Goal: Task Accomplishment & Management: Manage account settings

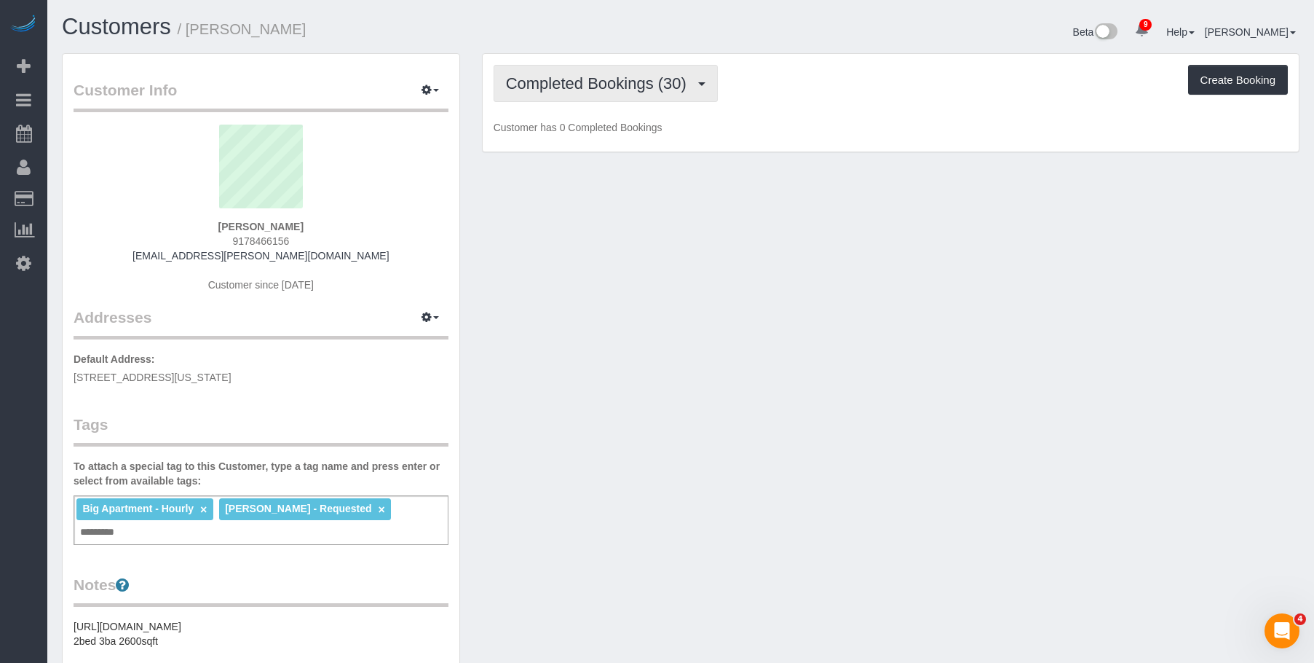
click at [621, 76] on span "Completed Bookings (30)" at bounding box center [600, 83] width 188 height 18
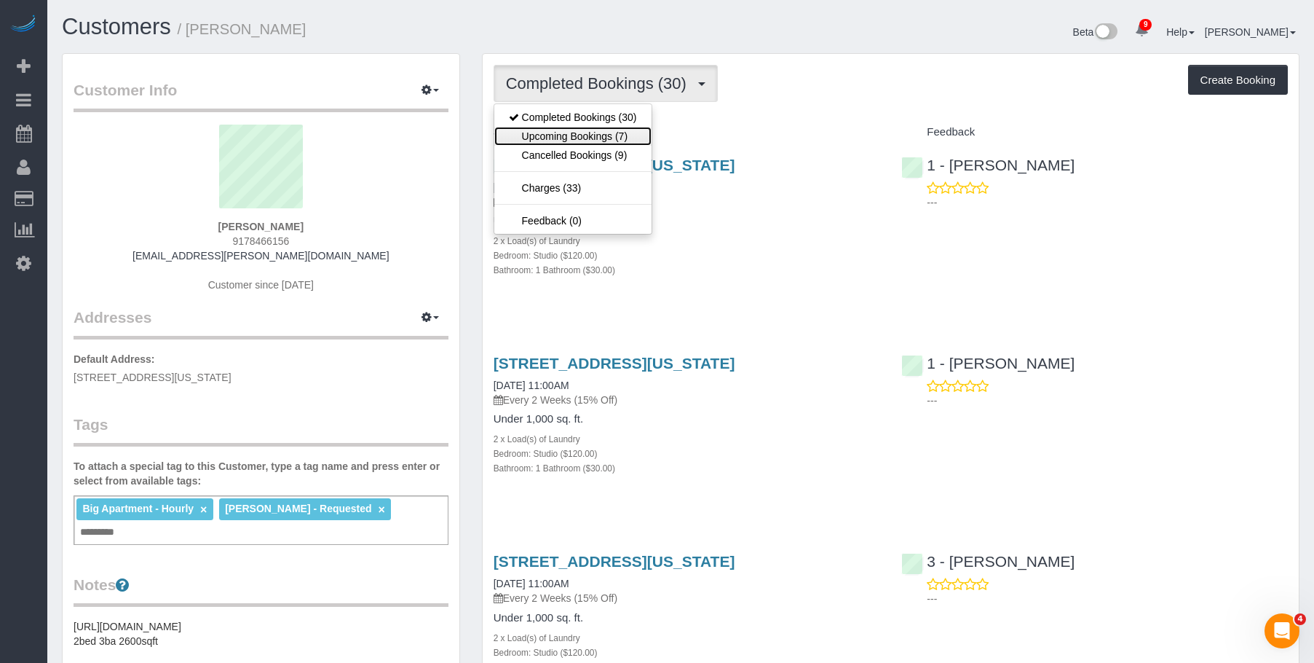
click at [583, 134] on link "Upcoming Bookings (7)" at bounding box center [572, 136] width 157 height 19
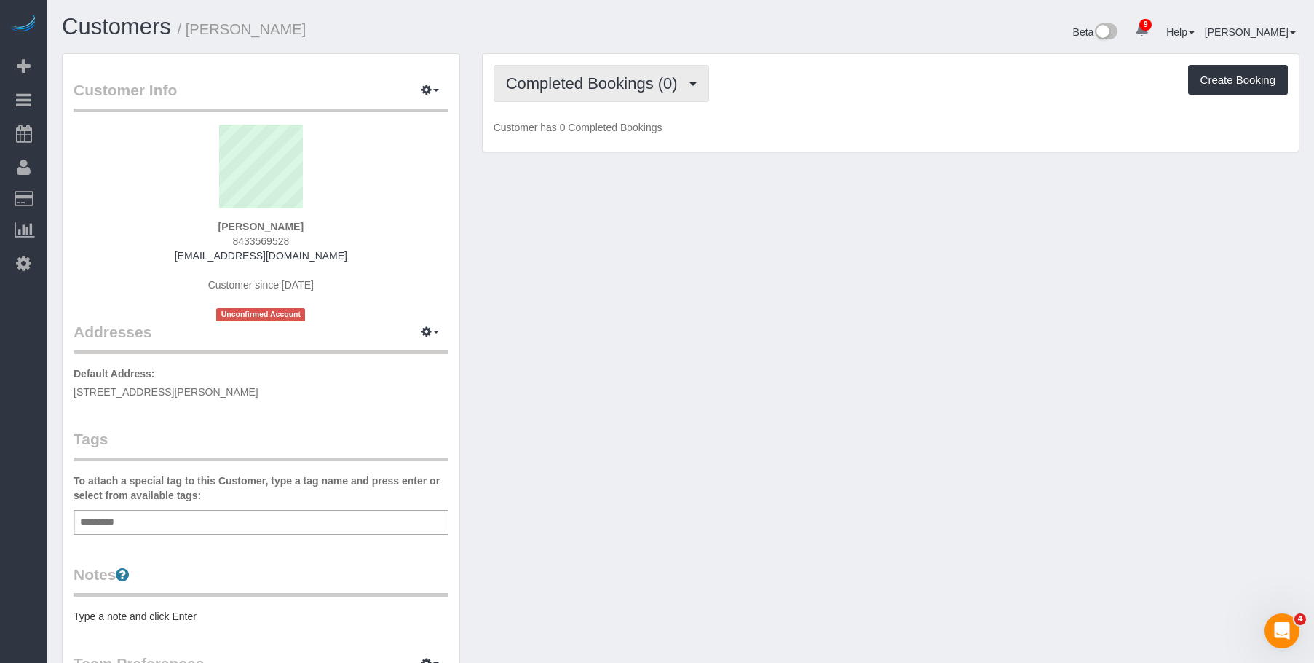
drag, startPoint x: 584, startPoint y: 71, endPoint x: 579, endPoint y: 105, distance: 34.6
click at [583, 71] on button "Completed Bookings (0)" at bounding box center [602, 83] width 216 height 37
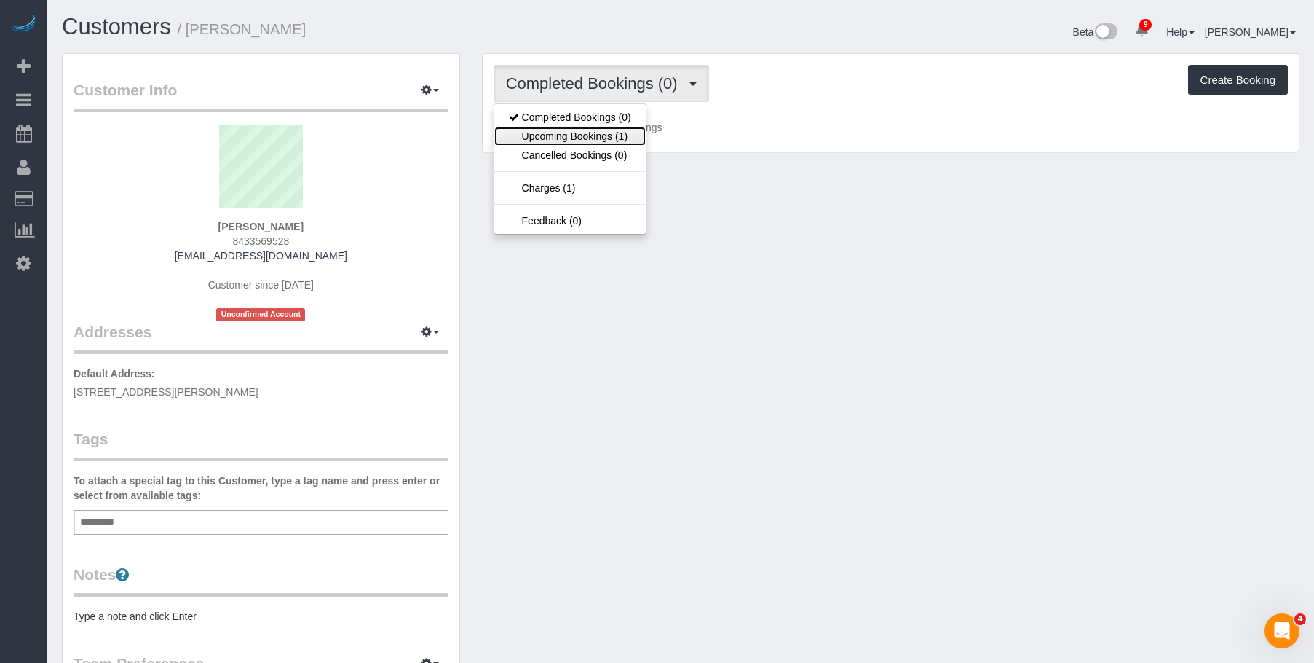
click at [569, 138] on link "Upcoming Bookings (1)" at bounding box center [569, 136] width 151 height 19
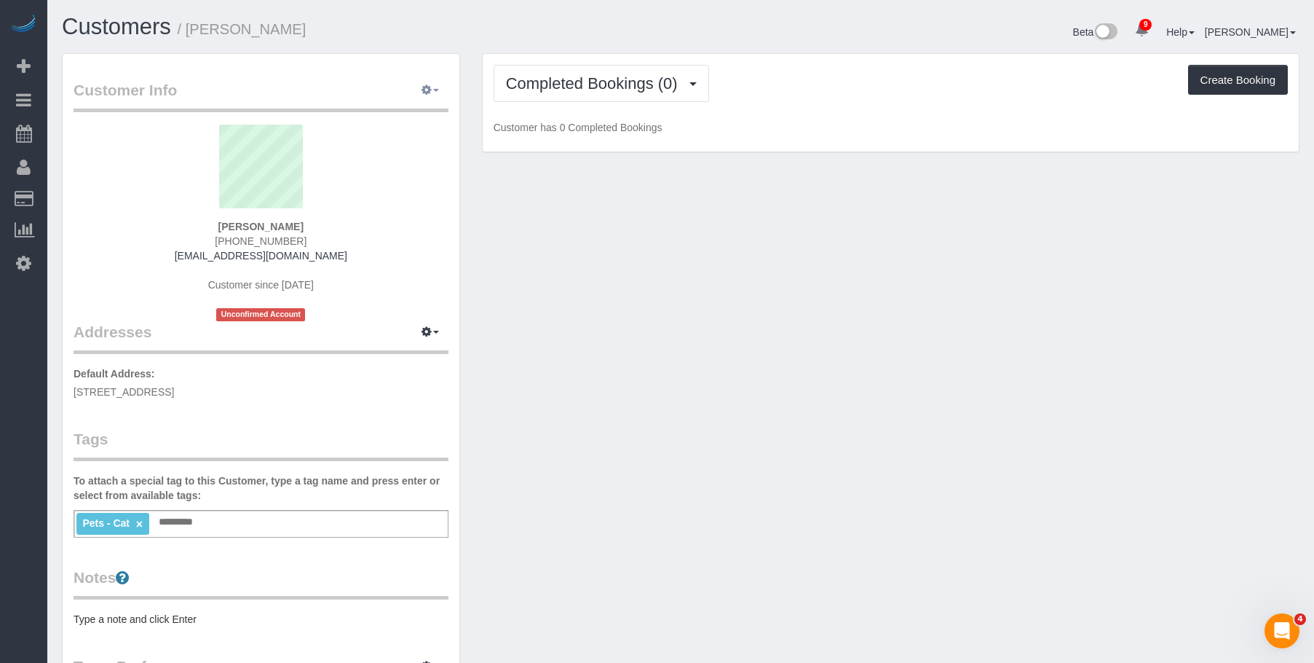
drag, startPoint x: 434, startPoint y: 86, endPoint x: 415, endPoint y: 140, distance: 57.1
click at [434, 86] on button "button" at bounding box center [430, 90] width 36 height 23
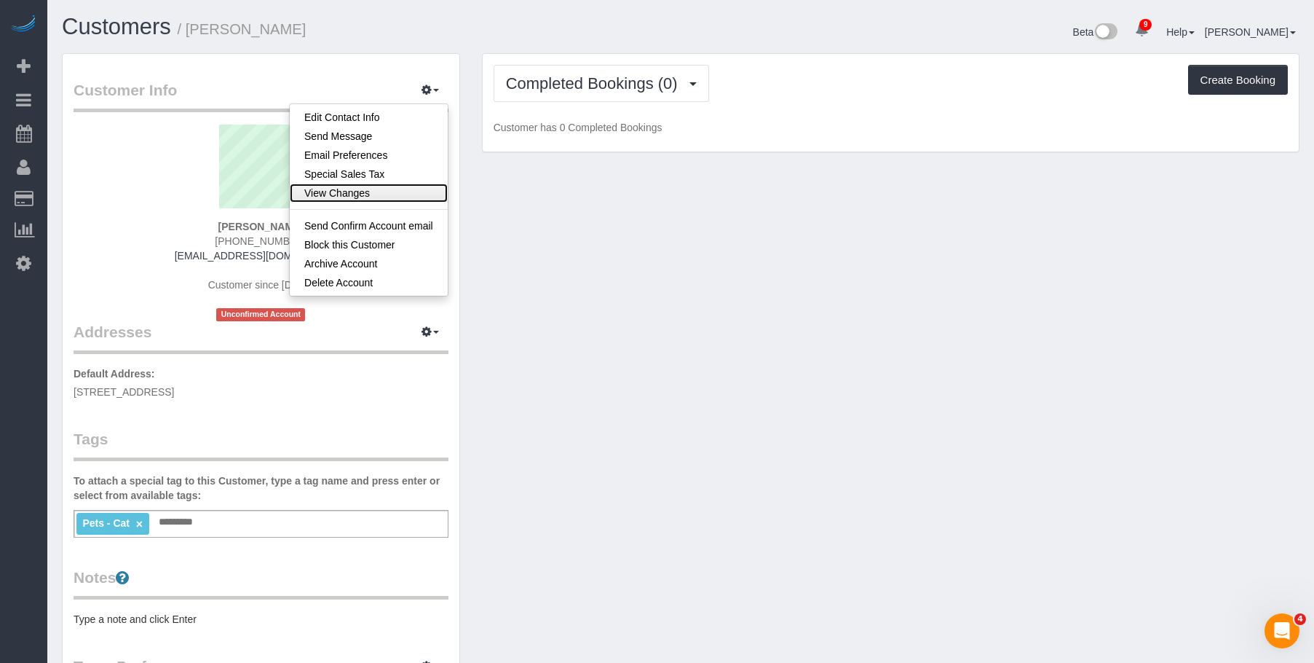
click at [366, 189] on link "View Changes" at bounding box center [369, 193] width 158 height 19
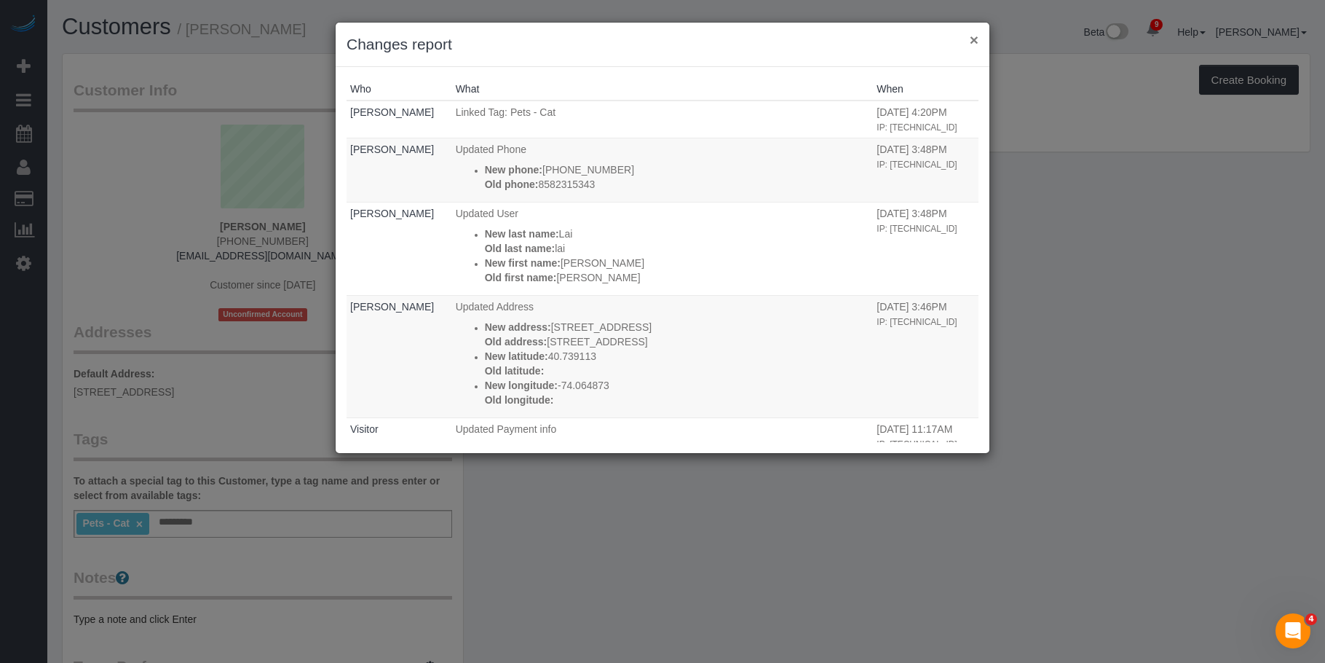
click at [975, 37] on button "×" at bounding box center [974, 39] width 9 height 15
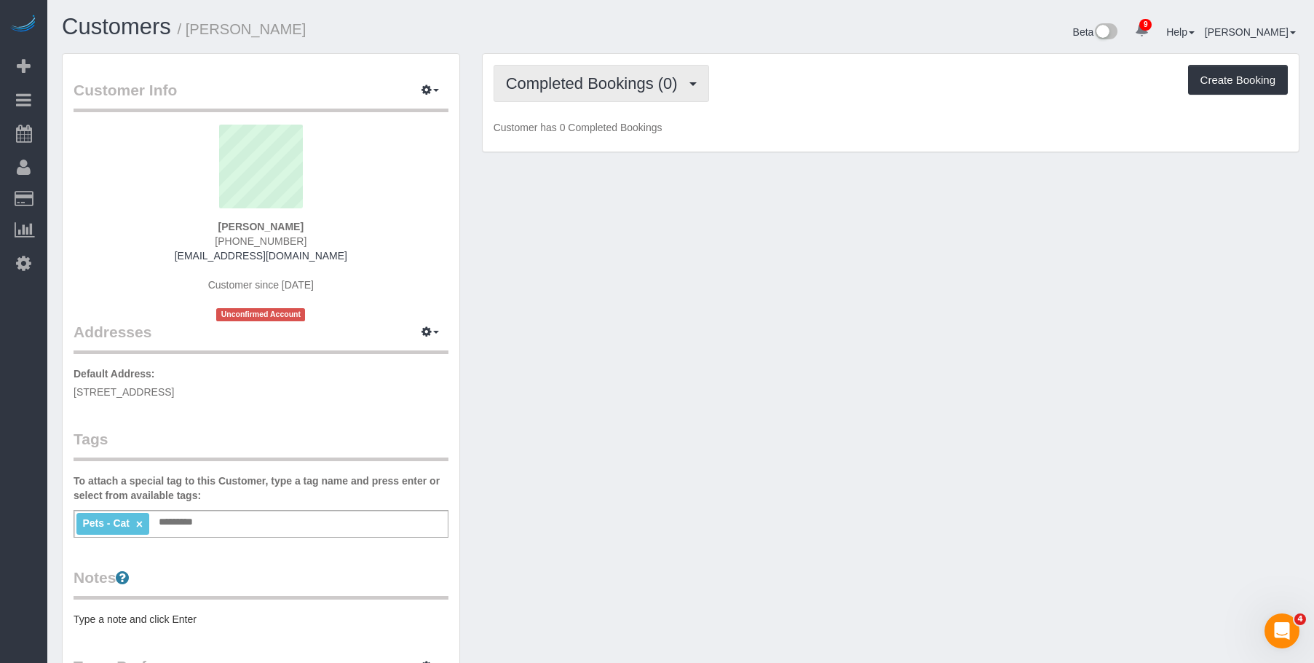
click at [548, 87] on span "Completed Bookings (0)" at bounding box center [595, 83] width 179 height 18
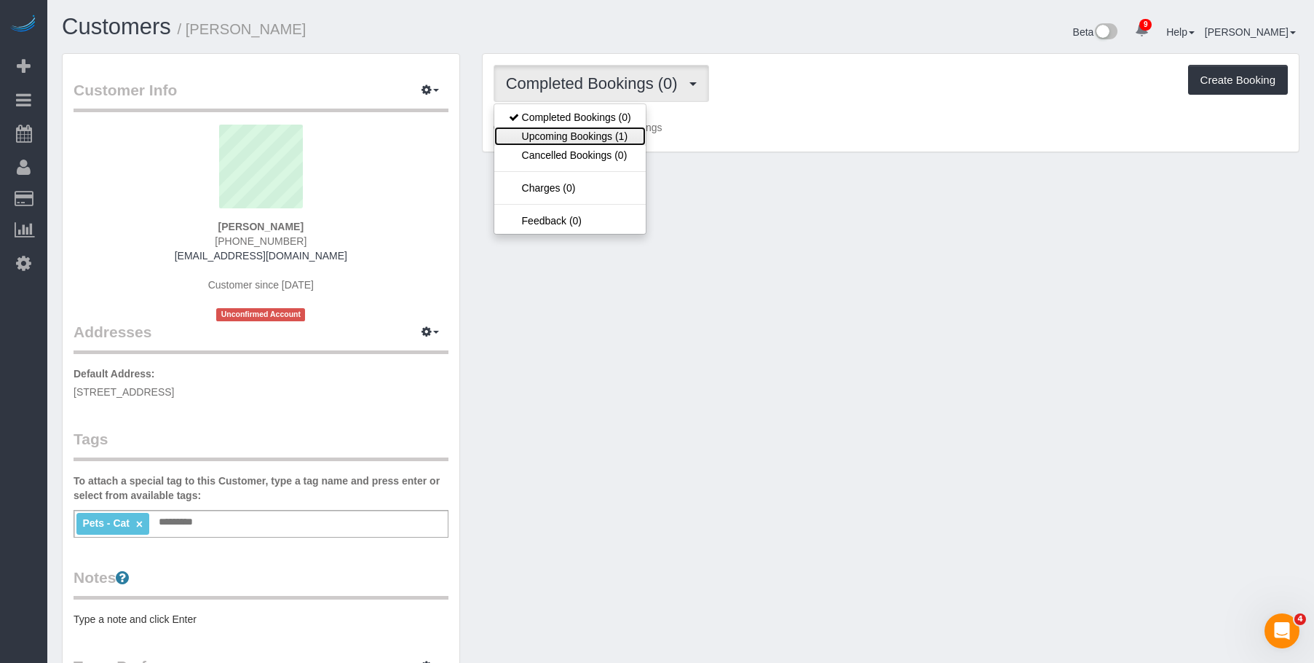
click at [566, 134] on link "Upcoming Bookings (1)" at bounding box center [569, 136] width 151 height 19
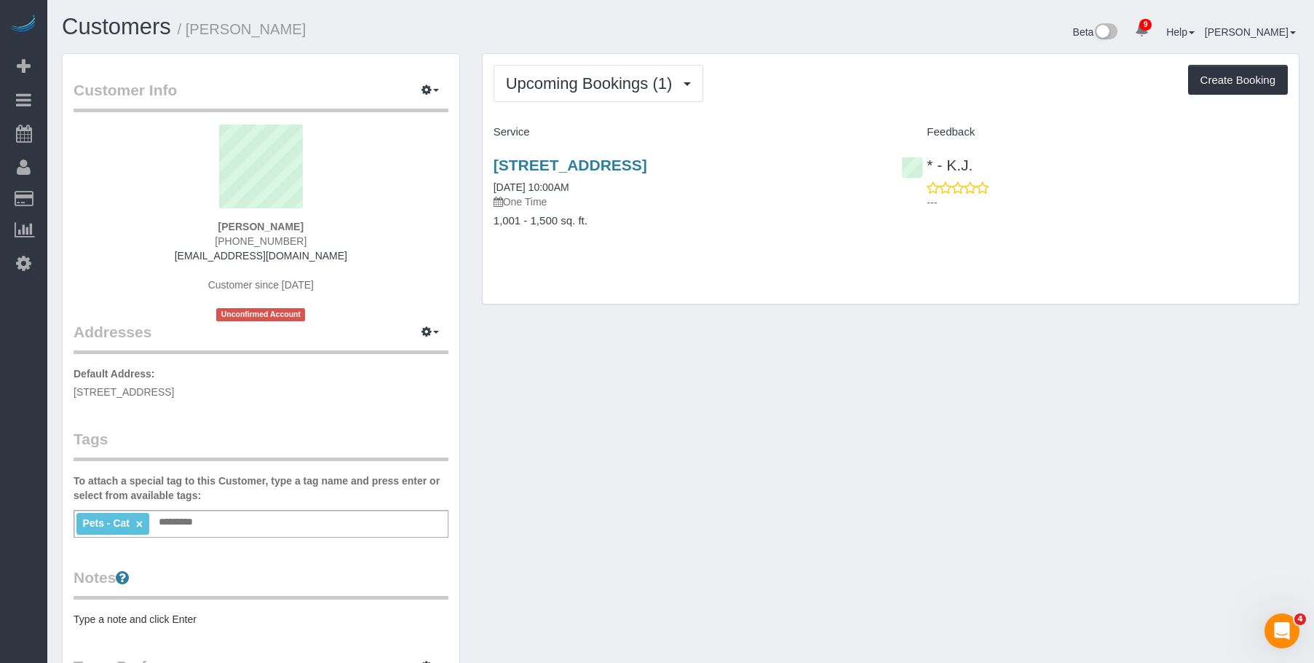
drag, startPoint x: 478, startPoint y: 159, endPoint x: 872, endPoint y: 159, distance: 393.9
click at [872, 159] on div "Upcoming Bookings (1) Completed Bookings (0) Upcoming Bookings (1) Cancelled Bo…" at bounding box center [891, 186] width 840 height 266
copy link "75 Liberty Avenue, Unit B12, Jersey City, NJ 07306"
click at [602, 101] on button "Upcoming Bookings (1)" at bounding box center [599, 83] width 210 height 37
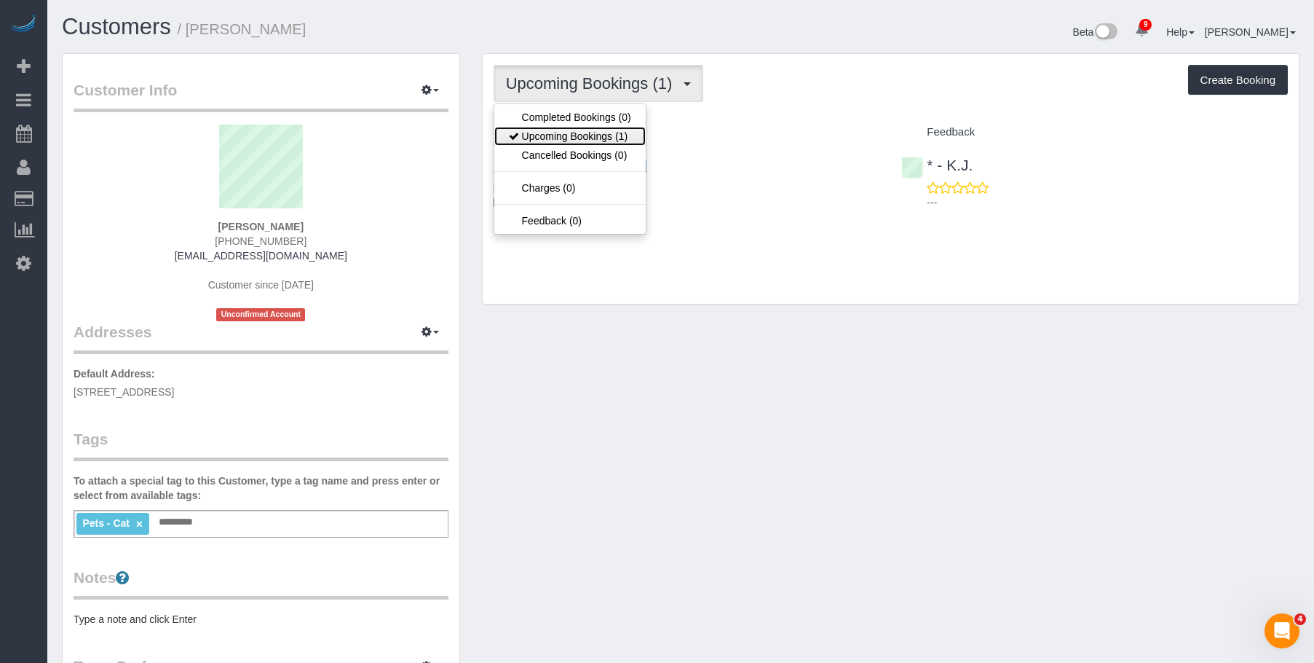
click at [589, 132] on link "Upcoming Bookings (1)" at bounding box center [569, 136] width 151 height 19
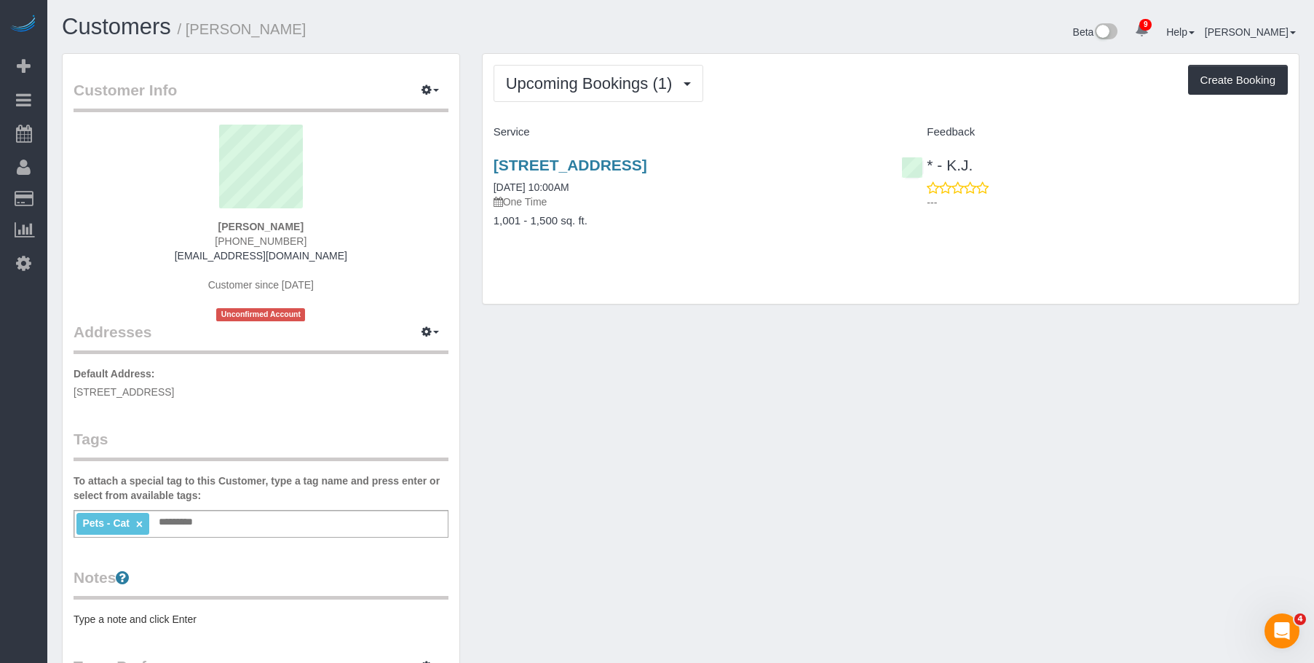
click at [654, 184] on div "75 Liberty Avenue, Unit B12, Jersey City, NJ 07306 09/08/2025 10:00AM One Time" at bounding box center [687, 183] width 387 height 52
click at [647, 167] on link "75 Liberty Avenue, Unit B12, Jersey City, NJ 07306" at bounding box center [571, 165] width 154 height 17
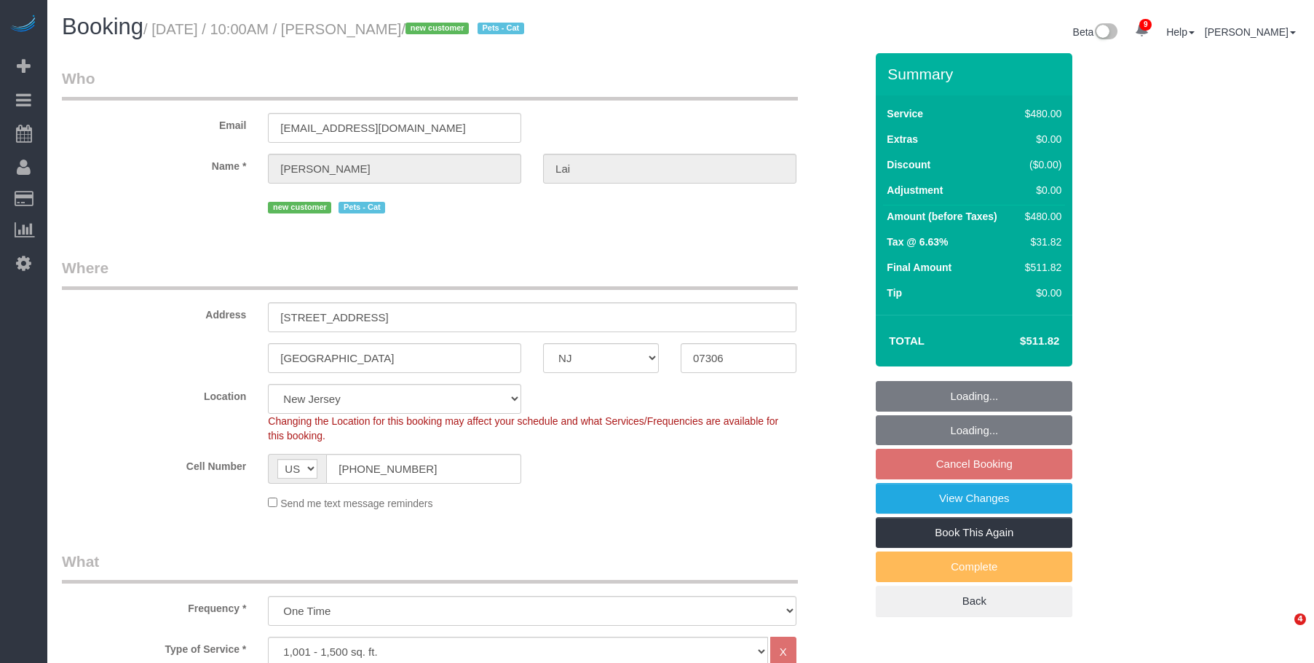
select select "NJ"
select select "2"
select select "180"
select select "spot1"
select select "number:58"
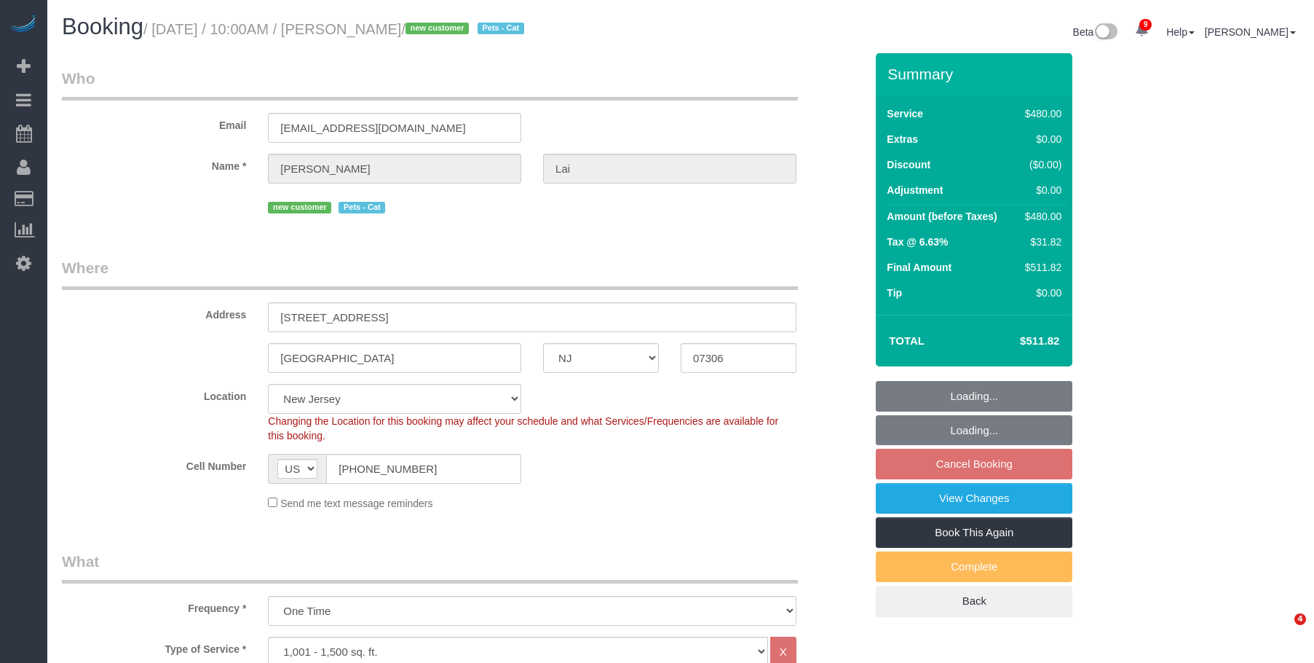
select select "number:77"
select select "number:14"
select select "number:5"
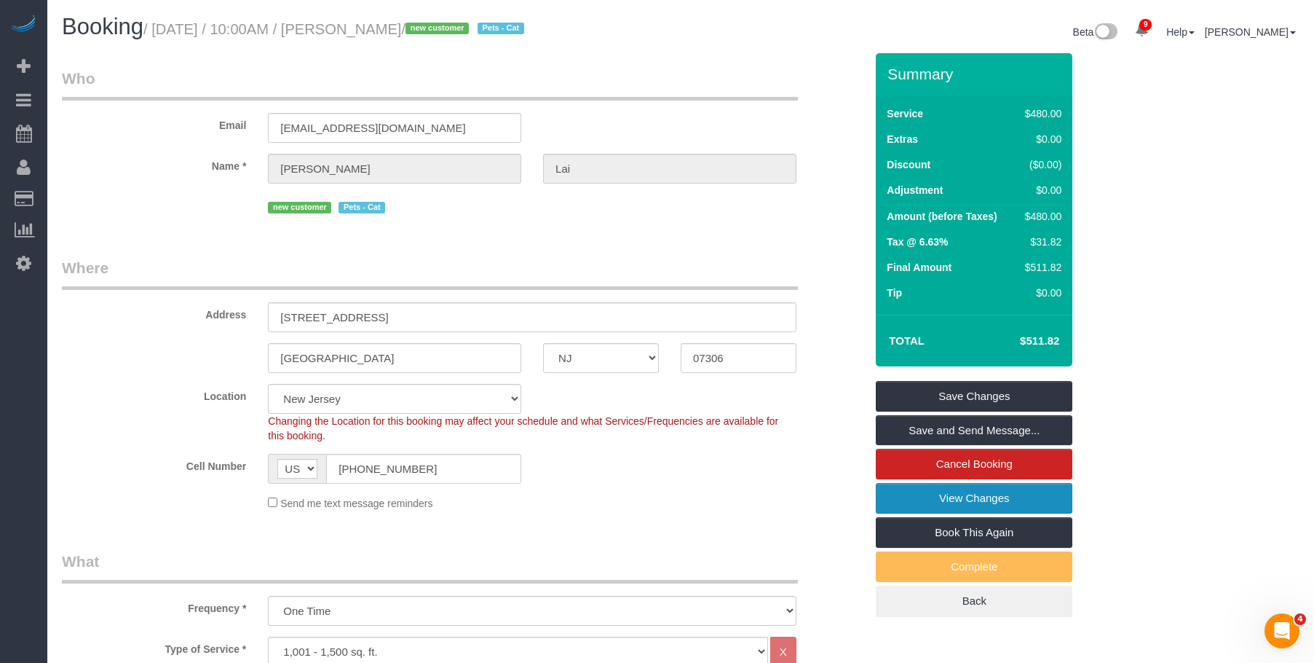
click at [912, 502] on link "View Changes" at bounding box center [974, 498] width 197 height 31
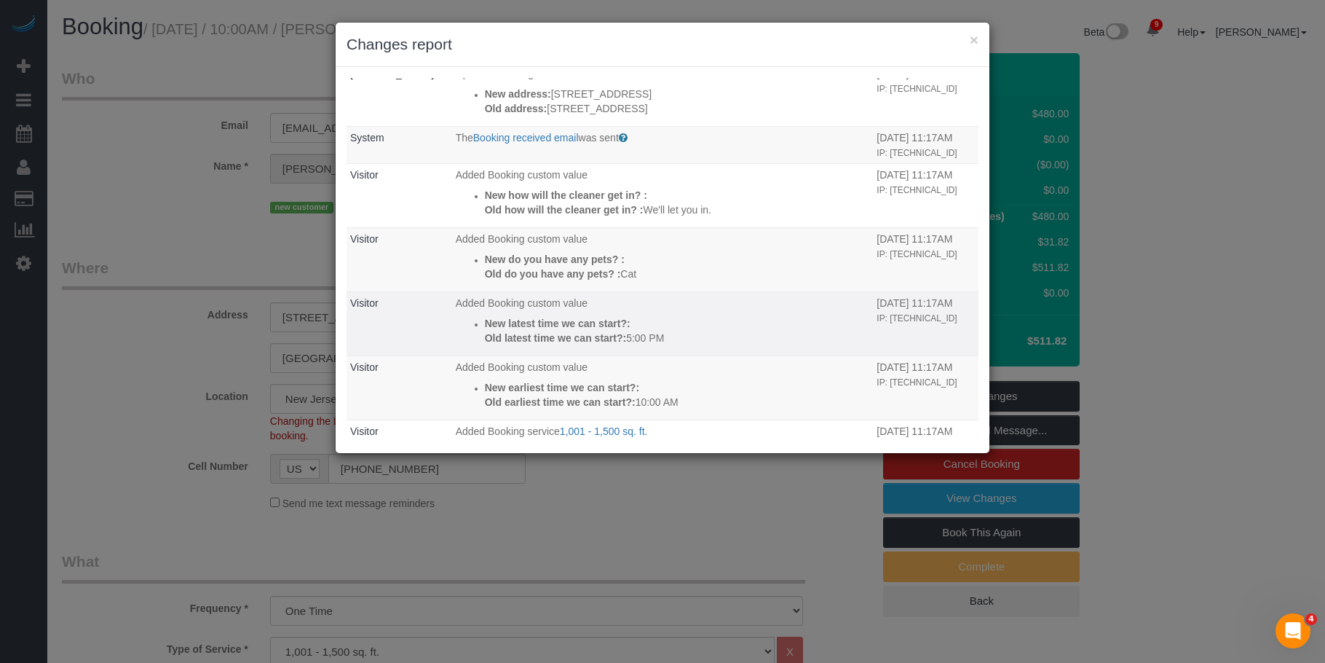
scroll to position [95, 0]
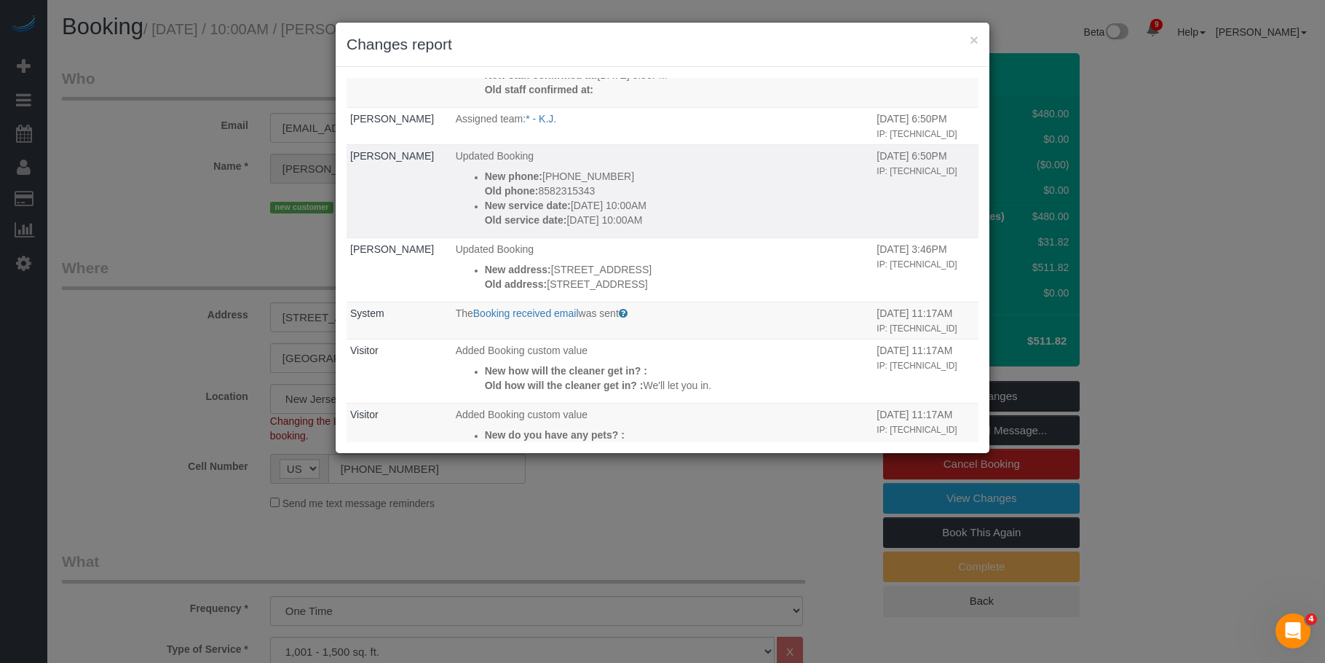
click at [657, 198] on p "Old phone: 8582315343" at bounding box center [677, 191] width 385 height 15
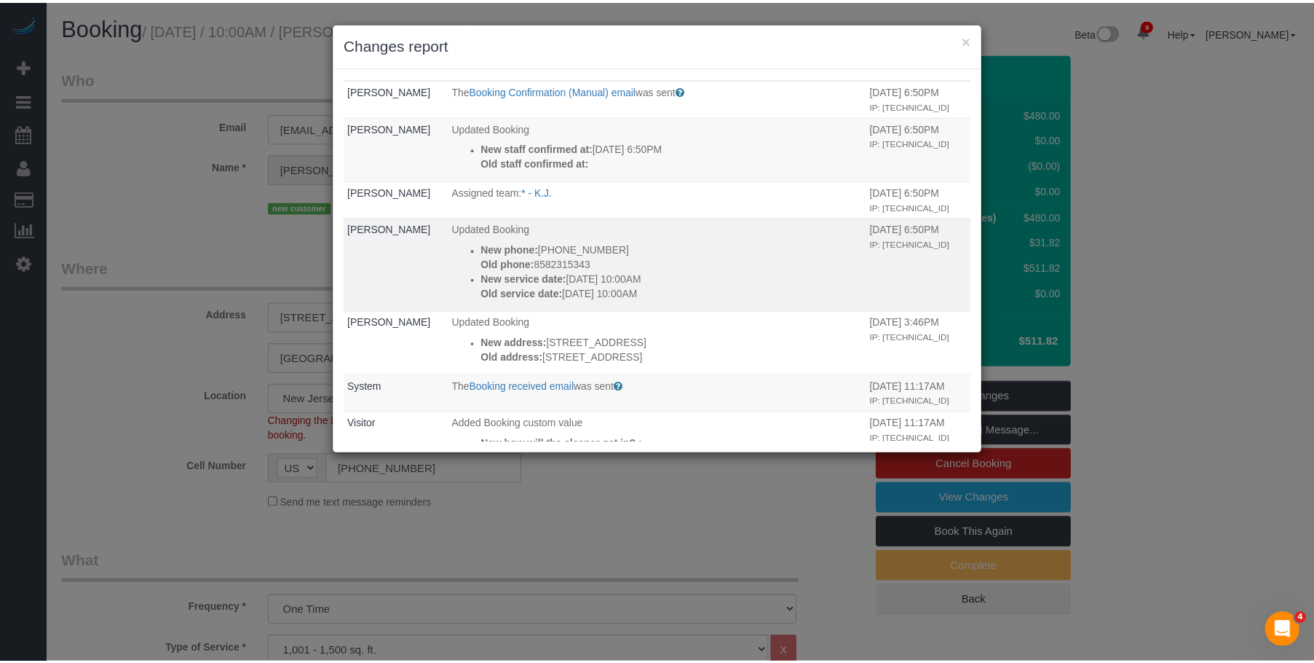
scroll to position [0, 0]
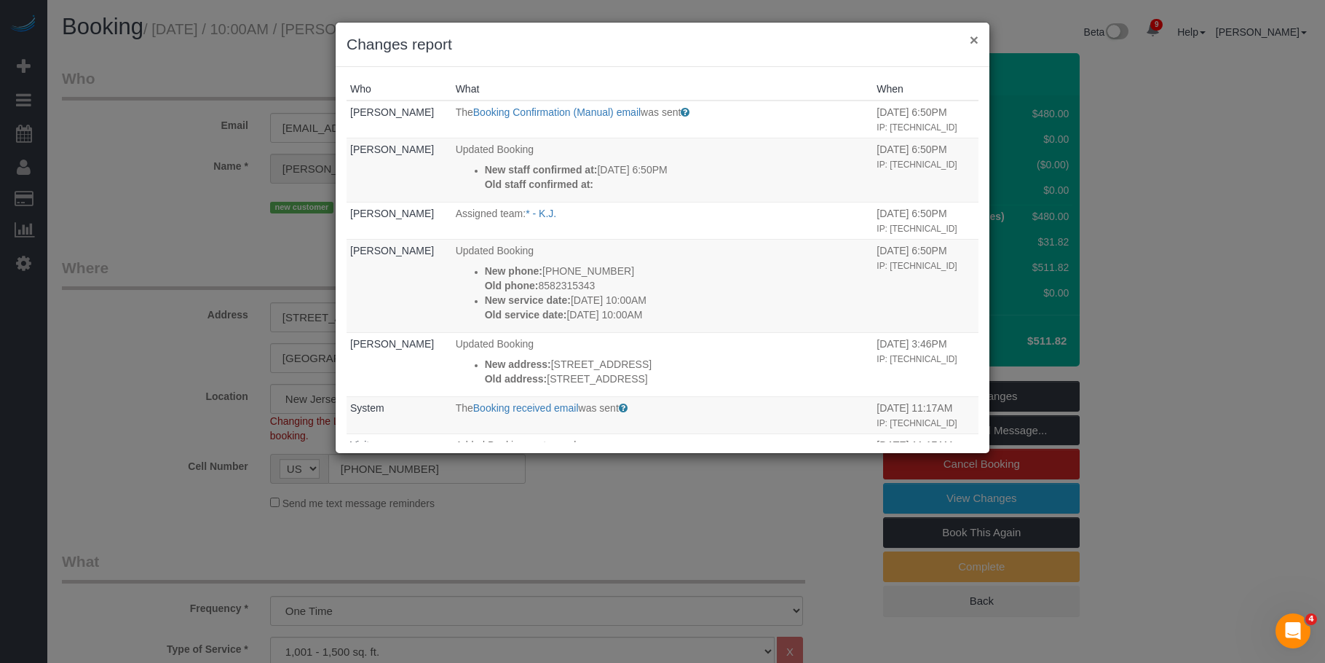
click at [976, 43] on button "×" at bounding box center [974, 39] width 9 height 15
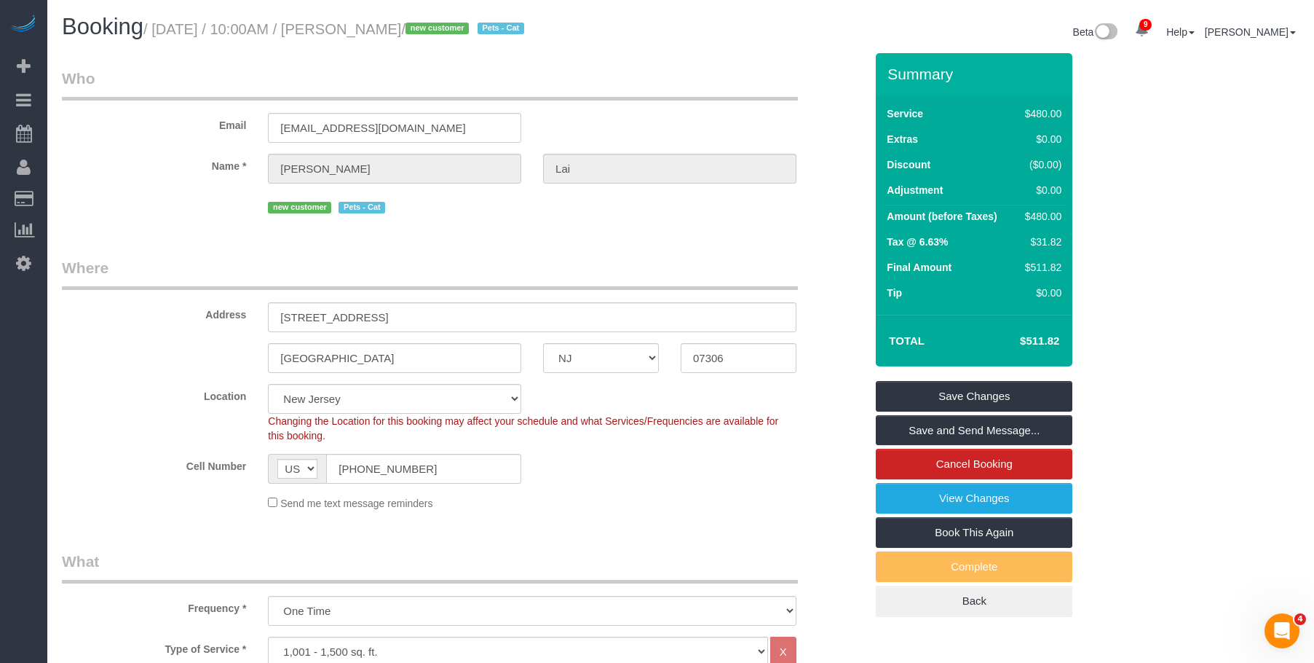
drag, startPoint x: 374, startPoint y: 28, endPoint x: 447, endPoint y: 28, distance: 73.5
click at [447, 28] on small "/ September 08, 2025 / 10:00AM / Stacey Lai / new customer Pets - Cat" at bounding box center [335, 29] width 385 height 16
copy small "Stacey Lai"
drag, startPoint x: 384, startPoint y: 475, endPoint x: 414, endPoint y: 370, distance: 109.0
click at [234, 448] on sui-booking-location "Location Manhattan Austin Boston Bronx Brooklyn Charlotte Denver New Jersey Por…" at bounding box center [463, 447] width 803 height 127
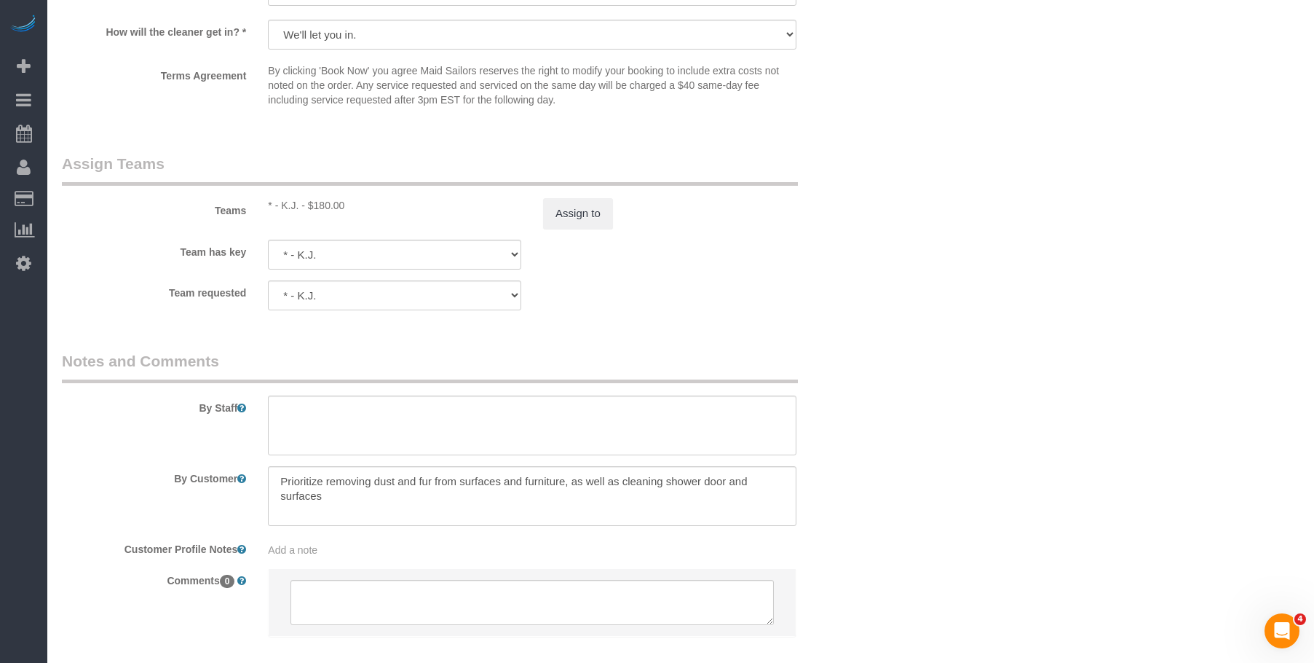
scroll to position [1565, 0]
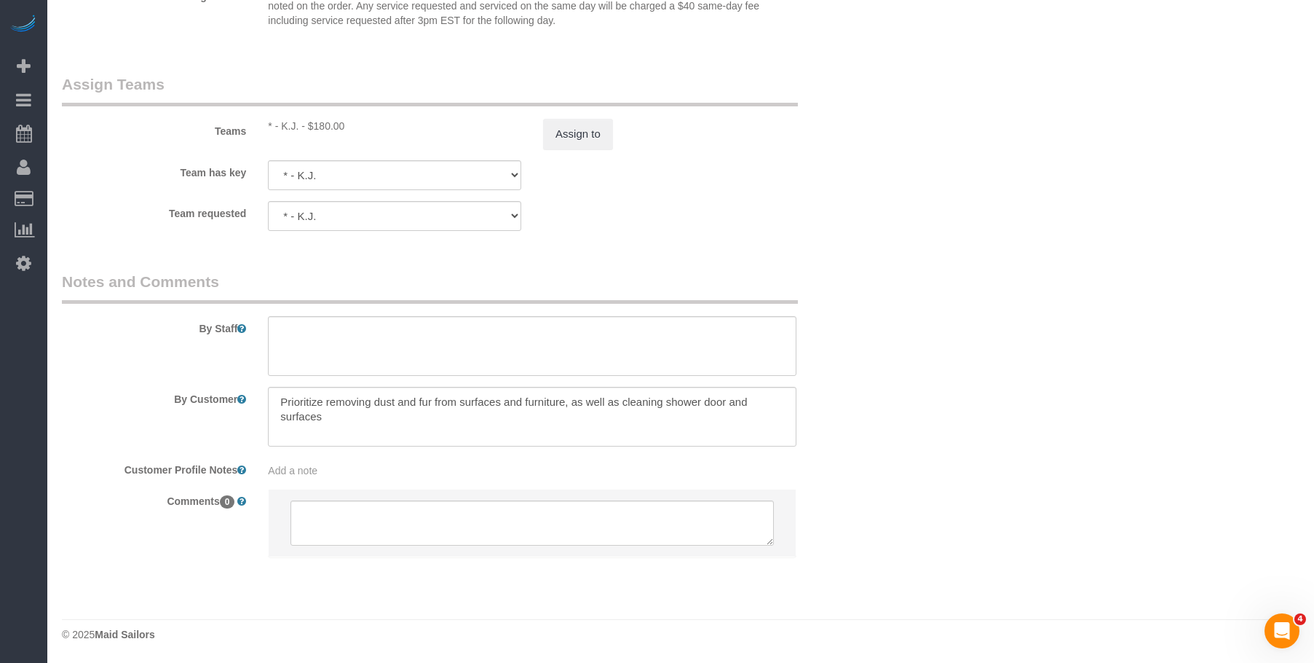
drag, startPoint x: 872, startPoint y: 184, endPoint x: 1184, endPoint y: 35, distance: 345.6
click at [364, 414] on textarea "To enrich screen reader interactions, please activate Accessibility in Grammarl…" at bounding box center [532, 417] width 529 height 60
click at [620, 186] on div "Team has key * - K.J. 000 - Partnerships 000 - TEAM JOB 1 - Ebony Howard 2 - Ev…" at bounding box center [463, 175] width 825 height 30
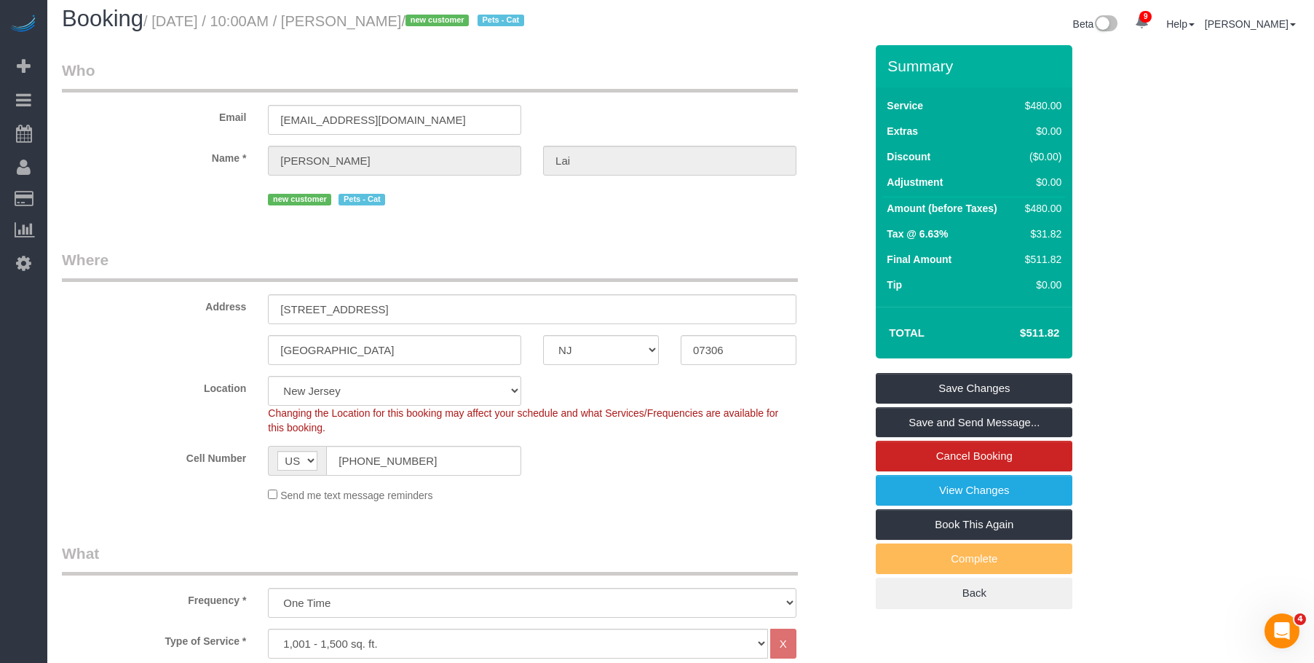
scroll to position [0, 0]
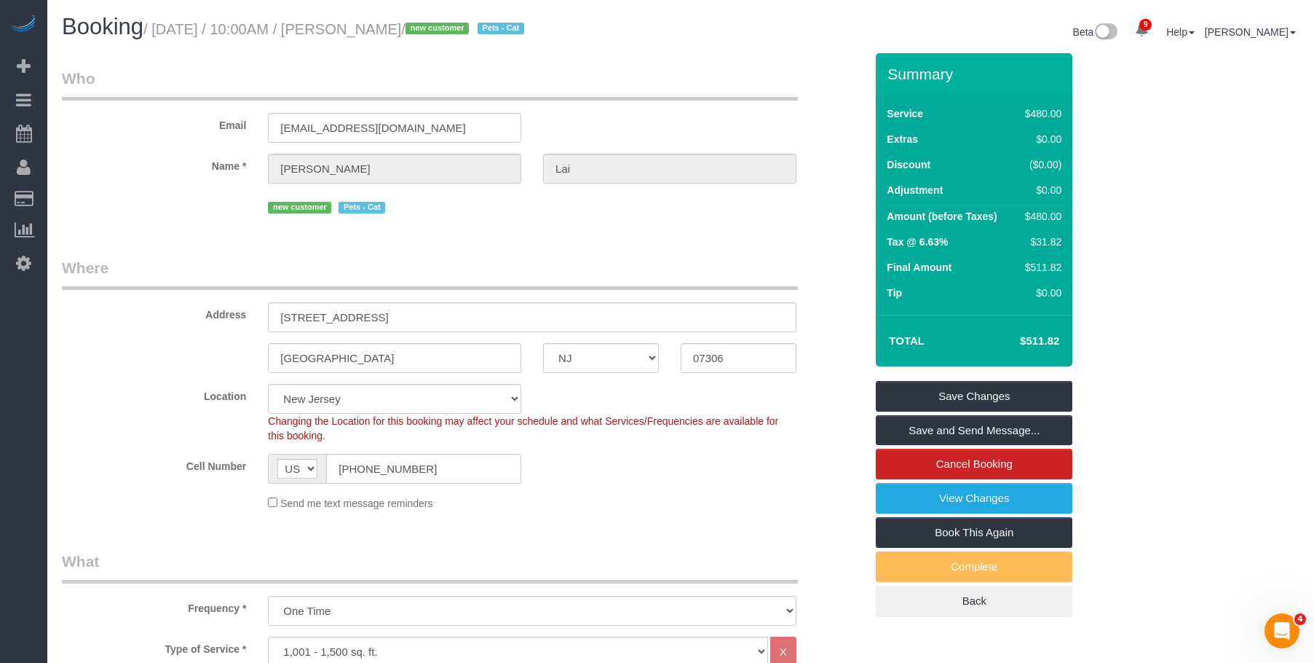
click at [383, 26] on small "/ September 08, 2025 / 10:00AM / Stacey Lai / new customer Pets - Cat" at bounding box center [335, 29] width 385 height 16
copy small "Stacey"
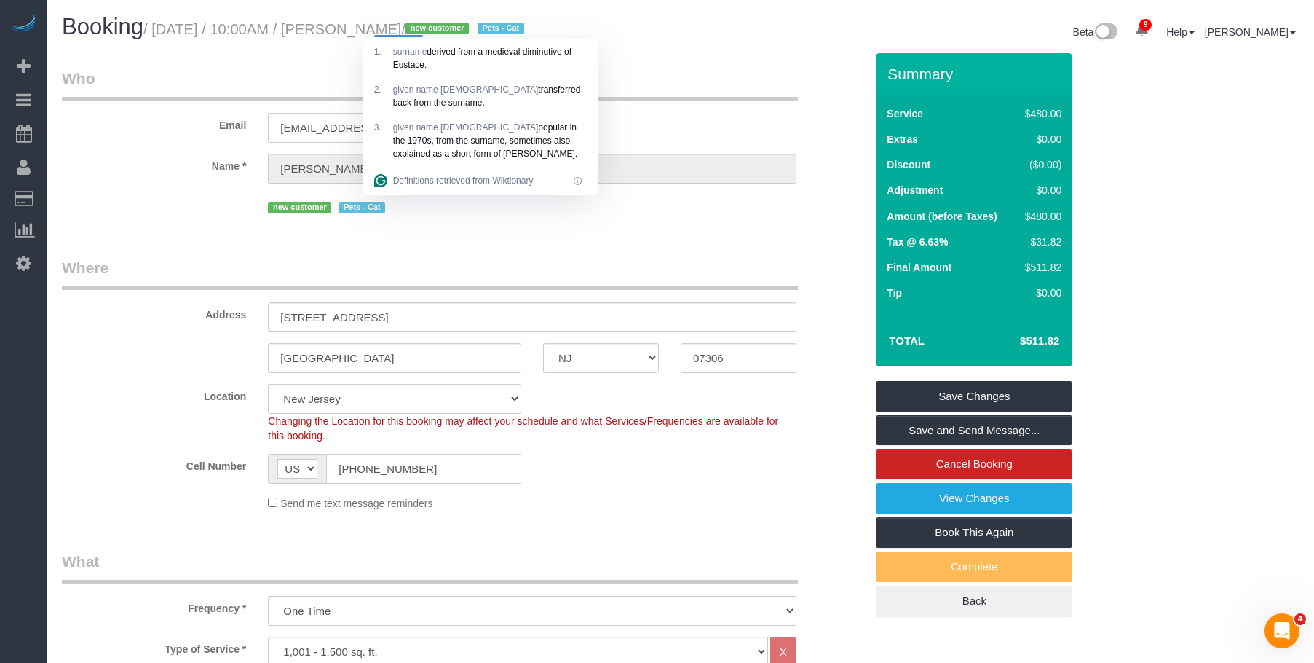
click at [667, 258] on legend "Where" at bounding box center [430, 273] width 736 height 33
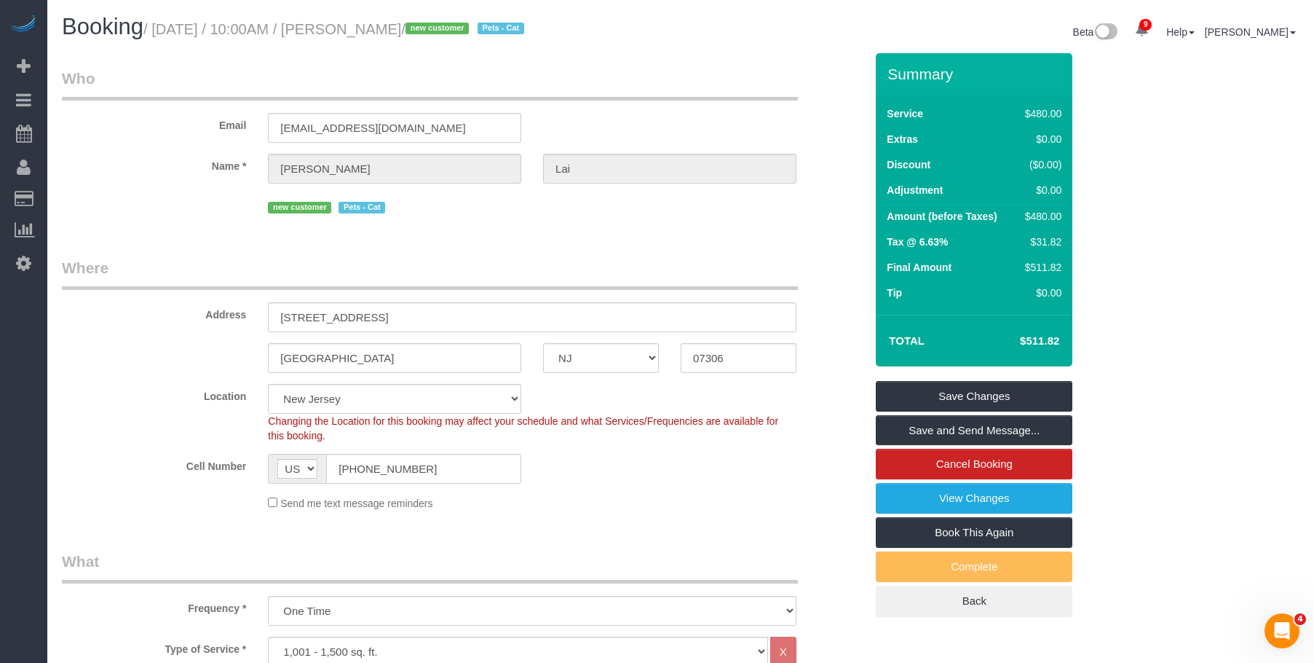
click at [587, 257] on legend "Where" at bounding box center [430, 273] width 736 height 33
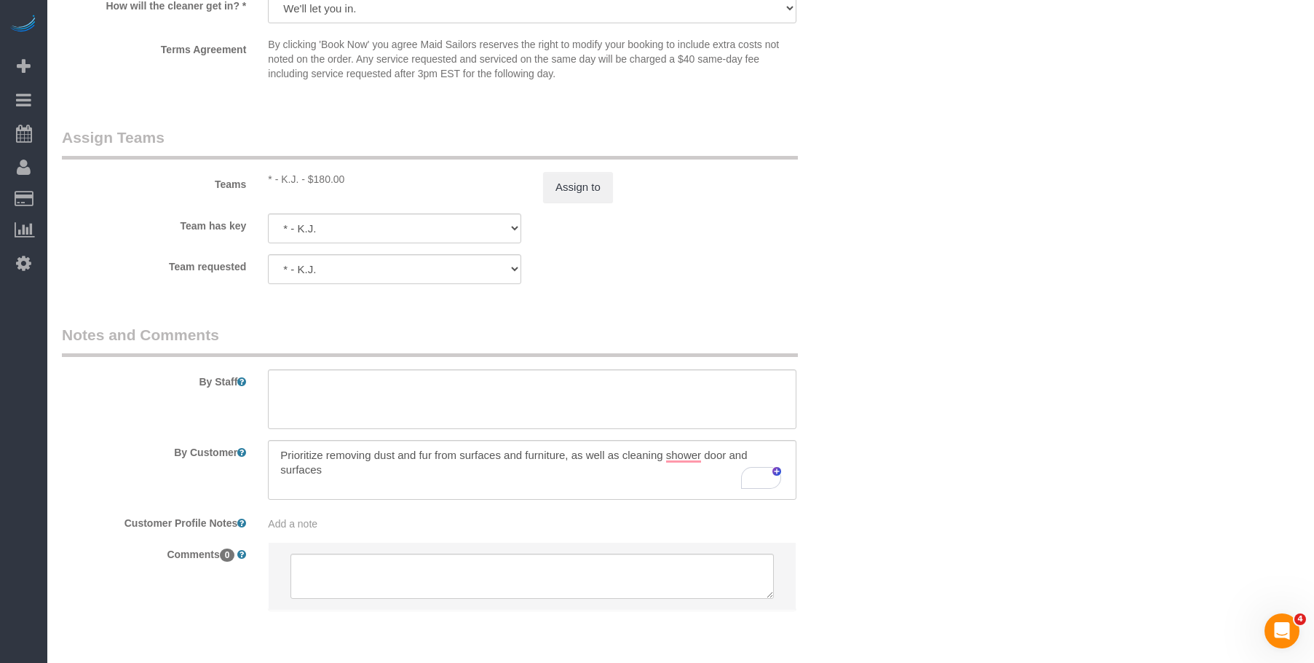
scroll to position [1565, 0]
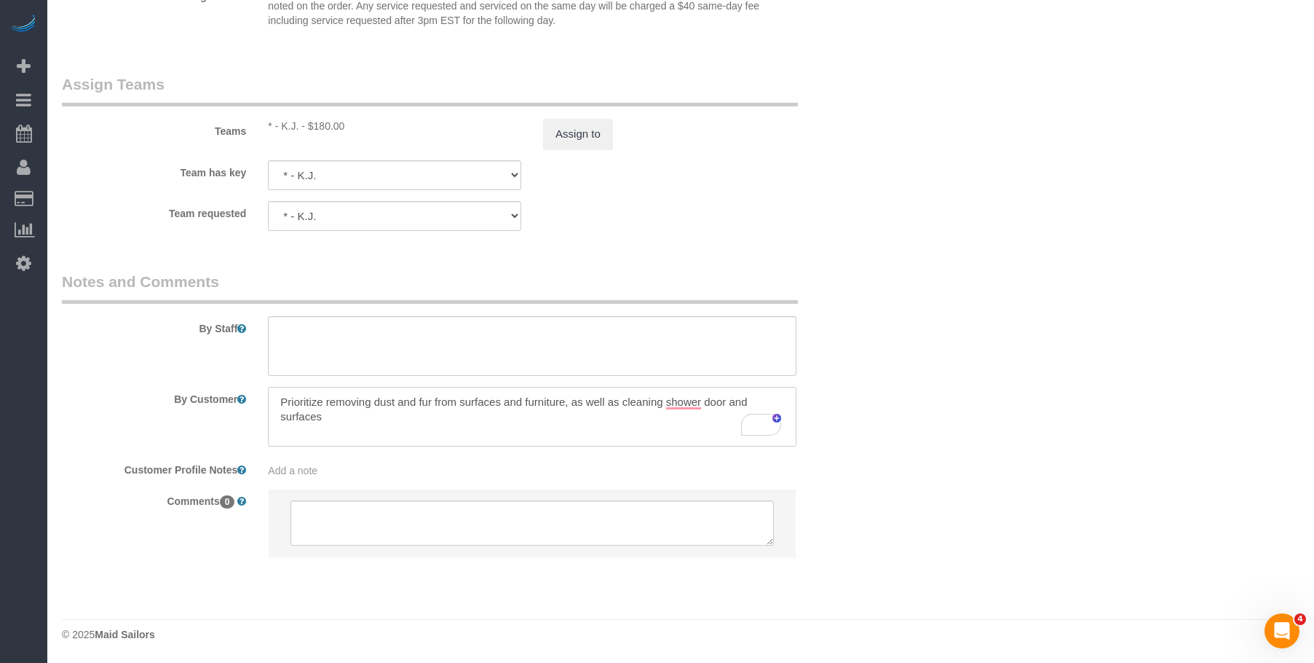
click at [488, 429] on textarea "To enrich screen reader interactions, please activate Accessibility in Grammarl…" at bounding box center [532, 417] width 529 height 60
paste textarea "Clean my 2-bedroom/2-bathroom (~947 sqft) apartment, including the inside of th…"
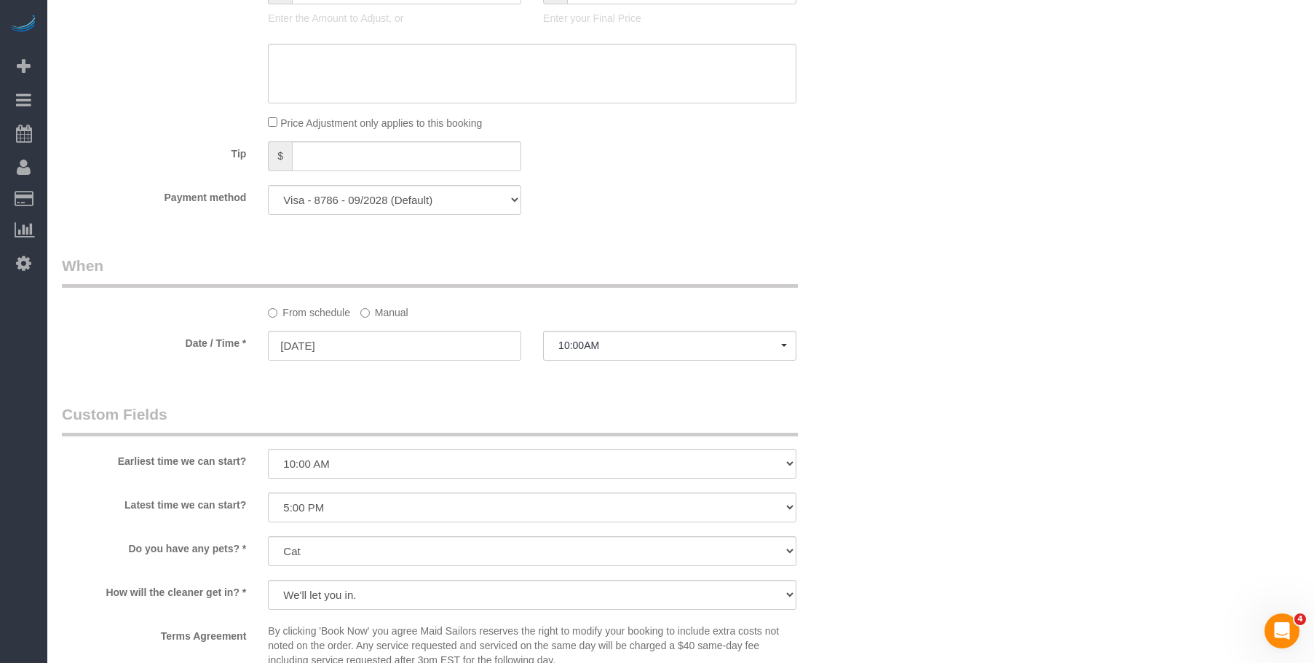
scroll to position [910, 0]
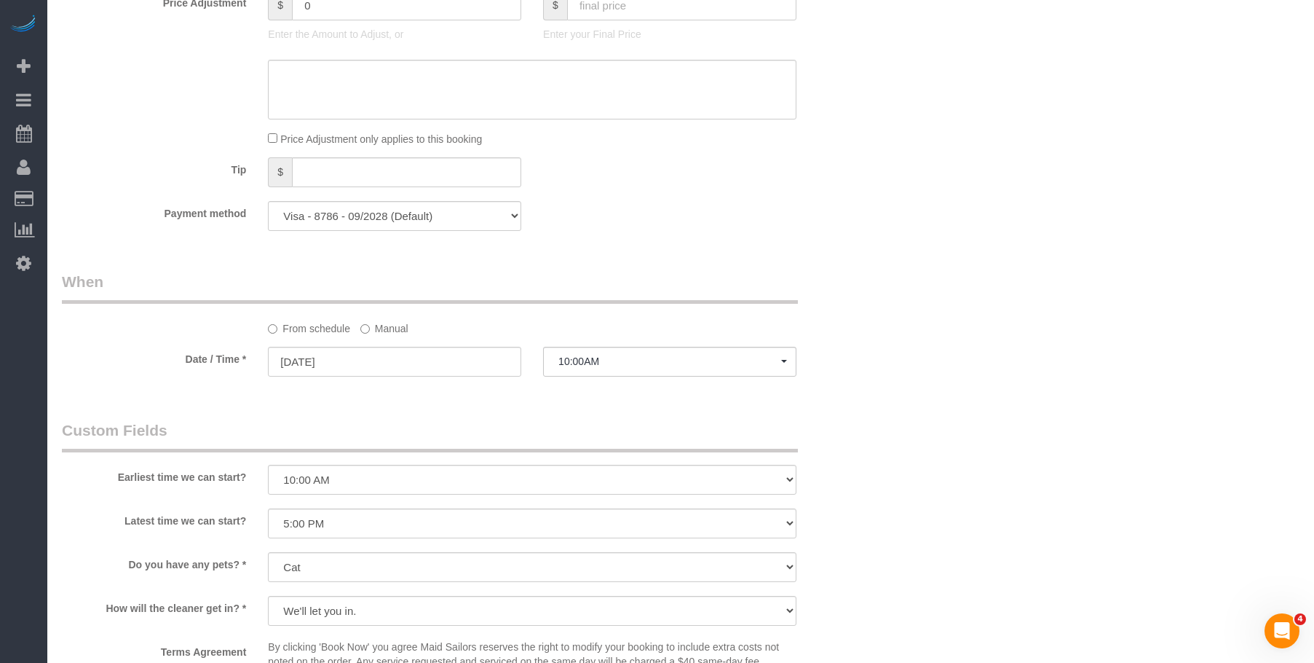
type textarea "Clean my 2-bedroom/2-bathroom (~947 sqft) apartment, including the inside of th…"
click at [387, 484] on select "I am not flexible, keep my selected time 8:00 AM 9:00 AM 10:00 AM 11:00 AM 12:0…" at bounding box center [532, 480] width 529 height 30
select select "number:89"
click at [268, 465] on select "I am not flexible, keep my selected time 8:00 AM 9:00 AM 10:00 AM 11:00 AM 12:0…" at bounding box center [532, 480] width 529 height 30
click at [418, 515] on select "I am not flexible, keep my selected time 8:00 AM 9:00 AM 10:00 AM 11:00 AM 12:0…" at bounding box center [532, 523] width 529 height 30
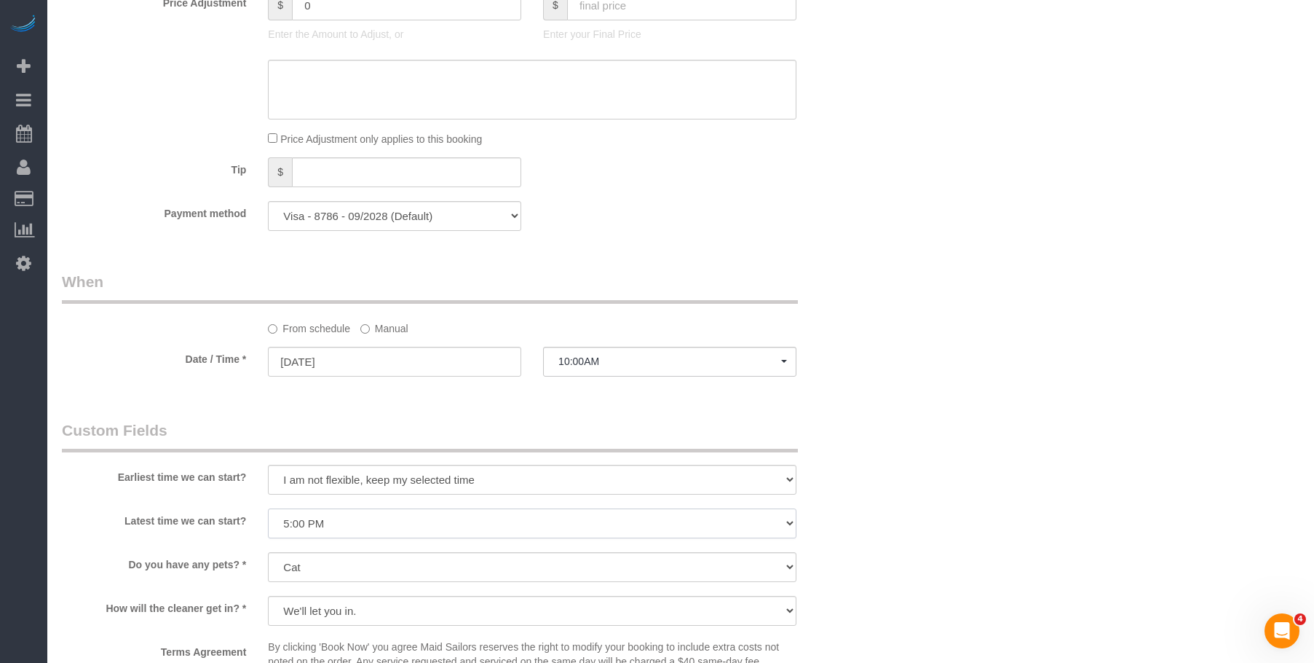
select select "number:90"
click at [268, 508] on select "I am not flexible, keep my selected time 8:00 AM 9:00 AM 10:00 AM 11:00 AM 12:0…" at bounding box center [532, 523] width 529 height 30
click at [994, 403] on div "Who Email mercies_plumb0h@icloud.com Name * Stacey Lai new customer Pets - Cat …" at bounding box center [681, 205] width 1238 height 2123
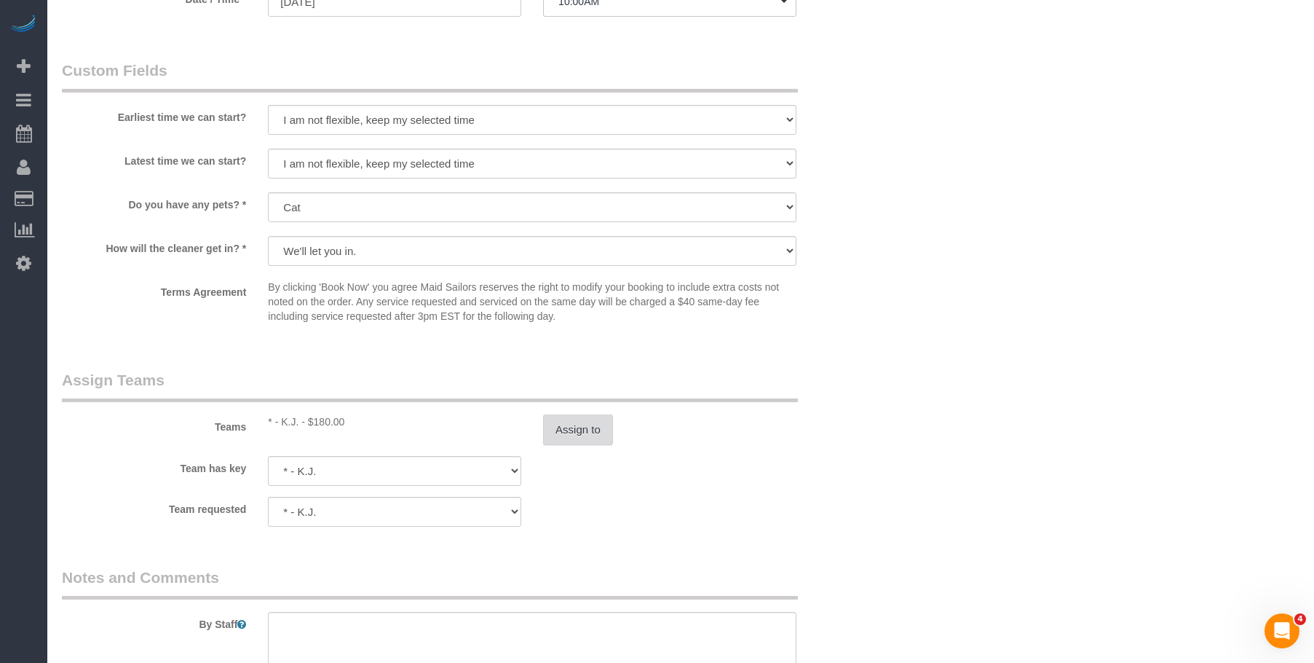
scroll to position [1274, 0]
click at [591, 434] on button "Assign to" at bounding box center [578, 425] width 70 height 31
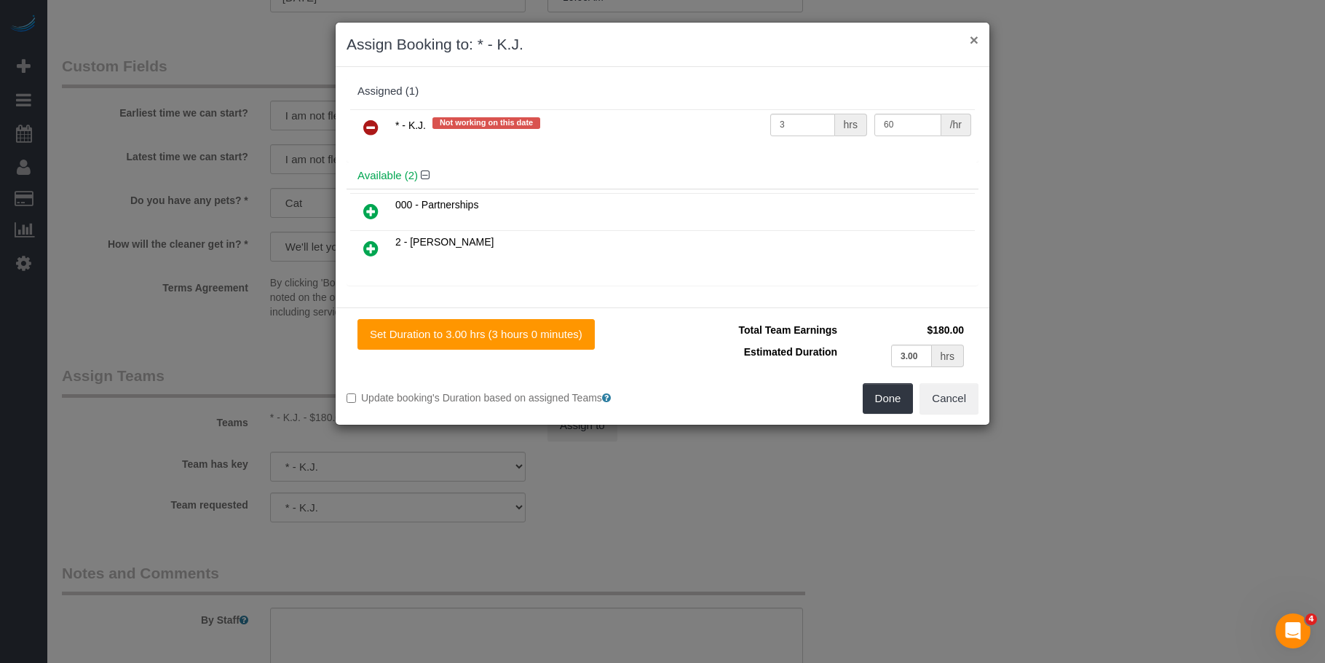
click at [973, 37] on button "×" at bounding box center [974, 39] width 9 height 15
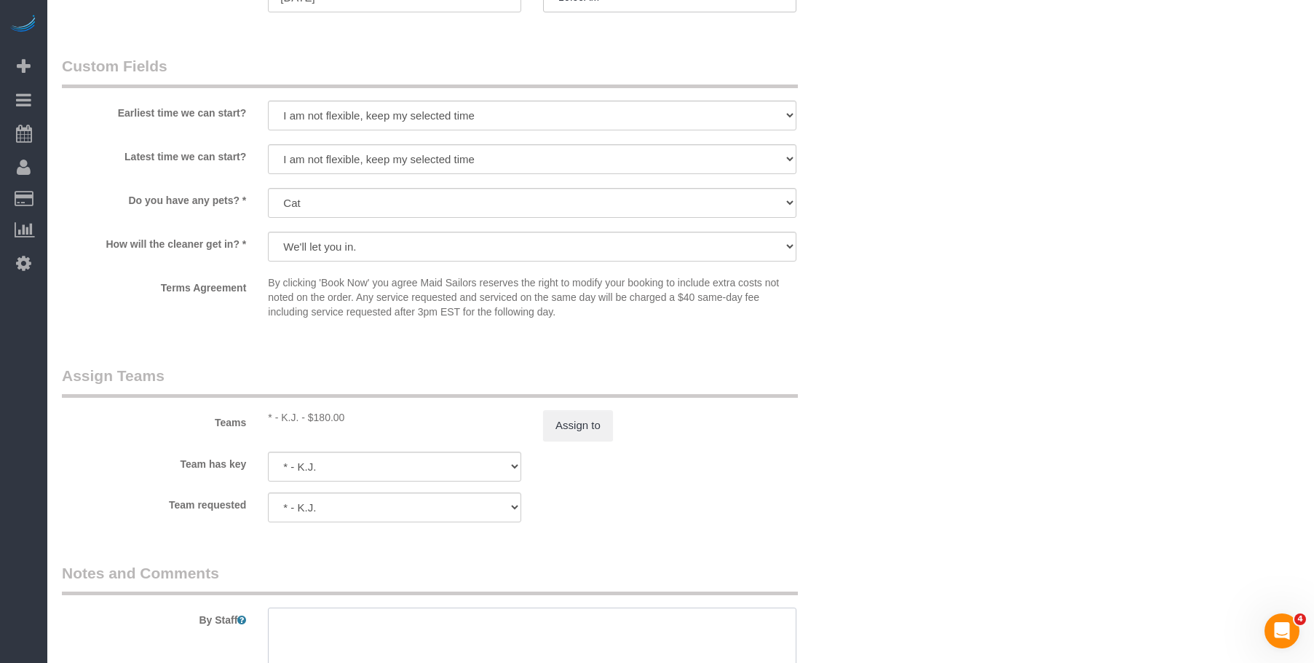
click at [443, 620] on textarea at bounding box center [532, 637] width 529 height 60
type textarea "2 cleaners x 3 hours"
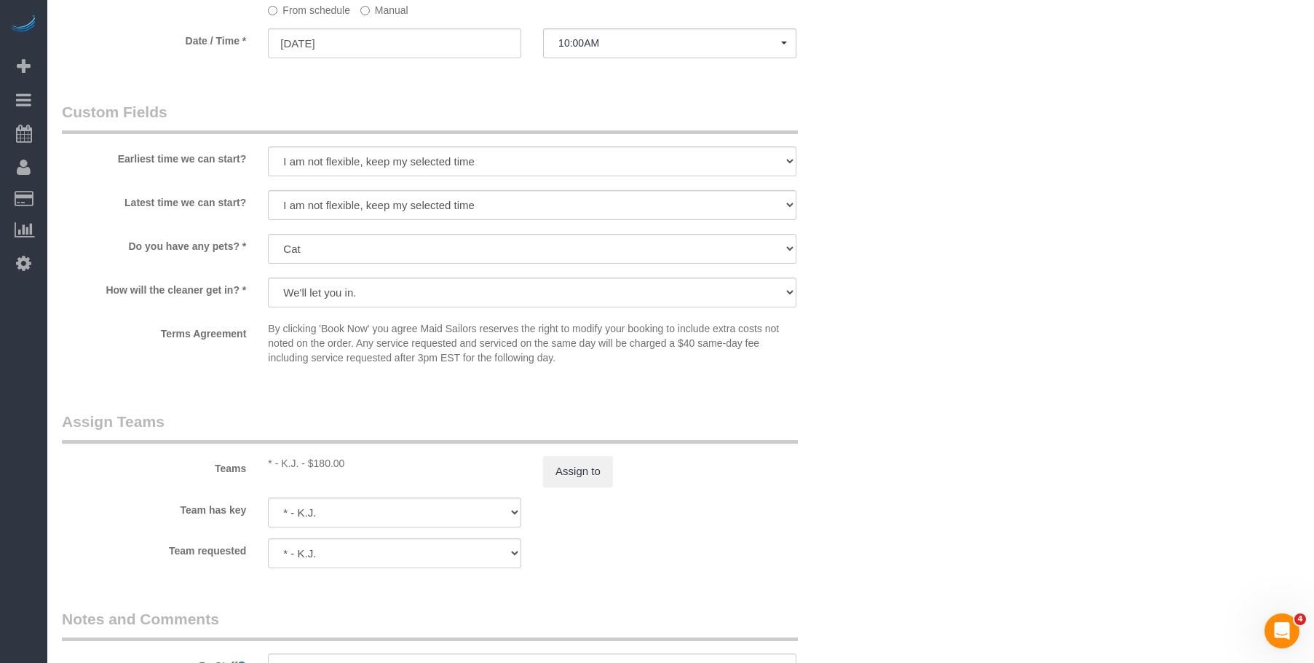
scroll to position [1346, 0]
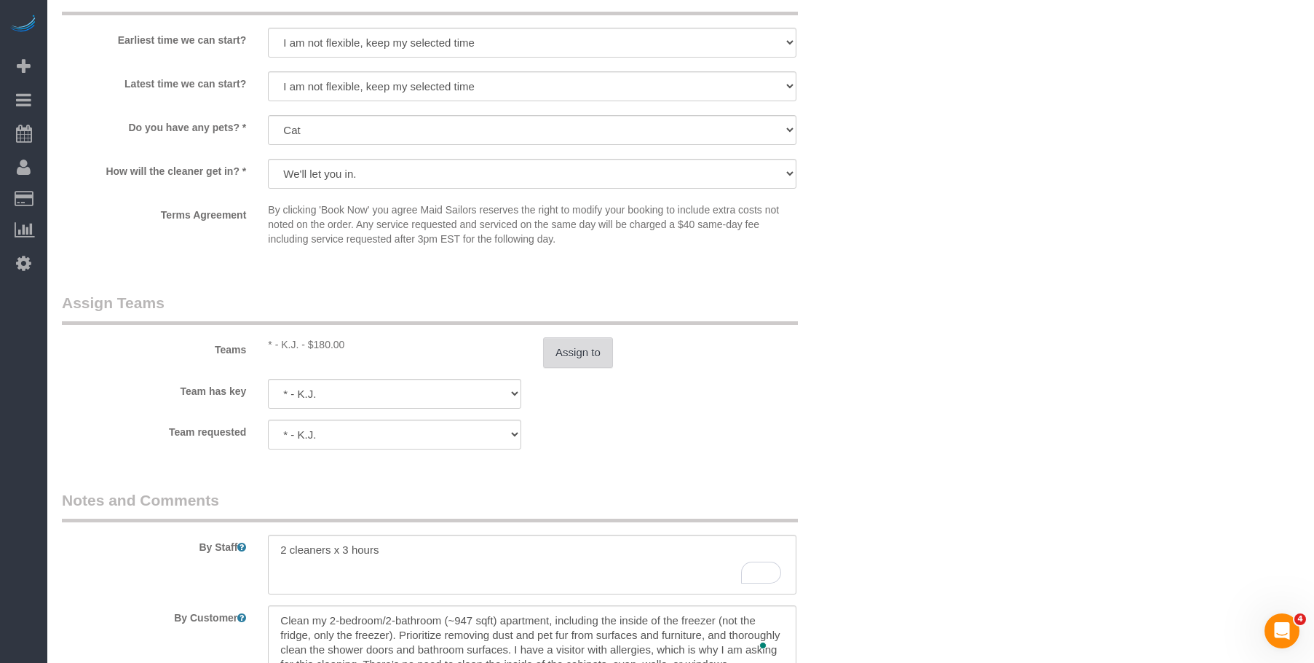
click at [602, 353] on button "Assign to" at bounding box center [578, 352] width 70 height 31
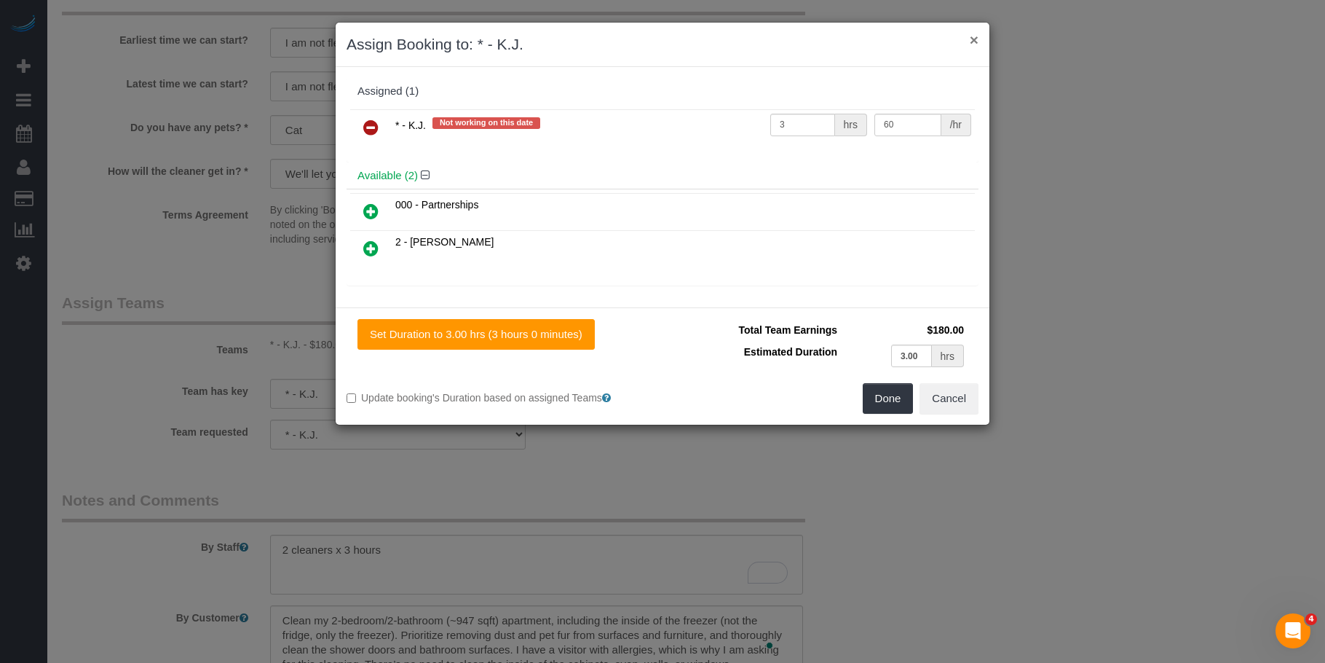
click at [973, 39] on button "×" at bounding box center [974, 39] width 9 height 15
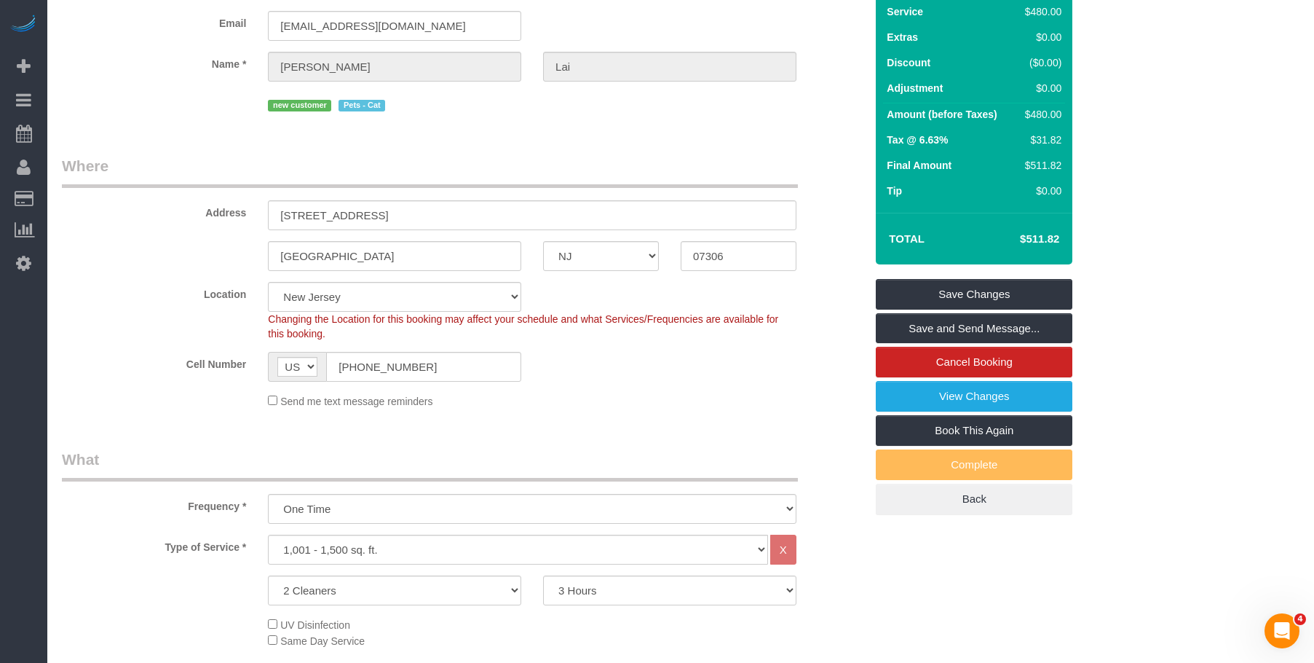
scroll to position [0, 0]
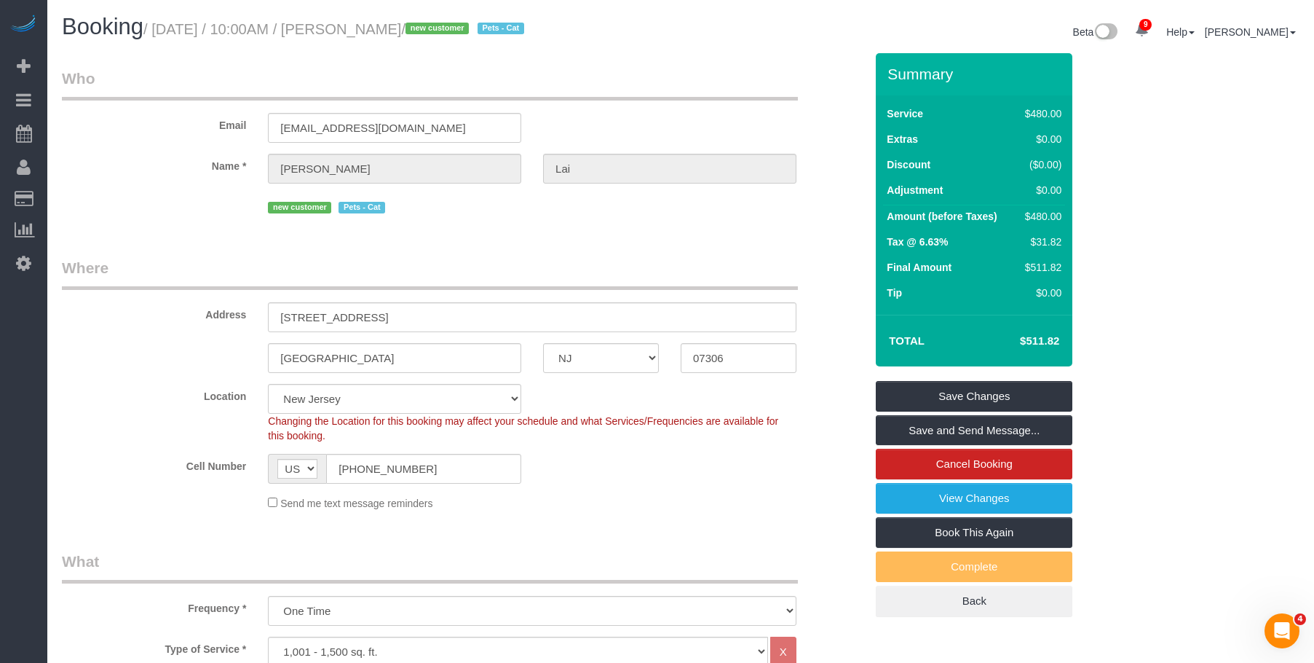
drag, startPoint x: 159, startPoint y: 29, endPoint x: 445, endPoint y: 31, distance: 286.2
click at [445, 31] on small "/ September 08, 2025 / 10:00AM / Stacey Lai / new customer Pets - Cat" at bounding box center [335, 29] width 385 height 16
copy small "September 08, 2025 / 10:00AM / Stacey Lai"
click at [1003, 382] on link "Save Changes" at bounding box center [974, 396] width 197 height 31
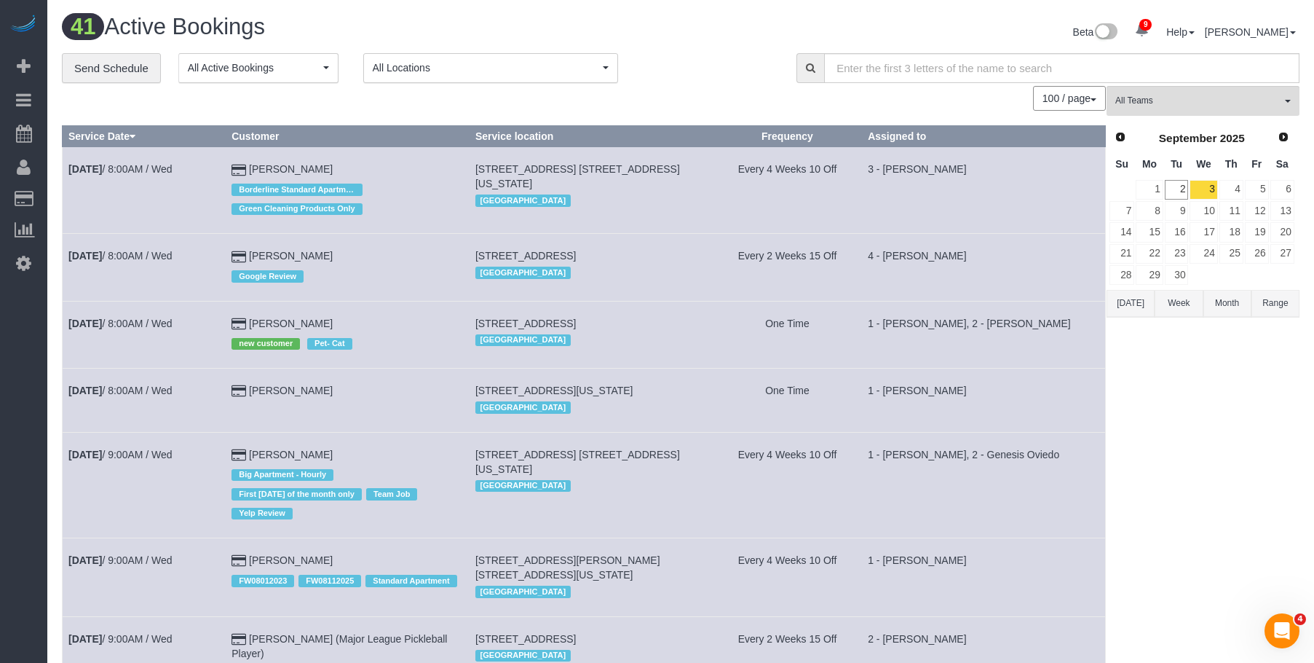
drag, startPoint x: 701, startPoint y: 54, endPoint x: 805, endPoint y: 4, distance: 114.6
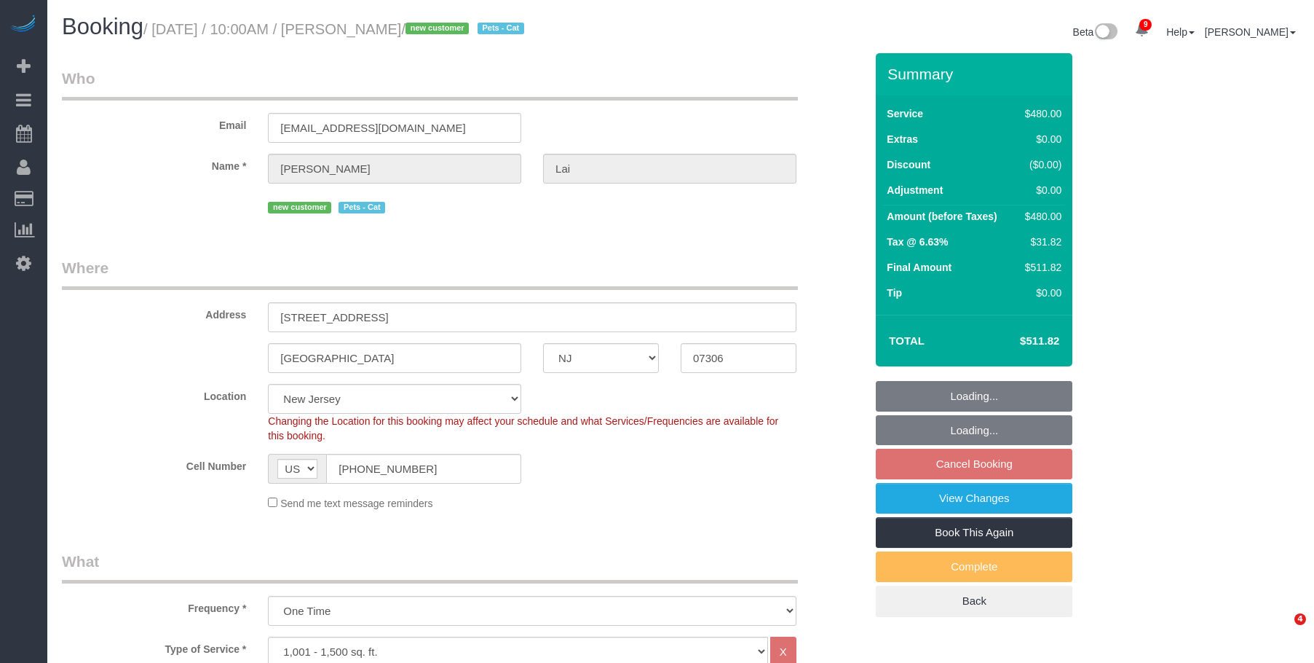
select select "NJ"
select select "2"
select select "180"
select select "spot1"
select select "number:89"
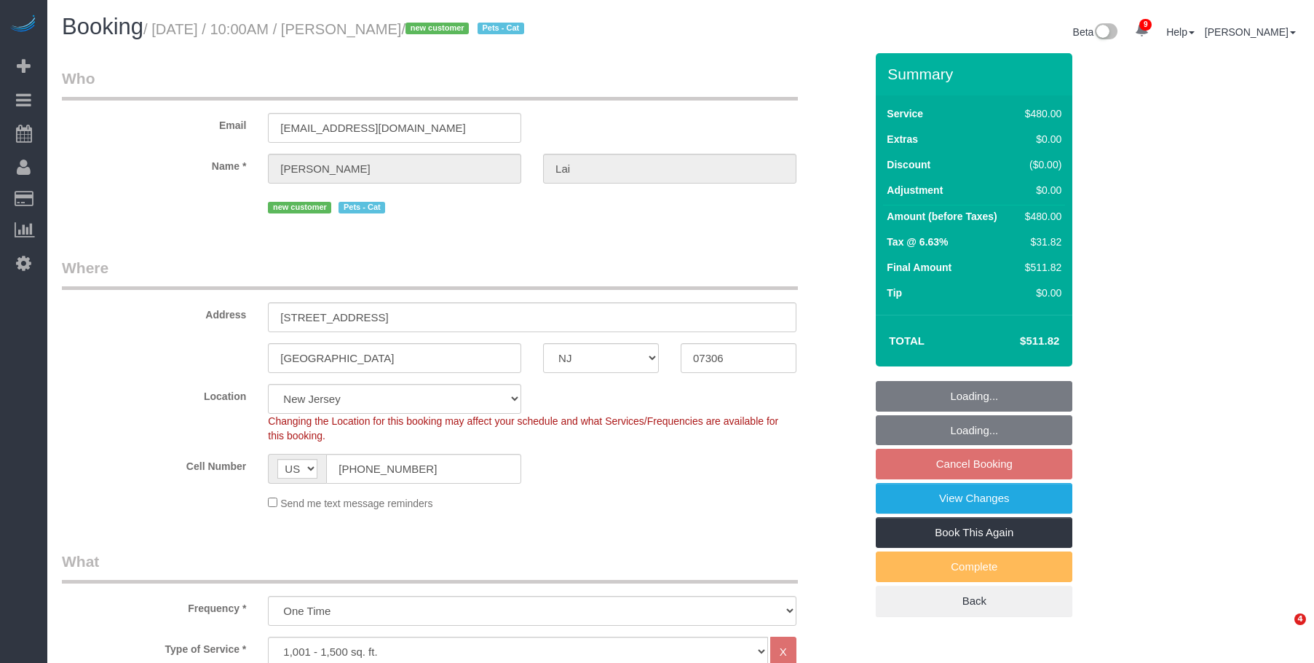
select select "number:90"
select select "number:14"
select select "number:5"
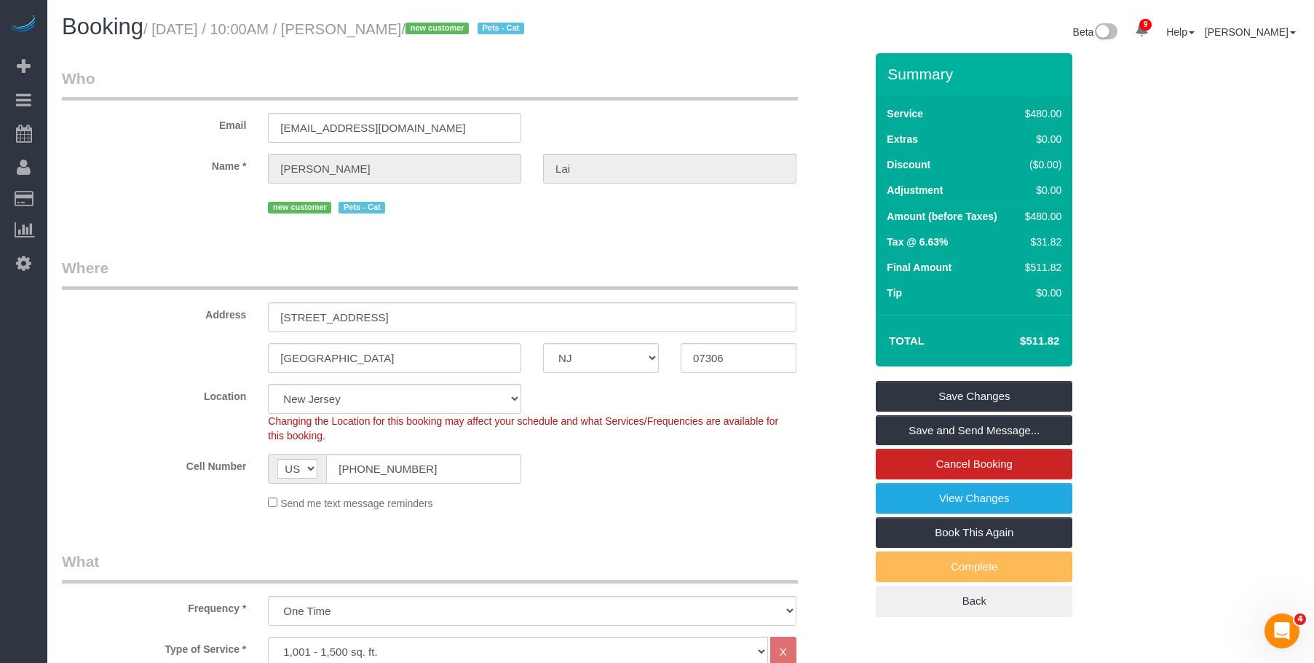
click at [656, 222] on fieldset "Who Email mercies_plumb0h@icloud.com Name * Stacey Lai new customer Pets - Cat" at bounding box center [463, 148] width 803 height 160
click at [945, 494] on link "View Changes" at bounding box center [974, 498] width 197 height 31
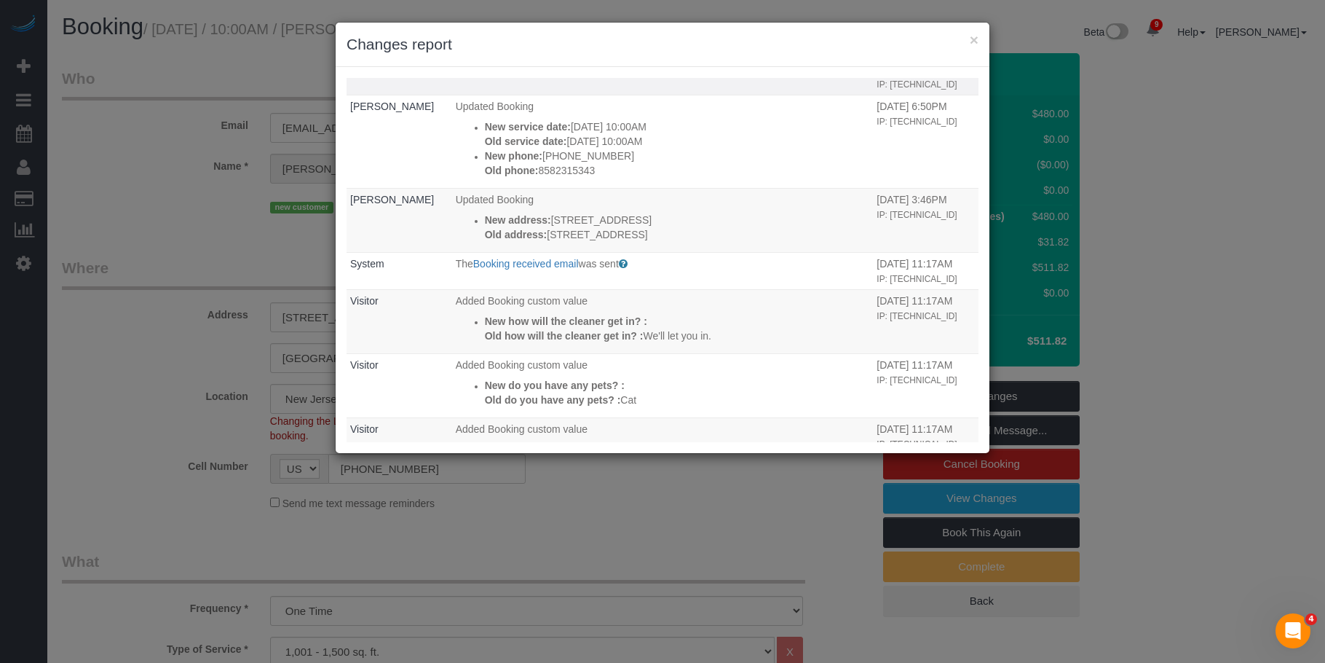
scroll to position [447, 0]
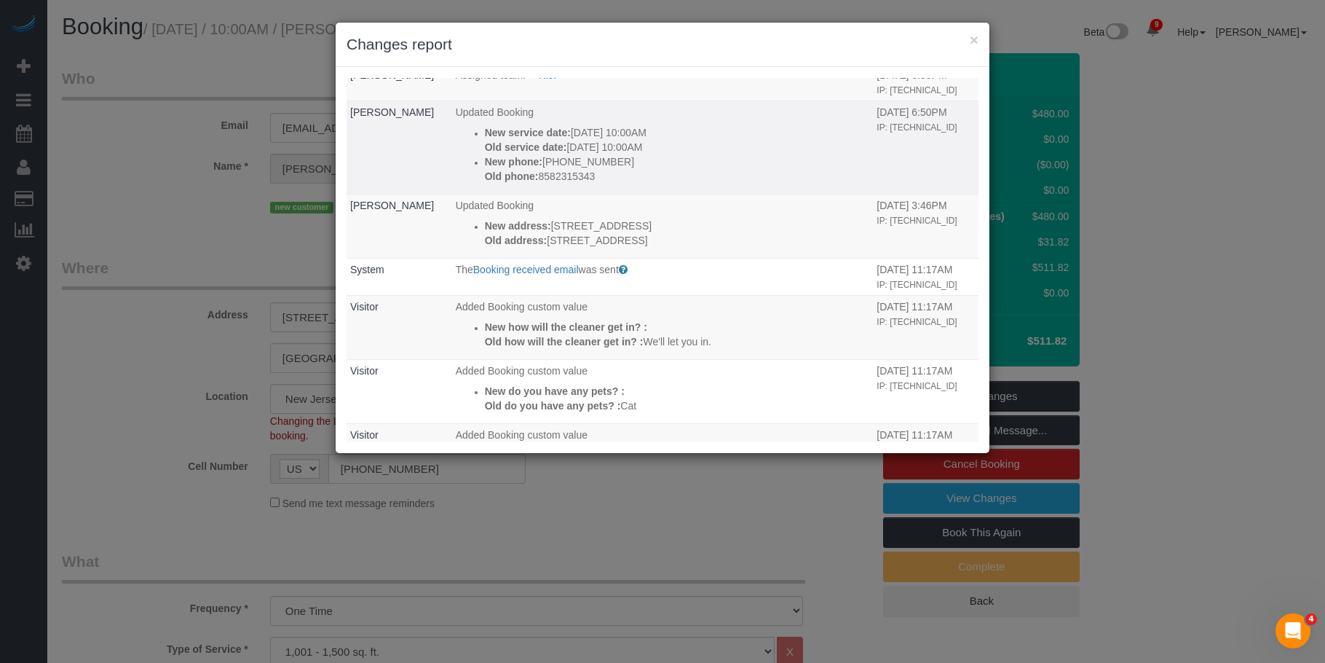
click at [674, 194] on td "Updated Booking New service date: 09/08/2025 10:00AM Old service date: 09/06/20…" at bounding box center [663, 146] width 422 height 93
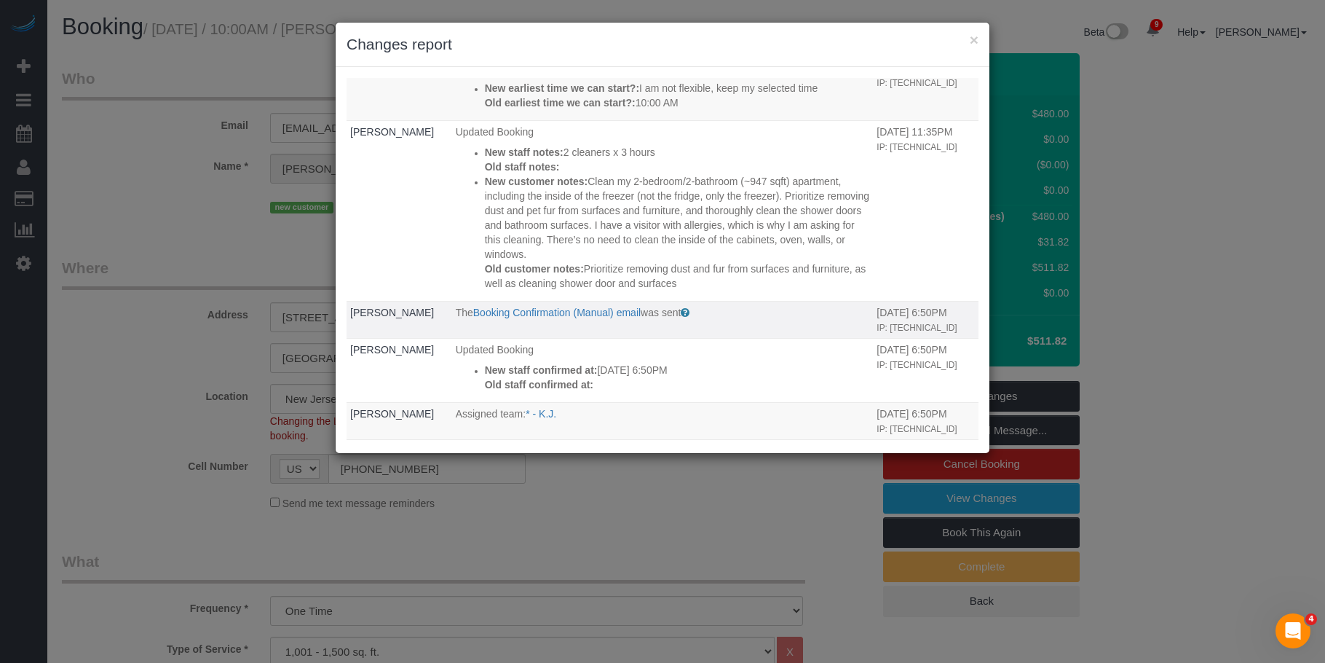
scroll to position [83, 0]
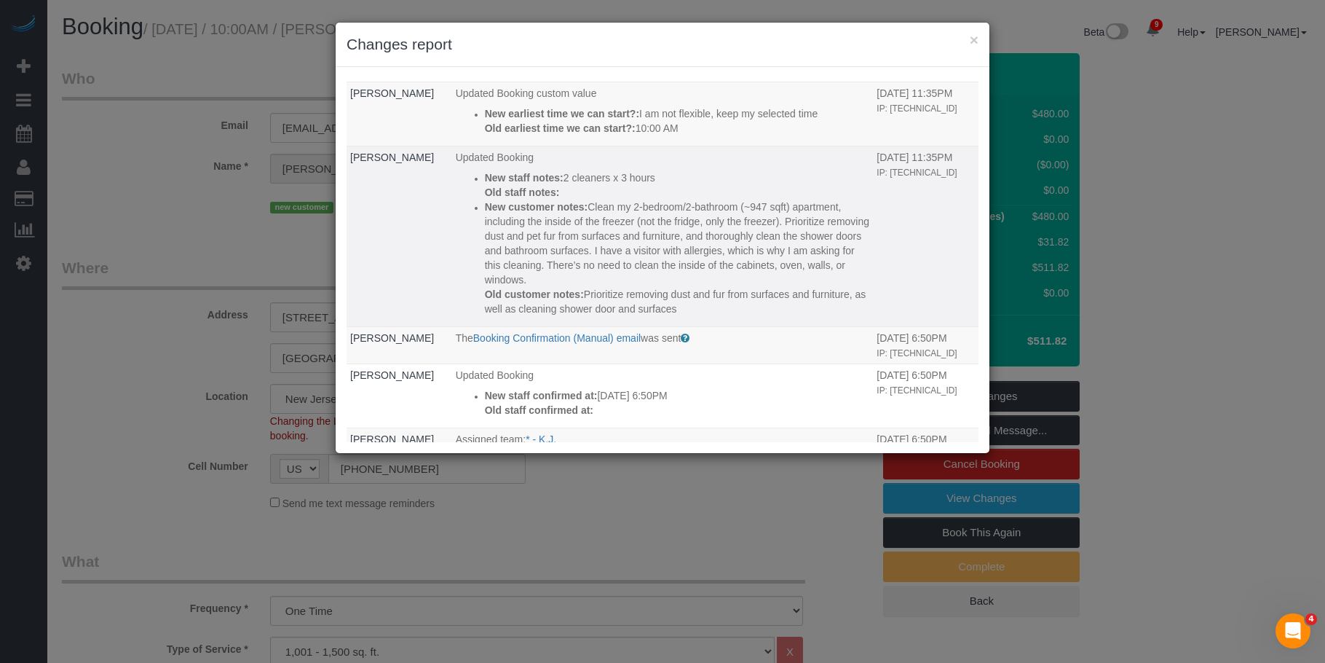
drag, startPoint x: 666, startPoint y: 354, endPoint x: 707, endPoint y: 352, distance: 40.8
click at [707, 316] on p "Old customer notes: Prioritize removing dust and fur from surfaces and furnitur…" at bounding box center [677, 301] width 385 height 29
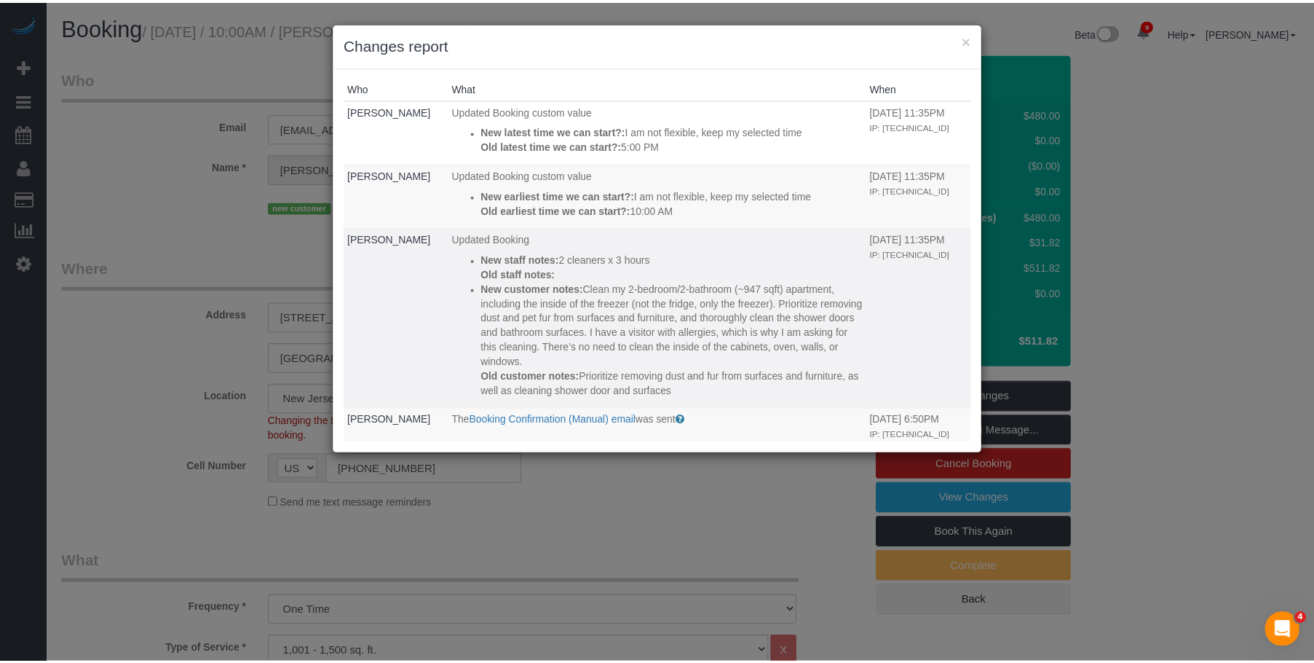
scroll to position [0, 0]
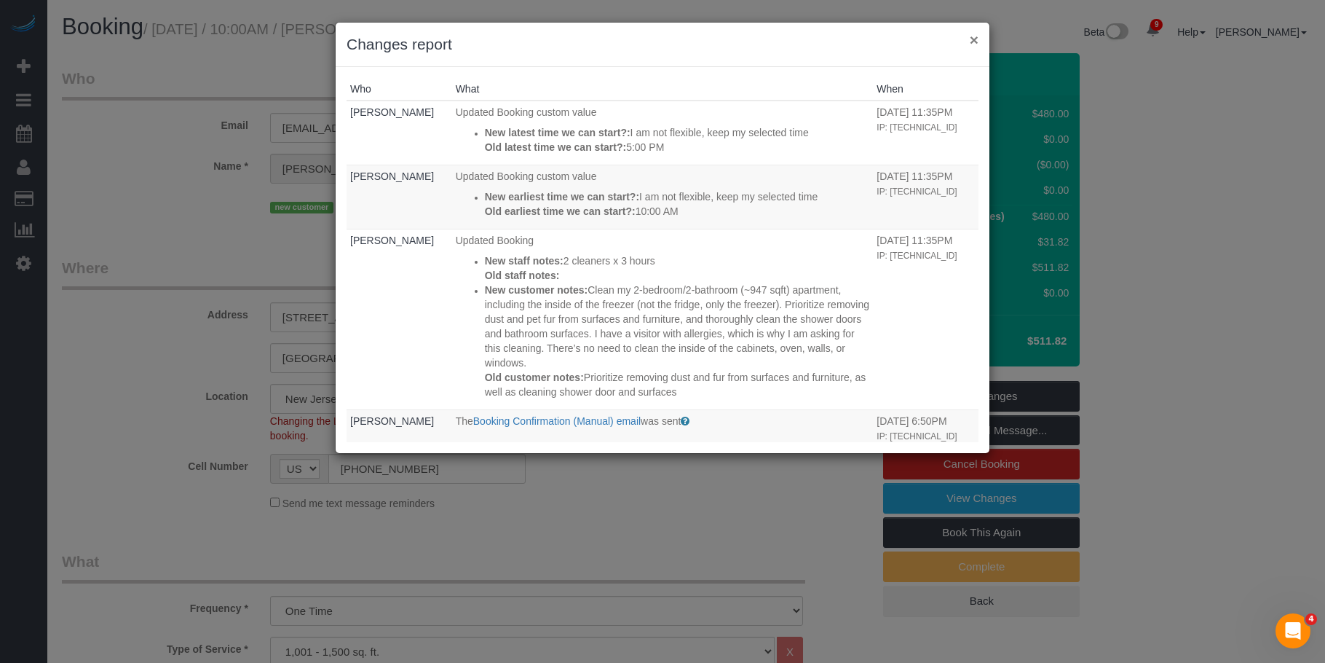
click at [970, 39] on button "×" at bounding box center [974, 39] width 9 height 15
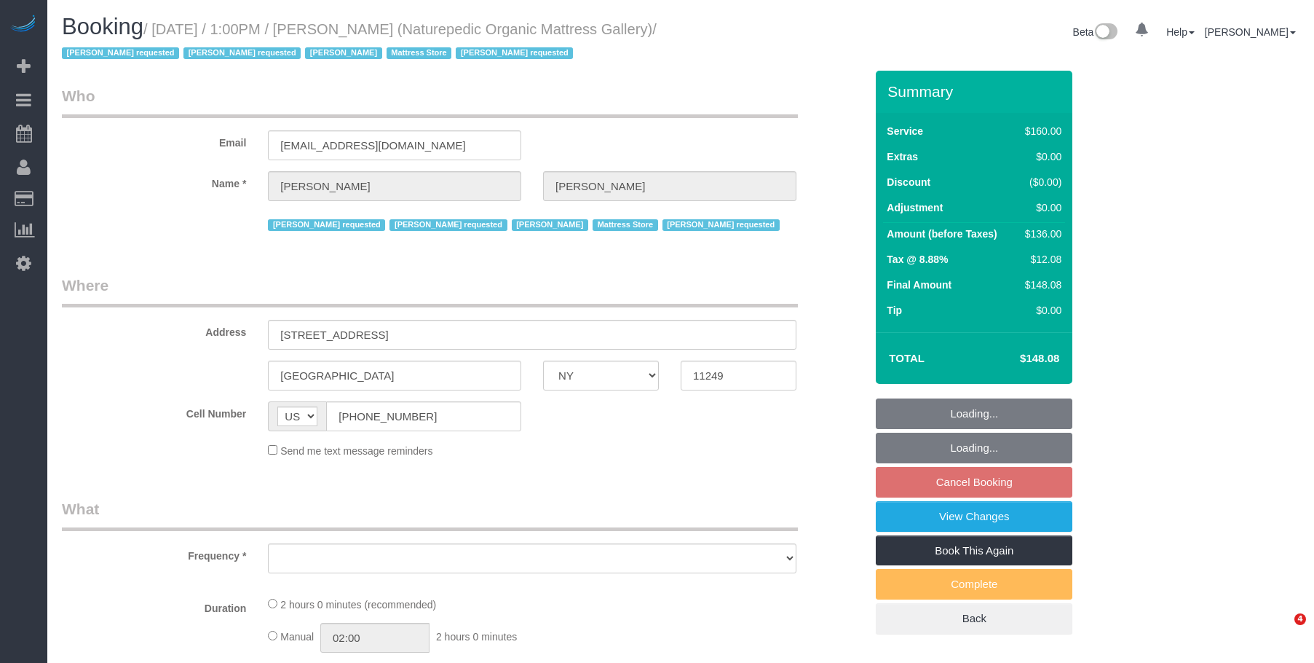
select select "NY"
select select "object:717"
select select "number:89"
select select "number:90"
select select "number:15"
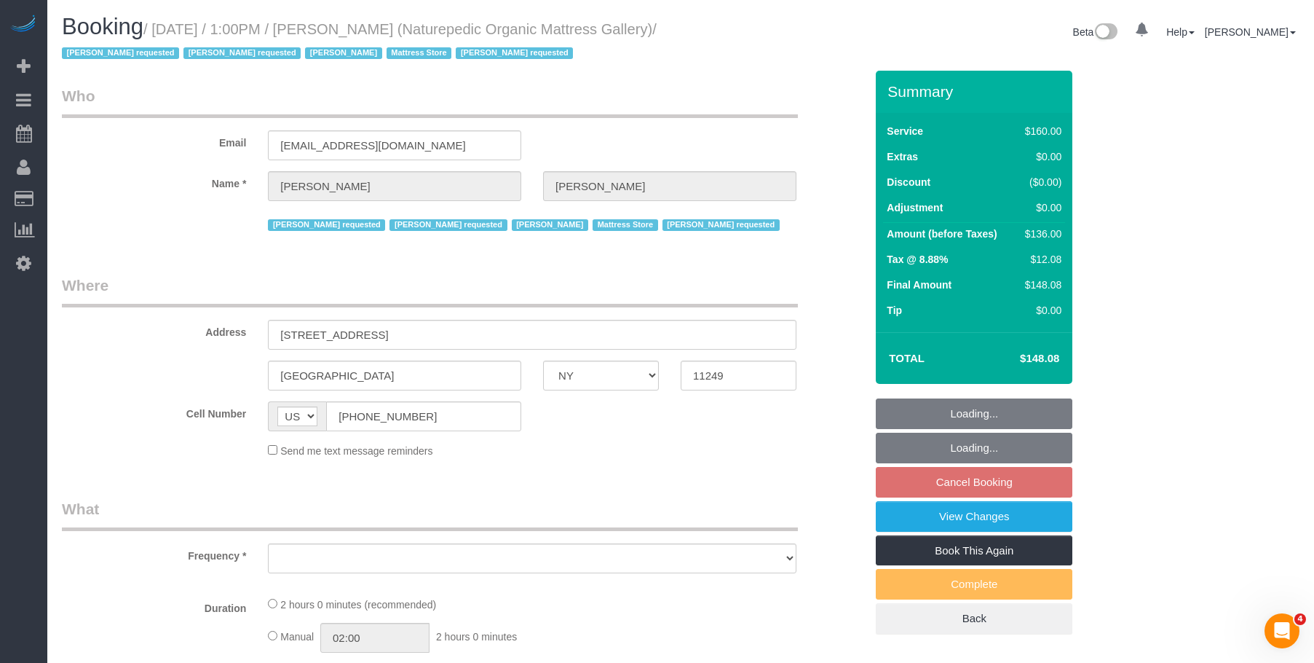
select select "number:5"
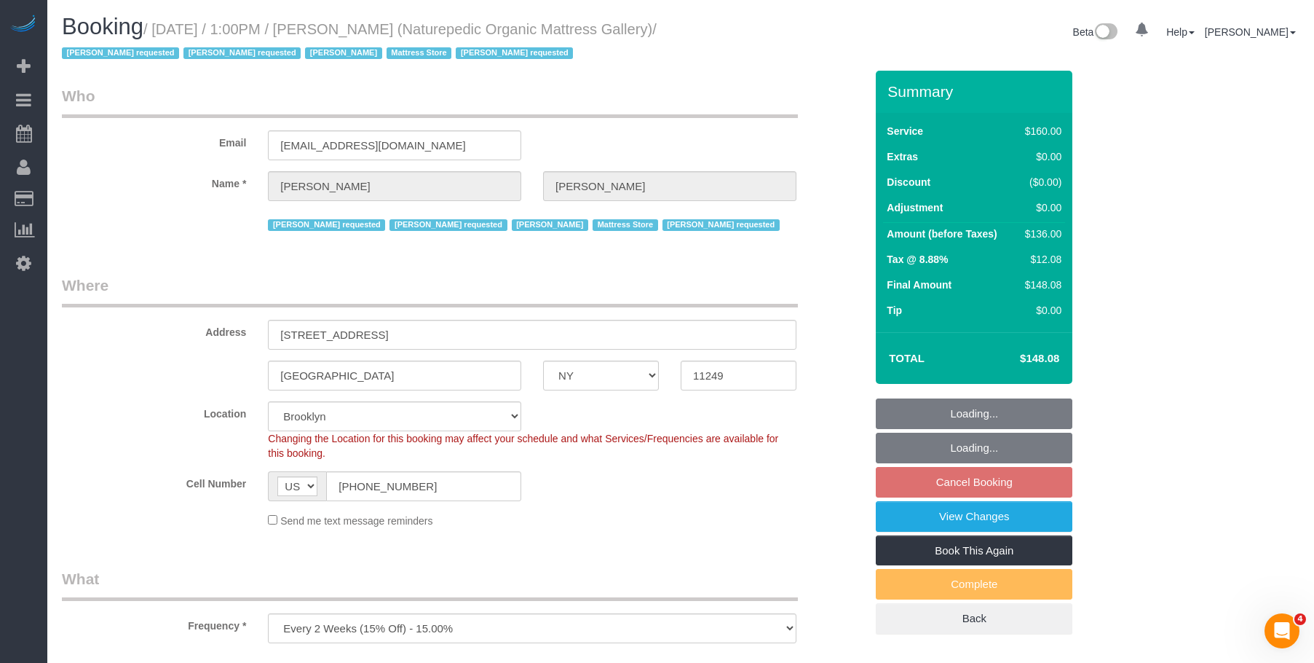
select select "object:977"
select select "string:stripe-pm_1NflzN4VGloSiKo7kgpKxF8o"
select select "spot6"
drag, startPoint x: 735, startPoint y: 130, endPoint x: 728, endPoint y: 134, distance: 8.1
click at [735, 130] on div "Email [EMAIL_ADDRESS][DOMAIN_NAME]" at bounding box center [463, 122] width 825 height 75
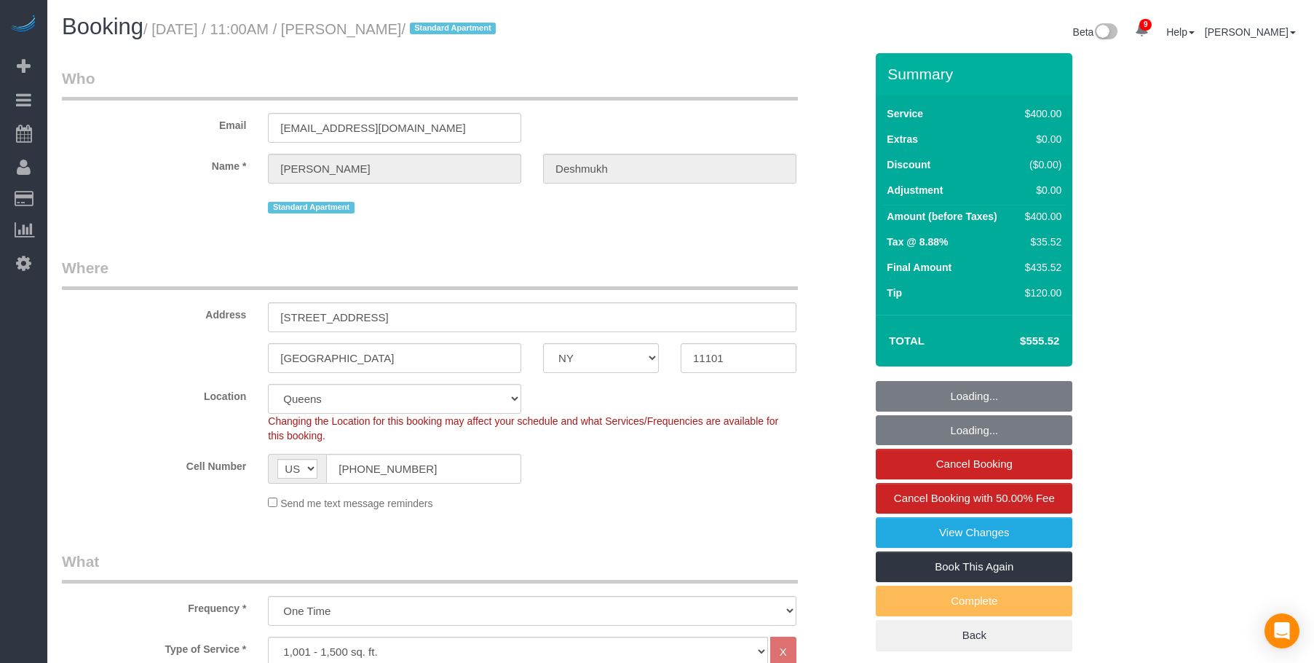
select select "NY"
select select "300"
select select "spot1"
select select "number:59"
select select "number:72"
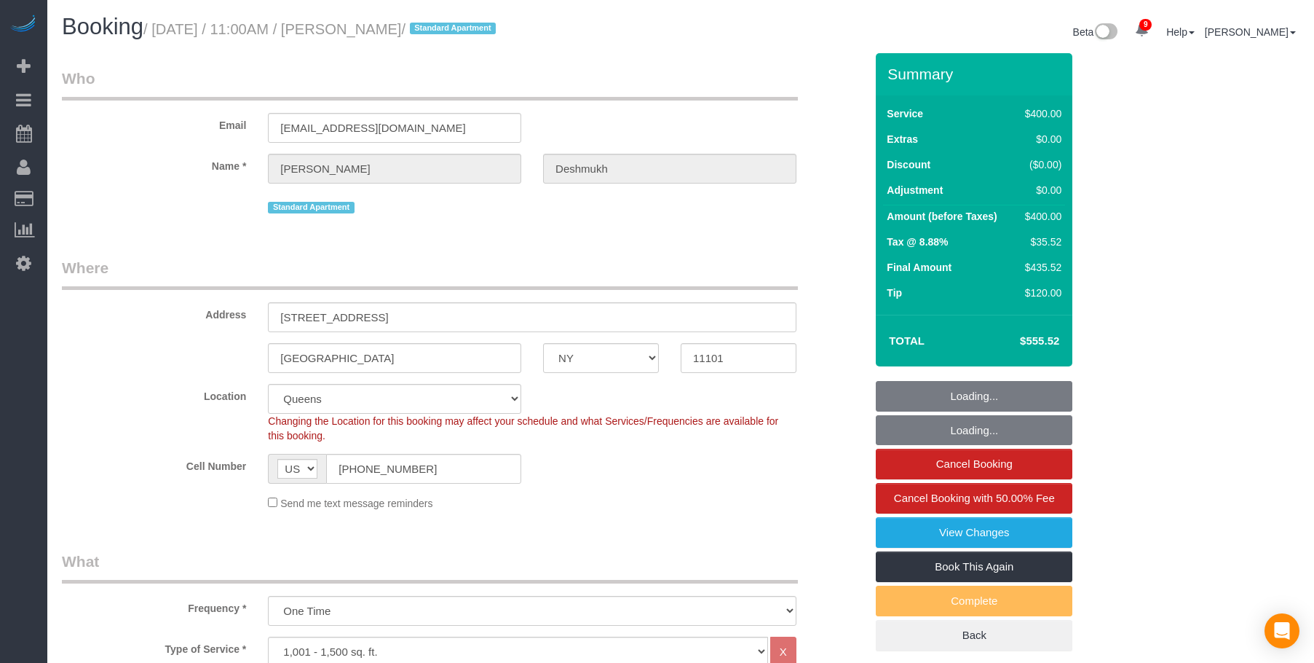
select select "number:15"
select select "number:6"
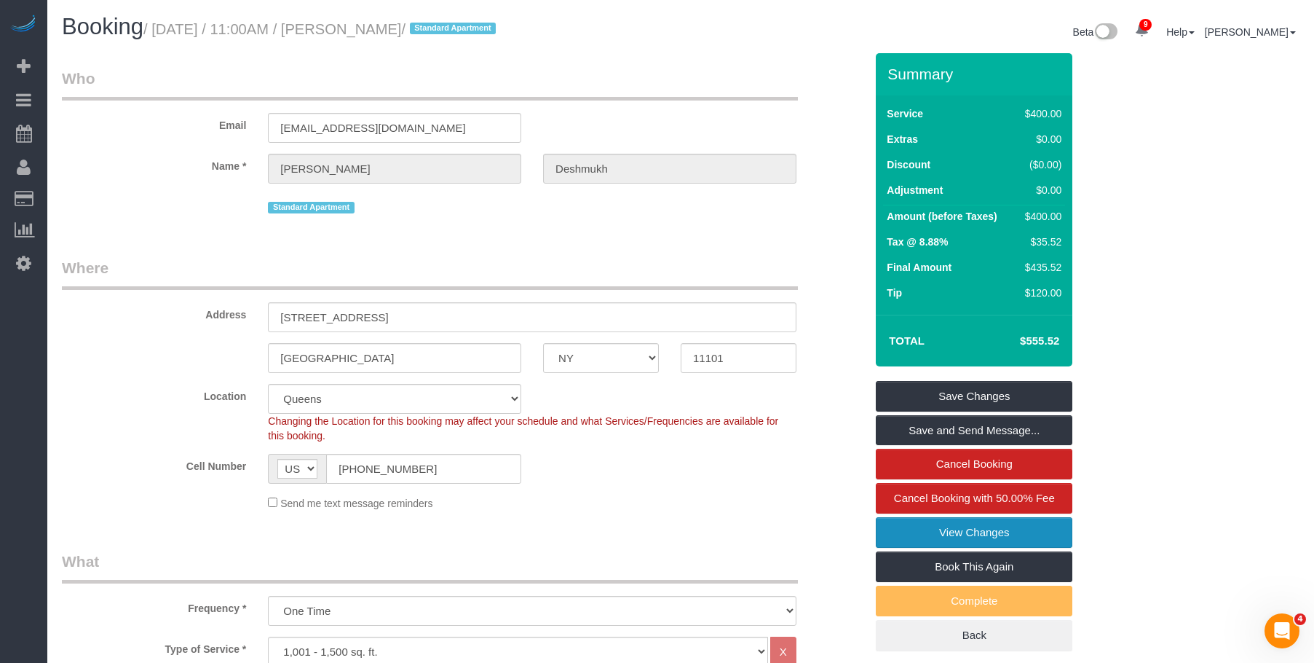
click at [888, 536] on link "View Changes" at bounding box center [974, 532] width 197 height 31
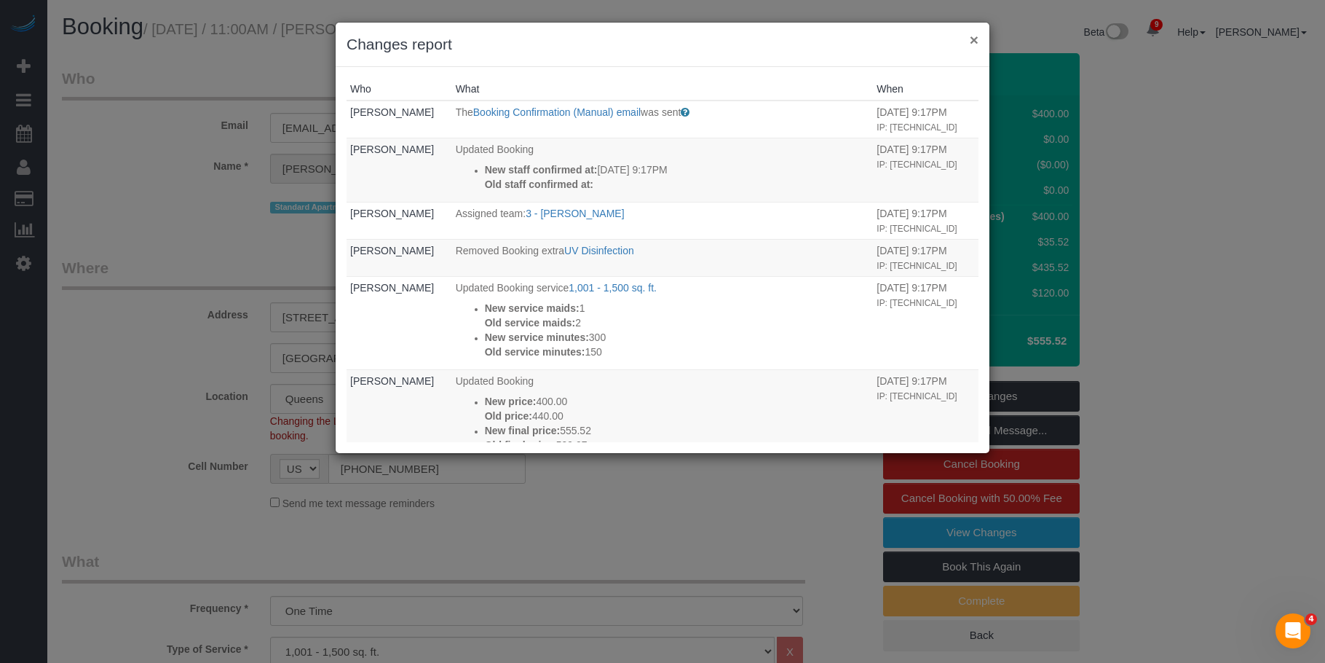
drag, startPoint x: 972, startPoint y: 36, endPoint x: 946, endPoint y: 37, distance: 26.2
click at [972, 36] on button "×" at bounding box center [974, 39] width 9 height 15
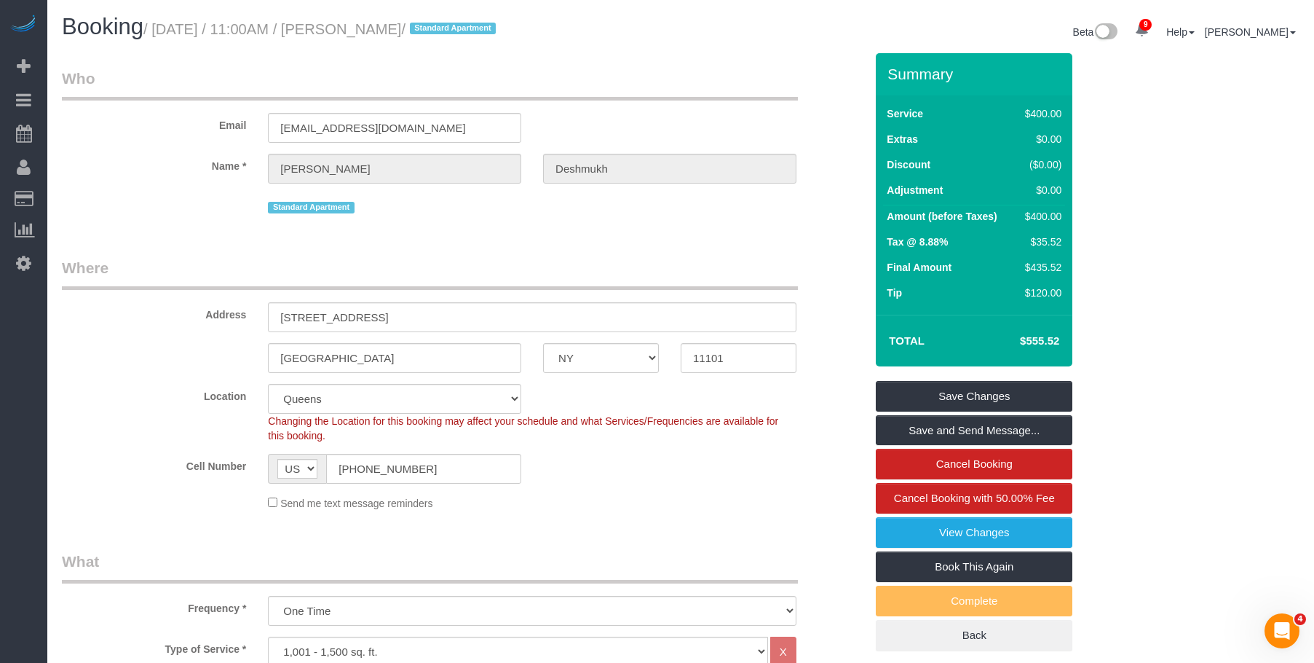
drag, startPoint x: 373, startPoint y: 30, endPoint x: 500, endPoint y: 28, distance: 126.7
click at [500, 28] on small "/ September 03, 2025 / 11:00AM / Michael Deshmukh / Standard Apartment" at bounding box center [321, 29] width 357 height 16
copy small "Michael Deshmukh"
click at [946, 529] on link "View Changes" at bounding box center [974, 532] width 197 height 31
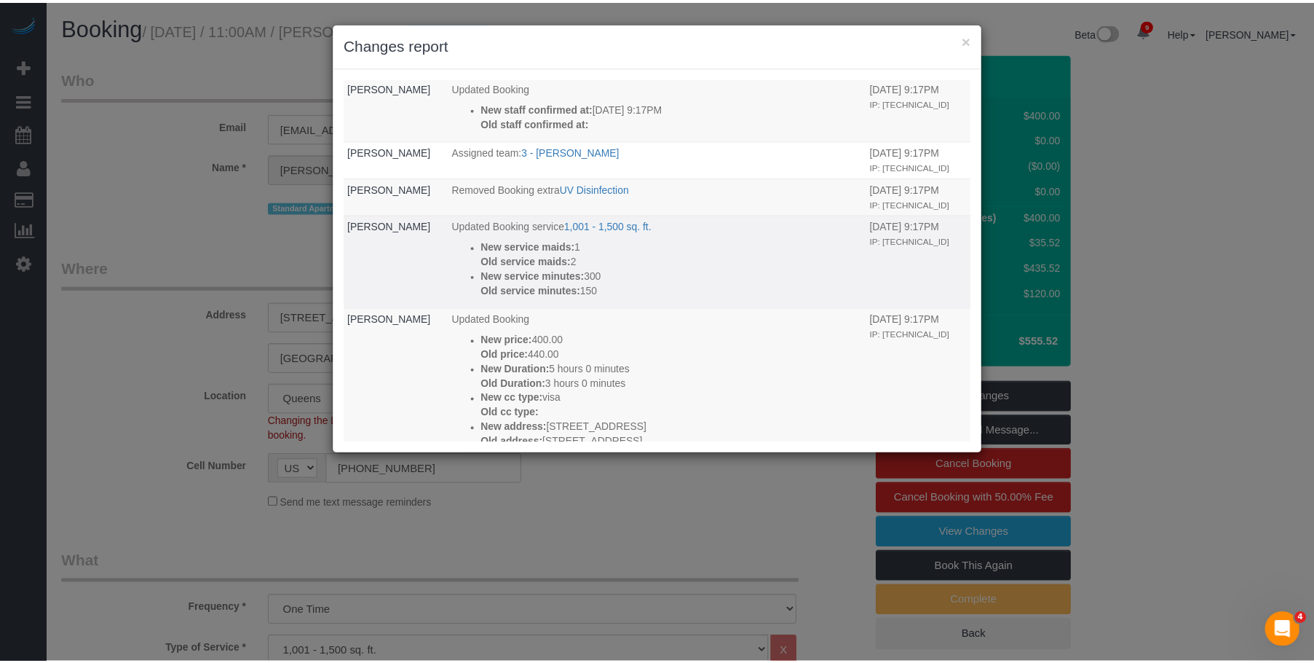
scroll to position [146, 0]
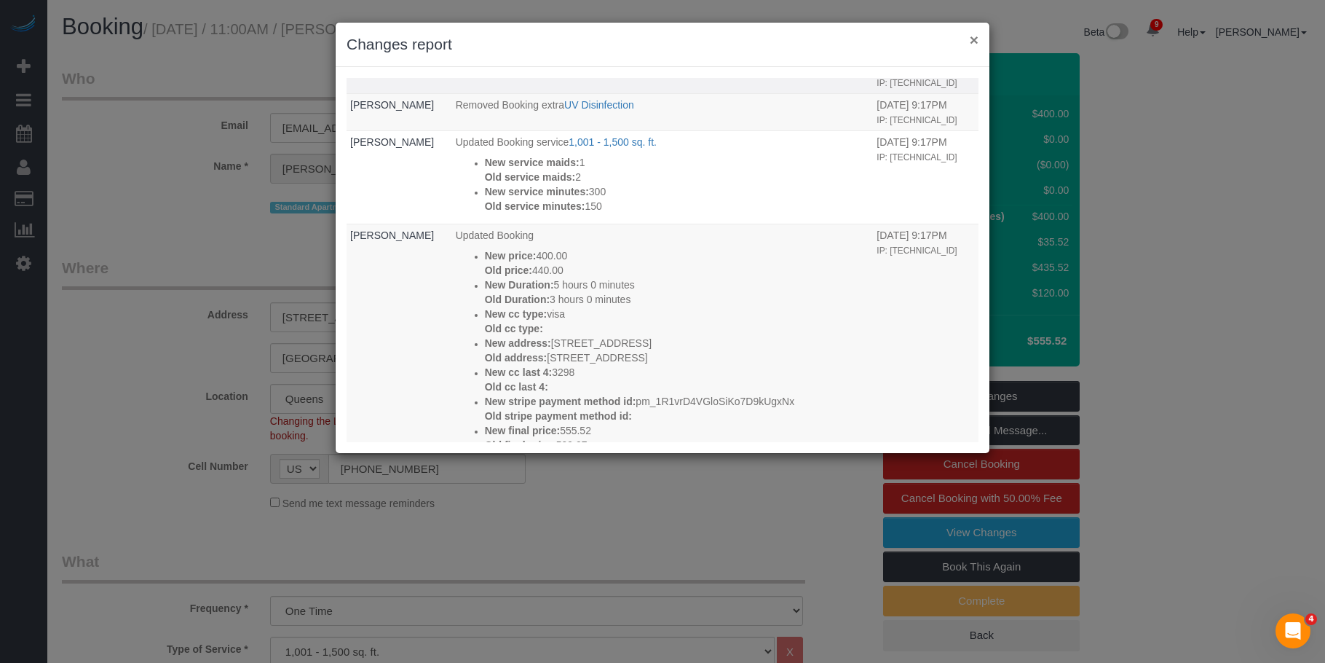
drag, startPoint x: 971, startPoint y: 42, endPoint x: 930, endPoint y: 41, distance: 41.5
click at [971, 42] on button "×" at bounding box center [974, 39] width 9 height 15
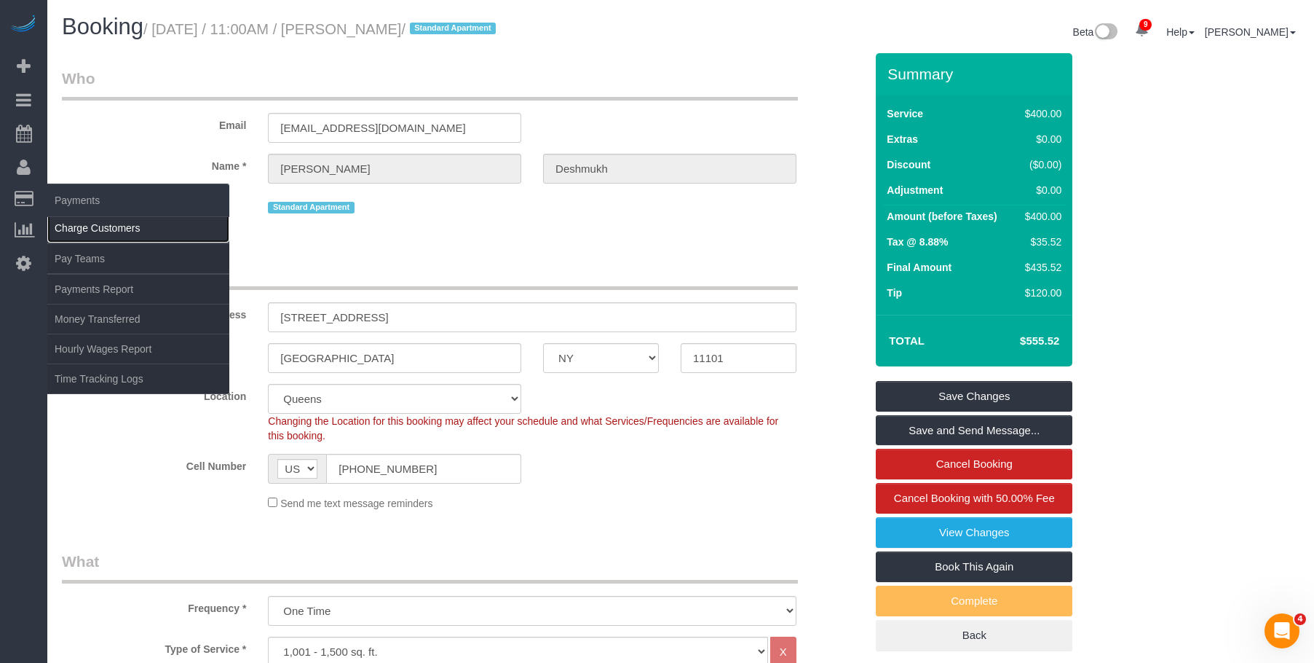
drag, startPoint x: 98, startPoint y: 229, endPoint x: 201, endPoint y: 229, distance: 102.7
click at [99, 229] on link "Charge Customers" at bounding box center [138, 227] width 182 height 29
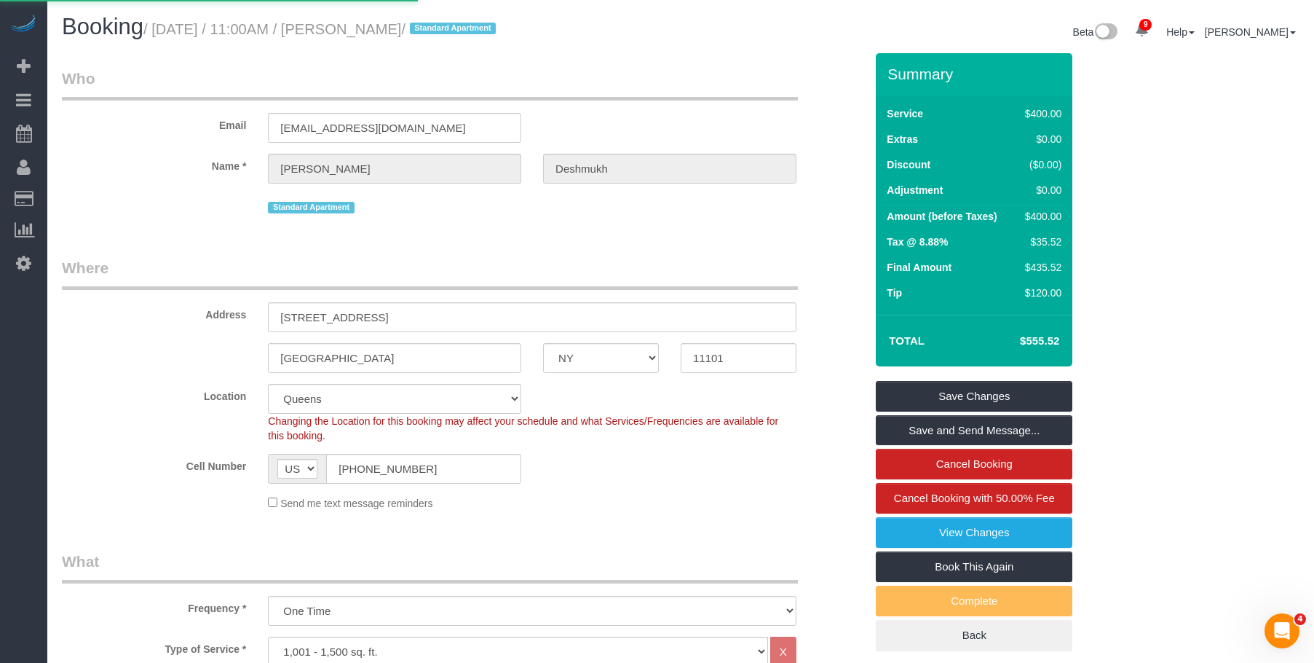
select select
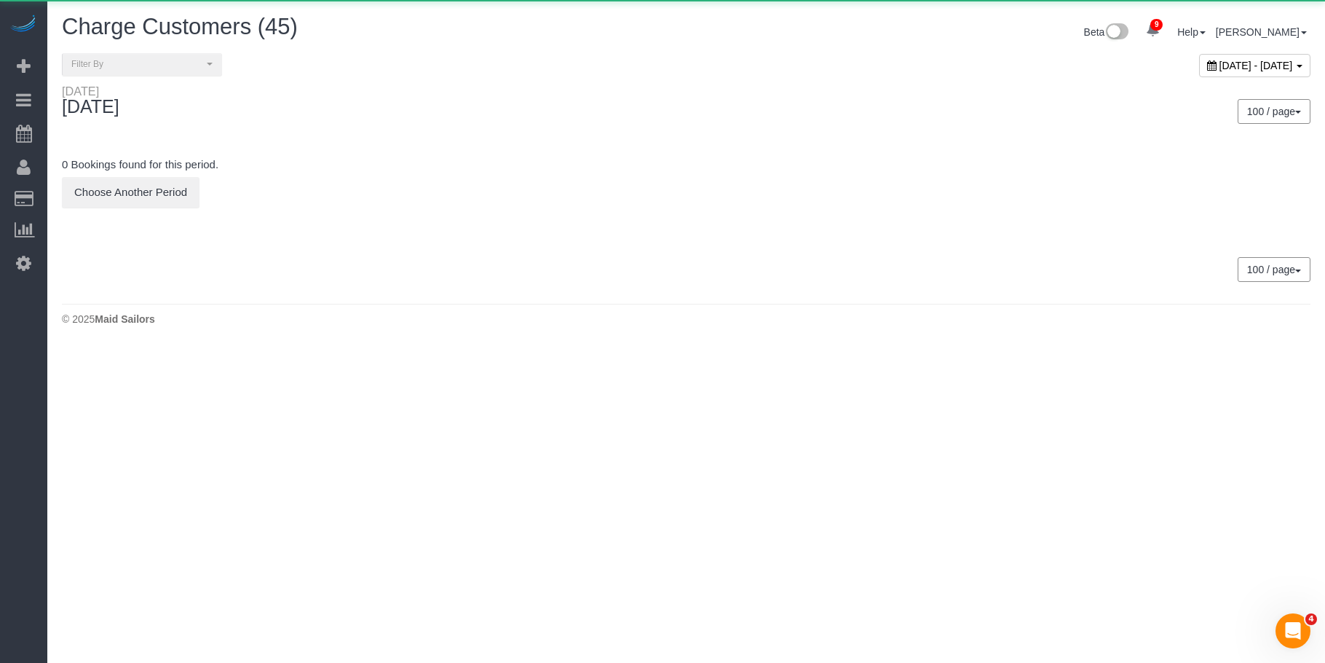
click at [1220, 60] on span "September 02, 2025 - September 02, 2025" at bounding box center [1257, 66] width 74 height 12
type input "**********"
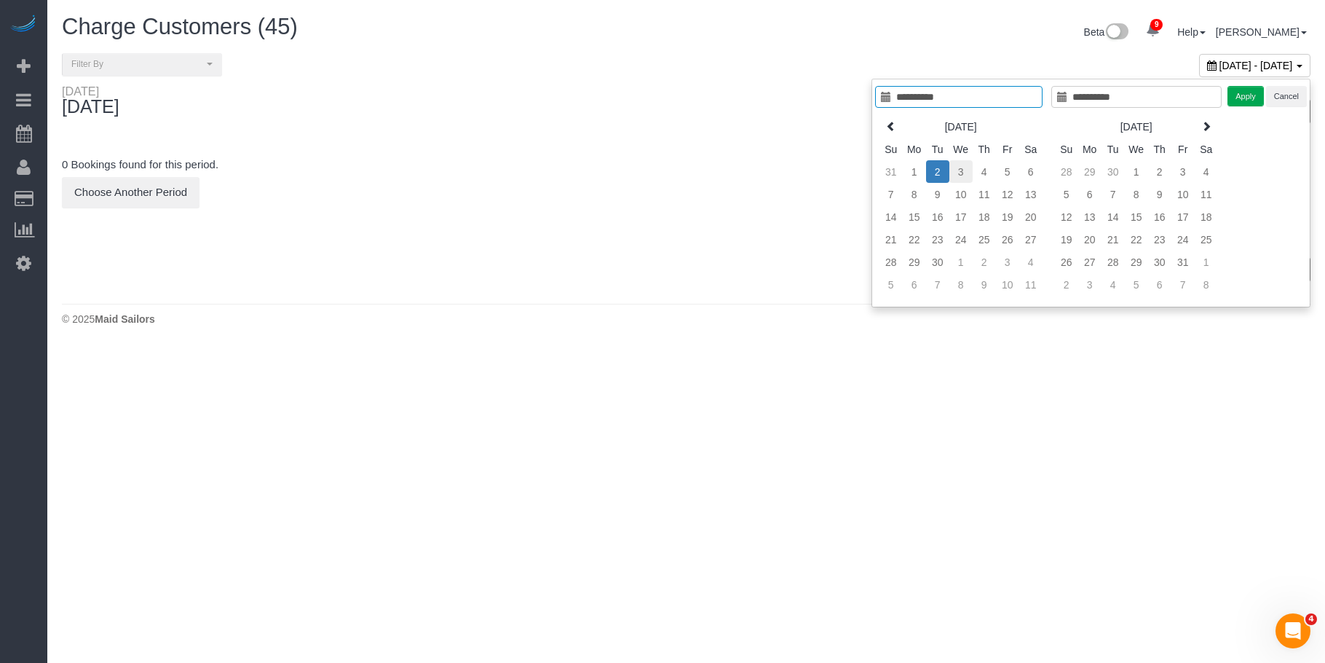
type input "**********"
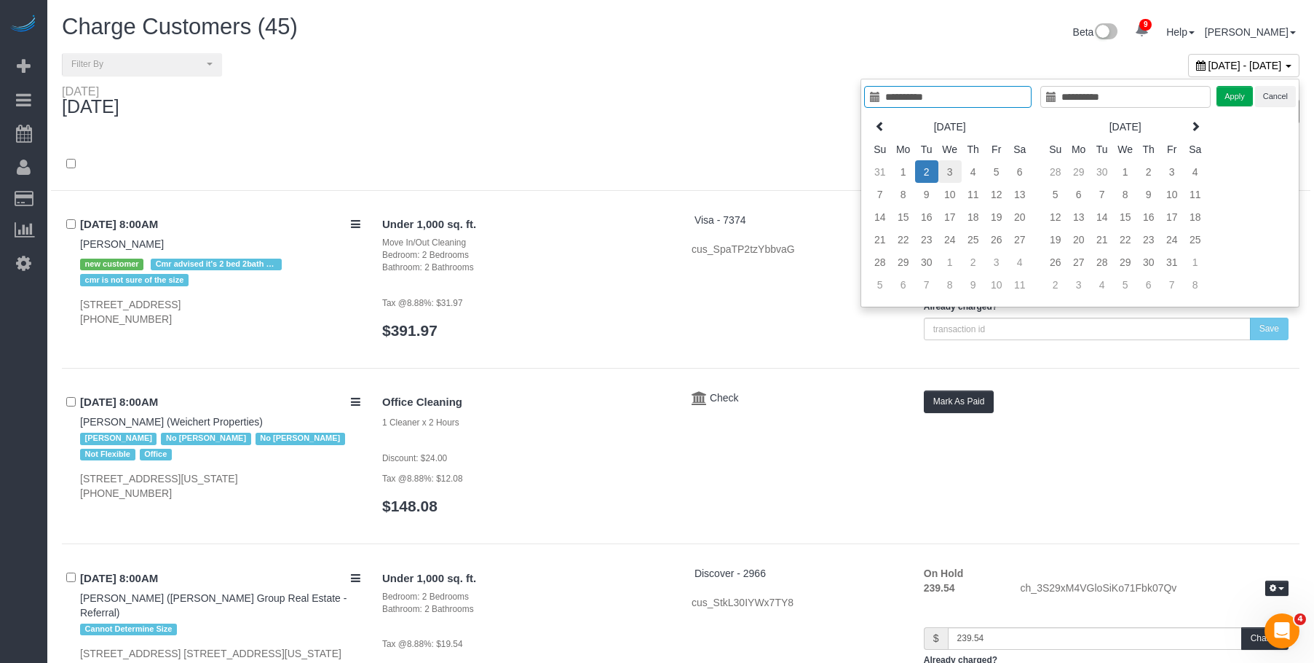
click at [952, 174] on td "3" at bounding box center [950, 171] width 23 height 23
type input "**********"
click at [952, 174] on td "3" at bounding box center [950, 171] width 23 height 23
type input "**********"
click at [1230, 97] on button "Apply" at bounding box center [1235, 96] width 36 height 21
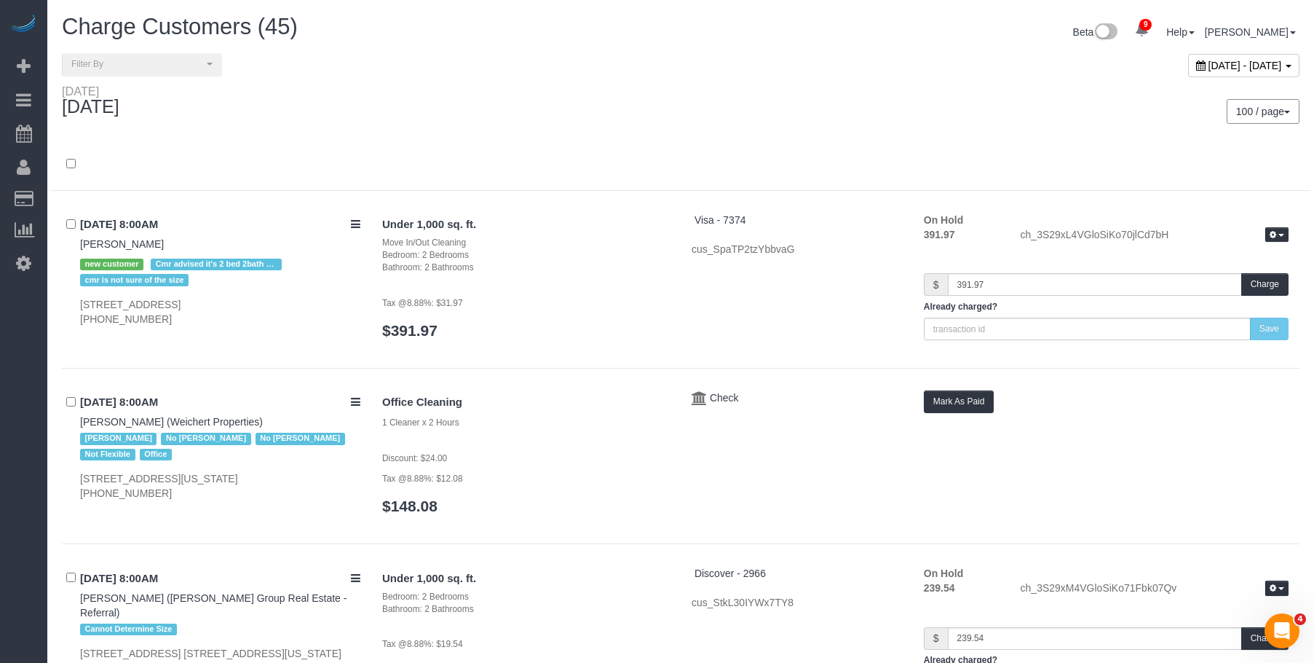
click at [723, 107] on div "100 / page 10 / page 20 / page 30 / page 40 / page 50 / page 100 / page" at bounding box center [996, 111] width 608 height 25
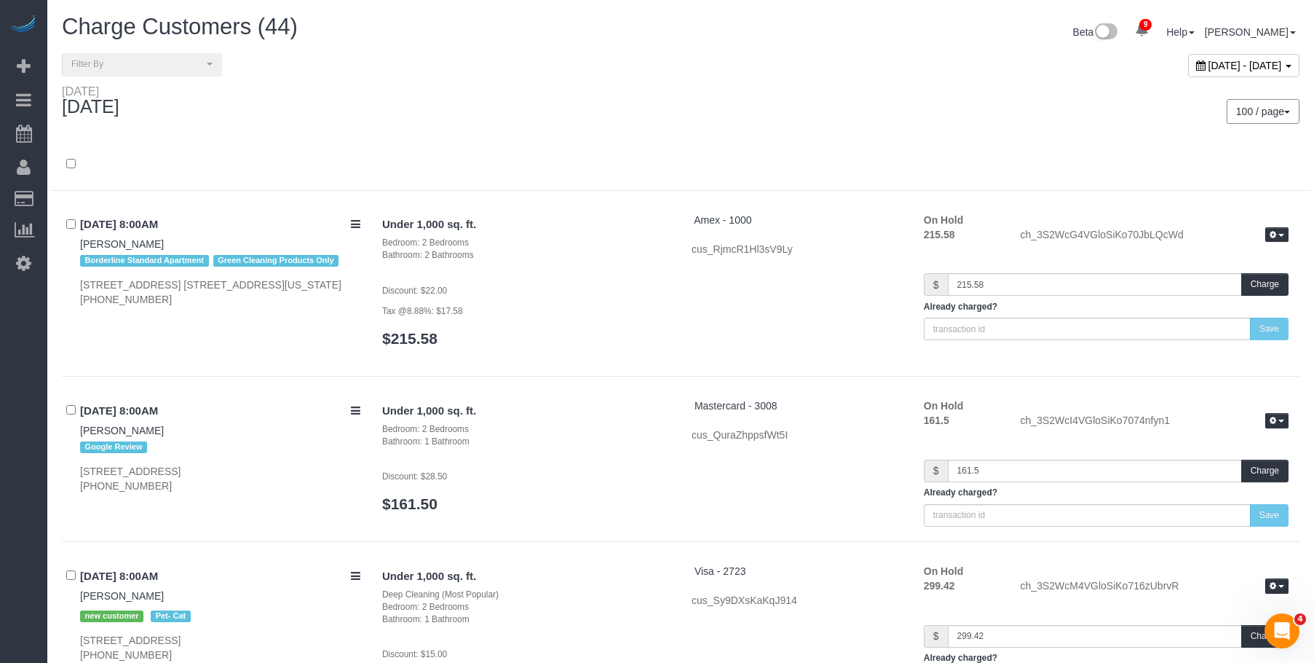
scroll to position [4353, 0]
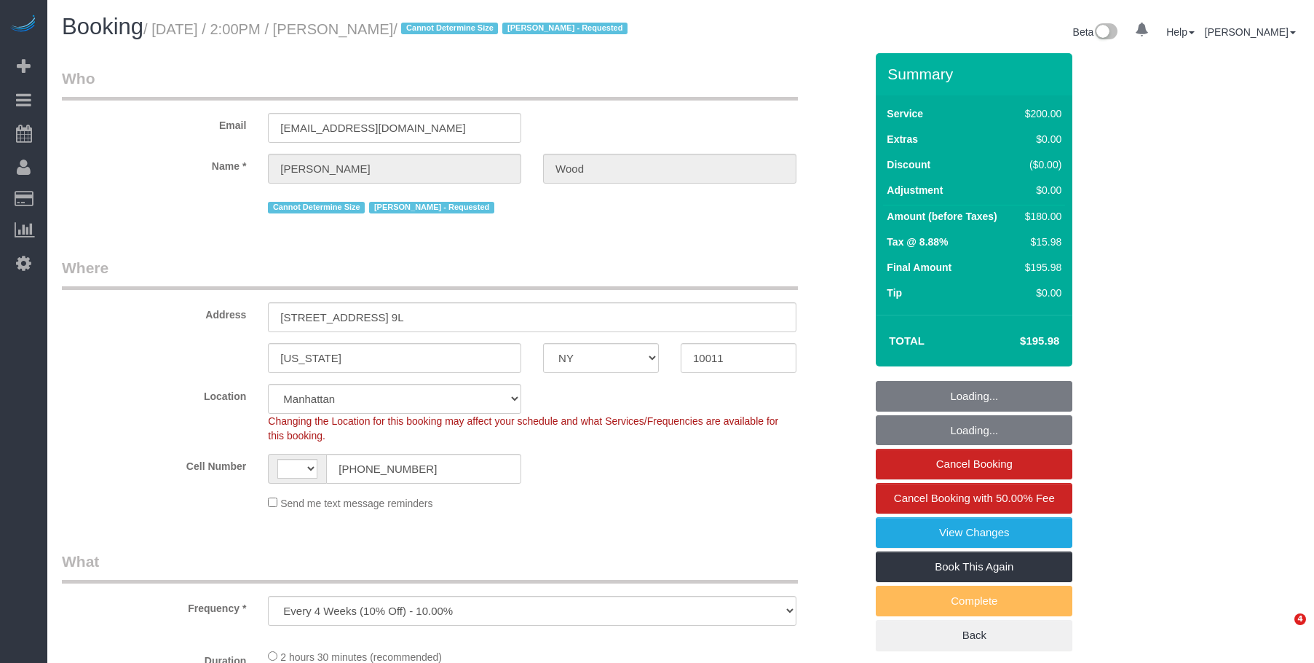
select select "NY"
drag, startPoint x: 0, startPoint y: 0, endPoint x: 764, endPoint y: 310, distance: 824.5
click at [756, 52] on div "Beta 0 Your Notifications You have 0 alerts × You have 1 to charge for [DATE] ×…" at bounding box center [996, 34] width 630 height 39
select select "object:719"
select select "string:[GEOGRAPHIC_DATA]"
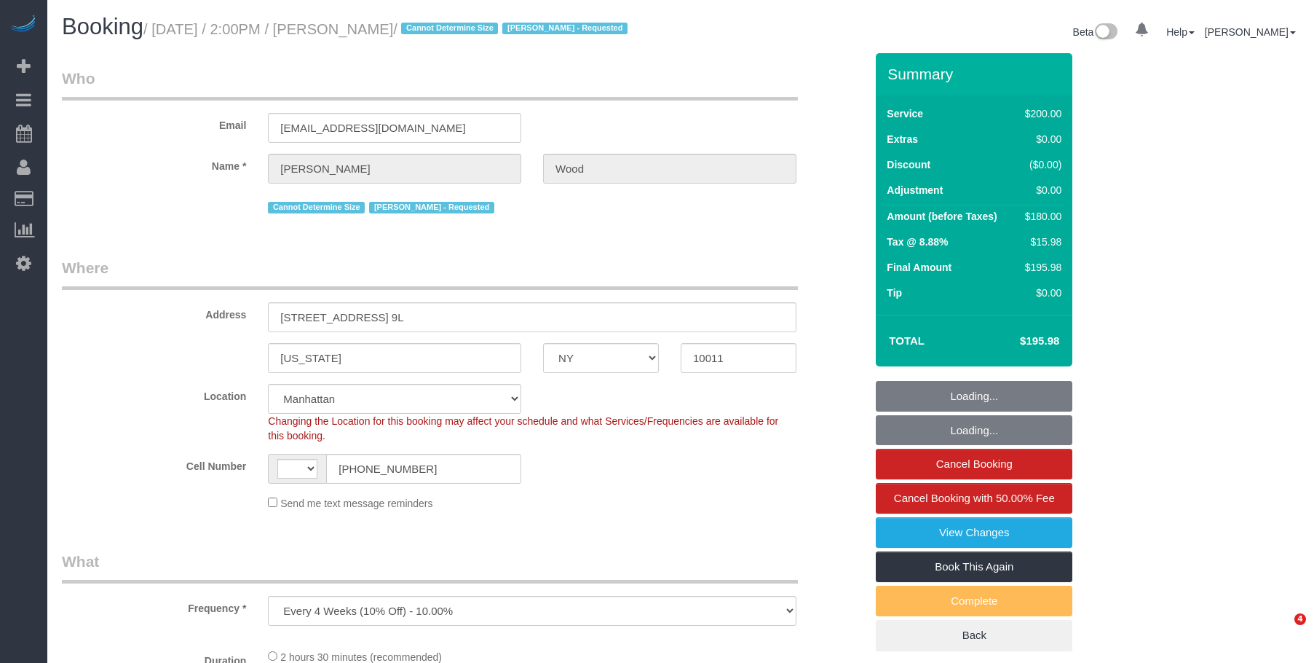
select select "string:stripe-pm_1N3sar4VGloSiKo7ulRGt1qE"
select select "number:89"
select select "number:90"
select select "number:15"
select select "number:6"
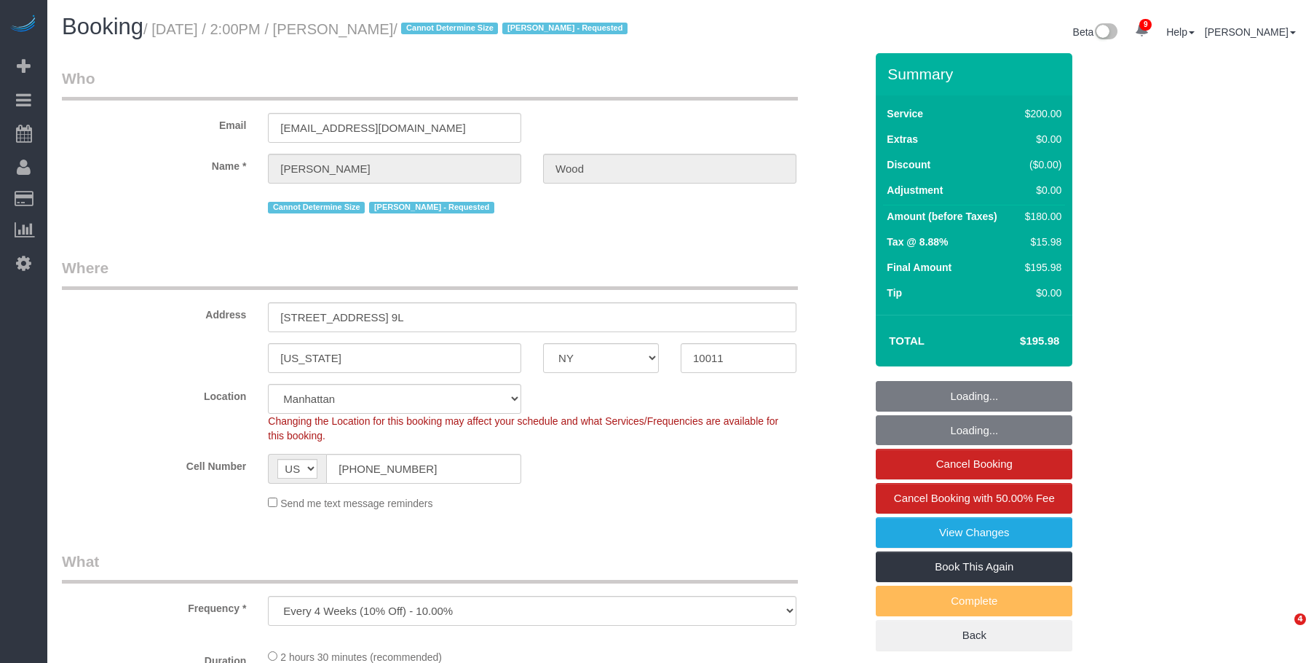
select select "150"
select select "spot1"
select select "NY"
select select "number:57"
select select "number:72"
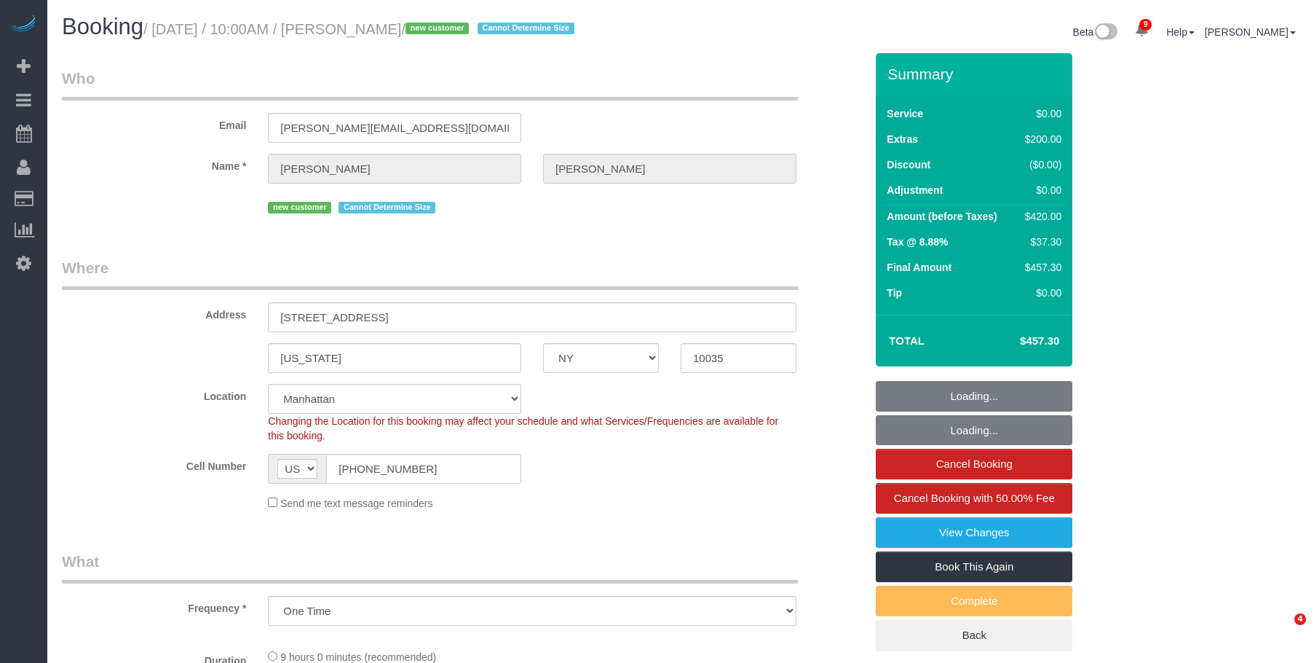
select select "number:15"
select select "number:6"
select select "object:963"
drag, startPoint x: 661, startPoint y: 114, endPoint x: 655, endPoint y: 171, distance: 57.9
click at [661, 114] on div "Email mariko.decouto@compass.com" at bounding box center [463, 105] width 825 height 75
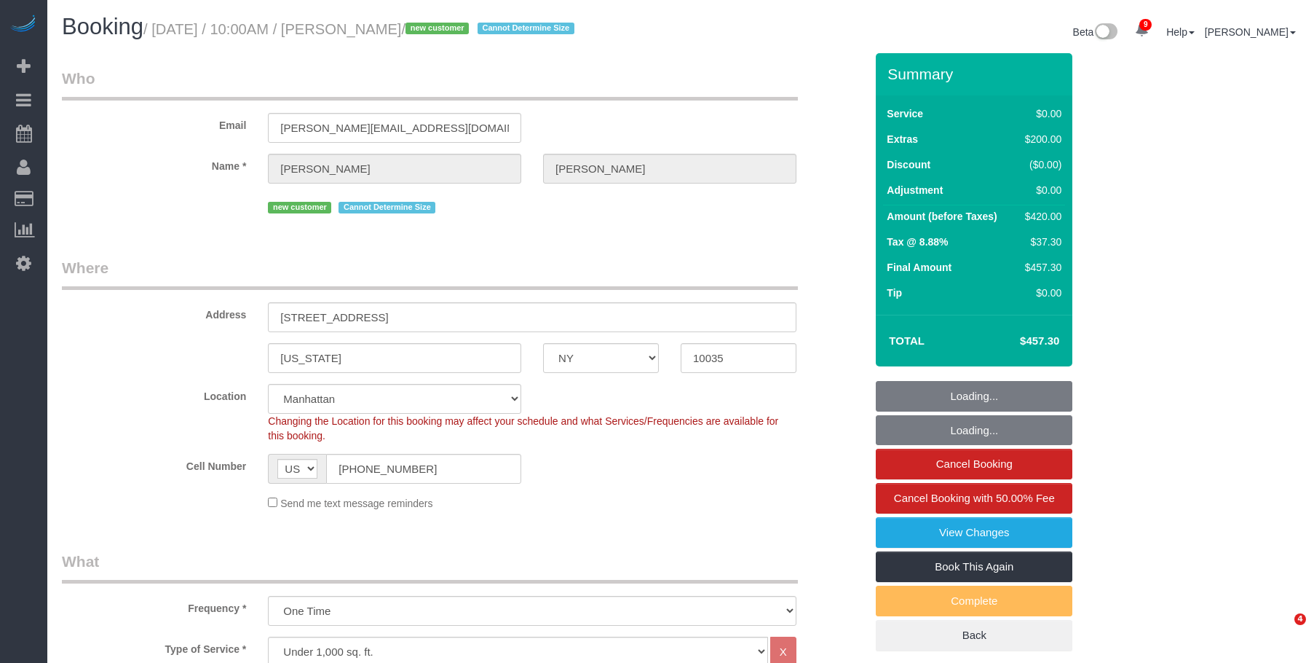
select select "spot1"
select select "2"
select select "string:stripe-pm_1S32W14VGloSiKo77iBP26Jc"
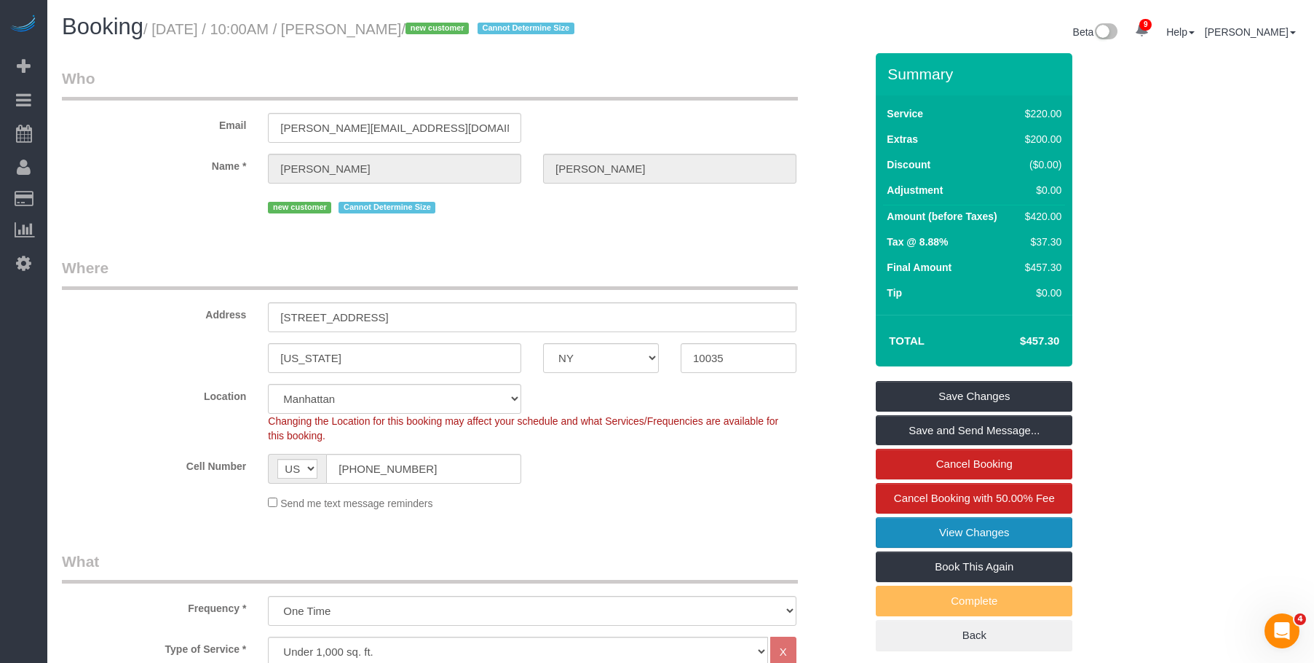
click at [937, 535] on link "View Changes" at bounding box center [974, 532] width 197 height 31
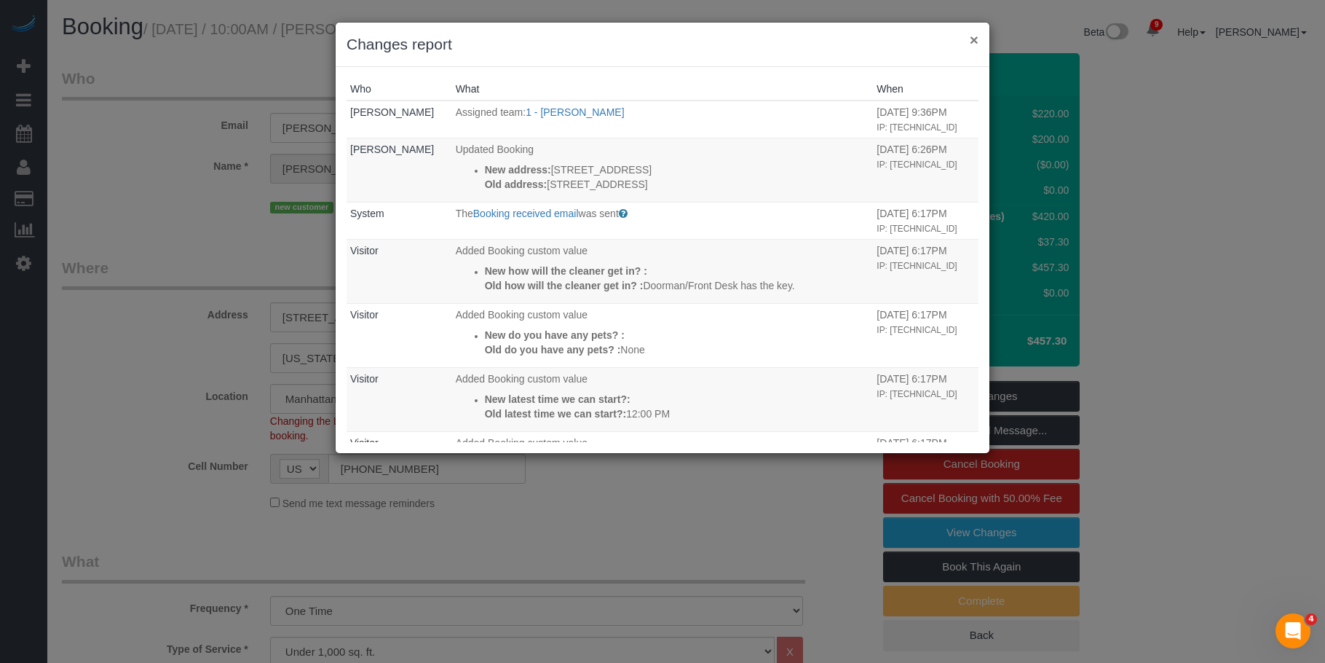
click at [976, 40] on button "×" at bounding box center [974, 39] width 9 height 15
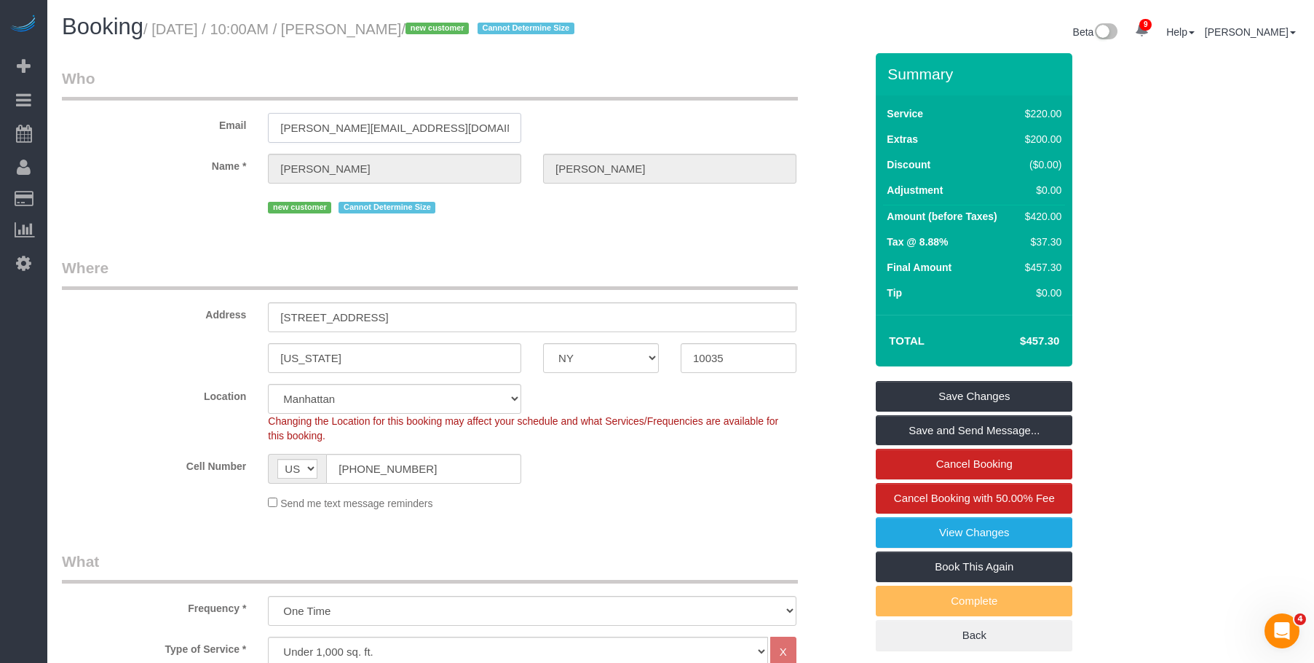
drag, startPoint x: 437, startPoint y: 127, endPoint x: 130, endPoint y: 131, distance: 307.3
click at [130, 131] on div "Email mariko.decouto@compass.com" at bounding box center [463, 105] width 825 height 75
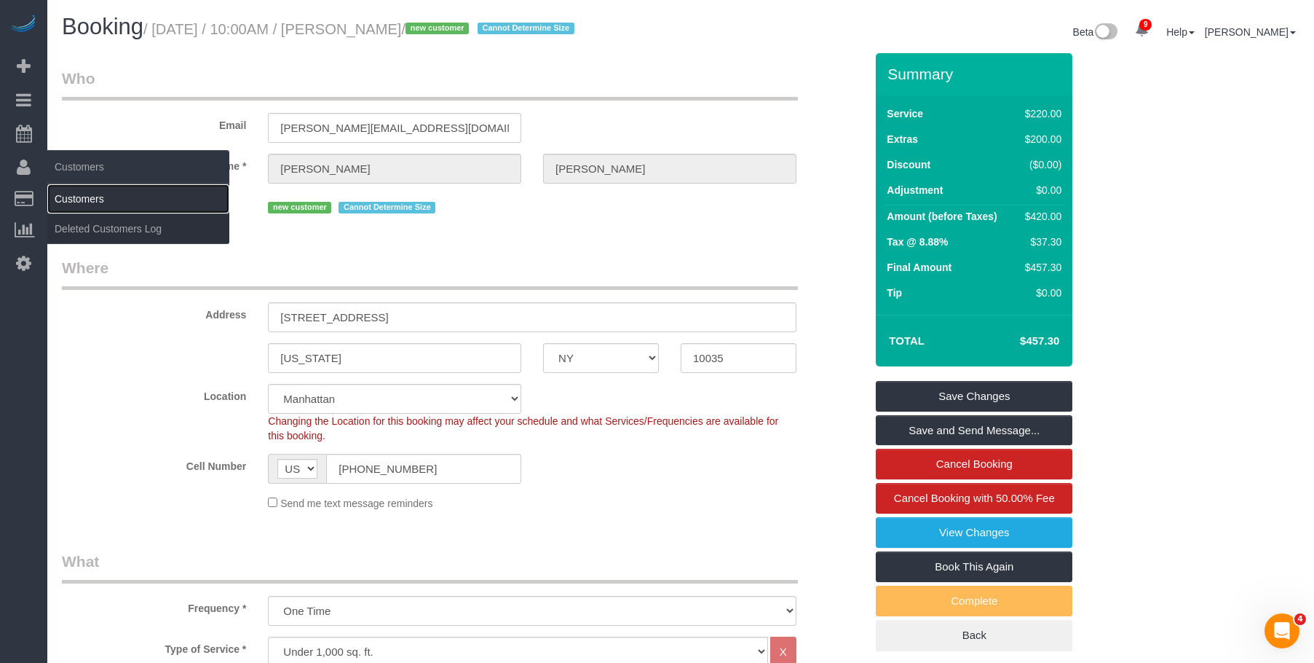
click at [93, 197] on link "Customers" at bounding box center [138, 198] width 182 height 29
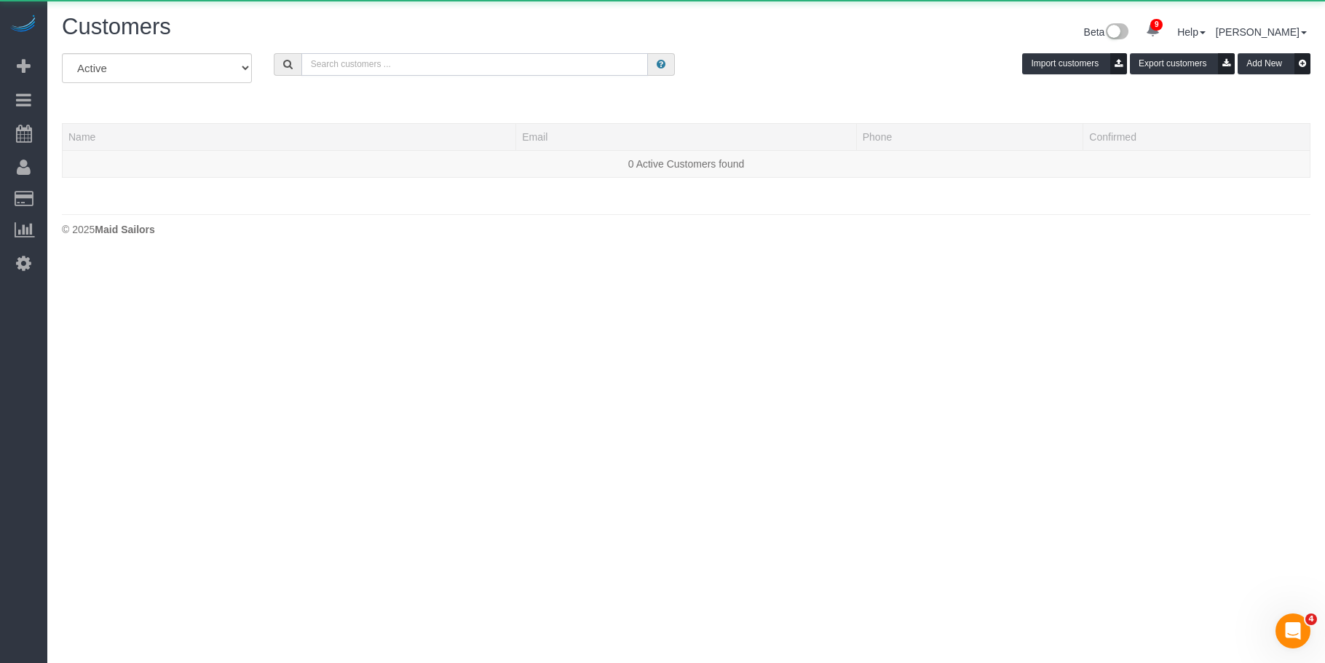
click at [518, 61] on input "text" at bounding box center [474, 64] width 347 height 23
paste input "[PERSON_NAME][EMAIL_ADDRESS][DOMAIN_NAME]"
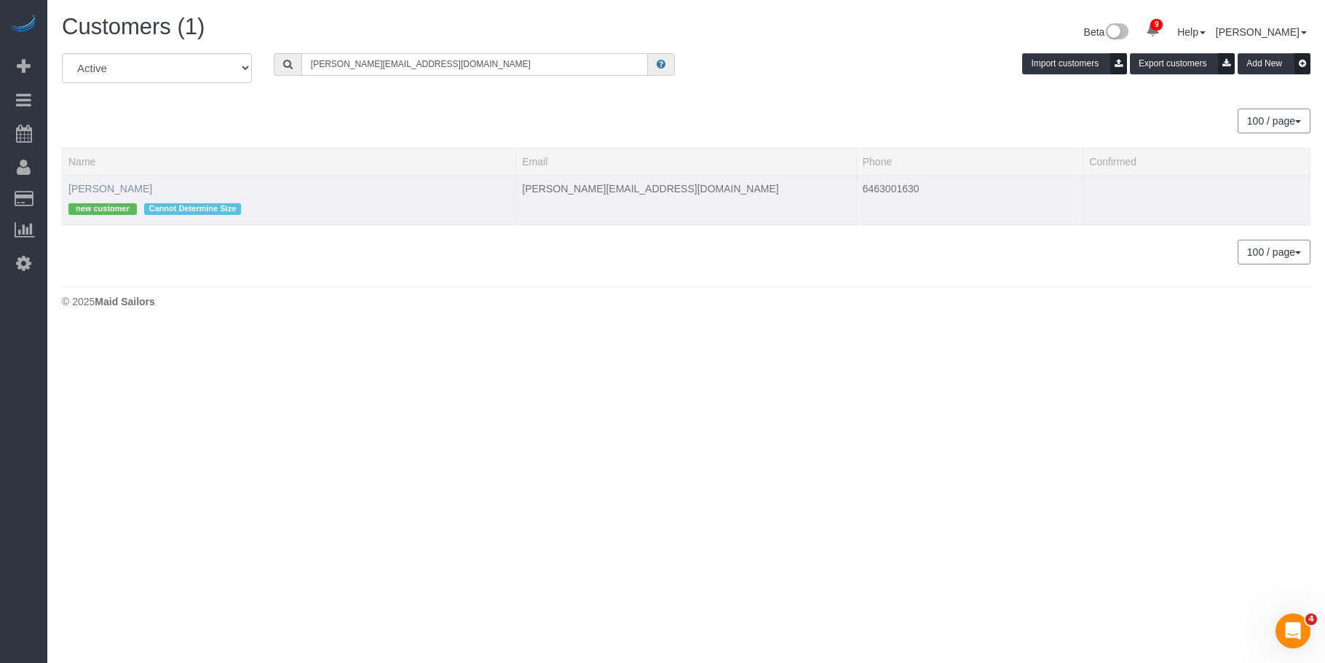
type input "[PERSON_NAME][EMAIL_ADDRESS][DOMAIN_NAME]"
click at [124, 186] on link "[PERSON_NAME]" at bounding box center [110, 189] width 84 height 12
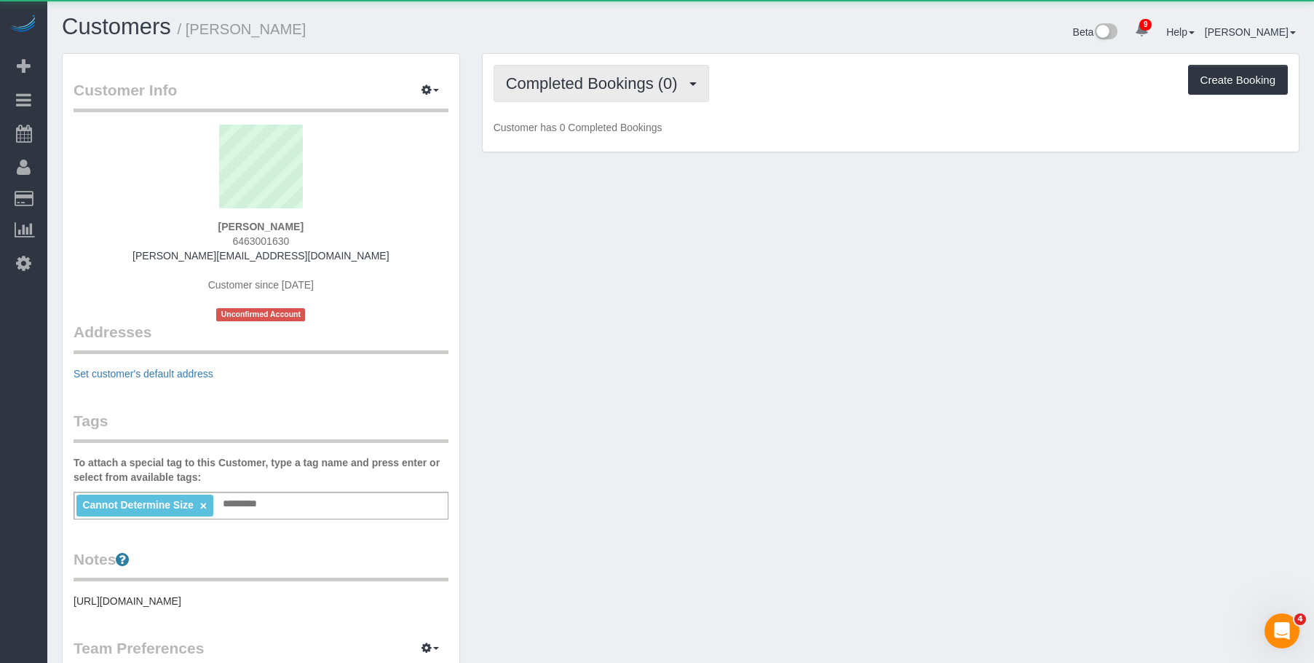
drag, startPoint x: 611, startPoint y: 79, endPoint x: 606, endPoint y: 124, distance: 45.4
click at [611, 79] on span "Completed Bookings (0)" at bounding box center [595, 83] width 179 height 18
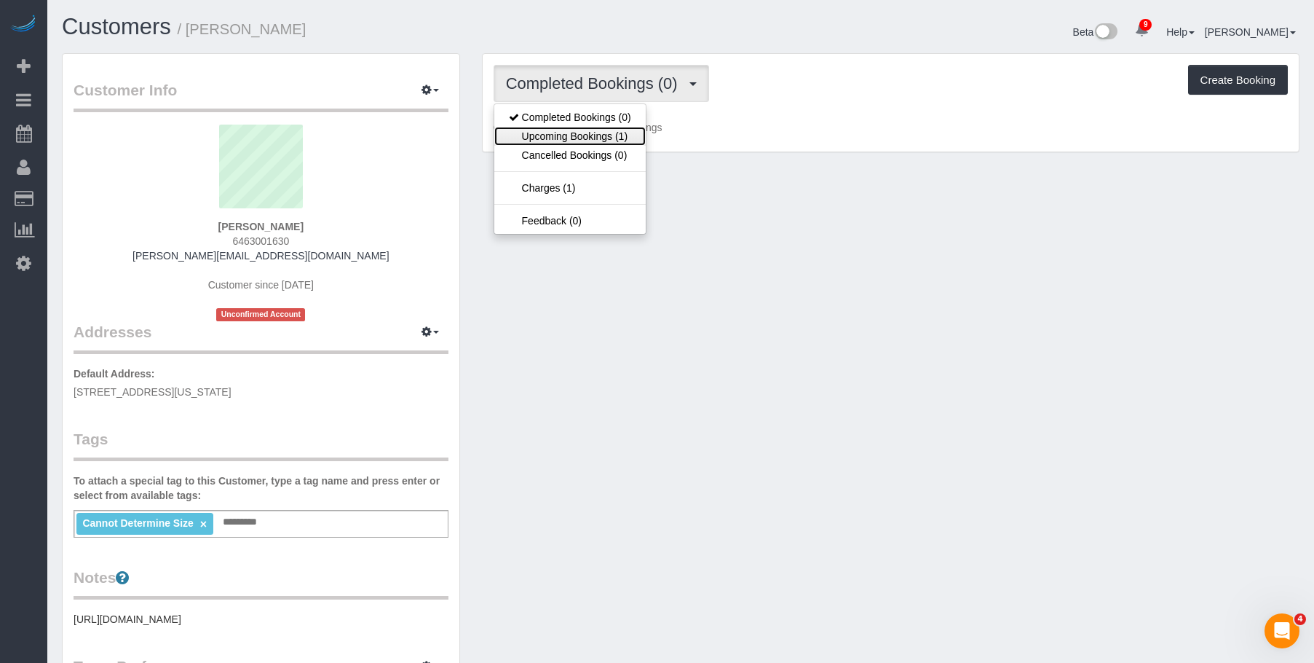
click at [596, 138] on link "Upcoming Bookings (1)" at bounding box center [569, 136] width 151 height 19
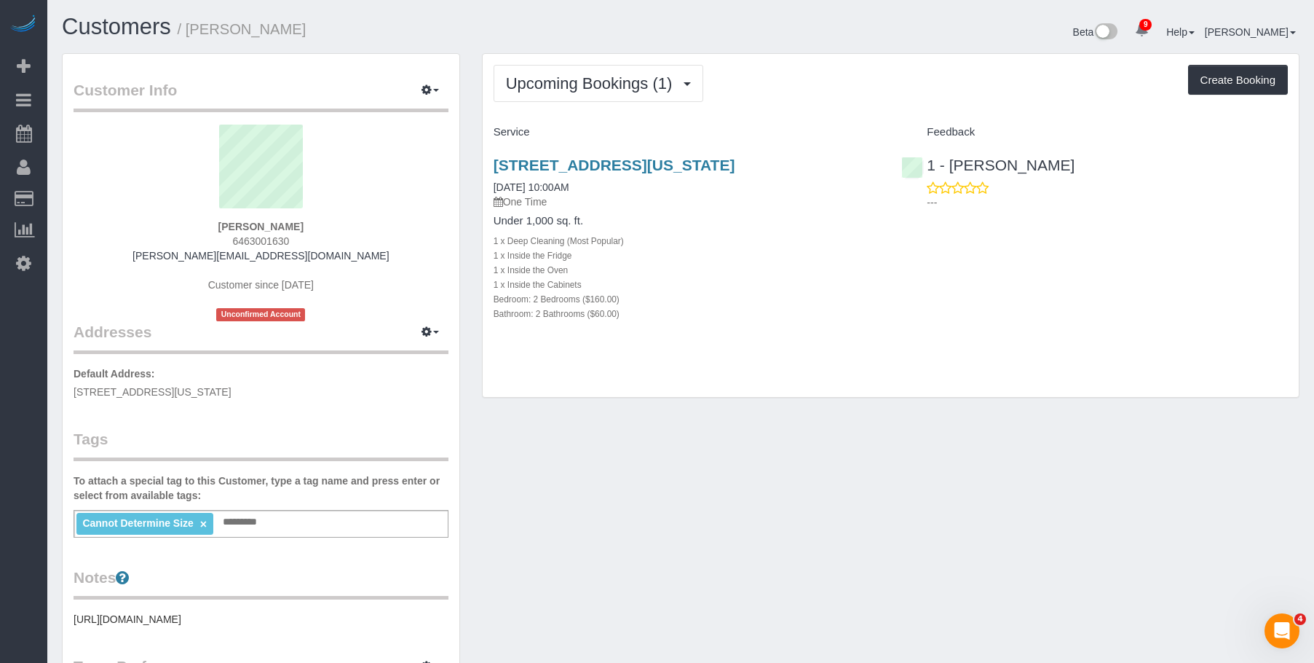
click at [738, 200] on p "One Time" at bounding box center [687, 201] width 387 height 15
click at [735, 161] on link "1787 Madison Avenue, Apt.505, New York, NY 10035" at bounding box center [615, 165] width 242 height 17
click at [424, 90] on icon "button" at bounding box center [427, 89] width 10 height 9
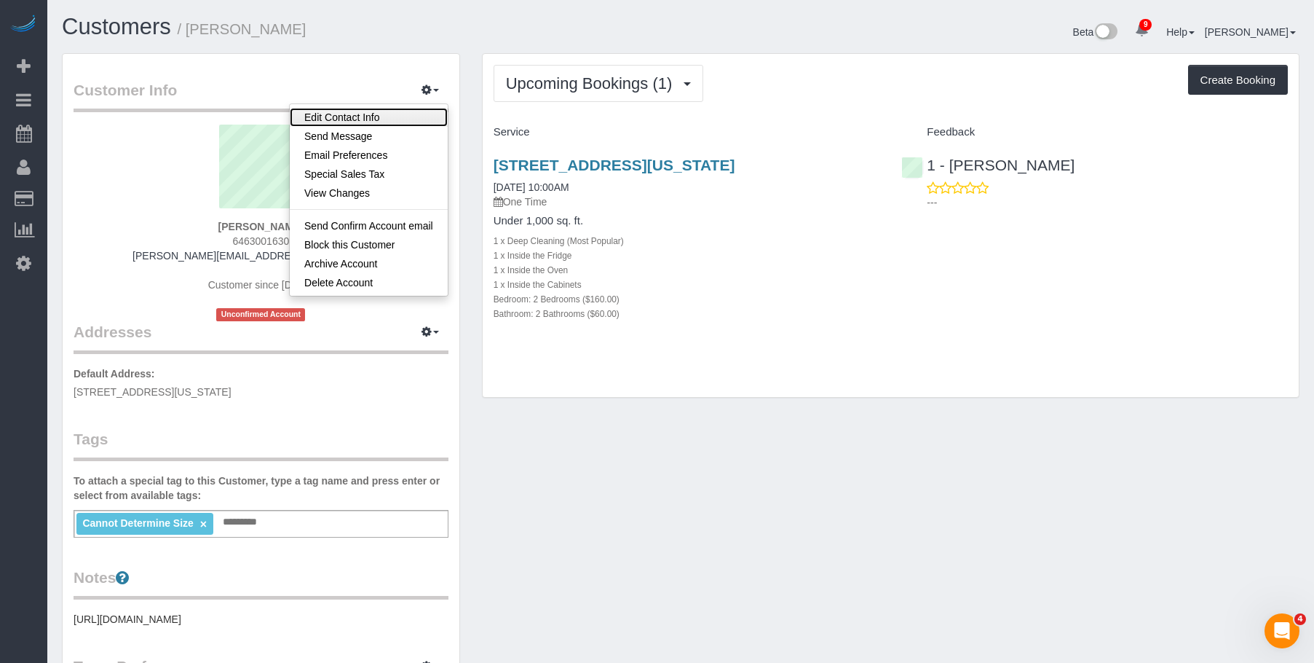
drag, startPoint x: 385, startPoint y: 117, endPoint x: 396, endPoint y: 131, distance: 17.6
click at [385, 117] on link "Edit Contact Info" at bounding box center [369, 117] width 158 height 19
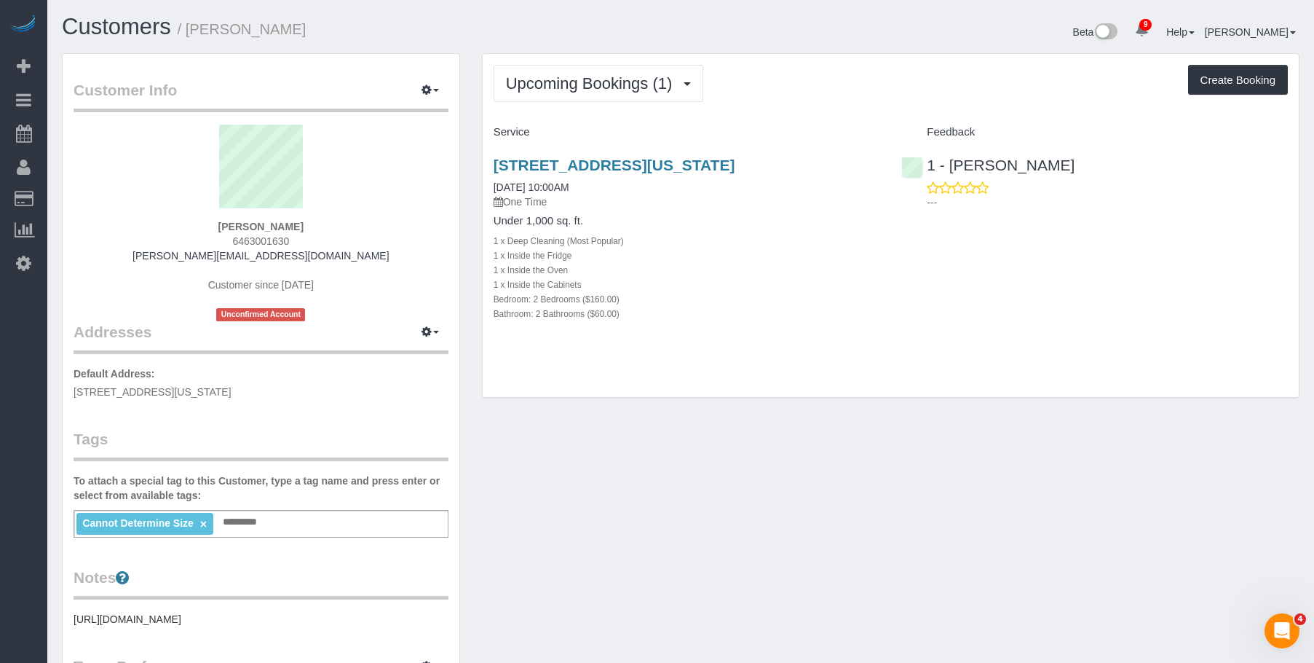
select select "NY"
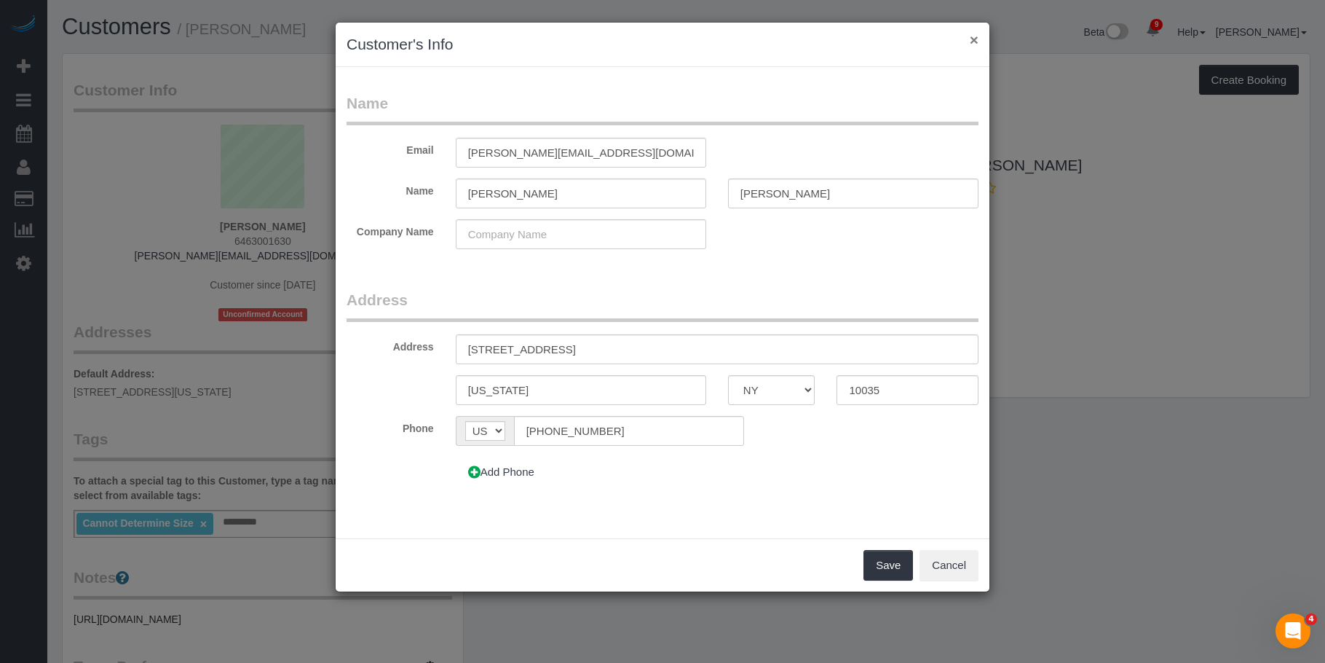
click at [974, 37] on button "×" at bounding box center [974, 39] width 9 height 15
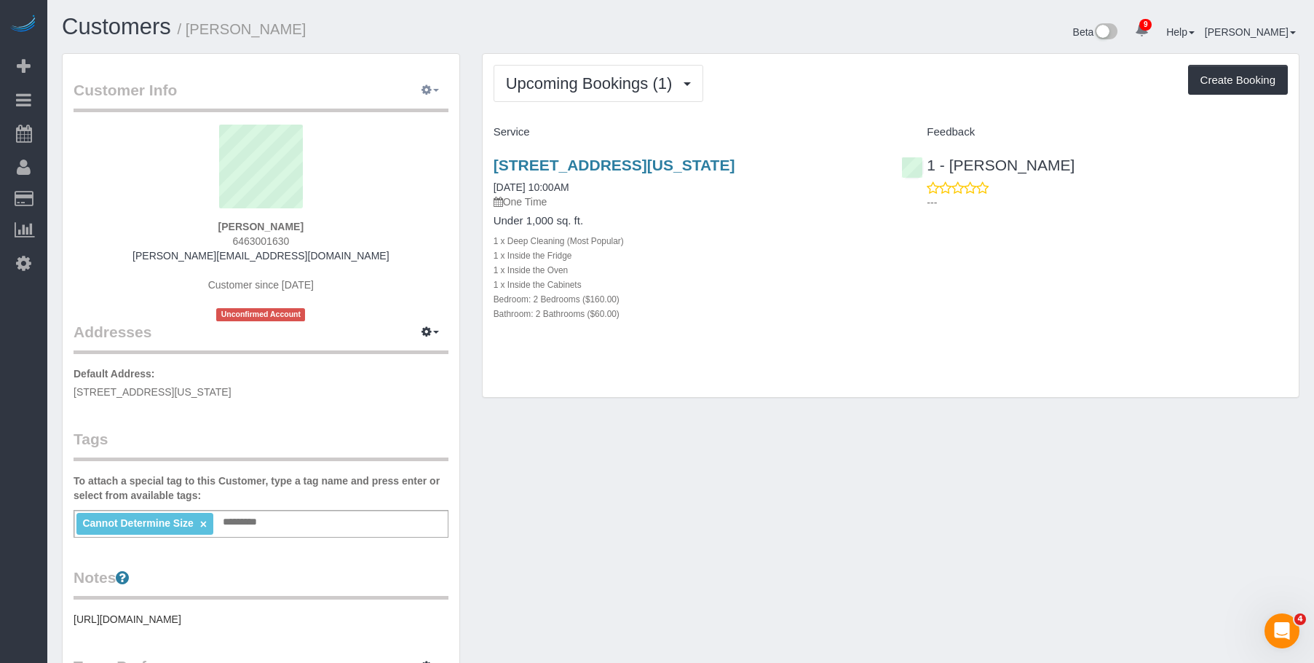
click at [422, 87] on icon "button" at bounding box center [427, 89] width 10 height 9
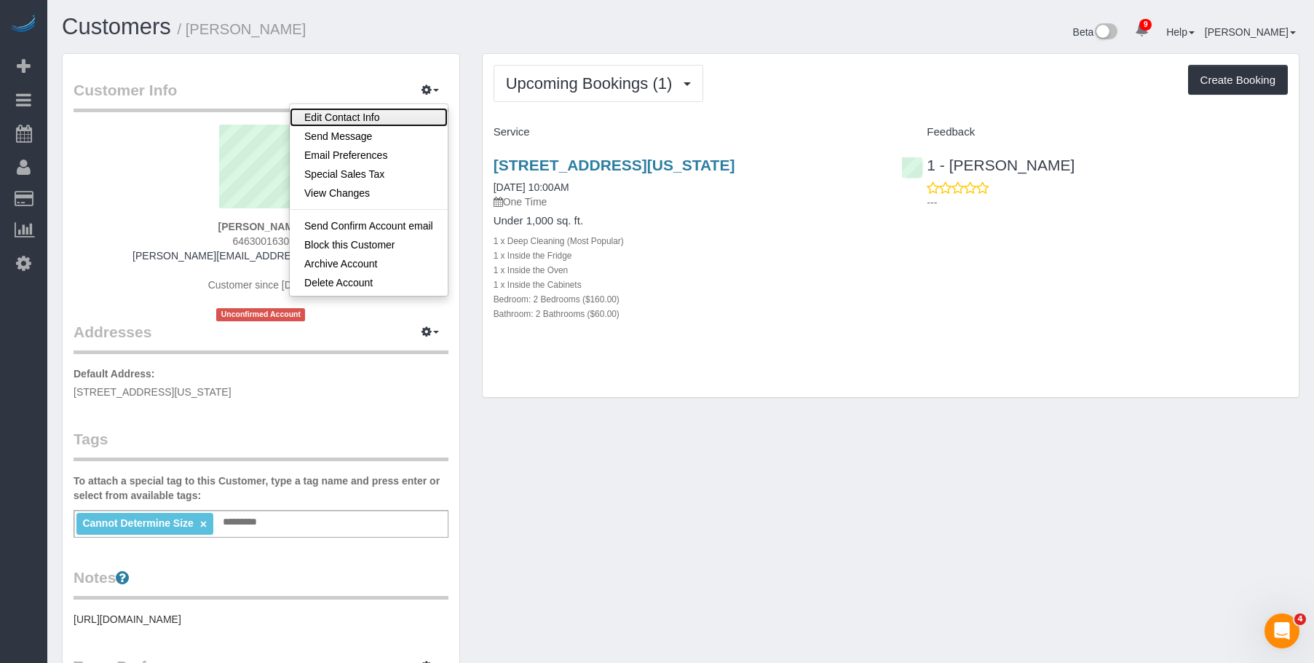
click at [398, 120] on link "Edit Contact Info" at bounding box center [369, 117] width 158 height 19
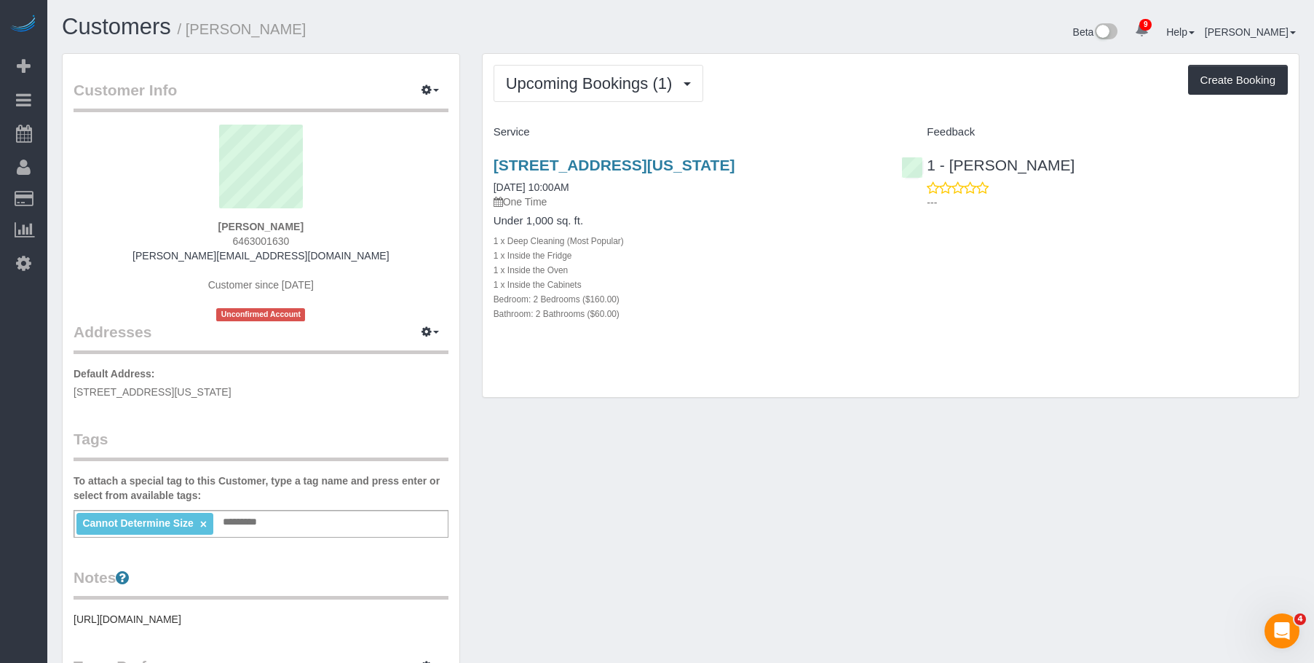
select select "NY"
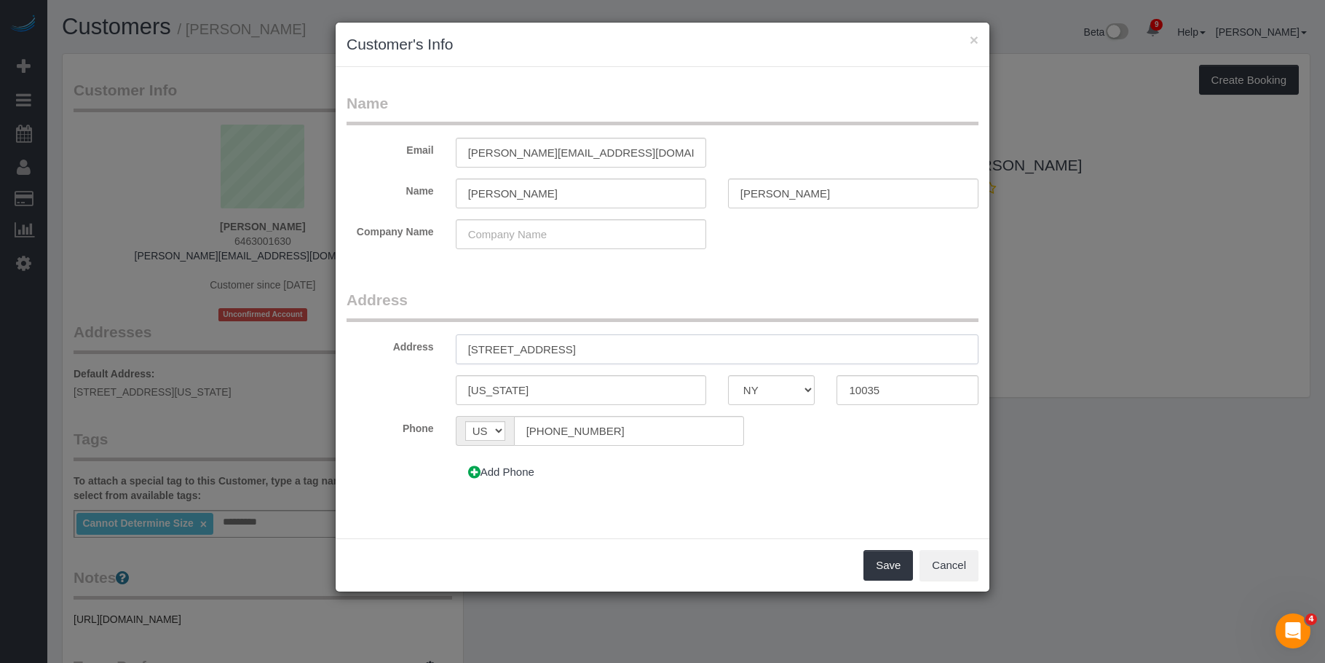
drag, startPoint x: 575, startPoint y: 349, endPoint x: 556, endPoint y: 352, distance: 18.6
click at [556, 352] on input "1787 Madison Avenue, Apt.505" at bounding box center [717, 349] width 523 height 30
type input "[STREET_ADDRESS]"
click at [885, 580] on div "Save Cancel" at bounding box center [663, 564] width 654 height 53
click at [884, 569] on button "Save" at bounding box center [889, 565] width 50 height 31
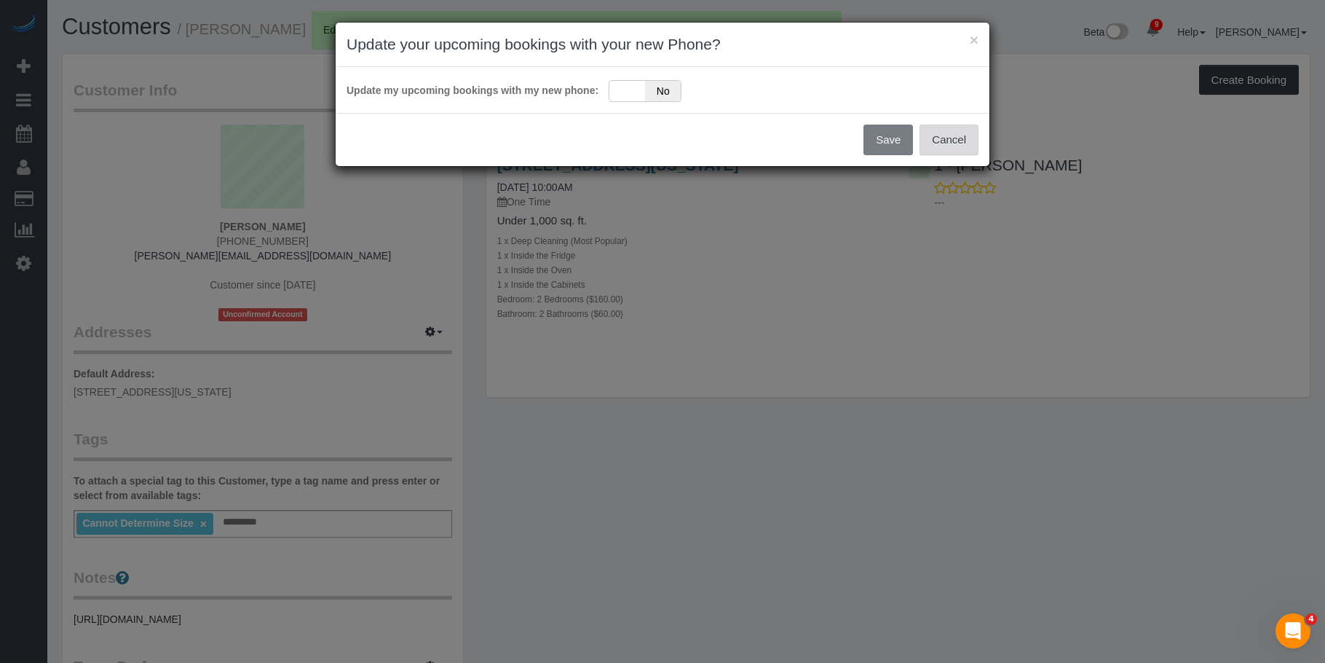
click at [950, 146] on button "Cancel" at bounding box center [949, 140] width 59 height 31
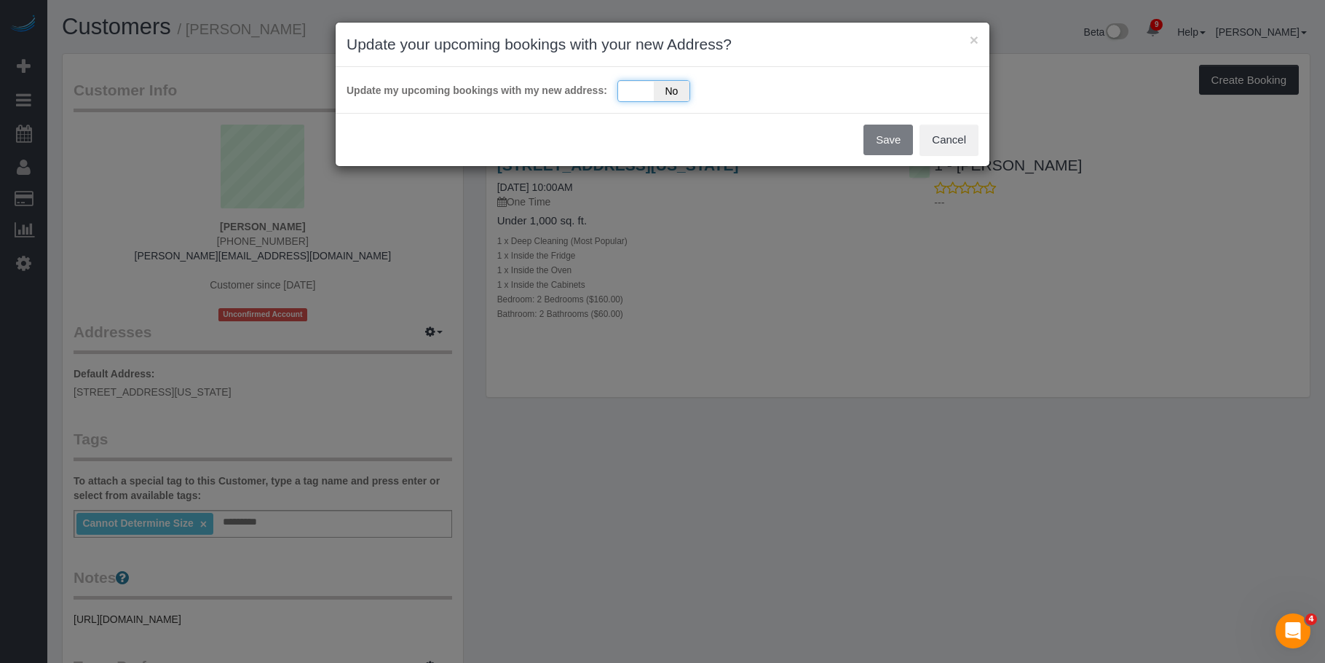
click at [638, 82] on div "Yes No" at bounding box center [654, 91] width 73 height 22
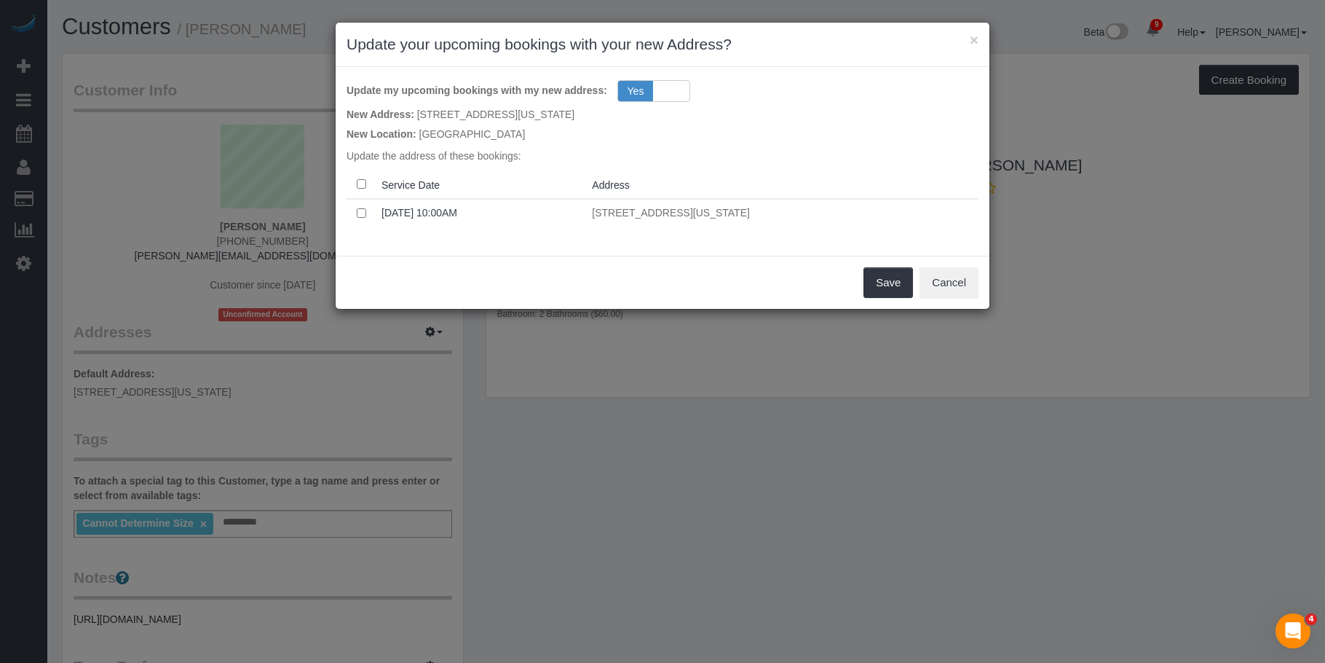
drag, startPoint x: 623, startPoint y: 259, endPoint x: 778, endPoint y: 262, distance: 154.4
click at [626, 259] on div "Save Cancel" at bounding box center [663, 282] width 654 height 53
click at [888, 288] on button "Save" at bounding box center [889, 282] width 50 height 31
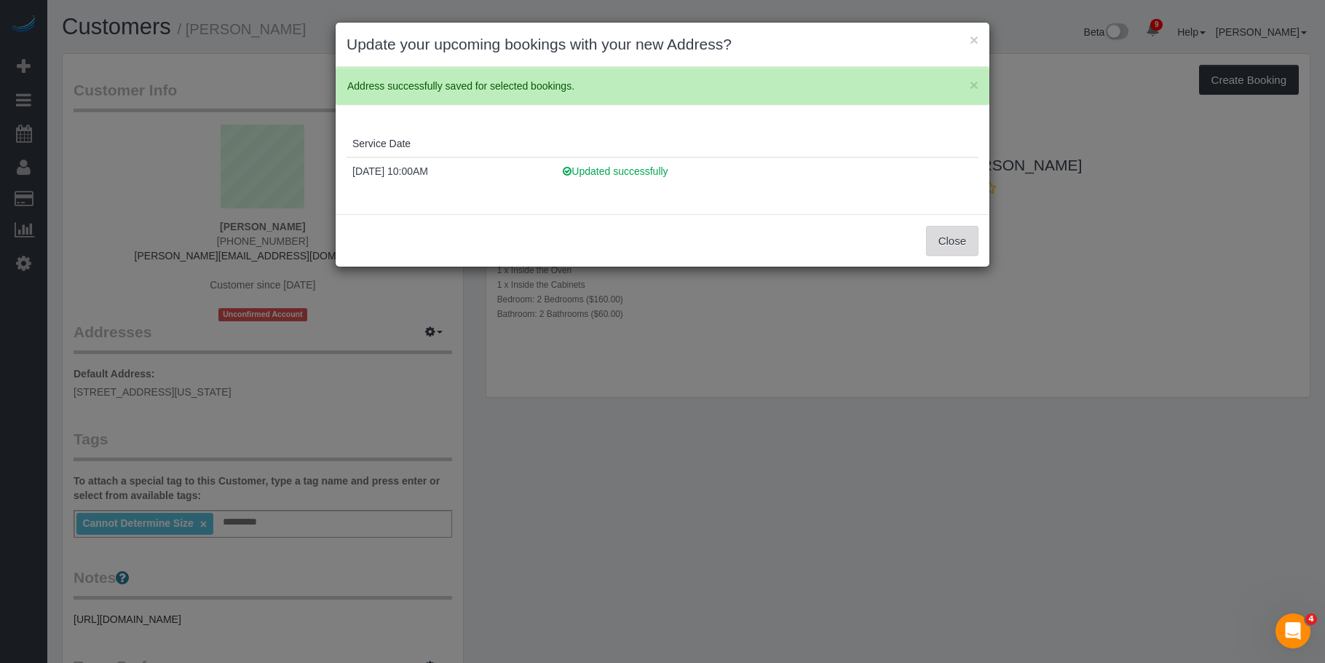
click at [965, 240] on button "Close" at bounding box center [952, 241] width 52 height 31
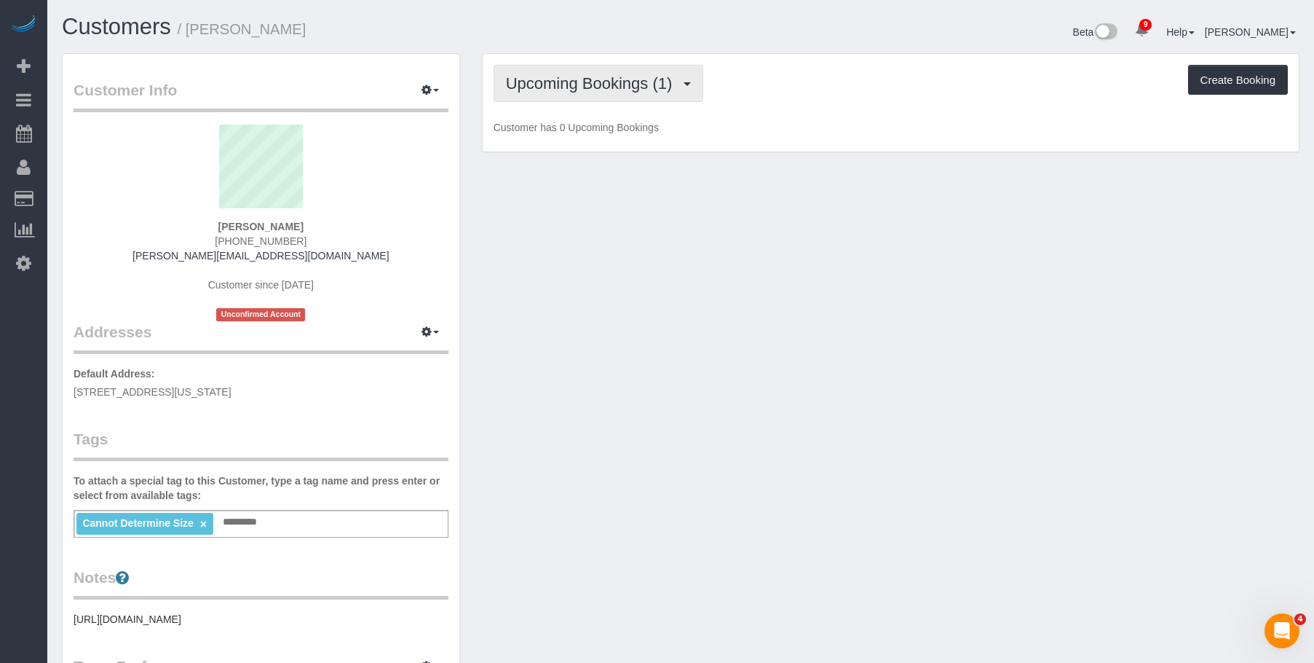
click at [585, 75] on span "Upcoming Bookings (1)" at bounding box center [593, 83] width 174 height 18
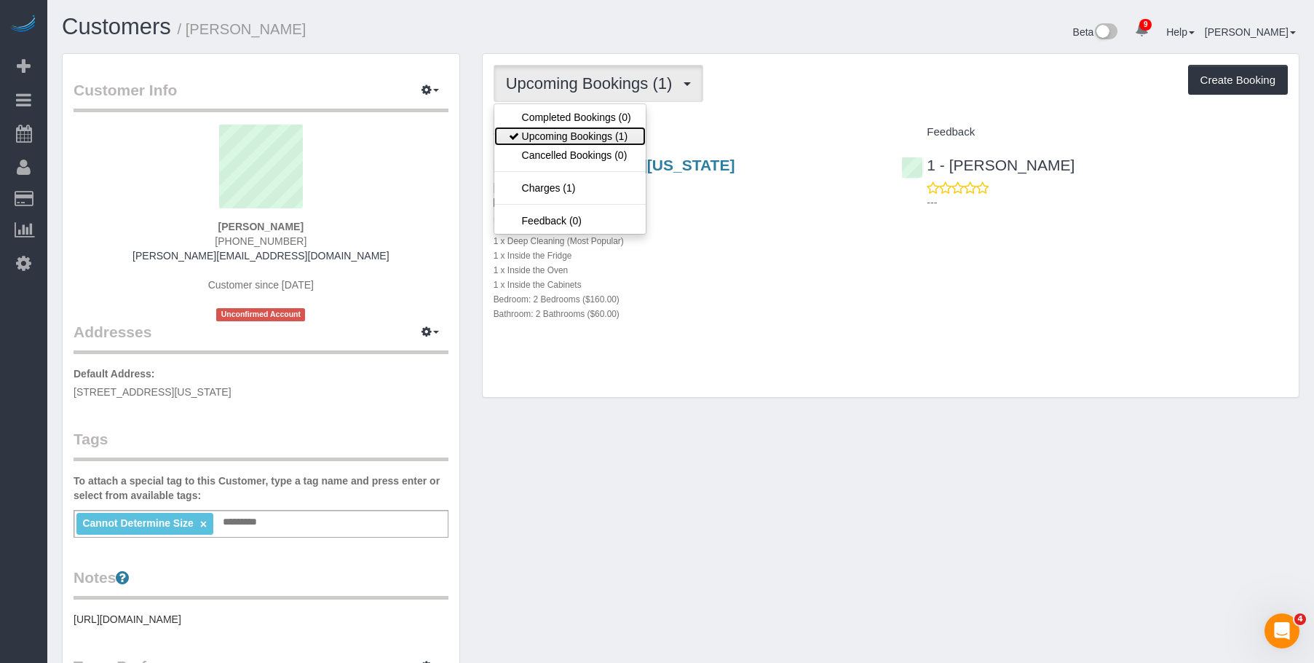
click at [580, 136] on link "Upcoming Bookings (1)" at bounding box center [569, 136] width 151 height 19
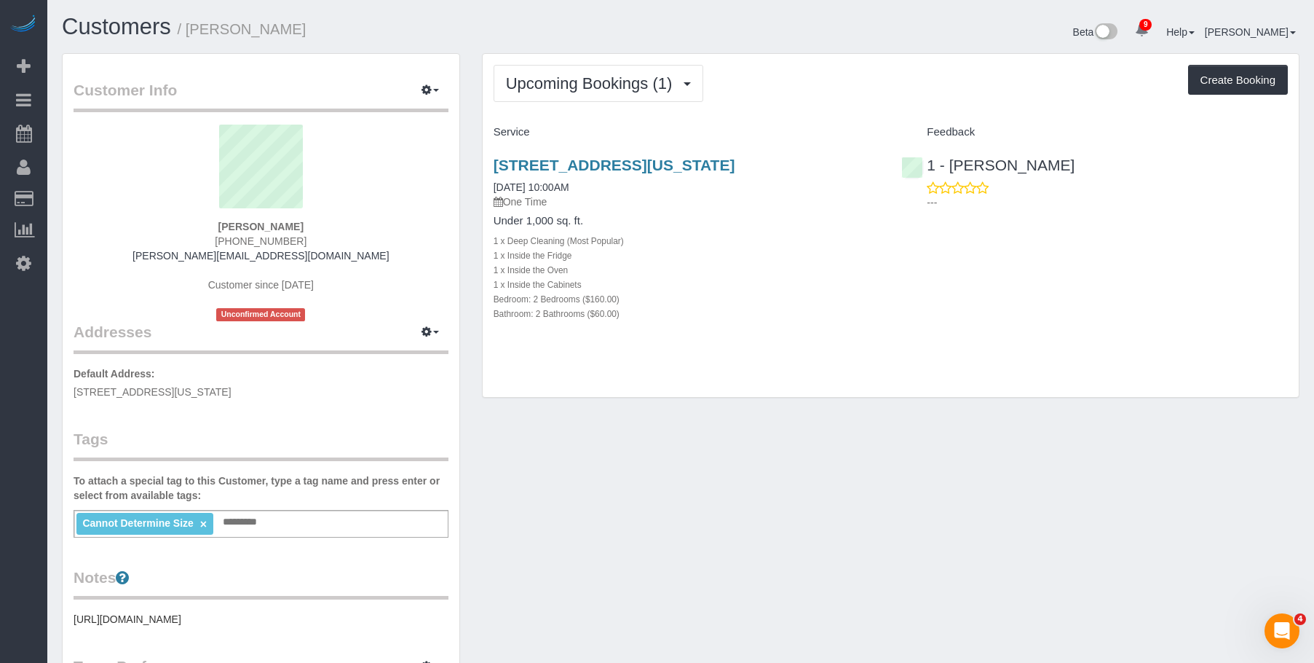
drag, startPoint x: 486, startPoint y: 162, endPoint x: 869, endPoint y: 163, distance: 382.3
click at [869, 163] on div "1787 Madison Ave, Apt. 505, New York, NY 10035 09/03/2025 10:00AM One Time Unde…" at bounding box center [687, 246] width 409 height 205
copy link "1787 Madison Ave, Apt. 505, New York, NY 10035"
drag, startPoint x: 609, startPoint y: 160, endPoint x: 828, endPoint y: 159, distance: 218.5
click at [609, 161] on link "1787 Madison Ave, Apt. 505, New York, NY 10035" at bounding box center [615, 165] width 242 height 17
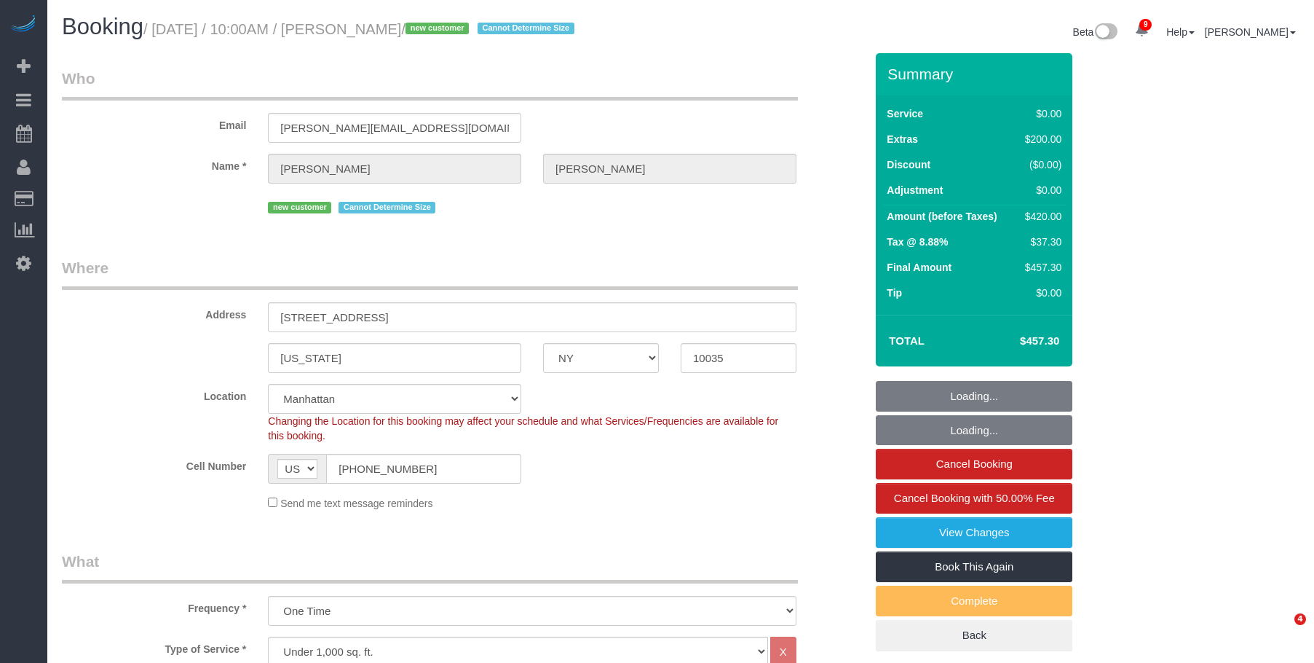
select select "NY"
select select "number:57"
select select "number:72"
select select "number:15"
select select "number:6"
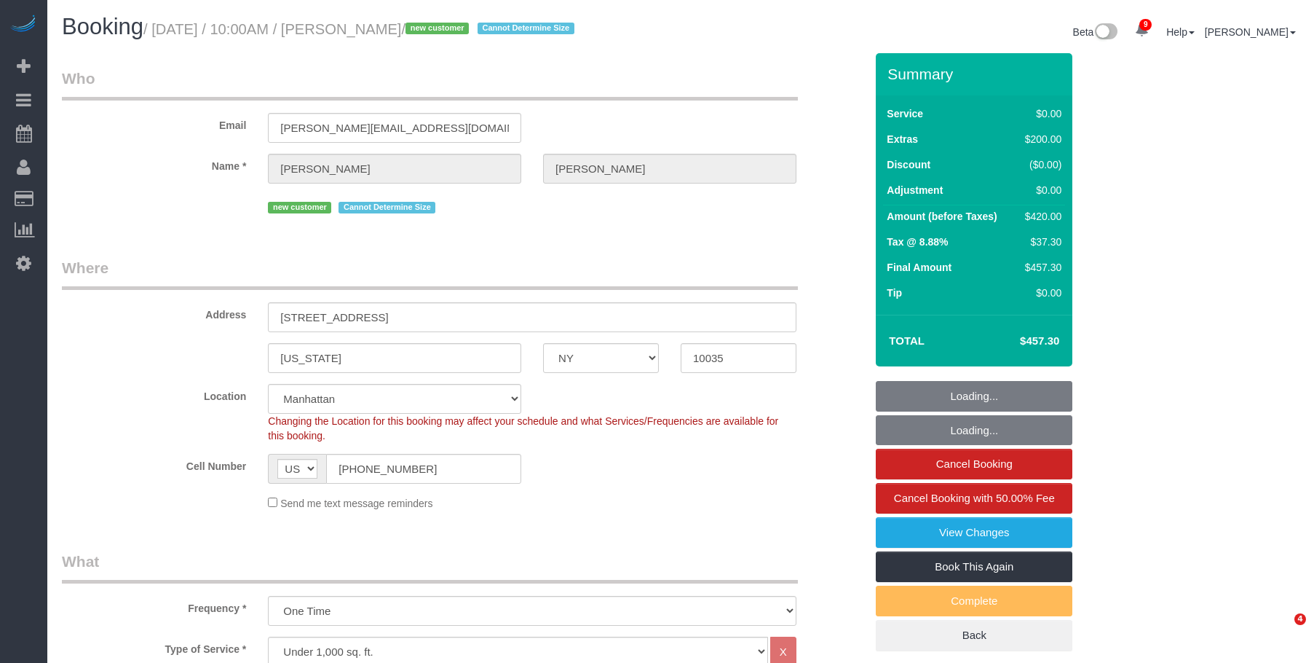
select select "object:963"
select select "2"
select select "spot1"
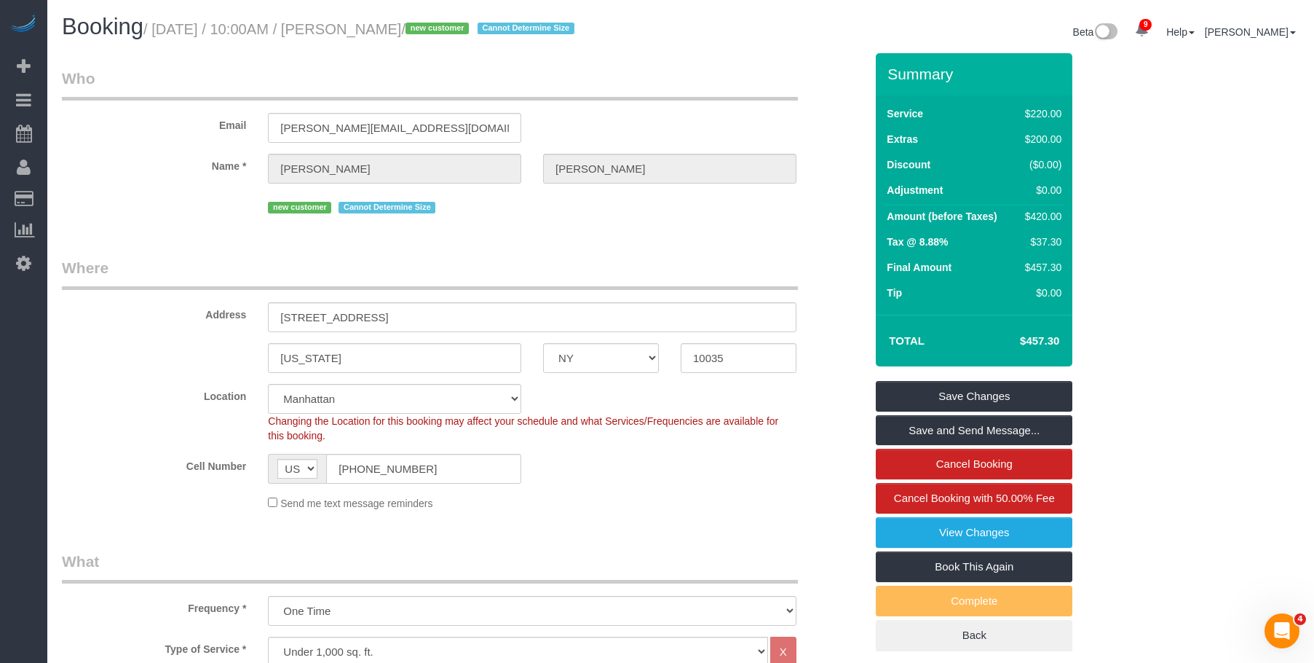
drag, startPoint x: 376, startPoint y: 27, endPoint x: 481, endPoint y: 28, distance: 104.9
click at [481, 28] on small "/ [DATE] / 10:00AM / [PERSON_NAME] / new customer Cannot Determine Size" at bounding box center [360, 29] width 435 height 16
copy small "[PERSON_NAME]"
click at [981, 539] on link "View Changes" at bounding box center [974, 532] width 197 height 31
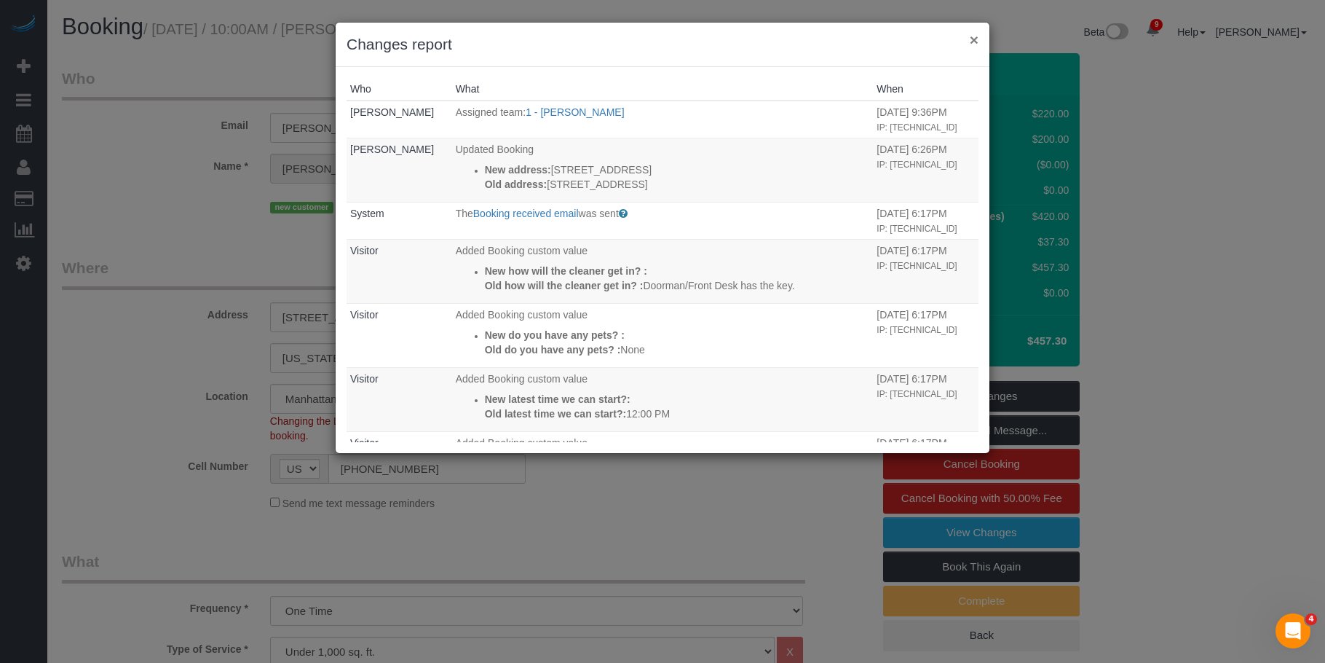
click at [971, 35] on button "×" at bounding box center [974, 39] width 9 height 15
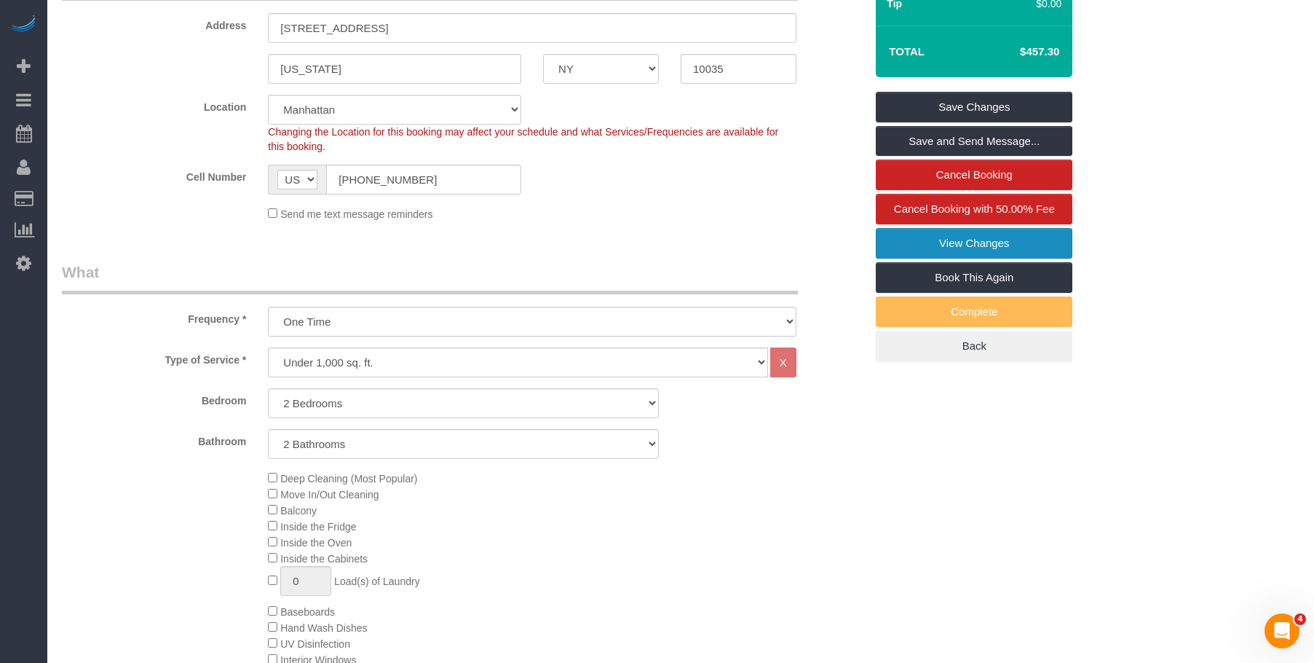
scroll to position [291, 0]
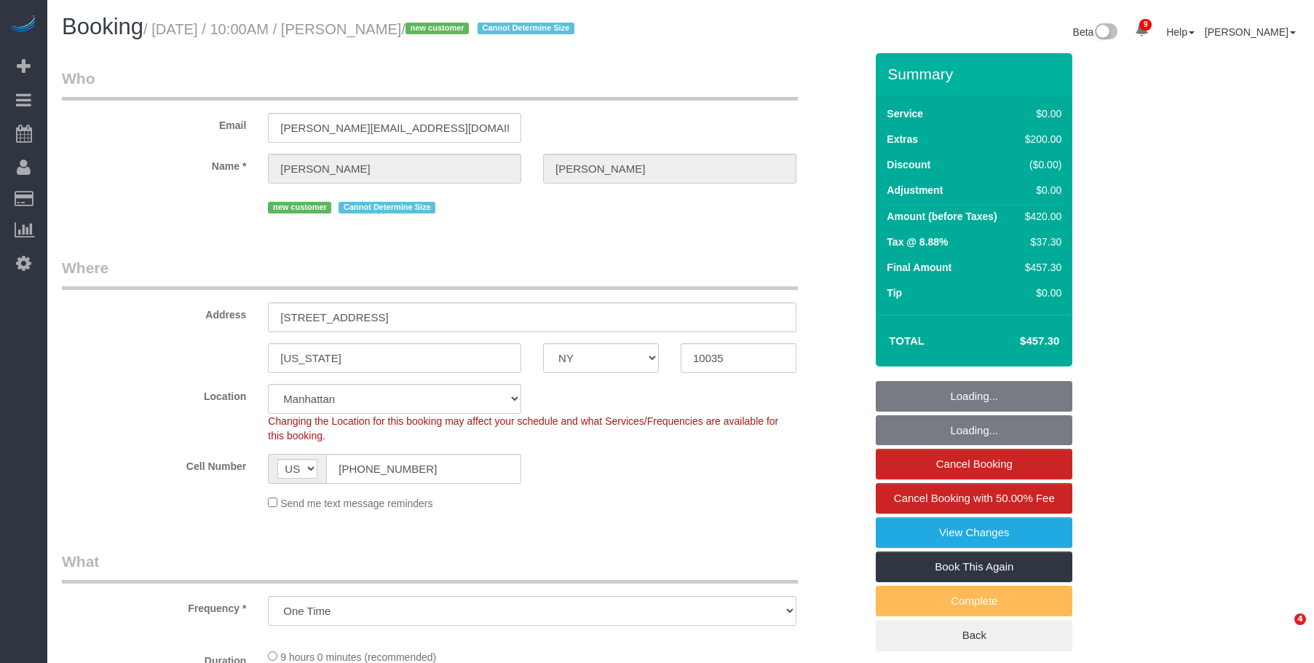
select select "NY"
select select "object:818"
select select "number:57"
select select "number:72"
select select "number:15"
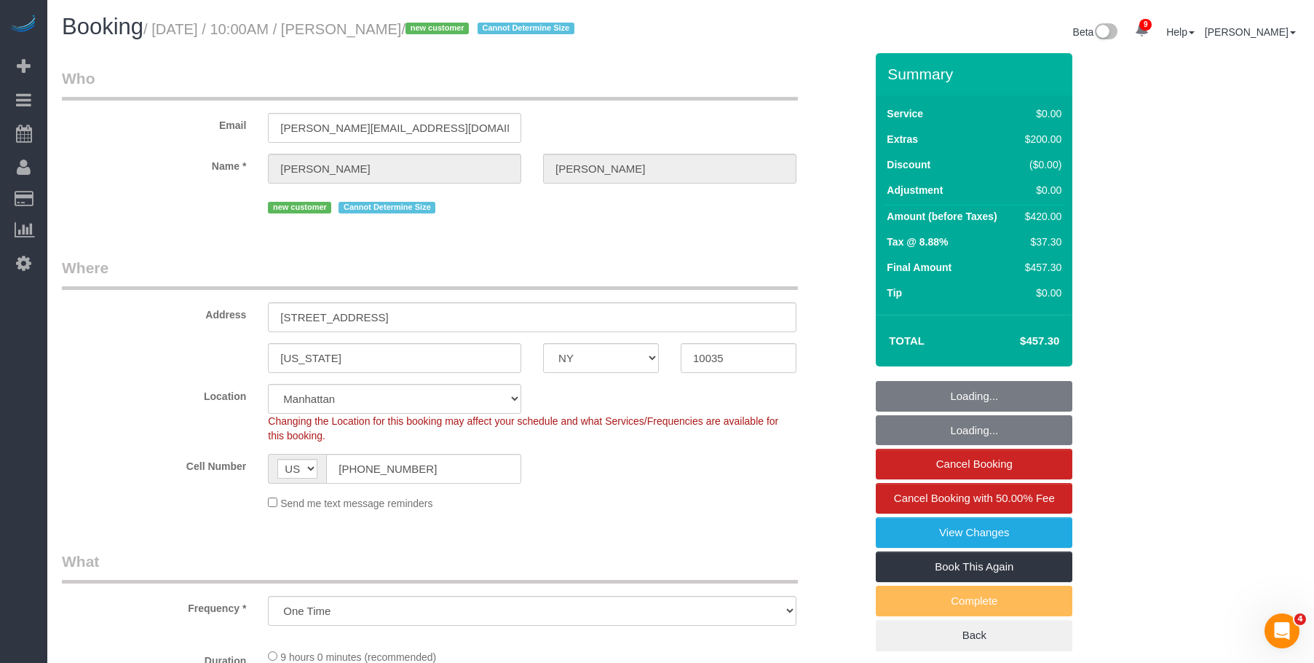
select select "number:6"
select select "2"
select select "spot1"
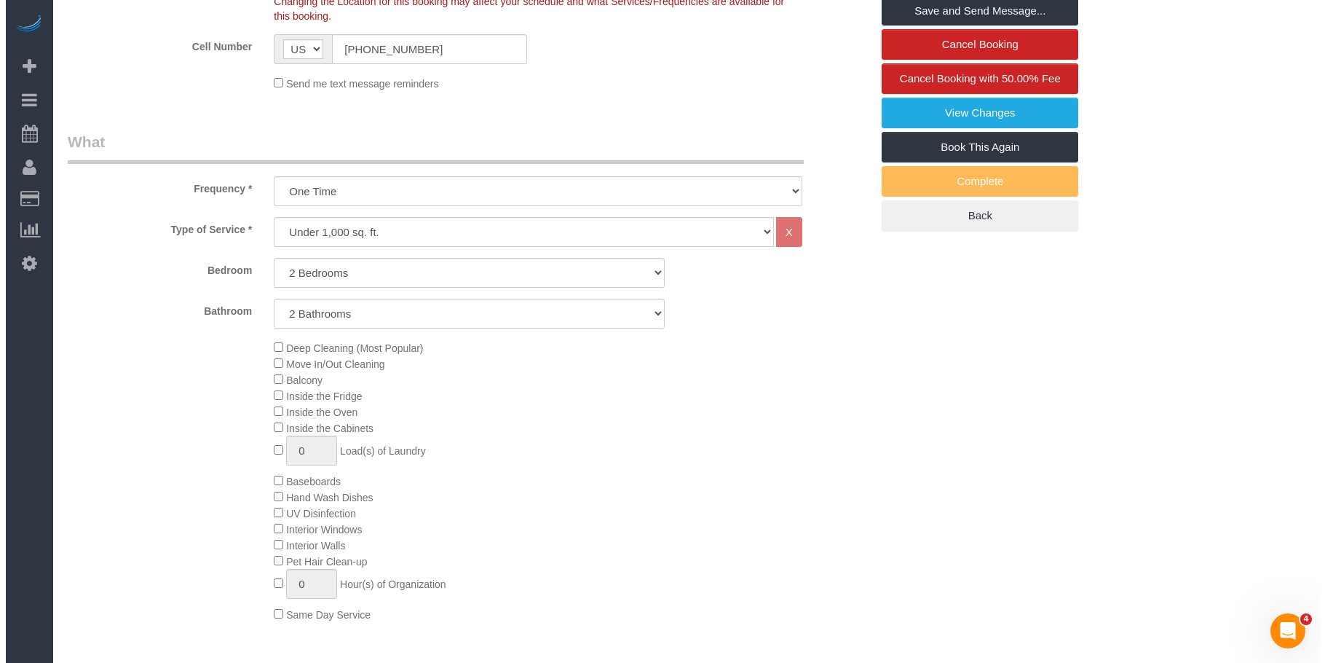
scroll to position [189, 0]
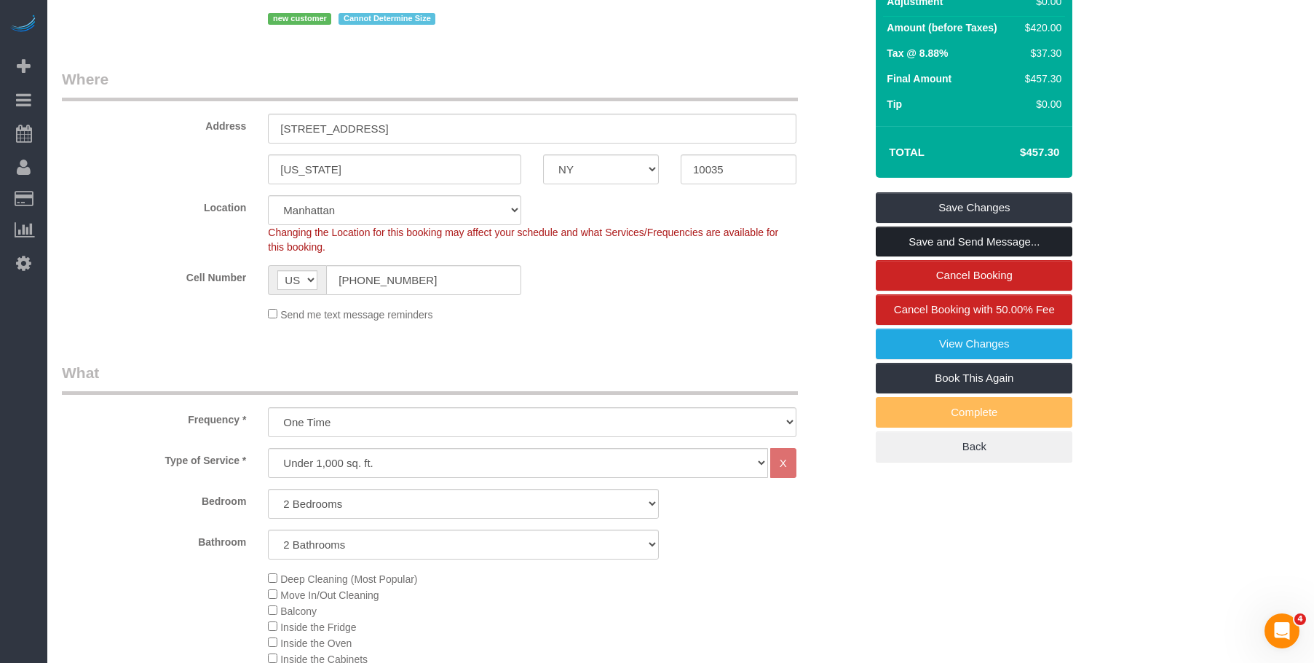
click at [923, 242] on link "Save and Send Message..." at bounding box center [974, 241] width 197 height 31
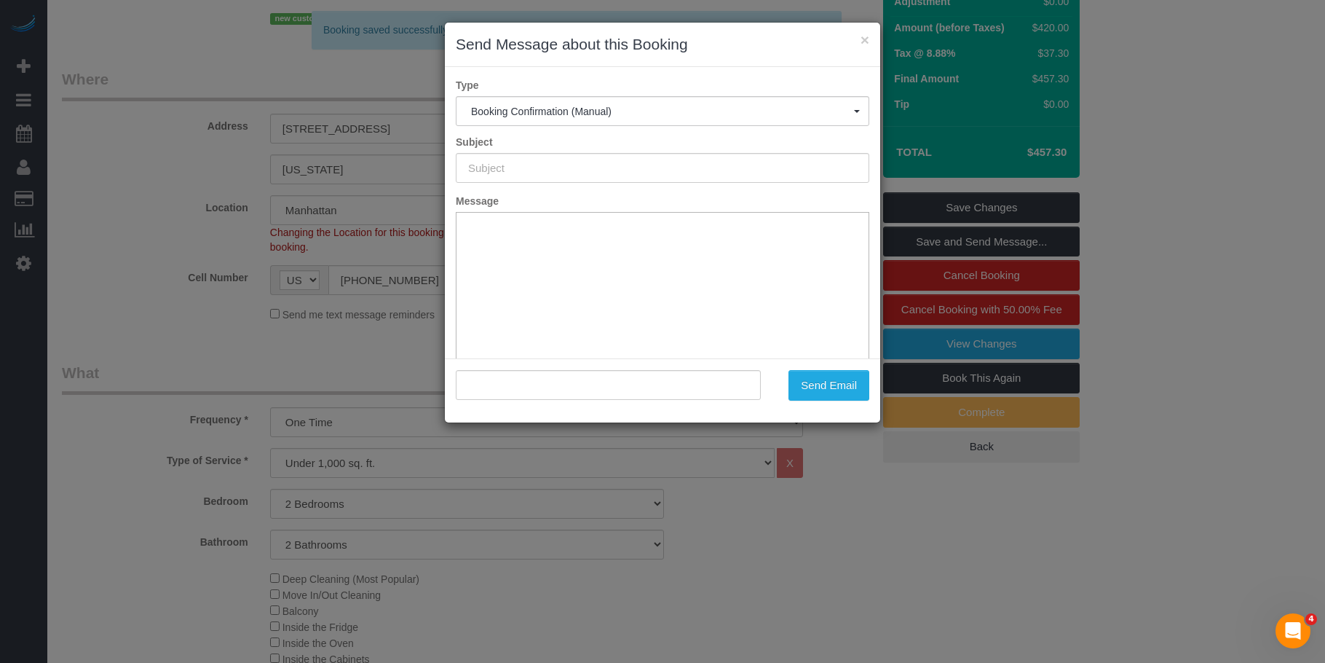
type input "Cleaning Confirmed for [DATE] 10:00am"
type input ""[PERSON_NAME]" <[PERSON_NAME][EMAIL_ADDRESS][DOMAIN_NAME]>"
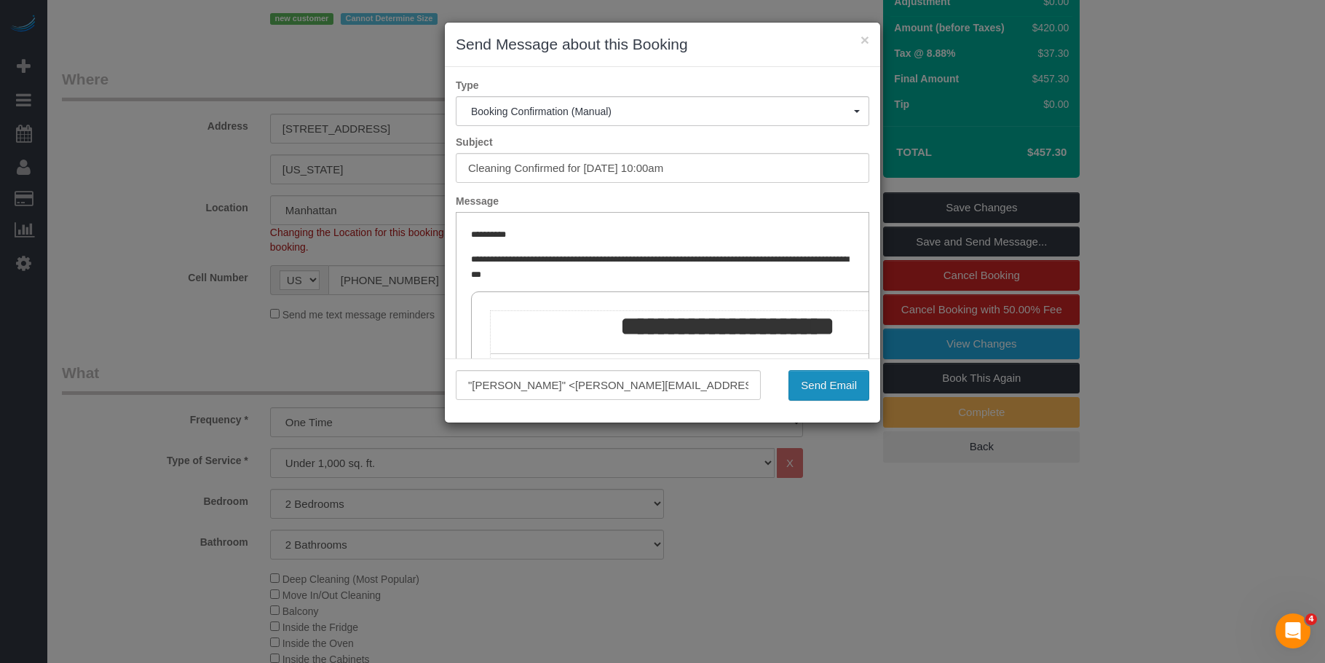
click at [854, 384] on button "Send Email" at bounding box center [829, 385] width 81 height 31
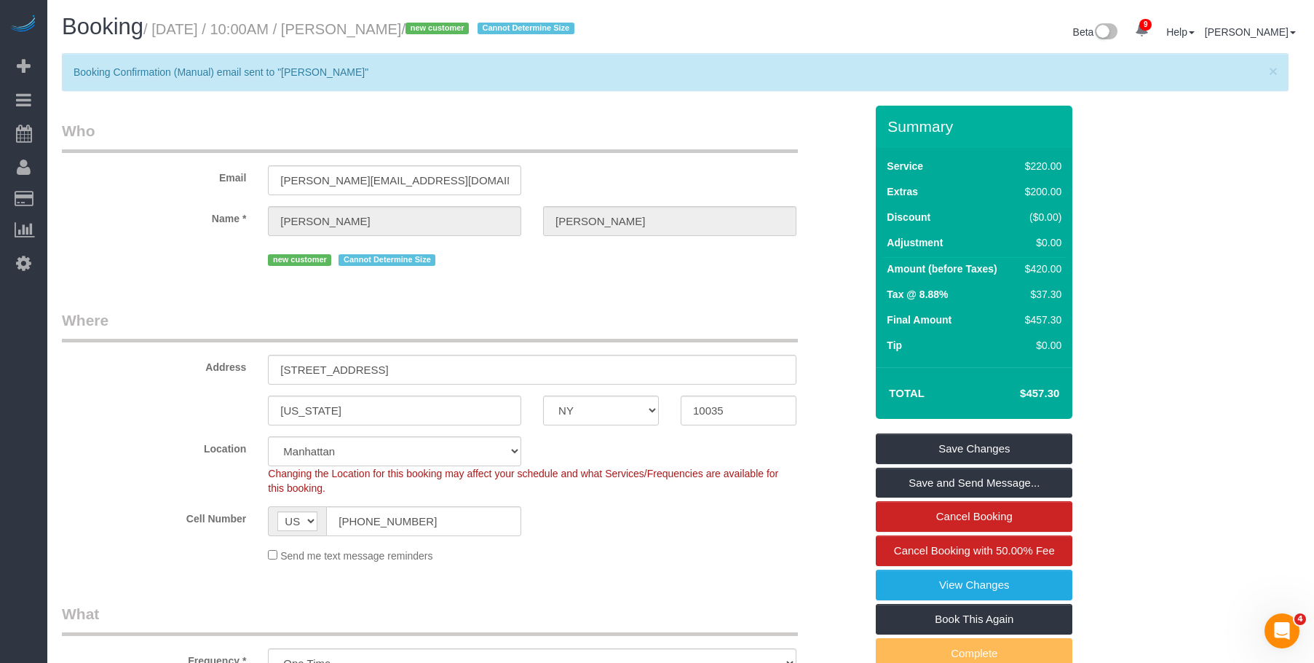
drag, startPoint x: 377, startPoint y: 33, endPoint x: 481, endPoint y: 28, distance: 104.2
click at [481, 28] on small "/ September 03, 2025 / 10:00AM / Mariko de Couto / new customer Cannot Determin…" at bounding box center [360, 29] width 435 height 16
copy small "Mariko de Couto"
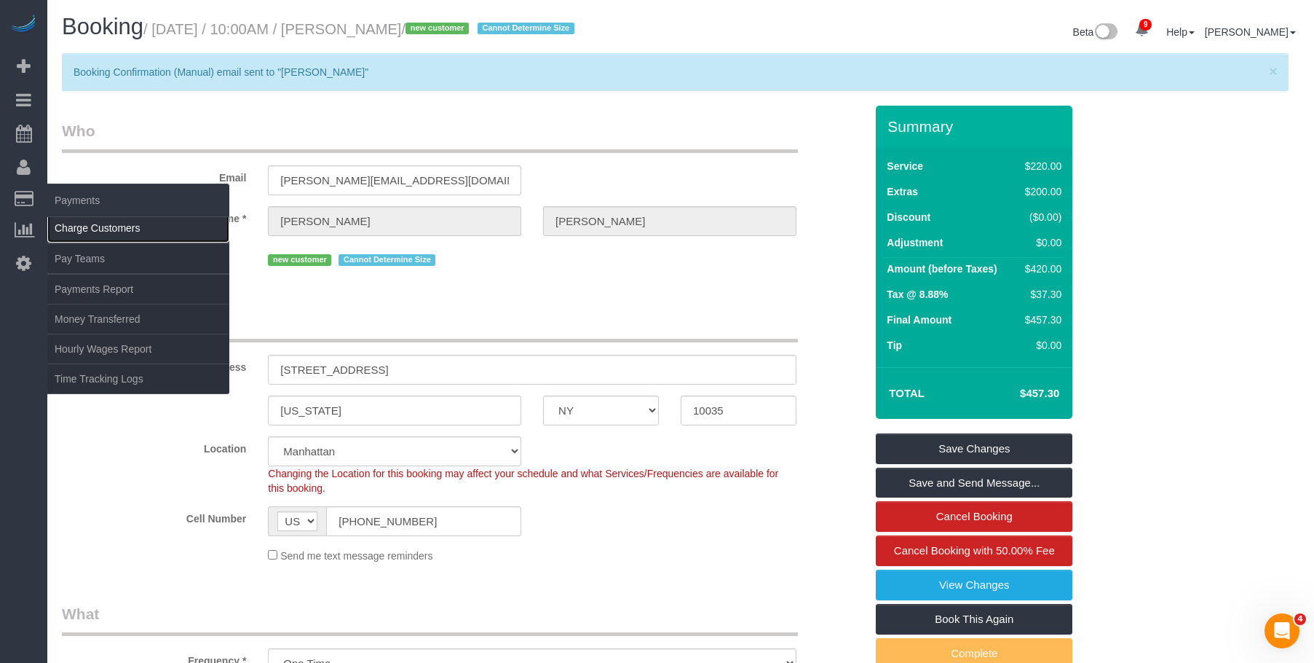
click at [92, 234] on link "Charge Customers" at bounding box center [138, 227] width 182 height 29
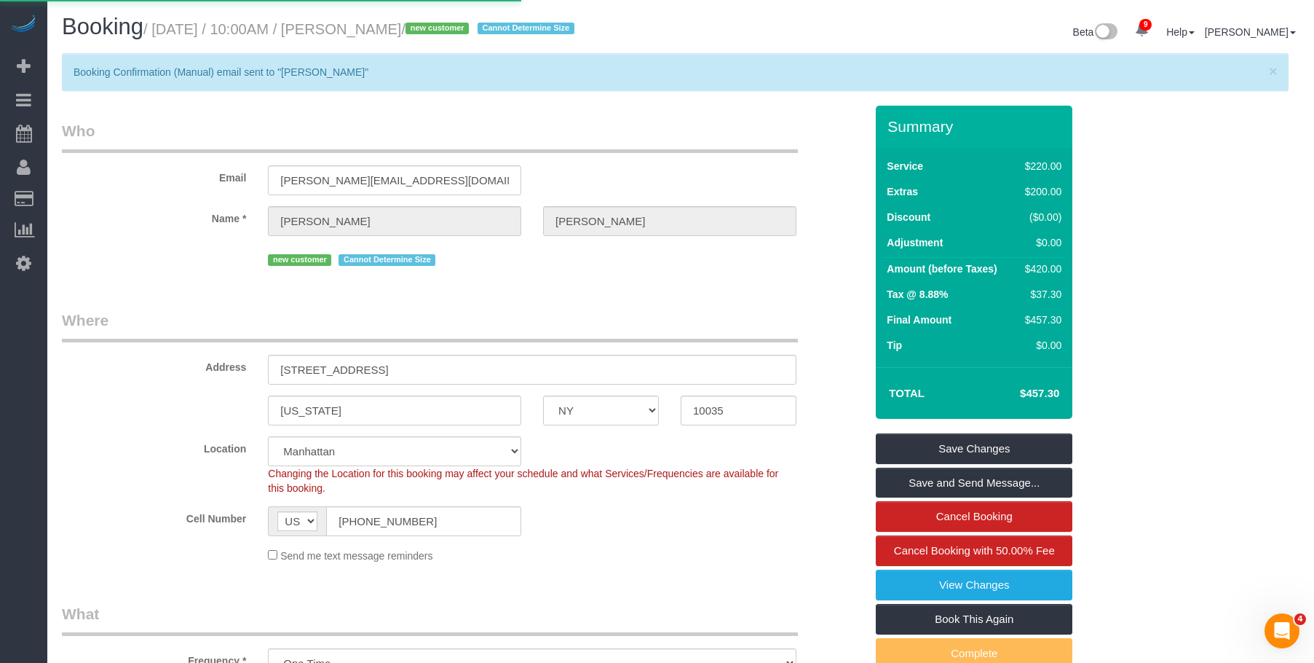
select select
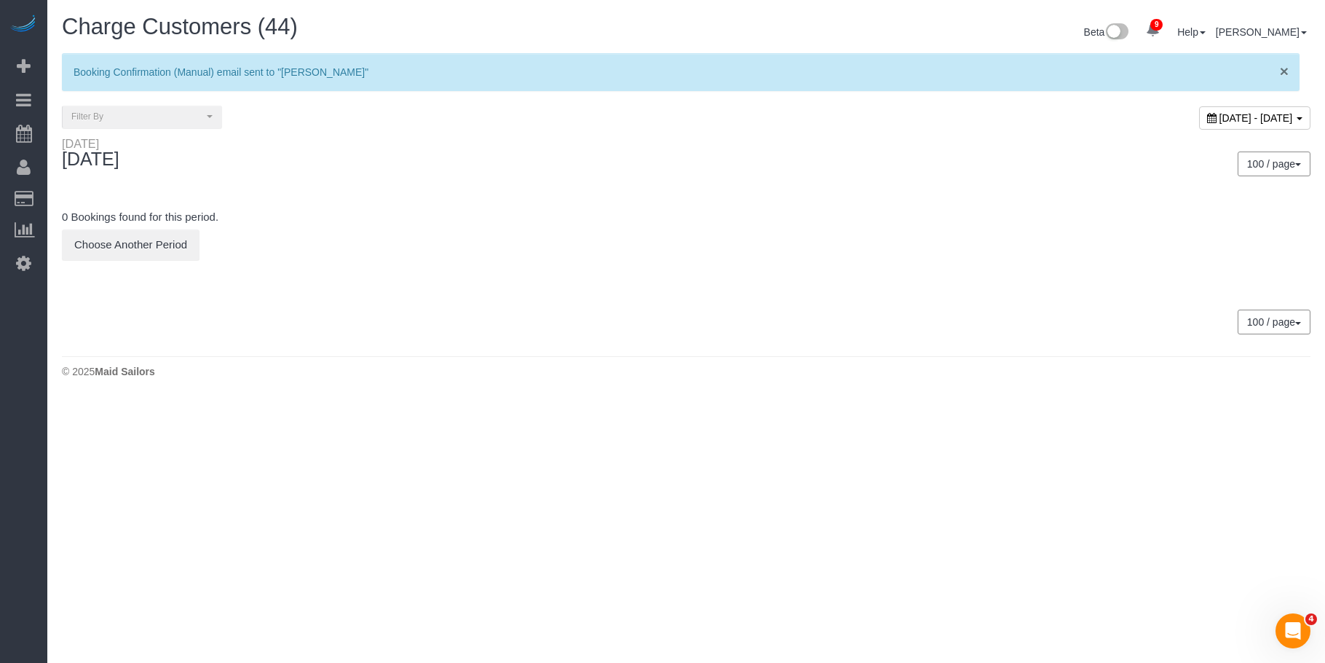
click at [1287, 71] on span "×" at bounding box center [1284, 71] width 9 height 17
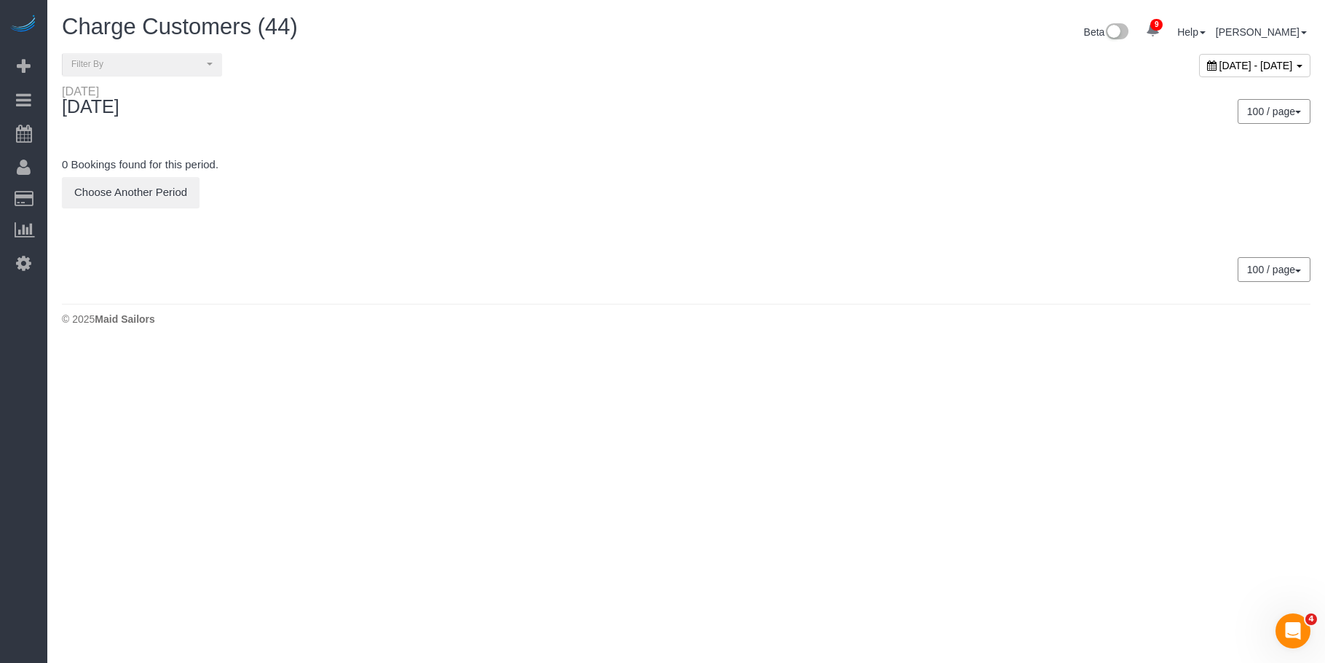
click at [735, 86] on div "100 / page 10 / page 20 / page 30 / page 40 / page 50 / page 100 / page" at bounding box center [1005, 111] width 636 height 54
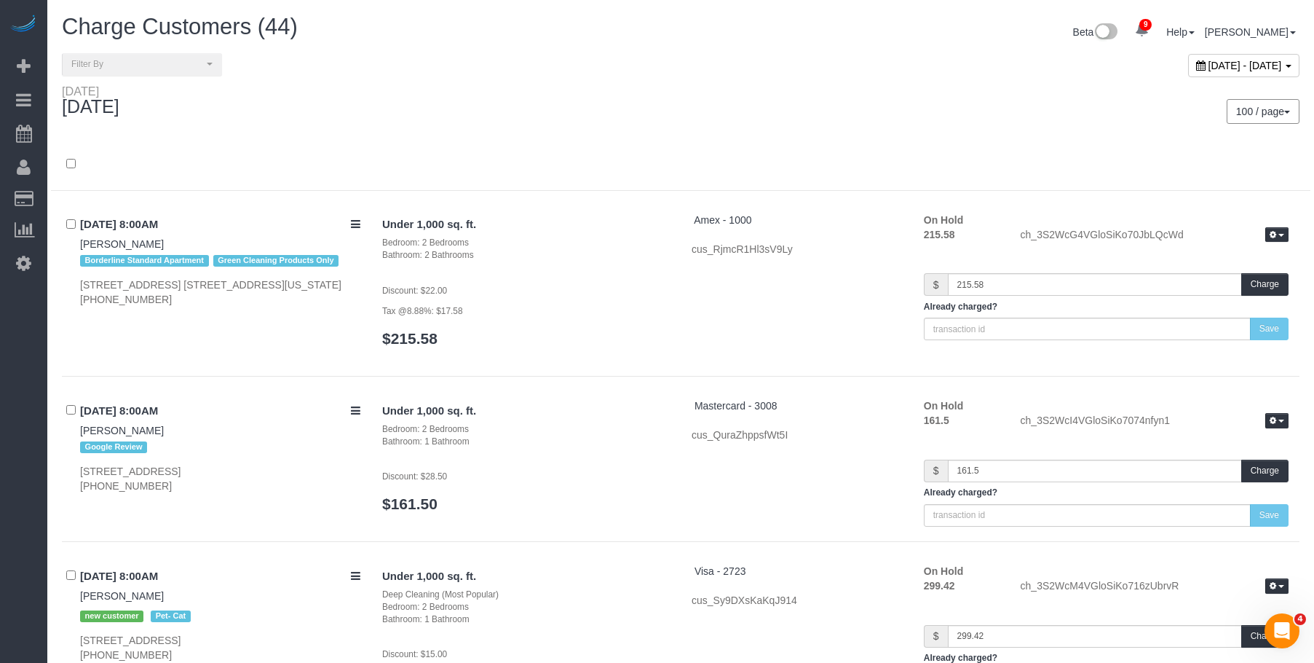
scroll to position [3799, 0]
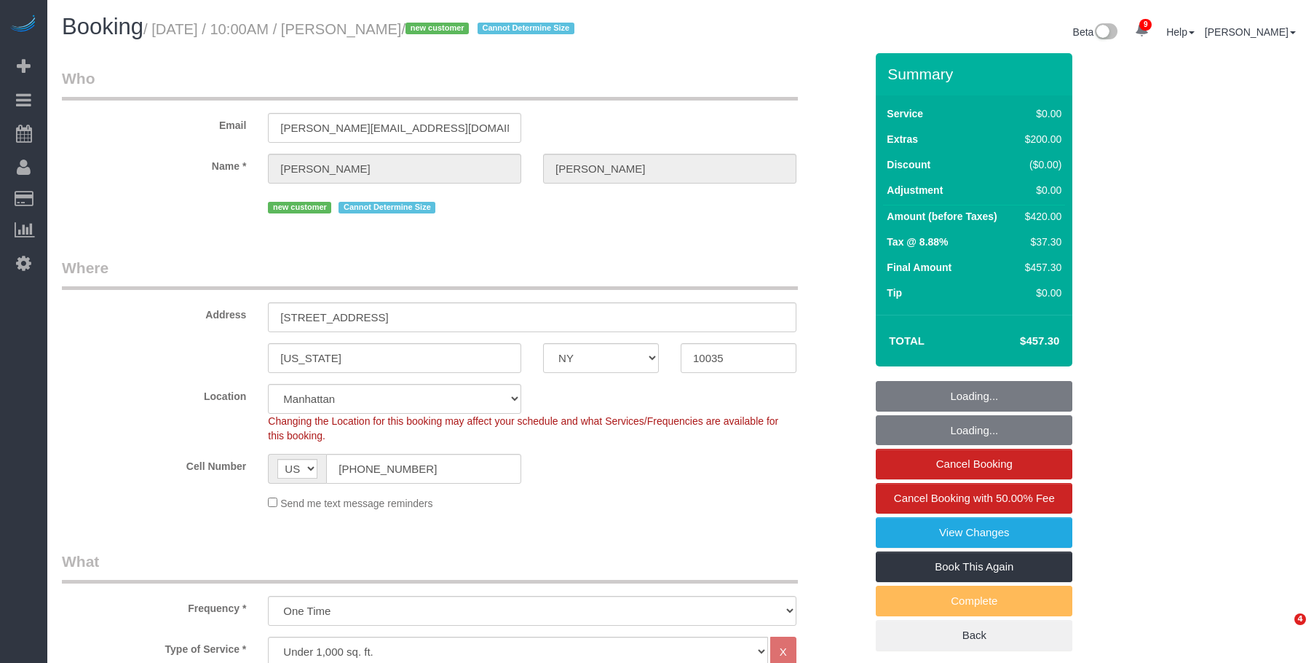
select select "NY"
select select "2"
select select "spot1"
select select "number:57"
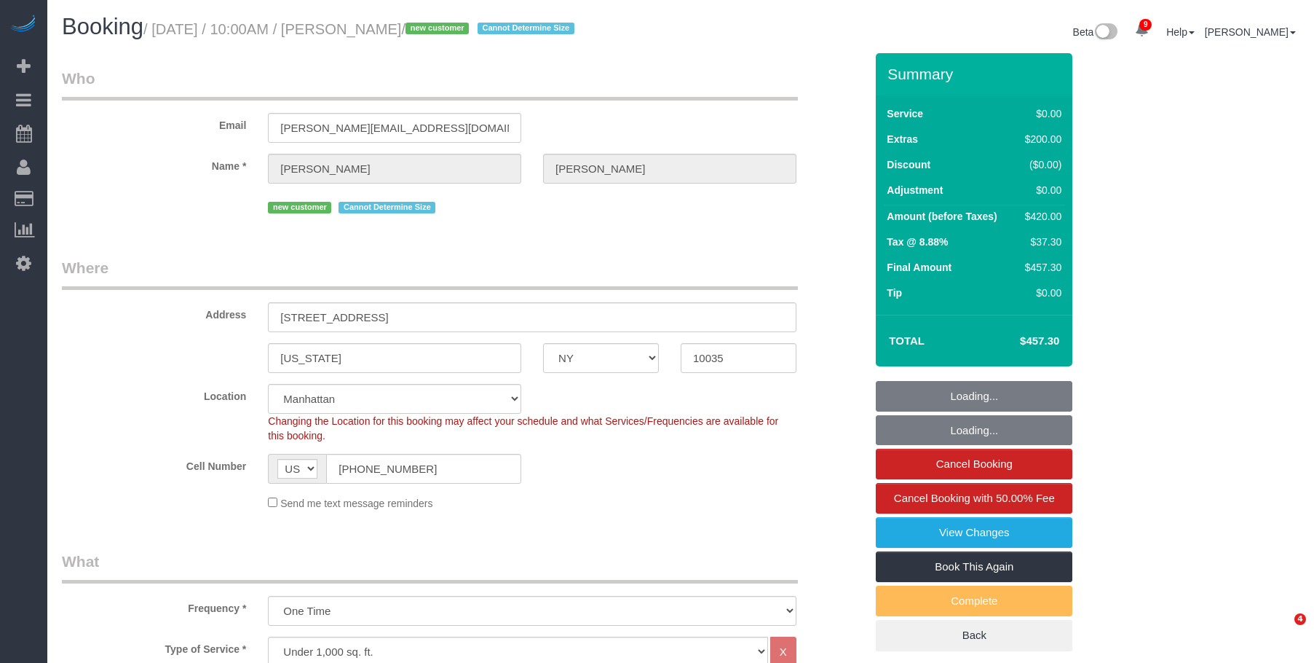
select select "number:72"
select select "number:15"
select select "number:6"
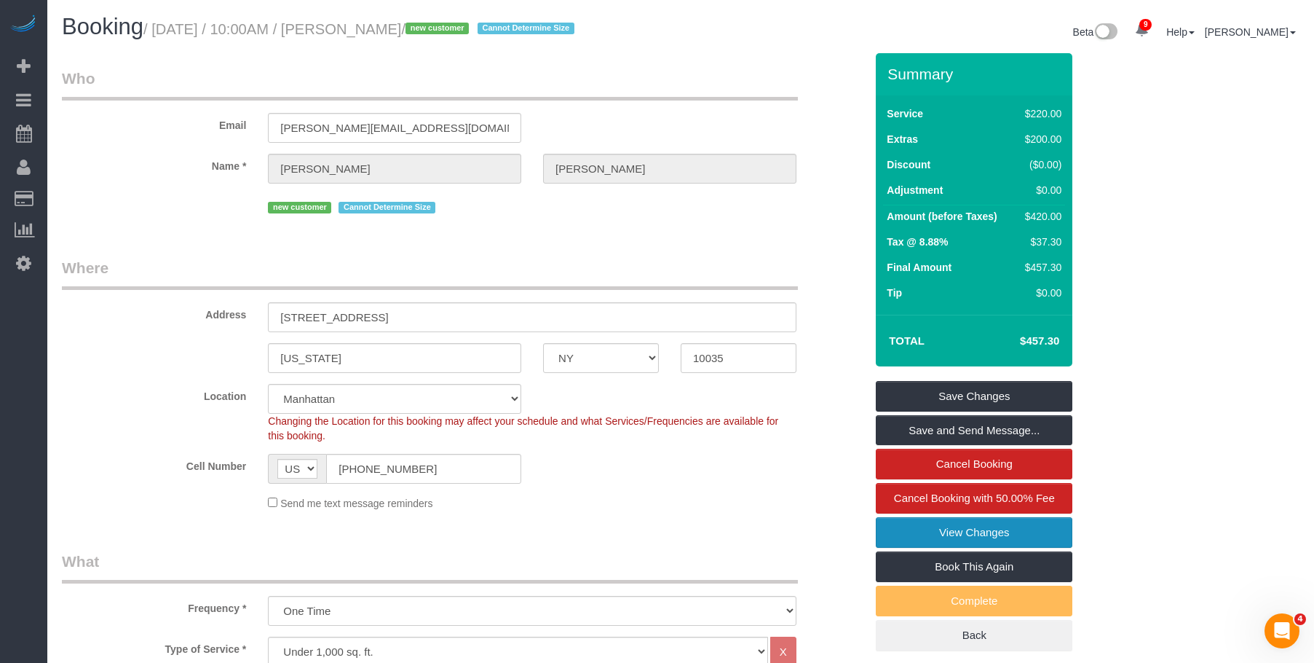
click at [931, 533] on link "View Changes" at bounding box center [974, 532] width 197 height 31
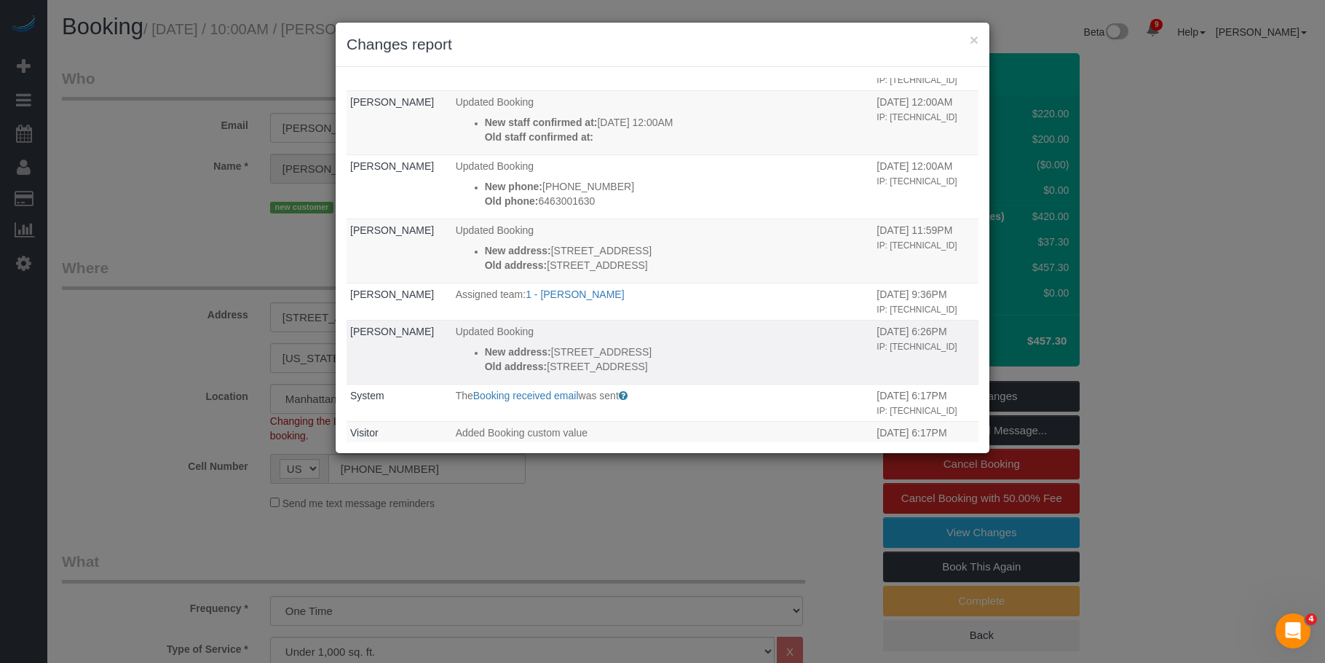
scroll to position [73, 0]
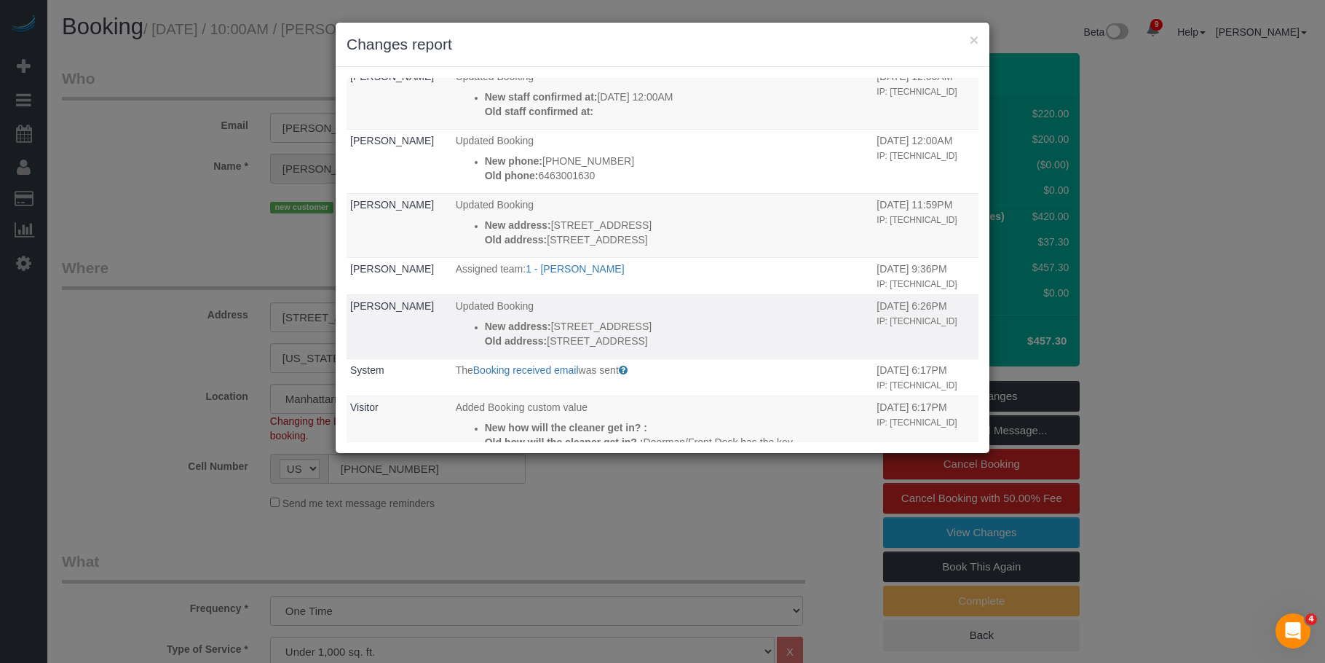
drag, startPoint x: 551, startPoint y: 355, endPoint x: 538, endPoint y: 358, distance: 13.3
click at [538, 348] on p "Old address: 1787 Madison Ave, 505" at bounding box center [677, 341] width 385 height 15
click at [561, 358] on td "Updated Booking New address: 1787 Madison Avenue, Apt.505 Old address: 1787 Mad…" at bounding box center [663, 326] width 422 height 64
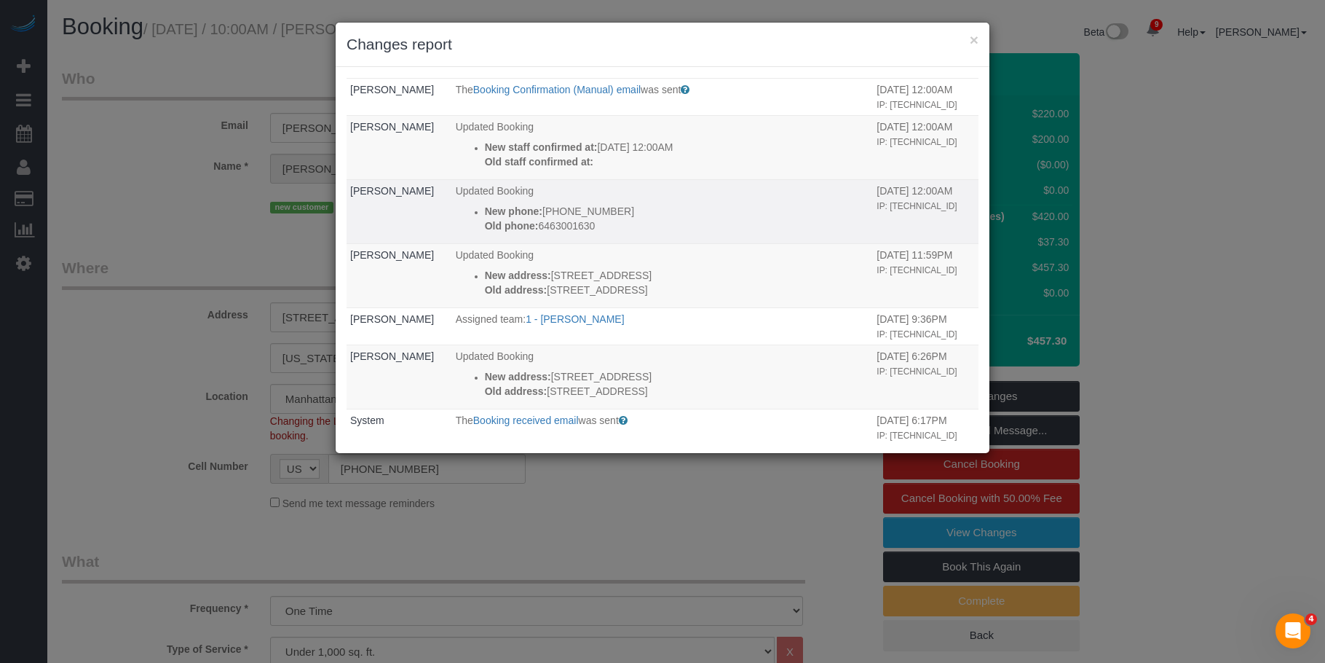
scroll to position [0, 0]
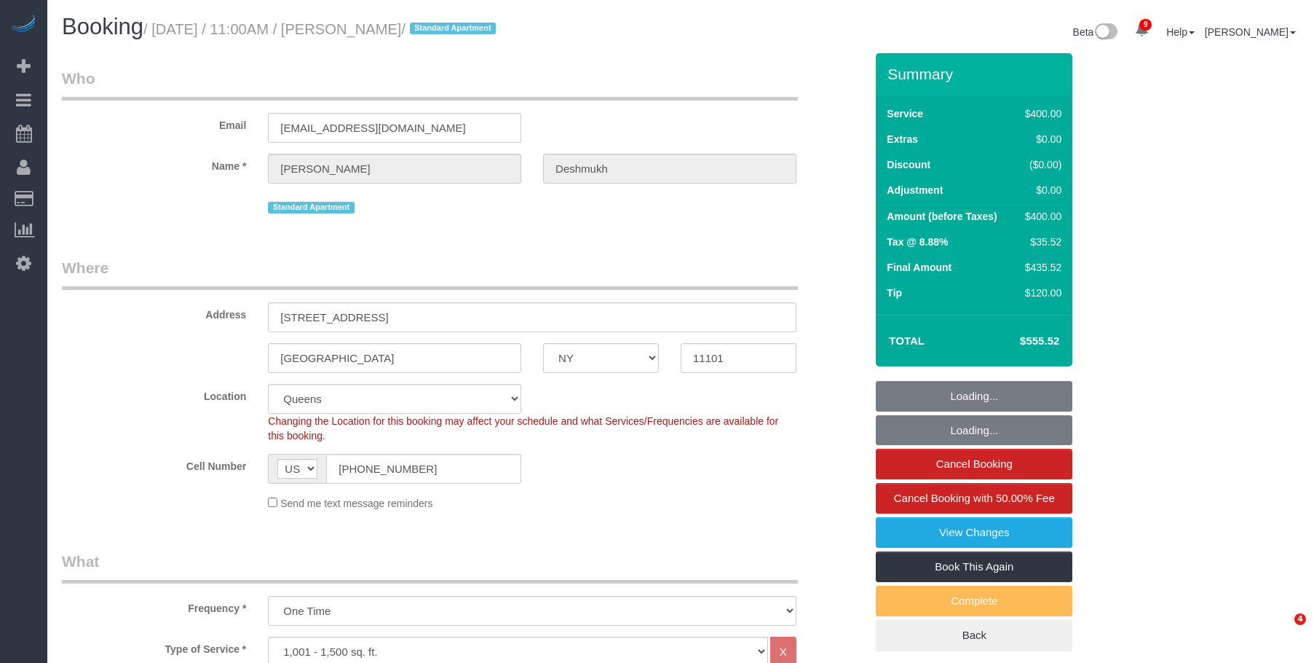
select select "NY"
select select "300"
select select "spot1"
select select "number:59"
select select "number:72"
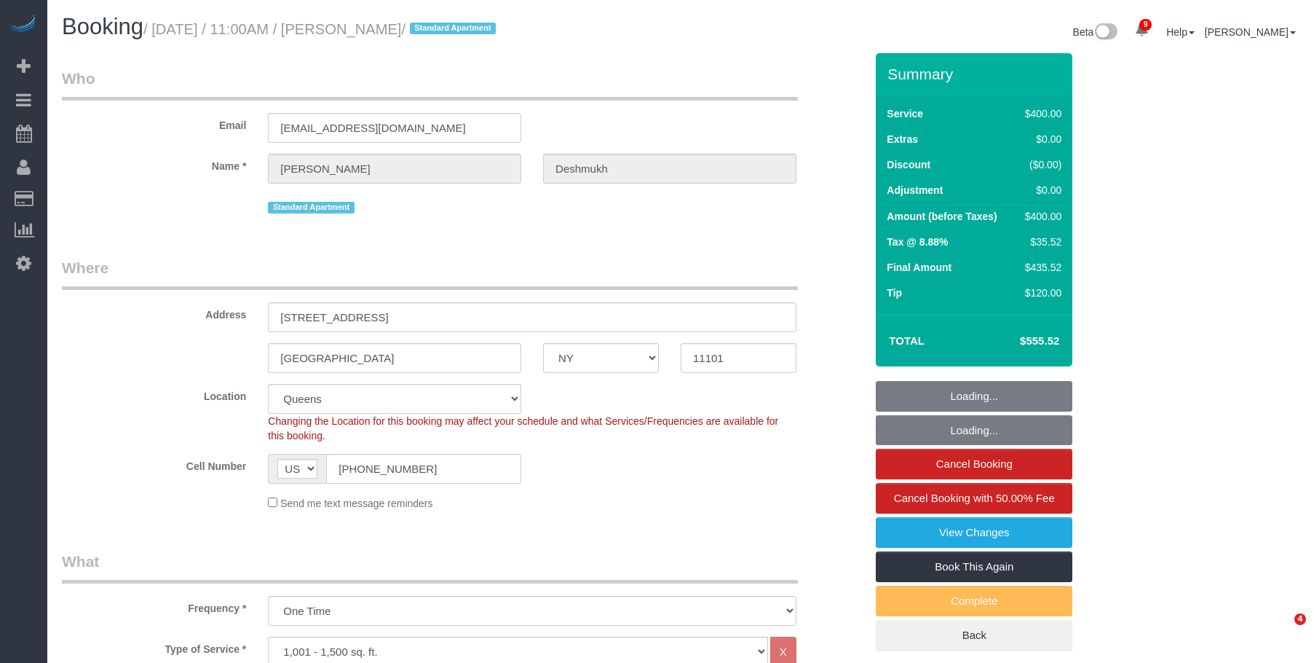
select select "number:15"
select select "number:6"
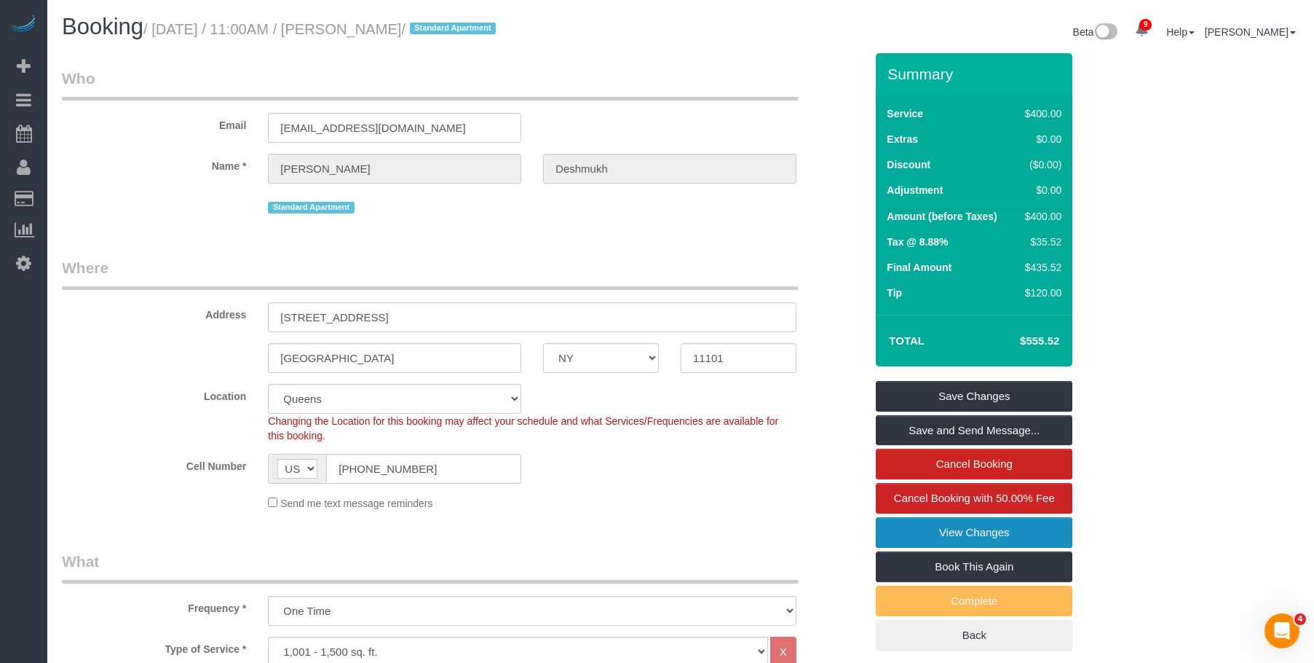
click at [888, 523] on link "View Changes" at bounding box center [974, 532] width 197 height 31
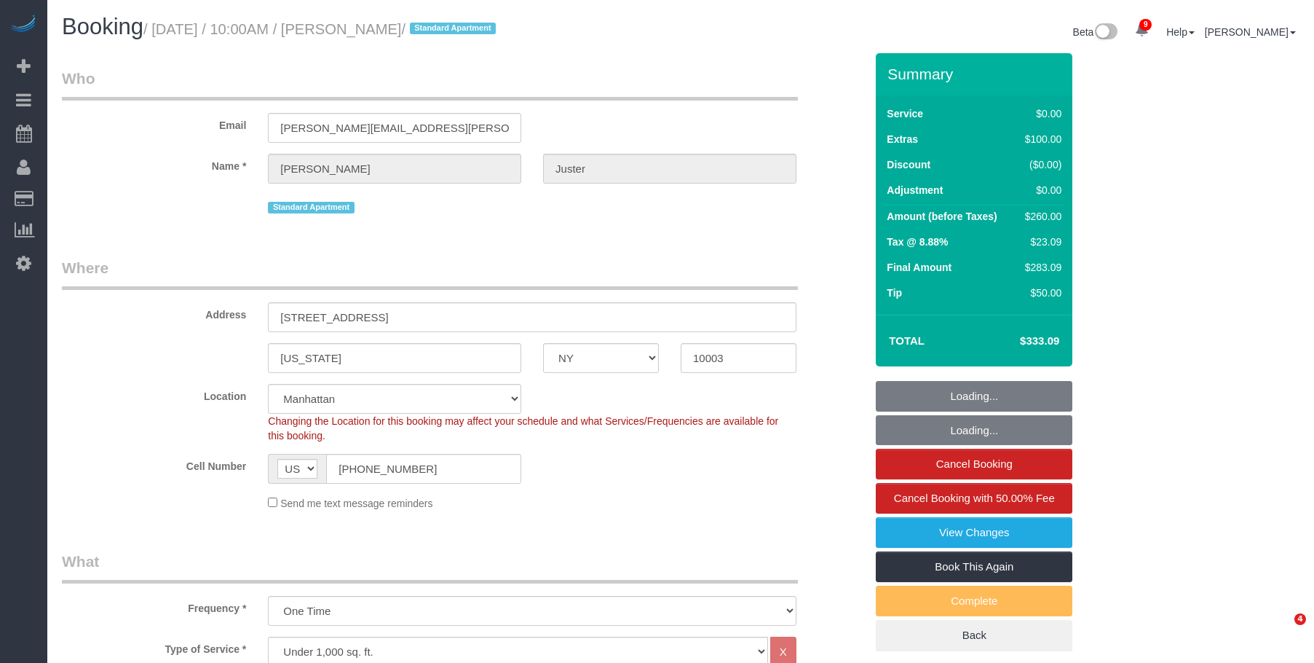
select select "NY"
select select "1"
select select "spot1"
select select "number:58"
select select "number:73"
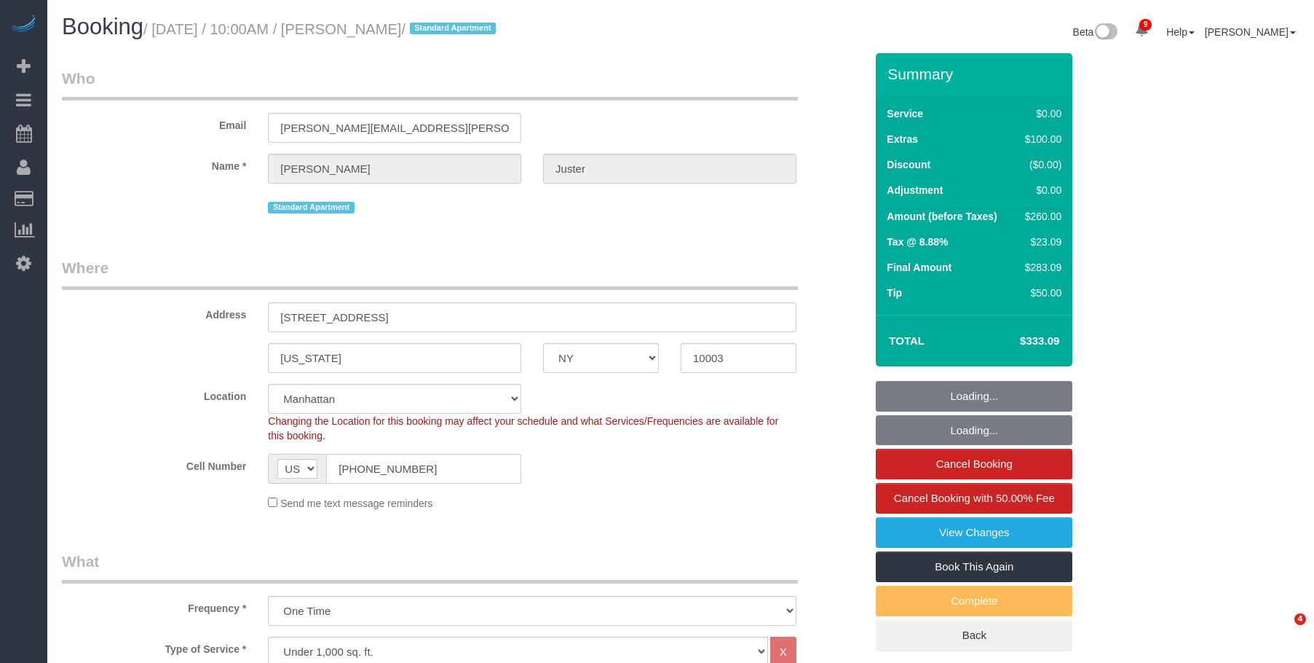
select select "number:15"
select select "number:7"
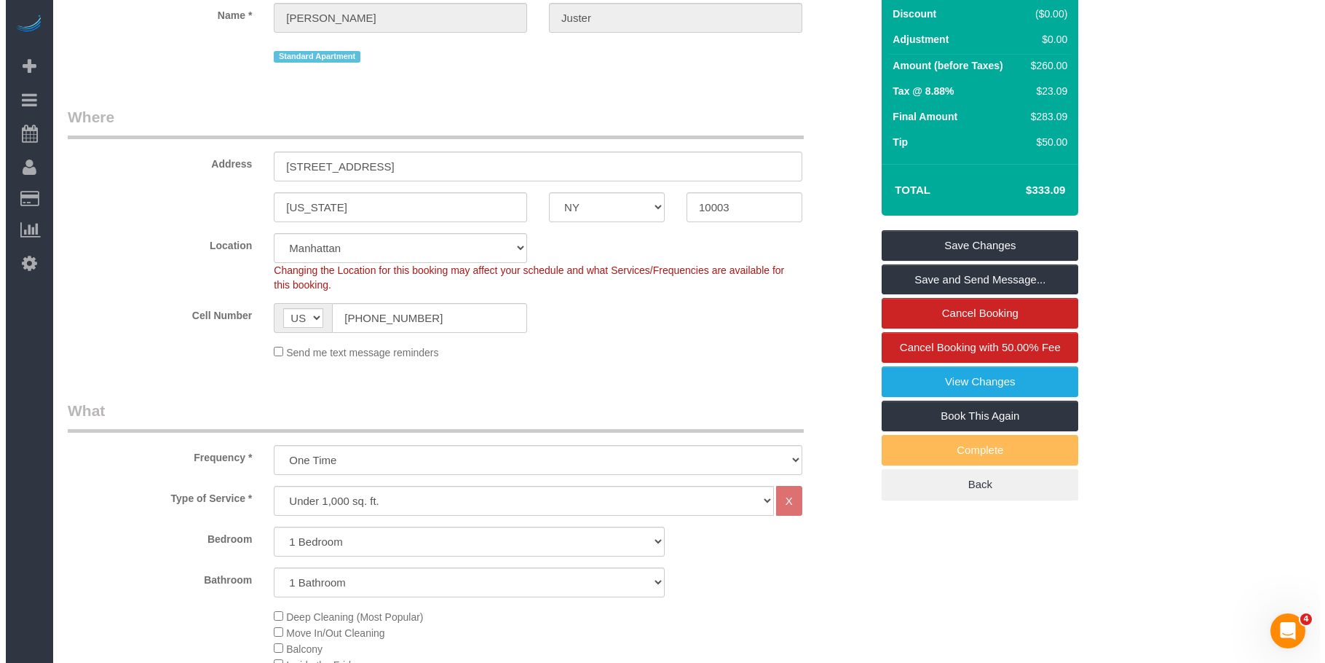
scroll to position [73, 0]
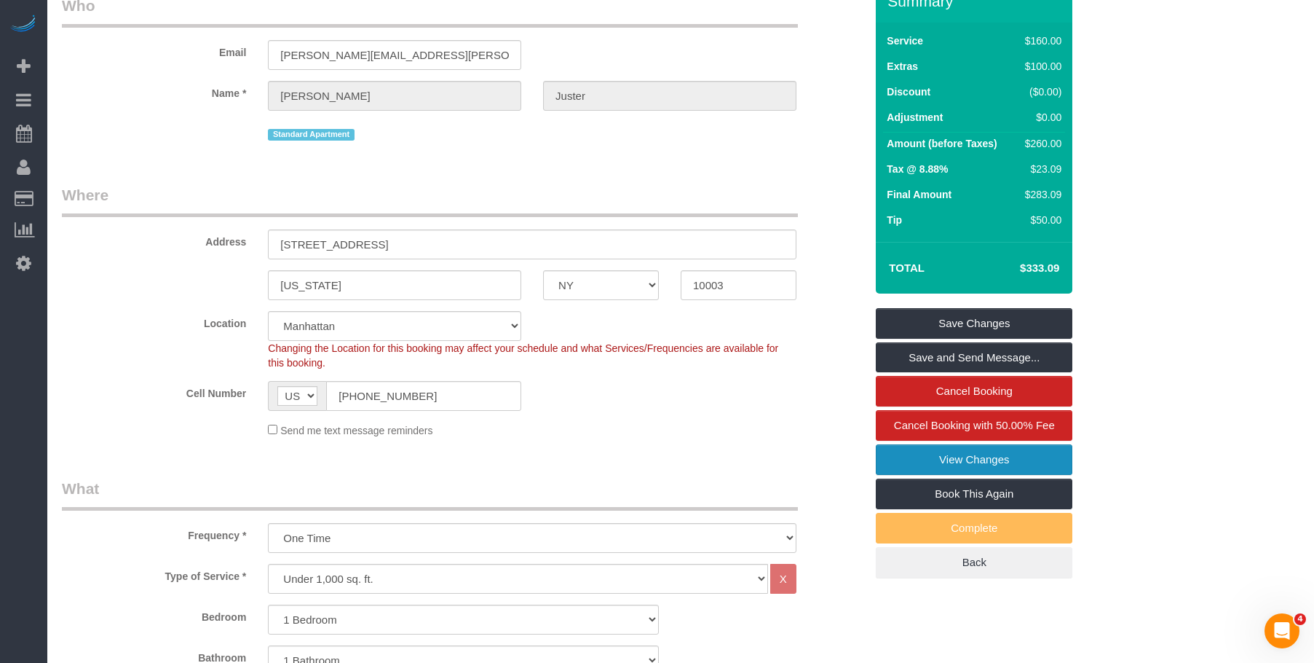
click at [914, 463] on link "View Changes" at bounding box center [974, 459] width 197 height 31
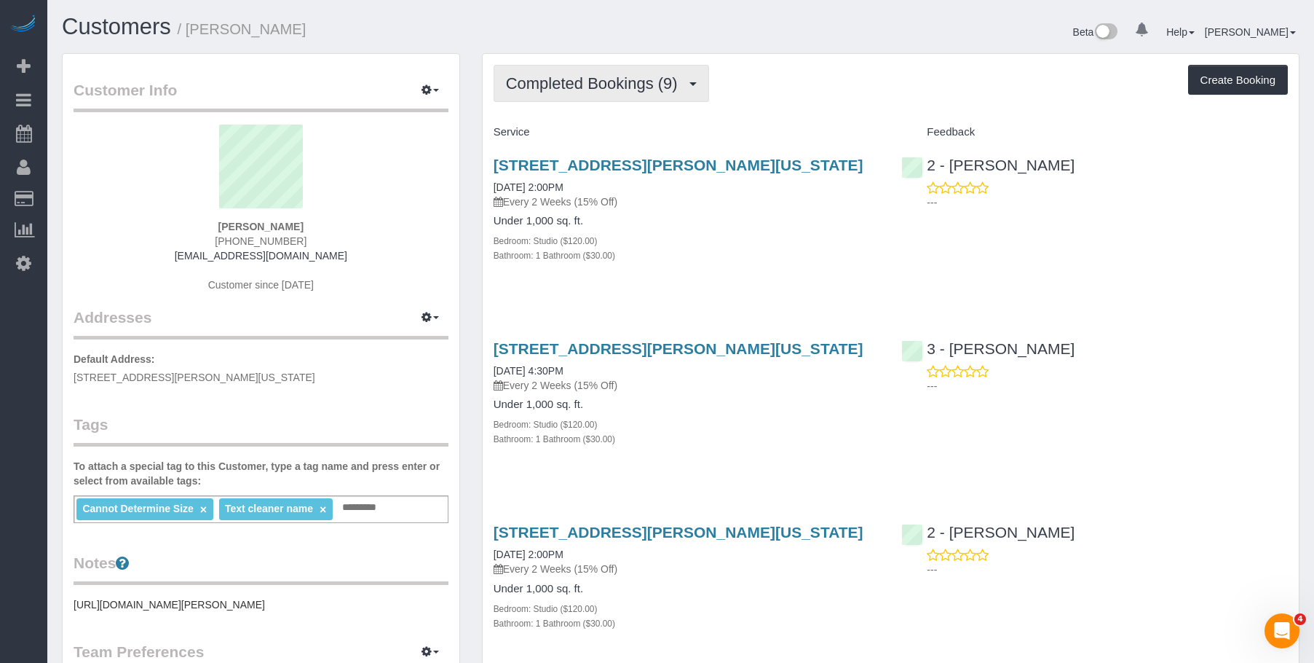
click at [558, 82] on span "Completed Bookings (9)" at bounding box center [595, 83] width 179 height 18
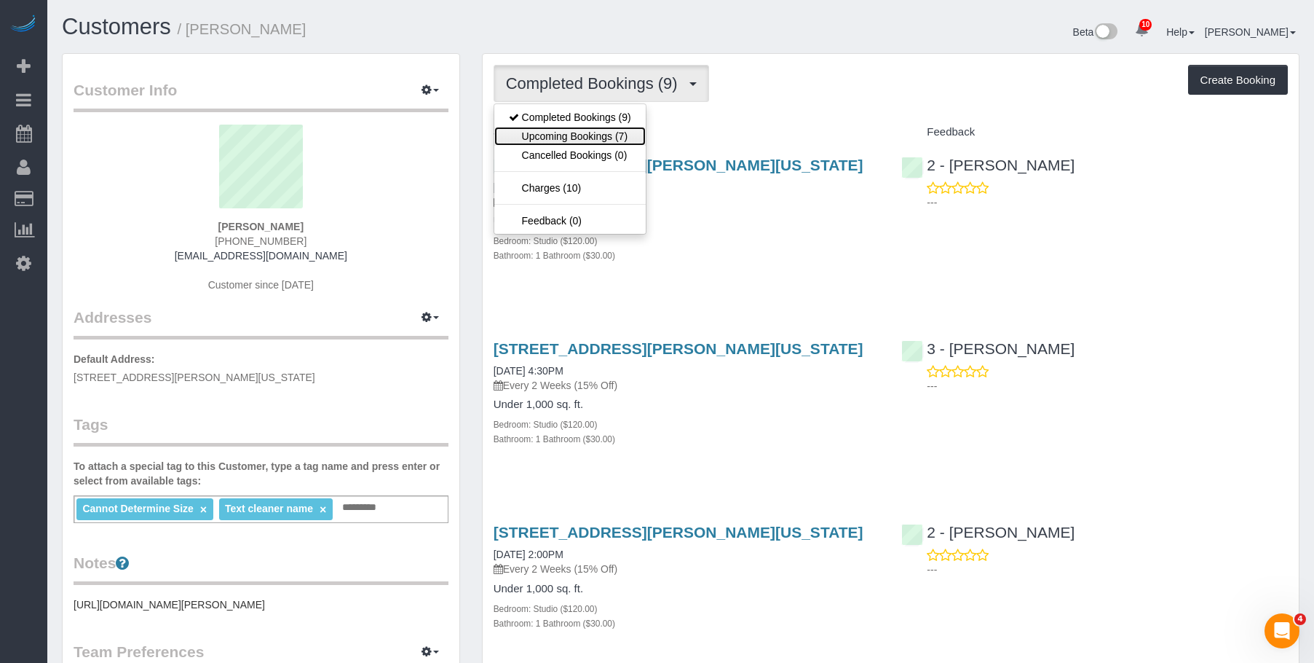
drag, startPoint x: 574, startPoint y: 137, endPoint x: 583, endPoint y: 138, distance: 9.5
click at [574, 137] on link "Upcoming Bookings (7)" at bounding box center [569, 136] width 151 height 19
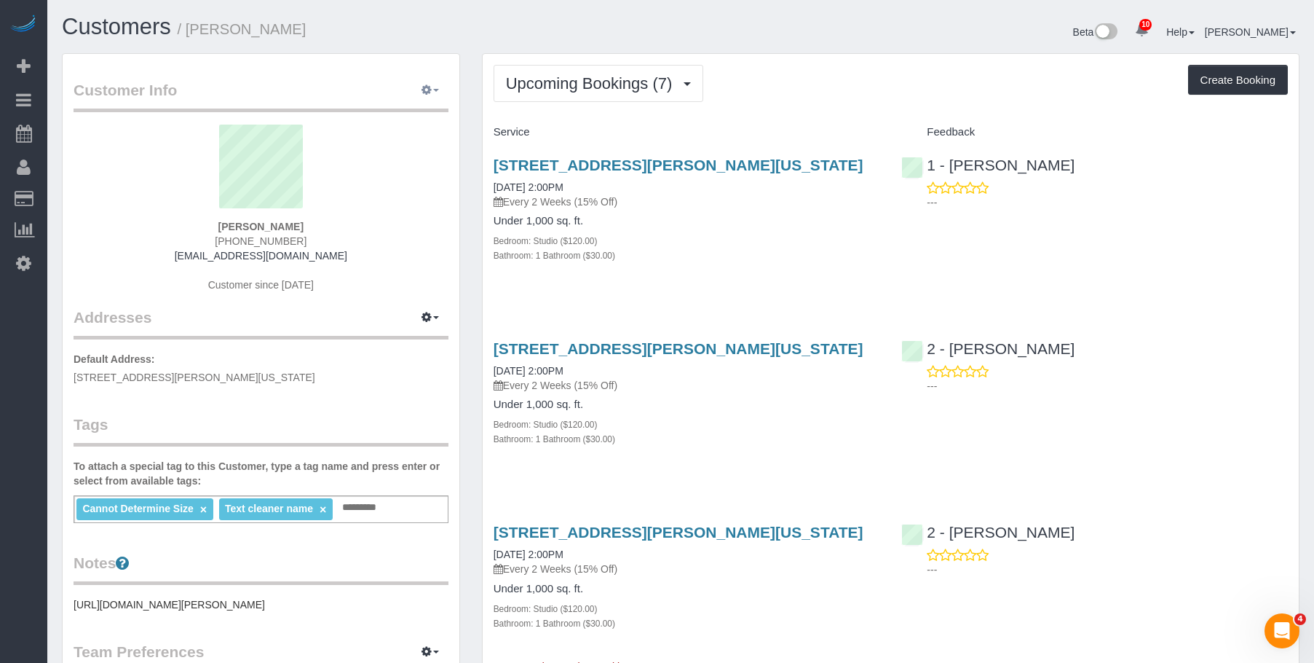
click at [425, 92] on icon "button" at bounding box center [427, 89] width 10 height 9
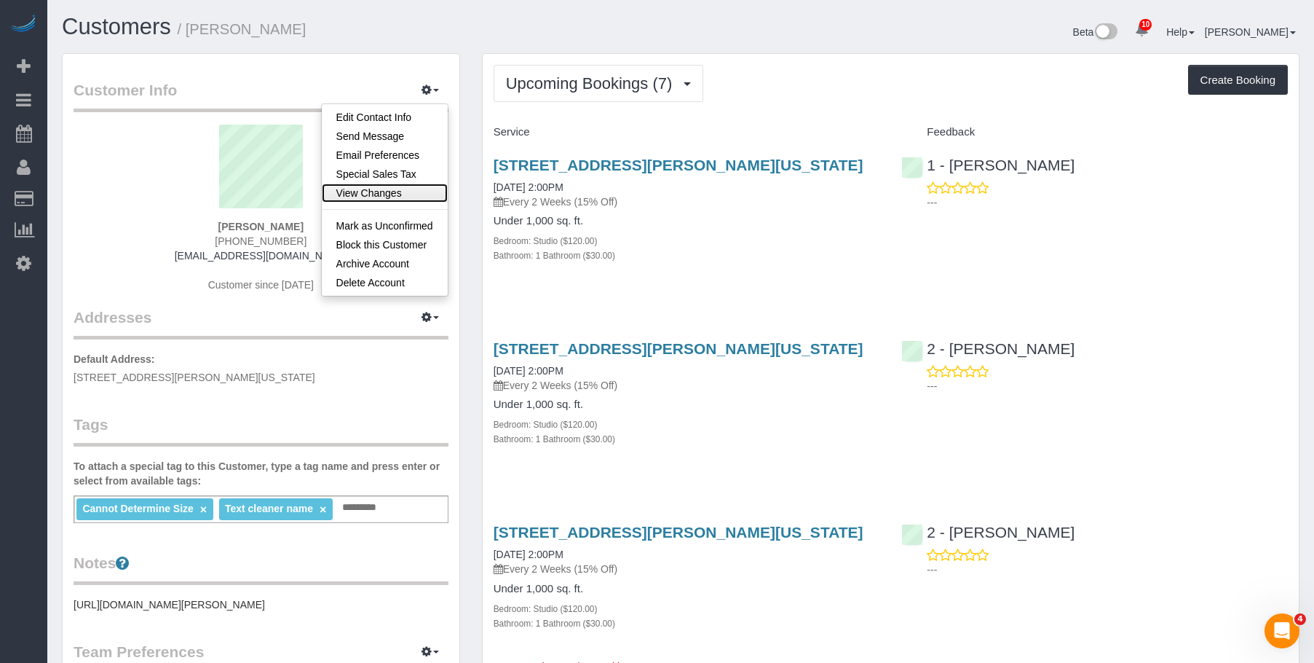
click at [395, 197] on link "View Changes" at bounding box center [385, 193] width 126 height 19
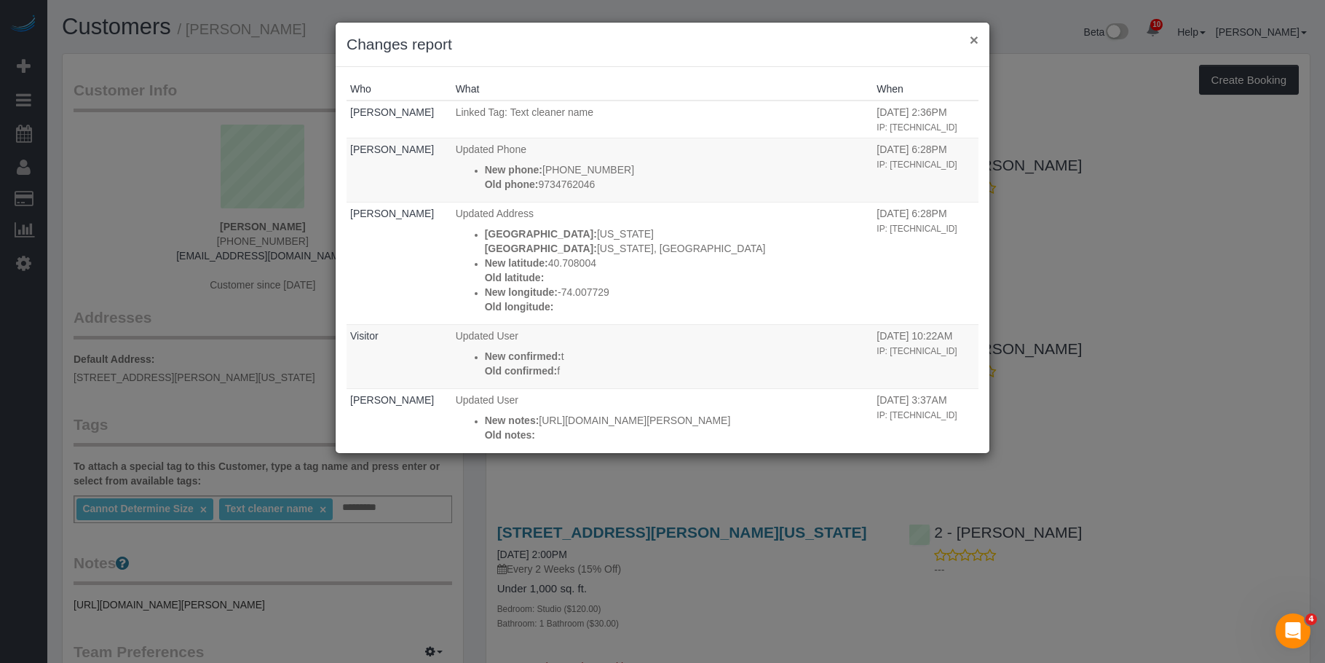
click at [974, 36] on button "×" at bounding box center [974, 39] width 9 height 15
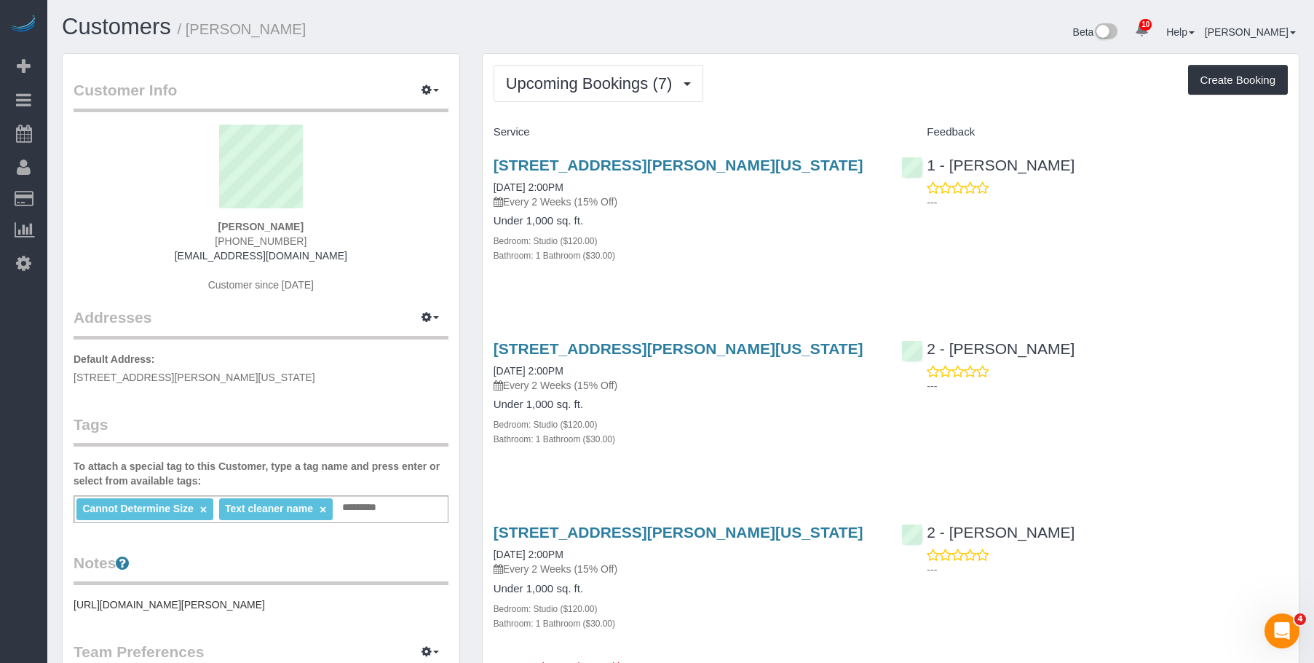
click at [709, 128] on h4 "Service" at bounding box center [687, 132] width 387 height 12
drag, startPoint x: 596, startPoint y: 66, endPoint x: 593, endPoint y: 79, distance: 13.3
click at [595, 69] on button "Upcoming Bookings (7)" at bounding box center [599, 83] width 210 height 37
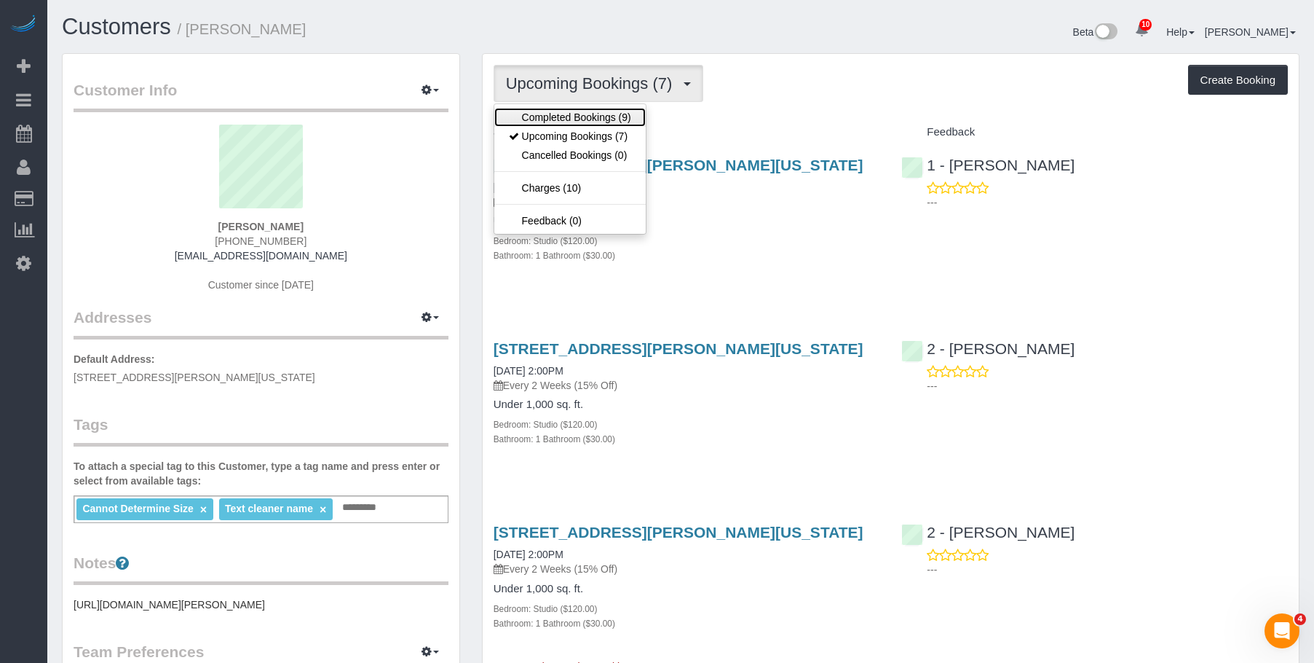
click at [585, 117] on link "Completed Bookings (9)" at bounding box center [569, 117] width 151 height 19
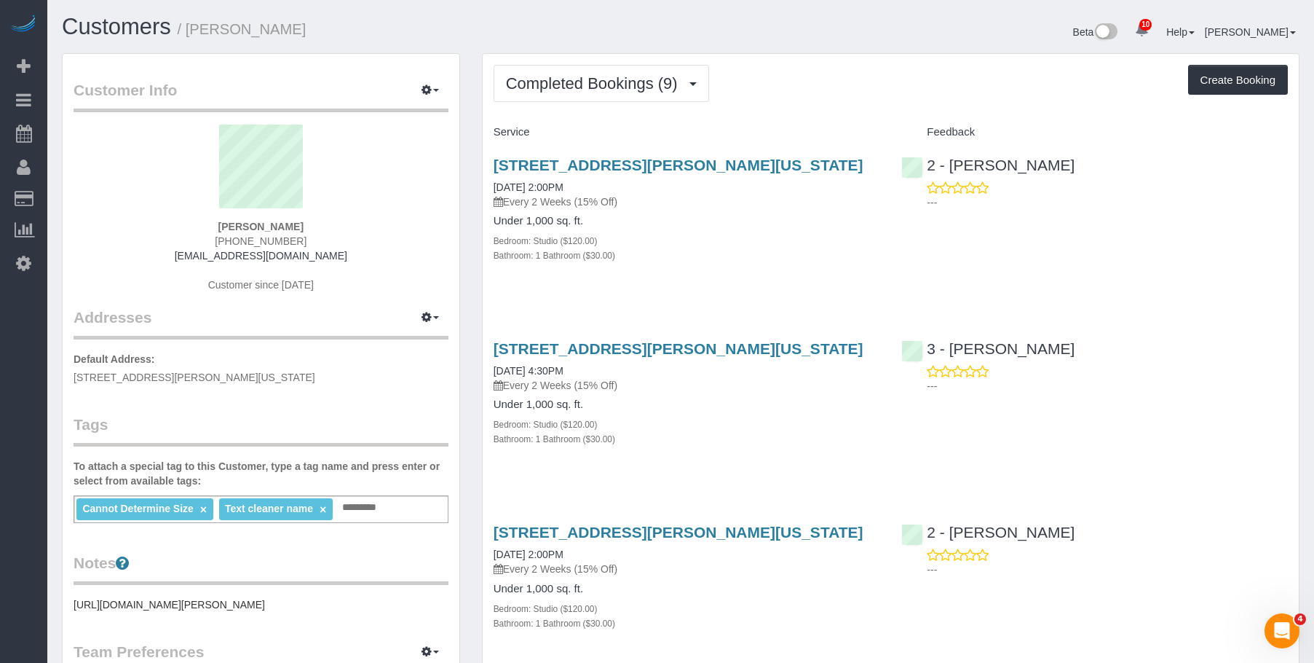
drag, startPoint x: 188, startPoint y: 31, endPoint x: 411, endPoint y: 1, distance: 225.5
click at [329, 40] on div "Customers / Lauren Dana" at bounding box center [366, 30] width 630 height 31
copy small "Lauren Dana"
click at [593, 96] on button "Completed Bookings (9)" at bounding box center [602, 83] width 216 height 37
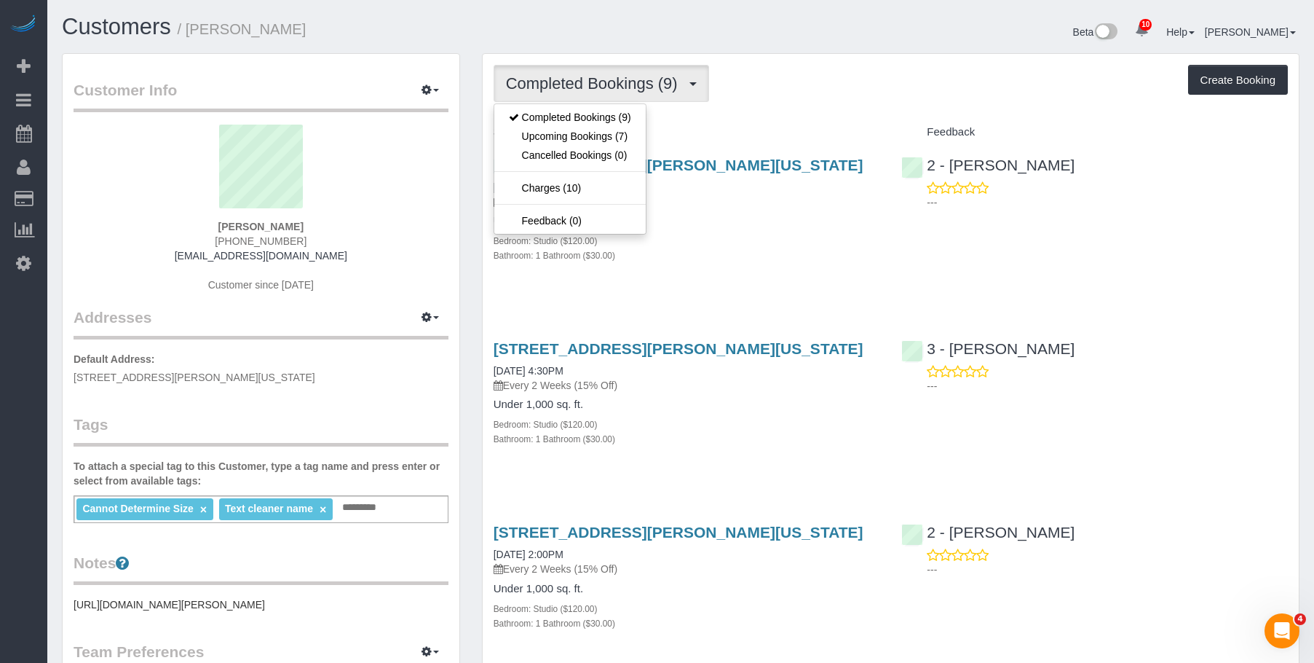
click at [794, 76] on div "Completed Bookings (9) Completed Bookings (9) Upcoming Bookings (7) Cancelled B…" at bounding box center [891, 83] width 794 height 37
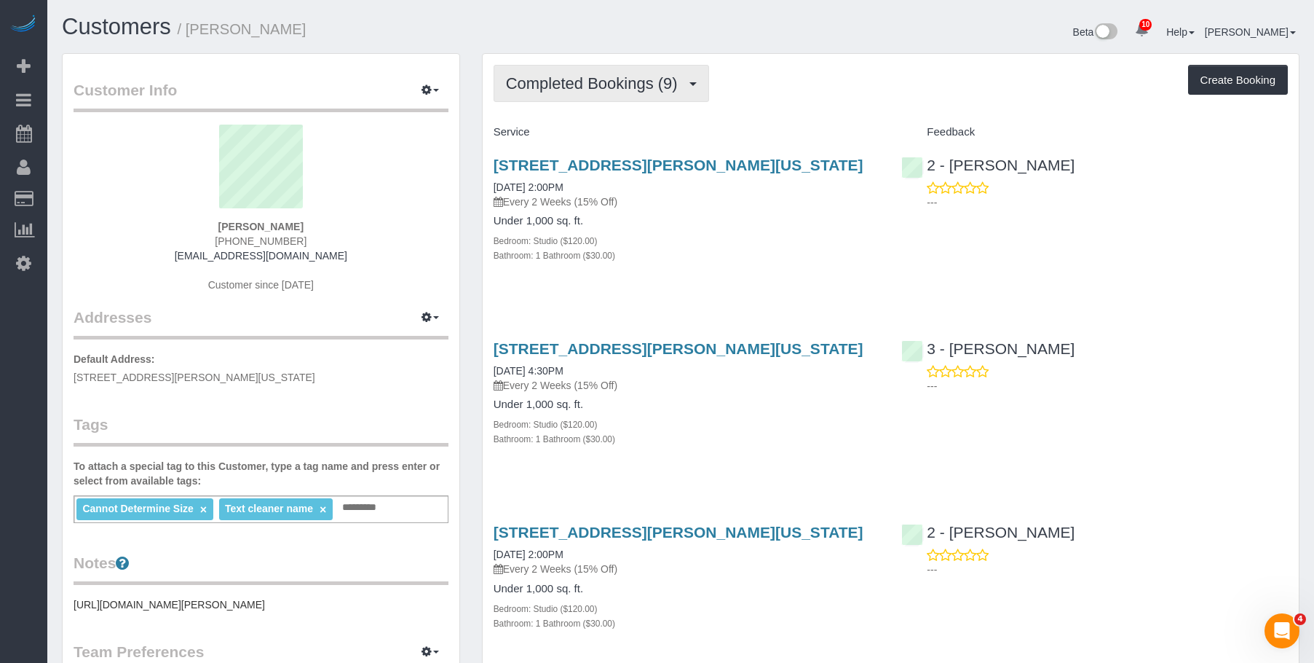
click at [584, 79] on span "Completed Bookings (9)" at bounding box center [595, 83] width 179 height 18
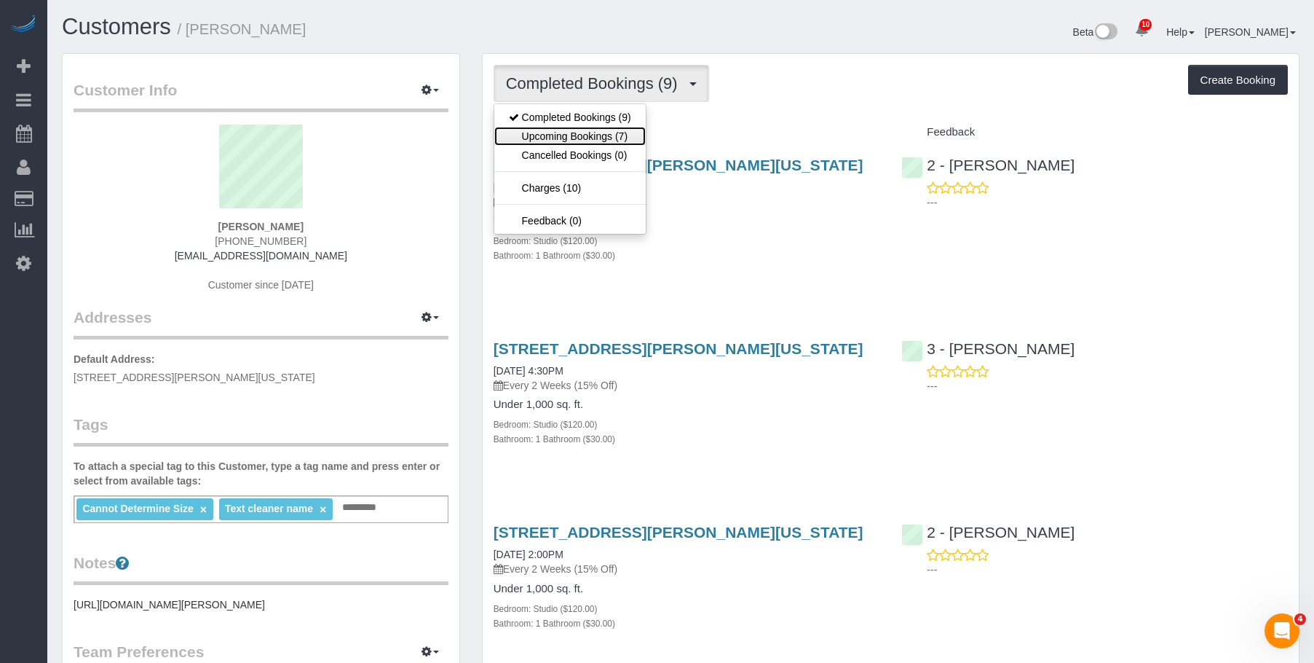
click at [576, 138] on link "Upcoming Bookings (7)" at bounding box center [569, 136] width 151 height 19
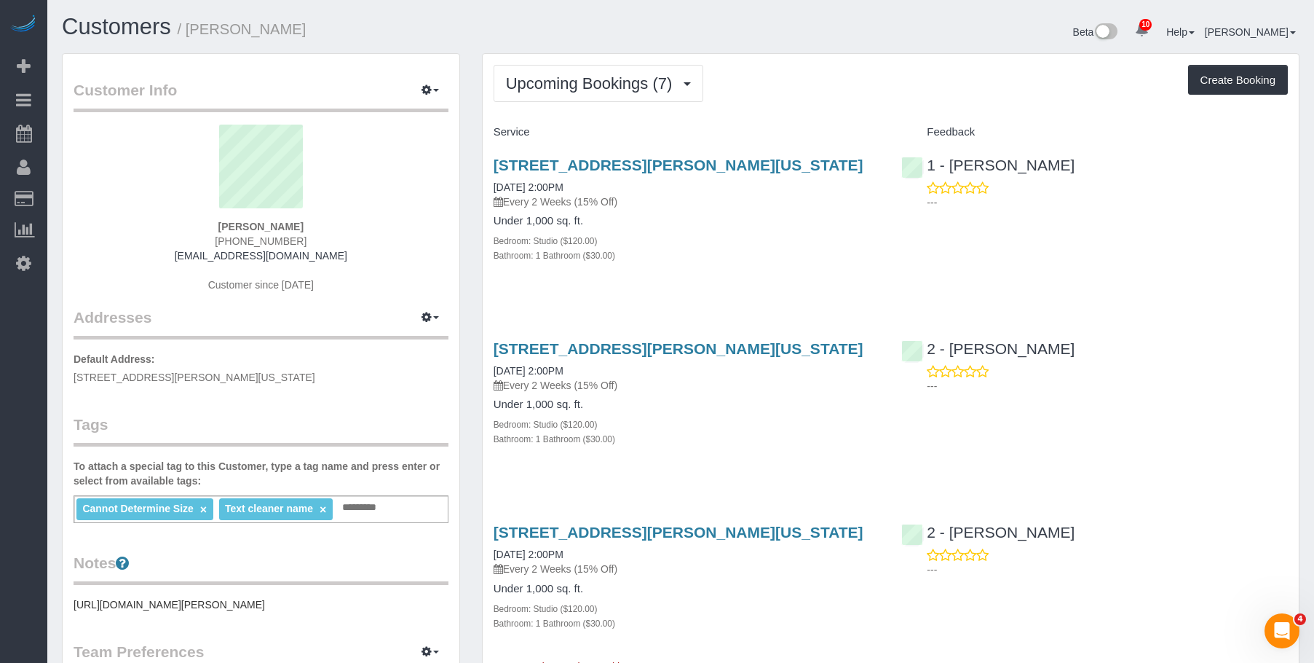
drag, startPoint x: 697, startPoint y: 205, endPoint x: 708, endPoint y: 179, distance: 27.7
click at [698, 205] on p "Every 2 Weeks (15% Off)" at bounding box center [687, 201] width 387 height 15
click at [733, 164] on link "84 William Street, Apt 703, New York, NY 10038-0347" at bounding box center [679, 165] width 370 height 17
drag, startPoint x: 1079, startPoint y: 167, endPoint x: 950, endPoint y: 166, distance: 129.6
click at [950, 166] on div "1 - Julian Talavera ---" at bounding box center [1095, 179] width 409 height 71
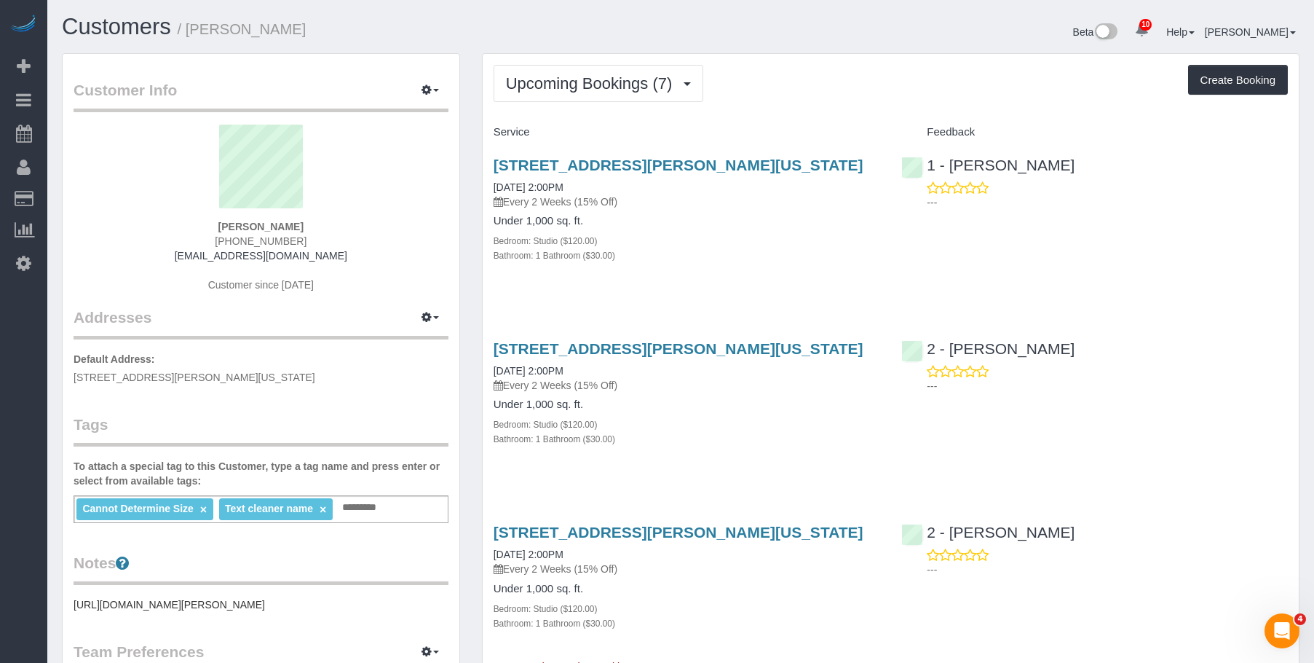
copy link "Julian Talavera"
click at [604, 88] on span "Upcoming Bookings (7)" at bounding box center [593, 83] width 174 height 18
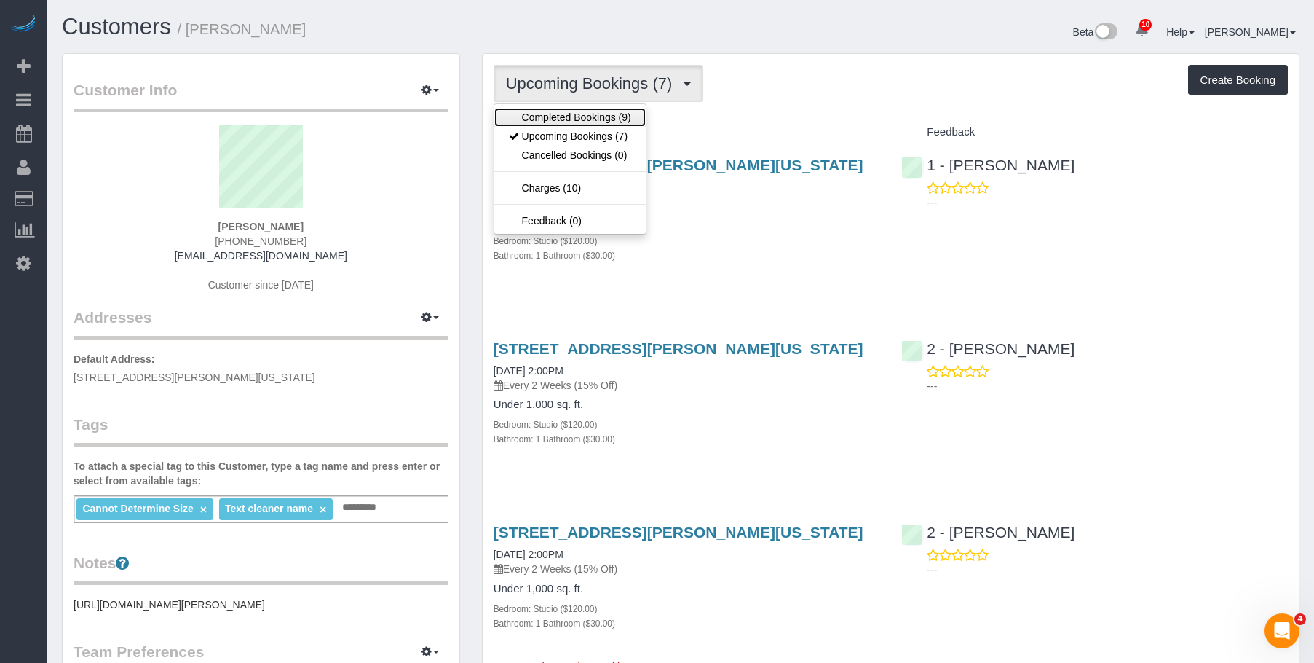
click at [580, 115] on link "Completed Bookings (9)" at bounding box center [569, 117] width 151 height 19
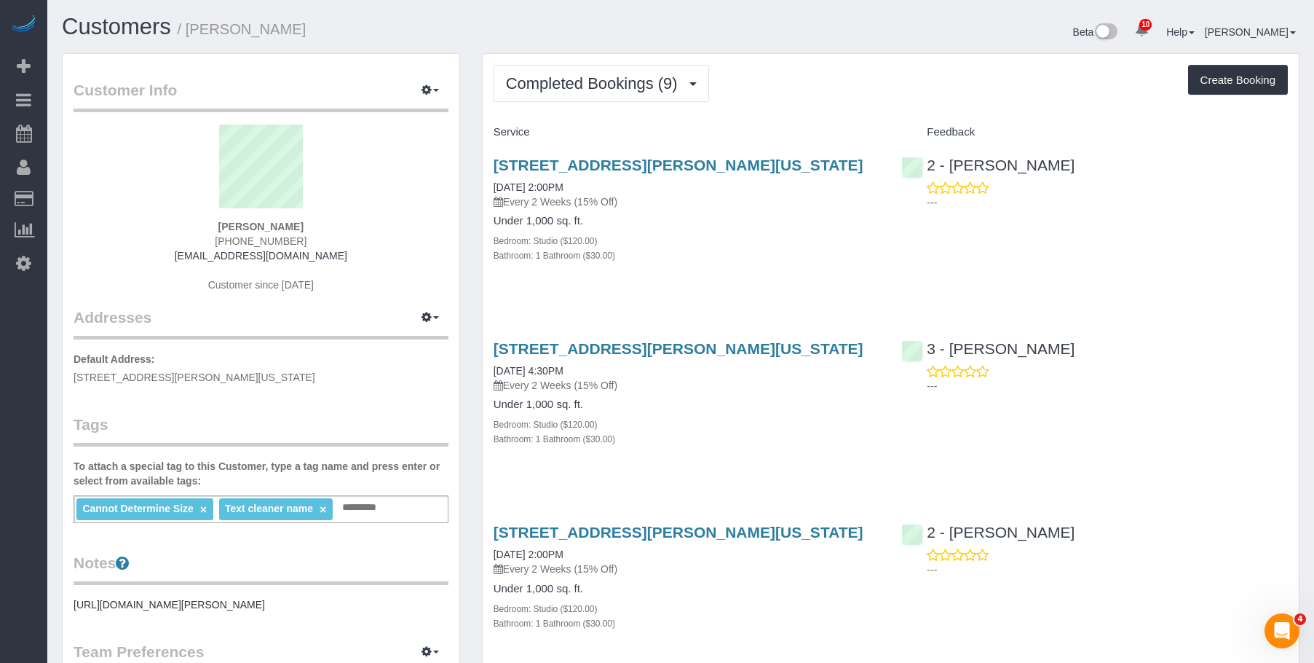
drag, startPoint x: 882, startPoint y: 74, endPoint x: 926, endPoint y: 44, distance: 52.5
click at [883, 72] on div "Completed Bookings (9) Completed Bookings (9) Upcoming Bookings (7) Cancelled B…" at bounding box center [891, 83] width 794 height 37
drag, startPoint x: 562, startPoint y: 72, endPoint x: 556, endPoint y: 93, distance: 21.9
click at [563, 74] on button "Completed Bookings (9)" at bounding box center [602, 83] width 216 height 37
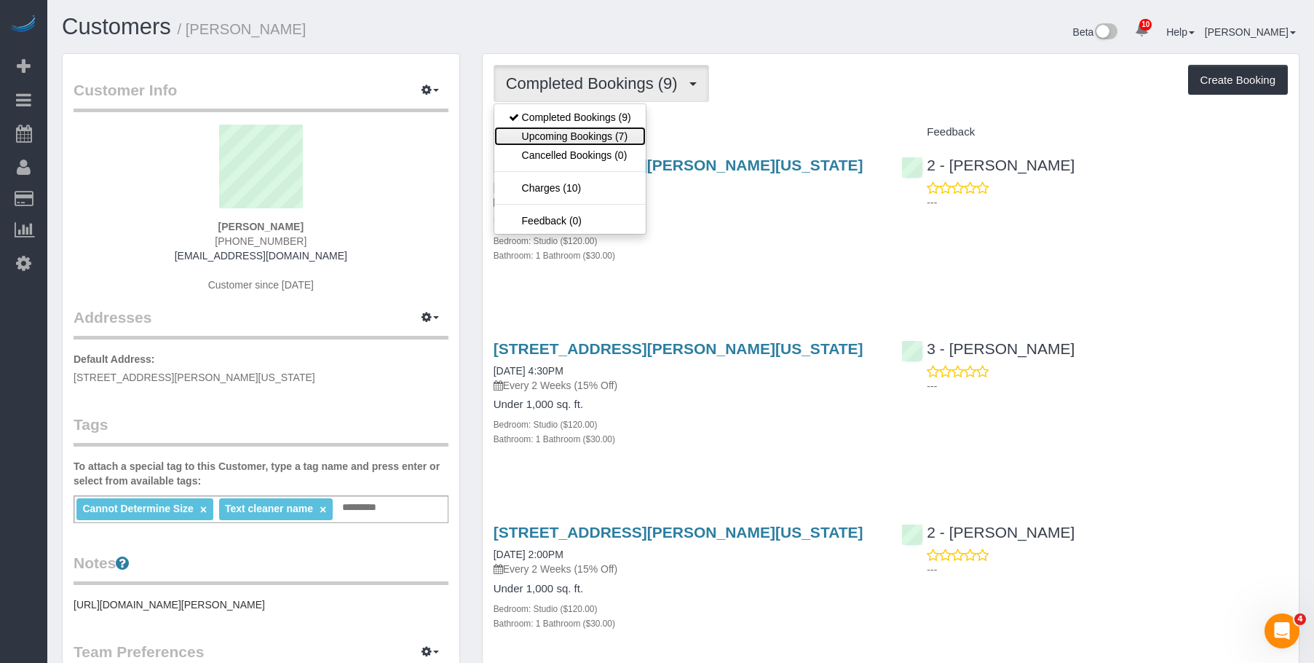
click at [590, 135] on link "Upcoming Bookings (7)" at bounding box center [569, 136] width 151 height 19
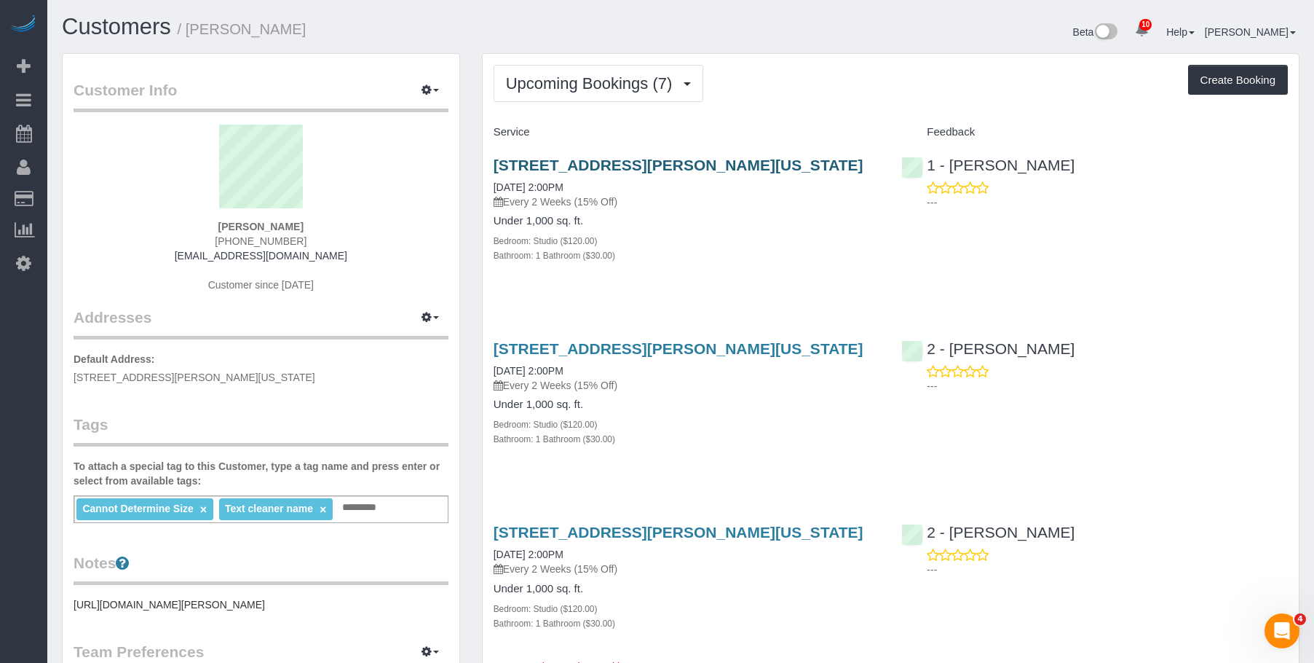
drag, startPoint x: 741, startPoint y: 214, endPoint x: 768, endPoint y: 171, distance: 50.7
click at [742, 214] on div "84 William Street, Apt 703, New York, NY 10038-0347 09/03/2025 2:00PM Every 2 W…" at bounding box center [687, 217] width 409 height 147
click at [794, 159] on link "84 William Street, Apt 703, New York, NY 10038-0347" at bounding box center [679, 165] width 370 height 17
click at [569, 92] on span "Upcoming Bookings (7)" at bounding box center [593, 83] width 174 height 18
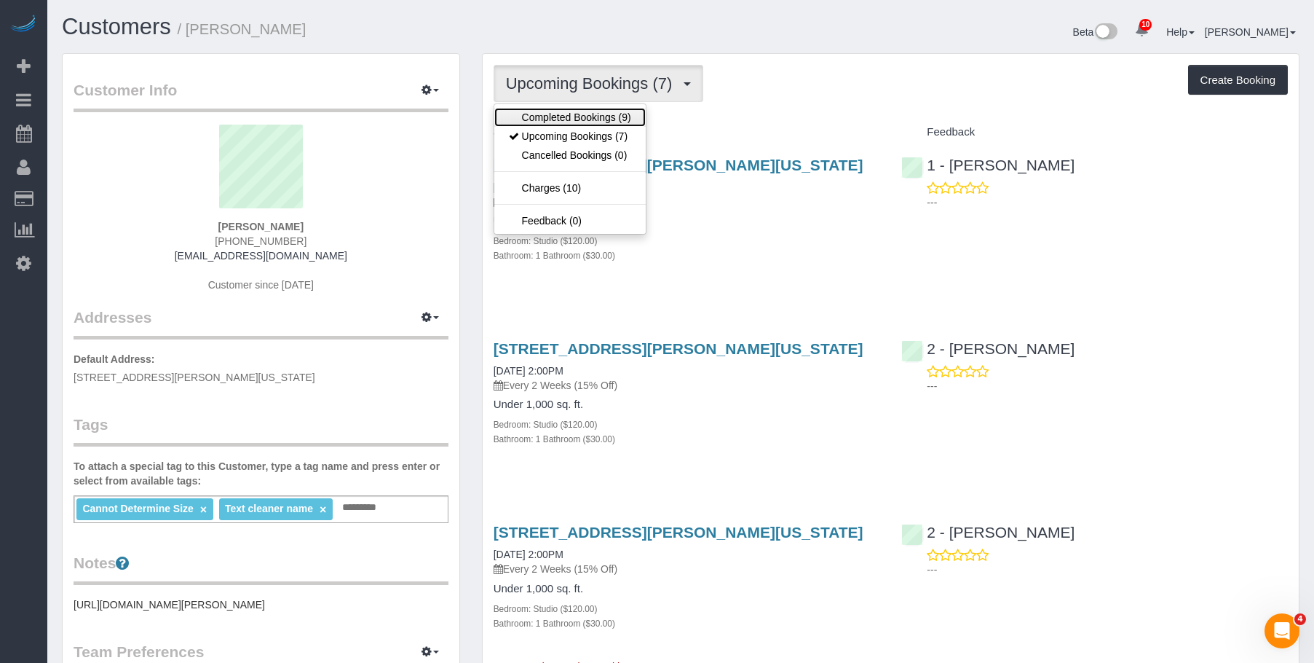
click at [561, 118] on link "Completed Bookings (9)" at bounding box center [569, 117] width 151 height 19
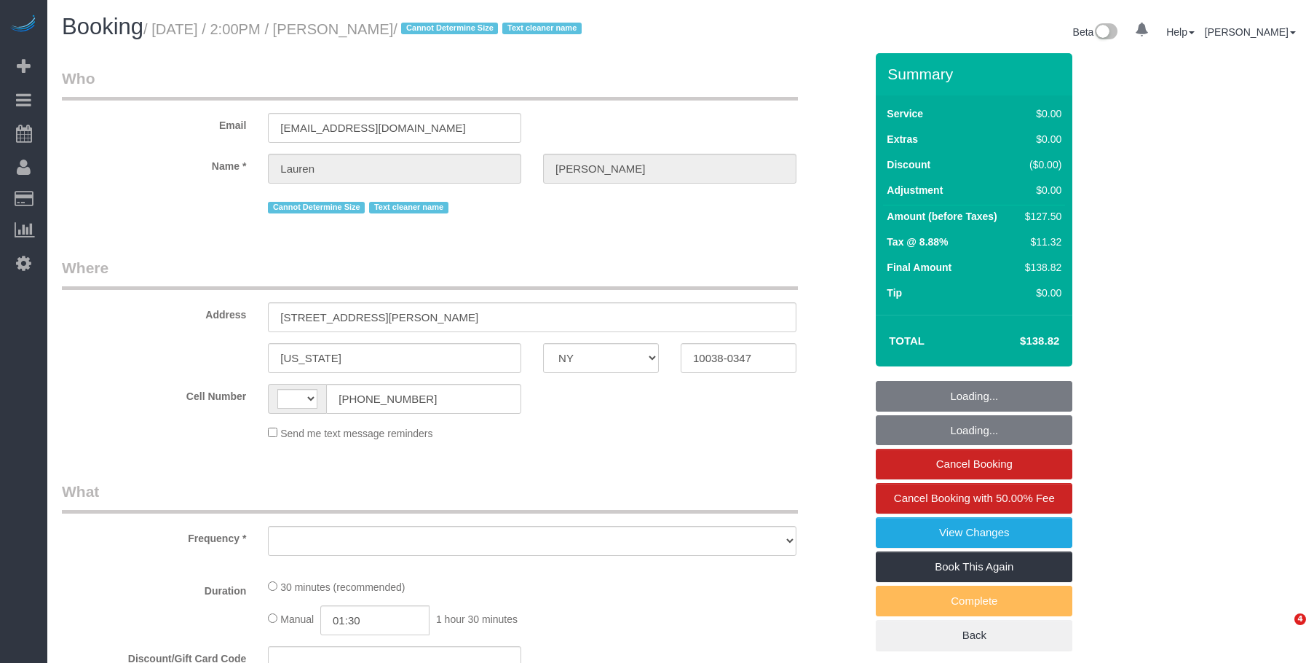
select select "NY"
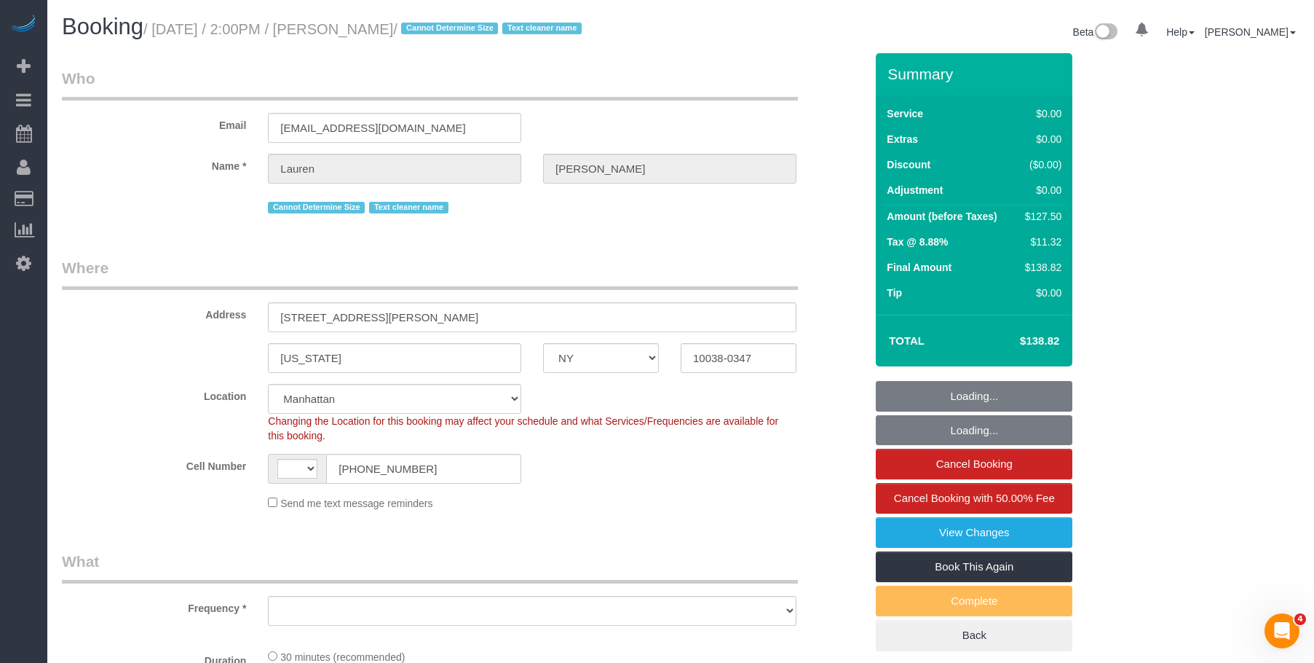
select select "object:477"
select select "string:stripe-pm_1REMk24VGloSiKo7t1T9C341"
select select "string:[GEOGRAPHIC_DATA]"
select select "spot1"
select select "number:89"
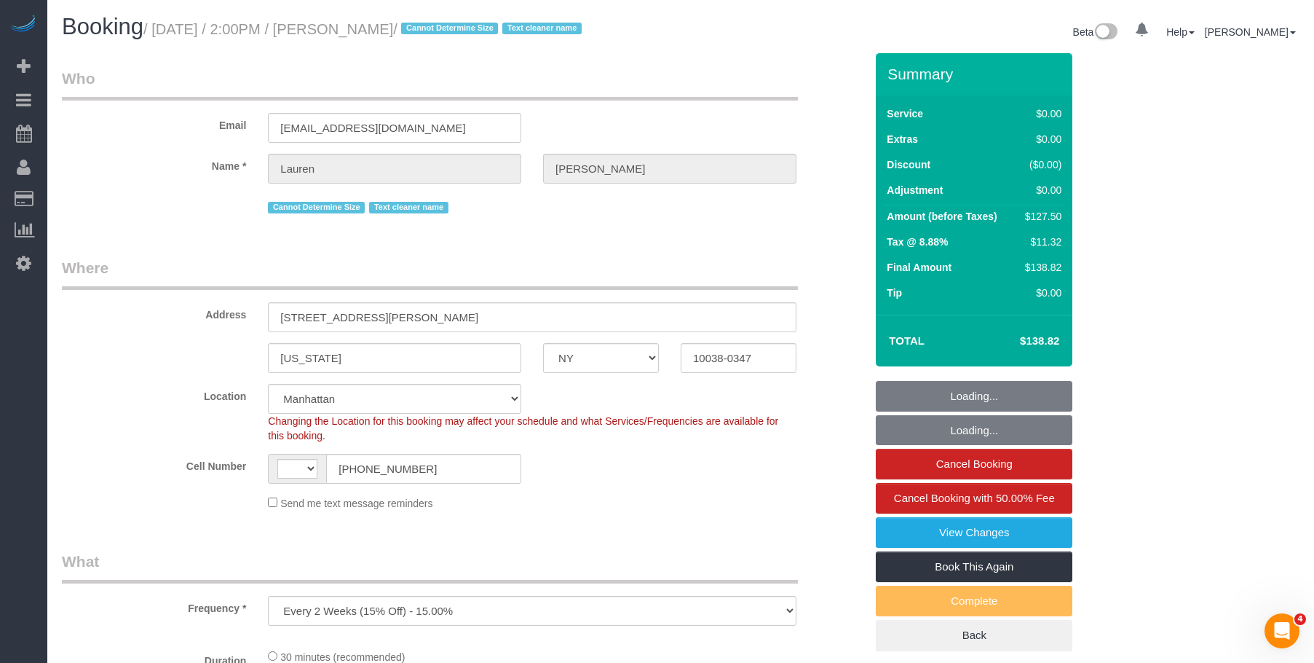
select select "number:90"
select select "number:15"
select select "number:5"
select select "object:980"
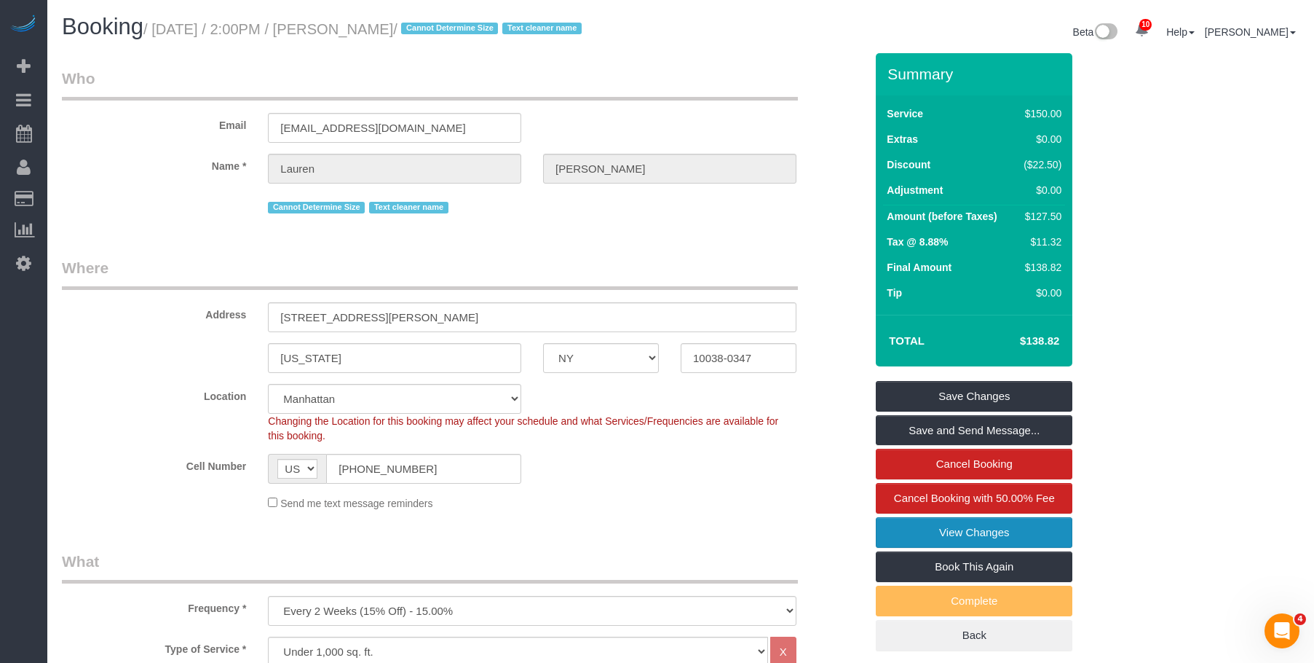
click at [990, 531] on link "View Changes" at bounding box center [974, 532] width 197 height 31
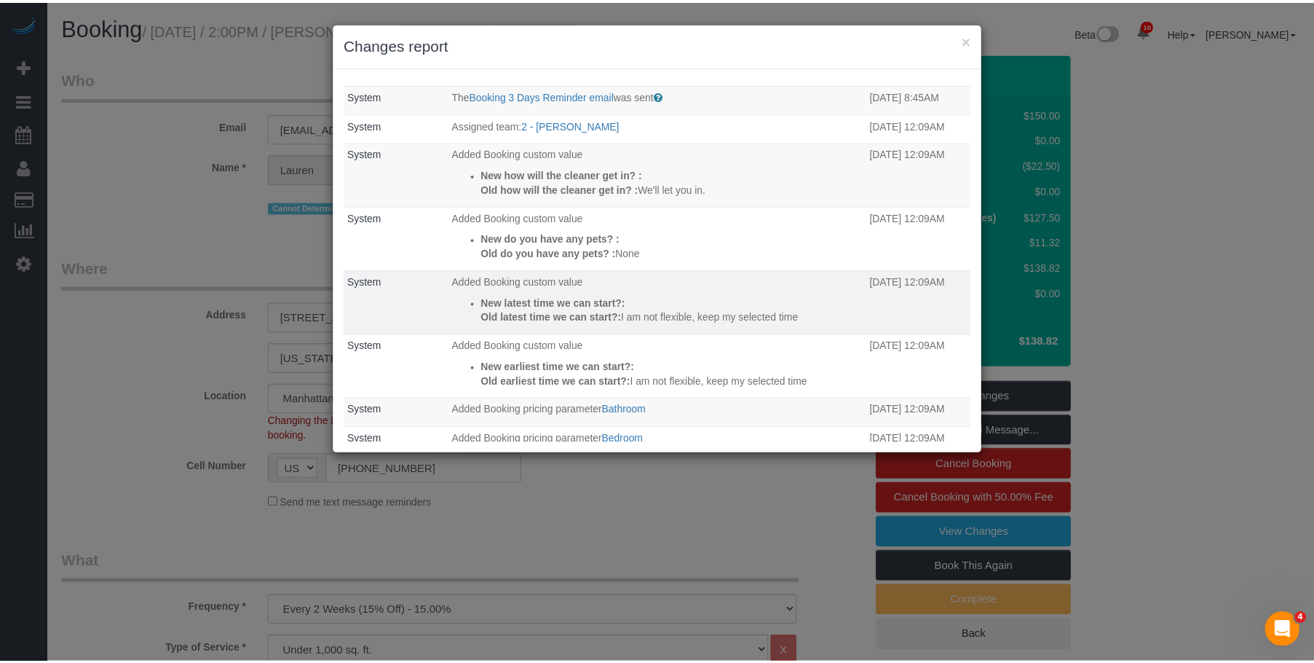
scroll to position [184, 0]
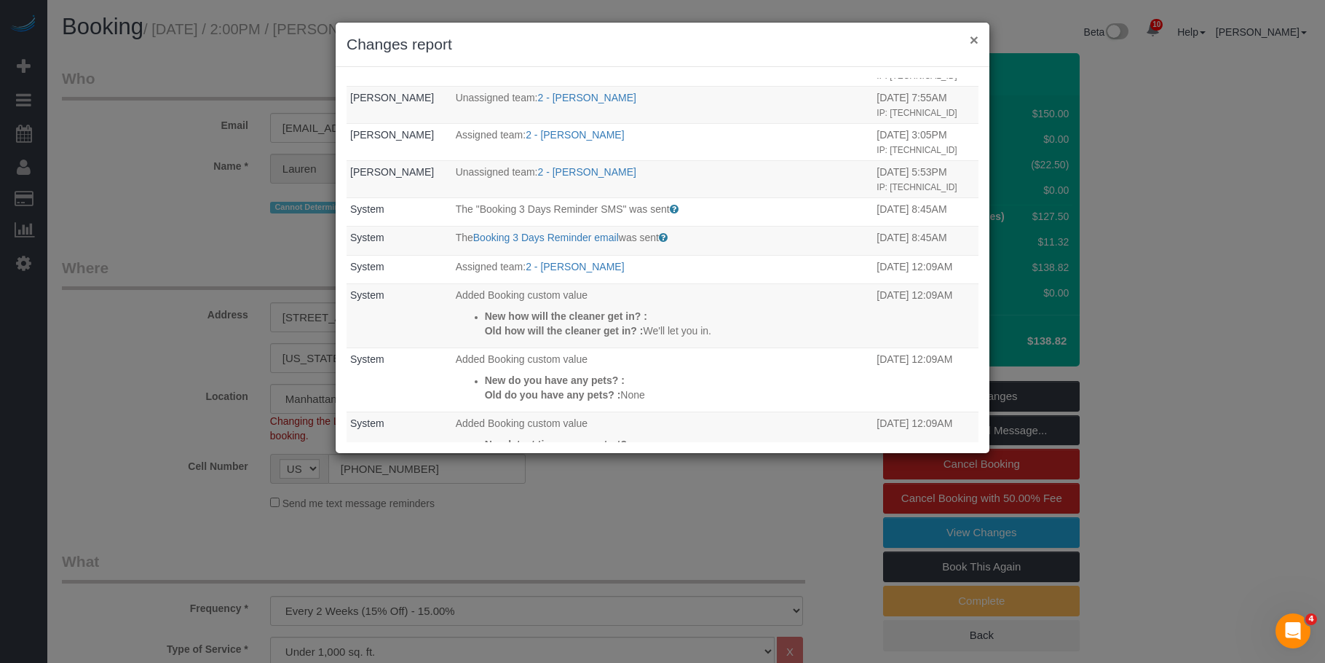
click at [976, 39] on button "×" at bounding box center [974, 39] width 9 height 15
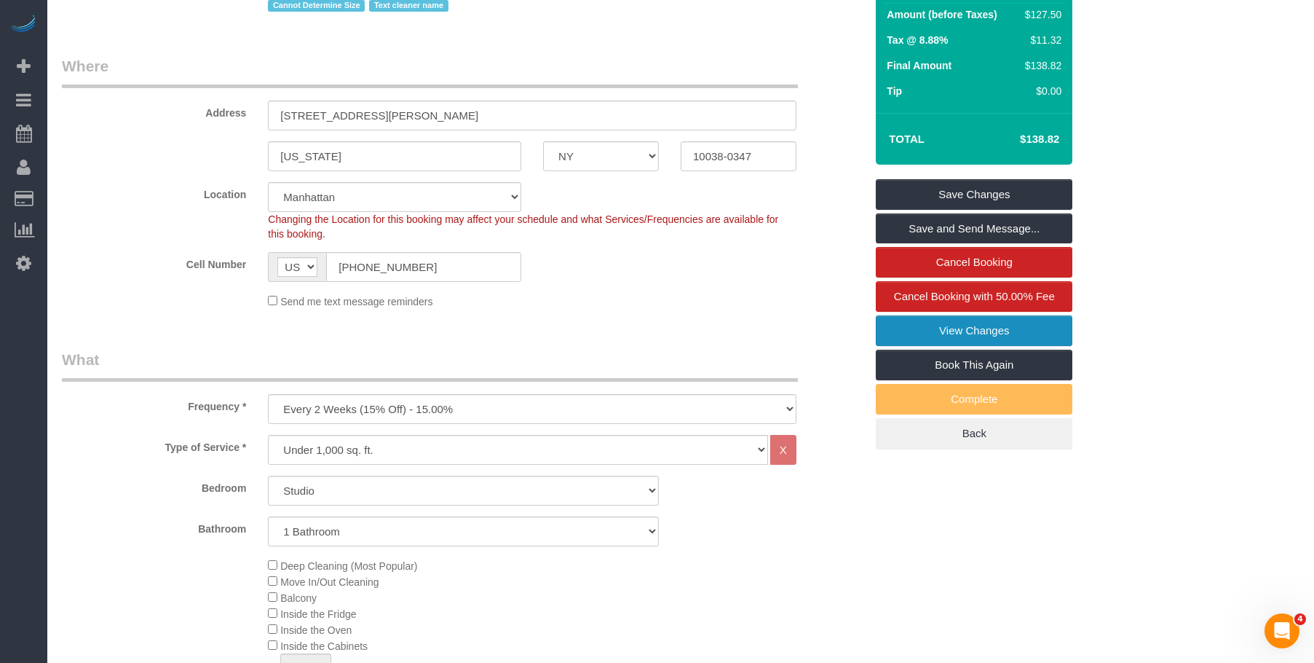
scroll to position [0, 0]
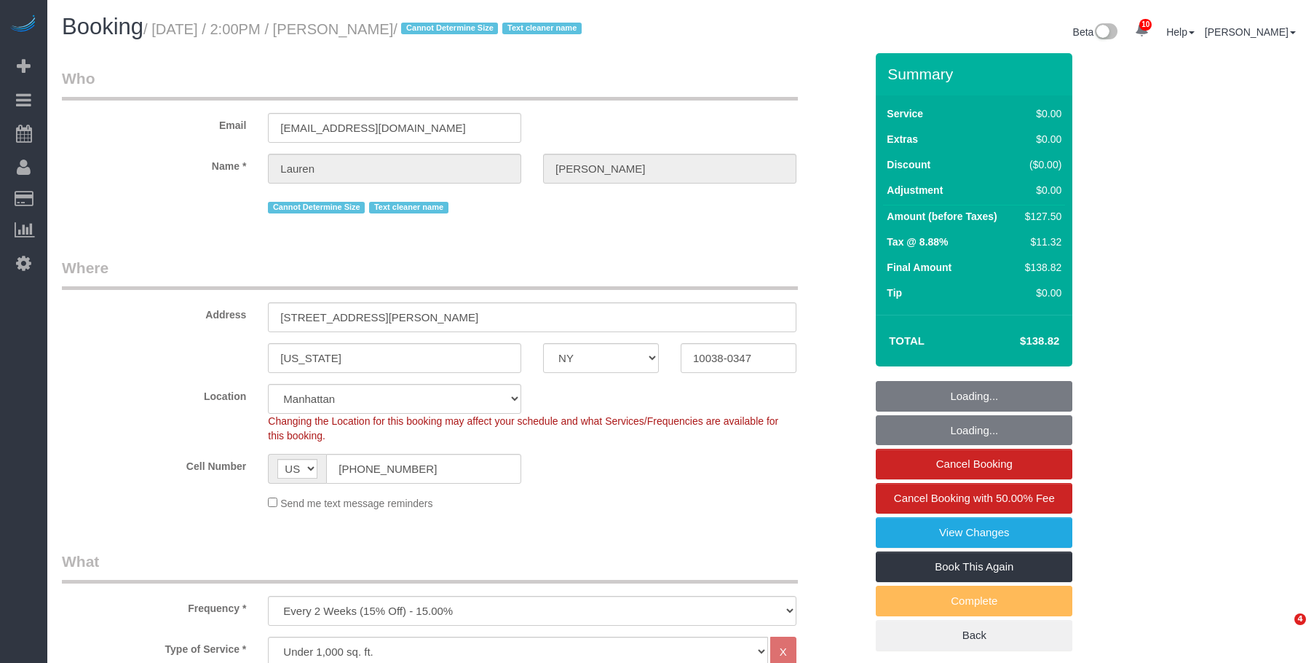
select select "NY"
select select "spot1"
select select "number:89"
select select "number:90"
select select "number:15"
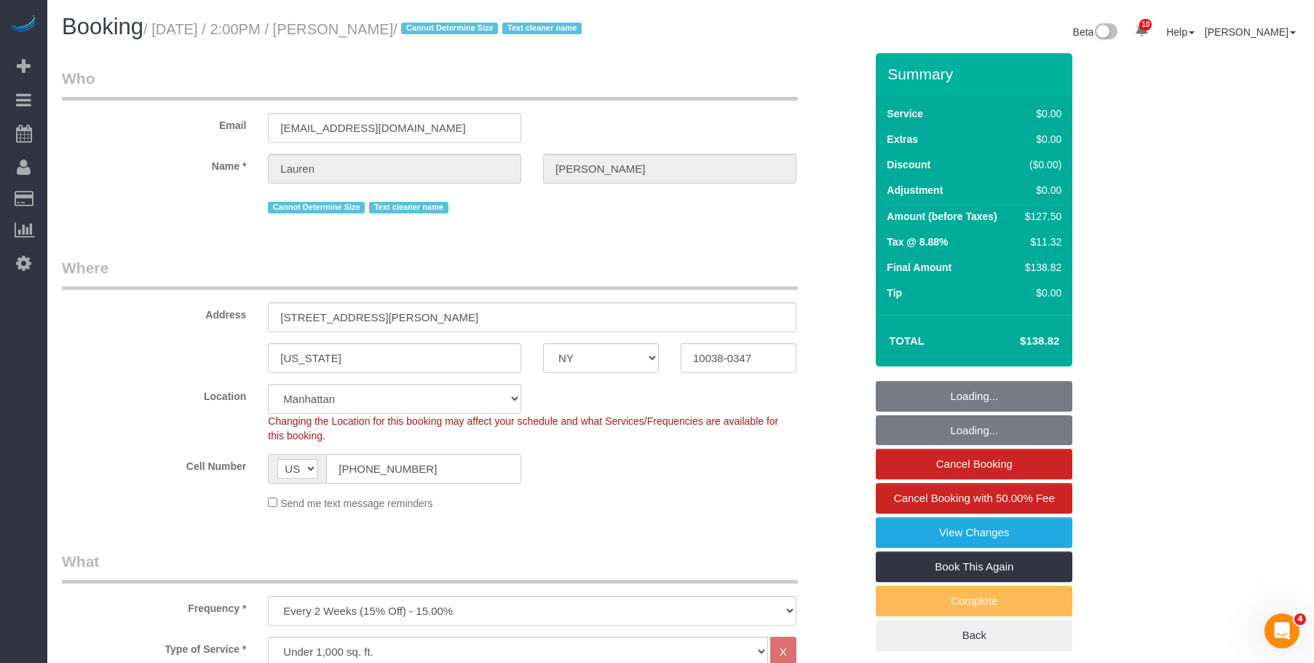
select select "number:5"
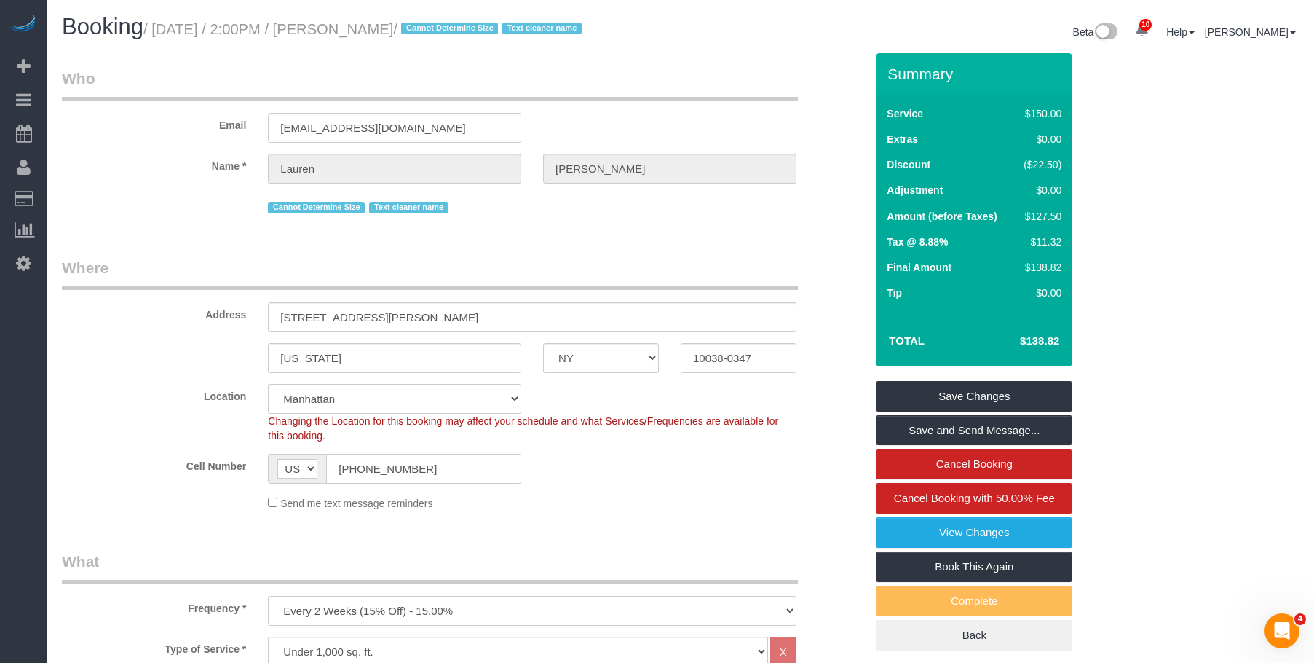
drag, startPoint x: 430, startPoint y: 470, endPoint x: 511, endPoint y: 403, distance: 105.5
click at [261, 470] on div "AF AL DZ AD AO AI AQ AG AR AM AW AU AT AZ BS BH BD BB BY BE BZ BJ BM BT BO BA B…" at bounding box center [394, 469] width 275 height 30
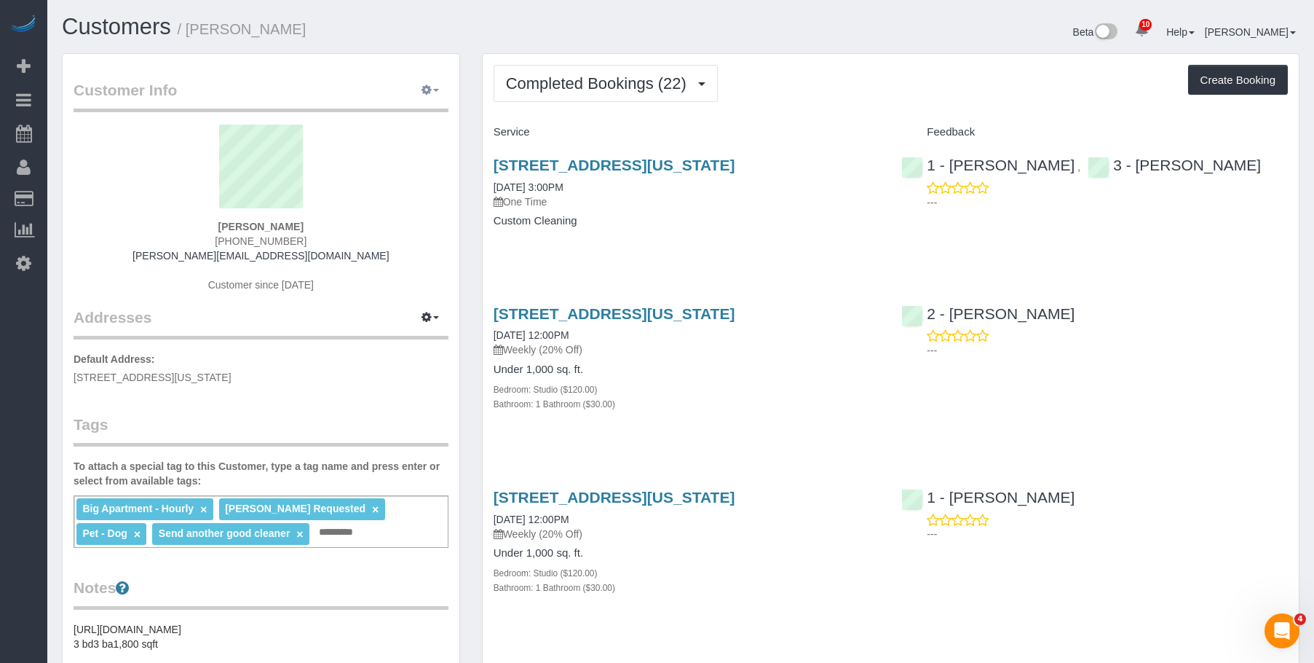
click at [434, 84] on button "button" at bounding box center [430, 90] width 36 height 23
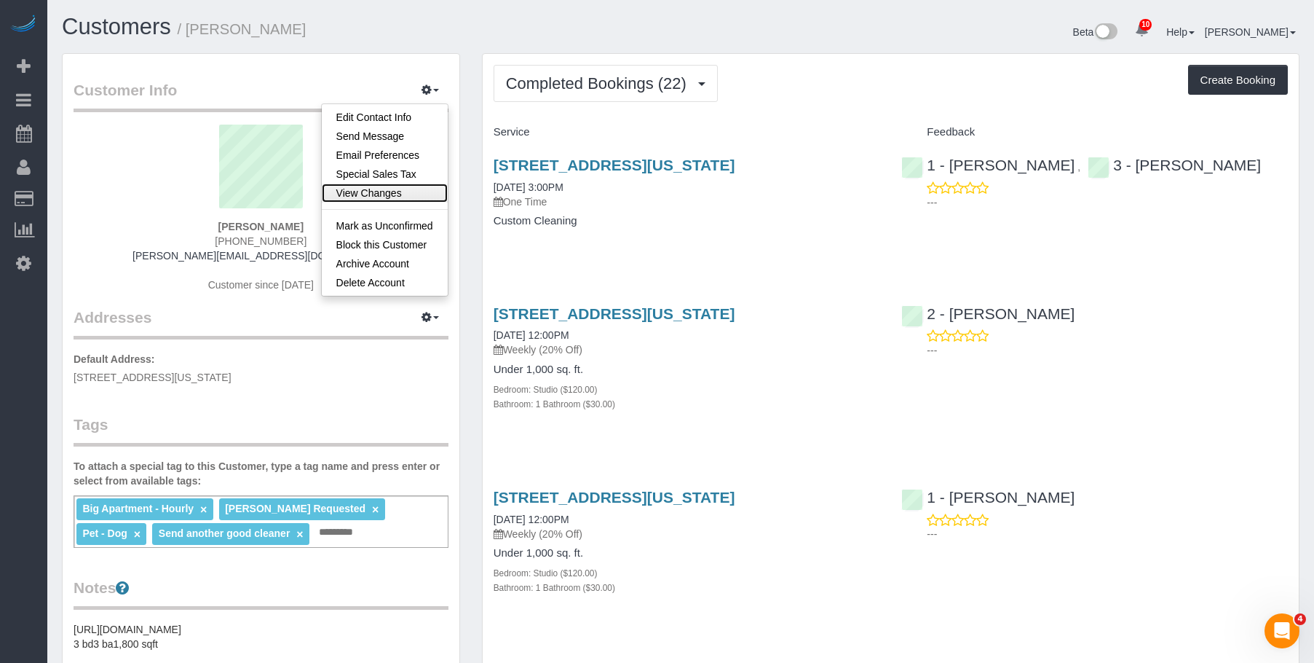
click at [371, 196] on link "View Changes" at bounding box center [385, 193] width 126 height 19
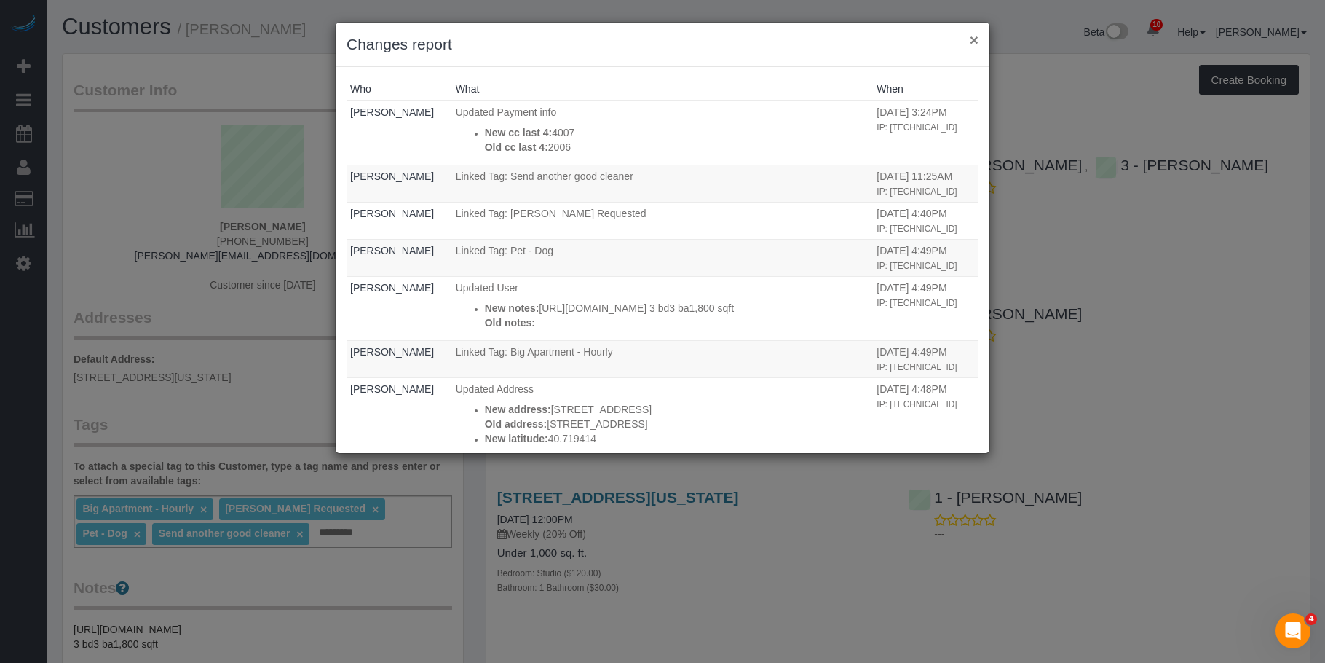
click at [973, 36] on button "×" at bounding box center [974, 39] width 9 height 15
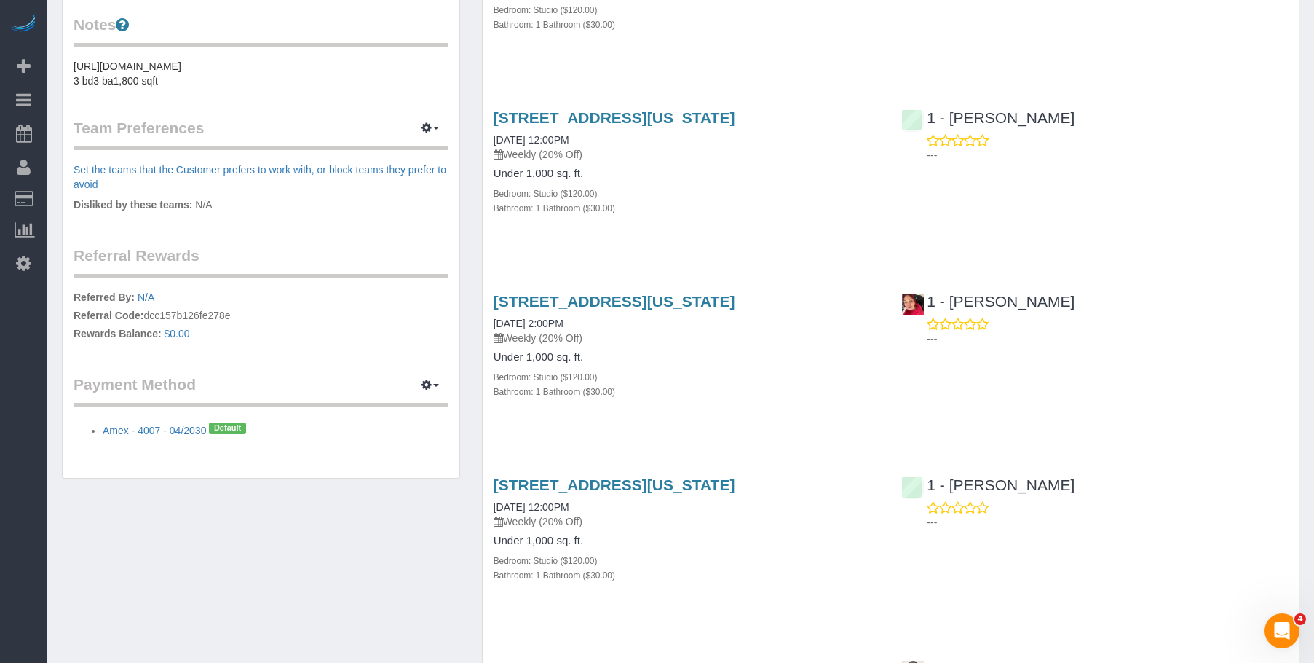
scroll to position [364, 0]
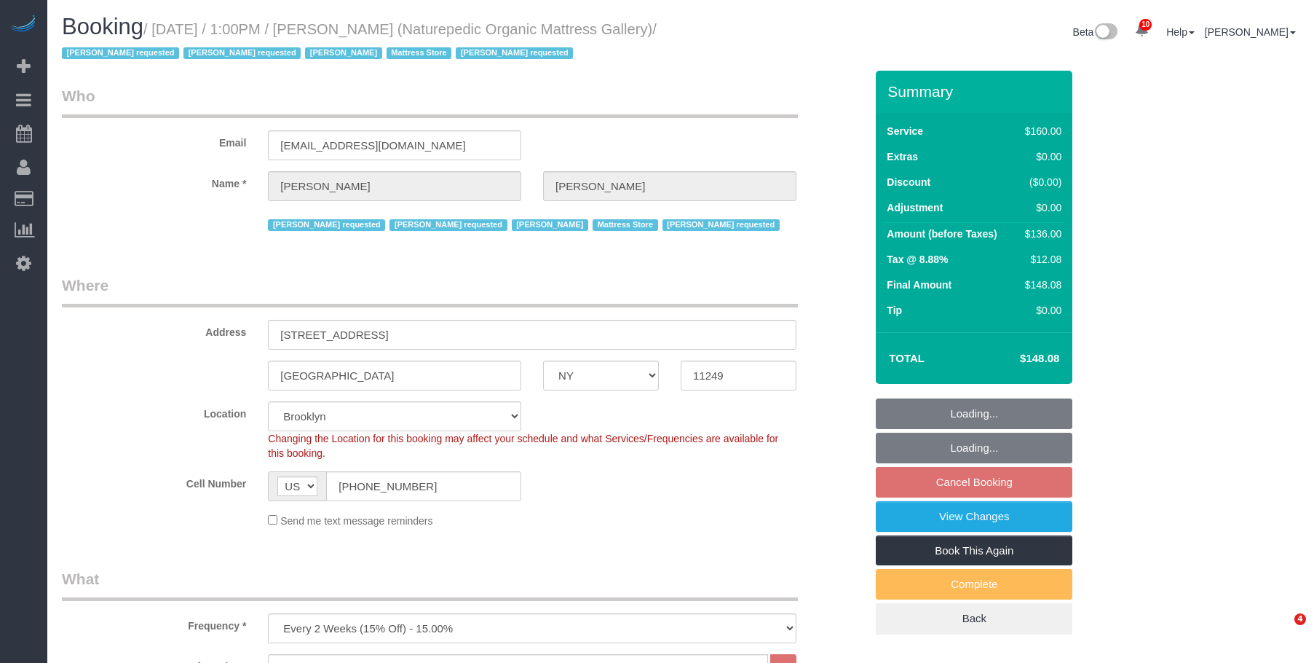
select select "NY"
select select "spot6"
select select "number:89"
select select "number:90"
select select "number:15"
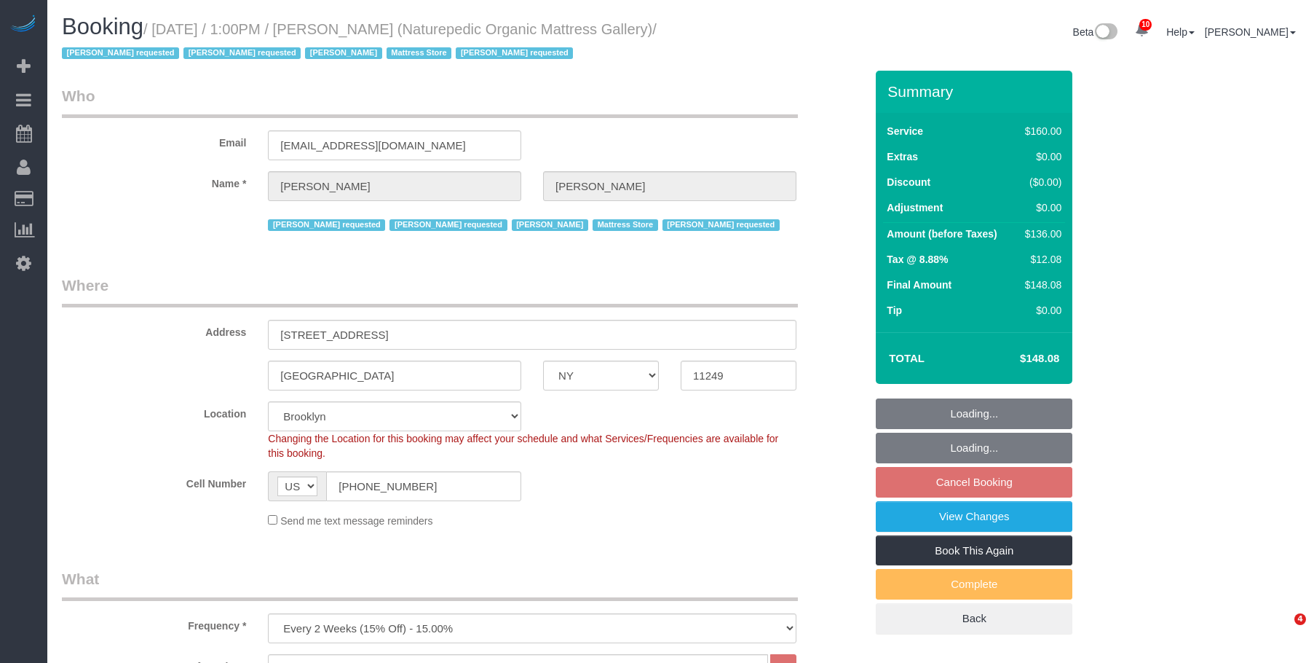
select select "number:5"
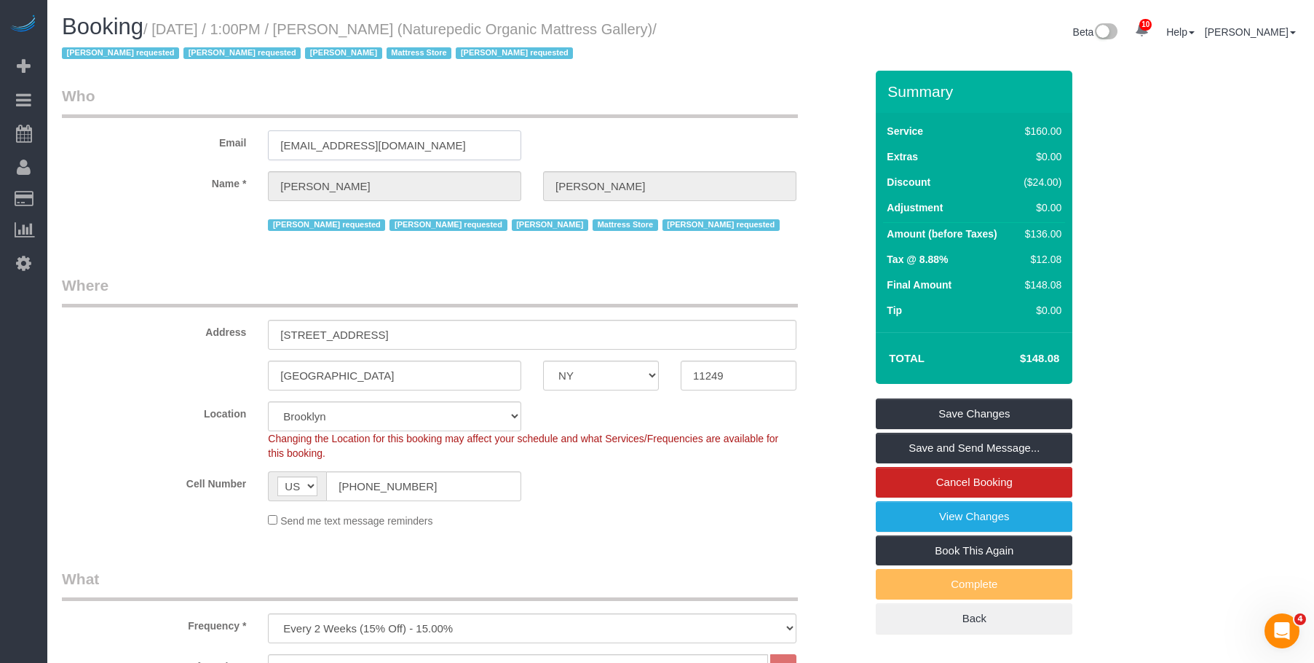
drag, startPoint x: 390, startPoint y: 142, endPoint x: 135, endPoint y: 111, distance: 257.5
click at [135, 111] on fieldset "Who Email [EMAIL_ADDRESS][DOMAIN_NAME] Name * [PERSON_NAME][GEOGRAPHIC_DATA] [P…" at bounding box center [463, 165] width 803 height 160
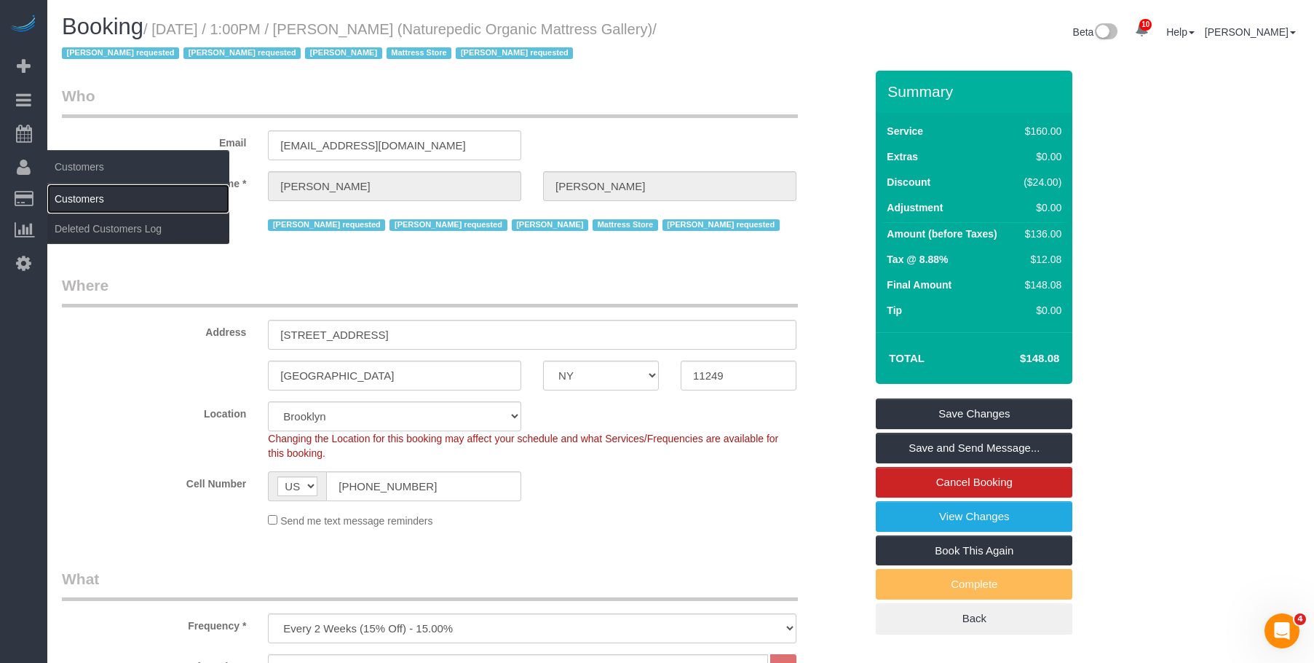
click at [86, 196] on link "Customers" at bounding box center [138, 198] width 182 height 29
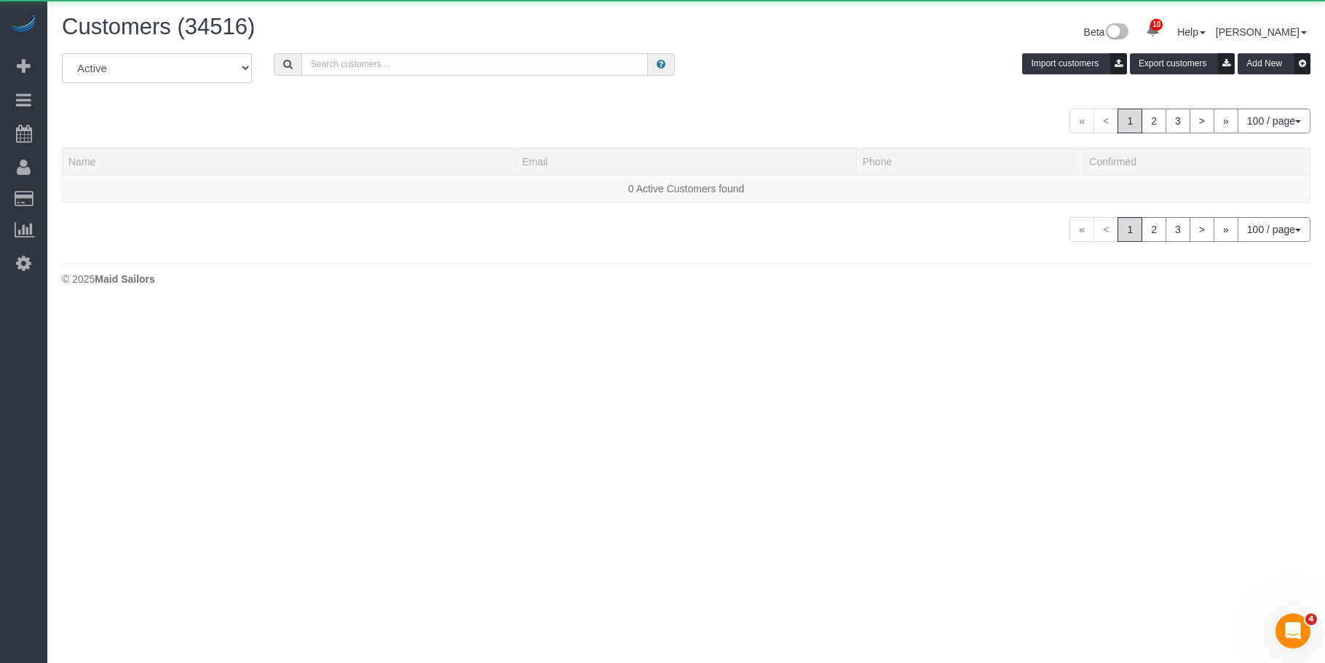
click at [451, 66] on input "text" at bounding box center [474, 64] width 347 height 23
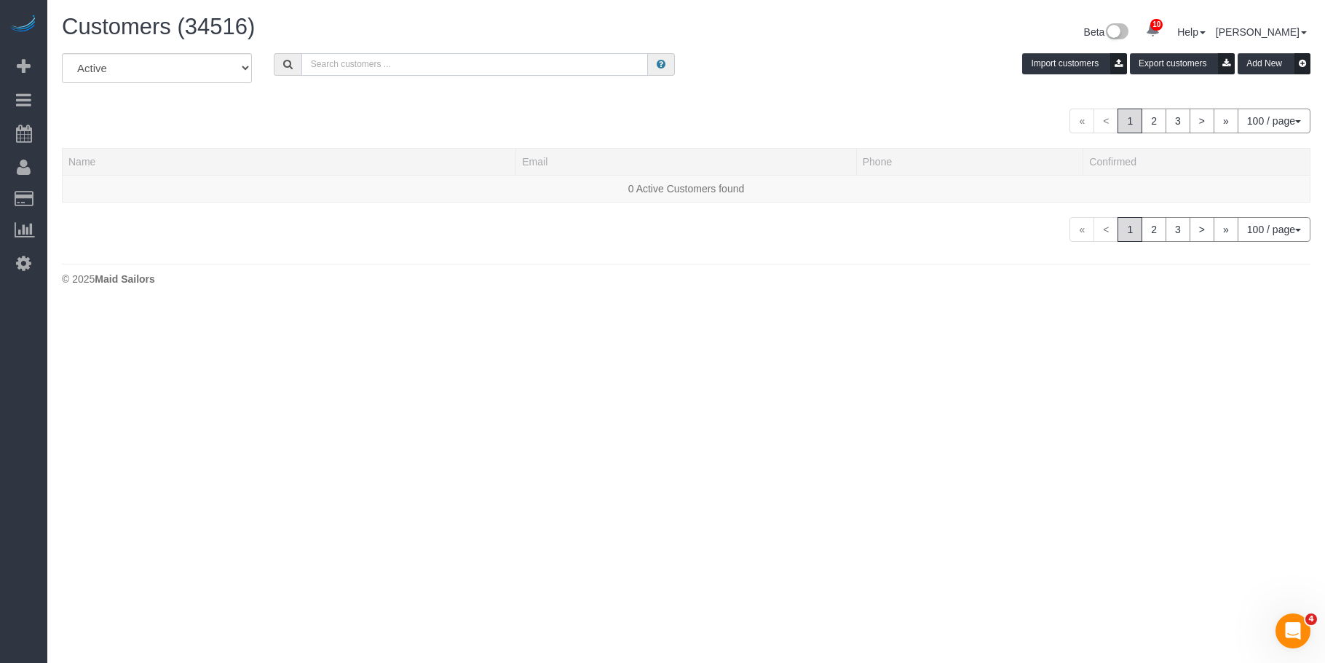
paste input "[EMAIL_ADDRESS][DOMAIN_NAME]"
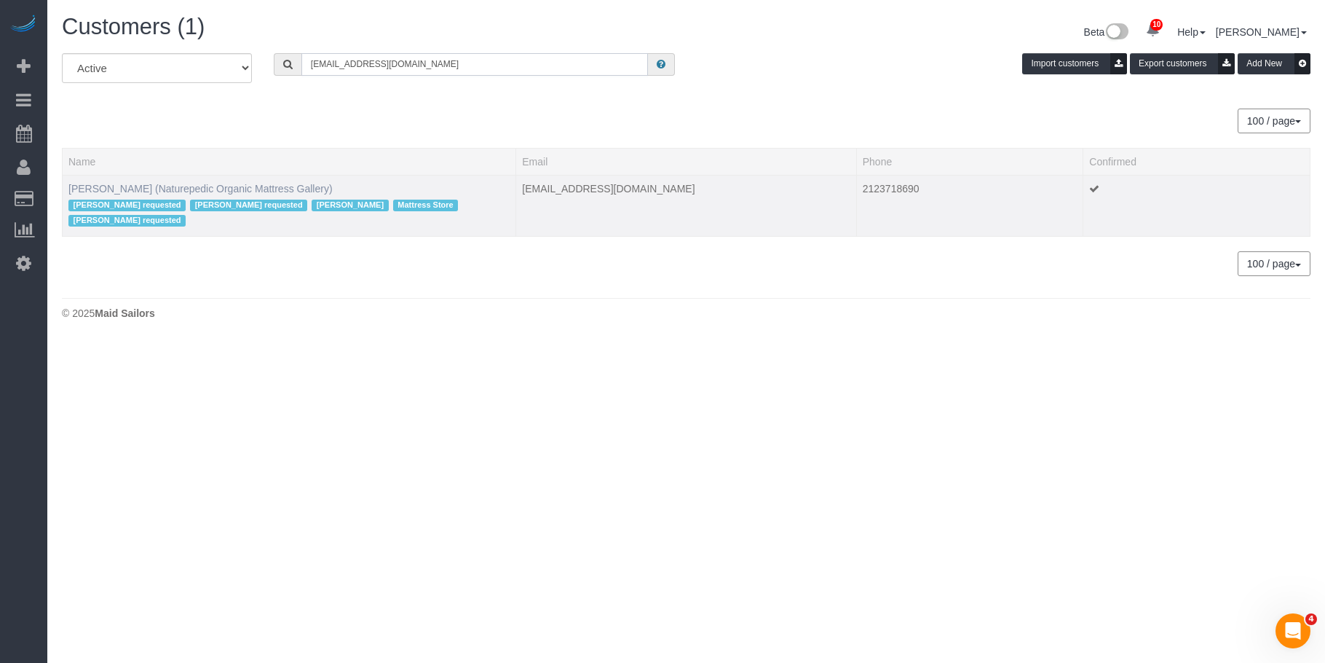
type input "[EMAIL_ADDRESS][DOMAIN_NAME]"
click at [120, 190] on link "[PERSON_NAME] (Naturepedic Organic Mattress Gallery)" at bounding box center [200, 189] width 264 height 12
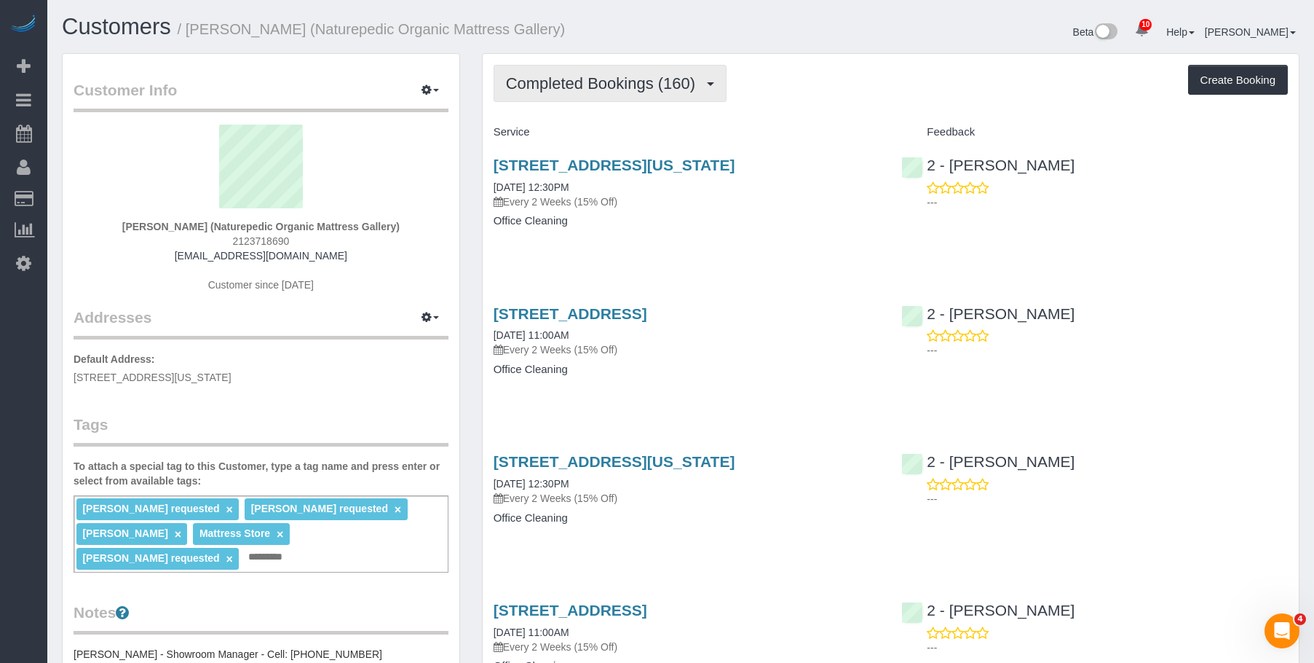
click at [605, 76] on span "Completed Bookings (160)" at bounding box center [604, 83] width 197 height 18
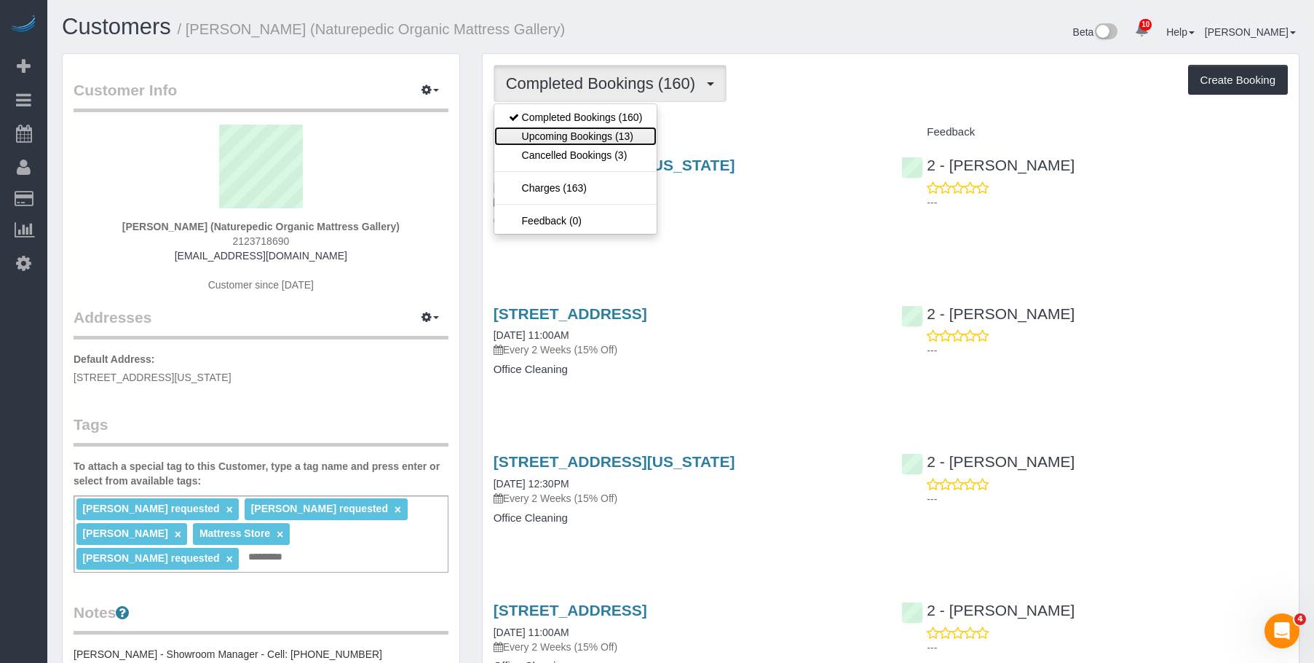
click at [582, 133] on link "Upcoming Bookings (13)" at bounding box center [575, 136] width 163 height 19
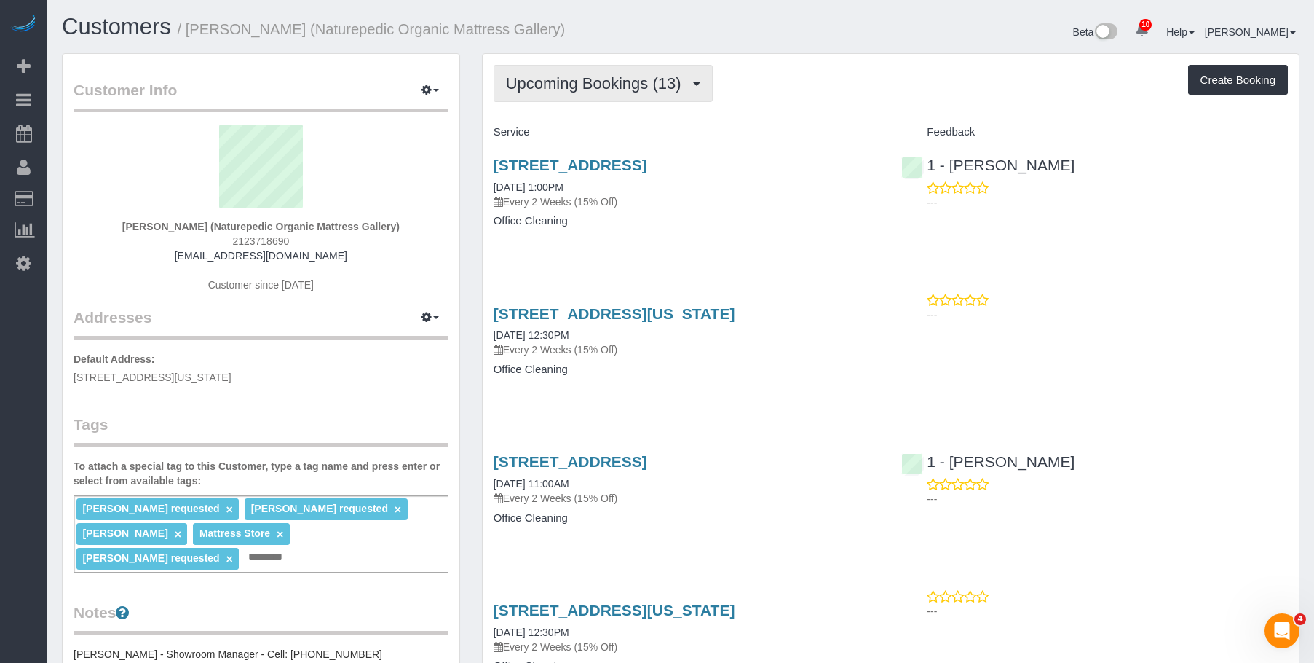
click at [599, 83] on span "Upcoming Bookings (13)" at bounding box center [597, 83] width 183 height 18
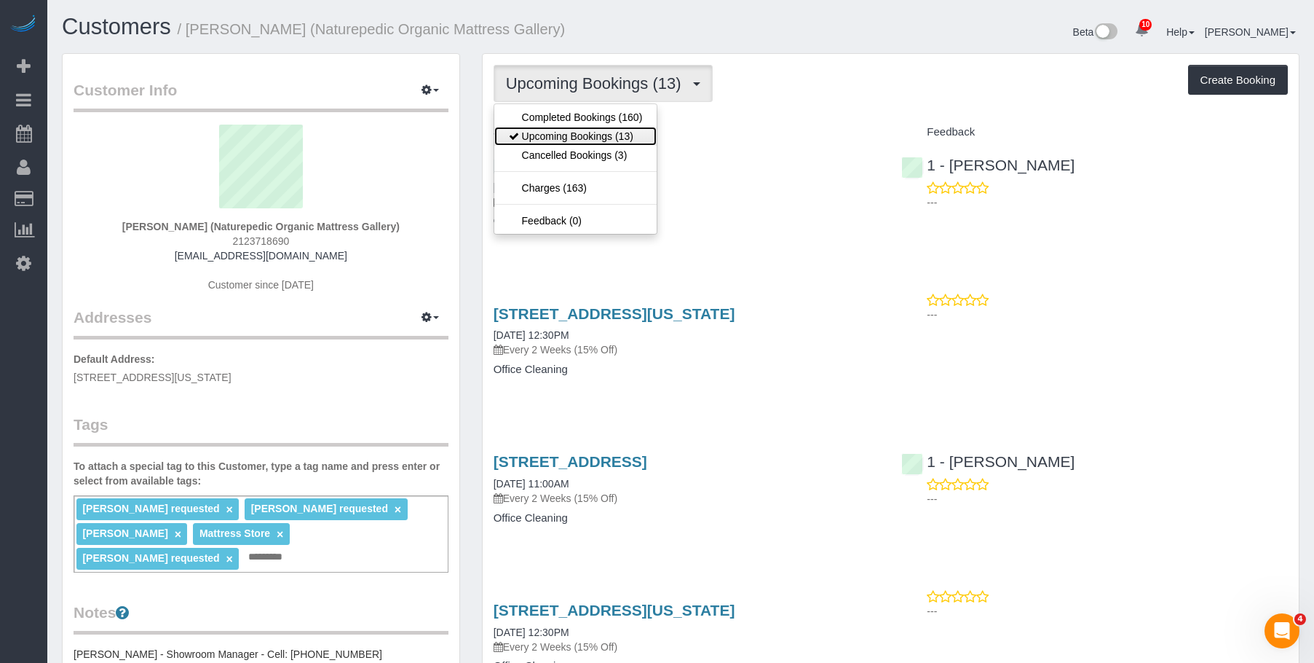
click at [567, 136] on link "Upcoming Bookings (13)" at bounding box center [575, 136] width 163 height 19
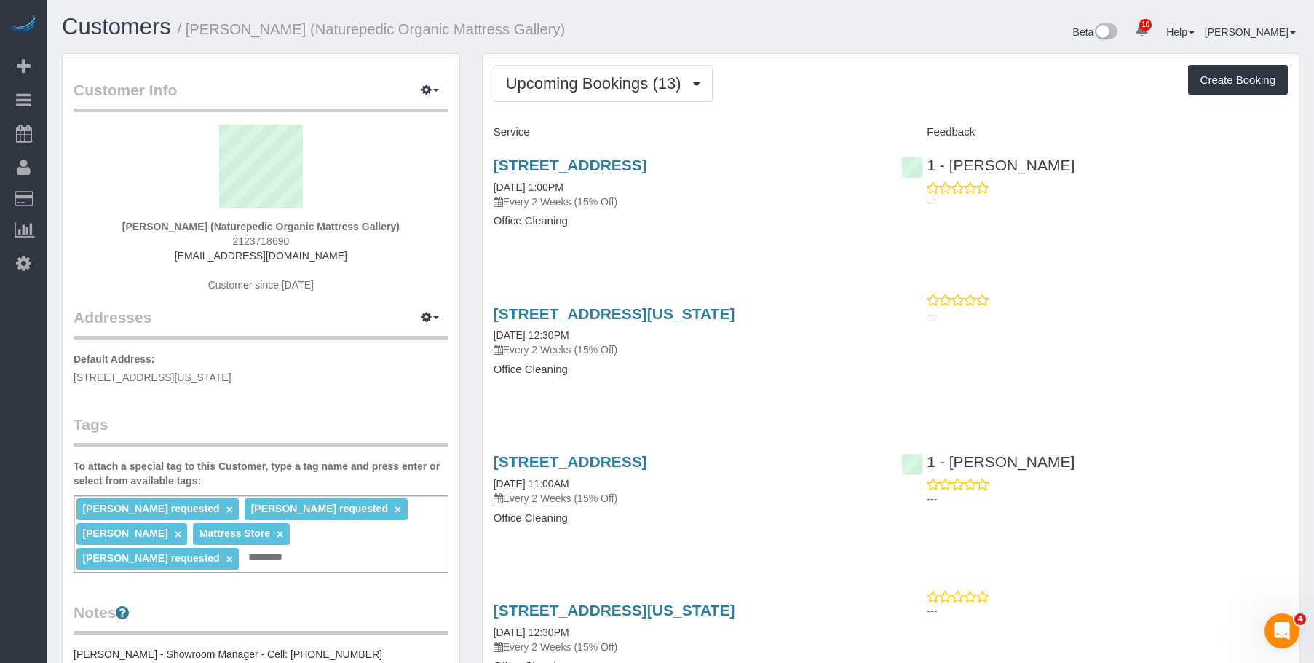
click at [721, 253] on div "85 North 3rd Street, Suite 117, Brooklyn, NY 11249 09/04/2025 1:00PM Every 2 We…" at bounding box center [687, 200] width 409 height 112
click at [813, 225] on h4 "Office Cleaning" at bounding box center [687, 221] width 387 height 12
click at [604, 93] on button "Upcoming Bookings (13)" at bounding box center [603, 83] width 219 height 37
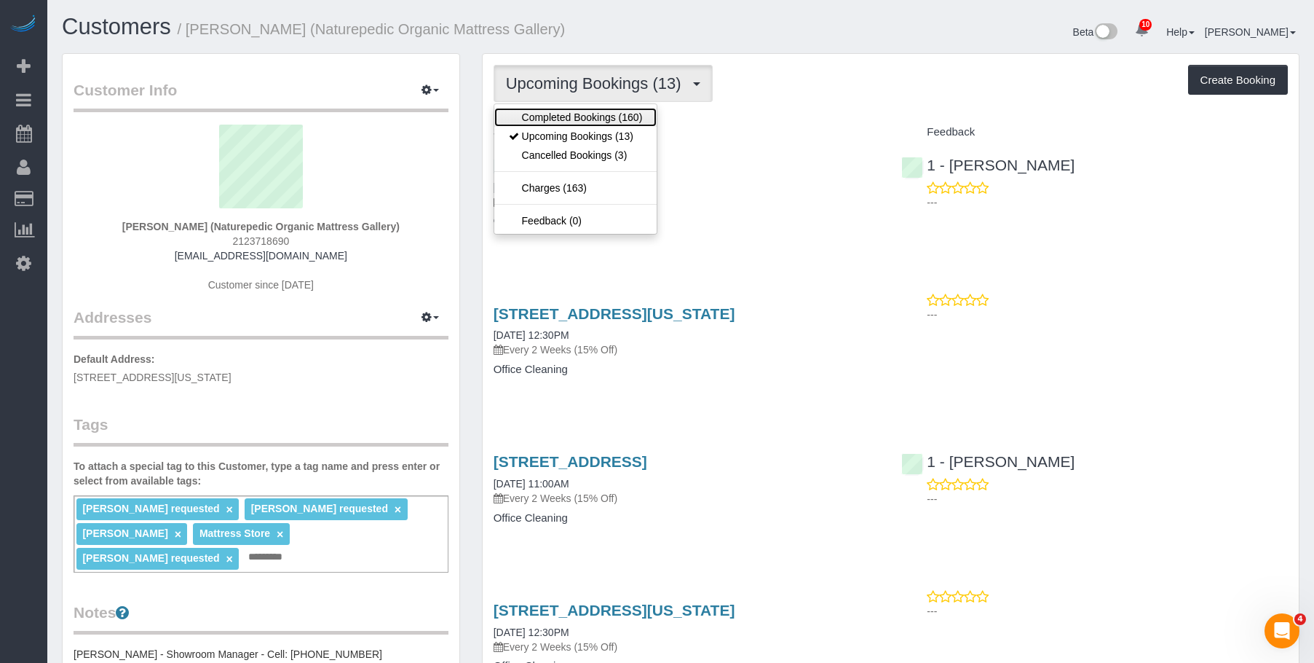
click at [569, 119] on link "Completed Bookings (160)" at bounding box center [575, 117] width 163 height 19
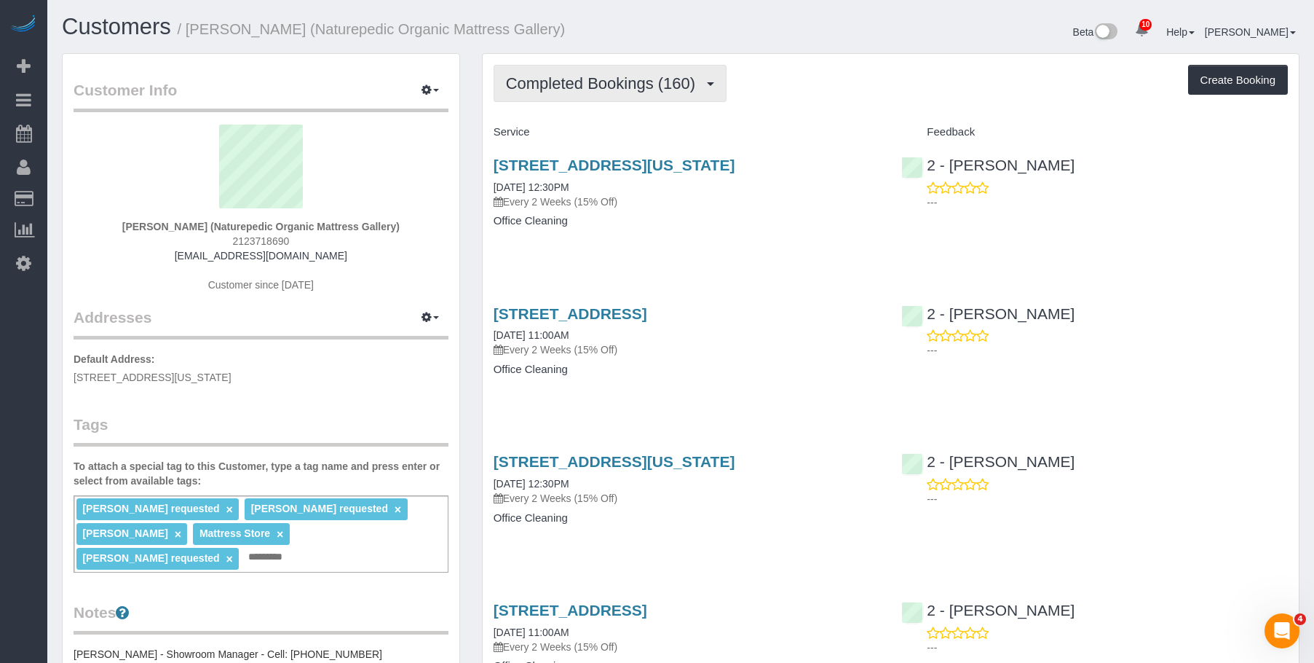
drag, startPoint x: 623, startPoint y: 66, endPoint x: 624, endPoint y: 106, distance: 39.3
click at [623, 66] on button "Completed Bookings (160)" at bounding box center [611, 83] width 234 height 37
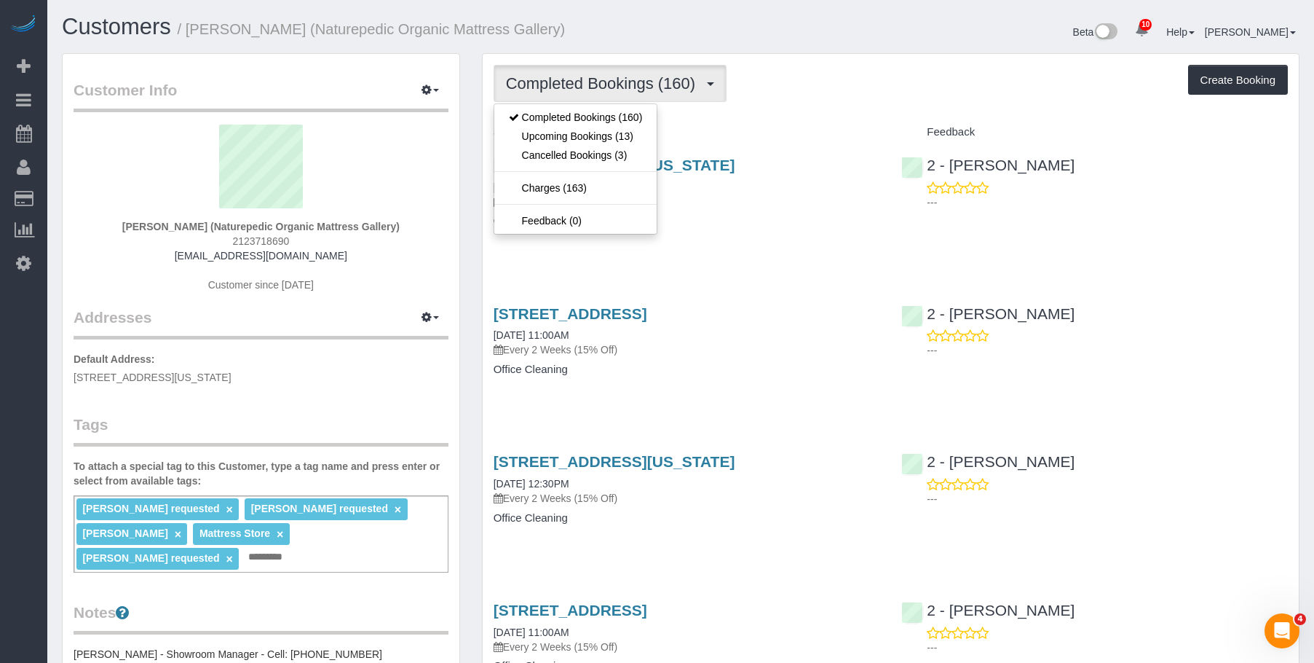
click at [773, 244] on div "245 East 60th Street, New York, NY 10022 09/02/2025 12:30PM Every 2 Weeks (15% …" at bounding box center [687, 200] width 409 height 112
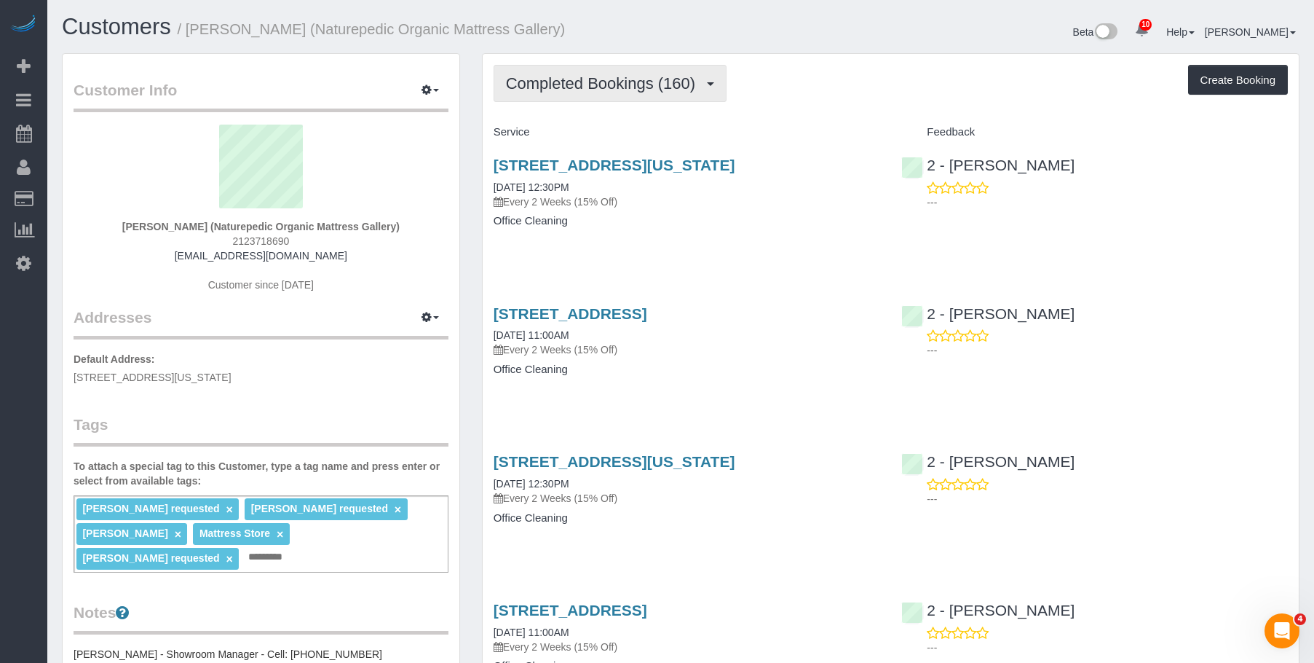
click at [613, 87] on span "Completed Bookings (160)" at bounding box center [604, 83] width 197 height 18
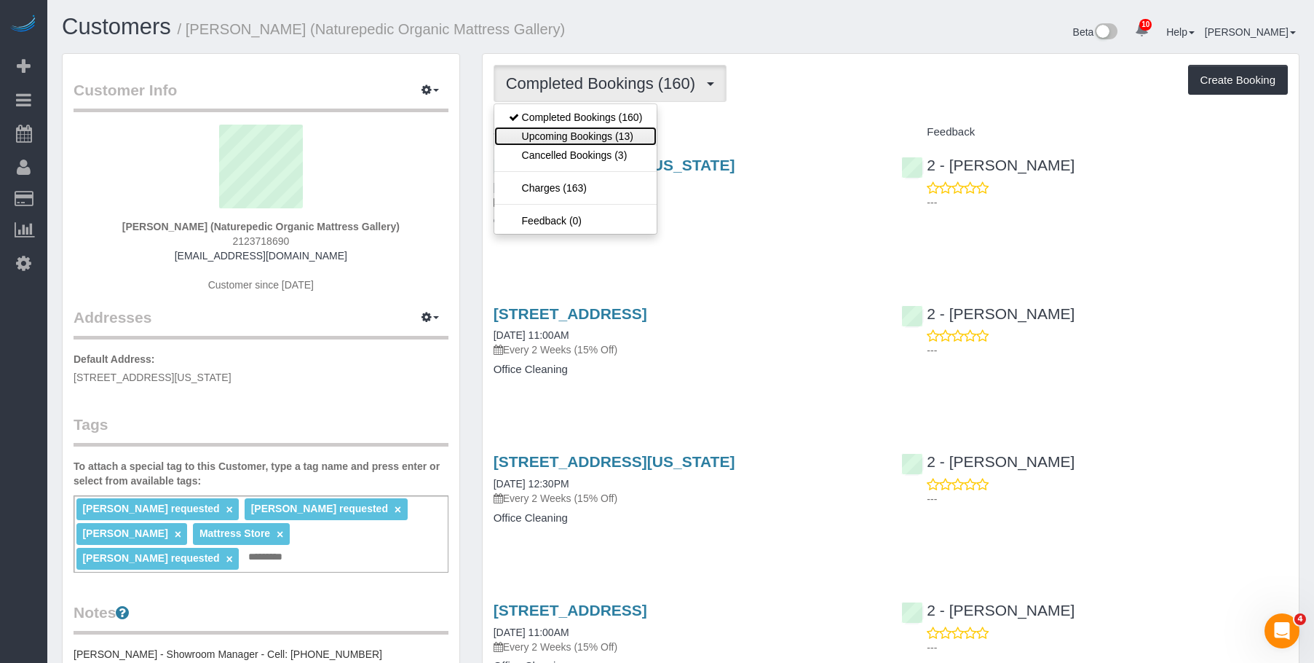
click at [604, 132] on link "Upcoming Bookings (13)" at bounding box center [575, 136] width 163 height 19
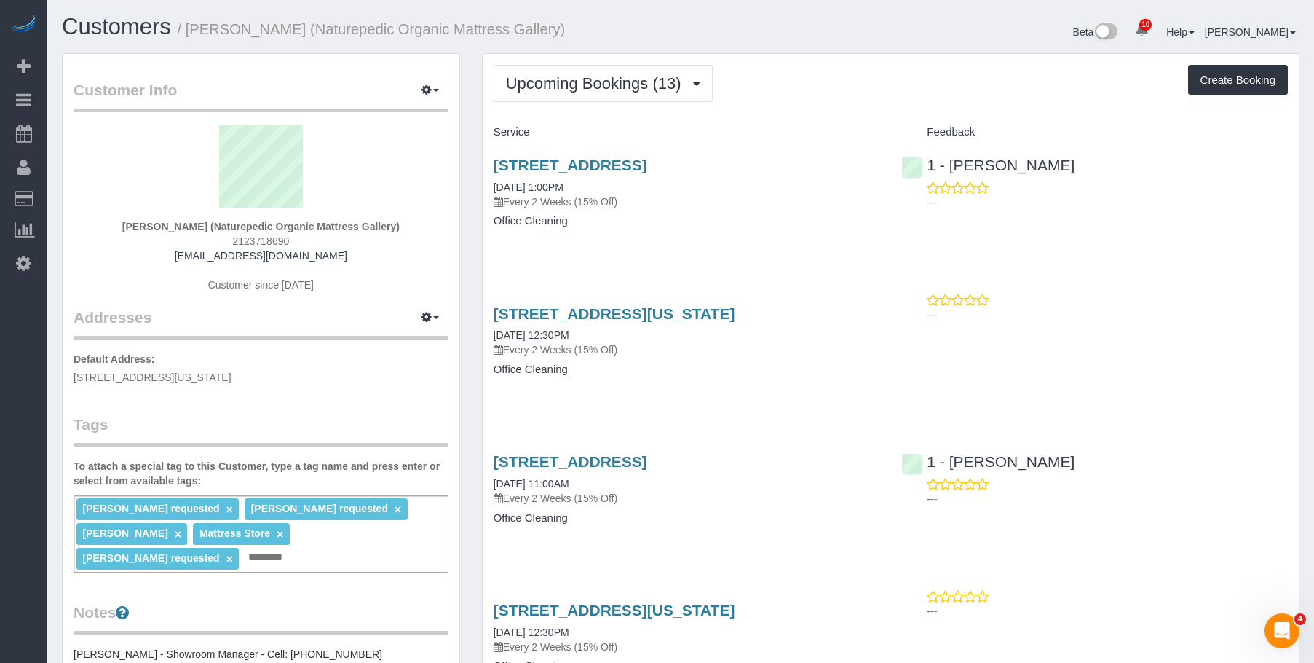
click at [680, 207] on p "Every 2 Weeks (15% Off)" at bounding box center [687, 201] width 387 height 15
click at [647, 162] on link "85 North 3rd Street, Suite 117, Brooklyn, NY 11249" at bounding box center [571, 165] width 154 height 17
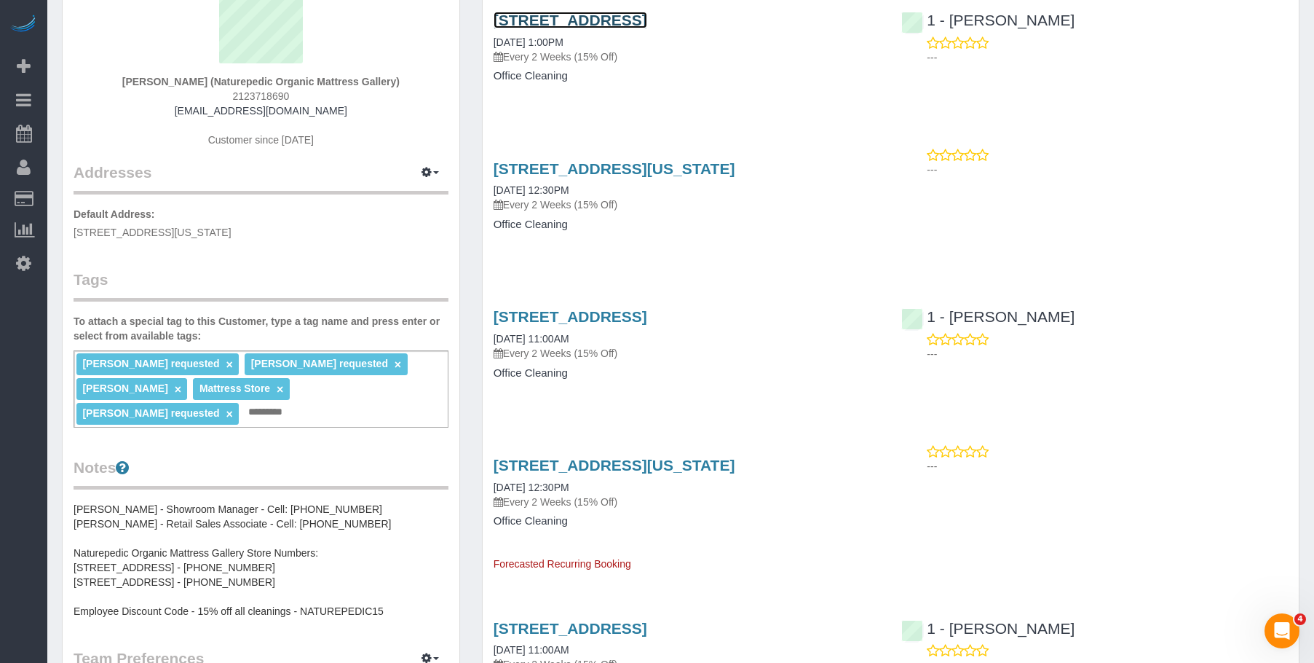
scroll to position [146, 0]
click at [220, 79] on strong "Luis Chevere (Naturepedic Organic Mattress Gallery)" at bounding box center [260, 81] width 277 height 12
copy strong "Naturepedic"
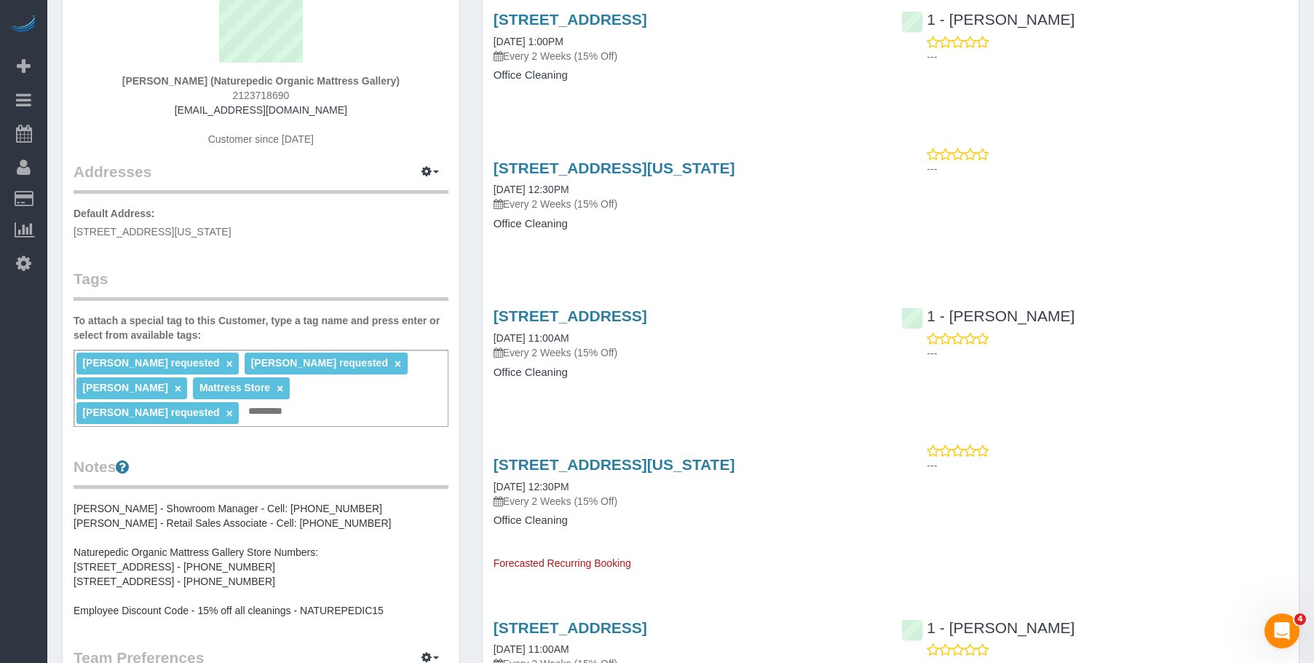
click at [325, 82] on strong "Luis Chevere (Naturepedic Organic Mattress Gallery)" at bounding box center [260, 81] width 277 height 12
copy strong "Mattress"
drag, startPoint x: 821, startPoint y: 67, endPoint x: 914, endPoint y: 9, distance: 108.9
click at [826, 66] on div "85 North 3rd Street, Suite 117, Brooklyn, NY 11249 09/04/2025 1:00PM Every 2 We…" at bounding box center [687, 55] width 409 height 112
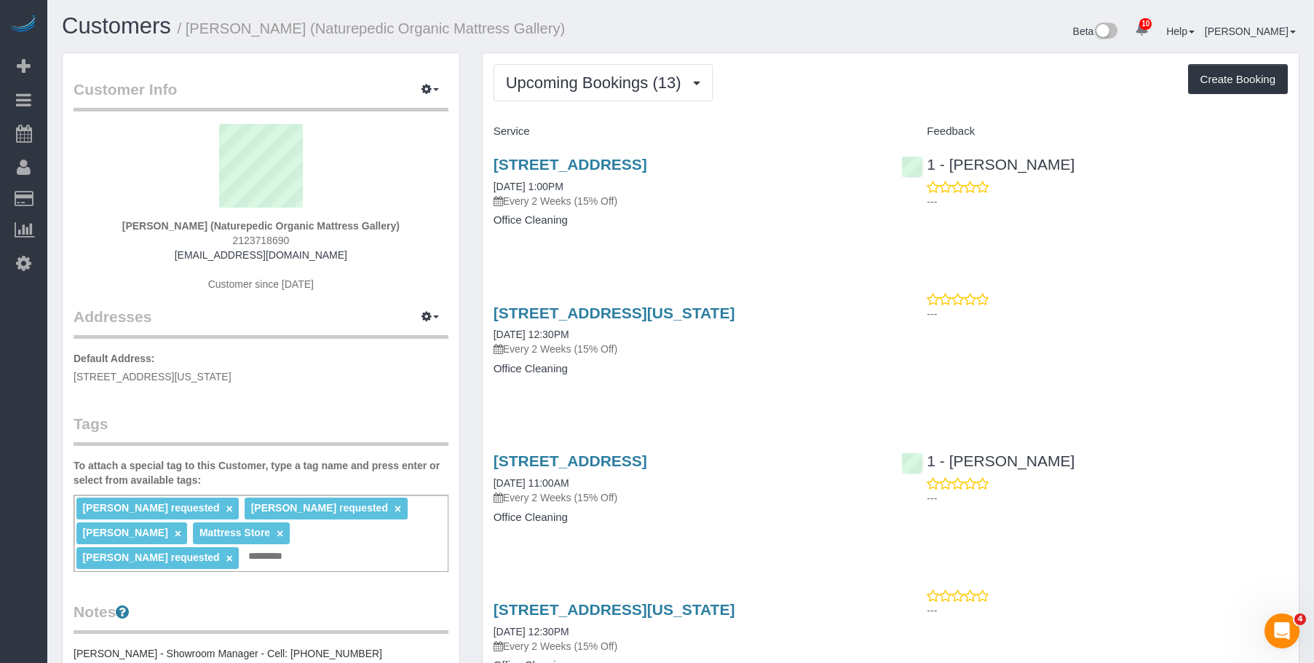
scroll to position [0, 0]
click at [772, 224] on h4 "Office Cleaning" at bounding box center [687, 221] width 387 height 12
click at [578, 85] on span "Upcoming Bookings (13)" at bounding box center [597, 83] width 183 height 18
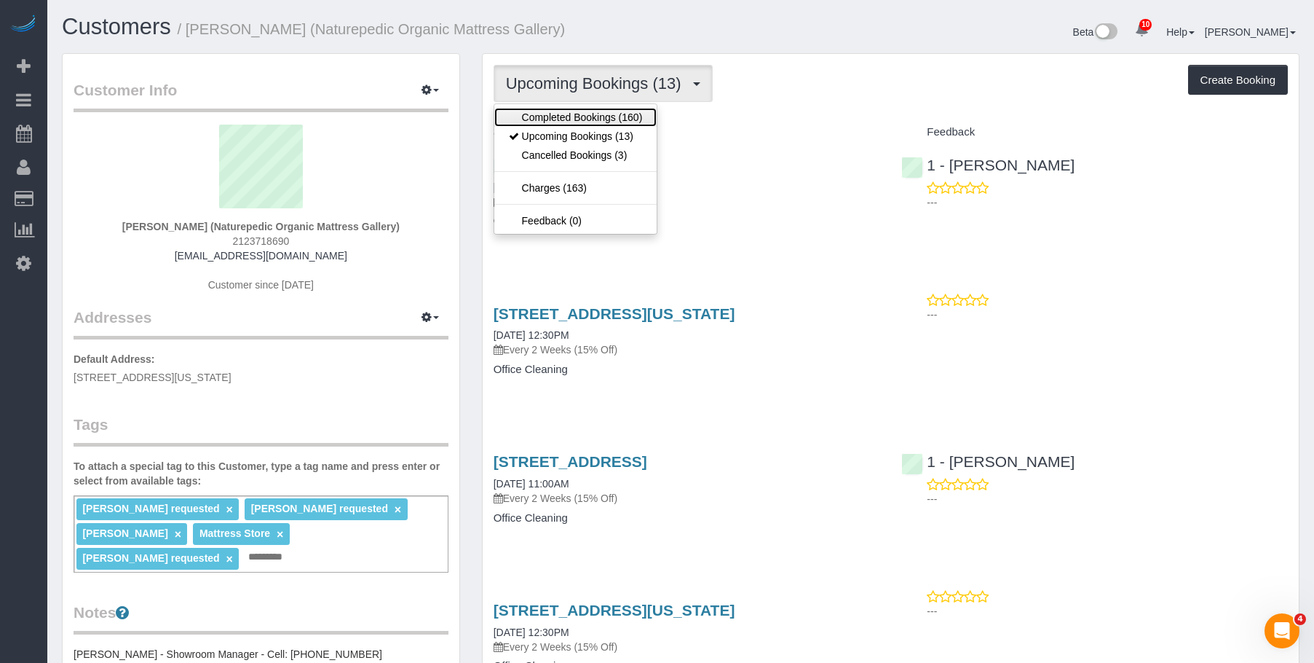
click at [556, 114] on link "Completed Bookings (160)" at bounding box center [575, 117] width 163 height 19
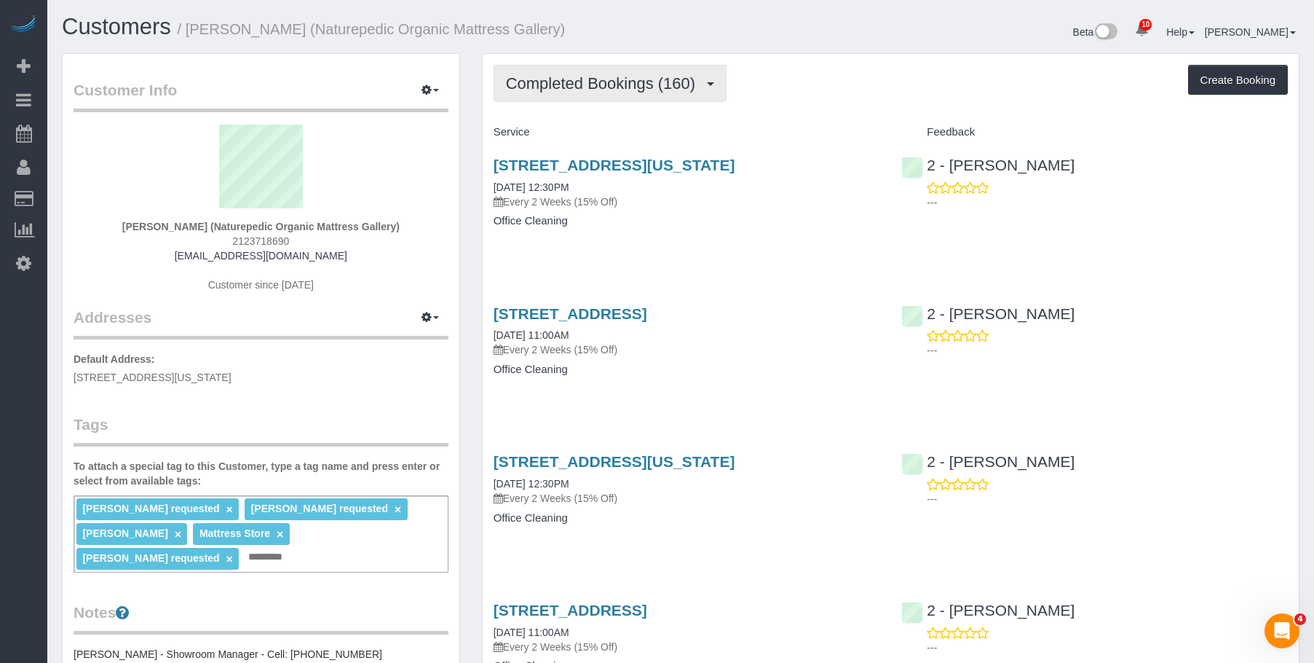
click at [591, 80] on span "Completed Bookings (160)" at bounding box center [604, 83] width 197 height 18
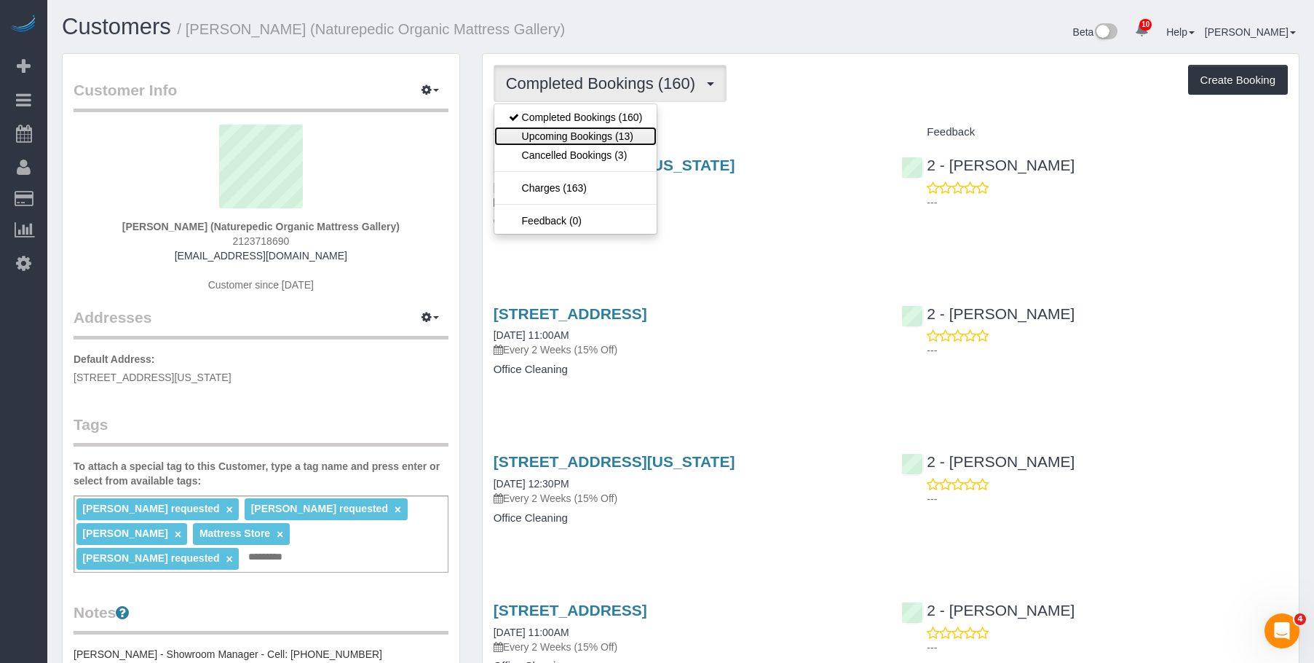
click at [569, 135] on link "Upcoming Bookings (13)" at bounding box center [575, 136] width 163 height 19
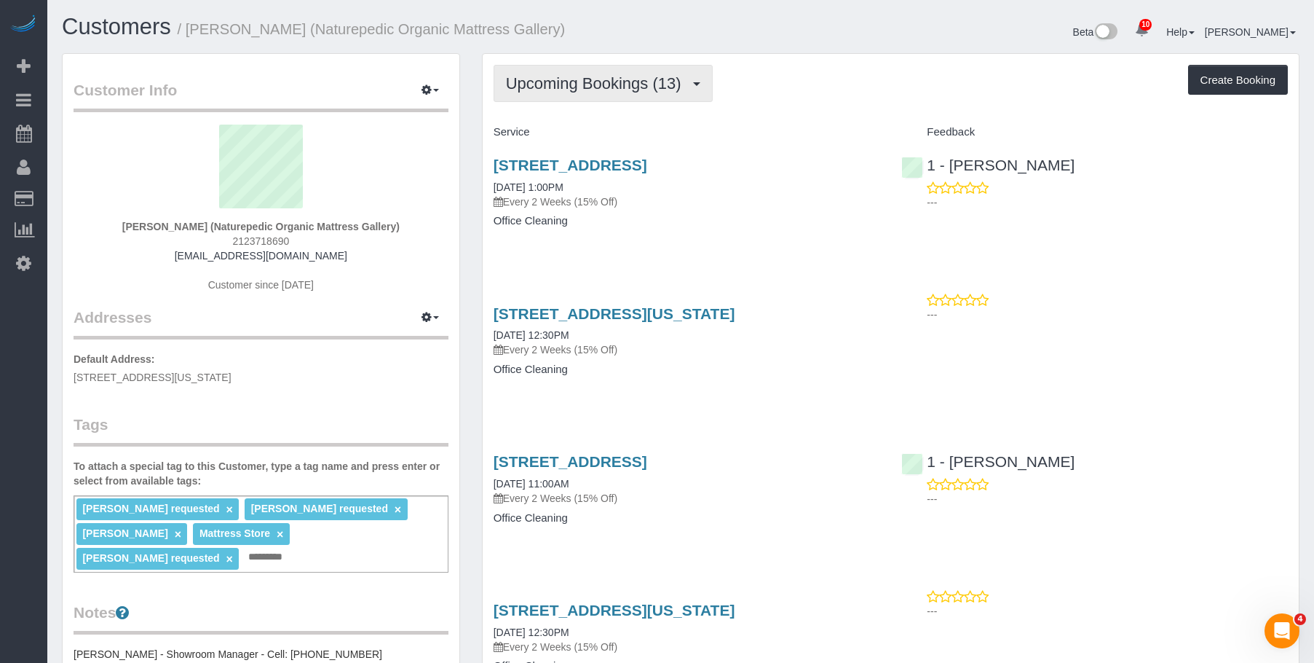
click at [596, 88] on span "Upcoming Bookings (13)" at bounding box center [597, 83] width 183 height 18
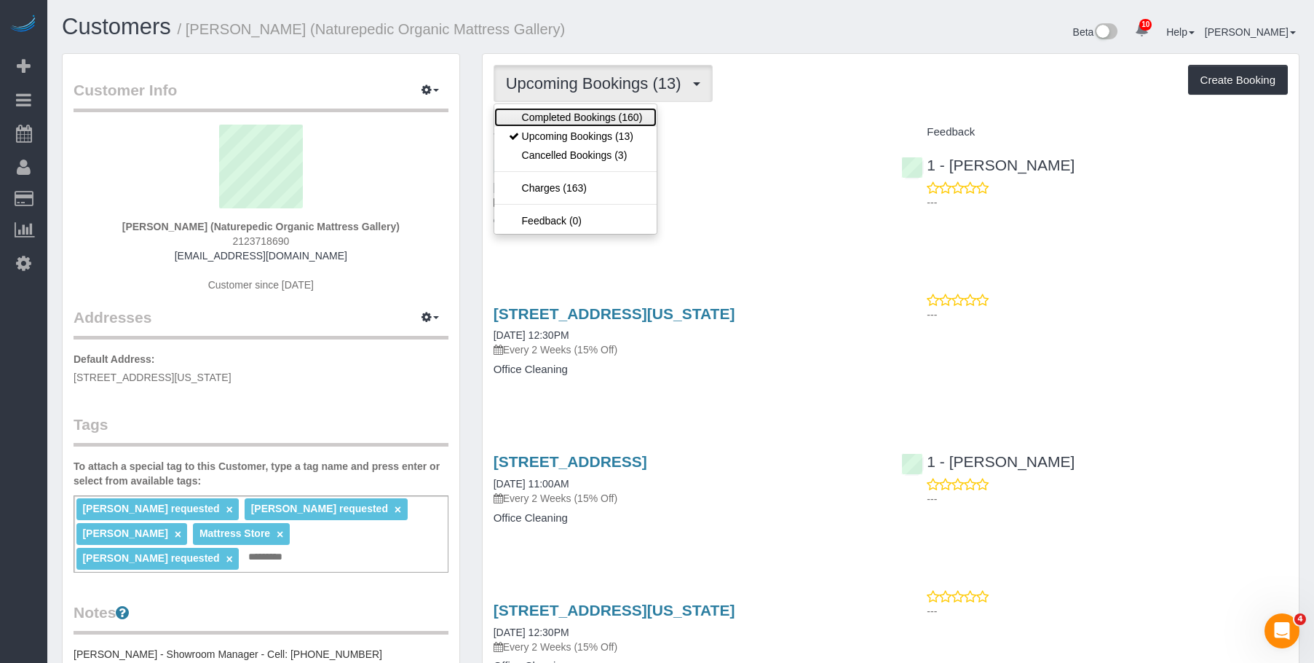
click at [556, 122] on link "Completed Bookings (160)" at bounding box center [575, 117] width 163 height 19
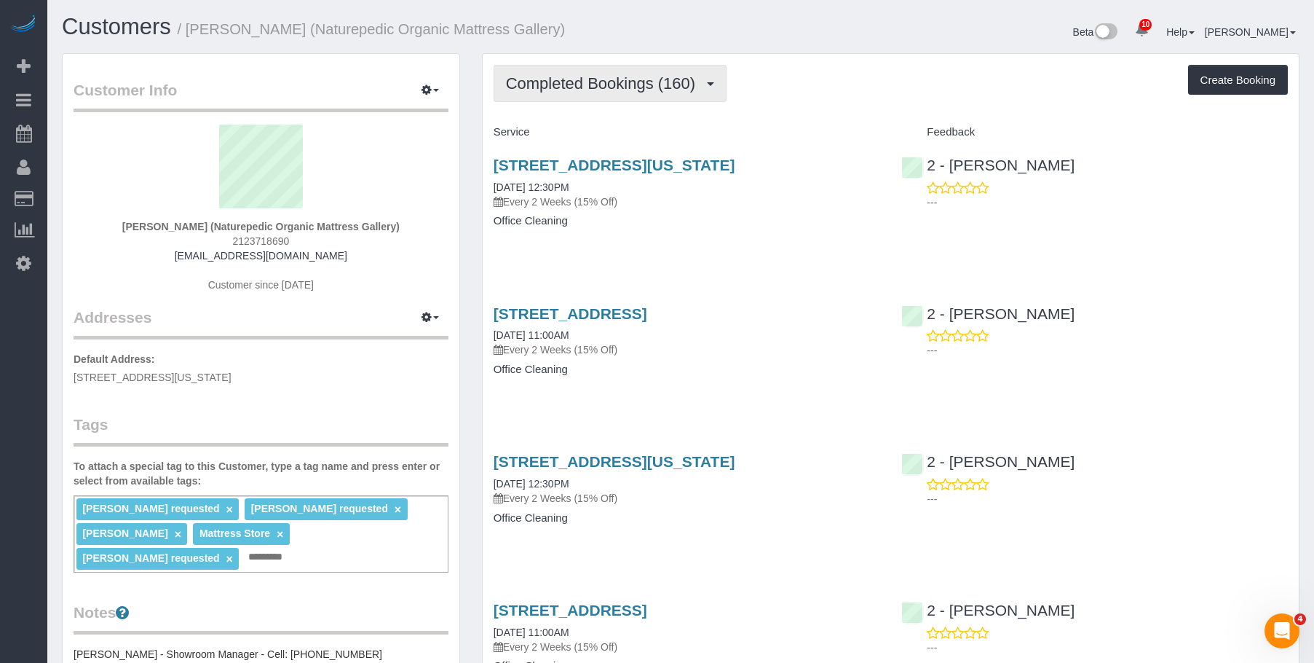
drag, startPoint x: 619, startPoint y: 92, endPoint x: 602, endPoint y: 116, distance: 29.3
click at [619, 92] on span "Completed Bookings (160)" at bounding box center [604, 83] width 197 height 18
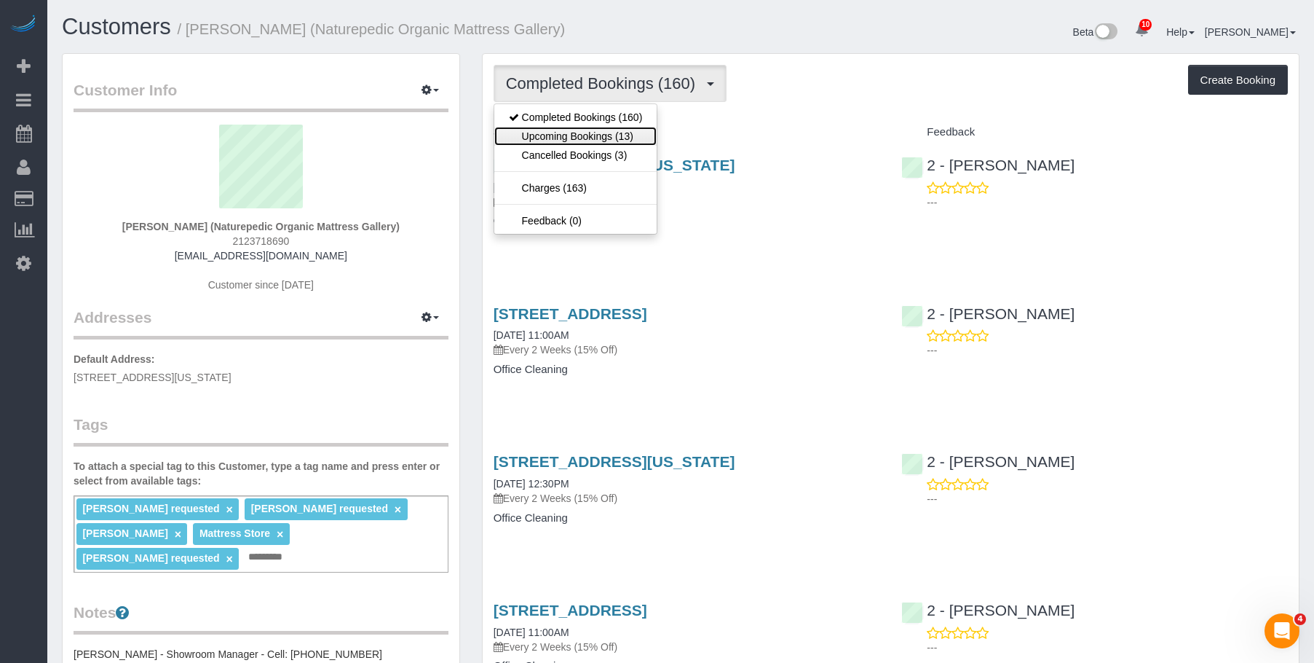
drag, startPoint x: 588, startPoint y: 132, endPoint x: 948, endPoint y: 384, distance: 439.2
click at [591, 133] on link "Upcoming Bookings (13)" at bounding box center [575, 136] width 163 height 19
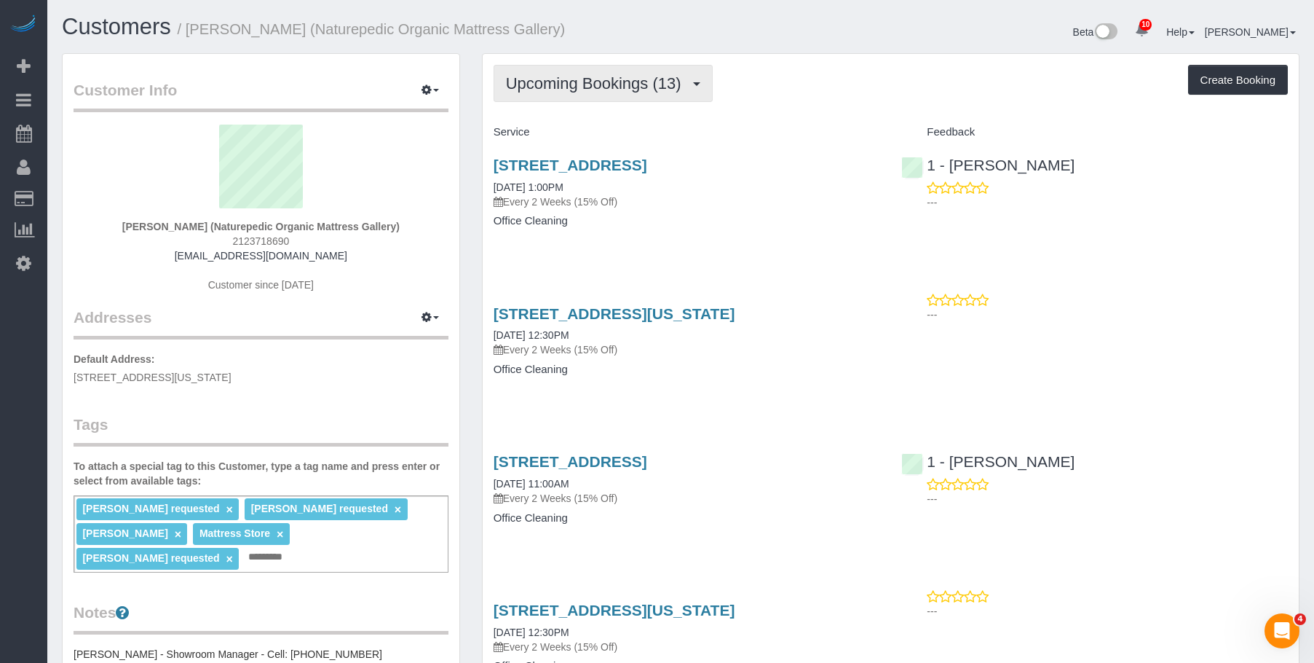
click at [629, 82] on span "Upcoming Bookings (13)" at bounding box center [597, 83] width 183 height 18
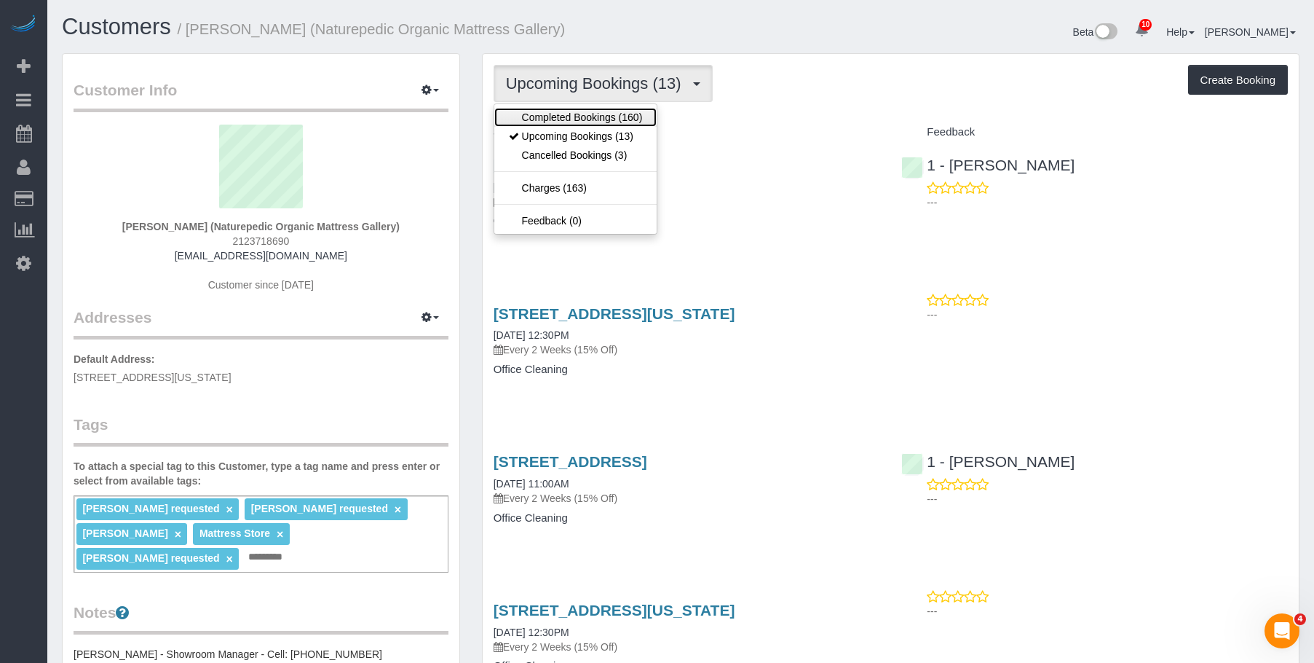
click at [611, 118] on link "Completed Bookings (160)" at bounding box center [575, 117] width 163 height 19
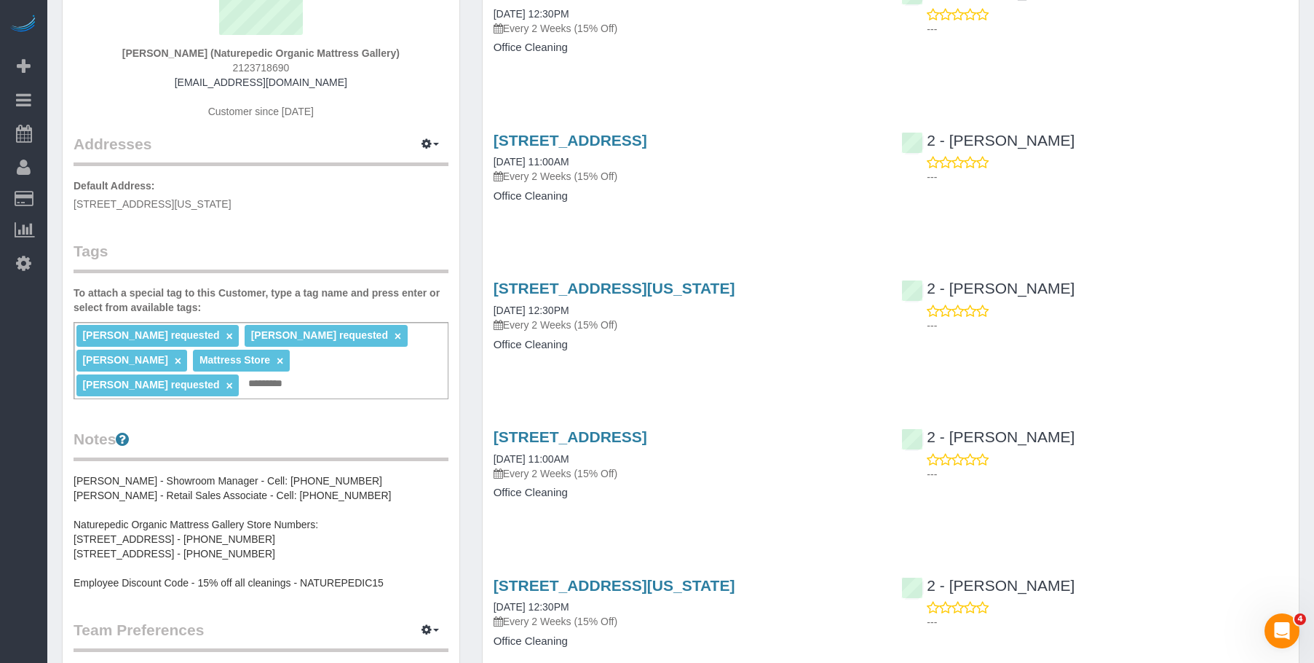
scroll to position [291, 0]
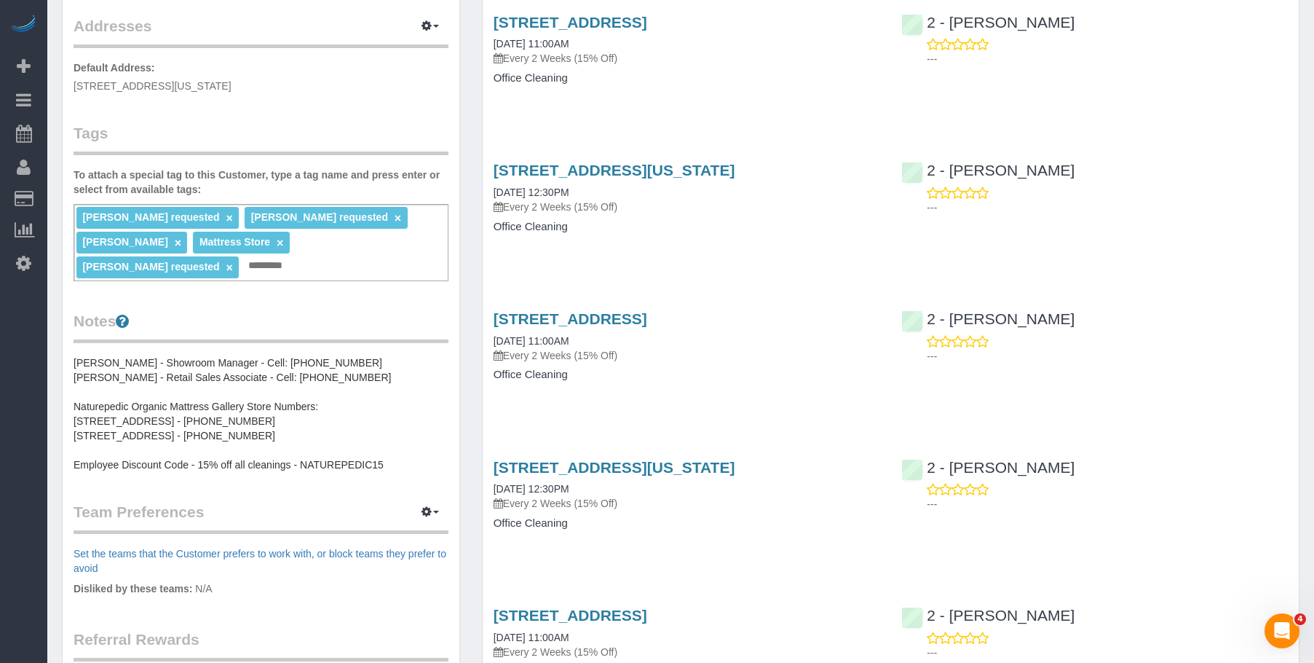
click at [293, 355] on pre "Luis Chevere - Showroom Manager - Cell: (212) 920-5587 Anthony Vasta - Retail S…" at bounding box center [261, 413] width 375 height 117
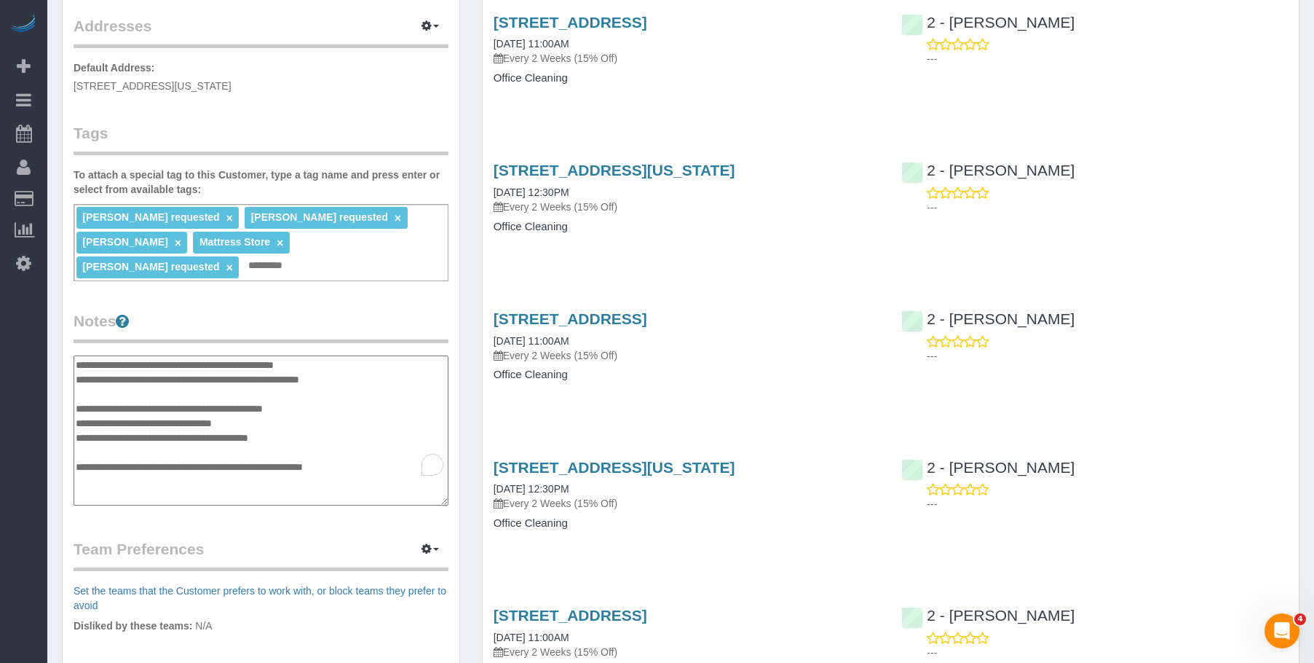
drag, startPoint x: 270, startPoint y: 341, endPoint x: 355, endPoint y: 344, distance: 85.2
click at [352, 355] on textarea "**********" at bounding box center [261, 430] width 375 height 150
click at [757, 234] on div "245 East 60th Street, New York, NY 10022 08/19/2025 12:30PM Every 2 Weeks (15% …" at bounding box center [687, 205] width 409 height 112
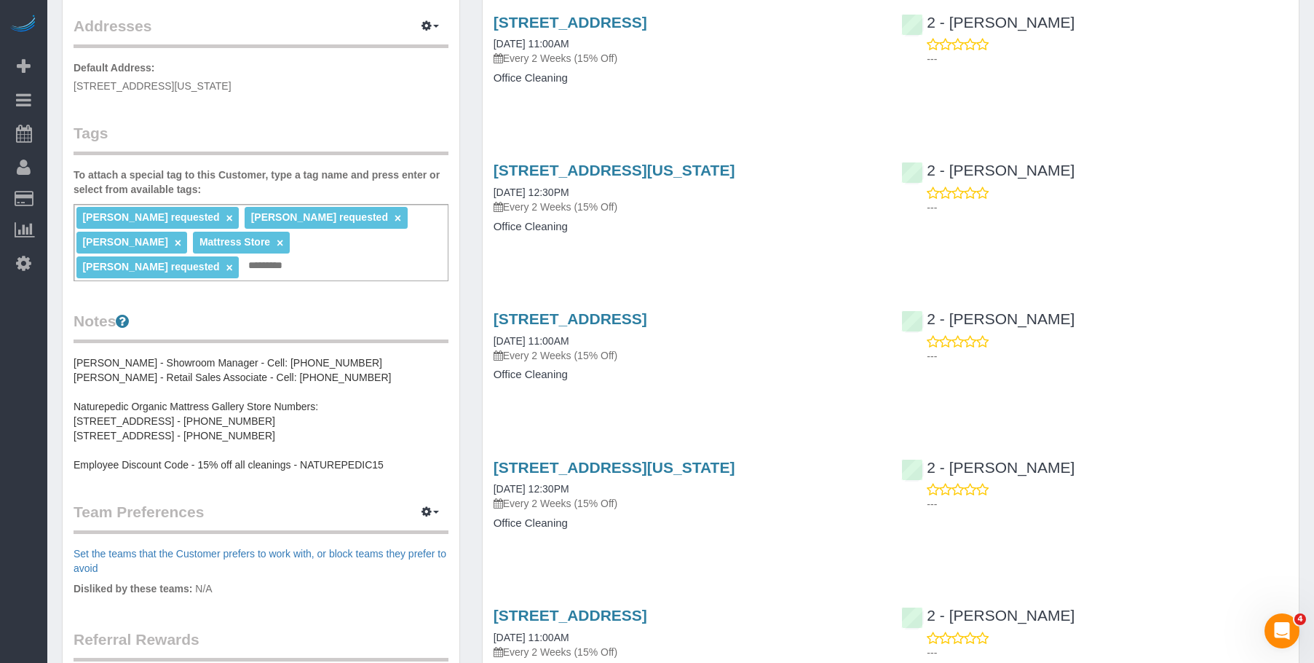
click at [279, 358] on pre "Luis Chevere - Showroom Manager - Cell: (212) 920-5587 Anthony Vasta - Retail S…" at bounding box center [261, 413] width 375 height 117
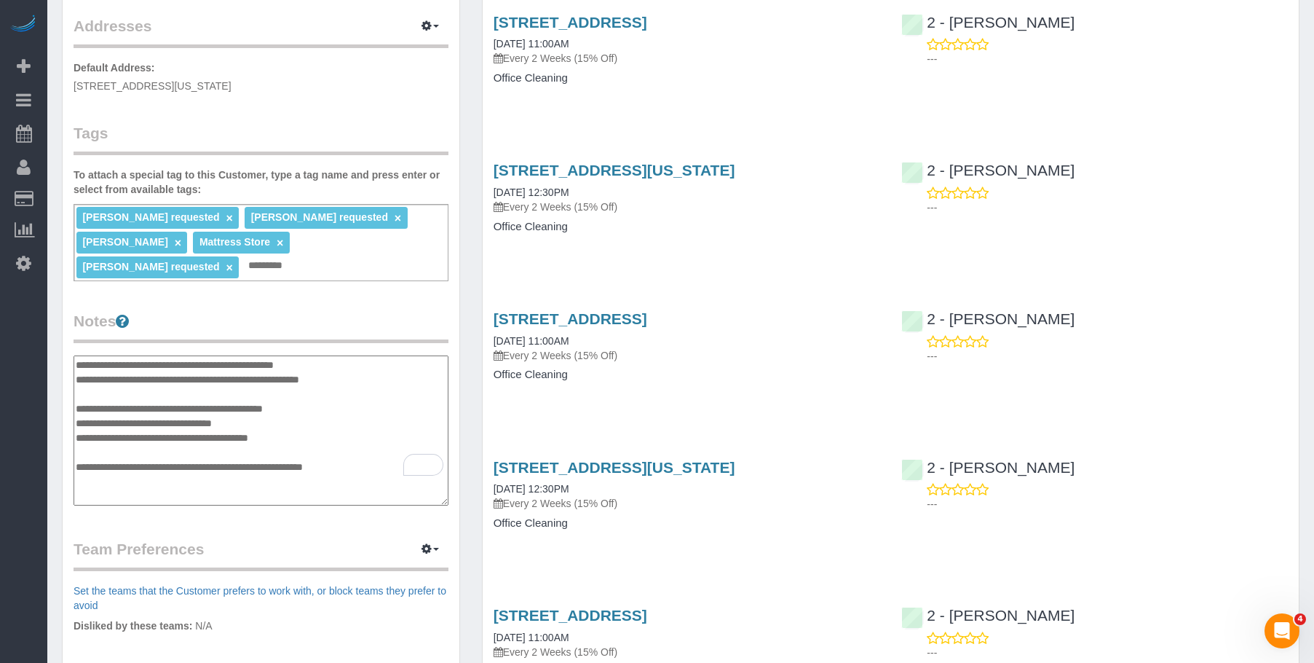
drag, startPoint x: 285, startPoint y: 357, endPoint x: 374, endPoint y: 358, distance: 89.6
click at [374, 358] on textarea "**********" at bounding box center [261, 430] width 375 height 150
click at [798, 224] on h4 "Office Cleaning" at bounding box center [687, 227] width 387 height 12
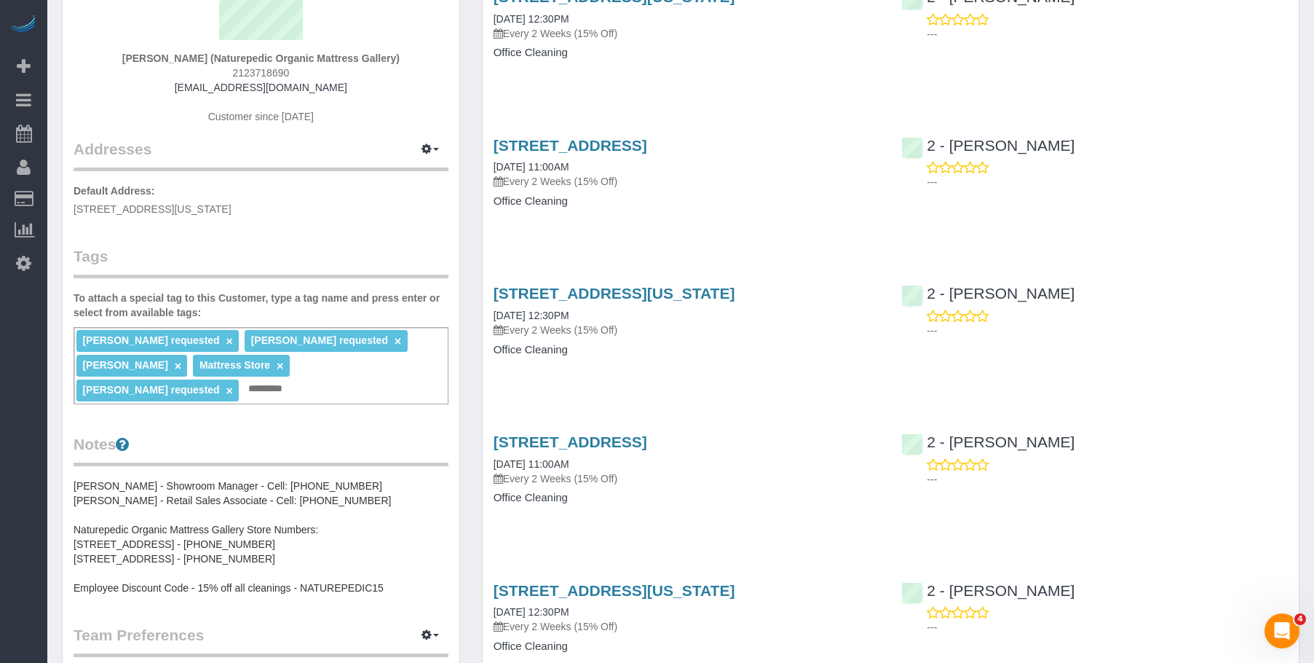
scroll to position [146, 0]
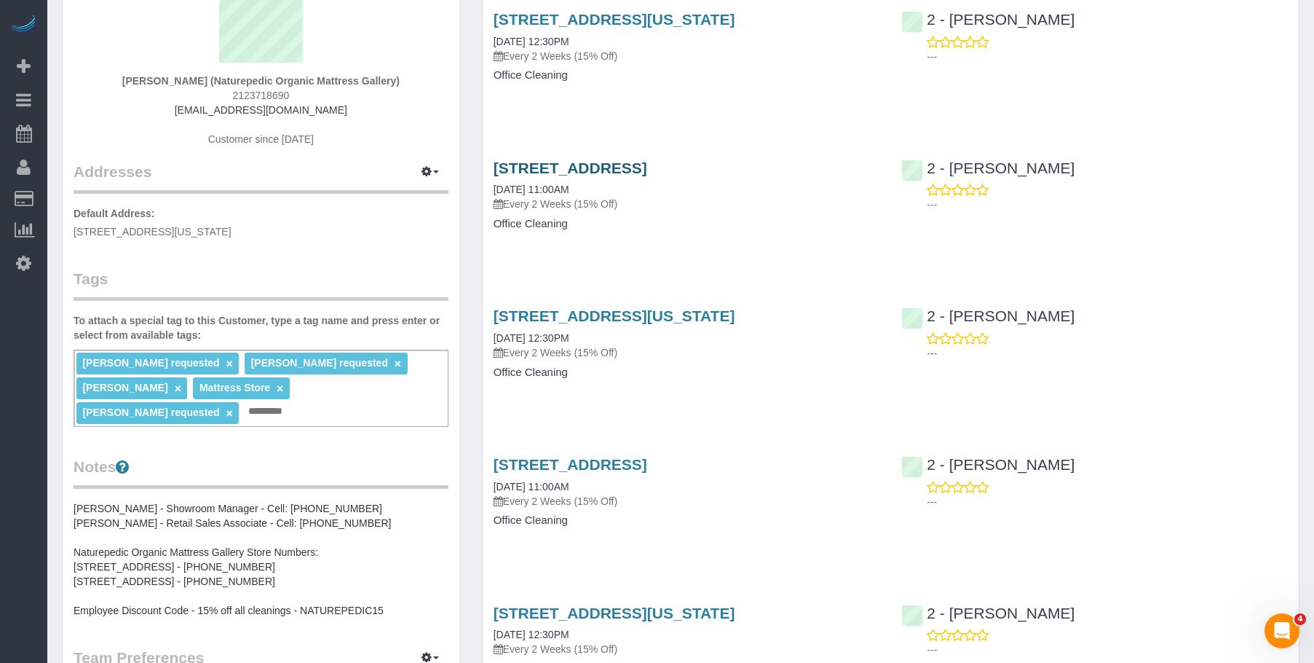
drag, startPoint x: 486, startPoint y: 167, endPoint x: 669, endPoint y: 165, distance: 182.8
click at [669, 165] on div "85 North 3rd Street, Suite 117, Brooklyn, NY 11249 08/20/2025 11:00AM Every 2 W…" at bounding box center [687, 203] width 409 height 112
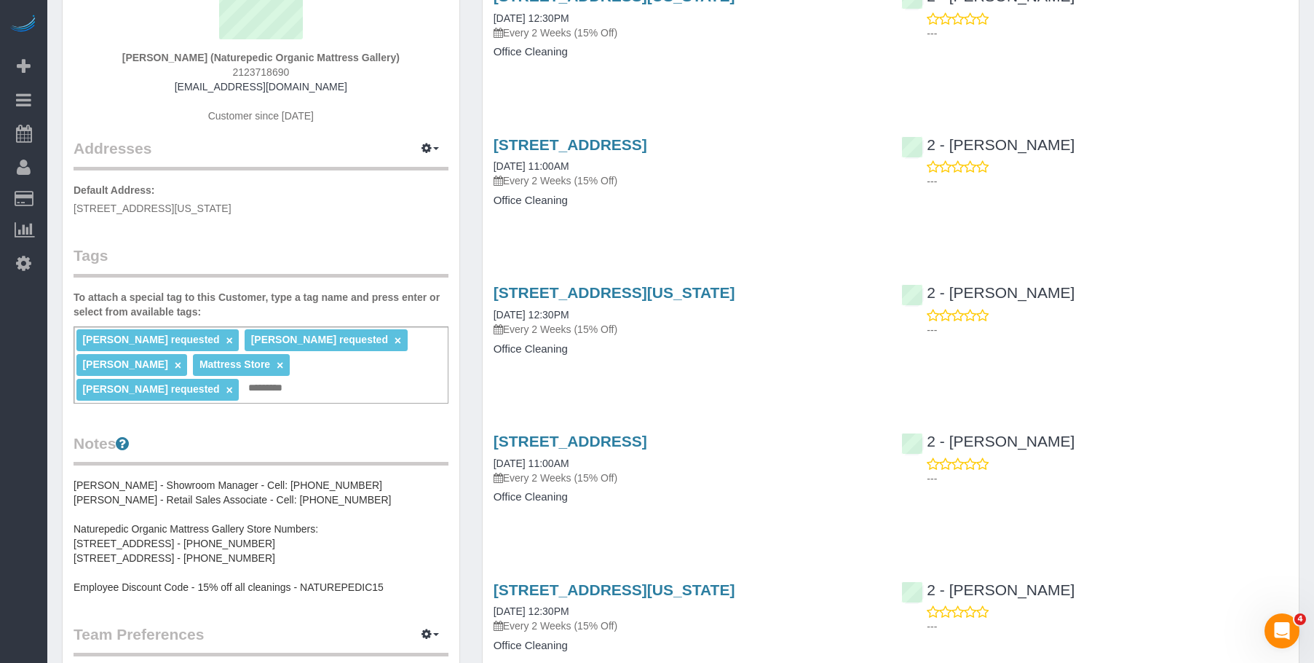
scroll to position [0, 0]
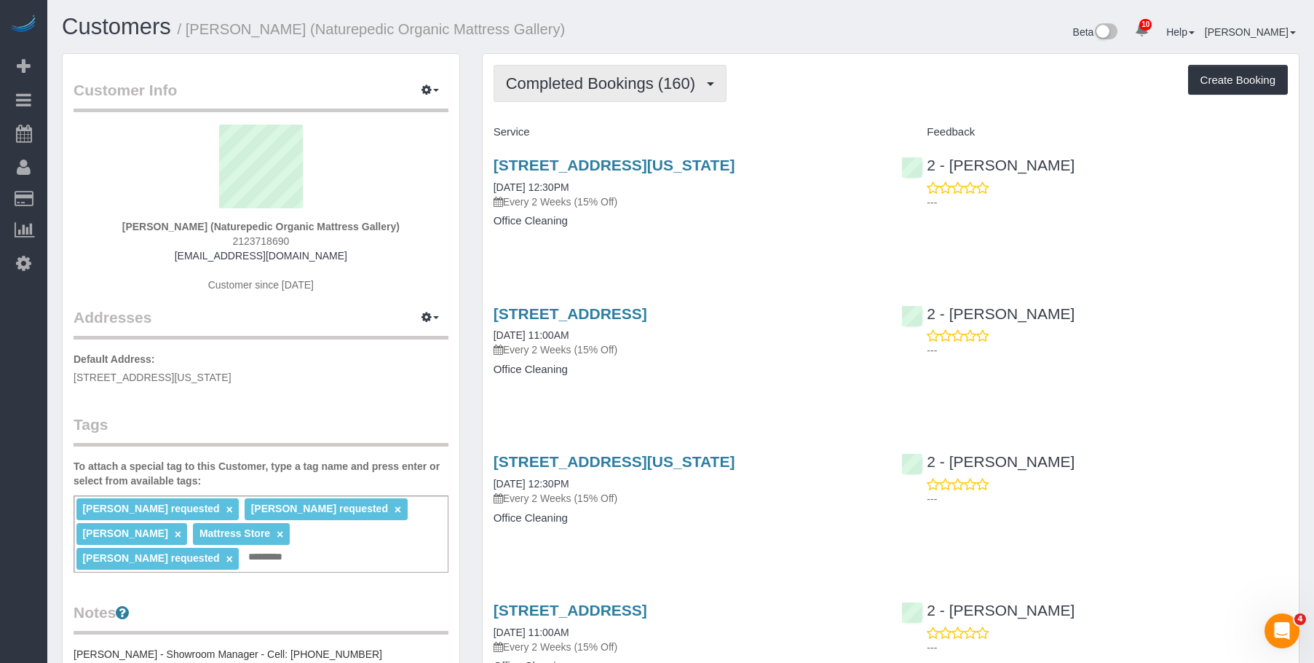
click at [616, 98] on button "Completed Bookings (160)" at bounding box center [611, 83] width 234 height 37
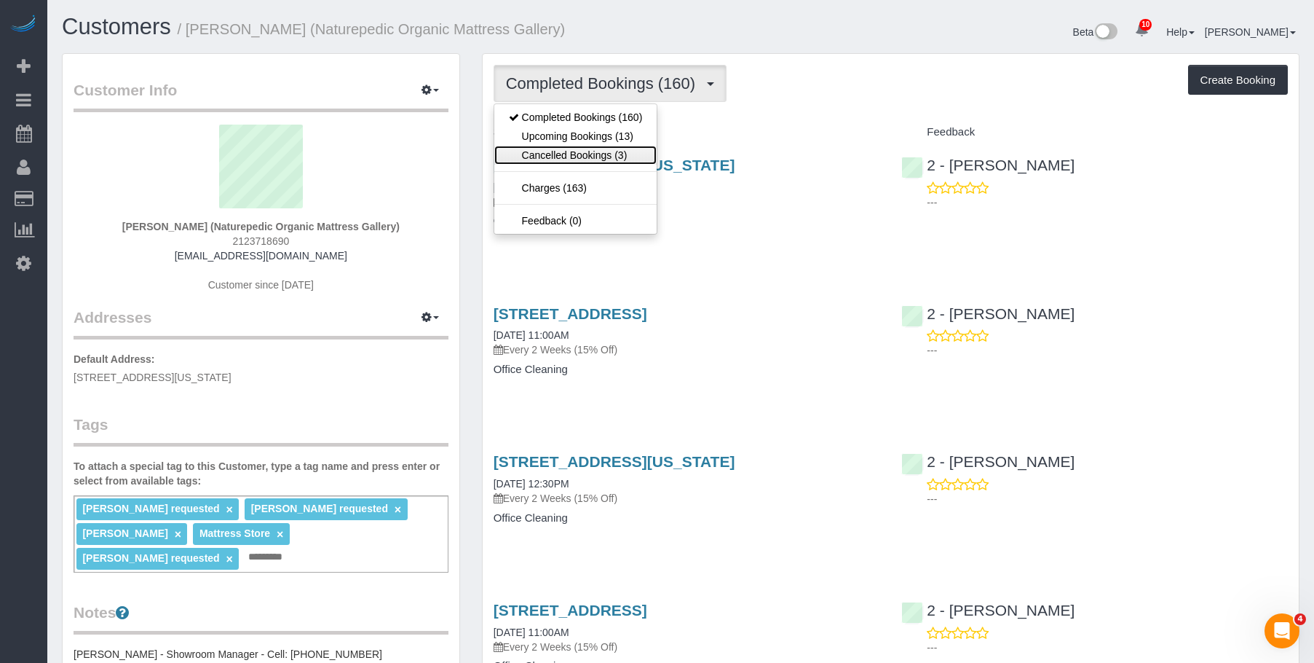
click at [594, 146] on link "Cancelled Bookings (3)" at bounding box center [575, 155] width 163 height 19
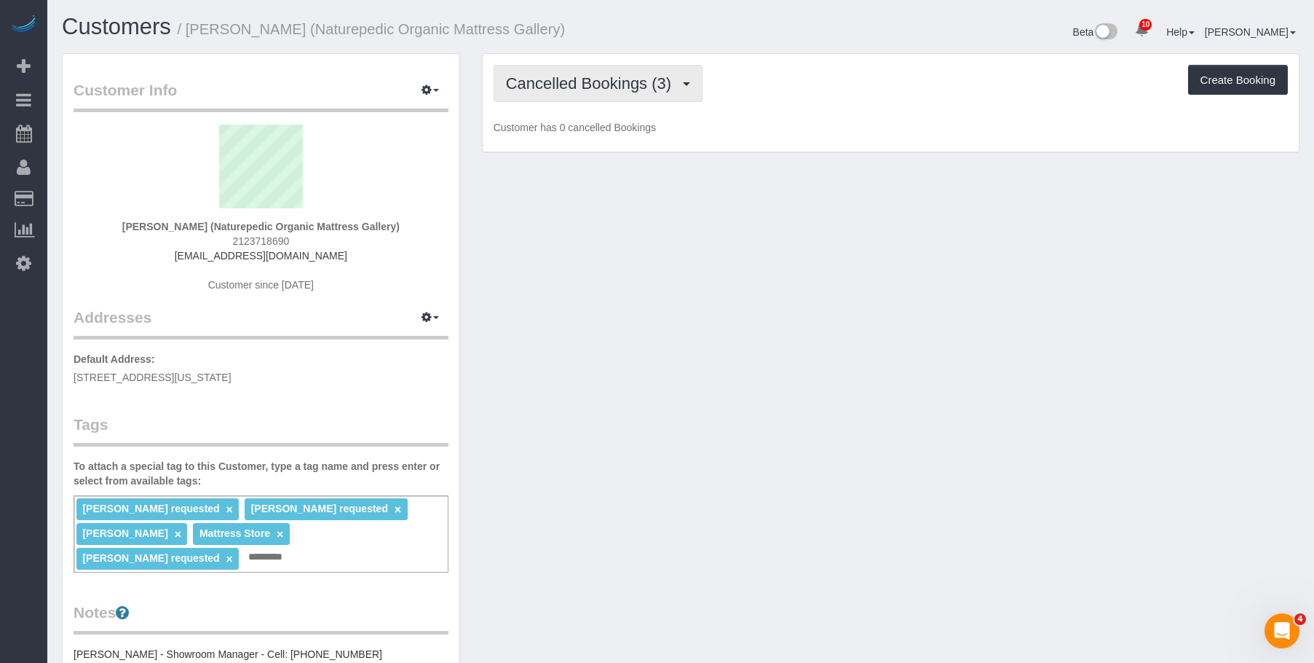
drag, startPoint x: 627, startPoint y: 88, endPoint x: 620, endPoint y: 114, distance: 27.0
click at [628, 88] on span "Cancelled Bookings (3)" at bounding box center [592, 83] width 173 height 18
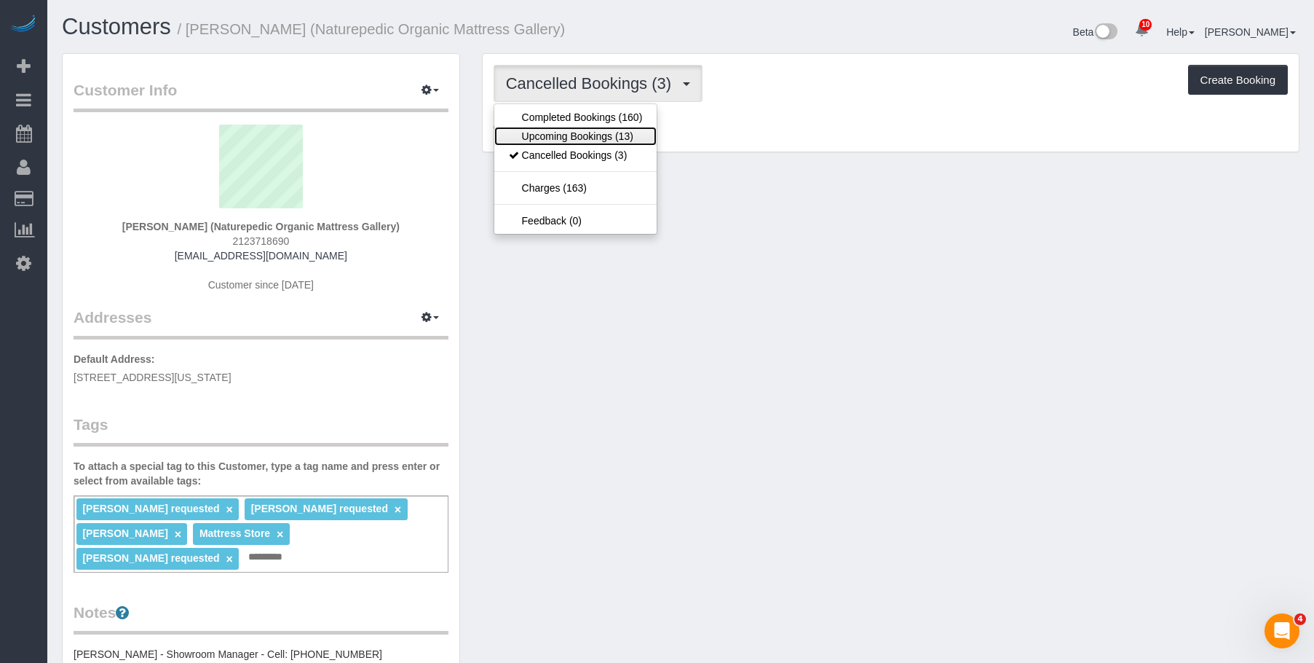
click at [593, 138] on link "Upcoming Bookings (13)" at bounding box center [575, 136] width 163 height 19
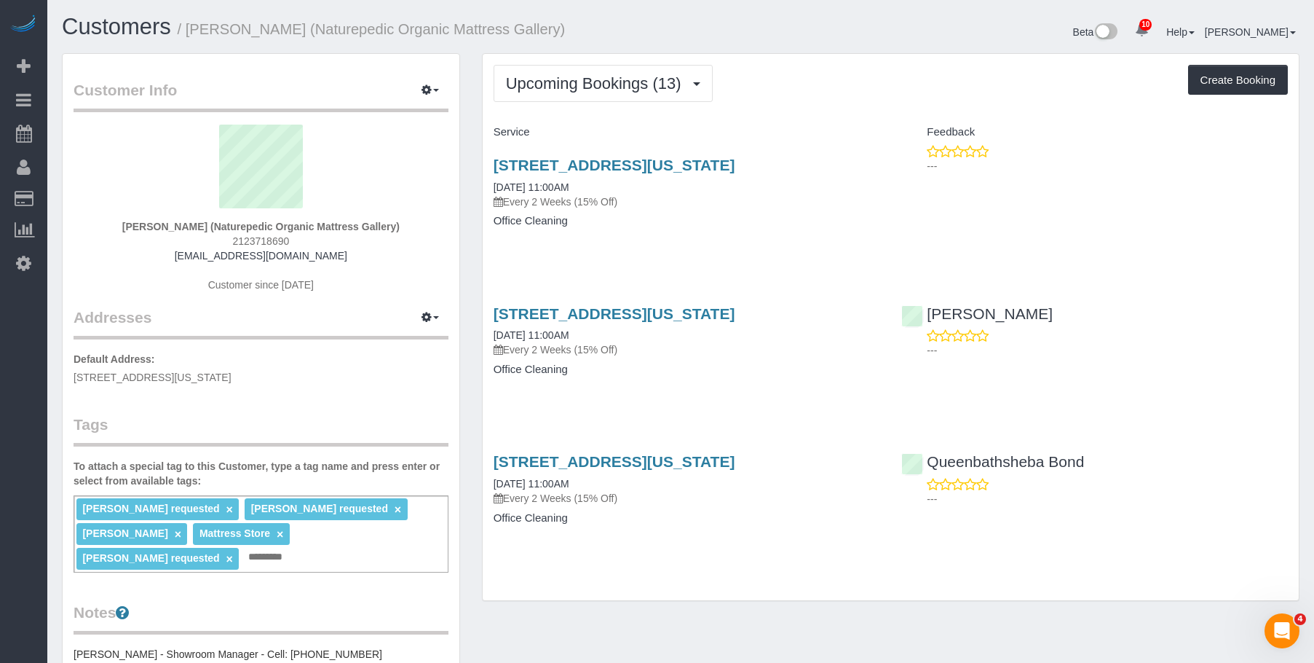
click at [717, 208] on p "Every 2 Weeks (15% Off)" at bounding box center [687, 201] width 387 height 15
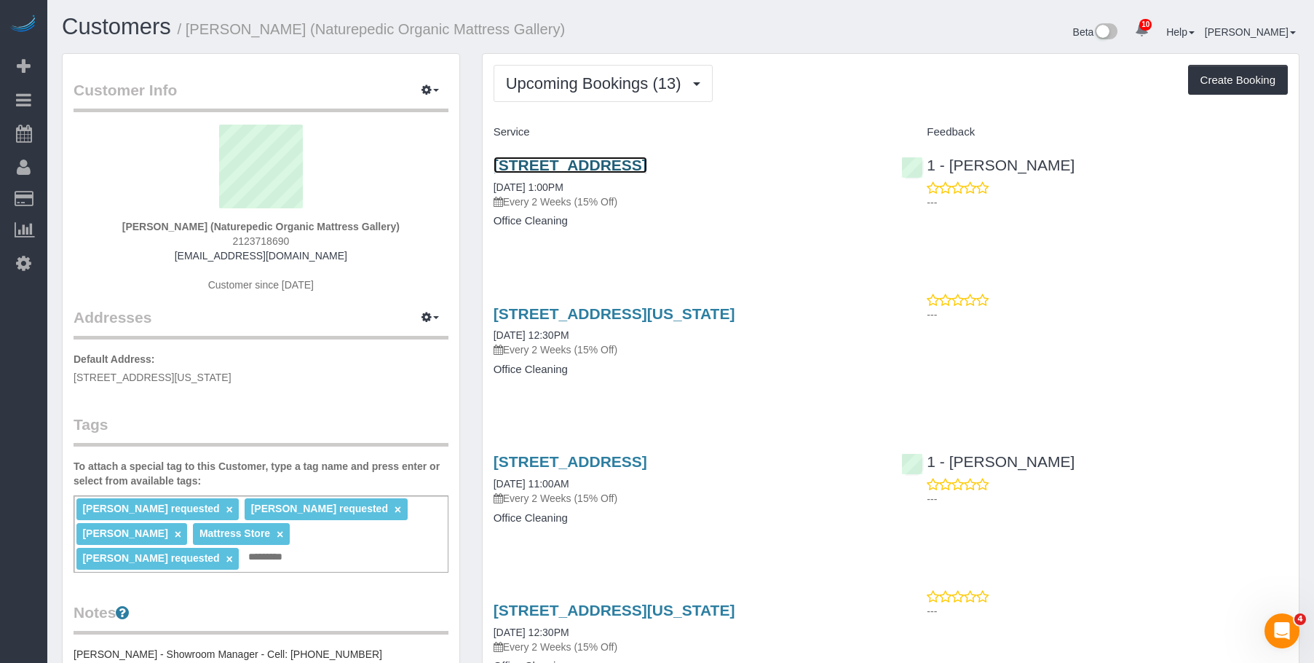
click at [647, 162] on link "85 North 3rd Street, Suite 117, Brooklyn, NY 11249" at bounding box center [571, 165] width 154 height 17
drag, startPoint x: 593, startPoint y: 80, endPoint x: 577, endPoint y: 139, distance: 60.9
click at [593, 81] on span "Upcoming Bookings (13)" at bounding box center [597, 83] width 183 height 18
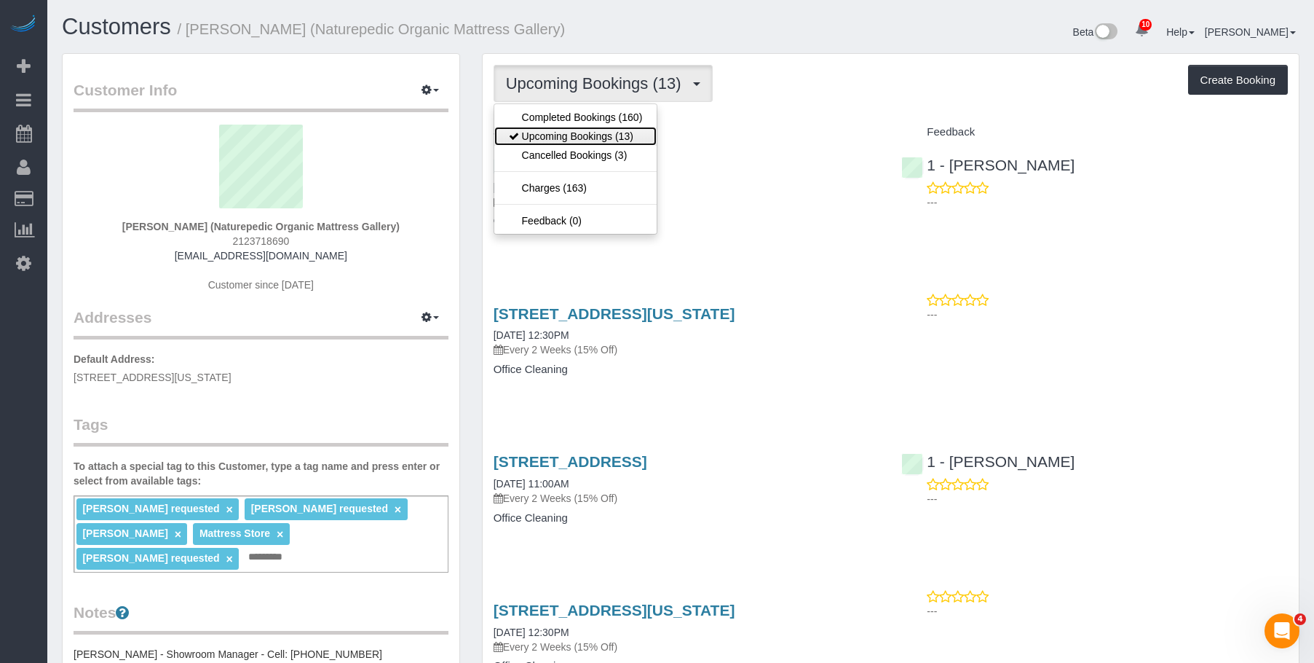
click at [574, 130] on link "Upcoming Bookings (13)" at bounding box center [575, 136] width 163 height 19
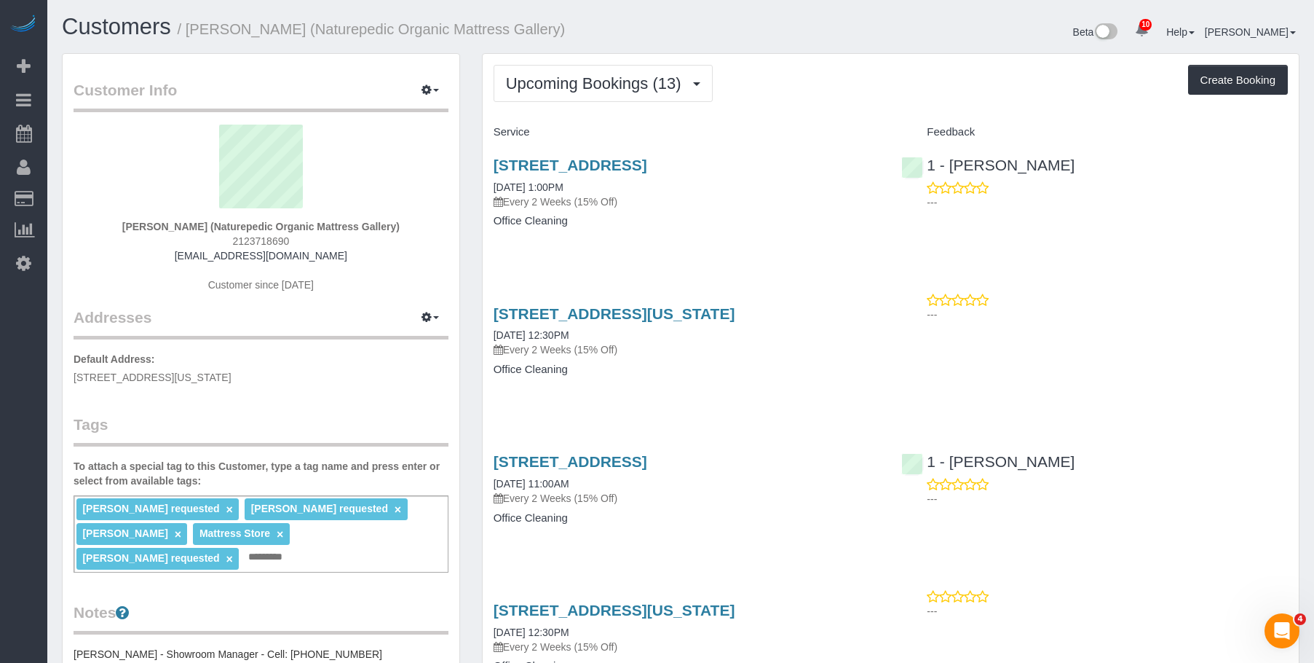
click at [805, 371] on h4 "Office Cleaning" at bounding box center [687, 369] width 387 height 12
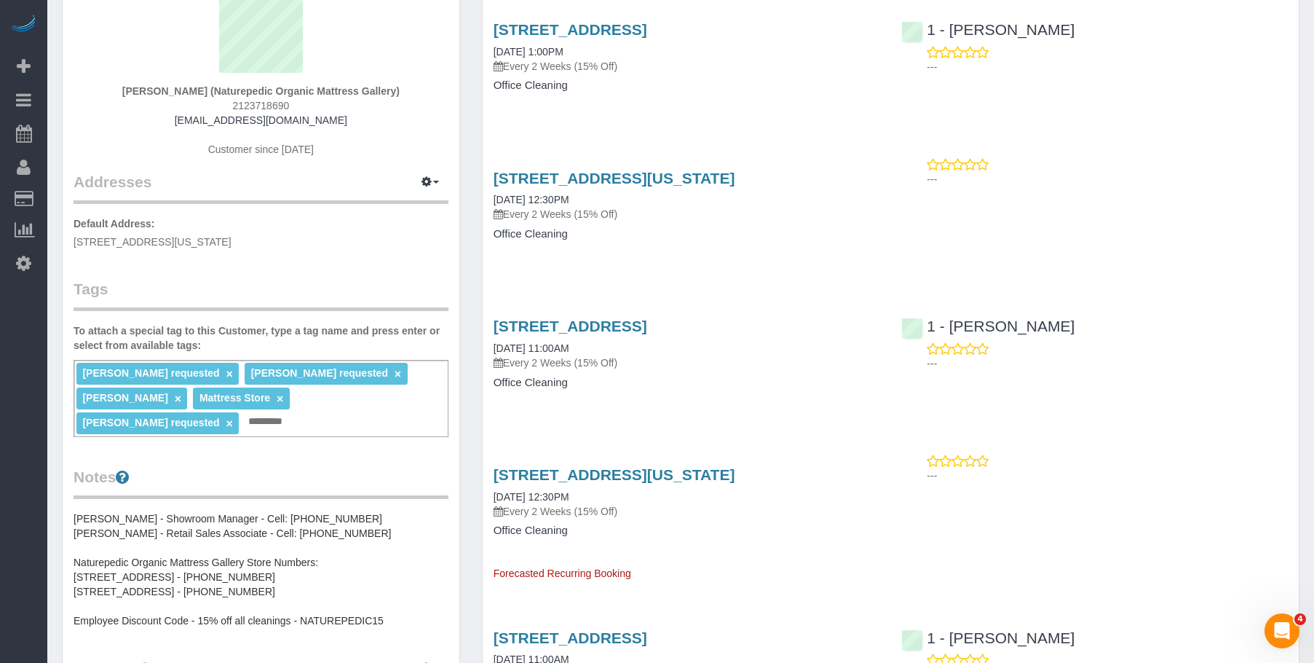
scroll to position [146, 0]
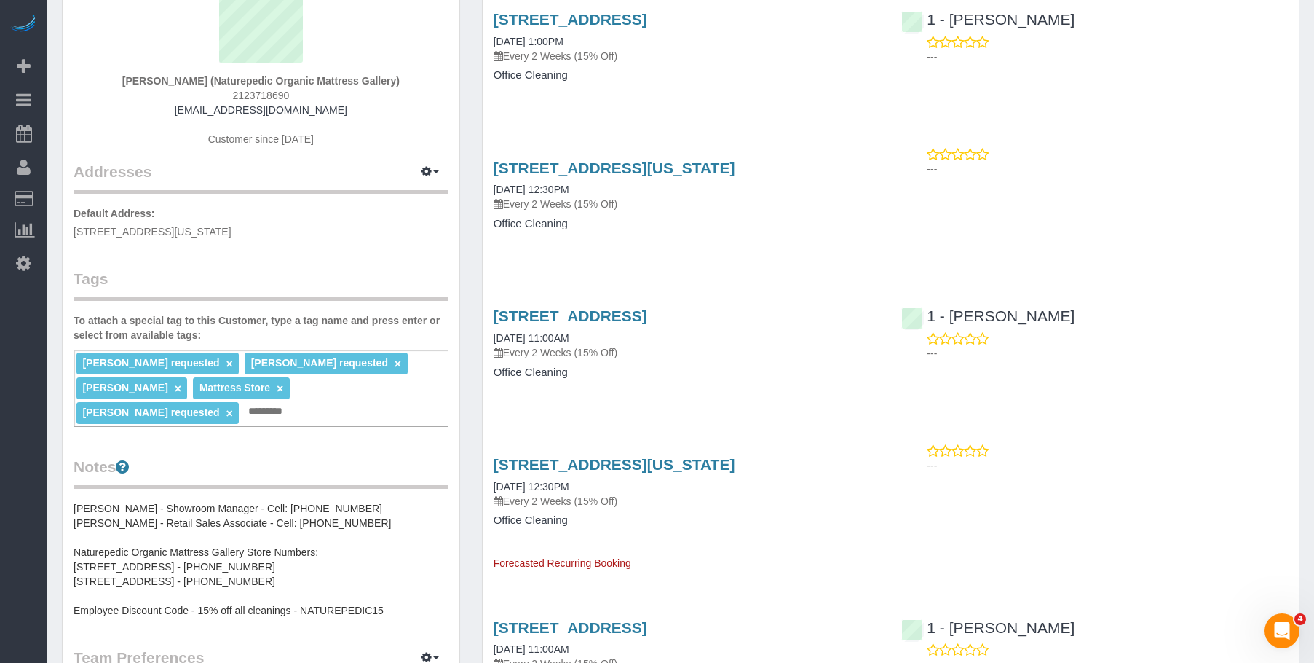
click at [197, 534] on pre "Luis Chevere - Showroom Manager - Cell: (212) 920-5587 Anthony Vasta - Retail S…" at bounding box center [261, 559] width 375 height 117
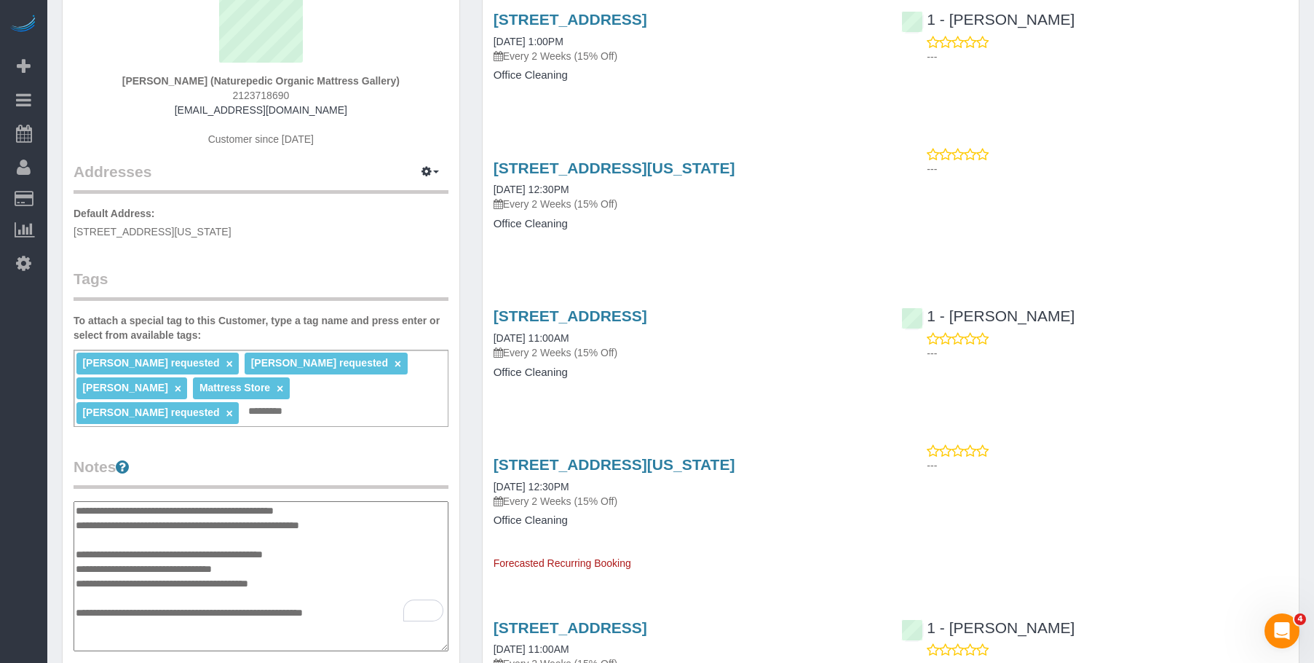
drag, startPoint x: 179, startPoint y: 542, endPoint x: 266, endPoint y: 542, distance: 86.7
click at [266, 542] on textarea "**********" at bounding box center [261, 576] width 375 height 150
click at [881, 192] on div "245 East 60th Street, New York, NY 10022 09/16/2025 12:30PM Every 2 Weeks (15% …" at bounding box center [687, 203] width 409 height 112
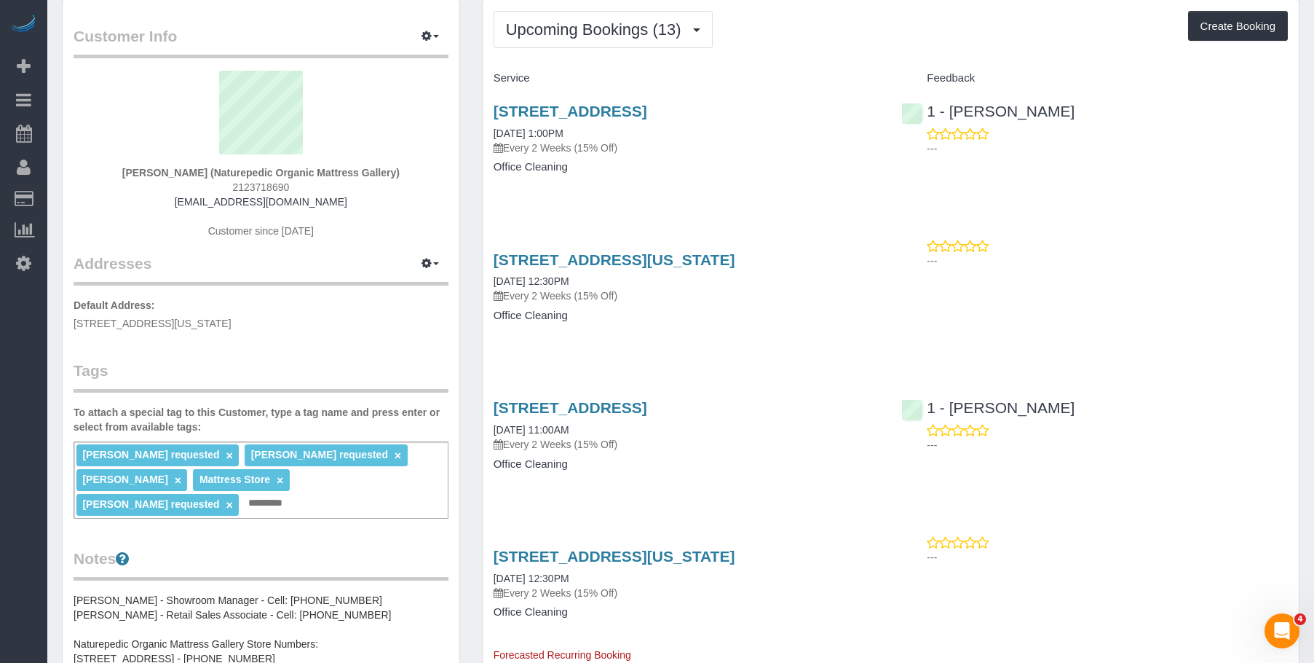
scroll to position [0, 0]
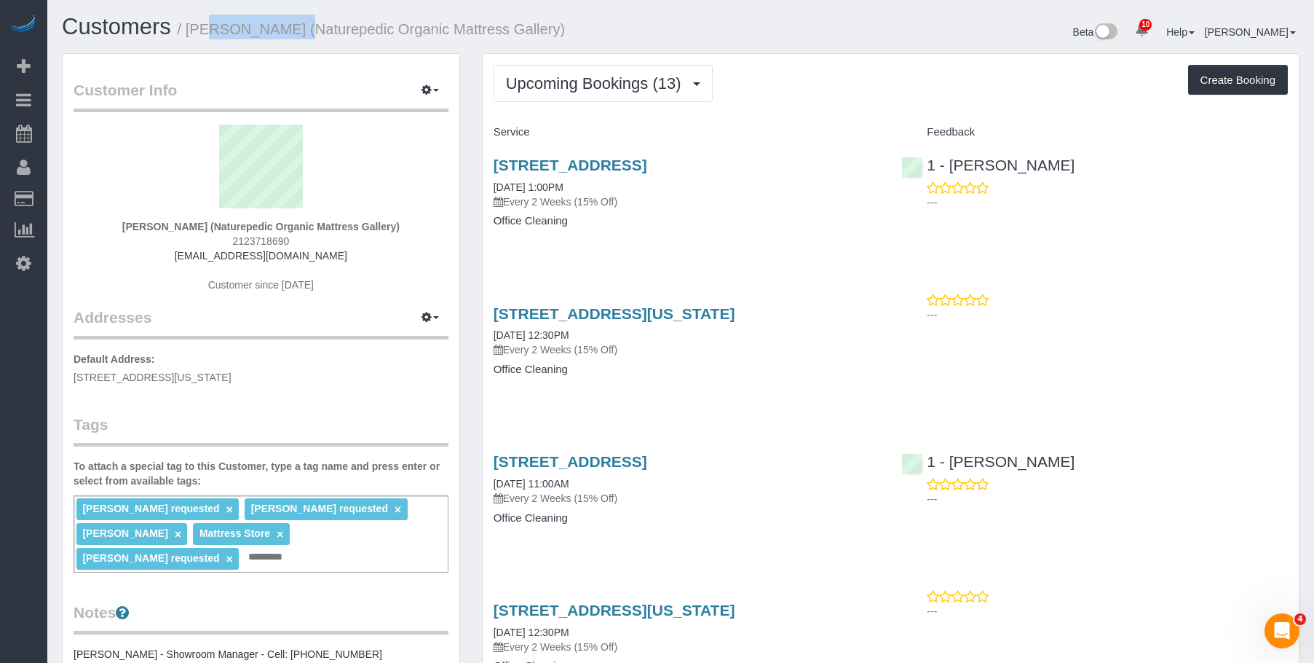
click at [270, 26] on small "/ Luis Chevere (Naturepedic Organic Mattress Gallery)" at bounding box center [372, 29] width 388 height 16
drag, startPoint x: 174, startPoint y: 45, endPoint x: 190, endPoint y: 31, distance: 21.2
click at [175, 45] on div "Customers / Luis Chevere (Naturepedic Organic Mattress Gallery)" at bounding box center [366, 30] width 630 height 31
drag, startPoint x: 189, startPoint y: 33, endPoint x: 276, endPoint y: 30, distance: 86.7
click at [276, 30] on small "/ Luis Chevere (Naturepedic Organic Mattress Gallery)" at bounding box center [372, 29] width 388 height 16
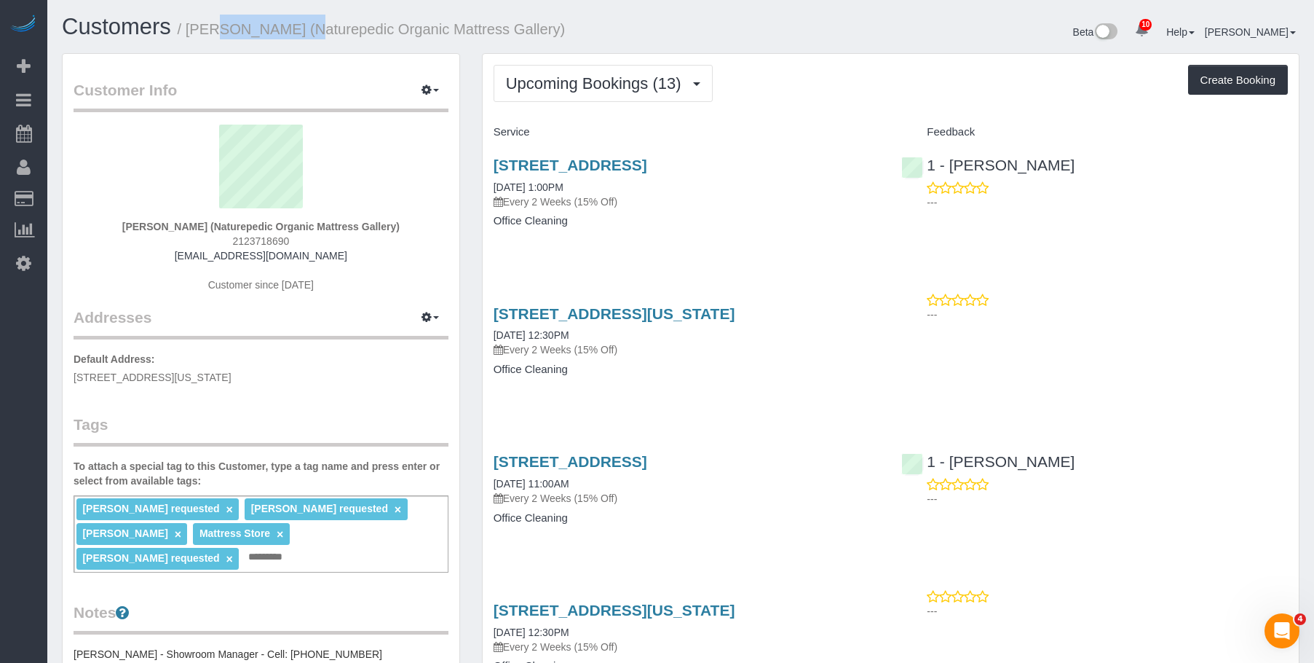
copy small "Luis Chevere"
click at [329, 24] on small "/ Luis Chevere (Naturepedic Organic Mattress Gallery)" at bounding box center [372, 29] width 388 height 16
click at [330, 24] on small "/ Luis Chevere (Naturepedic Organic Mattress Gallery)" at bounding box center [372, 29] width 388 height 16
copy small "Naturepedic"
click at [431, 87] on icon "button" at bounding box center [427, 89] width 10 height 9
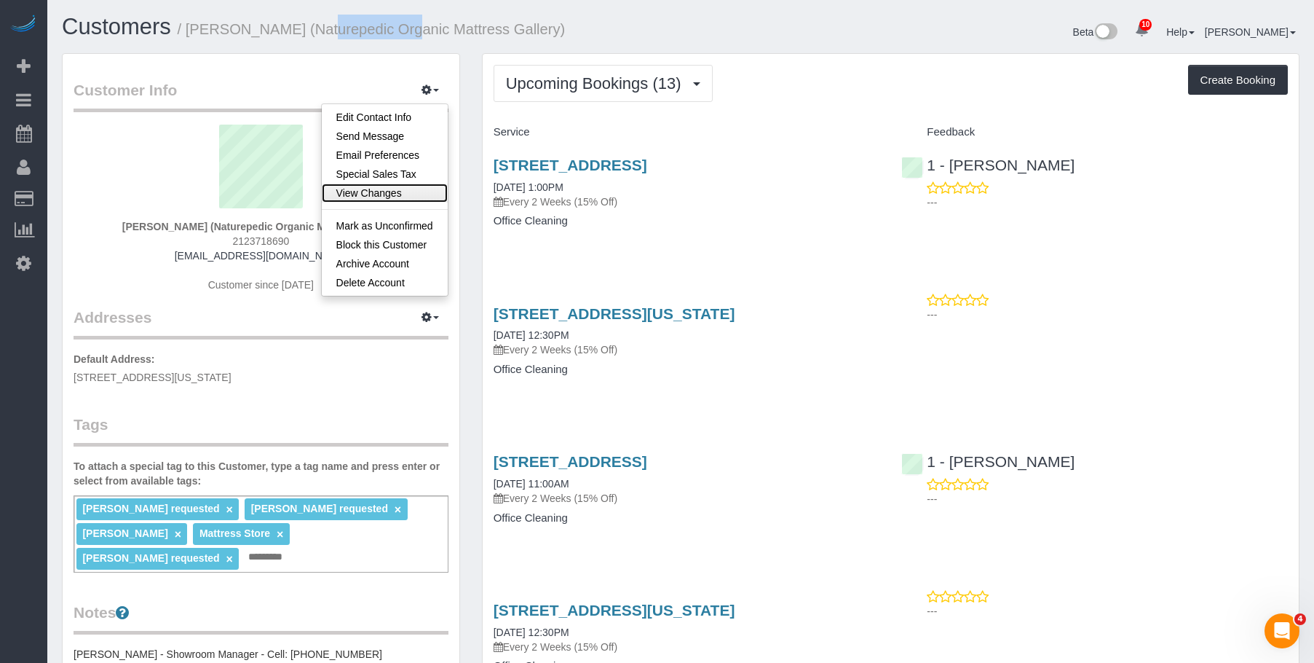
click at [349, 192] on link "View Changes" at bounding box center [385, 193] width 126 height 19
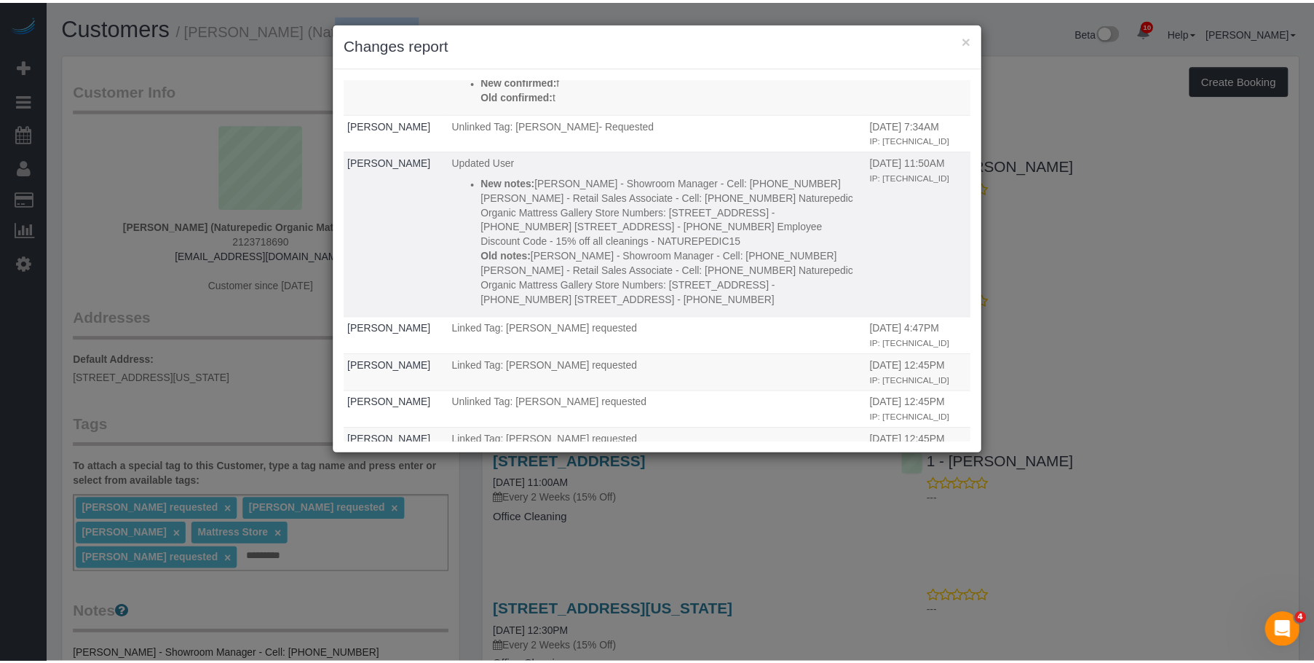
scroll to position [218, 0]
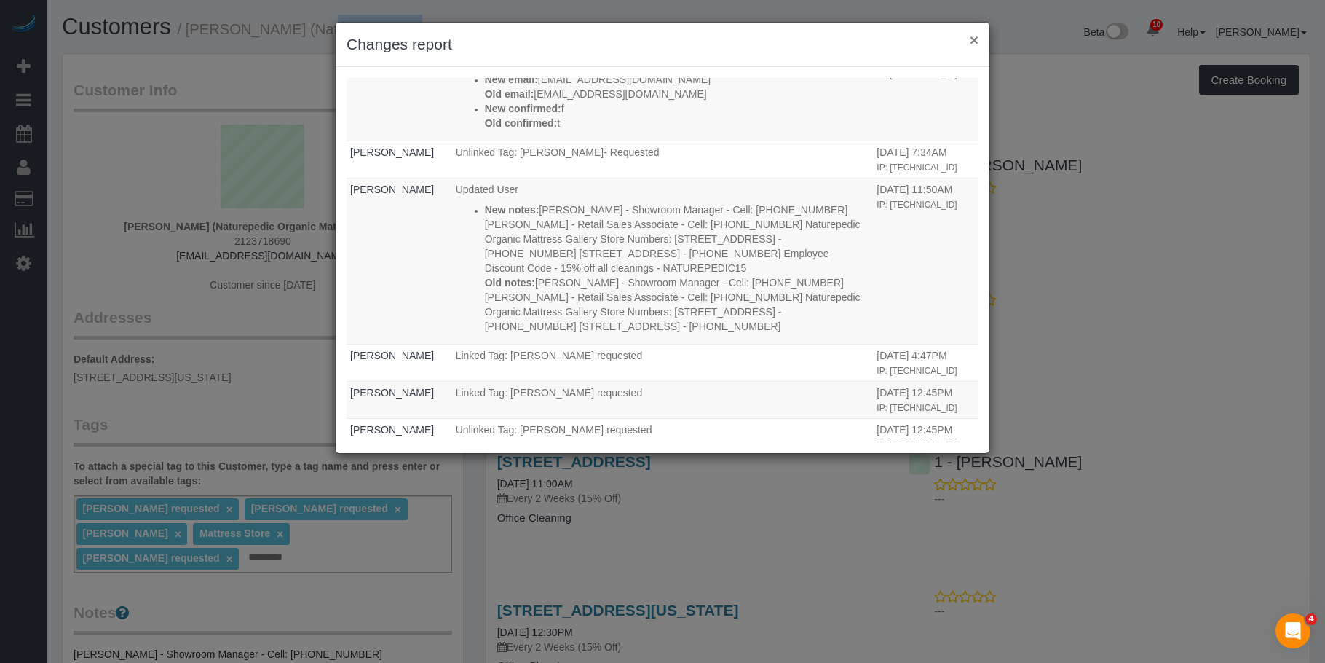
click at [976, 39] on button "×" at bounding box center [974, 39] width 9 height 15
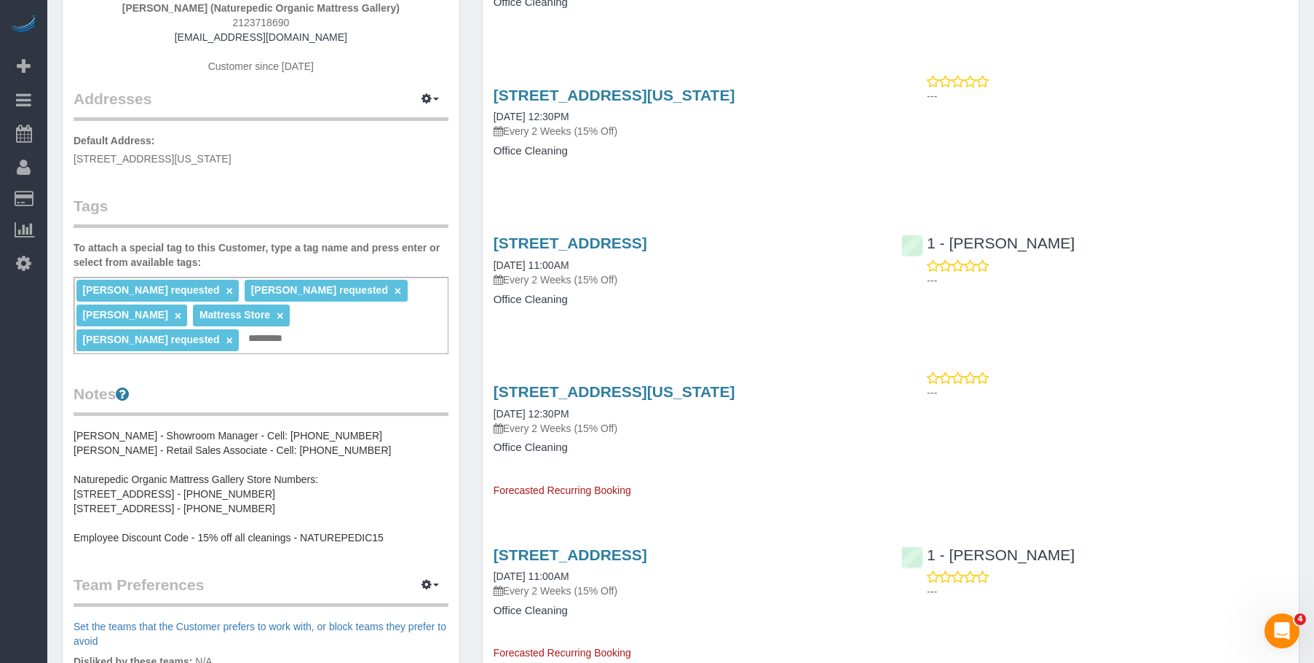
drag, startPoint x: 709, startPoint y: 149, endPoint x: 706, endPoint y: 166, distance: 17.7
click at [709, 149] on h4 "Office Cleaning" at bounding box center [687, 151] width 387 height 12
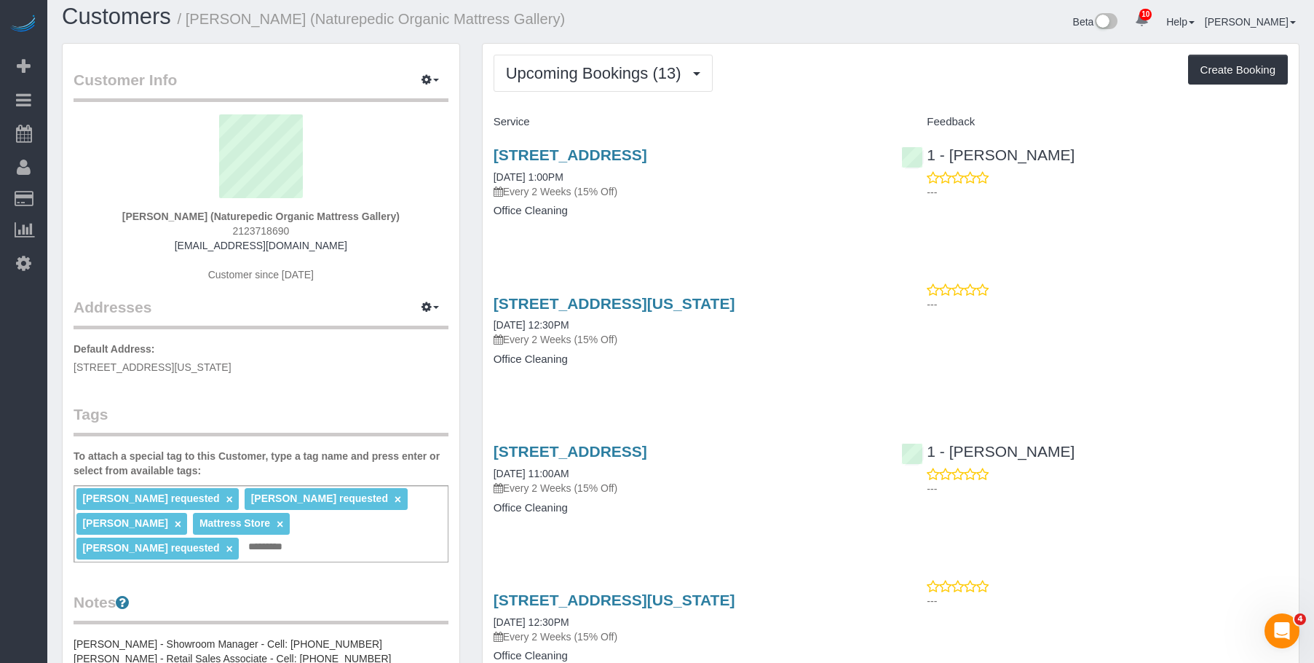
scroll to position [0, 0]
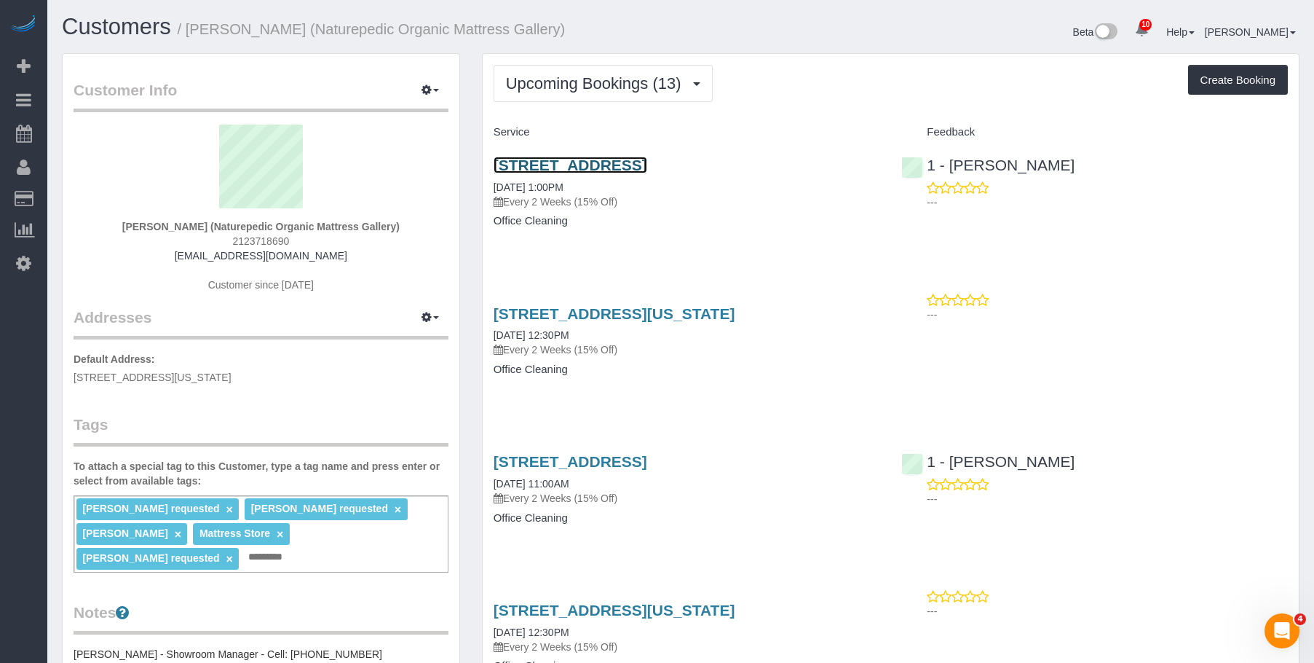
click at [647, 157] on link "85 North 3rd Street, Suite 117, Brooklyn, NY 11249" at bounding box center [571, 165] width 154 height 17
click at [647, 161] on link "85 North 3rd Street, Suite 117, Brooklyn, NY 11249" at bounding box center [571, 165] width 154 height 17
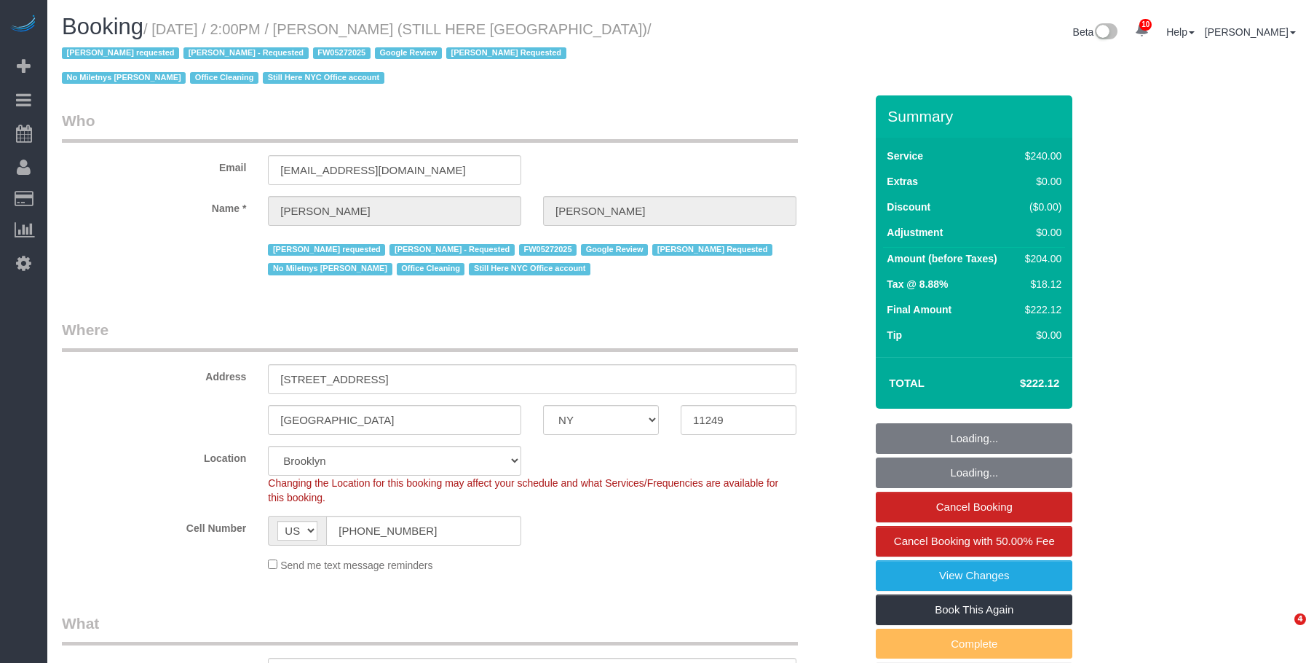
select select "NY"
select select "180"
select select "number:89"
select select "number:90"
select select "number:15"
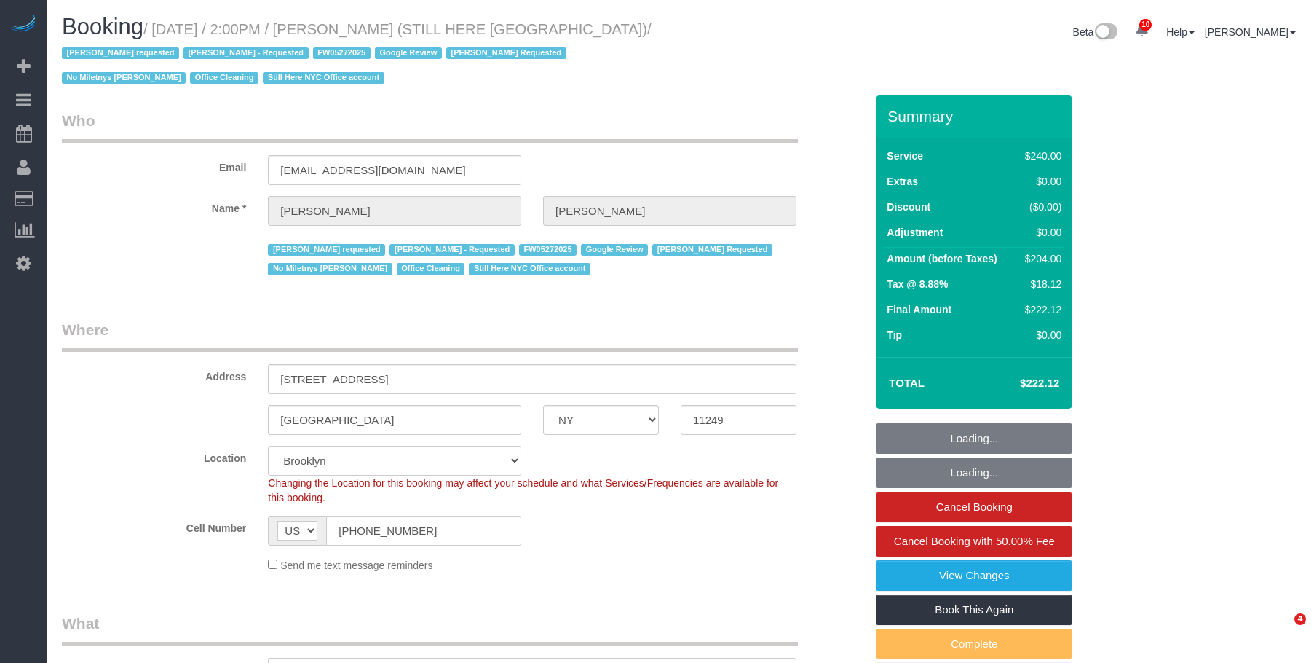
select select "number:5"
select select "spot1"
click at [599, 32] on small "/ September 03, 2025 / 2:00PM / William Jewkes (STILL HERE NYC) / Ana Araujo re…" at bounding box center [357, 54] width 590 height 66
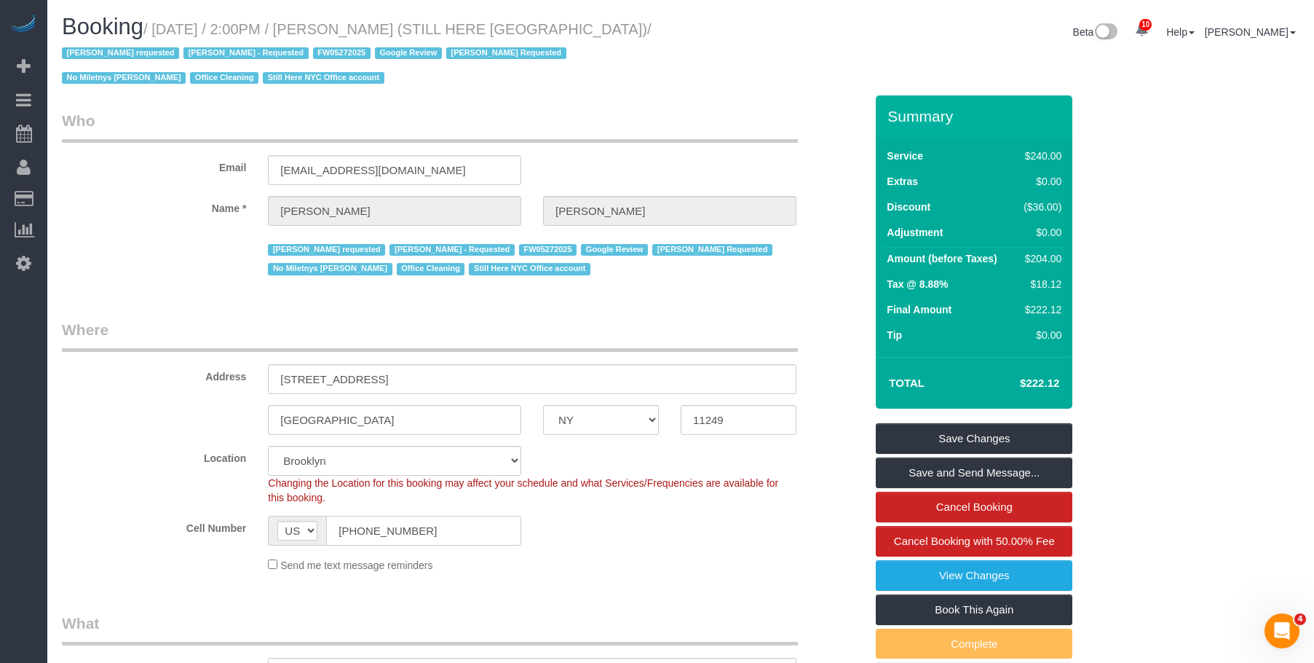
drag, startPoint x: 409, startPoint y: 540, endPoint x: 315, endPoint y: 499, distance: 102.7
click at [303, 504] on sui-booking-location "Location Manhattan Austin Boston Bronx Brooklyn Charlotte Denver New Jersey Por…" at bounding box center [463, 509] width 803 height 127
drag, startPoint x: 477, startPoint y: 30, endPoint x: 596, endPoint y: 30, distance: 118.7
click at [596, 30] on small "/ September 03, 2025 / 2:00PM / William Jewkes (STILL HERE NYC) / Ana Araujo re…" at bounding box center [357, 54] width 590 height 66
copy small "STILL HERE NYC"
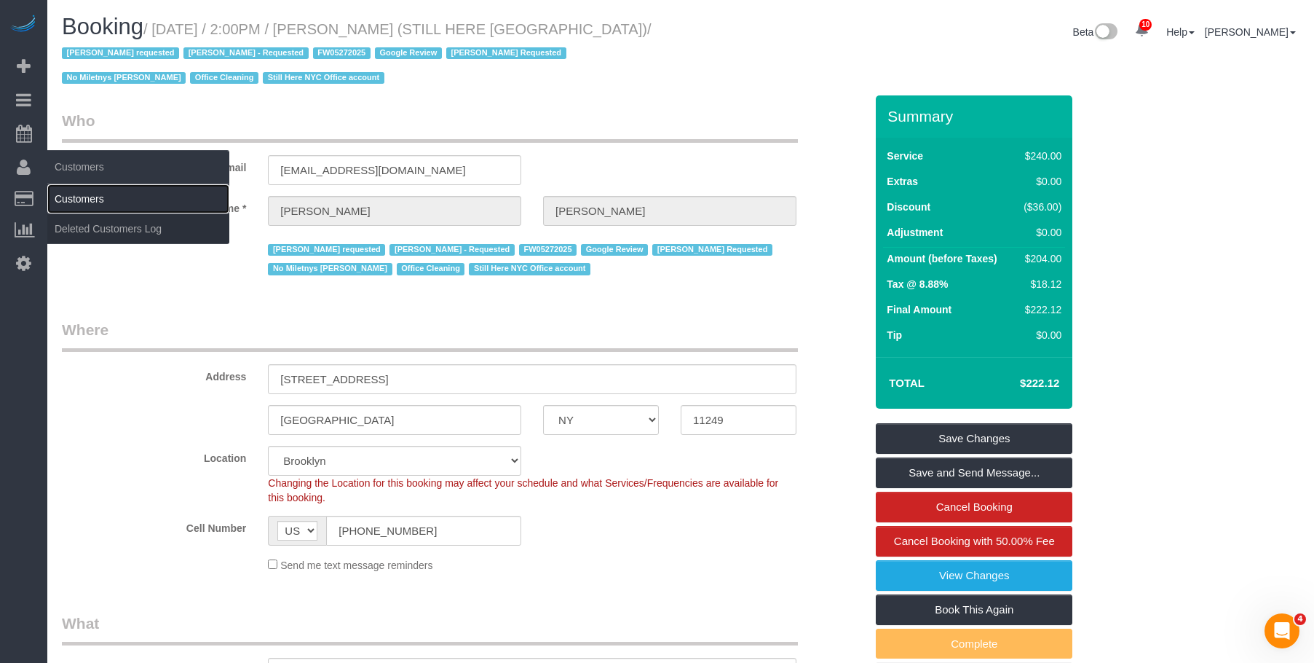
drag, startPoint x: 73, startPoint y: 190, endPoint x: 103, endPoint y: 185, distance: 31.0
click at [74, 190] on link "Customers" at bounding box center [138, 198] width 182 height 29
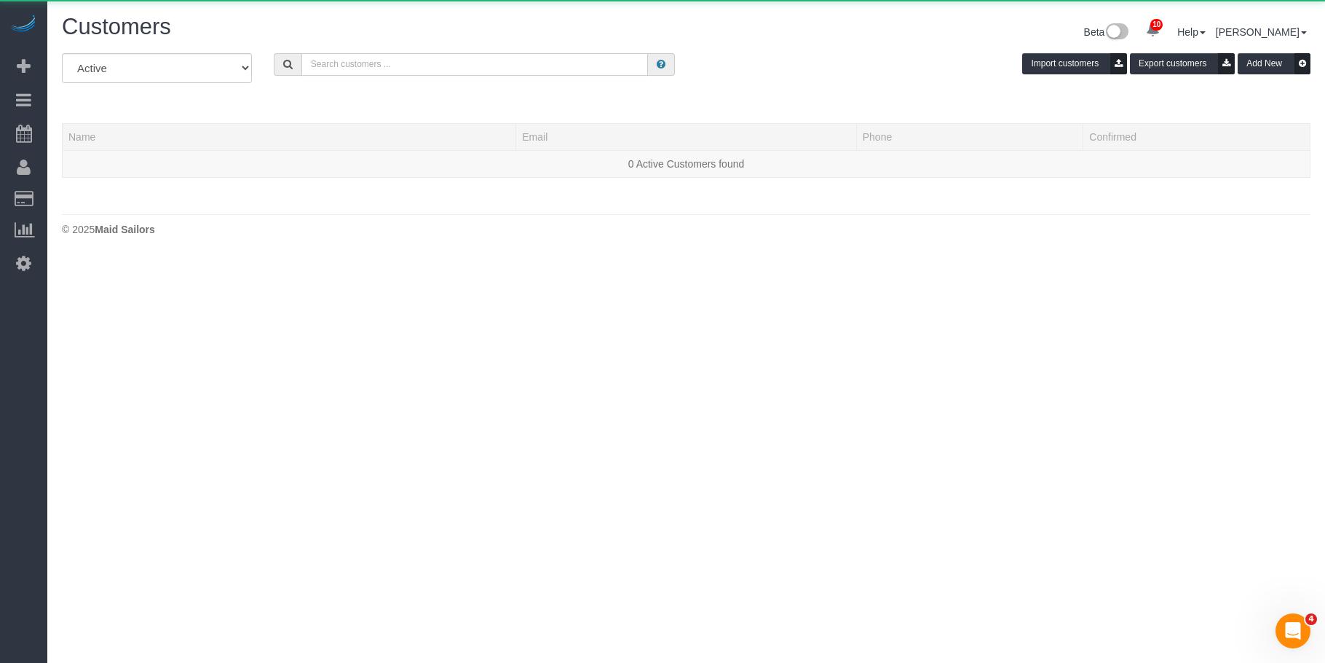
click at [483, 66] on input "text" at bounding box center [474, 64] width 347 height 23
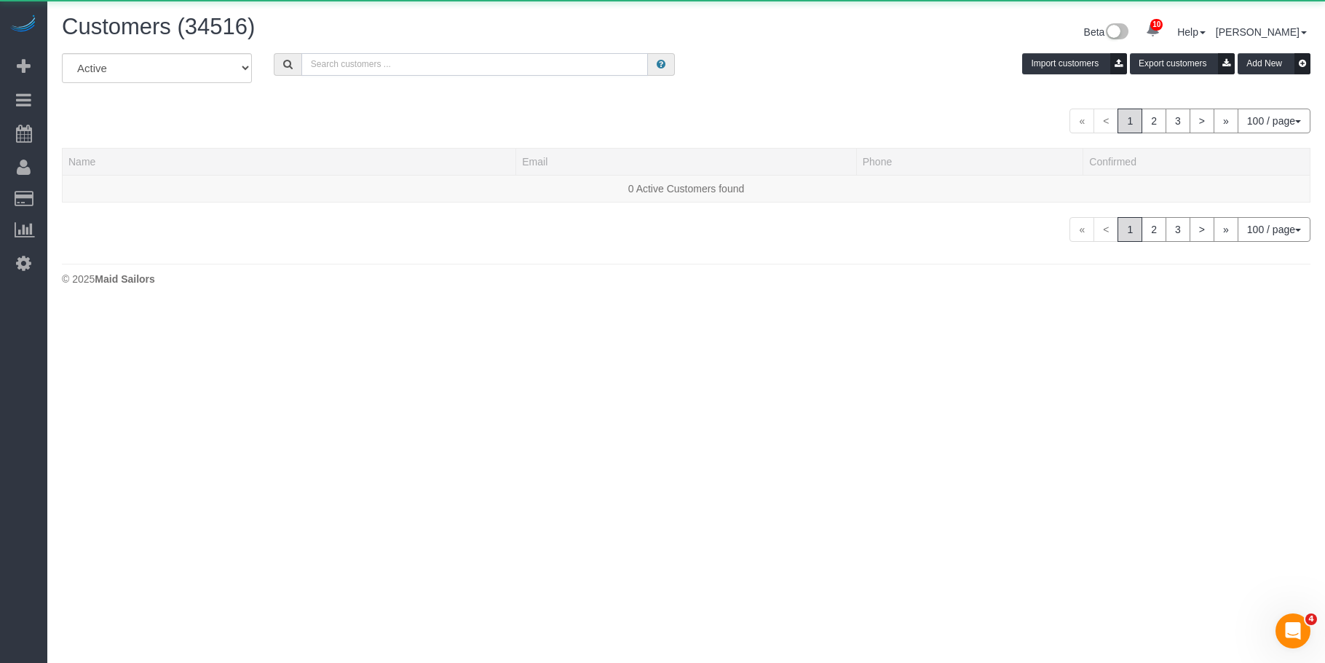
paste input "STILL HERE NYC"
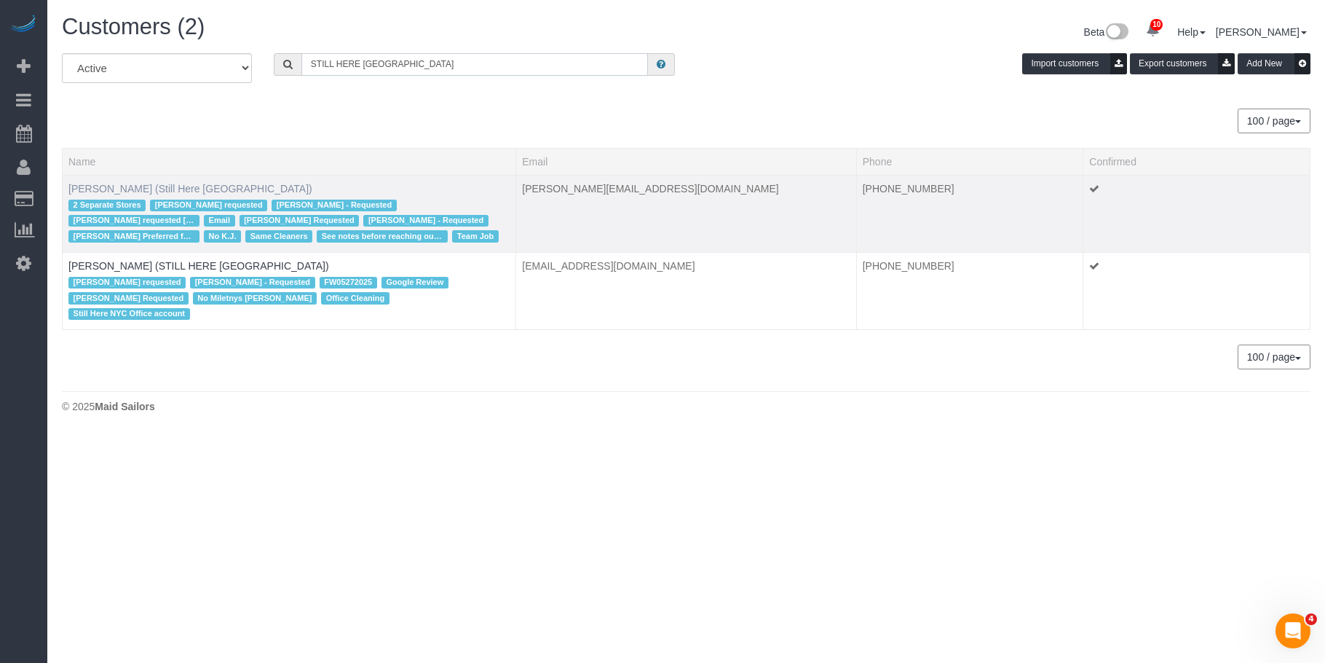
type input "STILL HERE NYC"
drag, startPoint x: 164, startPoint y: 188, endPoint x: 173, endPoint y: 187, distance: 8.8
click at [165, 187] on link "Francesca Racanelli (Still Here NYC)" at bounding box center [190, 189] width 244 height 12
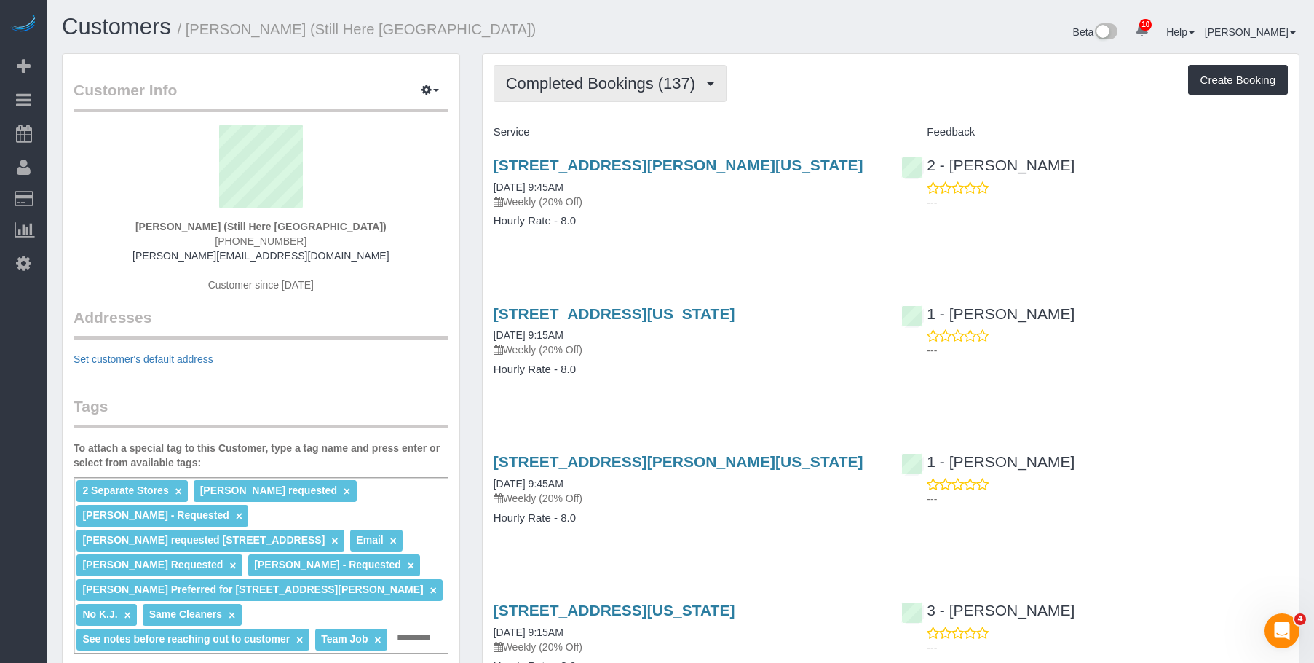
click at [565, 71] on button "Completed Bookings (137)" at bounding box center [611, 83] width 234 height 37
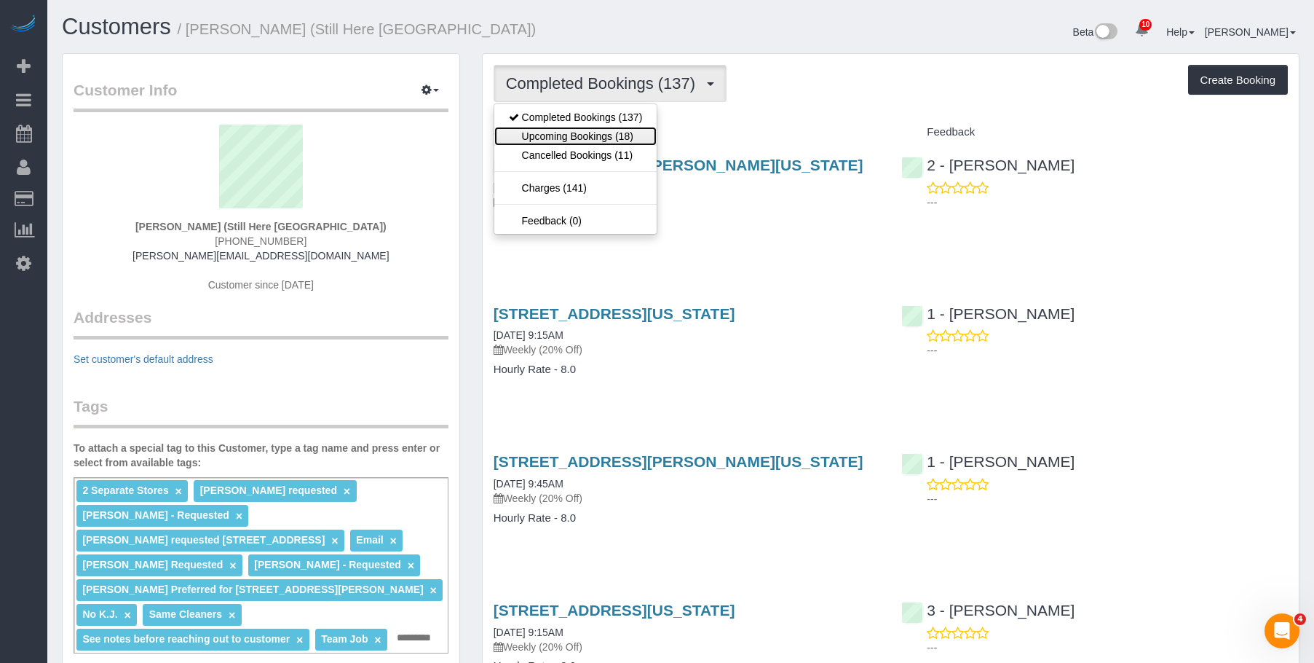
click at [537, 127] on link "Upcoming Bookings (18)" at bounding box center [575, 136] width 163 height 19
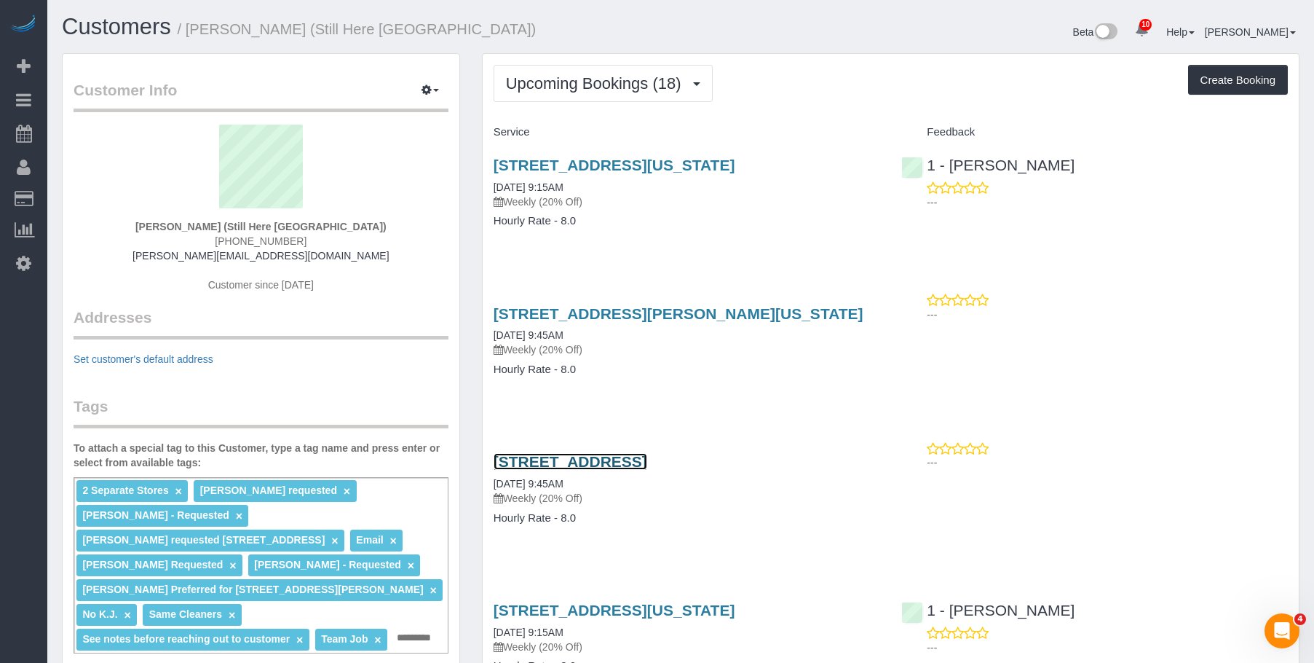
click at [647, 462] on link "170 Wythe Avenue, Brooklyn, NY 11249" at bounding box center [571, 461] width 154 height 17
click at [544, 17] on h1 "Customers / Francesca Racanelli (Still Here NYC)" at bounding box center [366, 27] width 608 height 25
drag, startPoint x: 884, startPoint y: 81, endPoint x: 1037, endPoint y: 2, distance: 172.0
click at [885, 80] on div "Upcoming Bookings (18) Completed Bookings (137) Upcoming Bookings (18) Cancelle…" at bounding box center [891, 83] width 794 height 37
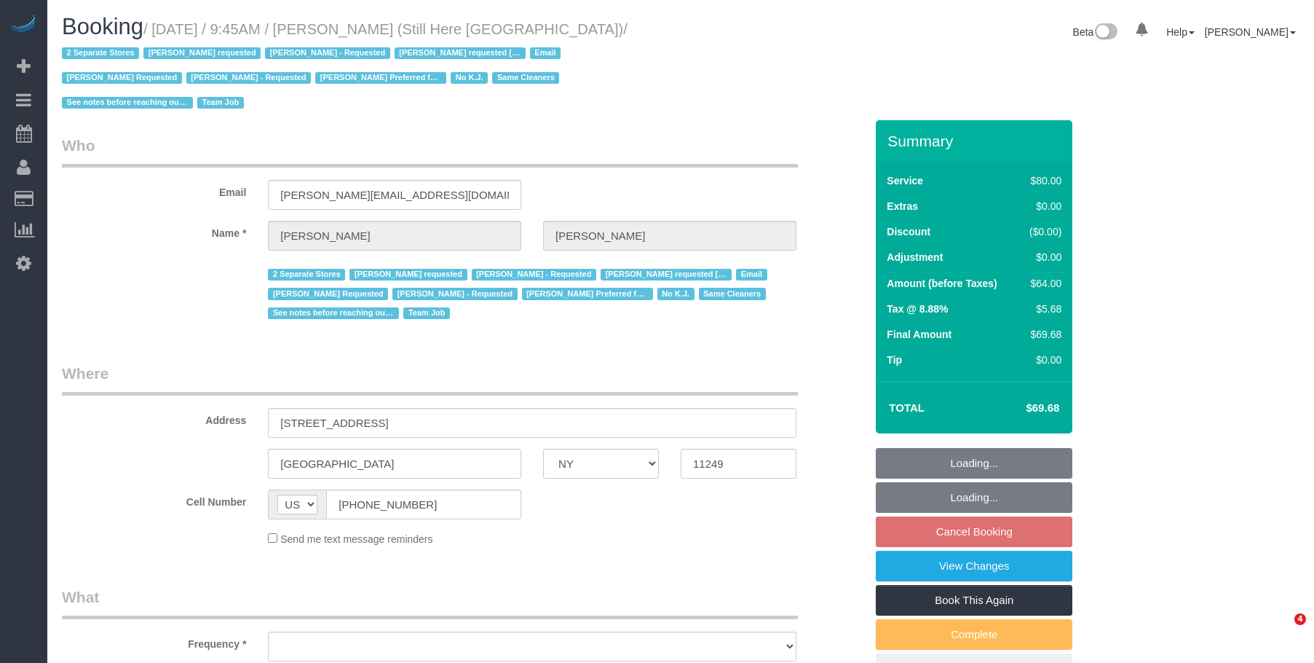
select select "NY"
select select "number:89"
select select "number:90"
select select "number:15"
select select "number:5"
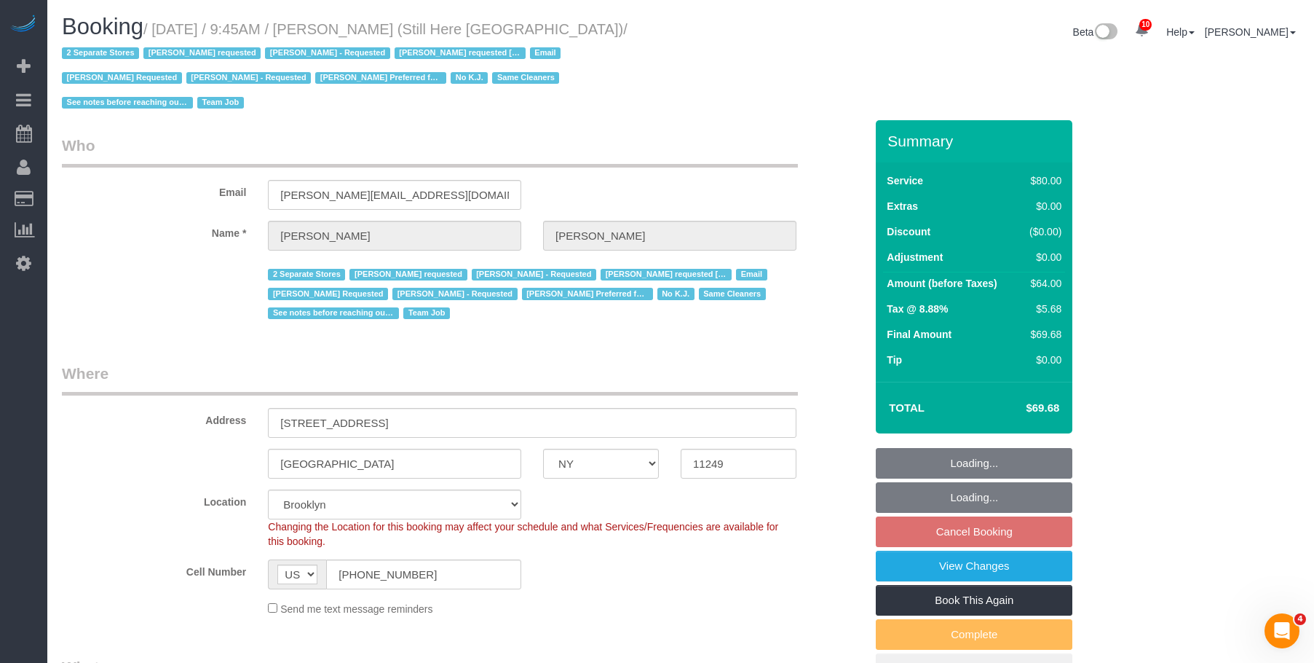
select select "object:895"
select select "string:stripe-pm_1Oyz8t4VGloSiKo71skqOF54"
select select "object:1060"
drag, startPoint x: 703, startPoint y: 122, endPoint x: 637, endPoint y: 220, distance: 118.1
click at [703, 135] on legend "Who" at bounding box center [430, 151] width 736 height 33
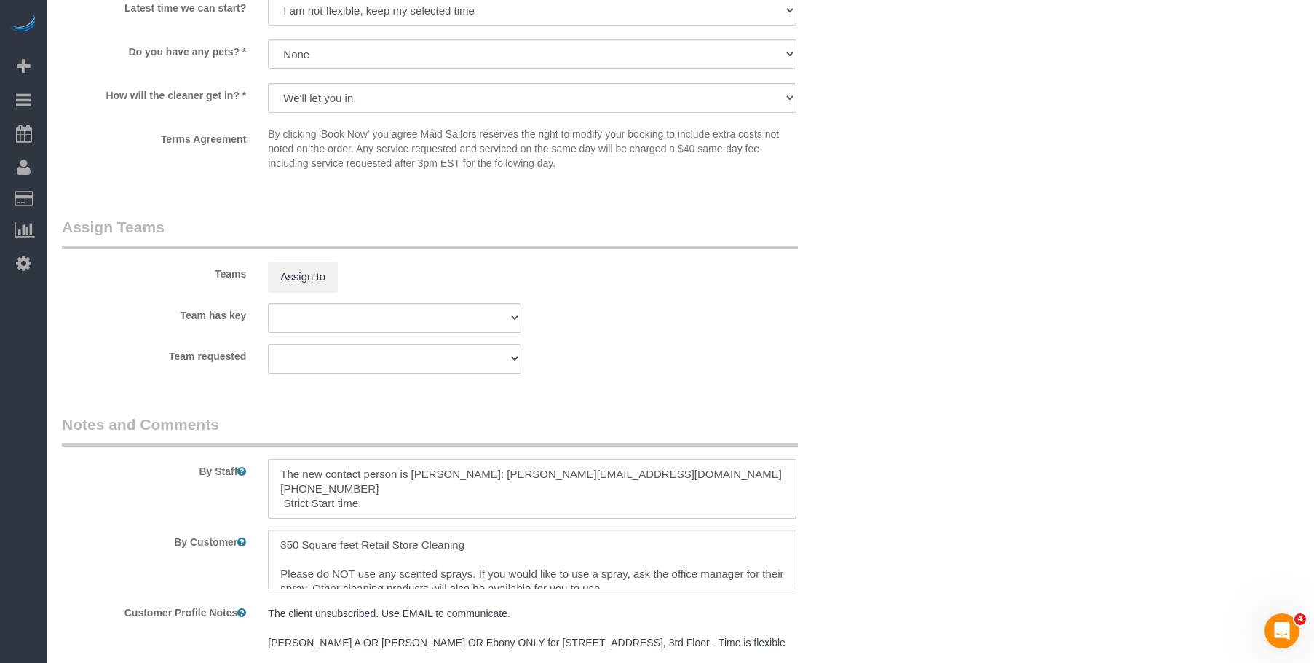
scroll to position [1602, 0]
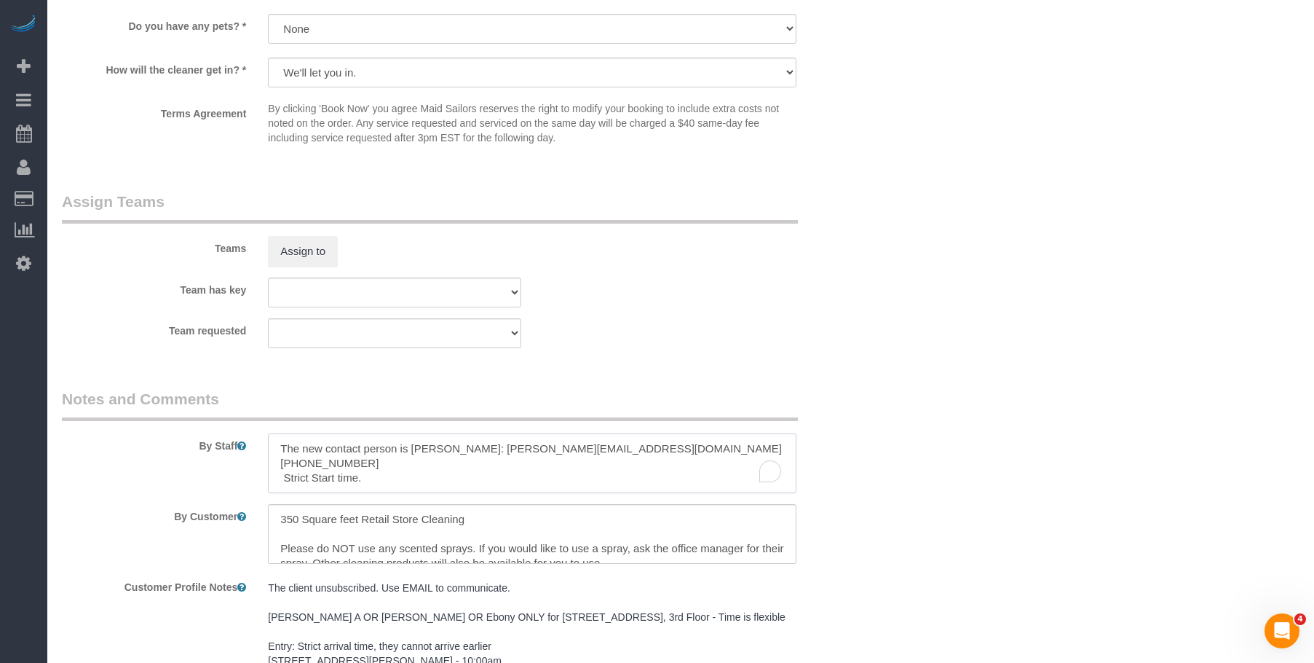
drag, startPoint x: 633, startPoint y: 427, endPoint x: 727, endPoint y: 423, distance: 94.7
click at [727, 433] on textarea "To enrich screen reader interactions, please activate Accessibility in Grammarl…" at bounding box center [532, 463] width 529 height 60
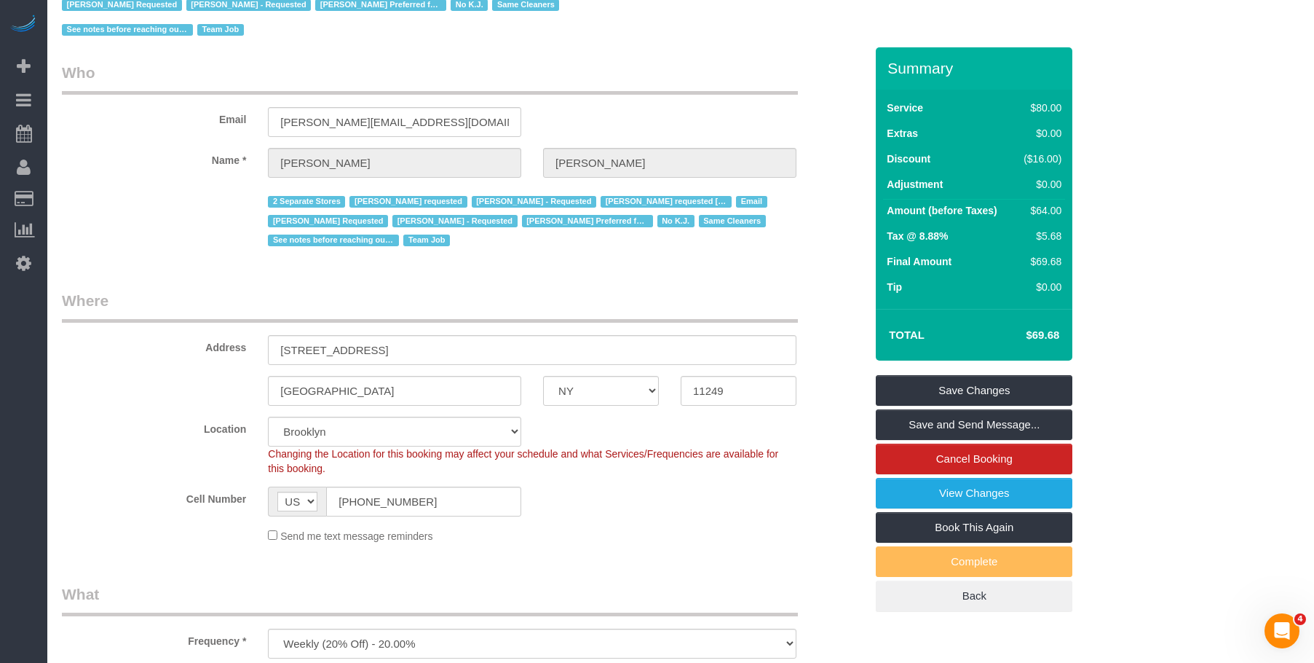
scroll to position [0, 0]
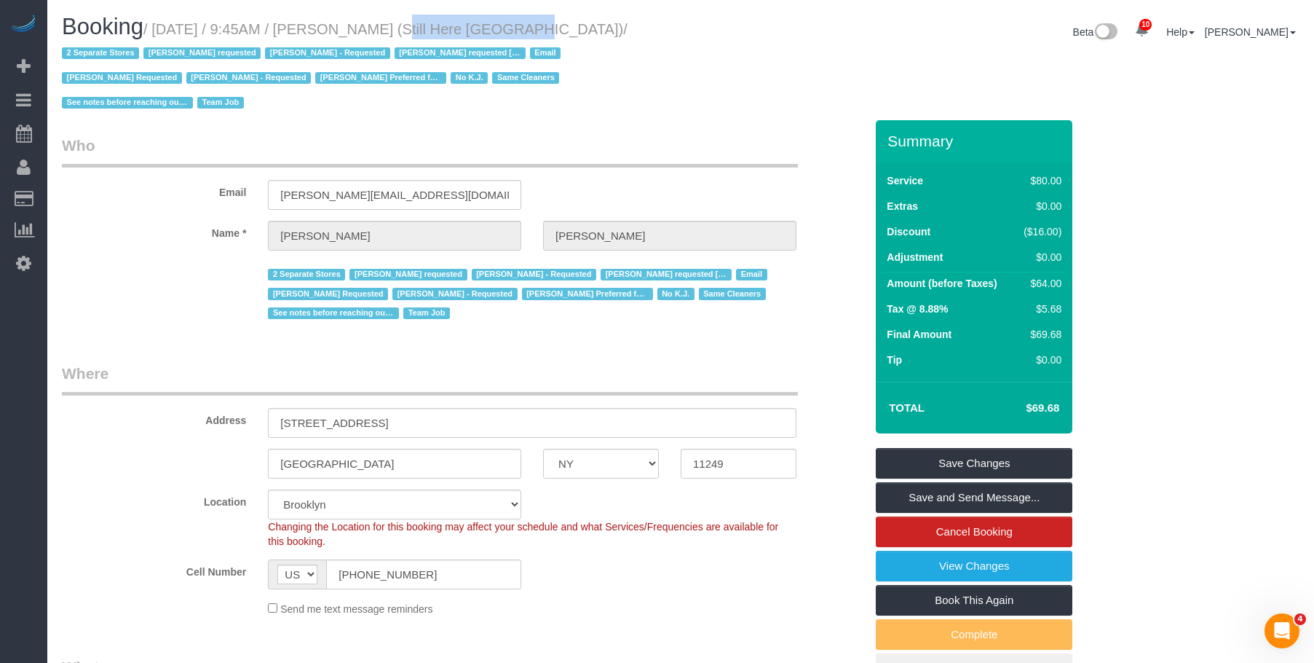
drag, startPoint x: 366, startPoint y: 26, endPoint x: 500, endPoint y: 28, distance: 133.3
click at [500, 28] on small "/ September 08, 2025 / 9:45AM / Francesca Racanelli (Still Here NYC) / 2 Separa…" at bounding box center [345, 66] width 566 height 90
copy small "Francesca Racanelli"
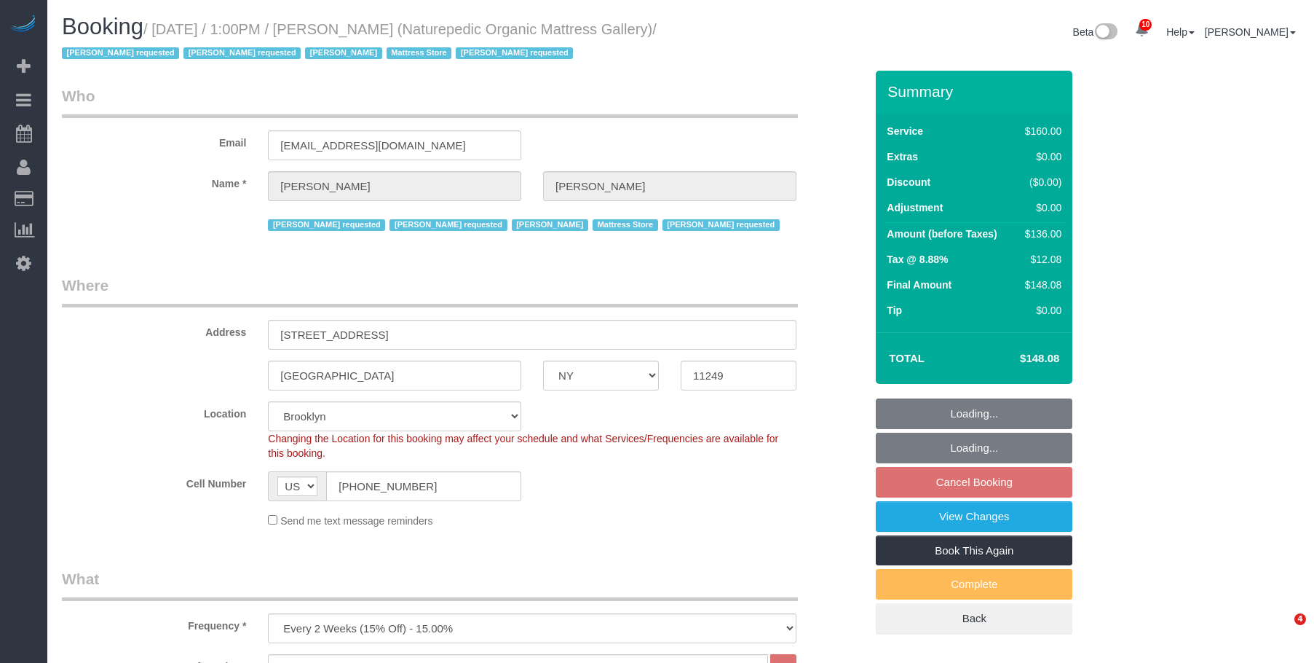
select select "NY"
select select "number:89"
select select "number:90"
select select "number:15"
select select "number:5"
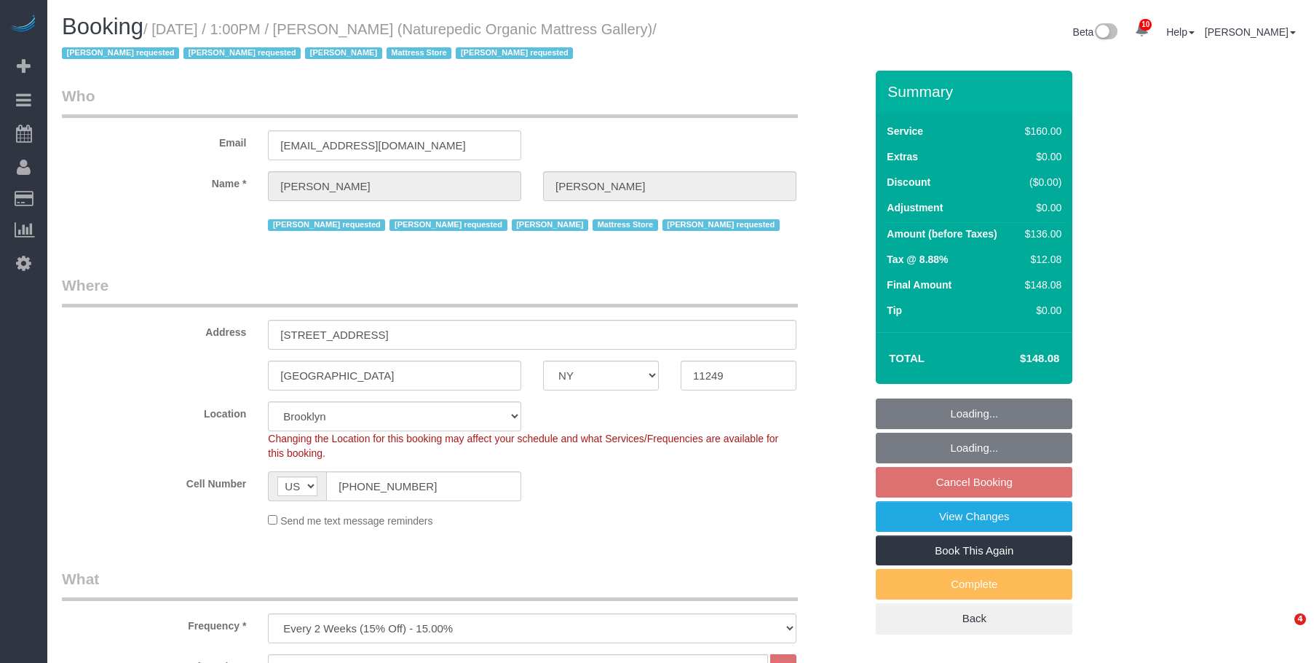
select select "object:1363"
select select "spot6"
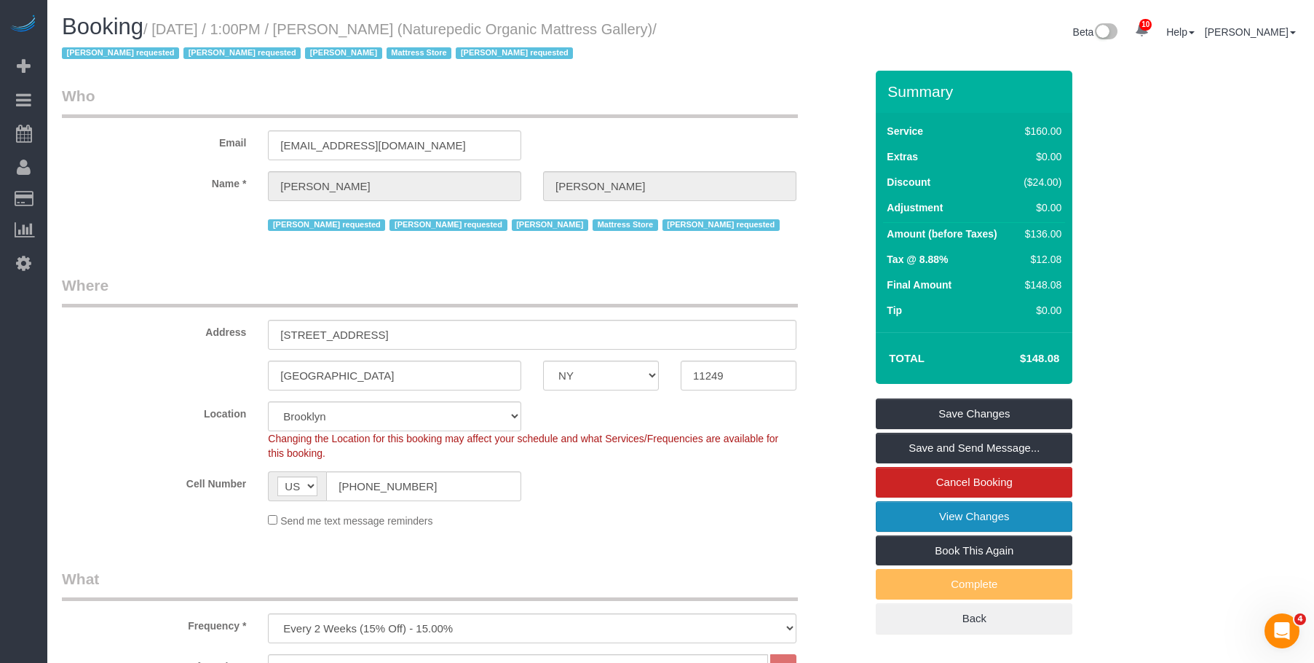
click at [928, 506] on link "View Changes" at bounding box center [974, 516] width 197 height 31
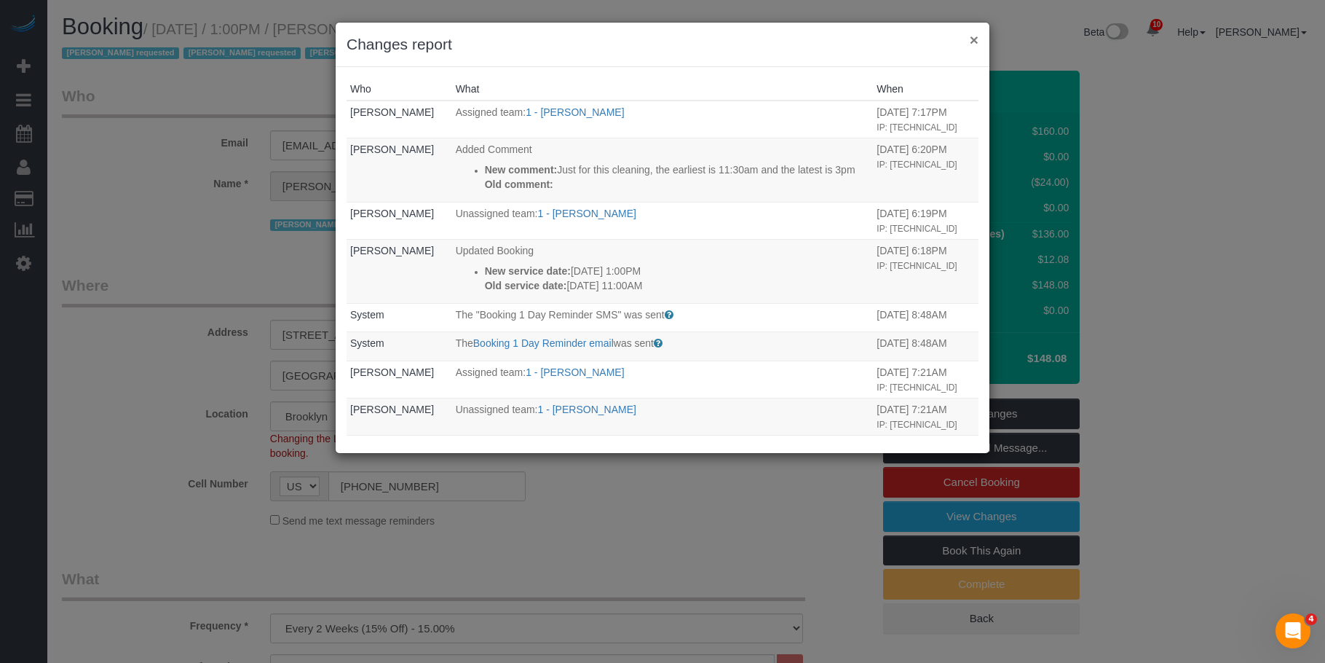
click at [975, 38] on button "×" at bounding box center [974, 39] width 9 height 15
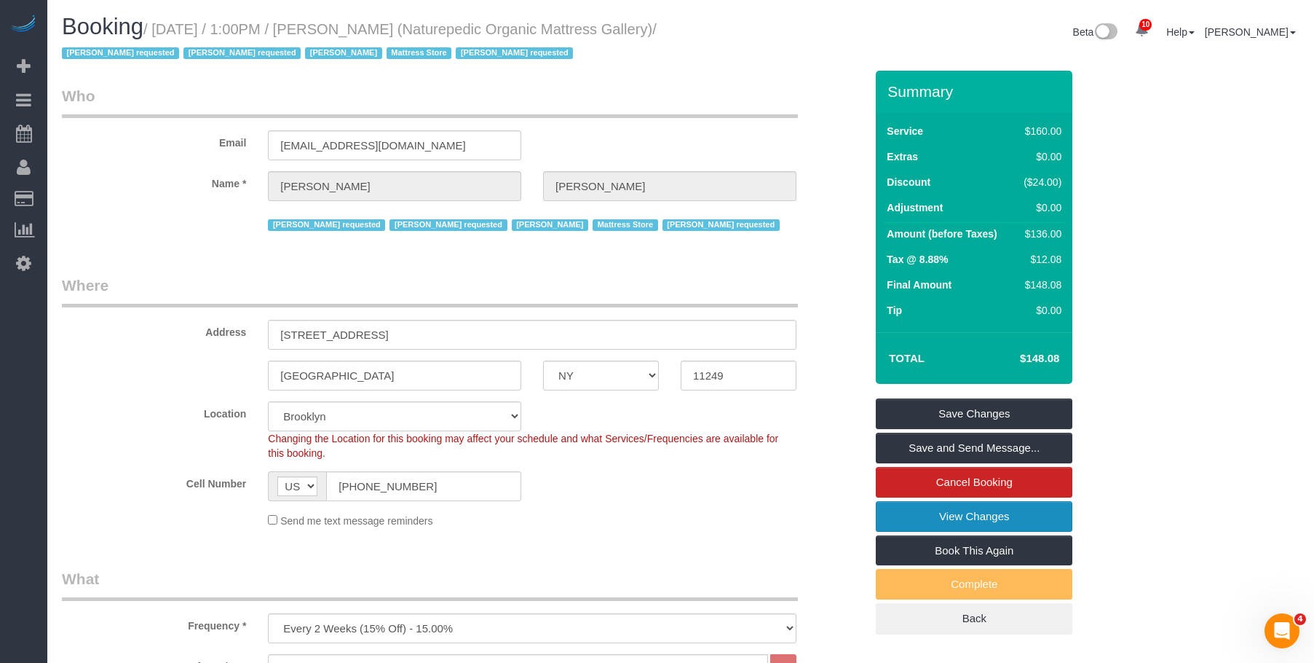
drag, startPoint x: 979, startPoint y: 514, endPoint x: 990, endPoint y: 515, distance: 10.2
click at [979, 514] on link "View Changes" at bounding box center [974, 516] width 197 height 31
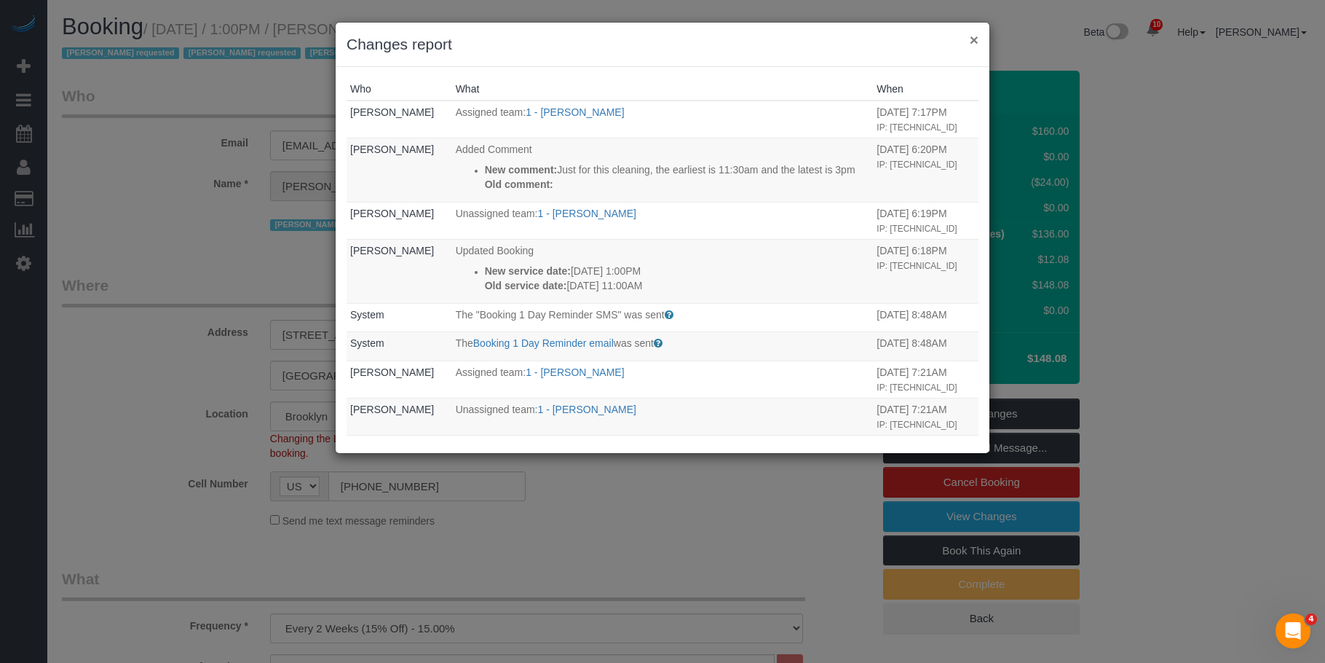
click at [973, 33] on button "×" at bounding box center [974, 39] width 9 height 15
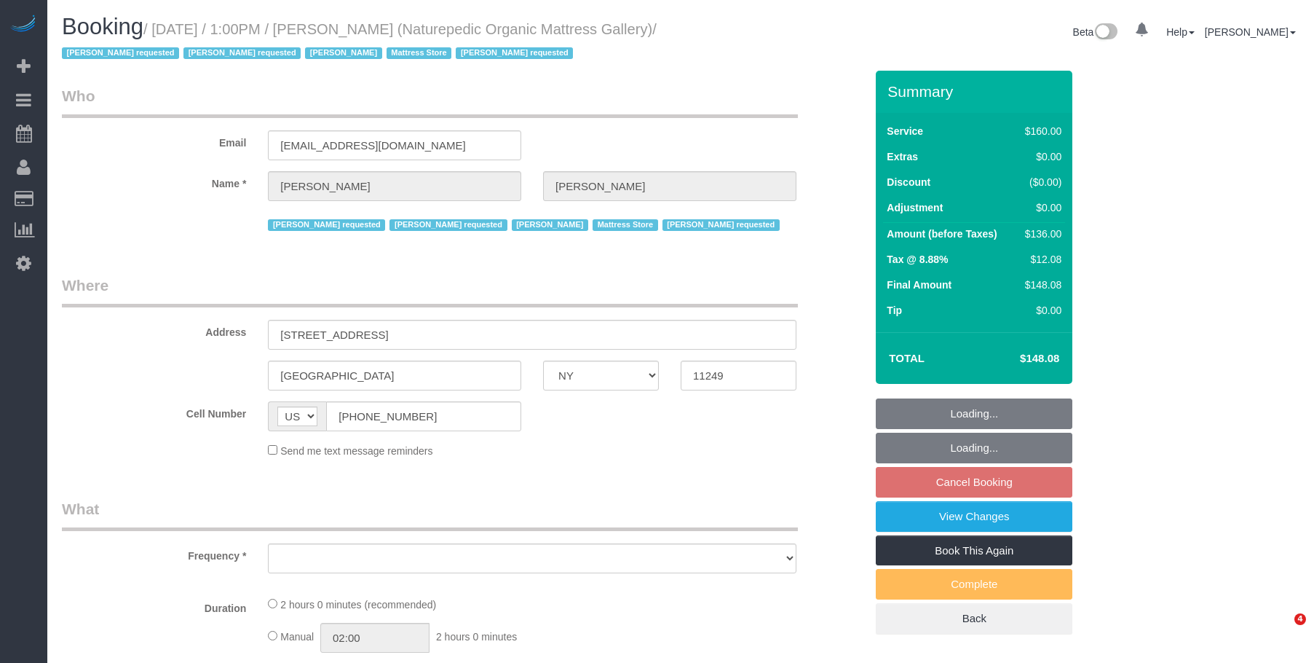
select select "NY"
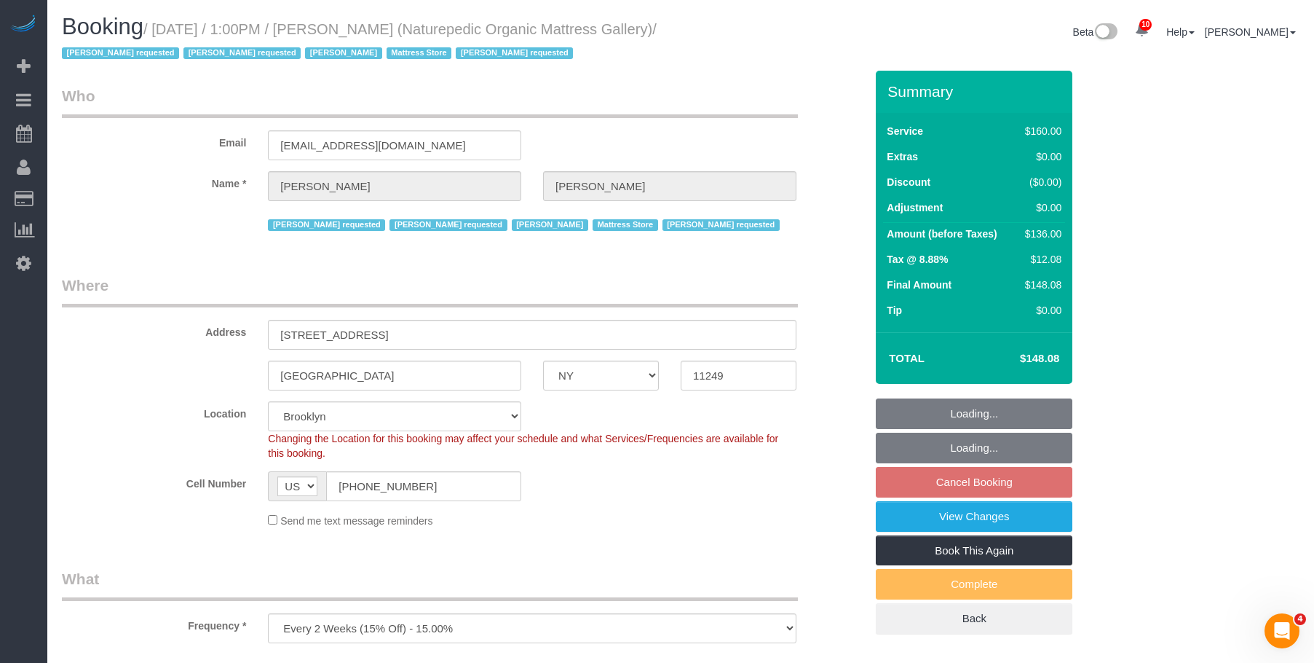
select select "object:757"
select select "string:stripe-pm_1NflzN4VGloSiKo7kgpKxF8o"
click at [706, 34] on div "Beta 10 Your Notifications You have 0 alerts × You have 6 to charge for 09/02/2…" at bounding box center [996, 34] width 630 height 39
select select "spot6"
select select "number:89"
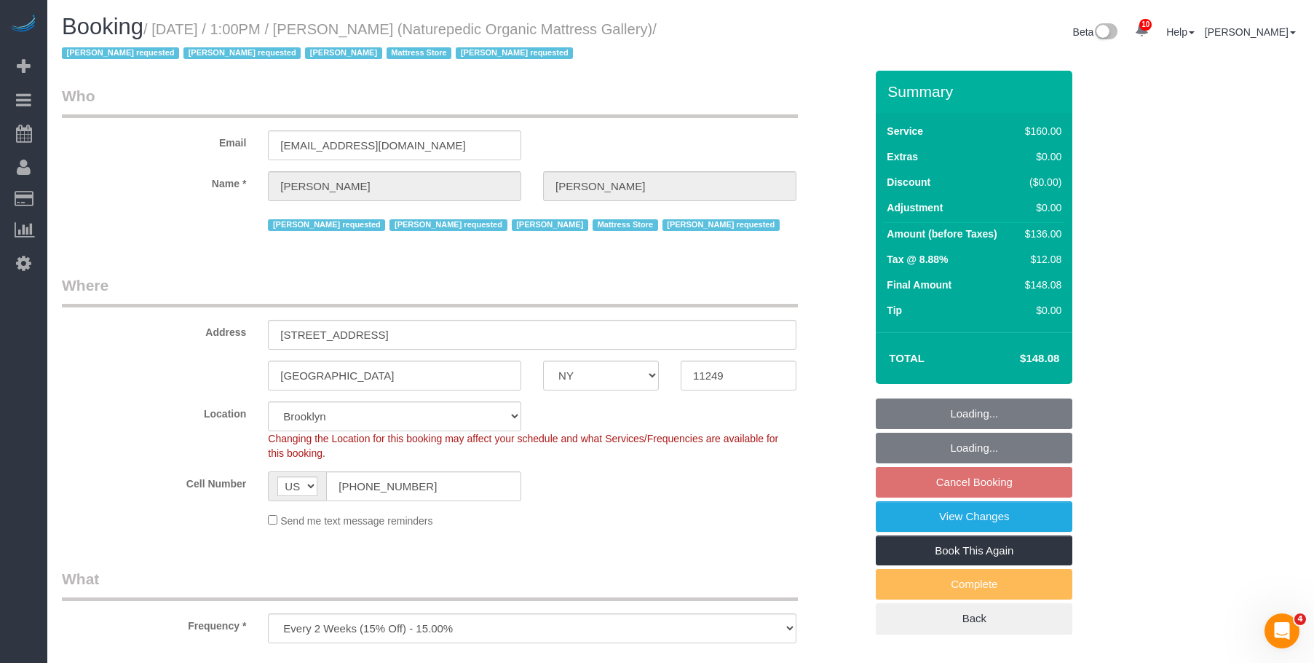
select select "number:90"
select select "number:15"
select select "number:5"
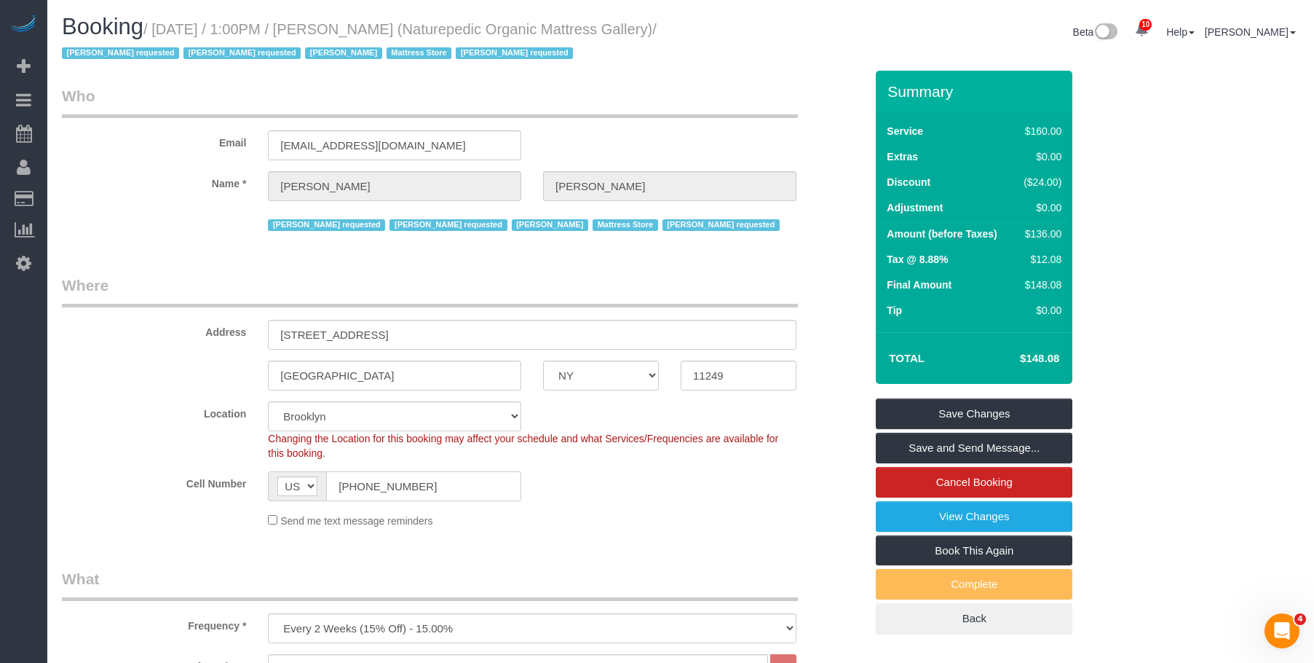
drag, startPoint x: 417, startPoint y: 492, endPoint x: 218, endPoint y: 477, distance: 198.6
click at [218, 478] on div "Cell Number AF AL DZ AD AO AI AQ AG AR AM AW AU AT AZ BS BH BD BB BY BE BZ BJ B…" at bounding box center [463, 486] width 825 height 30
drag, startPoint x: 173, startPoint y: 30, endPoint x: 454, endPoint y: 28, distance: 281.1
click at [454, 28] on small "/ September 04, 2025 / 1:00PM / Luis Chevere (Naturepedic Organic Mattress Gall…" at bounding box center [359, 41] width 595 height 41
click at [580, 23] on small "/ September 04, 2025 / 1:00PM / Luis Chevere (Naturepedic Organic Mattress Gall…" at bounding box center [359, 41] width 595 height 41
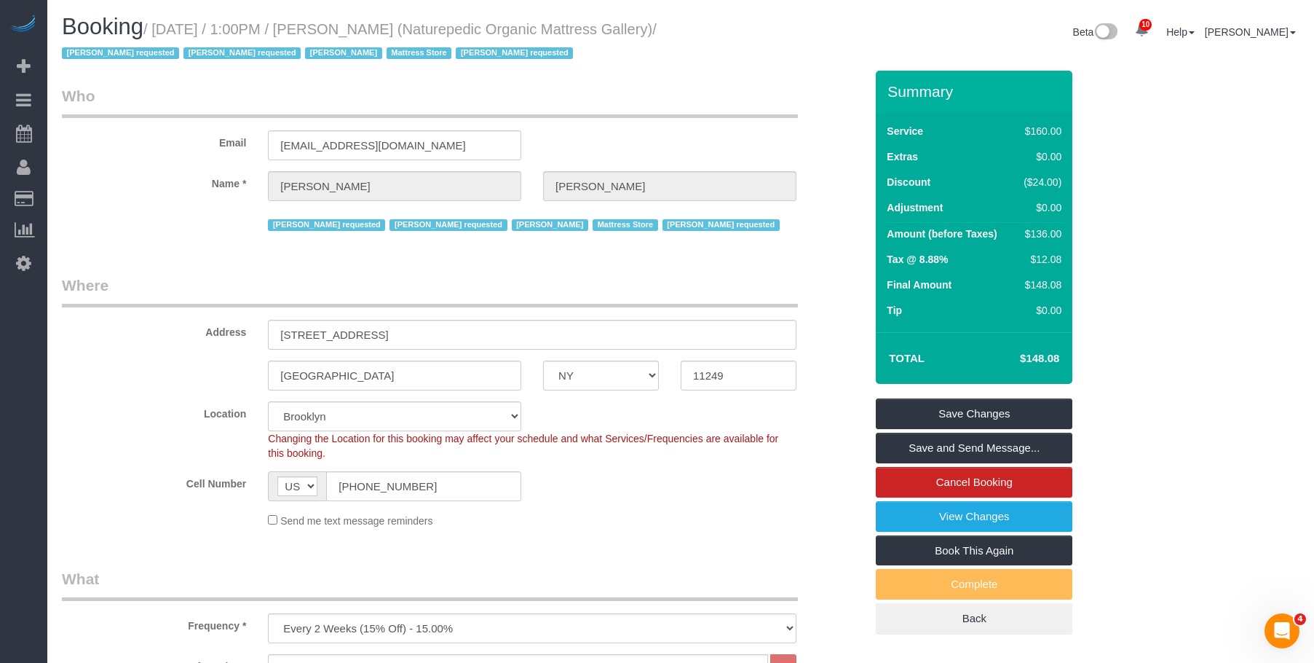
drag, startPoint x: 366, startPoint y: 27, endPoint x: 1139, endPoint y: 146, distance: 781.8
click at [674, 38] on div "Booking / September 04, 2025 / 1:00PM / Luis Chevere (Naturepedic Organic Mattr…" at bounding box center [366, 43] width 630 height 56
copy small "Luis Chevere (Naturepedic Organic Mattress"
drag, startPoint x: 580, startPoint y: 279, endPoint x: 601, endPoint y: 276, distance: 22.0
click at [583, 278] on legend "Where" at bounding box center [430, 291] width 736 height 33
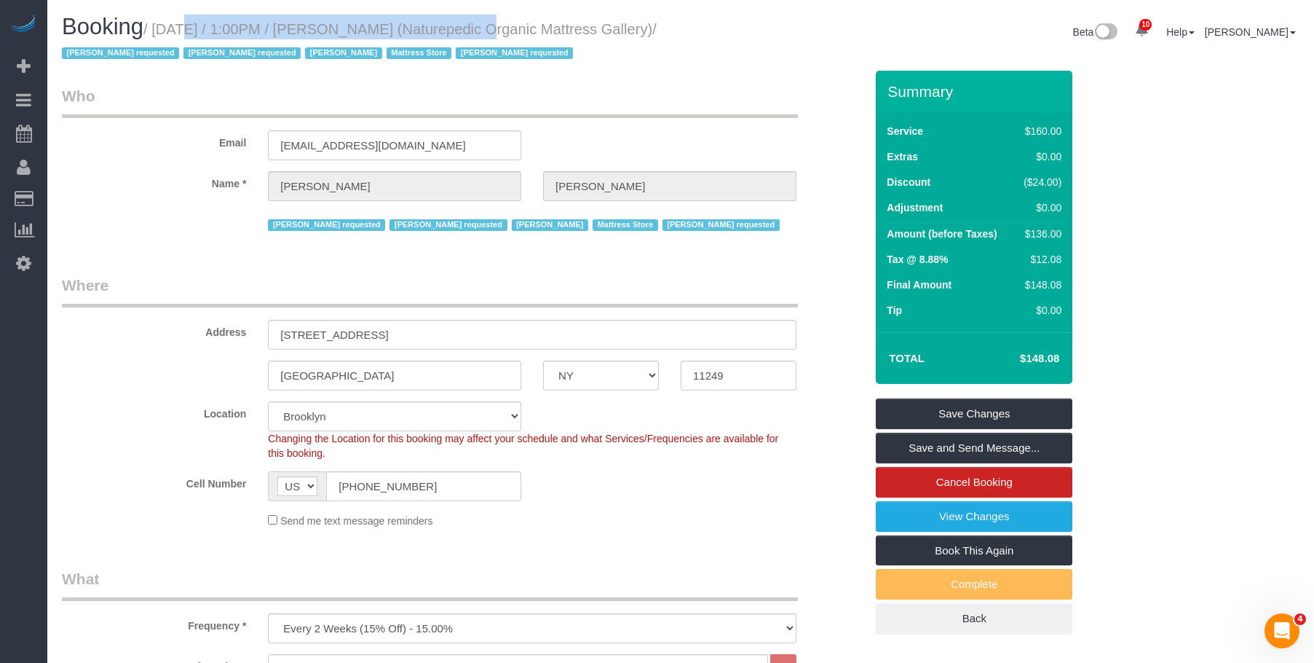
drag, startPoint x: 159, startPoint y: 26, endPoint x: 450, endPoint y: 34, distance: 291.4
click at [450, 34] on small "/ September 04, 2025 / 1:00PM / Luis Chevere (Naturepedic Organic Mattress Gall…" at bounding box center [359, 41] width 595 height 41
copy small "September 04, 2025 / 1:00PM / Luis Chevere"
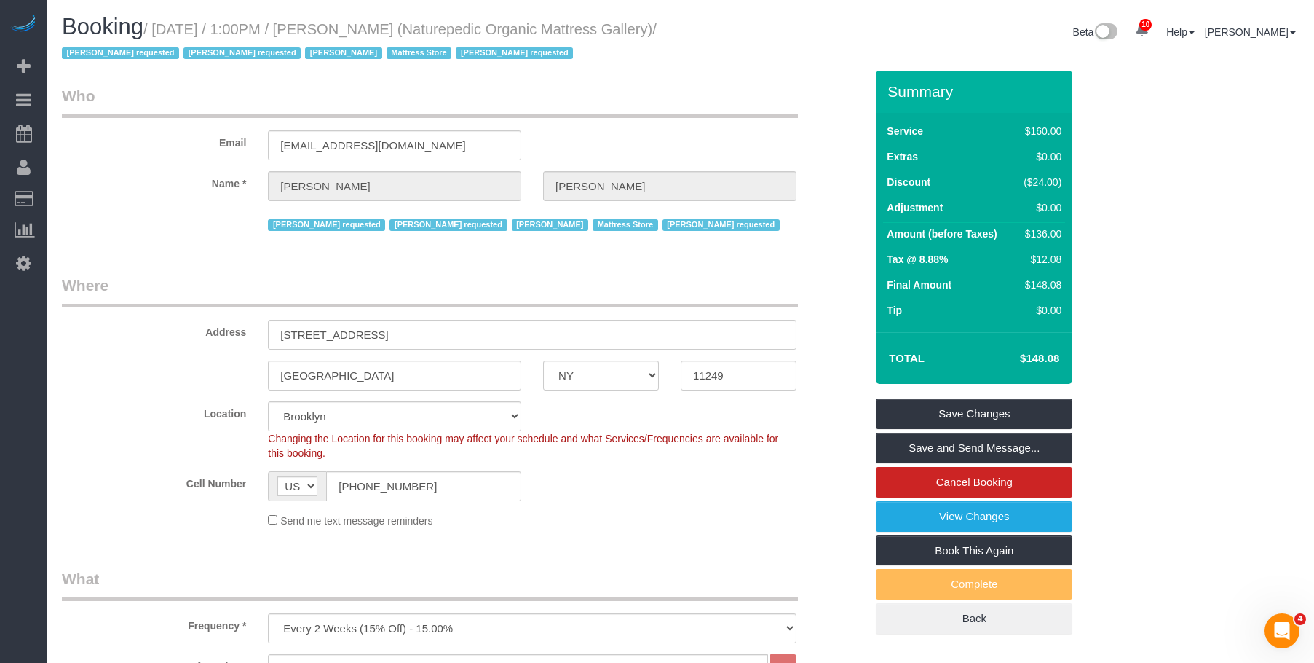
click at [697, 112] on legend "Who" at bounding box center [430, 101] width 736 height 33
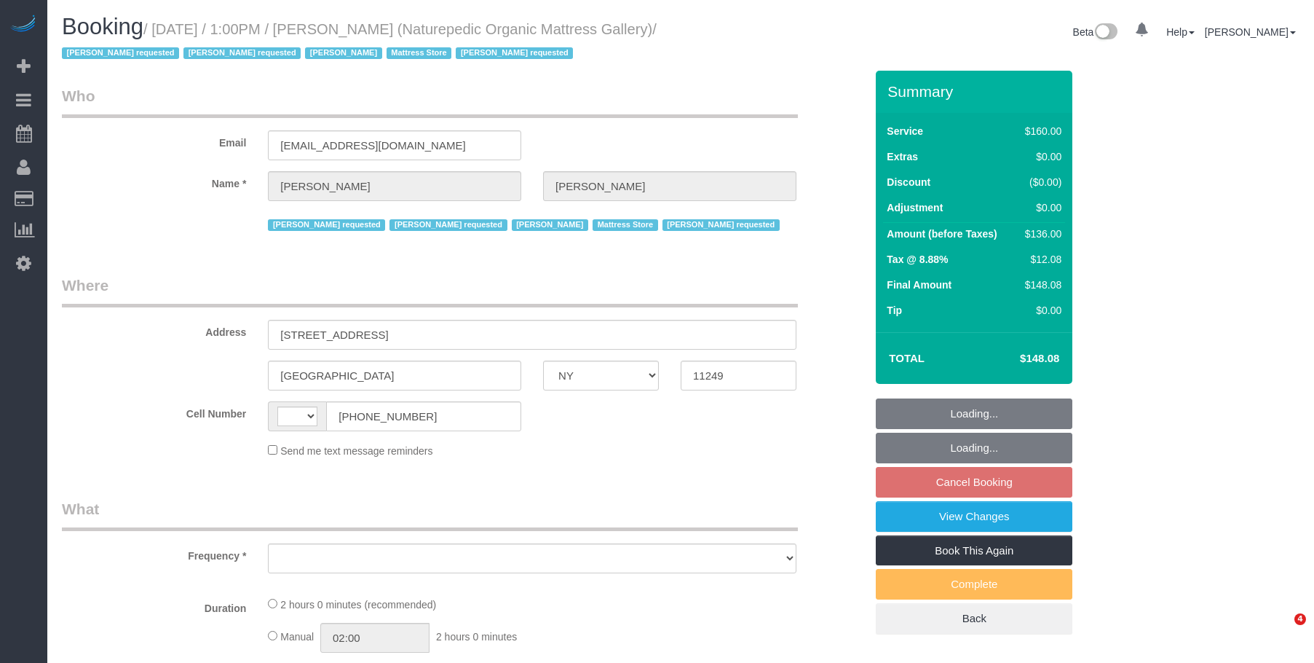
select select "NY"
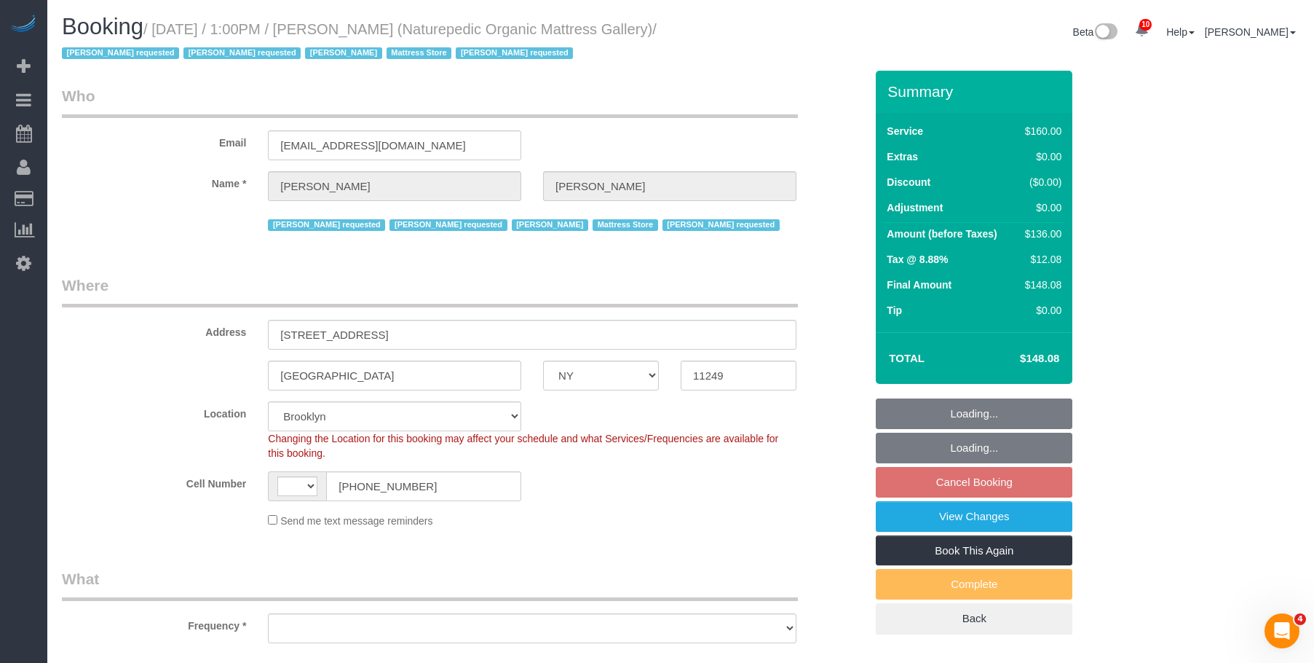
select select "string:[GEOGRAPHIC_DATA]"
select select "object:757"
select select "spot6"
select select "number:89"
select select "number:90"
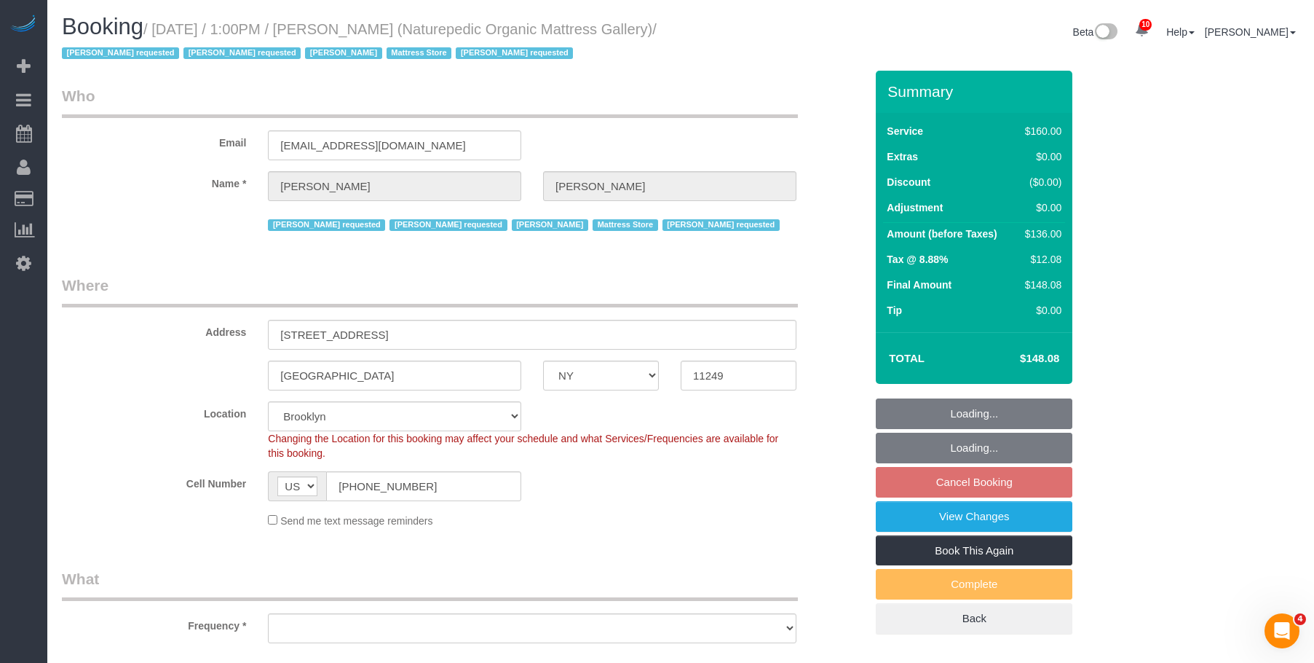
select select "number:15"
select select "number:5"
select select "object:1363"
select select "string:stripe-pm_1NflzN4VGloSiKo7kgpKxF8o"
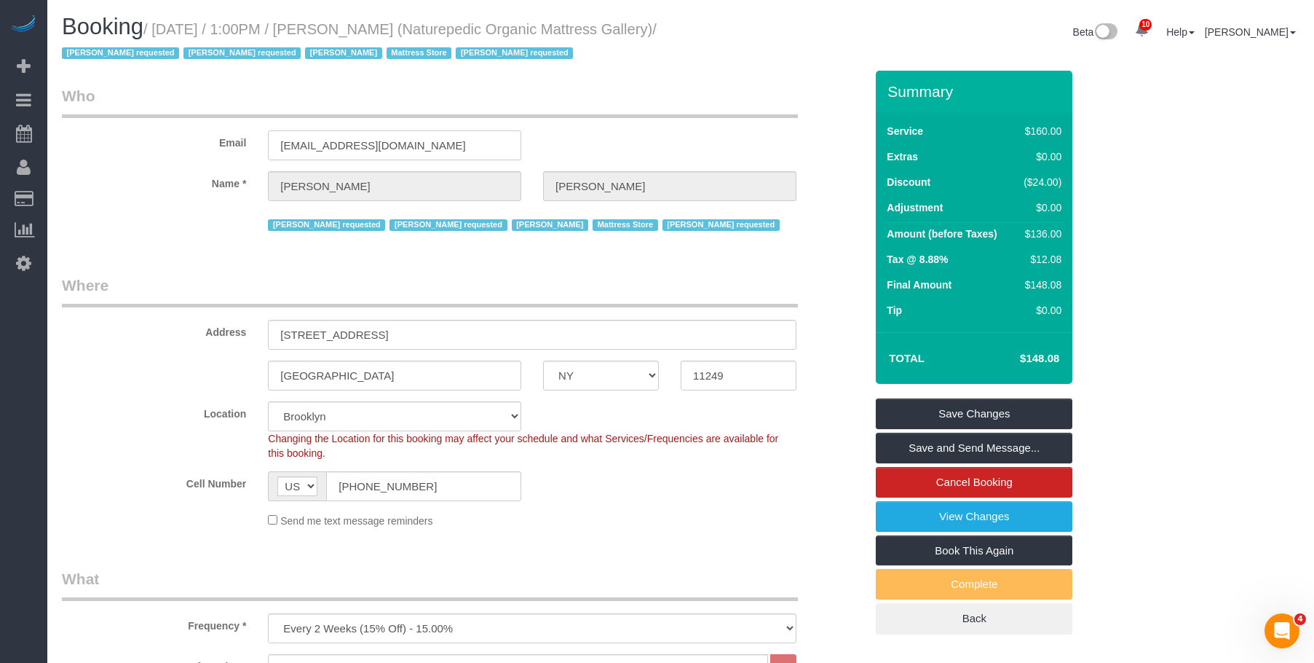
drag, startPoint x: 423, startPoint y: 144, endPoint x: 237, endPoint y: 146, distance: 186.4
click at [237, 146] on div "Email [EMAIL_ADDRESS][DOMAIN_NAME]" at bounding box center [463, 122] width 825 height 75
click at [382, 151] on input "[EMAIL_ADDRESS][DOMAIN_NAME]" at bounding box center [394, 145] width 253 height 30
paste input "johnoneill@naturepedicgallery"
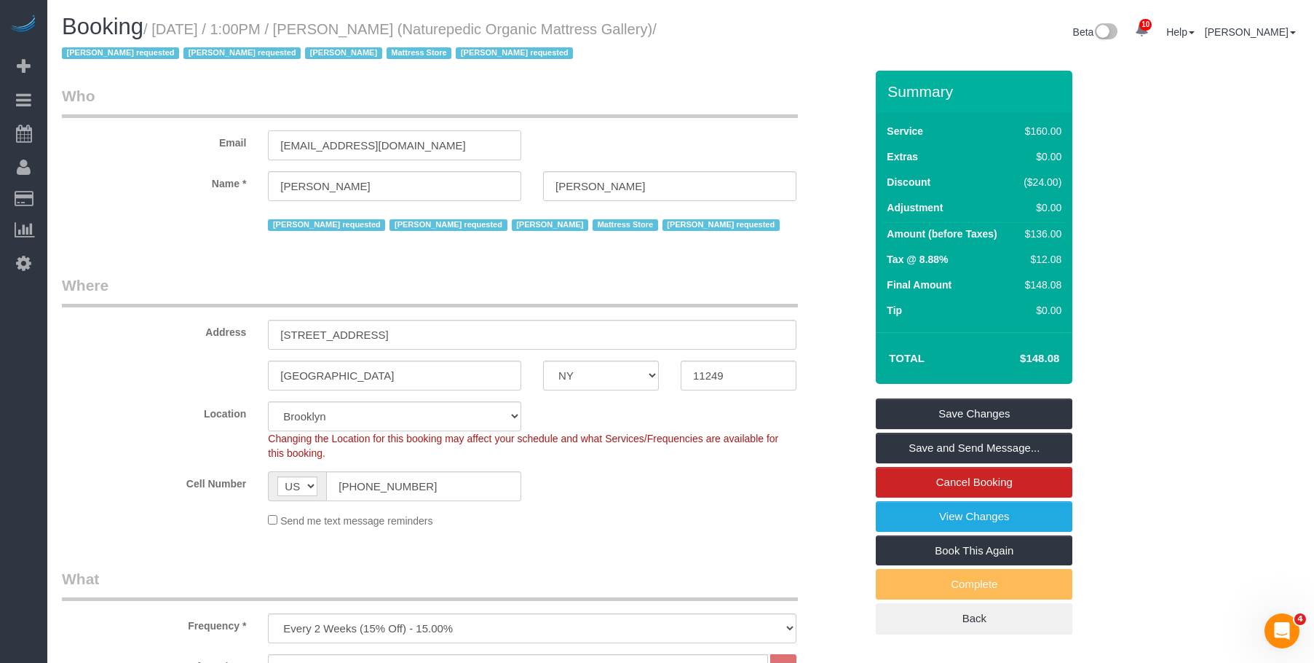
type input "[EMAIL_ADDRESS][DOMAIN_NAME]"
select select "string:stripe"
click at [687, 284] on legend "Where" at bounding box center [430, 291] width 736 height 33
select select "spot65"
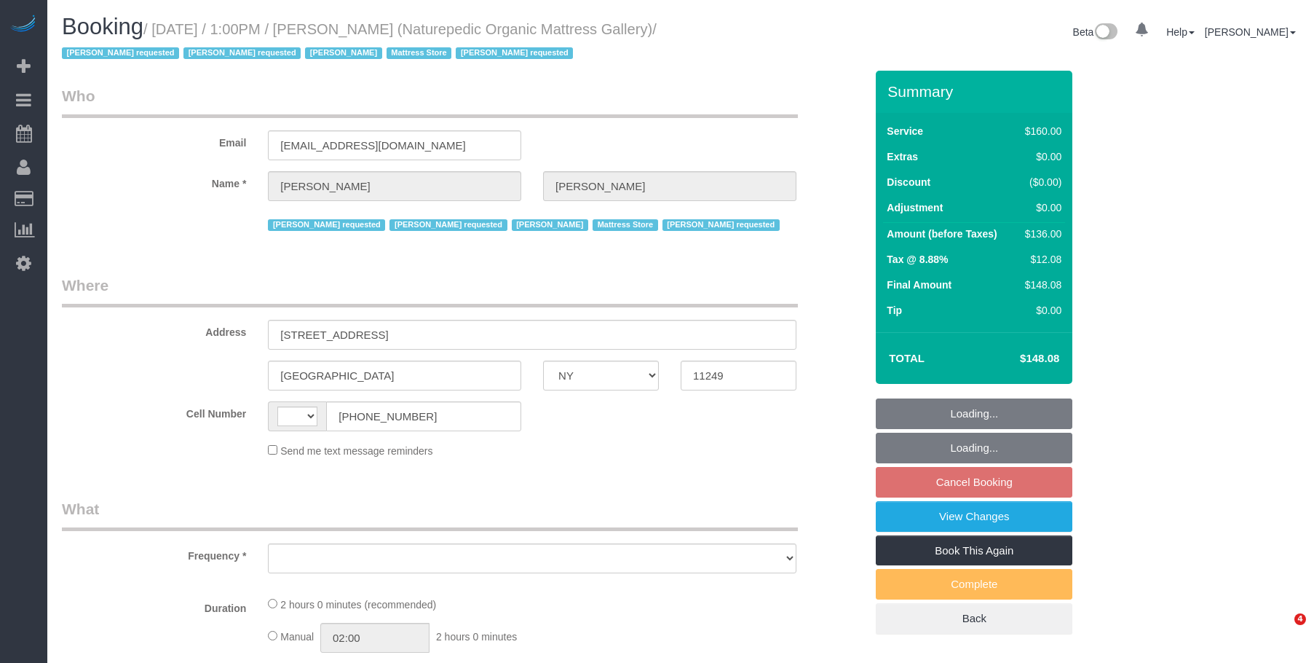
select select "NY"
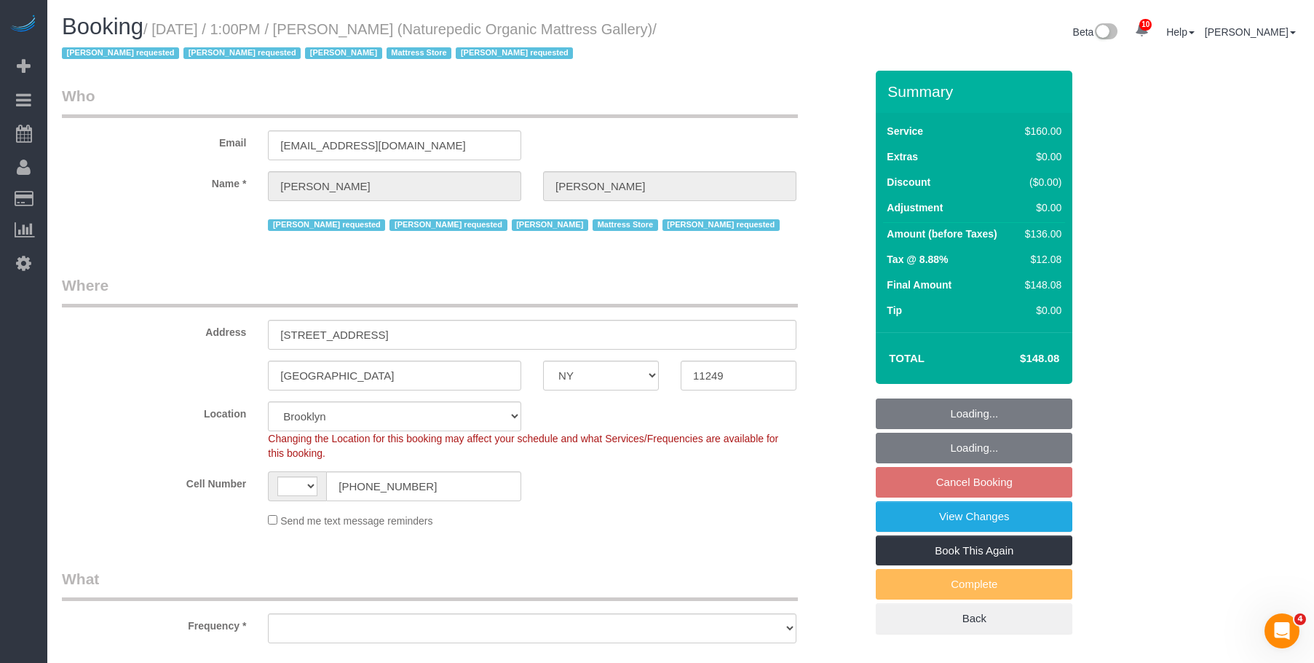
select select "string:[GEOGRAPHIC_DATA]"
select select "string:stripe-pm_1NflzN4VGloSiKo7kgpKxF8o"
select select "object:837"
select select "spot6"
select select "number:89"
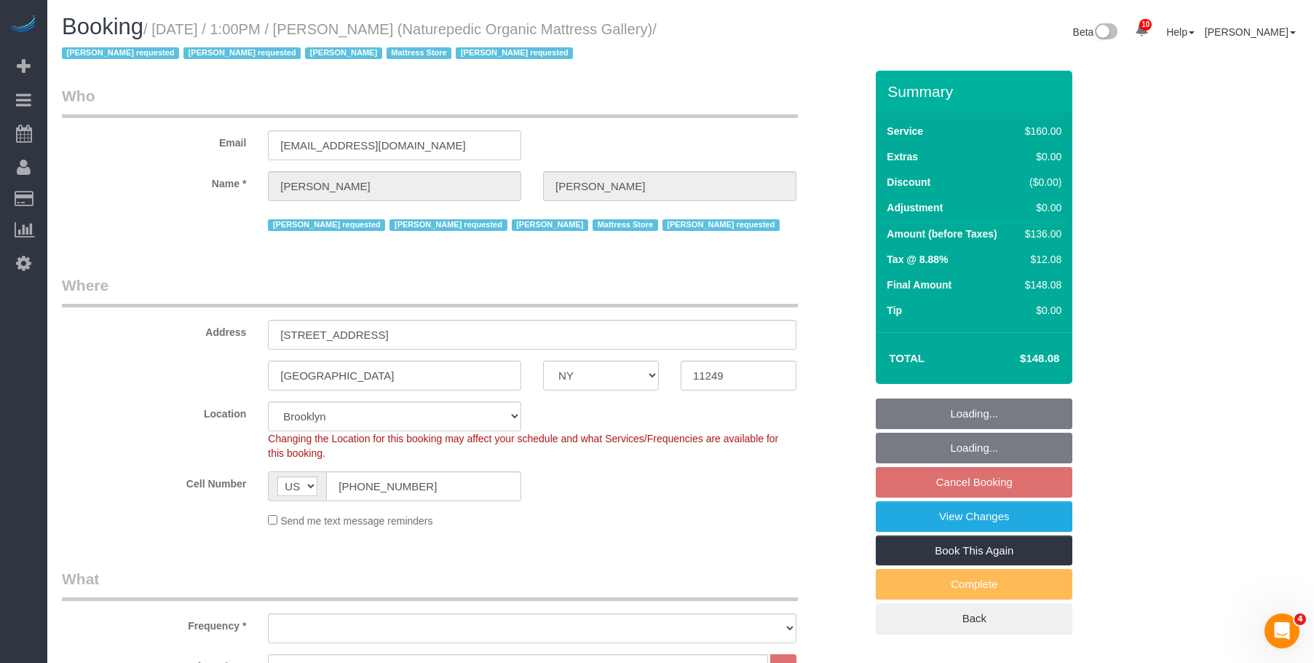
select select "number:90"
select select "number:15"
select select "number:5"
select select "object:1363"
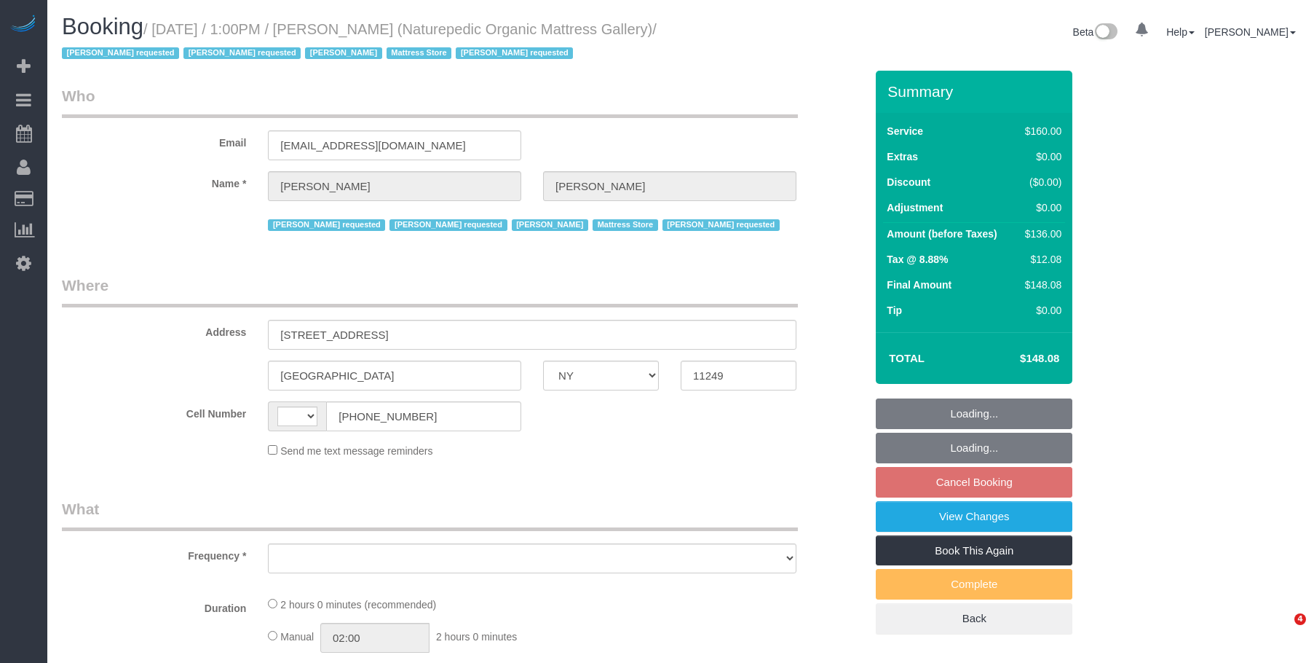
select select "NY"
select select "string:[GEOGRAPHIC_DATA]"
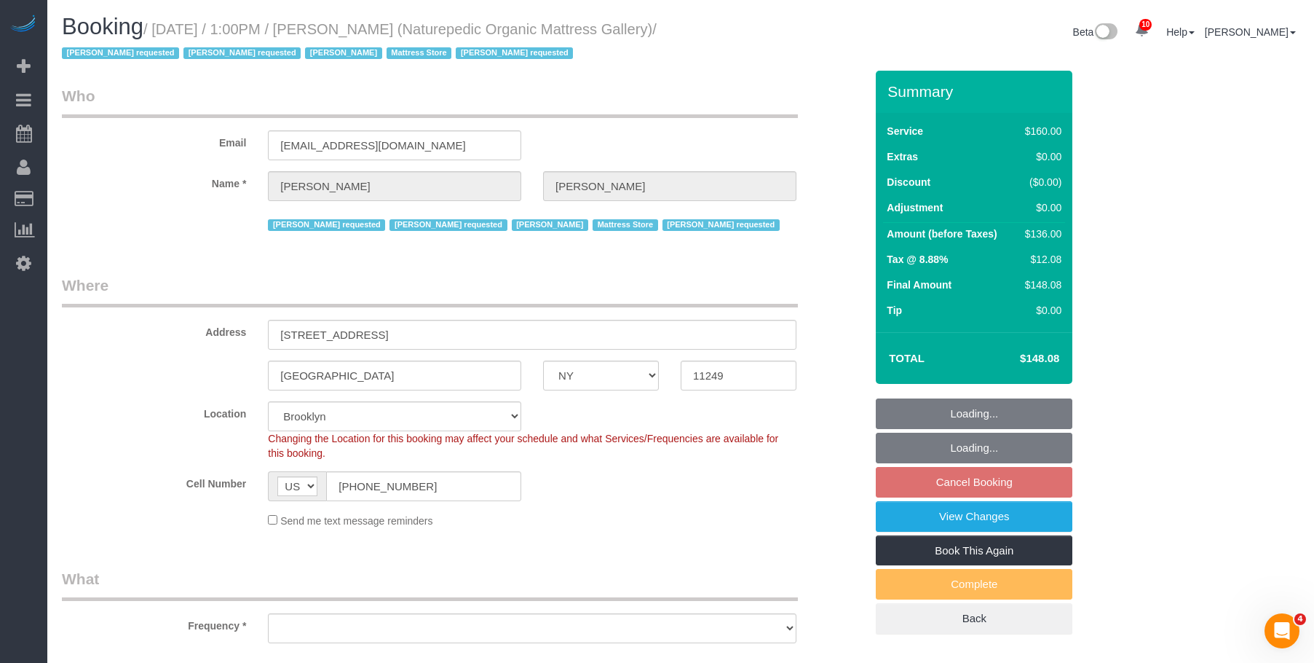
select select "object:754"
select select "spot6"
select select "number:89"
select select "number:90"
select select "number:15"
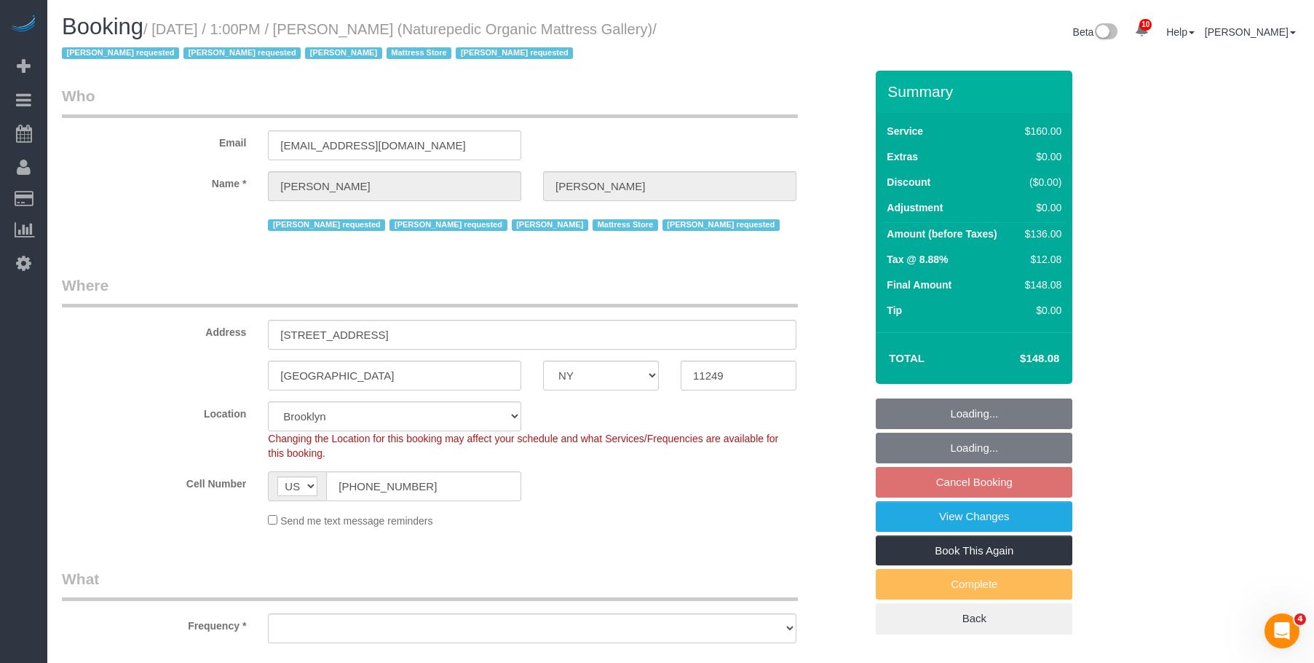
select select "number:5"
select select "object:1279"
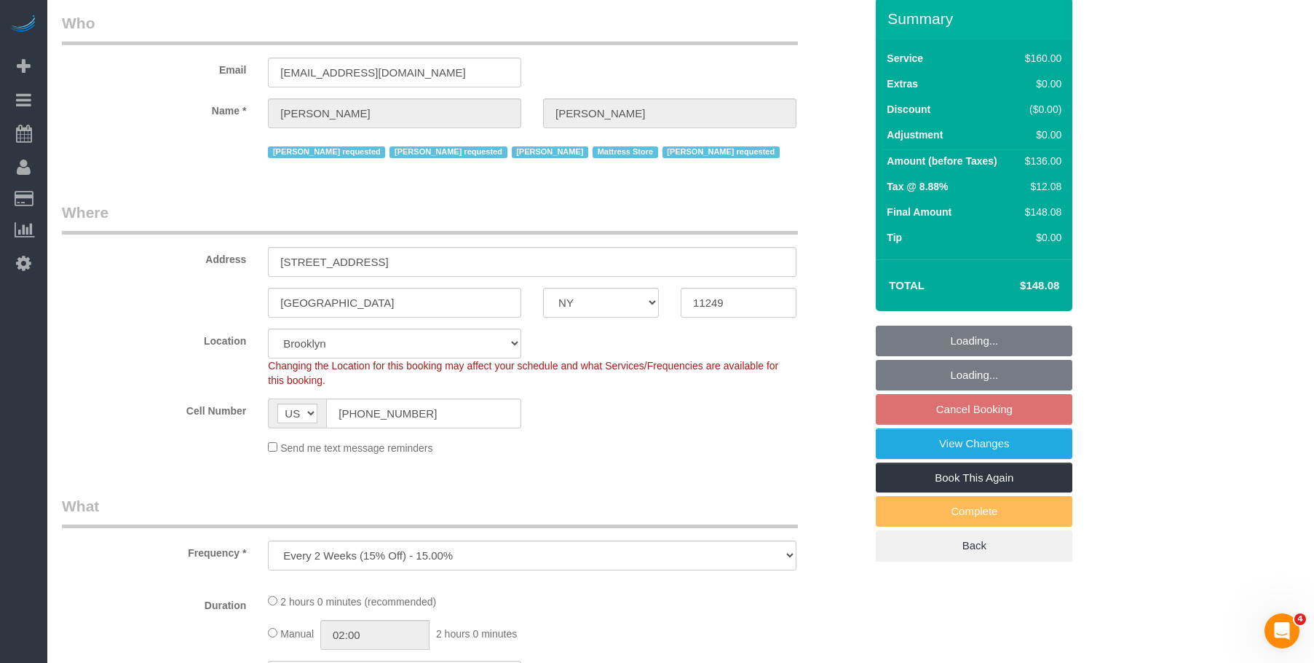
select select "string:stripe-pm_1NflzN4VGloSiKo7kgpKxF8o"
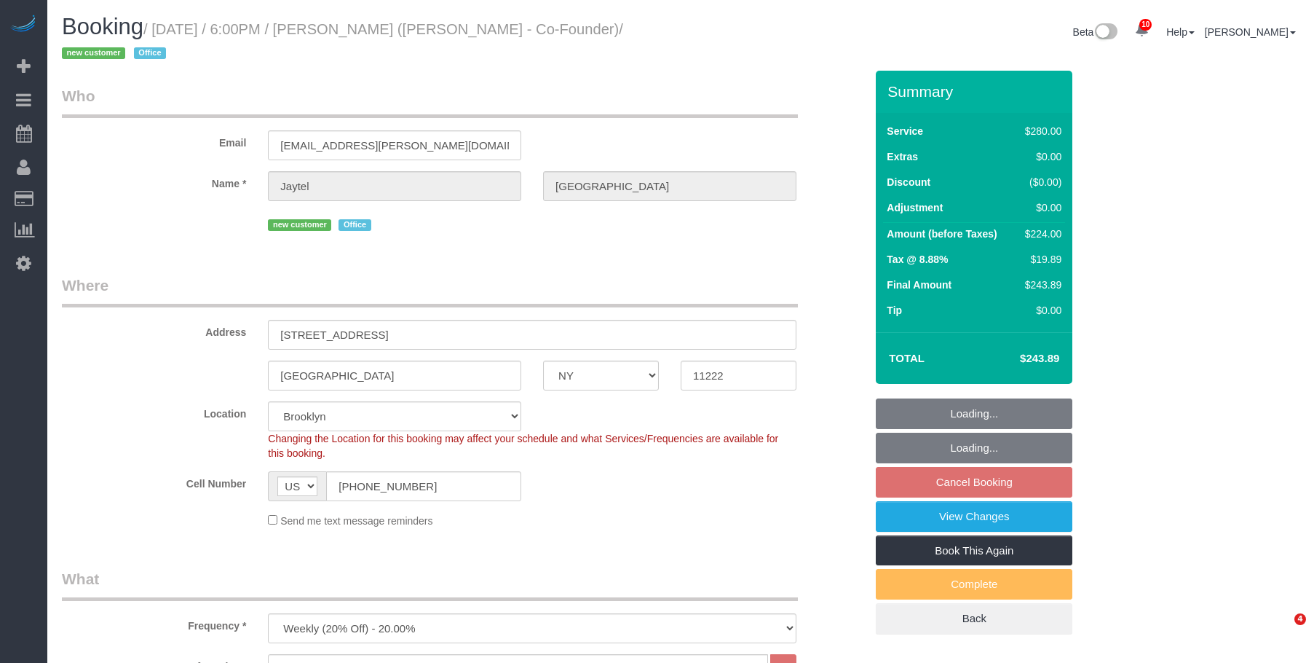
select select "NY"
select select "210"
select select "spot11"
select select "number:89"
select select "number:90"
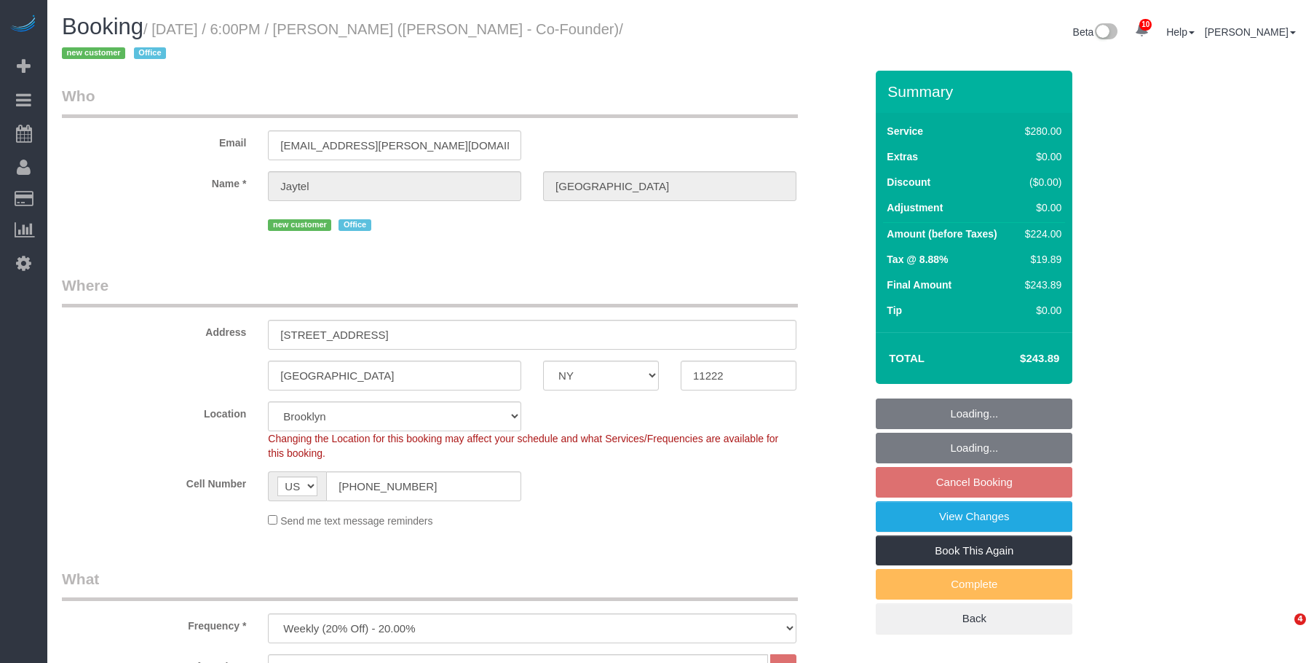
select select "number:15"
select select "number:7"
click at [897, 518] on link "View Changes" at bounding box center [974, 516] width 197 height 31
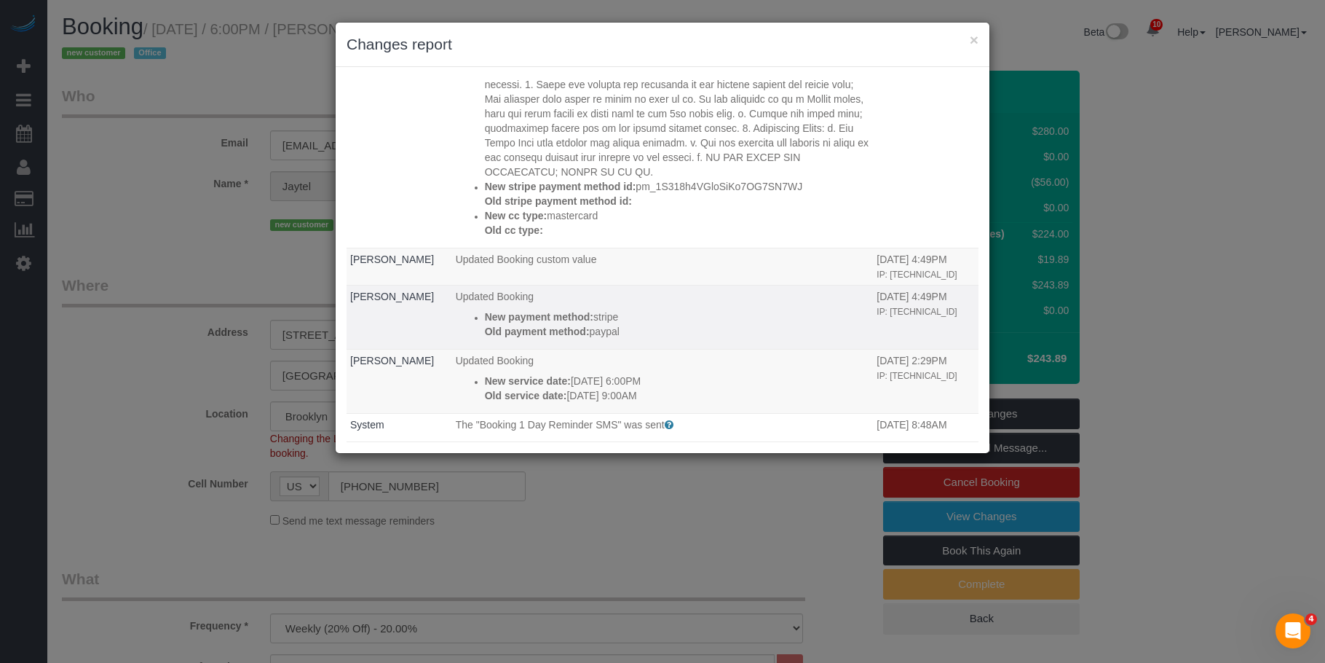
scroll to position [510, 0]
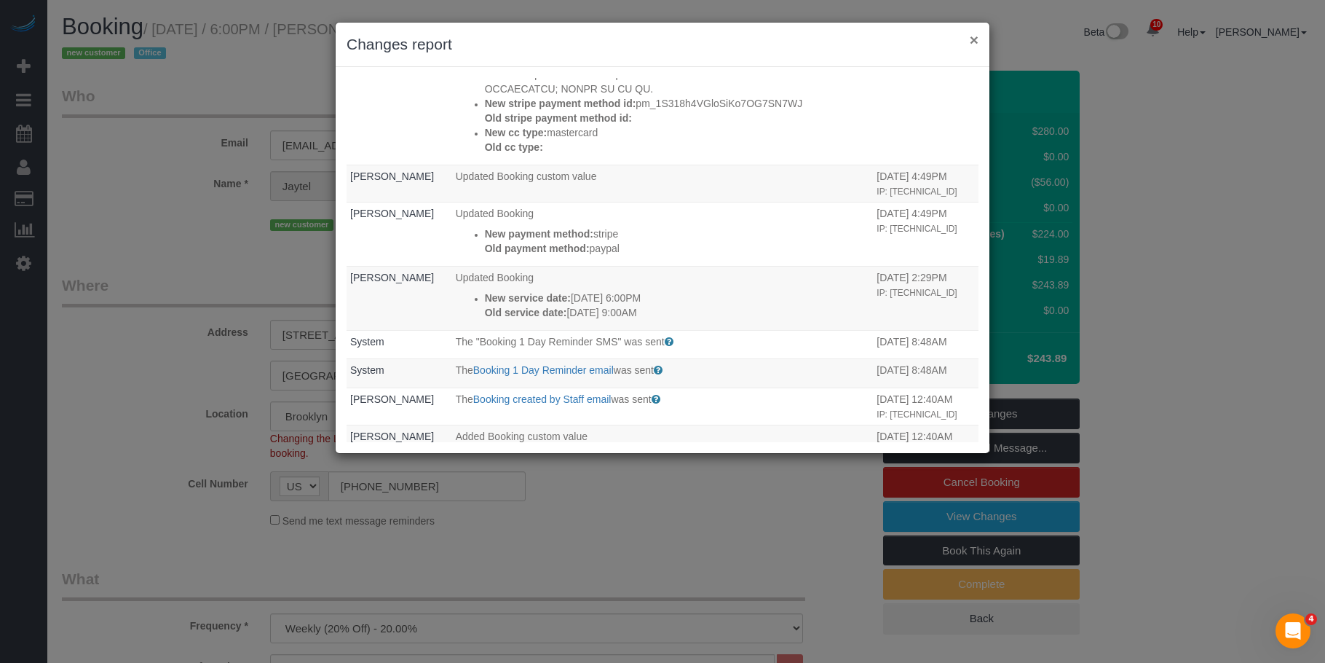
click at [976, 37] on button "×" at bounding box center [974, 39] width 9 height 15
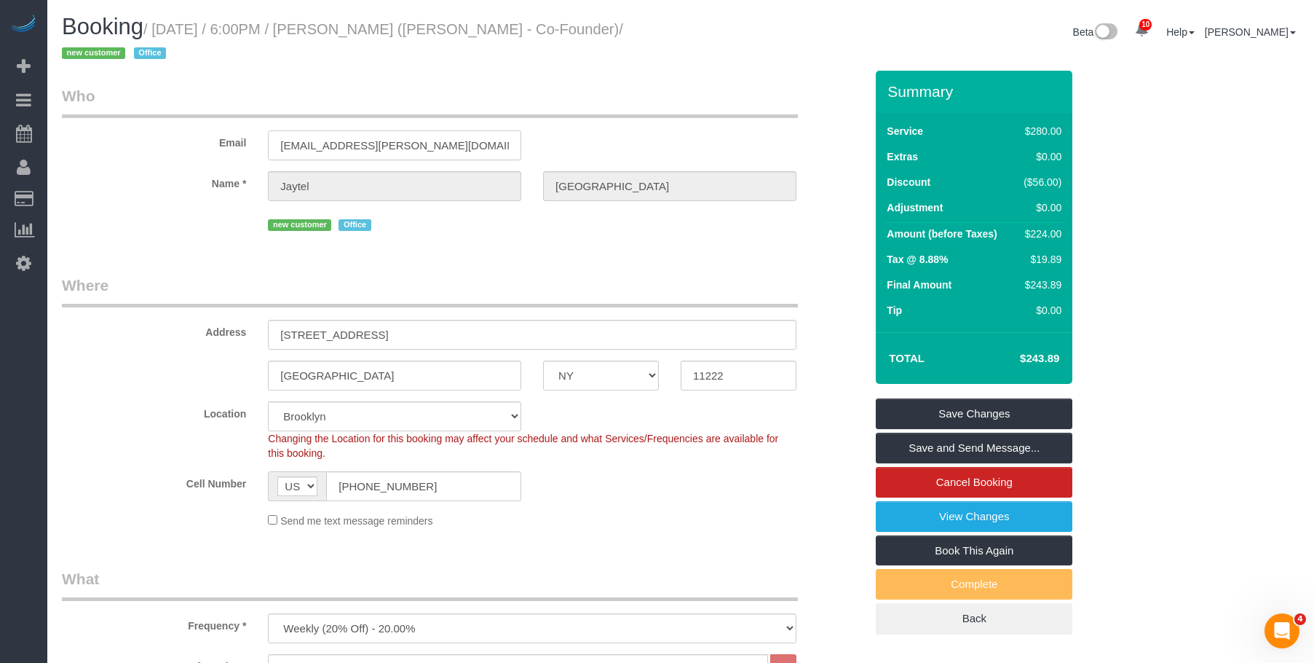
drag, startPoint x: 395, startPoint y: 139, endPoint x: 74, endPoint y: 127, distance: 320.6
click at [68, 127] on div "Email jaytel@molly.studio" at bounding box center [463, 122] width 825 height 75
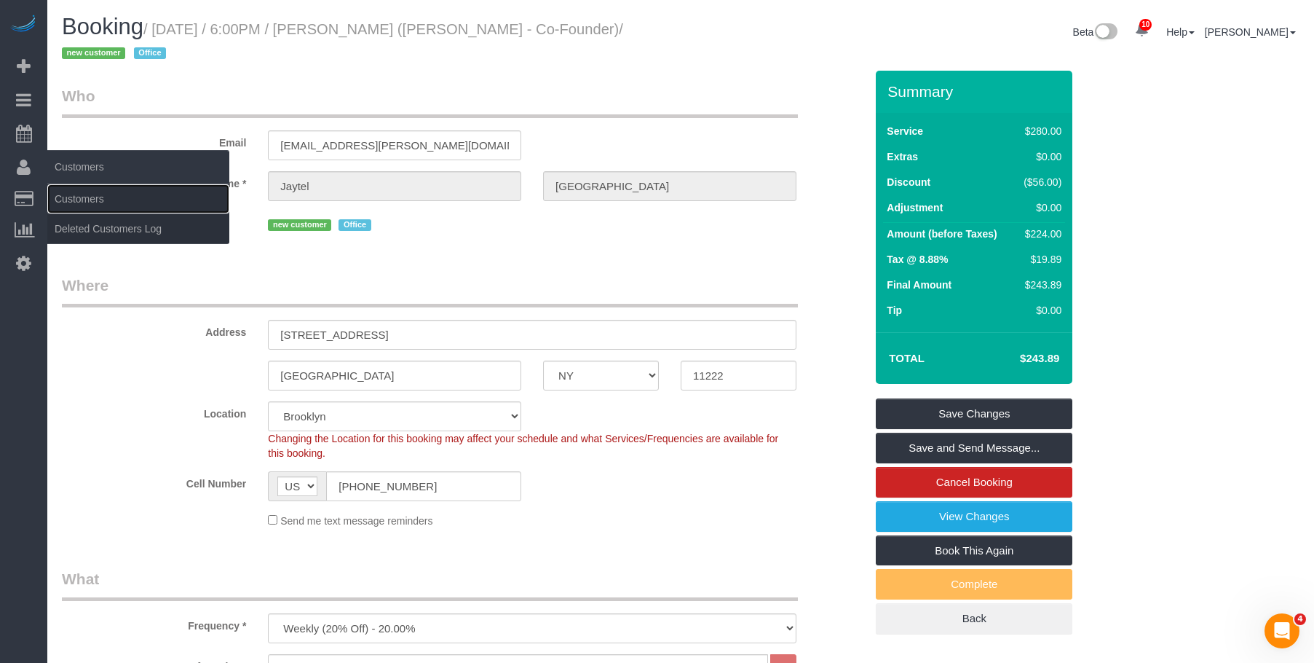
drag, startPoint x: 120, startPoint y: 199, endPoint x: 193, endPoint y: 181, distance: 75.1
click at [120, 199] on link "Customers" at bounding box center [138, 198] width 182 height 29
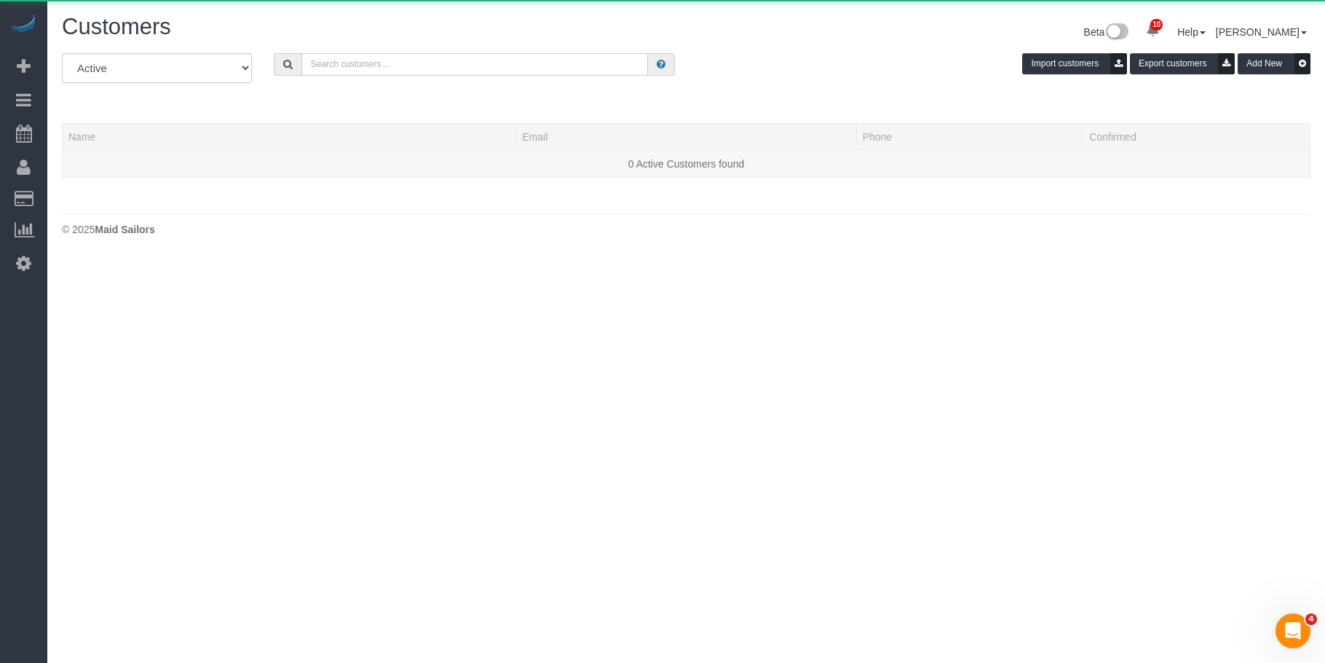
click at [517, 65] on input "text" at bounding box center [474, 64] width 347 height 23
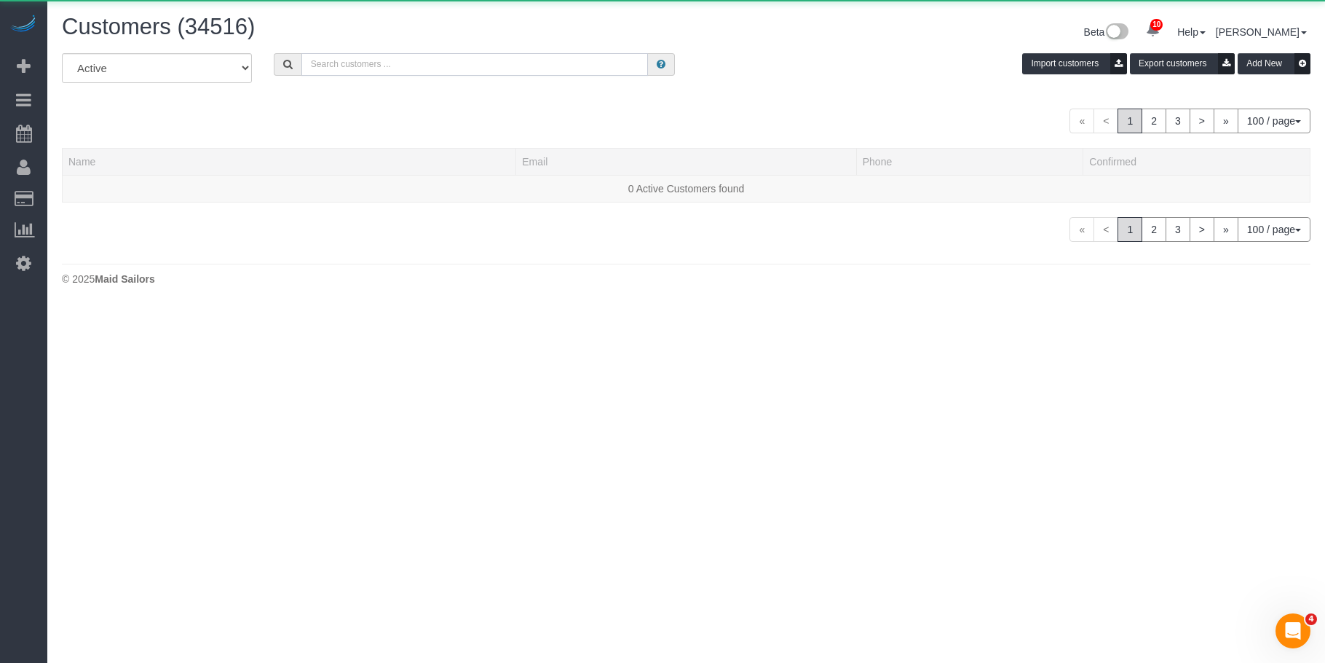
paste input "[EMAIL_ADDRESS][PERSON_NAME][DOMAIN_NAME]"
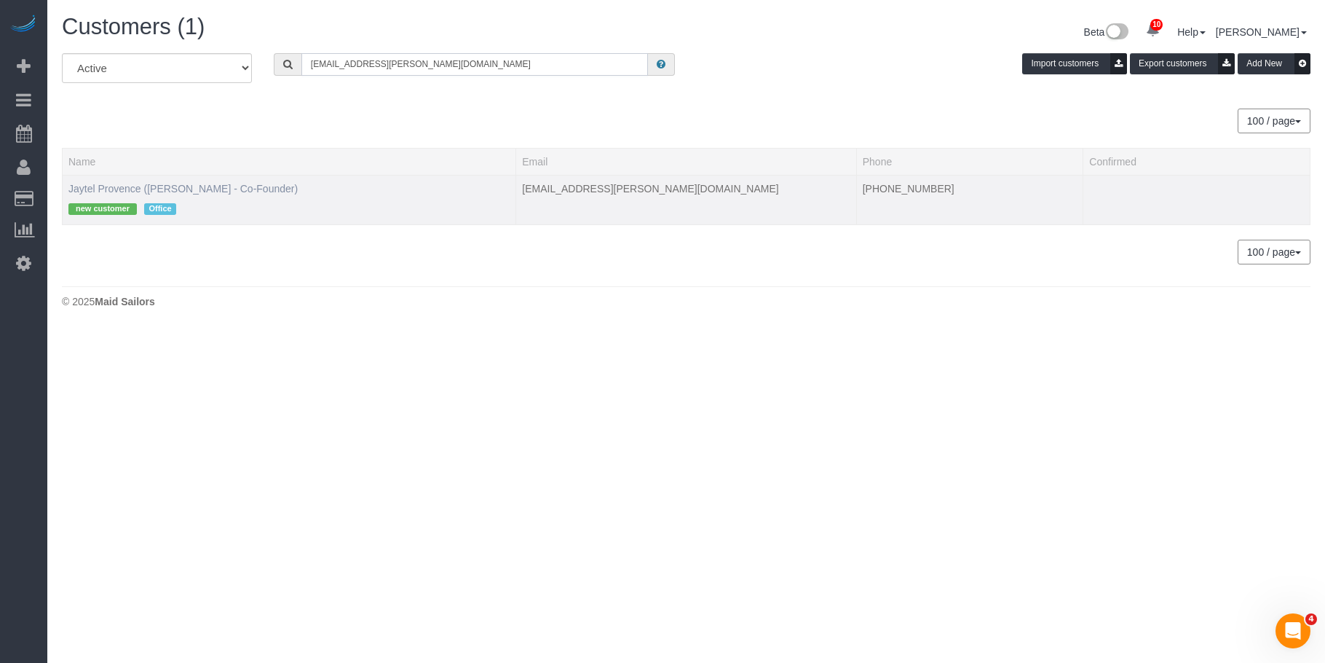
type input "[EMAIL_ADDRESS][PERSON_NAME][DOMAIN_NAME]"
click at [119, 186] on link "Jaytel Provence (Molly - Co-Founder)" at bounding box center [182, 189] width 229 height 12
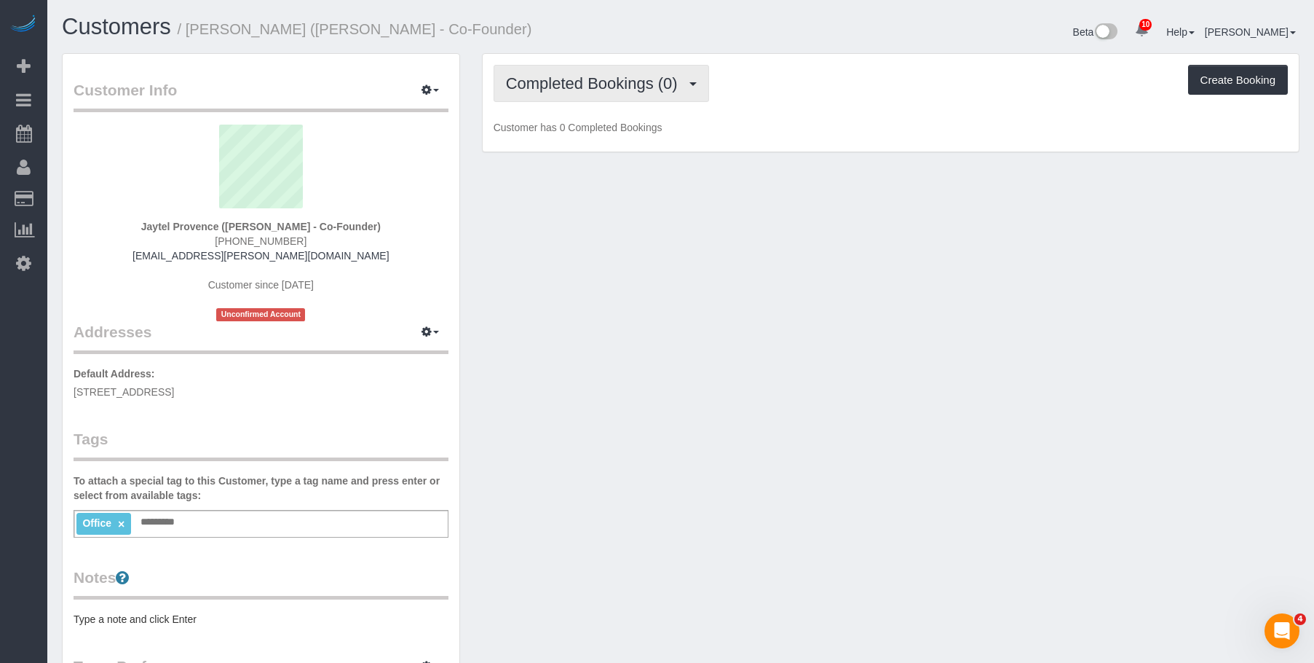
drag, startPoint x: 623, startPoint y: 82, endPoint x: 591, endPoint y: 114, distance: 44.8
click at [622, 82] on span "Completed Bookings (0)" at bounding box center [595, 83] width 179 height 18
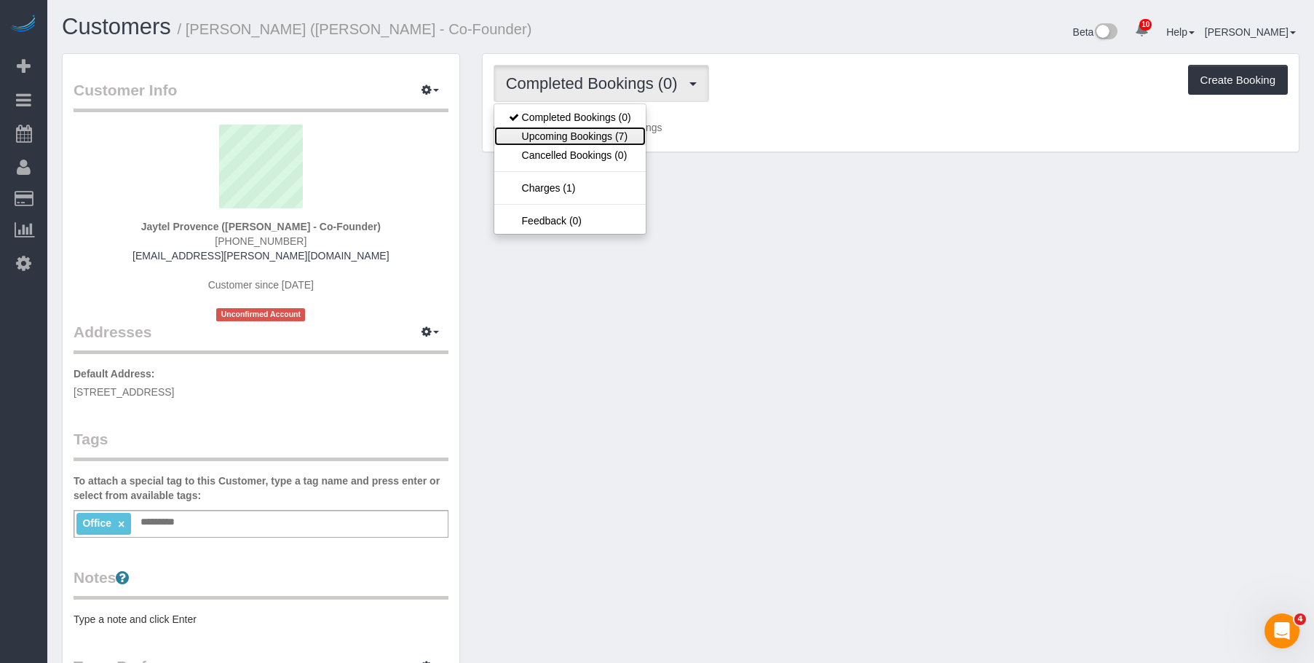
click at [581, 133] on link "Upcoming Bookings (7)" at bounding box center [569, 136] width 151 height 19
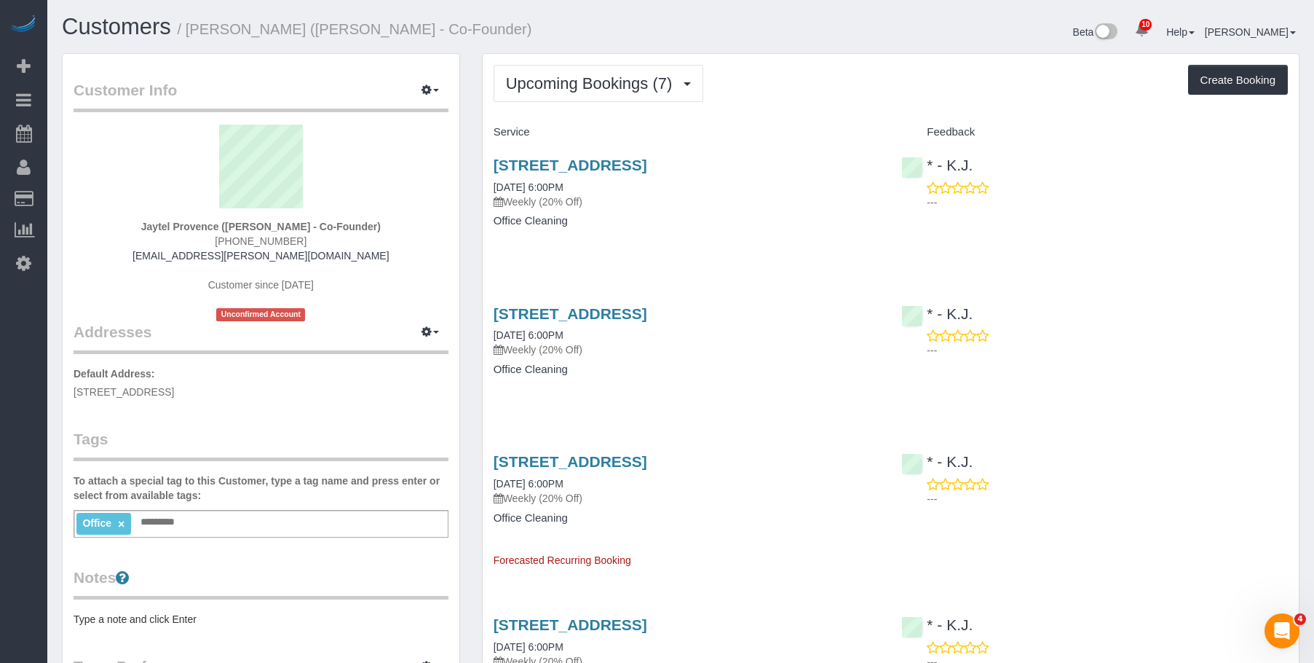
click at [699, 235] on div "67 West Street, Suite 510, Brooklyn, NY 11222 09/04/2025 6:00PM Weekly (20% Off…" at bounding box center [687, 200] width 409 height 112
click at [647, 459] on link "67 West Street, Suite 510, Brooklyn, NY 11222" at bounding box center [571, 461] width 154 height 17
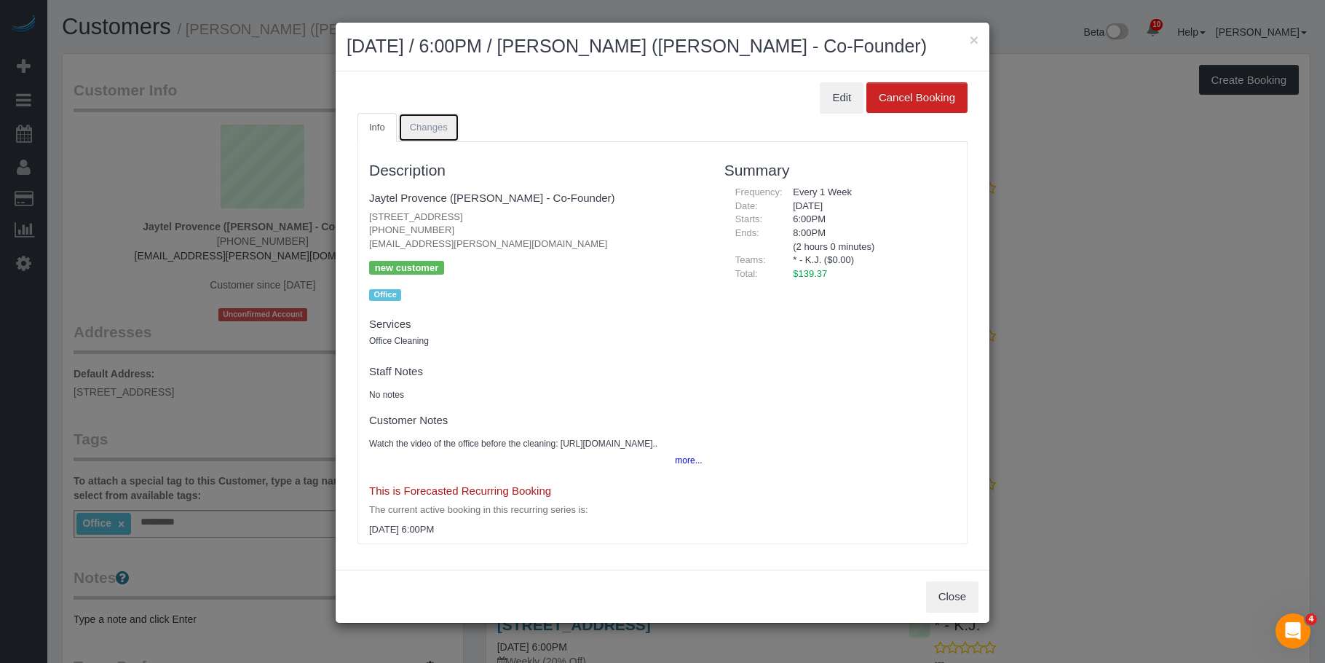
click at [446, 122] on span "Changes" at bounding box center [429, 127] width 38 height 11
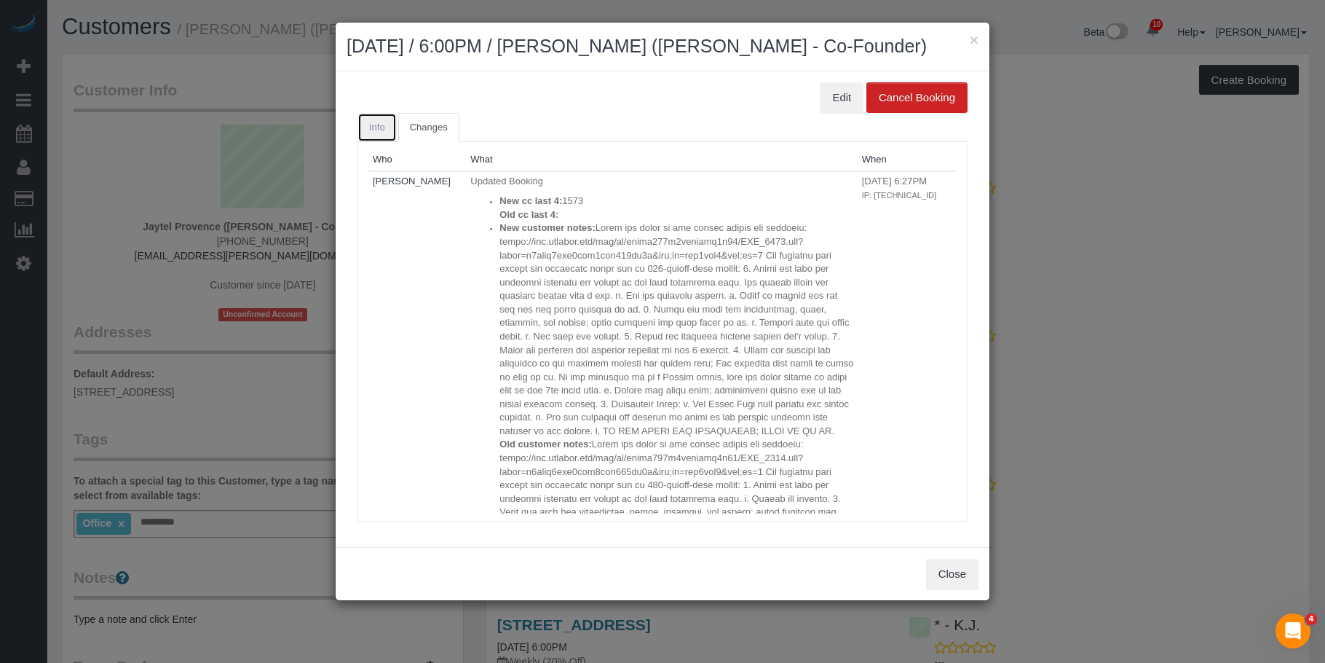
click at [379, 120] on link "Info" at bounding box center [377, 128] width 39 height 30
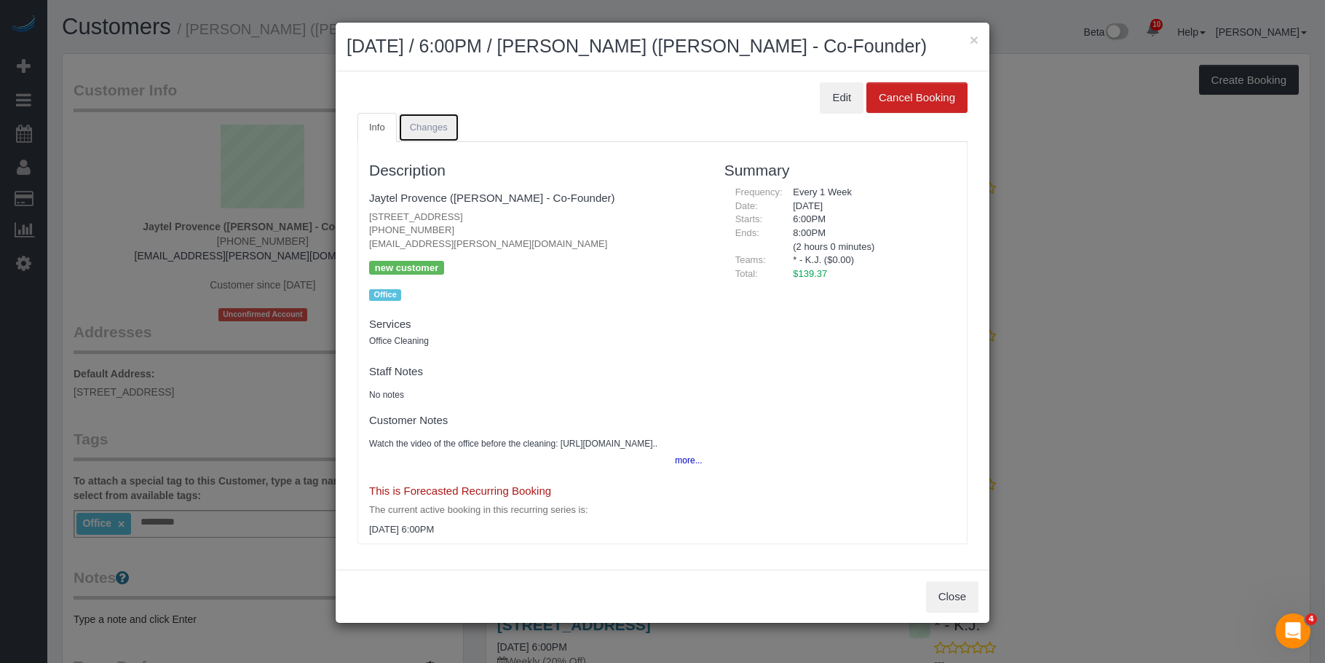
click at [441, 125] on span "Changes" at bounding box center [429, 127] width 38 height 11
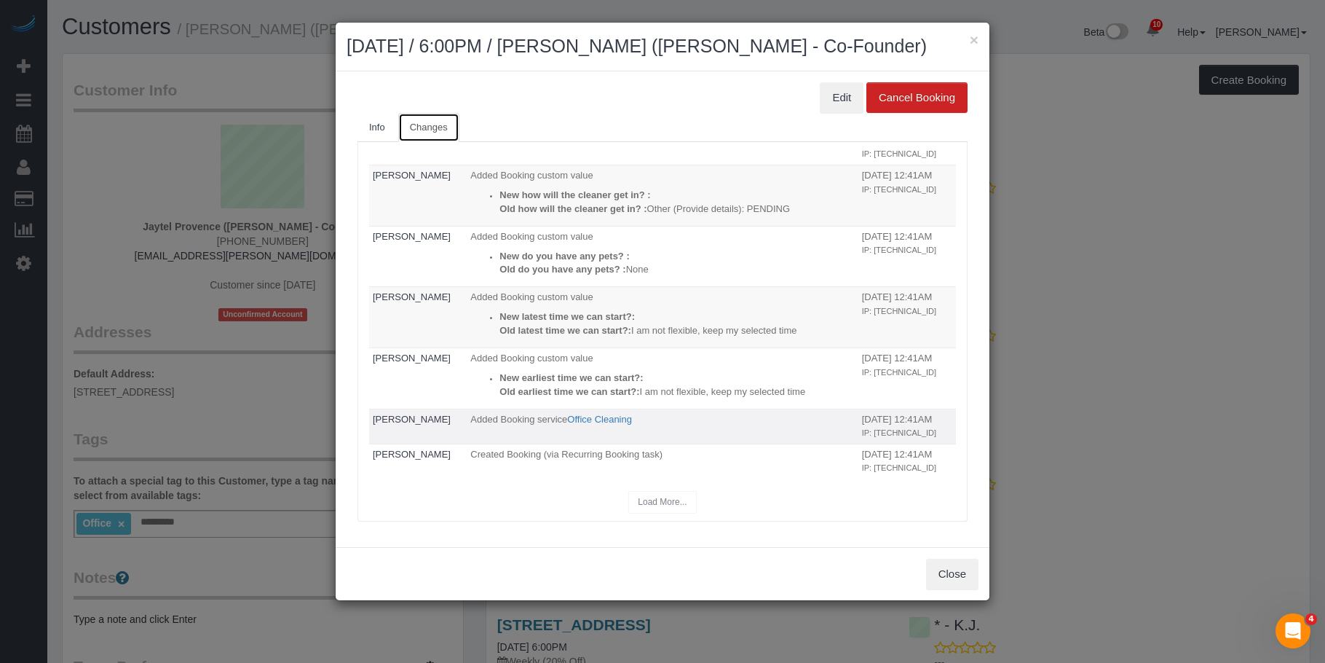
scroll to position [1030, 0]
click at [647, 503] on div "Load More..." at bounding box center [662, 502] width 587 height 23
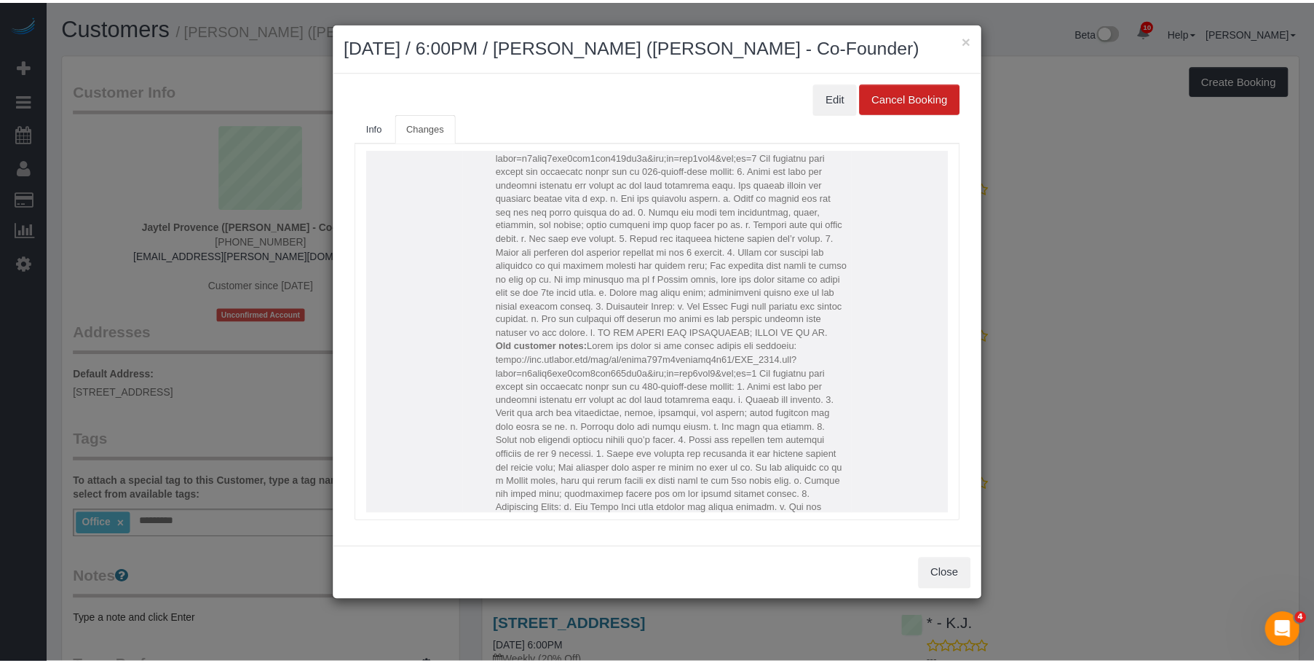
scroll to position [73, 0]
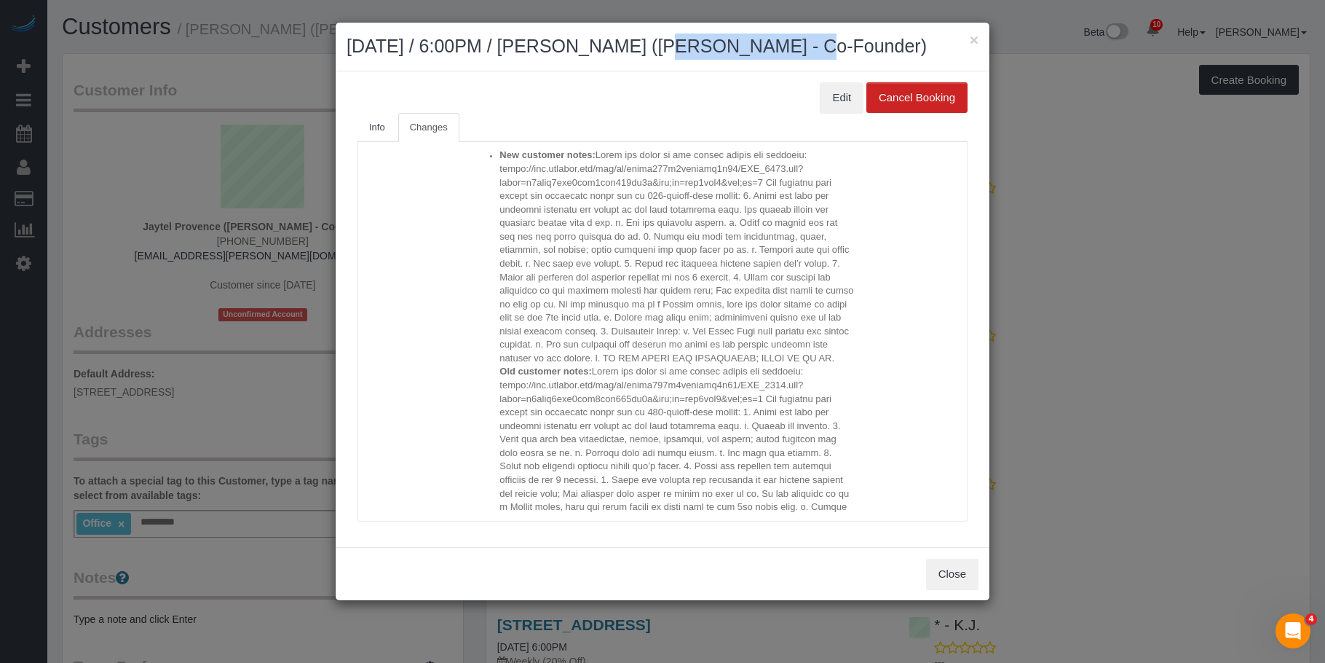
drag, startPoint x: 698, startPoint y: 48, endPoint x: 734, endPoint y: 42, distance: 36.2
click at [734, 42] on h2 "September 18, 2025 / 6:00PM / Jaytel Provence (Molly - Co-Founder)" at bounding box center [663, 46] width 632 height 26
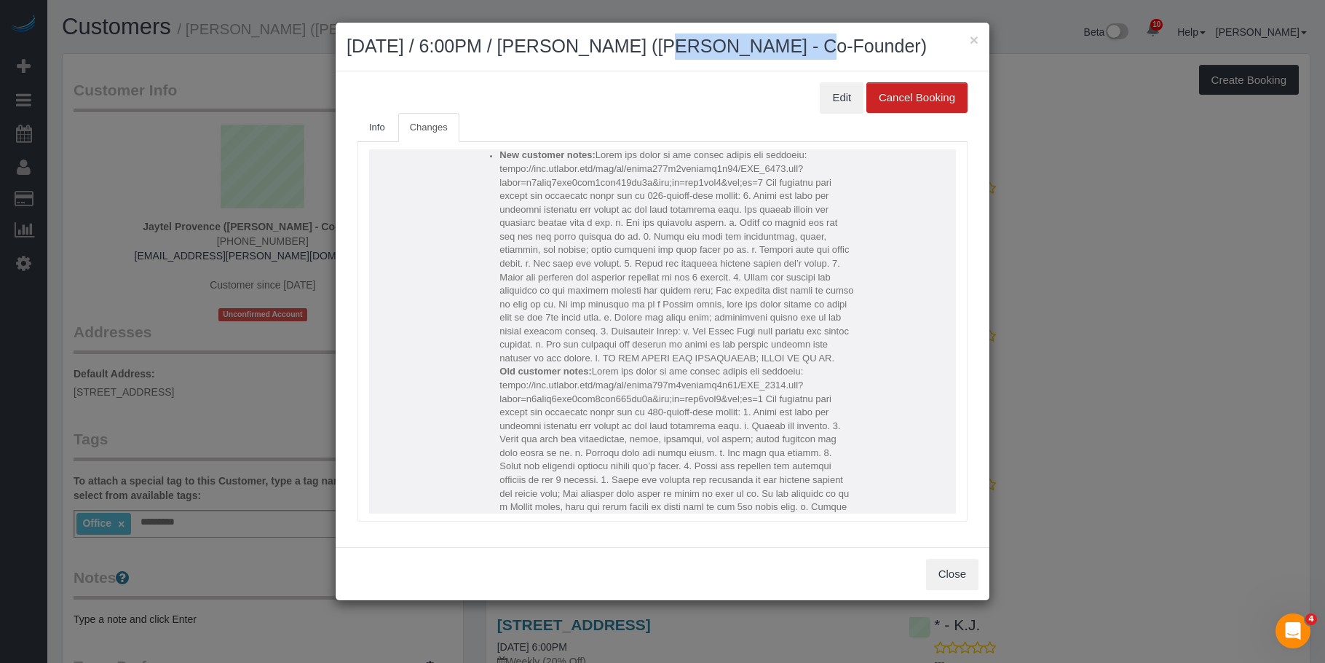
copy h2 "Jaytel Provence"
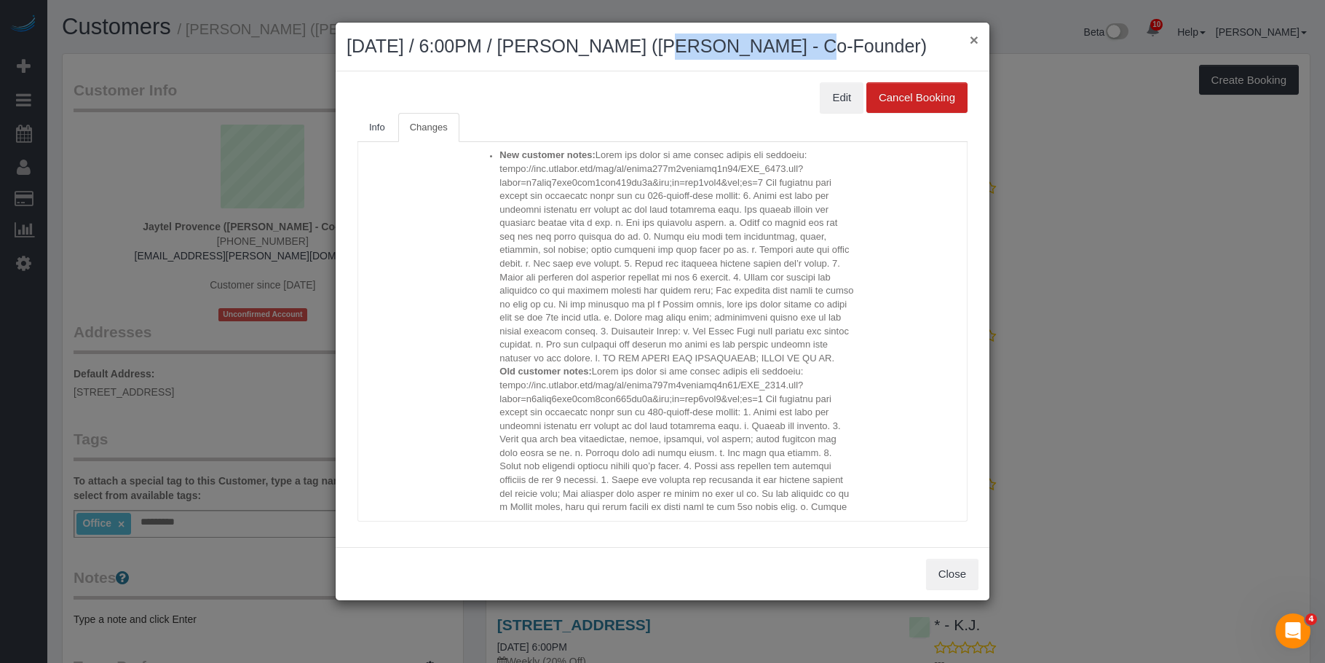
drag, startPoint x: 976, startPoint y: 39, endPoint x: 961, endPoint y: 41, distance: 15.4
click at [976, 39] on button "×" at bounding box center [974, 39] width 9 height 15
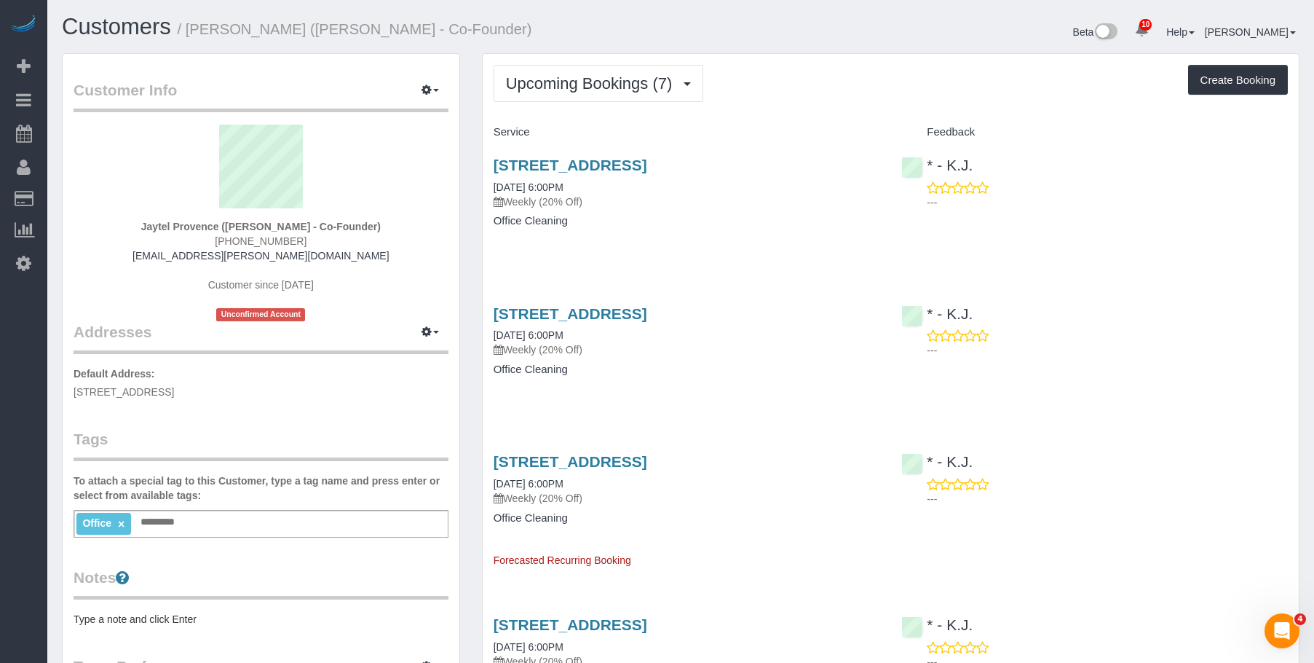
click at [665, 224] on h4 "Office Cleaning" at bounding box center [687, 221] width 387 height 12
click at [647, 313] on link "67 West Street, Suite 510, Brooklyn, NY 11222" at bounding box center [571, 313] width 154 height 17
click at [733, 234] on div "67 West Street, Suite 510, Brooklyn, NY 11222 09/04/2025 6:00PM Weekly (20% Off…" at bounding box center [687, 200] width 409 height 112
click at [642, 307] on link "67 West Street, Suite 510, Brooklyn, NY 11222" at bounding box center [571, 313] width 154 height 17
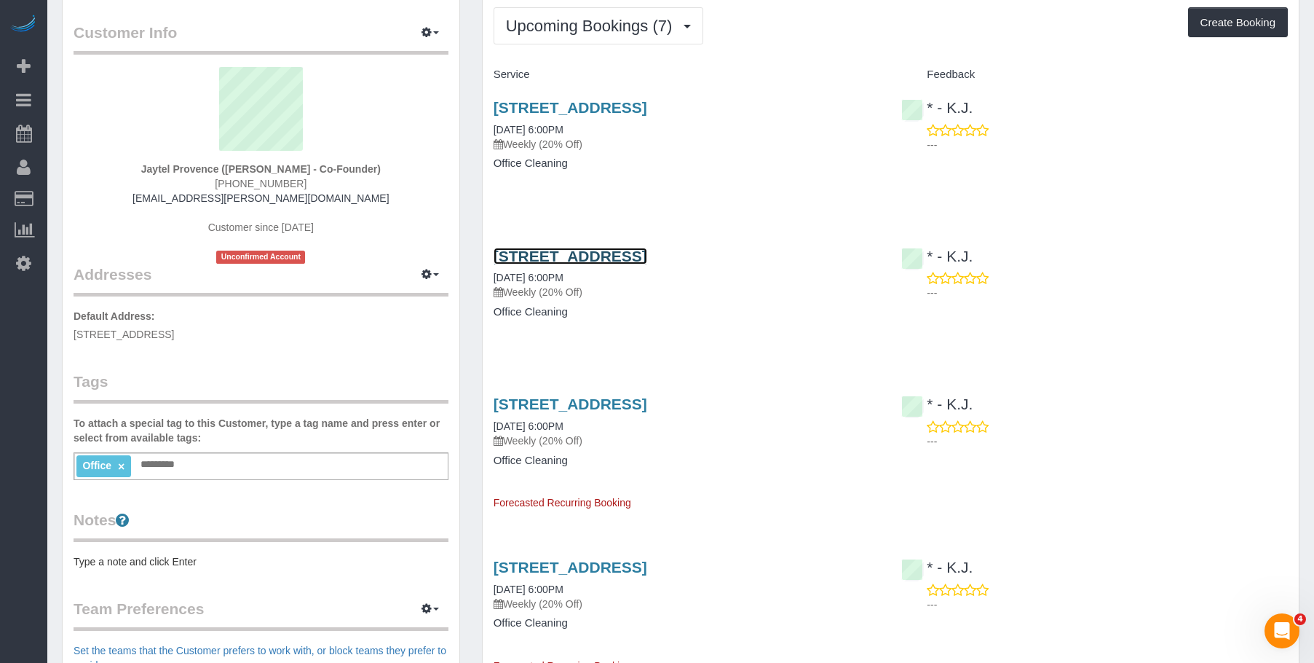
scroll to position [0, 0]
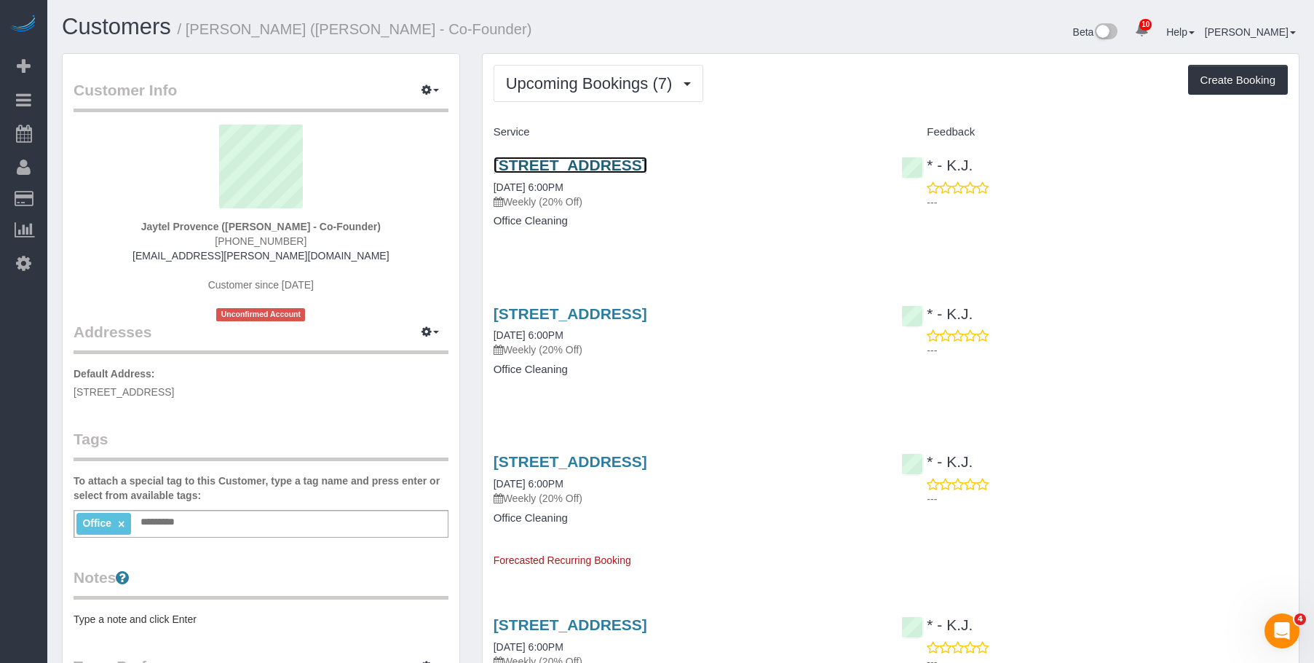
click at [621, 157] on link "67 West Street, Suite 510, Brooklyn, NY 11222" at bounding box center [571, 165] width 154 height 17
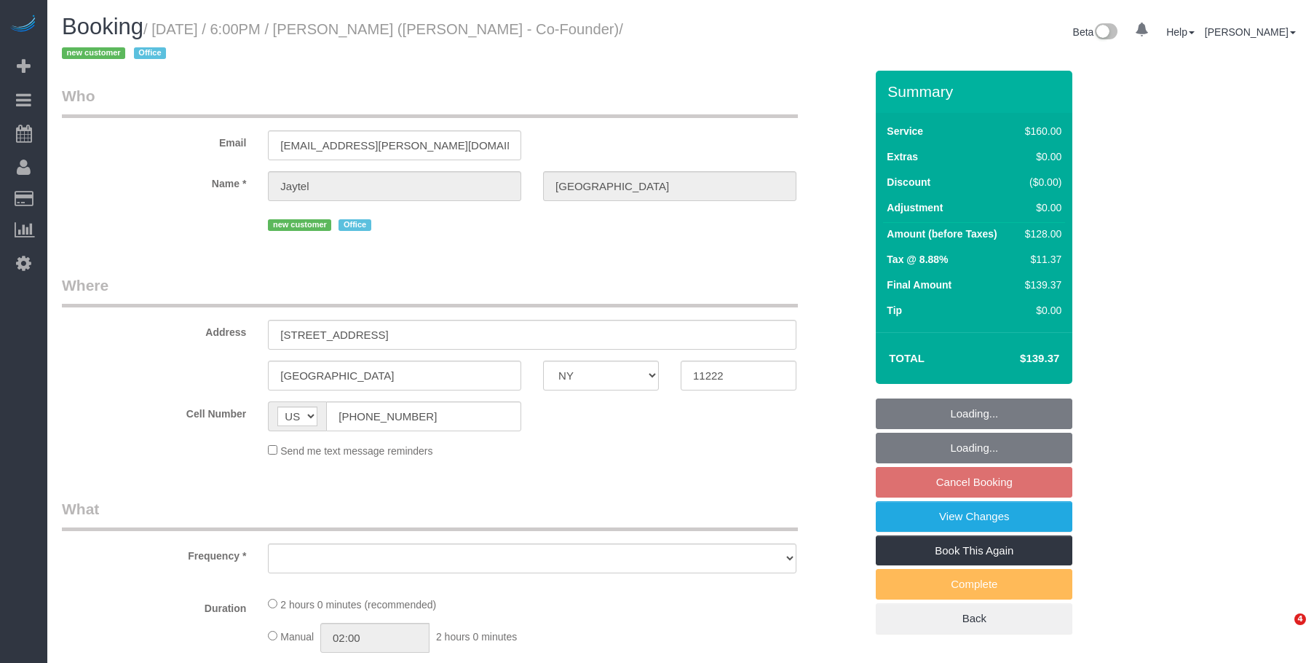
select select "NY"
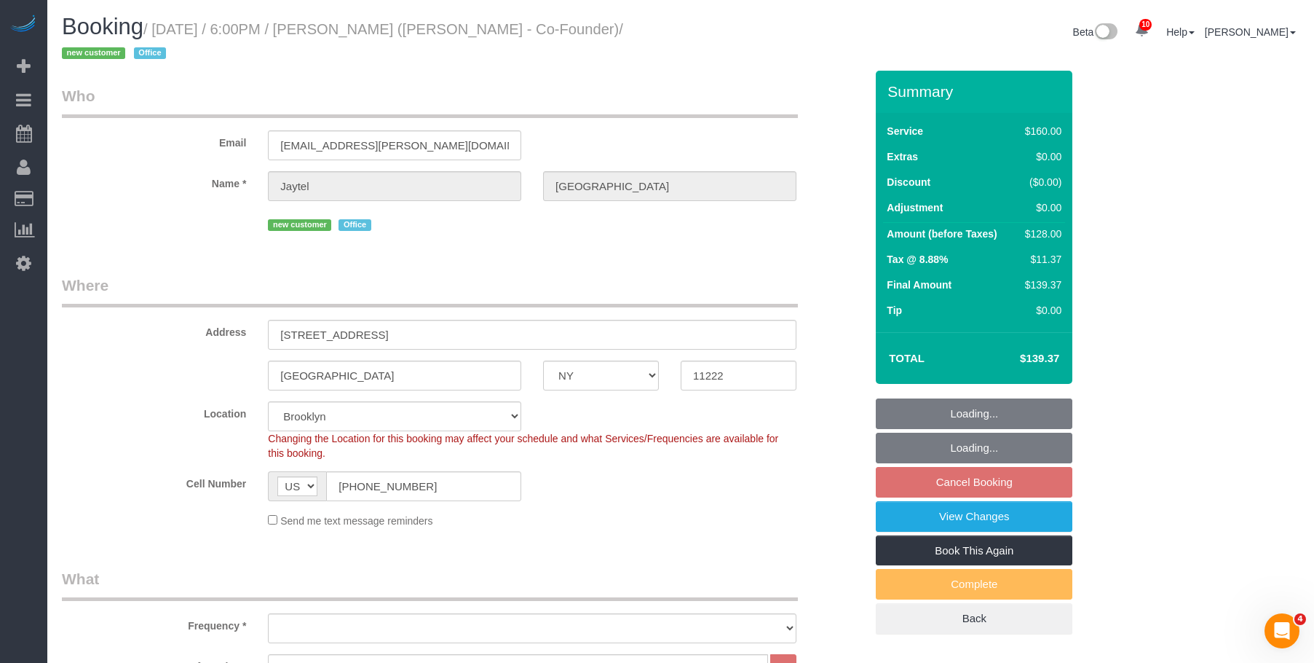
select select "object:800"
select select "spot11"
select select "number:89"
select select "number:90"
select select "number:15"
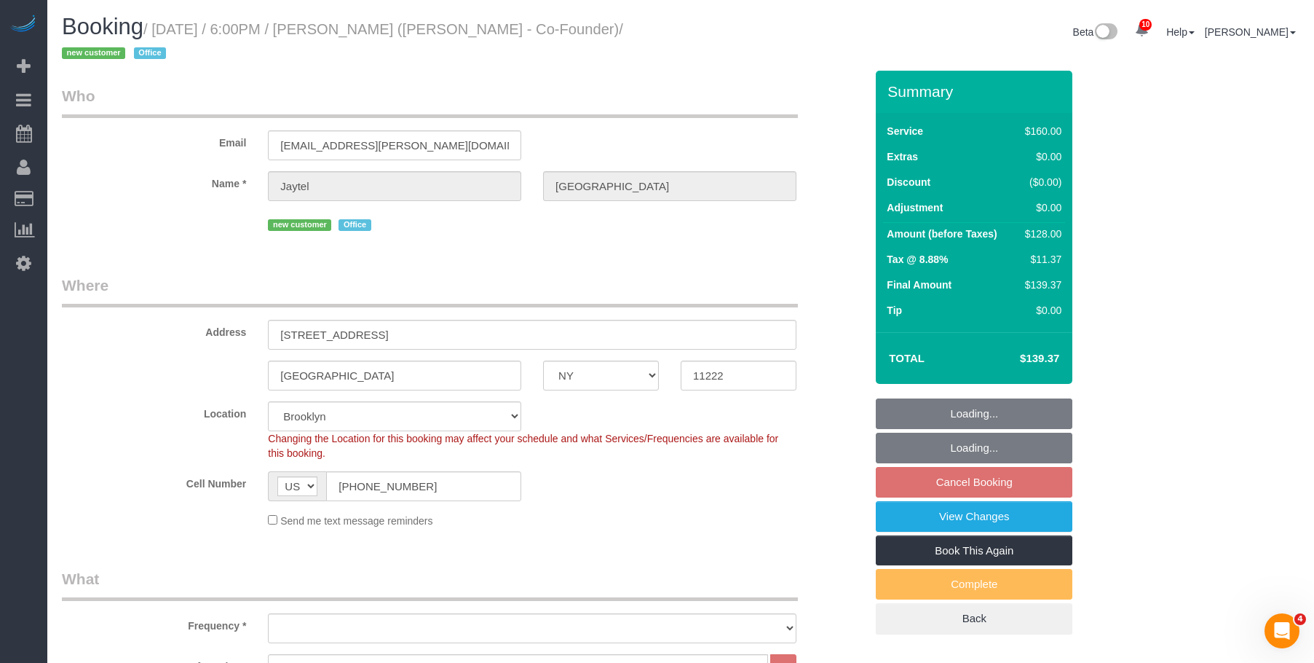
select select "number:7"
select select "object:1327"
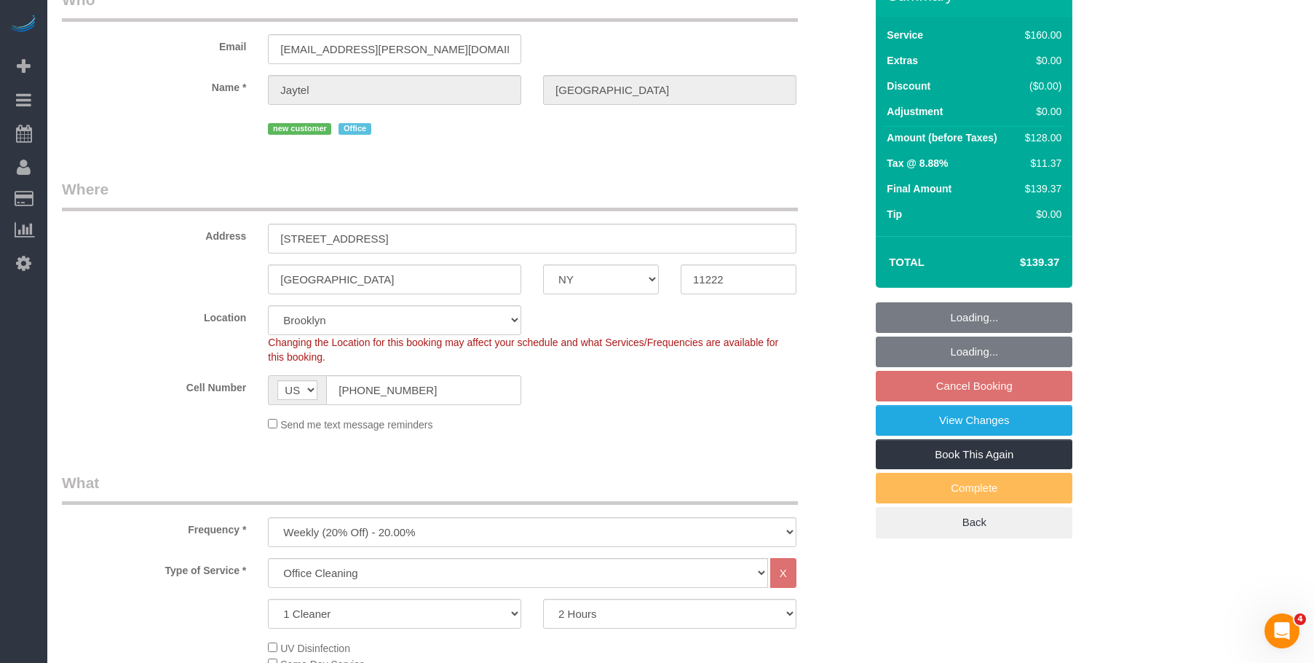
select select "string:stripe-pm_1S318h4VGloSiKo7OG7SN7WJ"
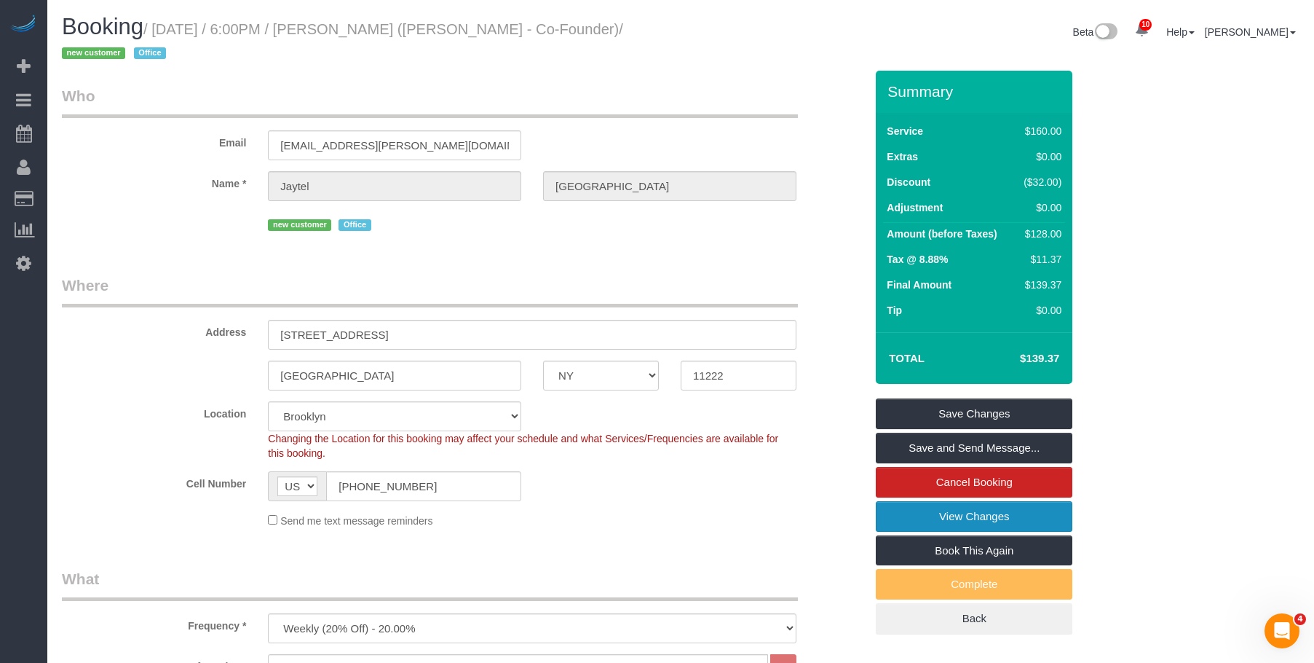
click at [948, 508] on link "View Changes" at bounding box center [974, 516] width 197 height 31
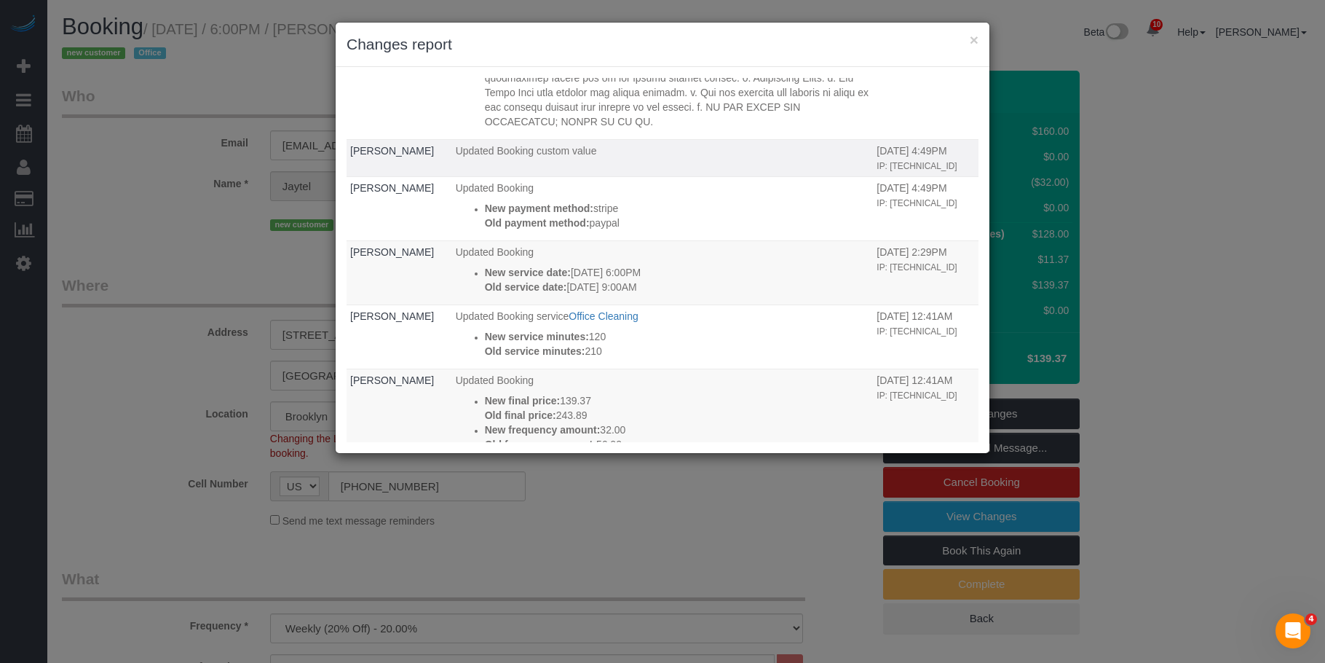
scroll to position [462, 0]
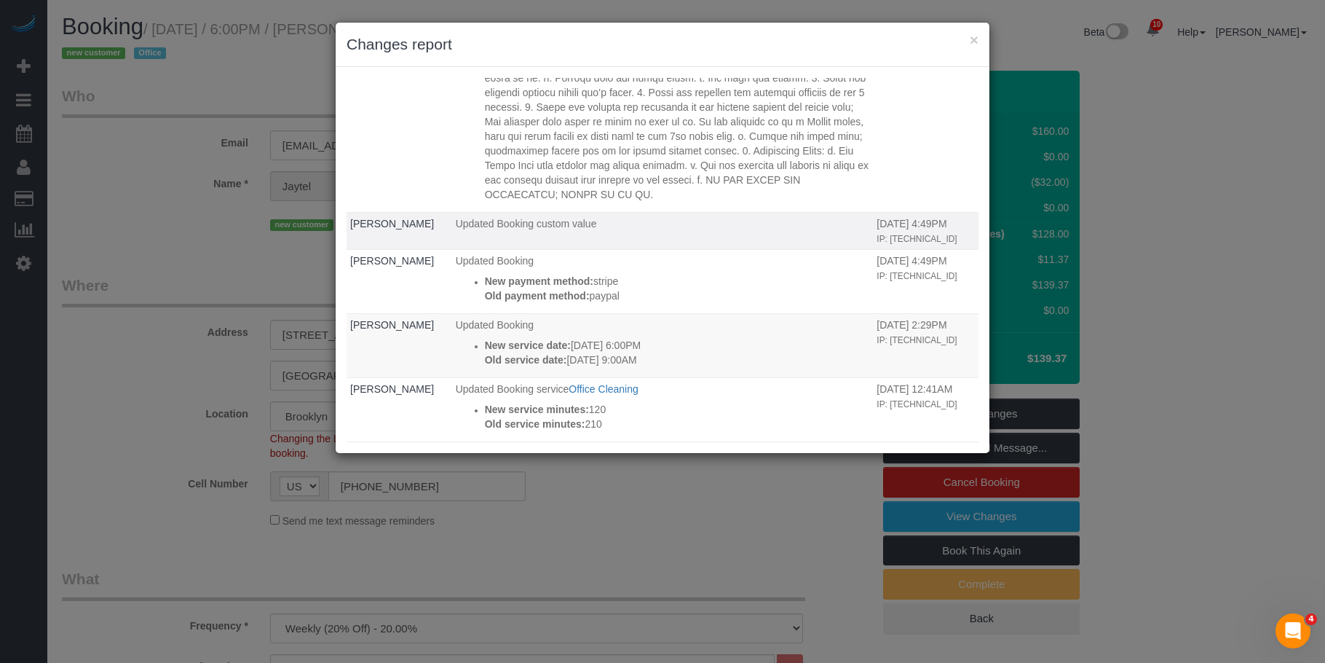
click at [691, 249] on td "Updated Booking custom value" at bounding box center [663, 230] width 422 height 37
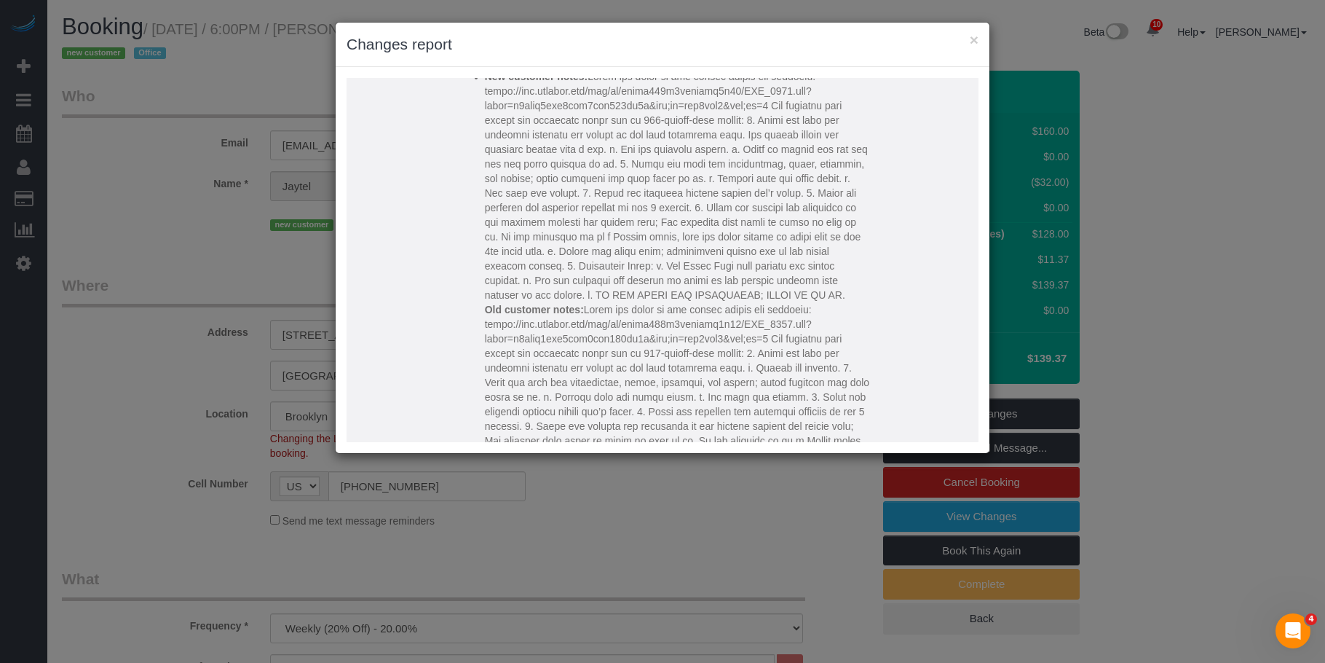
scroll to position [146, 0]
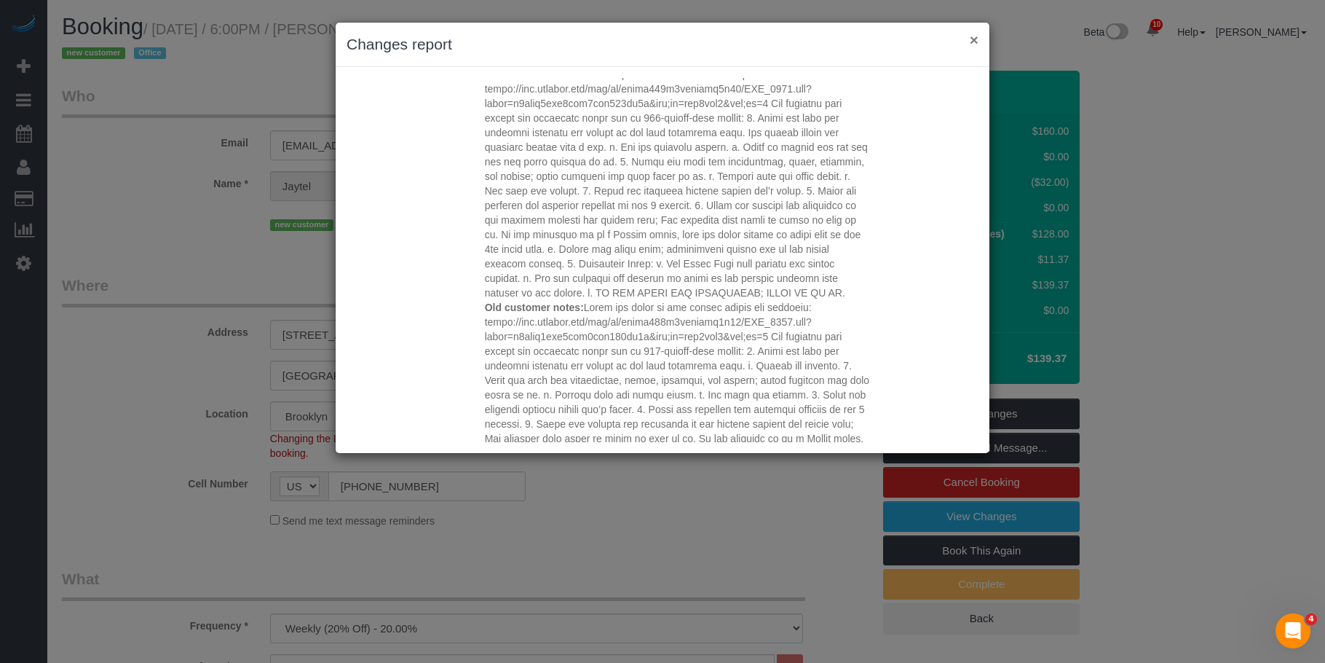
click at [977, 37] on button "×" at bounding box center [974, 39] width 9 height 15
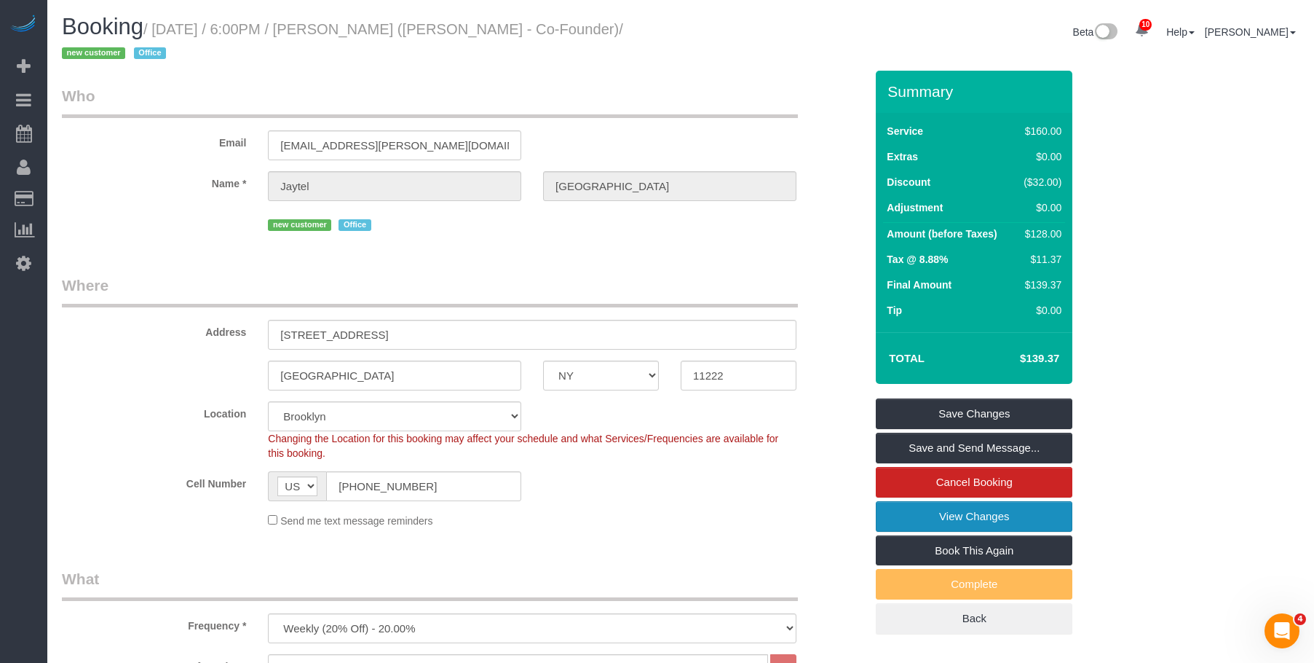
click at [982, 524] on link "View Changes" at bounding box center [974, 516] width 197 height 31
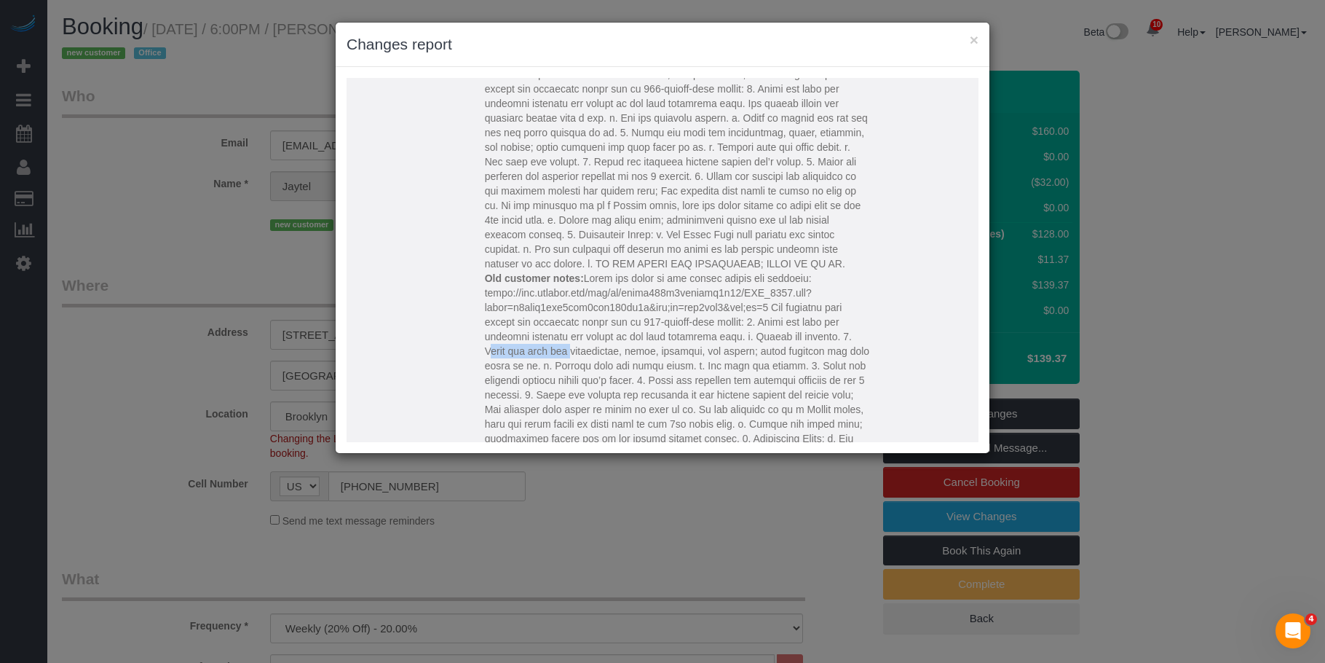
drag, startPoint x: 546, startPoint y: 378, endPoint x: 461, endPoint y: 380, distance: 85.2
click at [485, 380] on p "Old customer notes:" at bounding box center [677, 380] width 385 height 218
drag, startPoint x: 513, startPoint y: 398, endPoint x: 657, endPoint y: 398, distance: 143.5
click at [657, 398] on p "Old customer notes:" at bounding box center [677, 380] width 385 height 218
drag, startPoint x: 674, startPoint y: 397, endPoint x: 469, endPoint y: 414, distance: 206.1
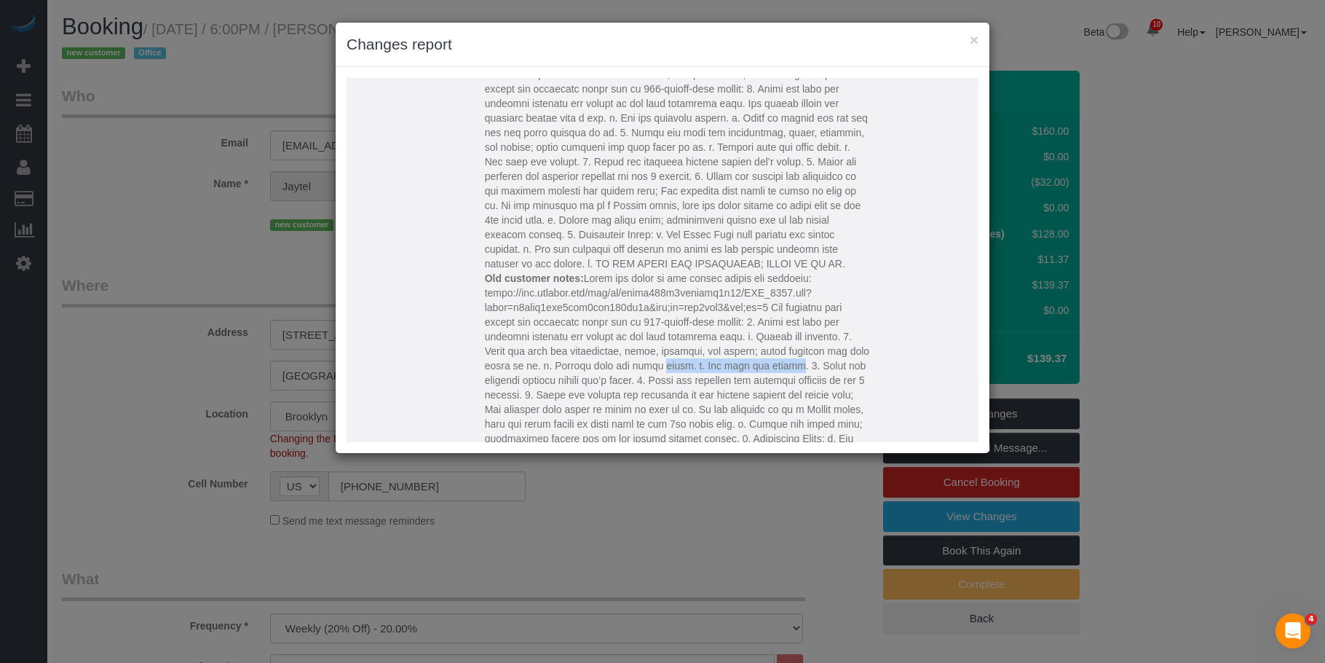
click at [485, 414] on p "Old customer notes:" at bounding box center [677, 380] width 385 height 218
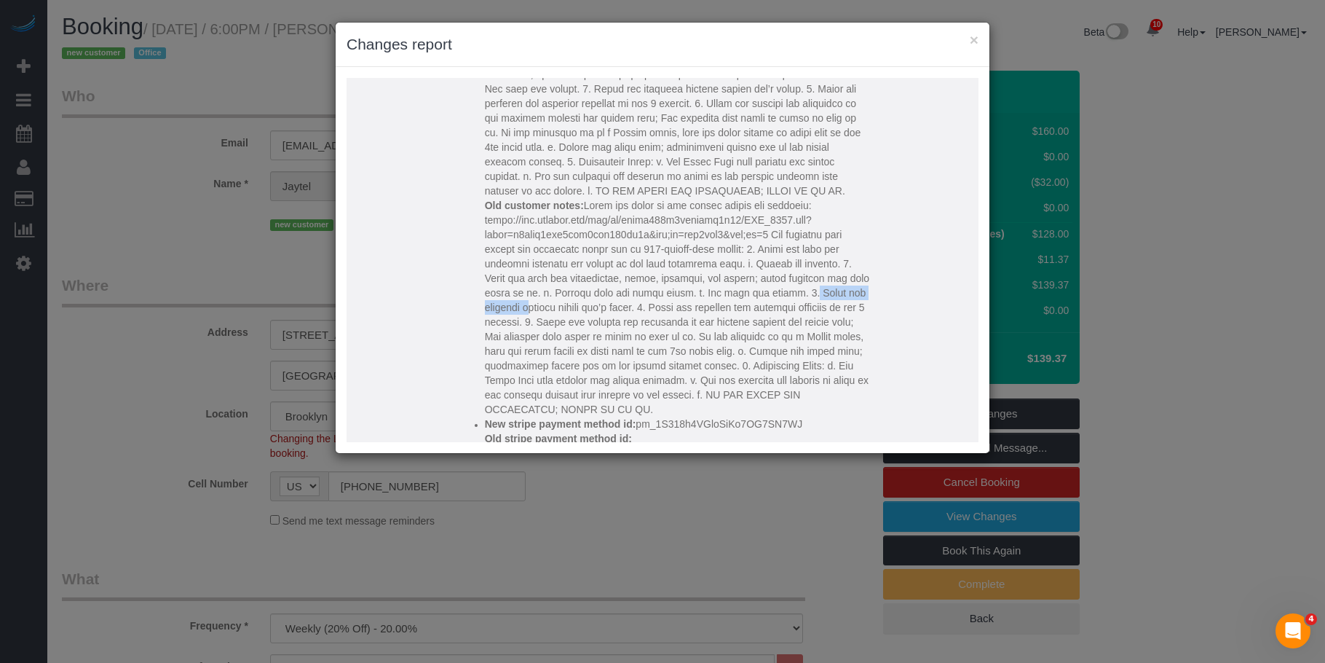
drag, startPoint x: 486, startPoint y: 336, endPoint x: 583, endPoint y: 335, distance: 96.9
click at [583, 335] on p "Old customer notes:" at bounding box center [677, 307] width 385 height 218
drag, startPoint x: 591, startPoint y: 337, endPoint x: 473, endPoint y: 356, distance: 118.8
click at [485, 356] on p "Old customer notes:" at bounding box center [677, 307] width 385 height 218
drag, startPoint x: 487, startPoint y: 353, endPoint x: 726, endPoint y: 350, distance: 238.9
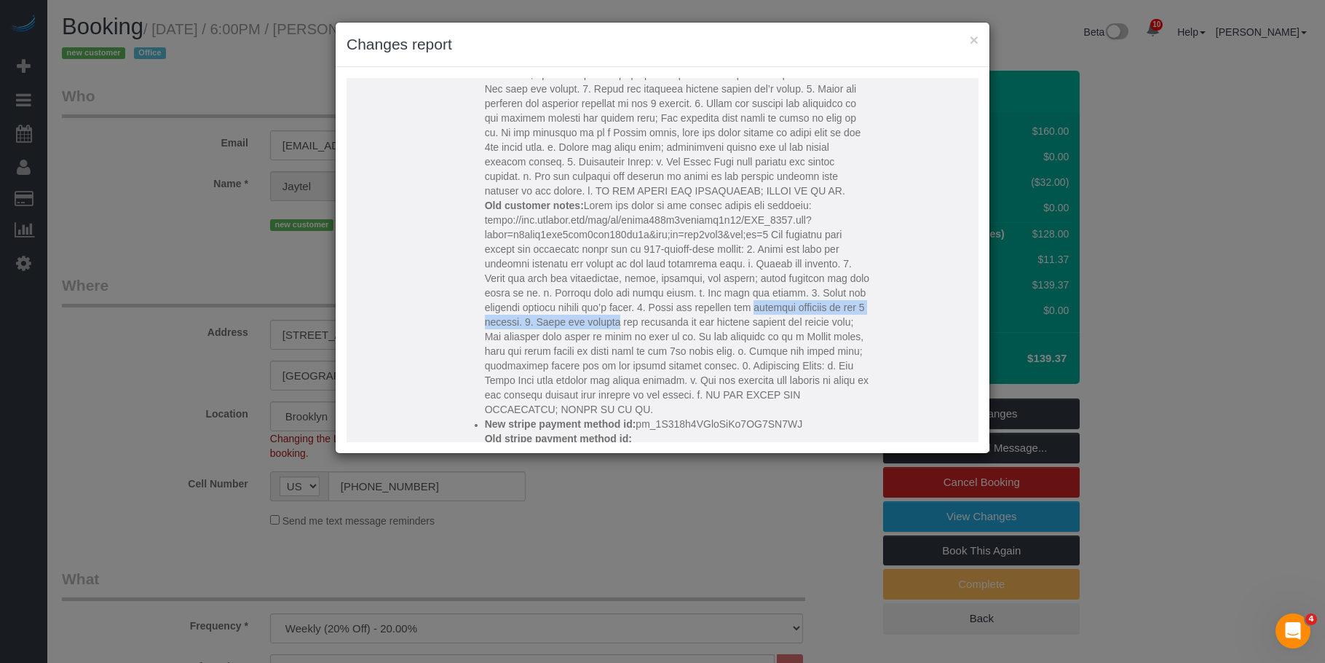
click at [726, 350] on p "Old customer notes:" at bounding box center [677, 307] width 385 height 218
drag, startPoint x: 729, startPoint y: 350, endPoint x: 730, endPoint y: 367, distance: 17.5
click at [730, 367] on p "Old customer notes:" at bounding box center [677, 307] width 385 height 218
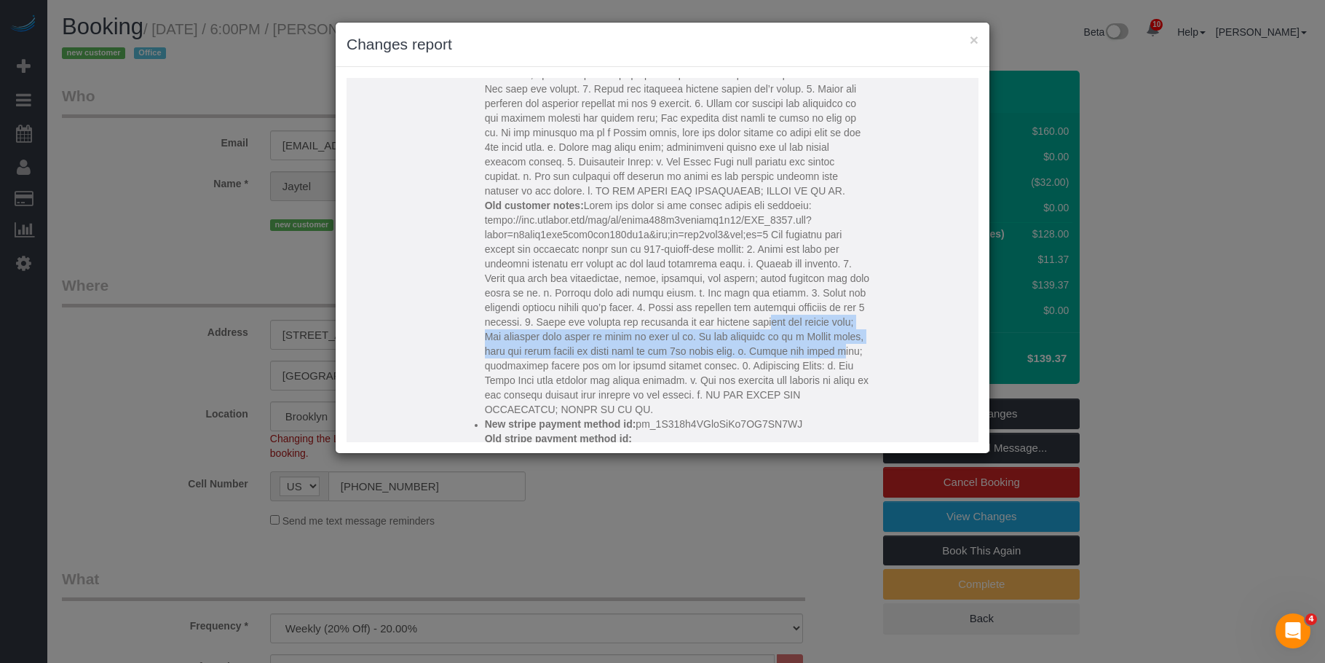
drag, startPoint x: 673, startPoint y: 393, endPoint x: 547, endPoint y: 372, distance: 127.7
click at [547, 372] on p "Old customer notes:" at bounding box center [677, 307] width 385 height 218
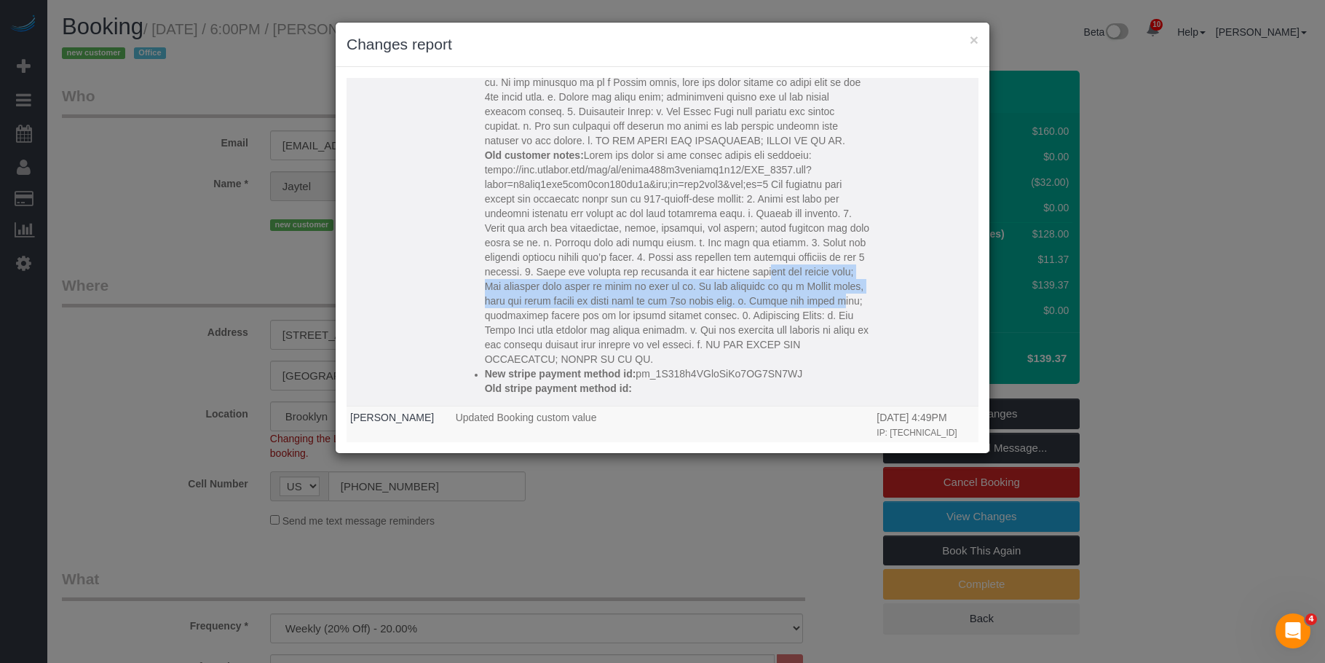
scroll to position [291, 0]
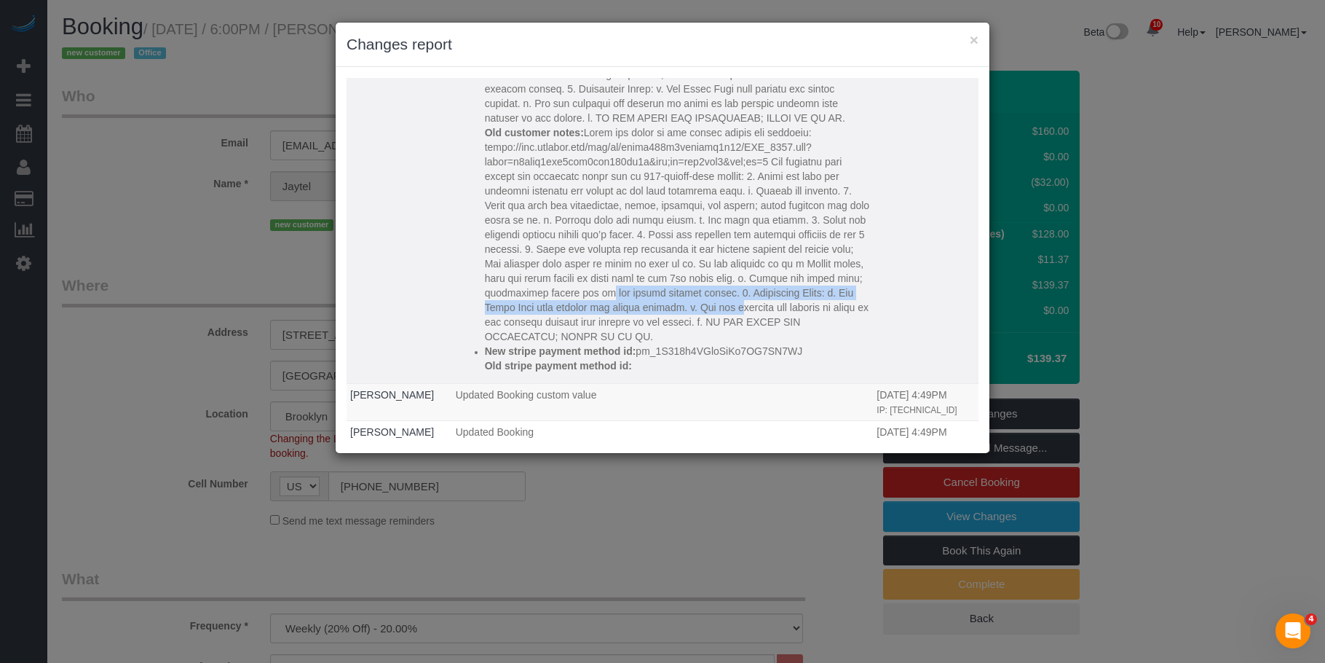
drag, startPoint x: 503, startPoint y: 336, endPoint x: 661, endPoint y: 351, distance: 158.8
click at [661, 344] on p "Old customer notes:" at bounding box center [677, 234] width 385 height 218
click at [624, 344] on p "Old customer notes:" at bounding box center [677, 234] width 385 height 218
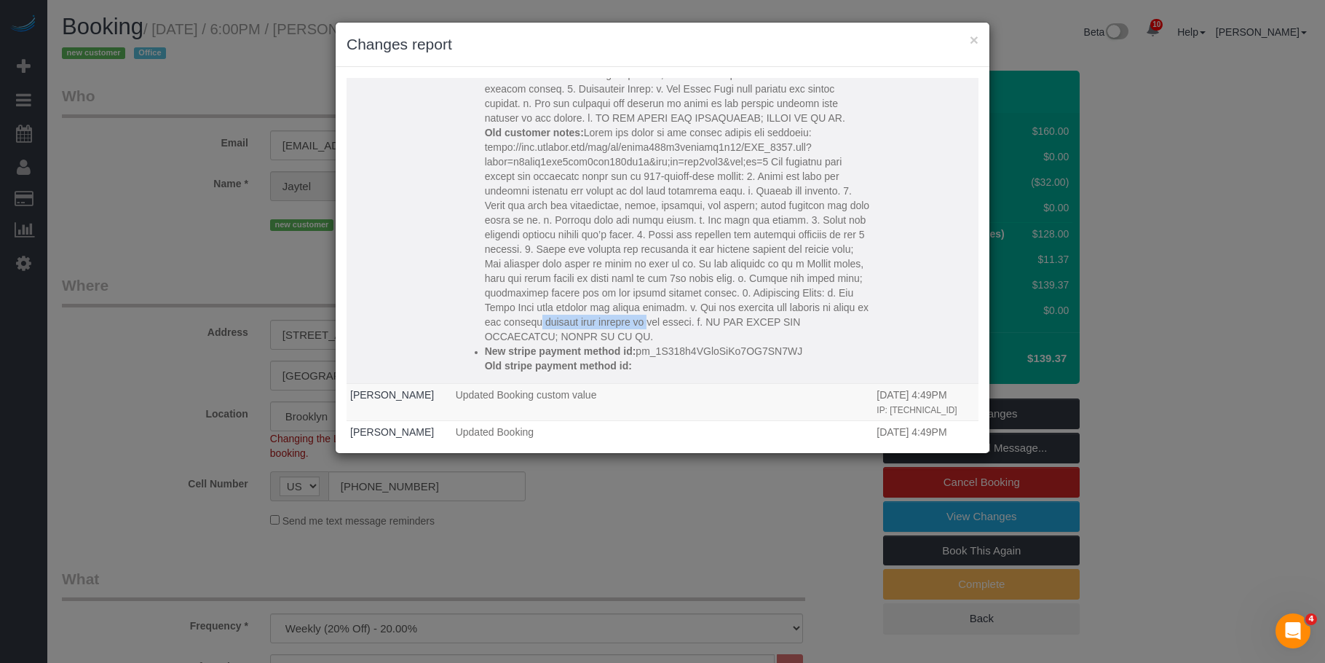
drag, startPoint x: 538, startPoint y: 362, endPoint x: 646, endPoint y: 362, distance: 107.8
click at [646, 344] on p "Old customer notes:" at bounding box center [677, 234] width 385 height 218
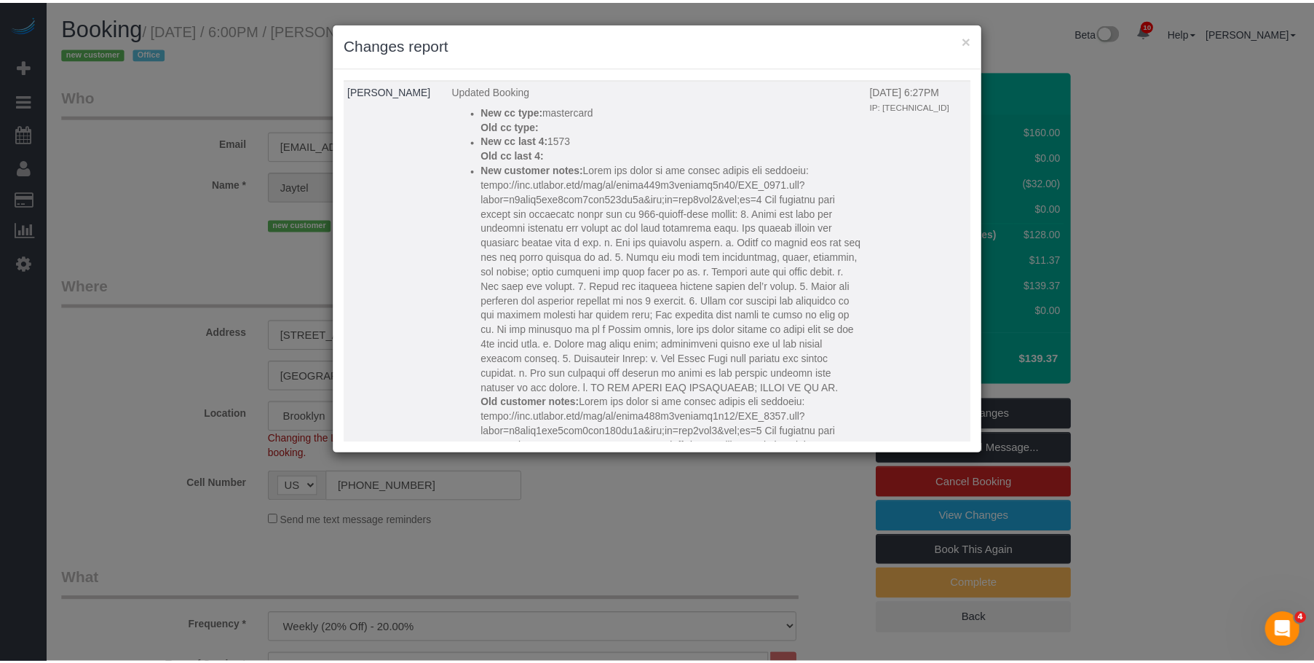
scroll to position [0, 0]
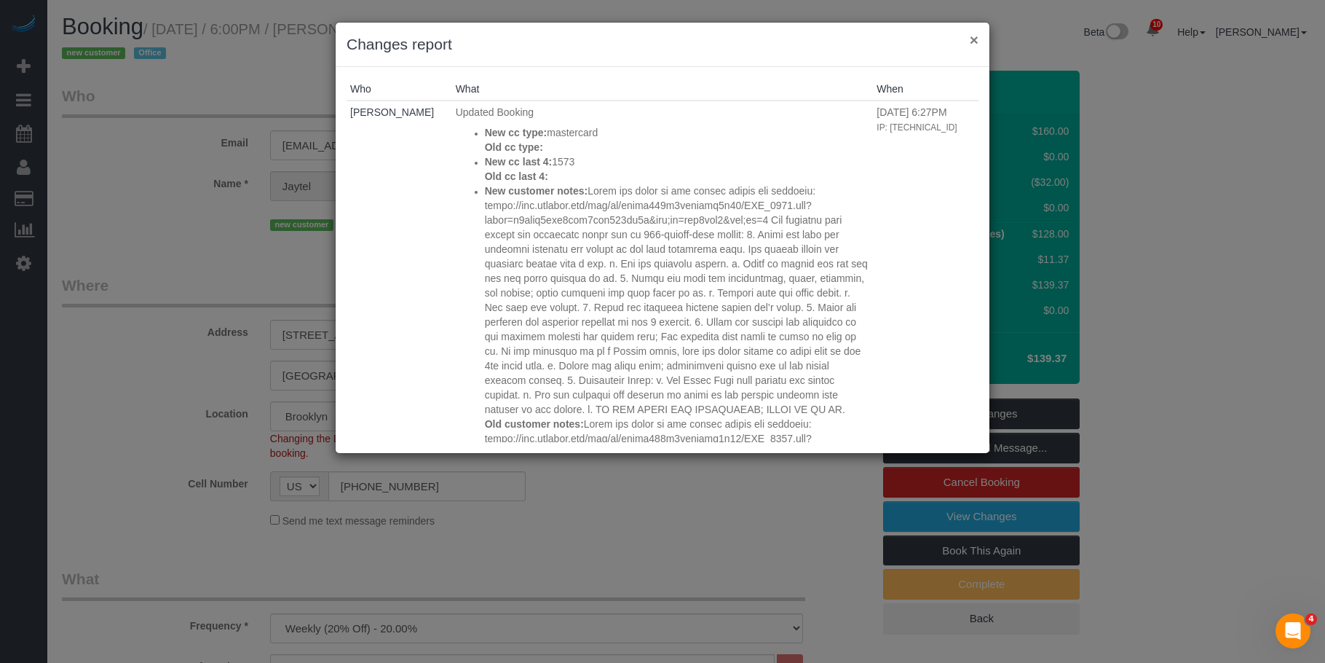
click at [975, 38] on button "×" at bounding box center [974, 39] width 9 height 15
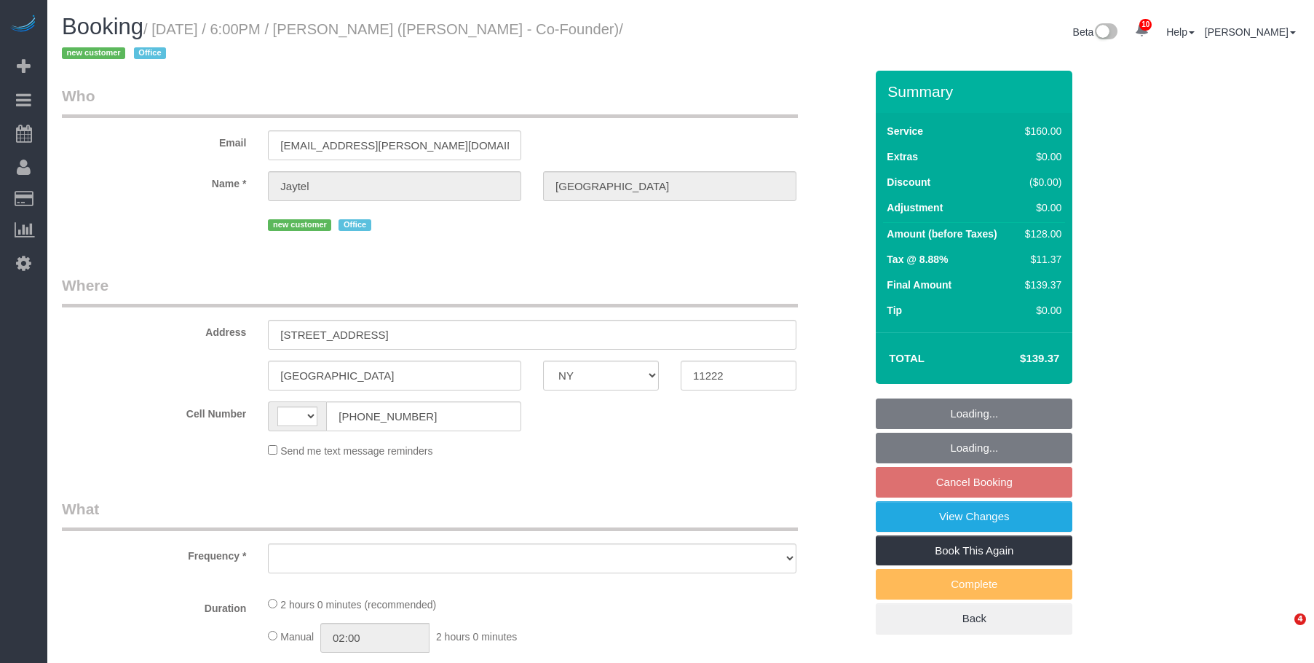
select select "NY"
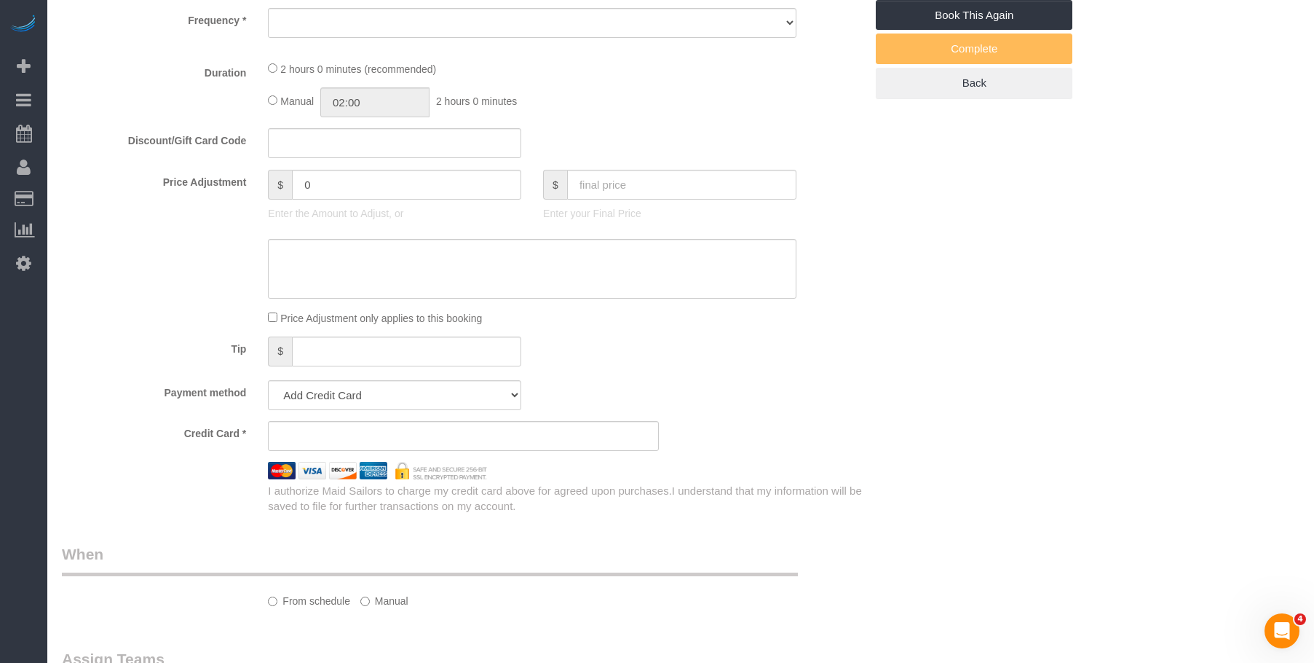
select select "string:[GEOGRAPHIC_DATA]"
select select "object:714"
select select "number:89"
select select "number:90"
select select "number:15"
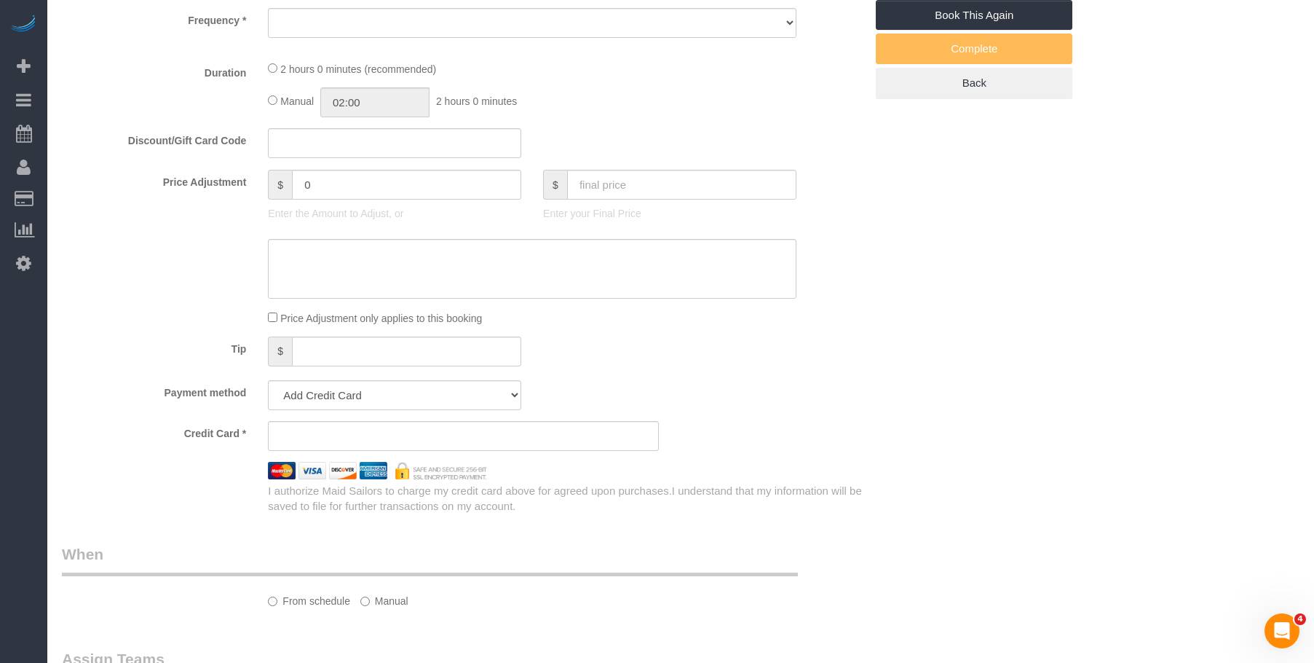
select select "number:7"
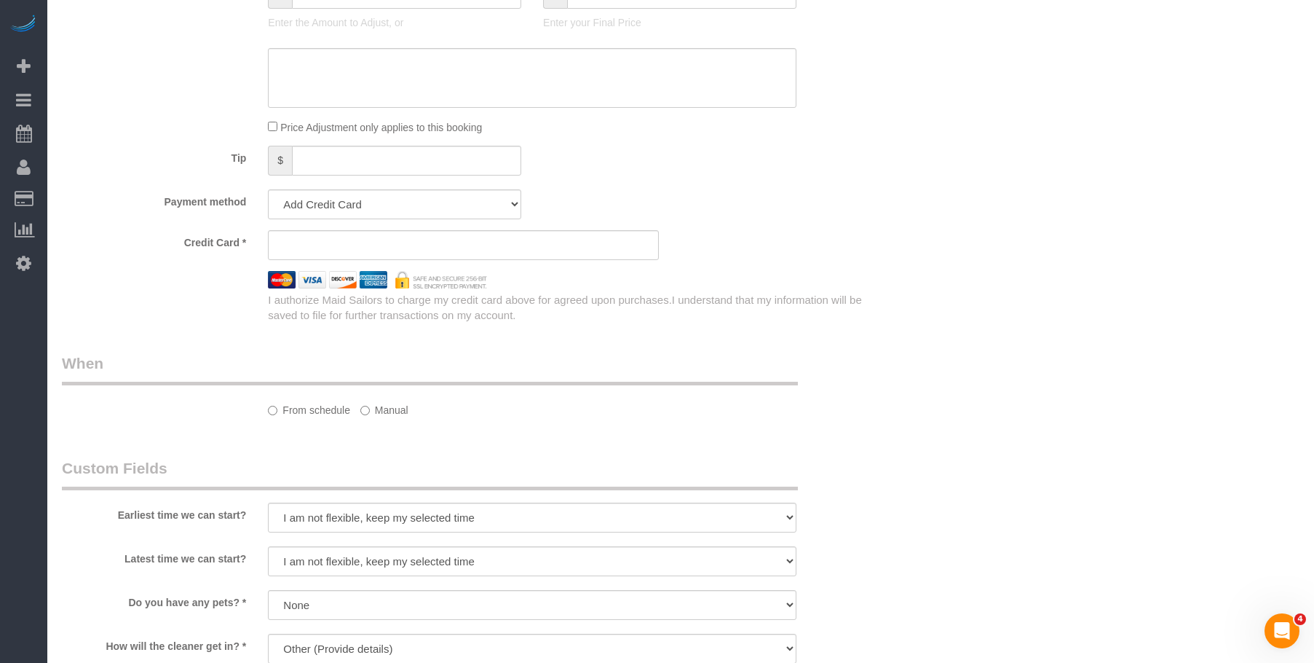
select select "object:865"
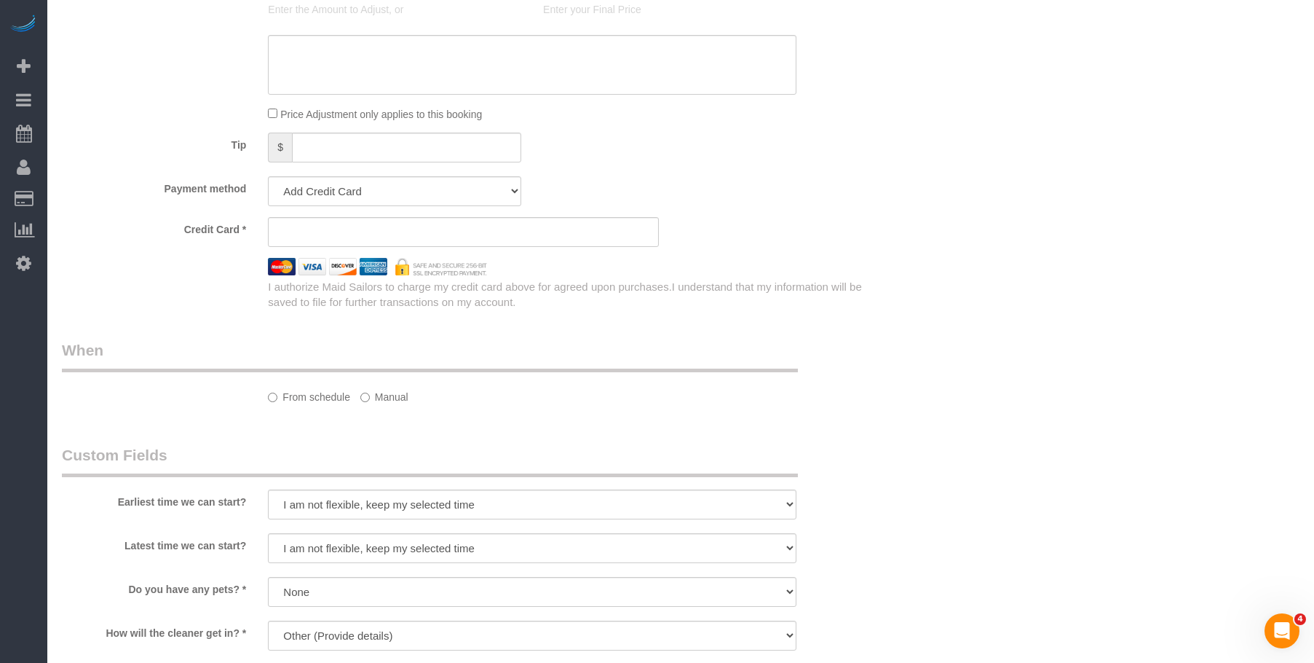
select select "string:stripe-pm_1S318h4VGloSiKo7OG7SN7WJ"
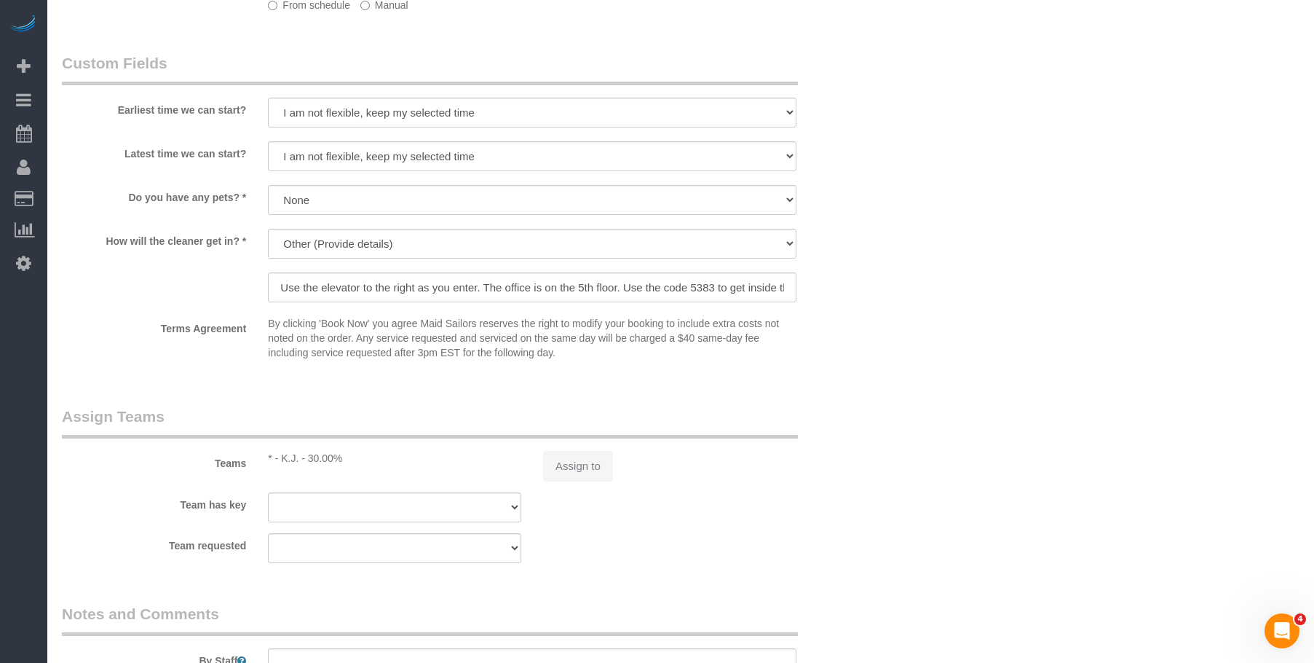
select select "spot11"
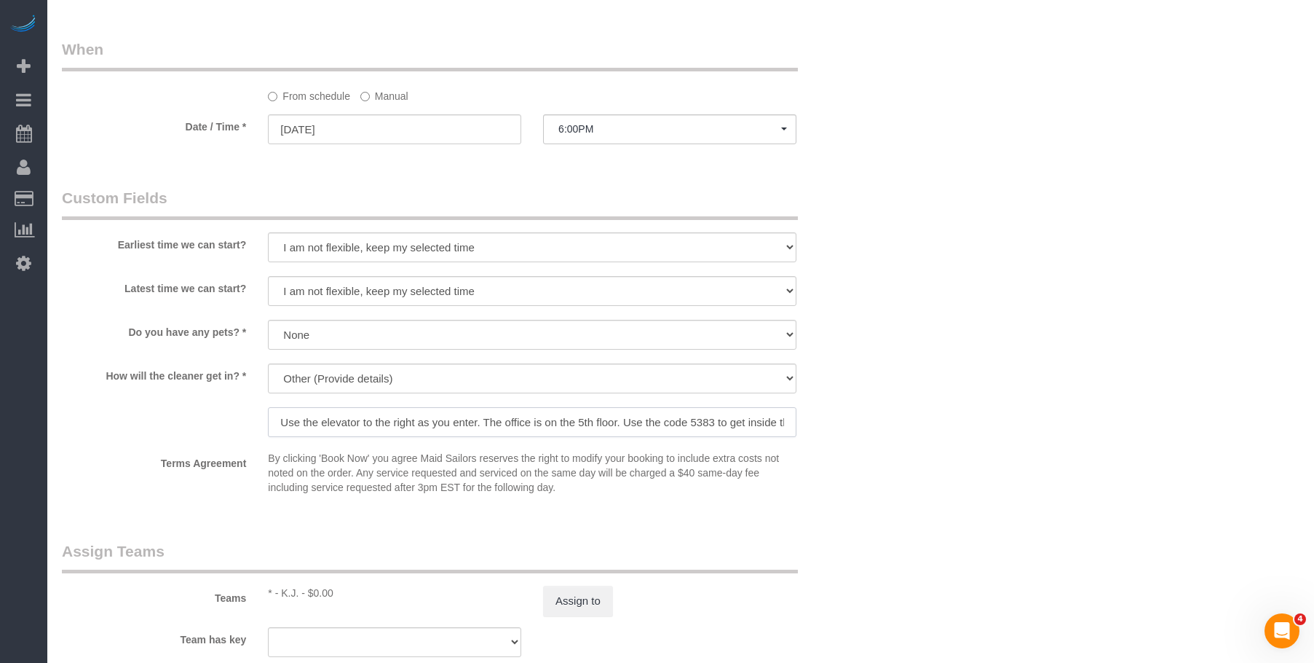
scroll to position [0, 42]
drag, startPoint x: 488, startPoint y: 422, endPoint x: 830, endPoint y: 431, distance: 342.4
click at [830, 431] on div "How will the cleaner get in? * We'll let you in. Doorman/Front Desk has the key…" at bounding box center [463, 401] width 825 height 76
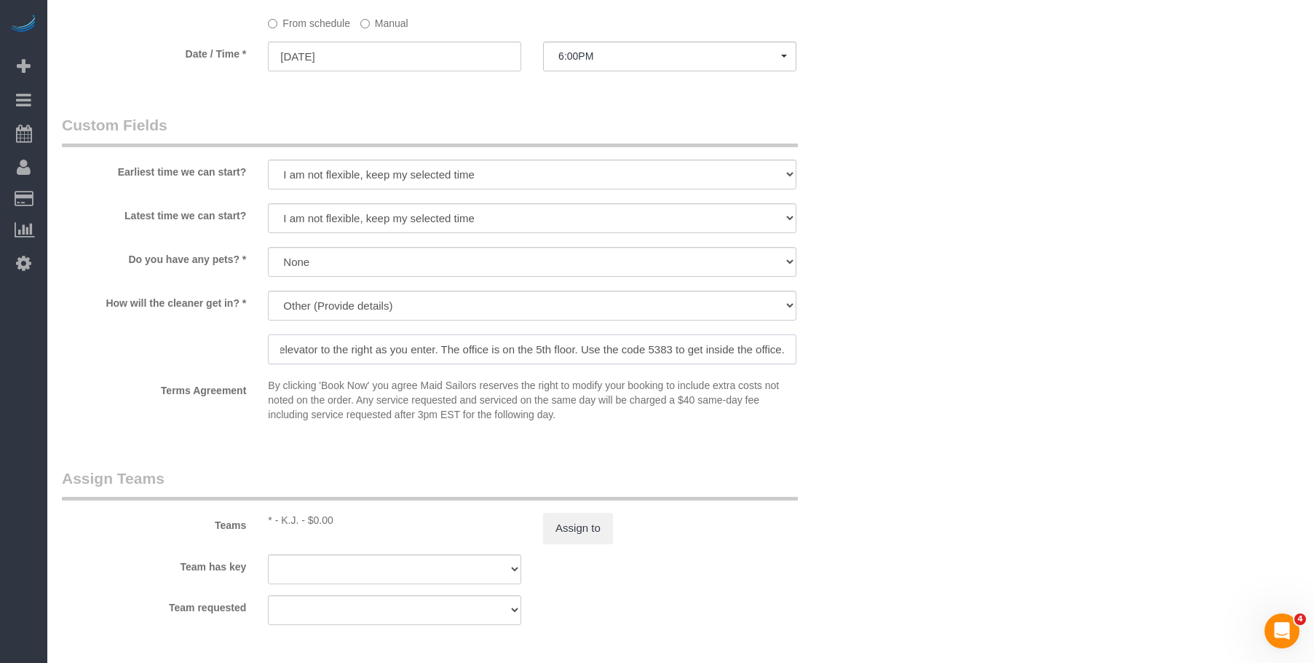
drag, startPoint x: 735, startPoint y: 349, endPoint x: 865, endPoint y: 347, distance: 129.6
click at [864, 347] on div "How will the cleaner get in? * We'll let you in. Doorman/Front Desk has the key…" at bounding box center [463, 329] width 825 height 76
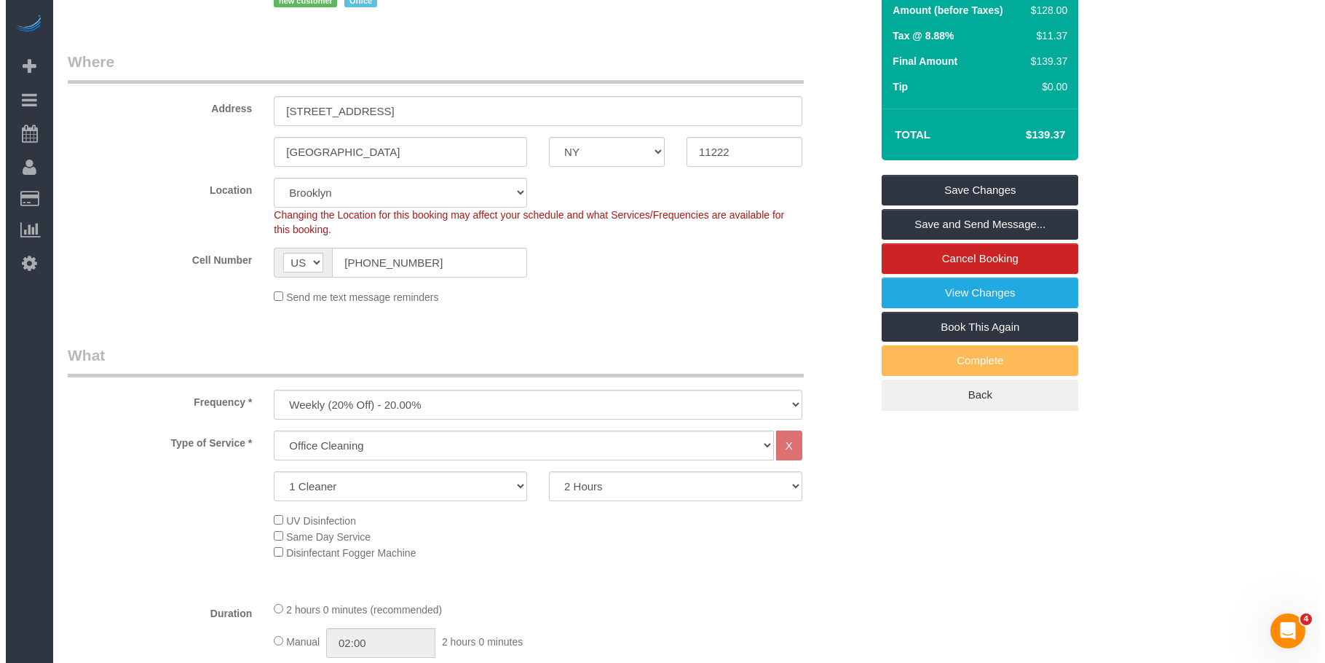
scroll to position [156, 0]
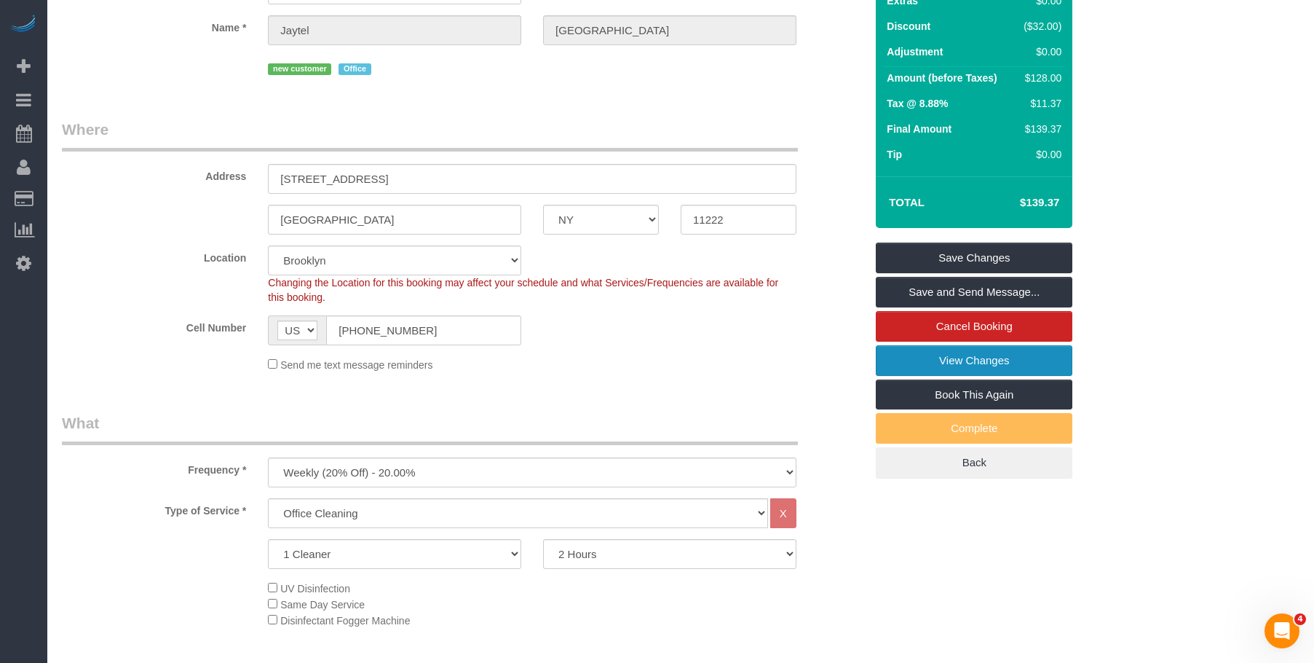
click at [922, 362] on link "View Changes" at bounding box center [974, 360] width 197 height 31
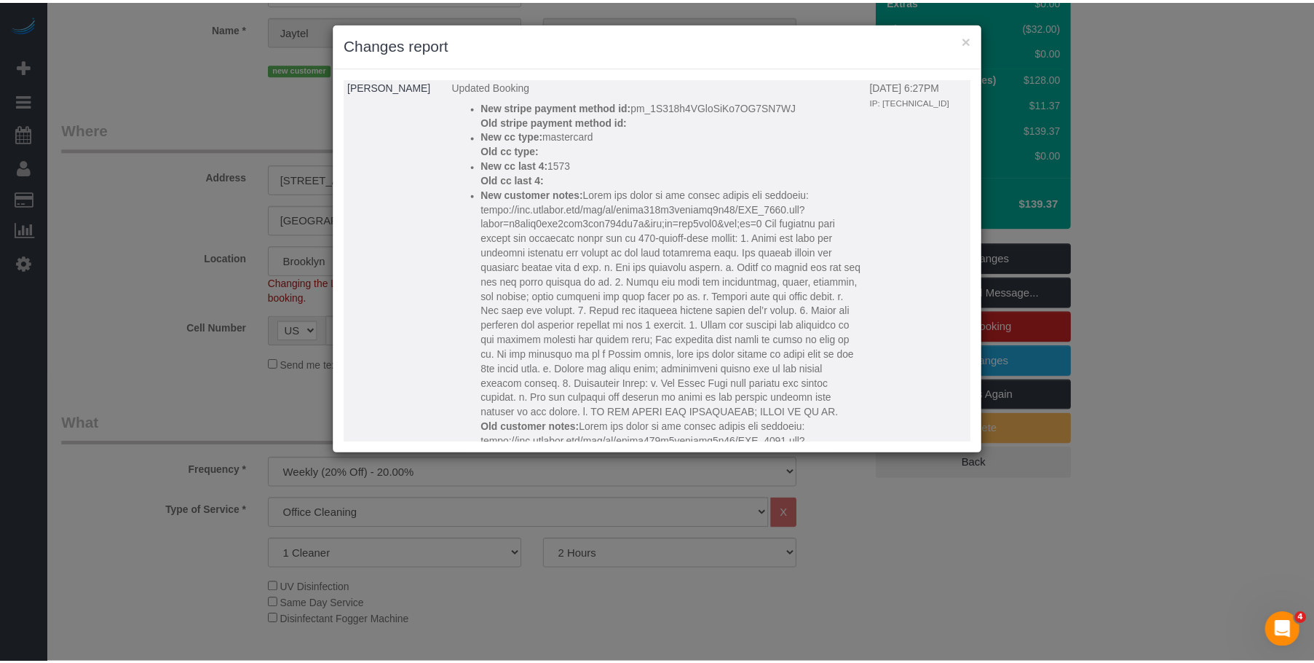
scroll to position [0, 0]
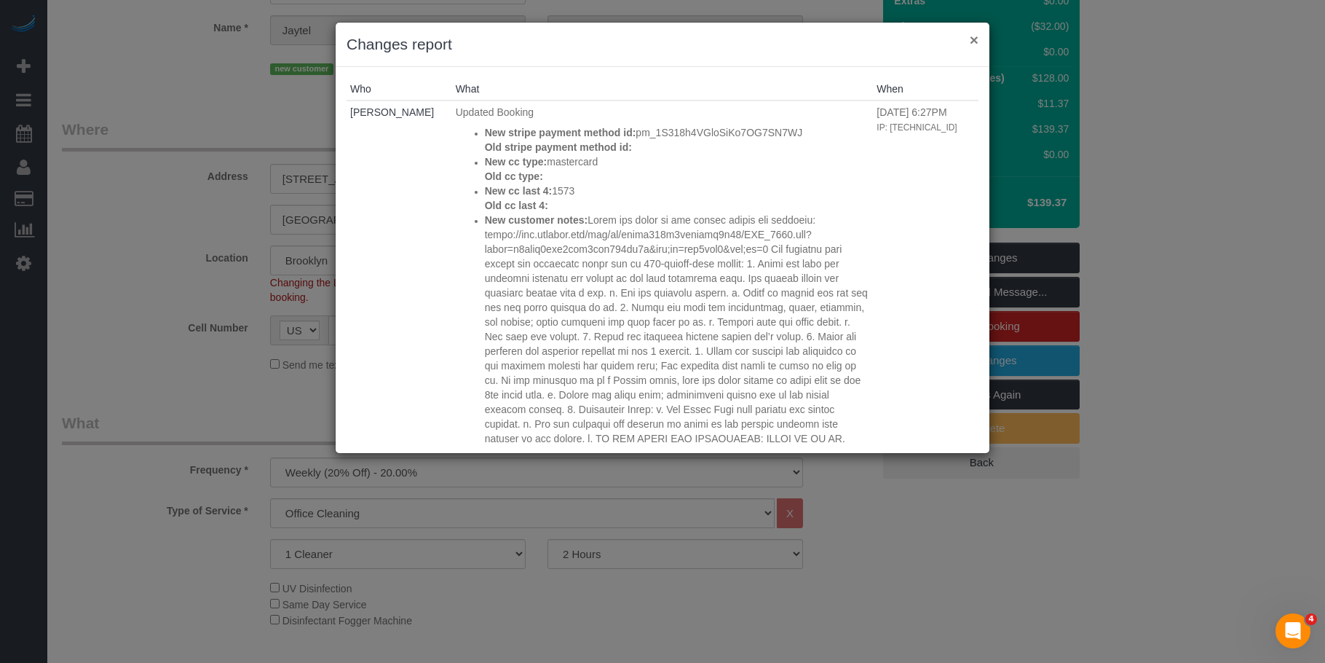
click at [975, 41] on button "×" at bounding box center [974, 39] width 9 height 15
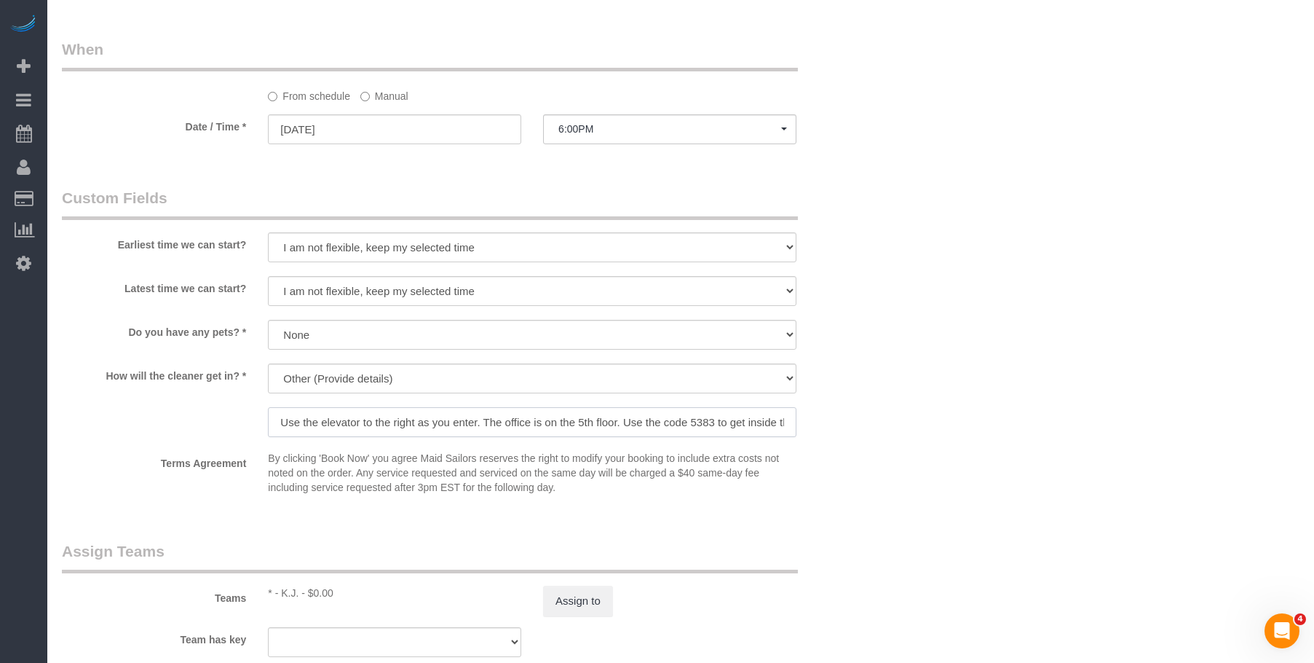
scroll to position [0, 42]
drag, startPoint x: 561, startPoint y: 421, endPoint x: 853, endPoint y: 462, distance: 294.8
click at [853, 462] on sui-booking-custom-fields "Earliest time we can start? I am not flexible, keep my selected time 8:00 AM 9:…" at bounding box center [463, 344] width 803 height 314
drag, startPoint x: 339, startPoint y: 422, endPoint x: 191, endPoint y: 418, distance: 147.9
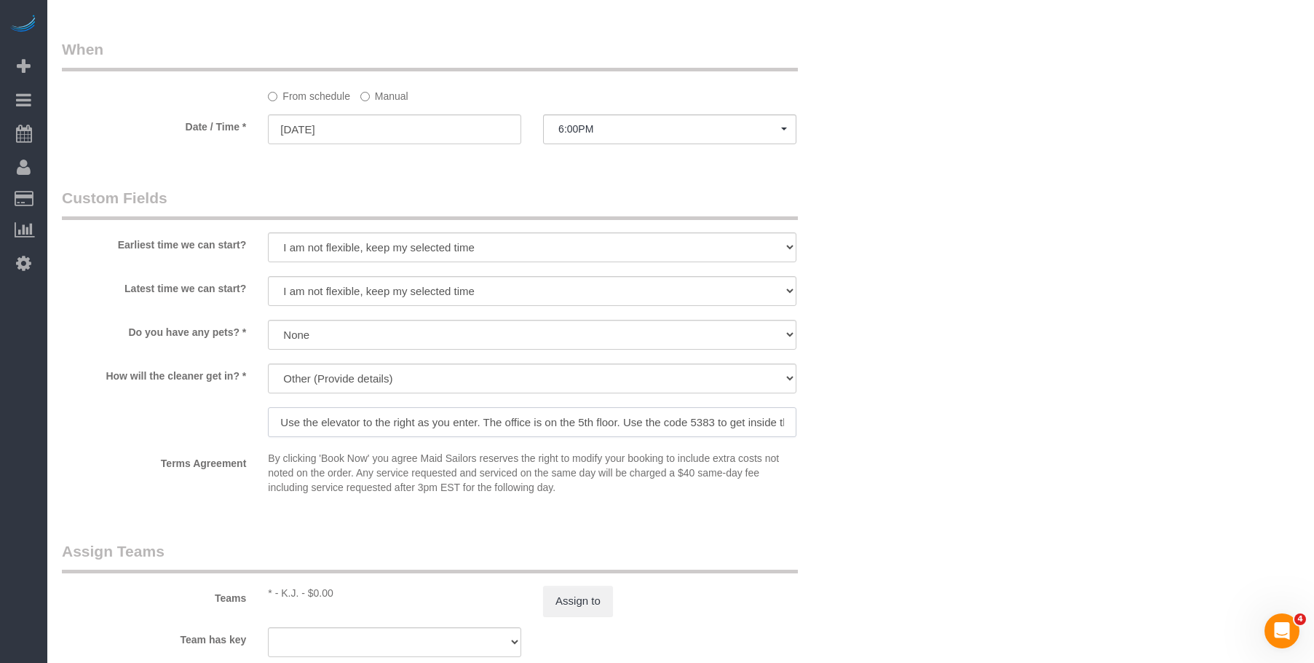
click at [191, 418] on div "How will the cleaner get in? * We'll let you in. Doorman/Front Desk has the key…" at bounding box center [463, 401] width 825 height 76
drag, startPoint x: 606, startPoint y: 419, endPoint x: 868, endPoint y: 411, distance: 262.3
click at [859, 414] on div "How will the cleaner get in? * We'll let you in. Doorman/Front Desk has the key…" at bounding box center [463, 401] width 825 height 76
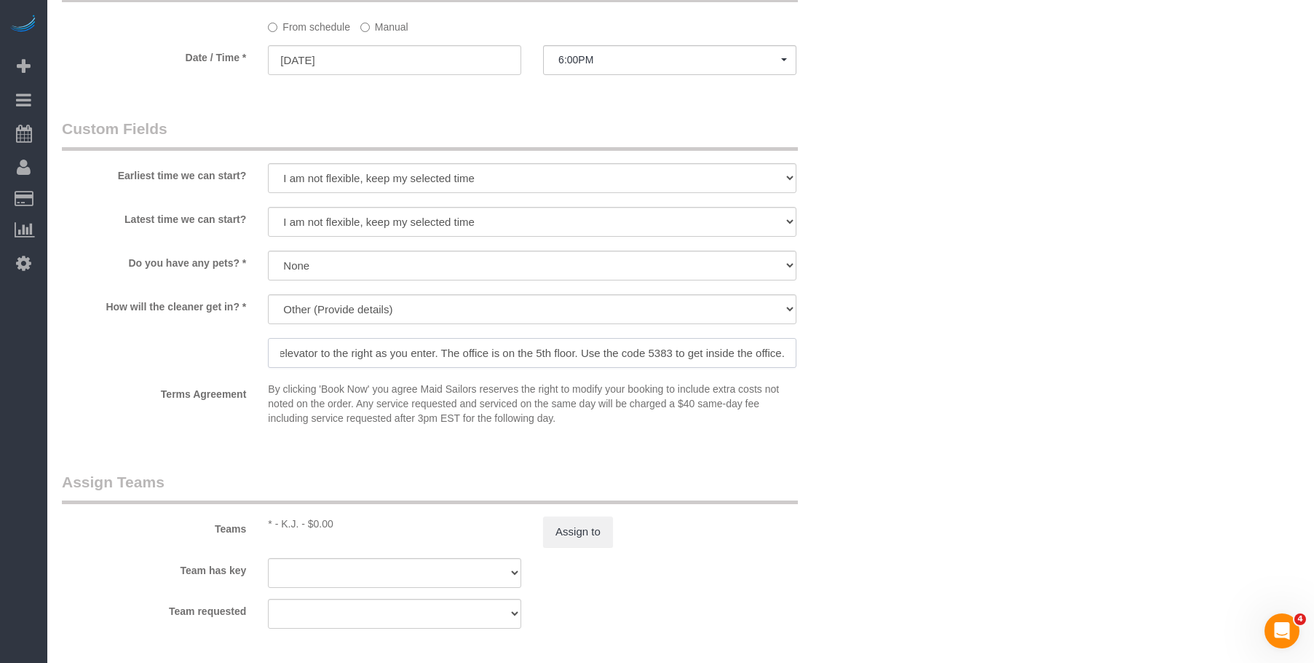
scroll to position [1321, 0]
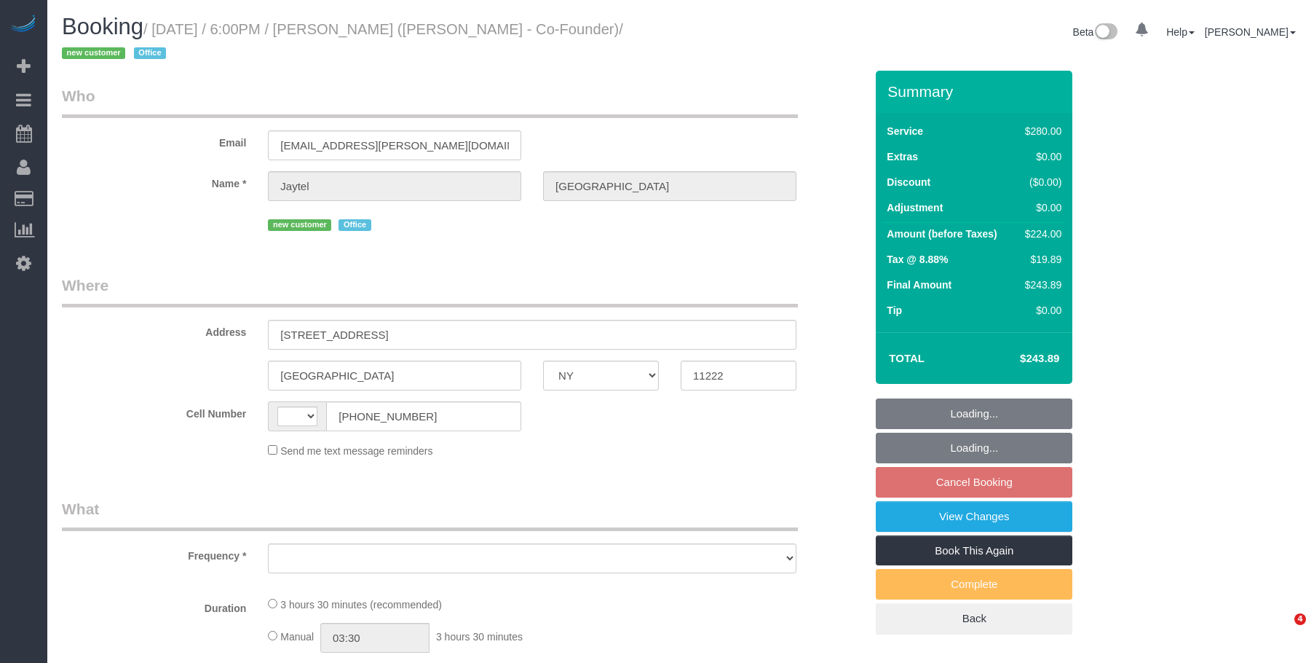
select select "NY"
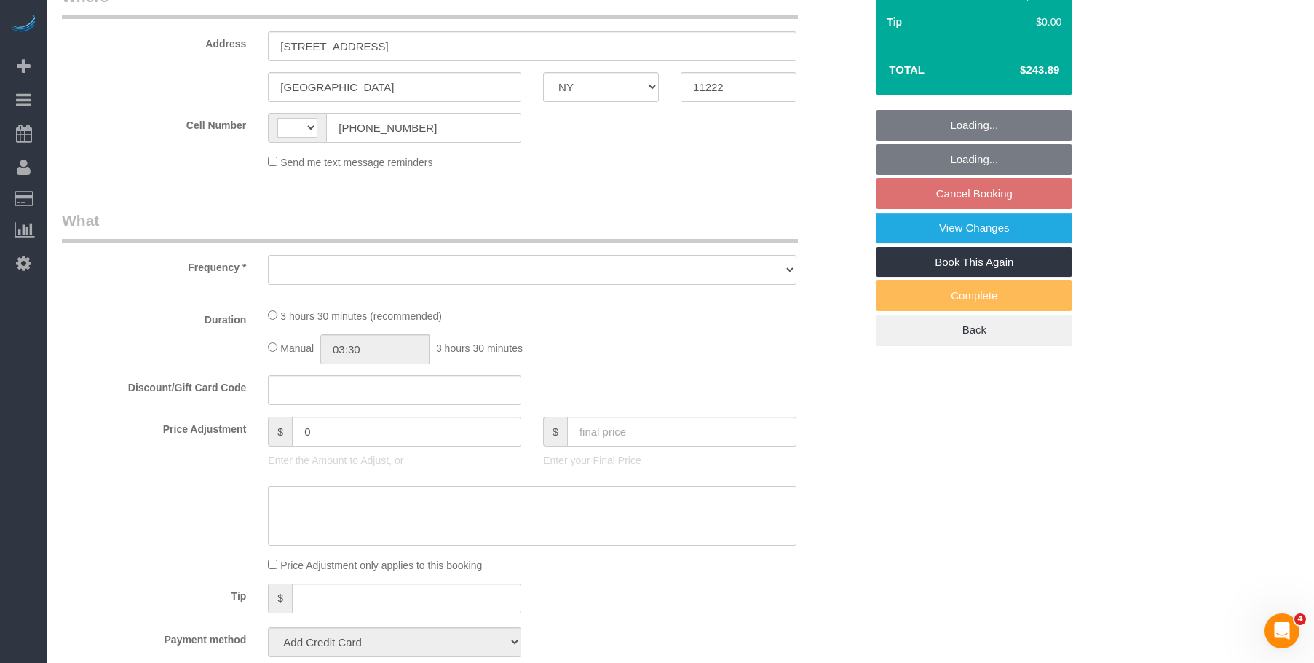
scroll to position [507, 0]
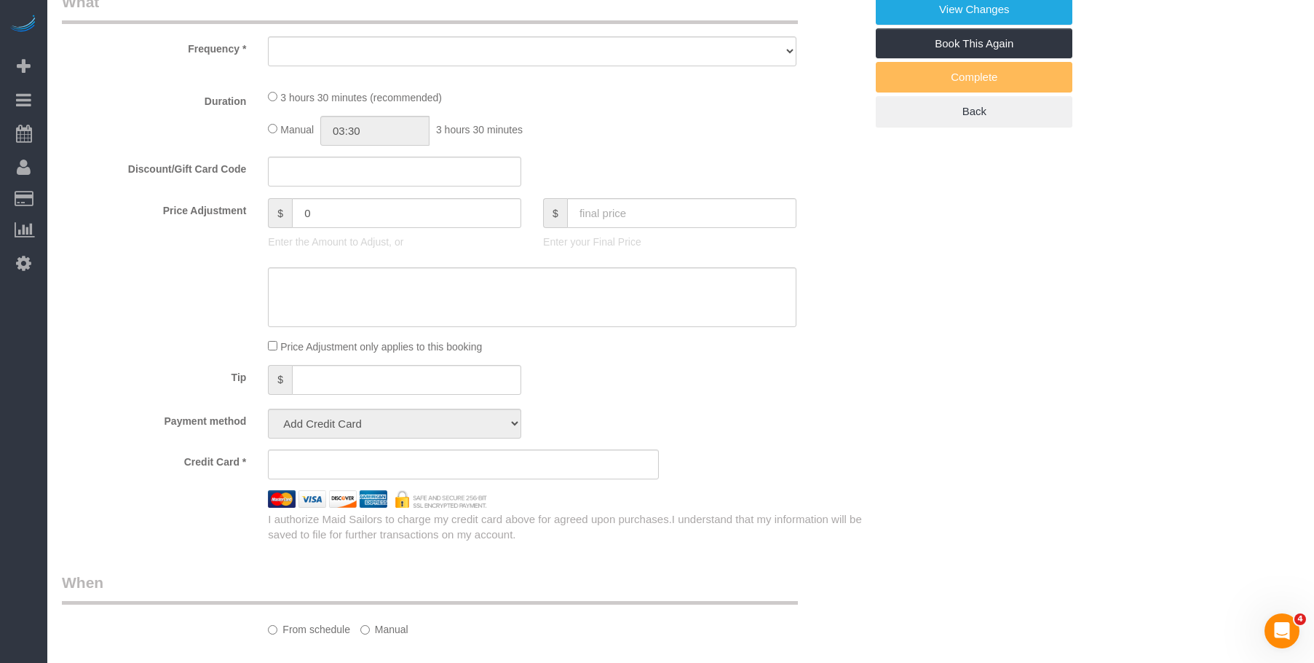
select select "object:467"
select select "string:stripe-pm_1S318h4VGloSiKo7OG7SN7WJ"
select select "210"
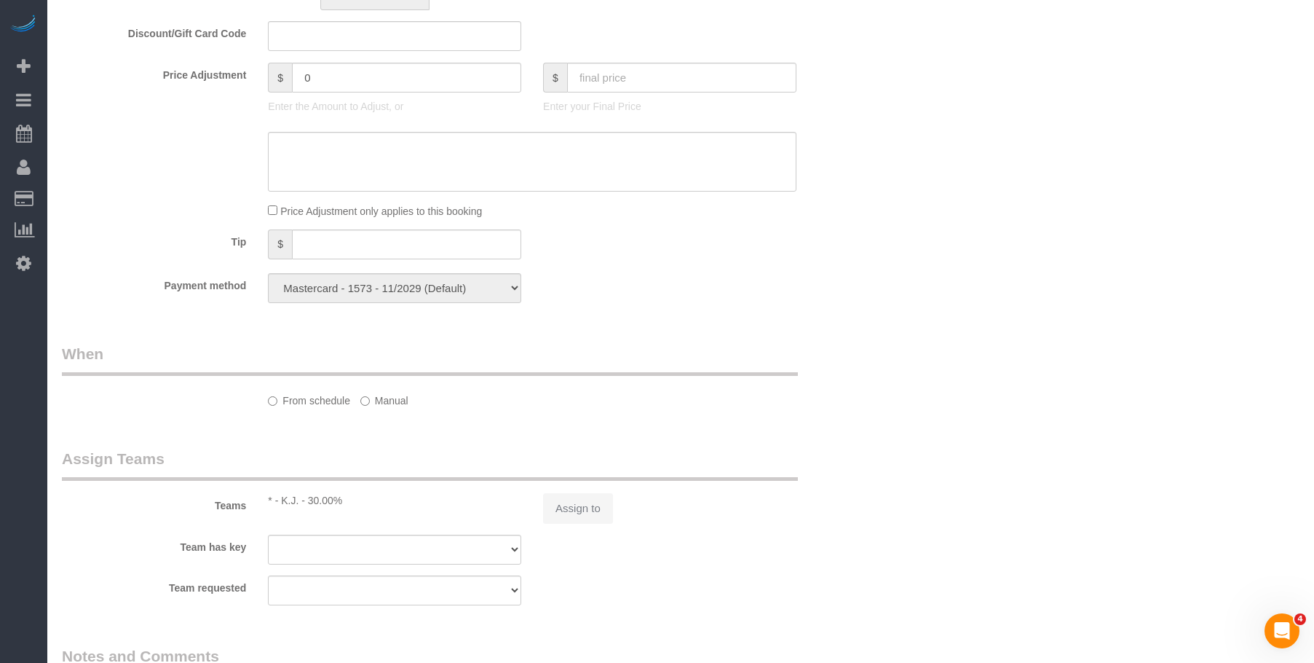
select select "object:808"
select select "string:[GEOGRAPHIC_DATA]"
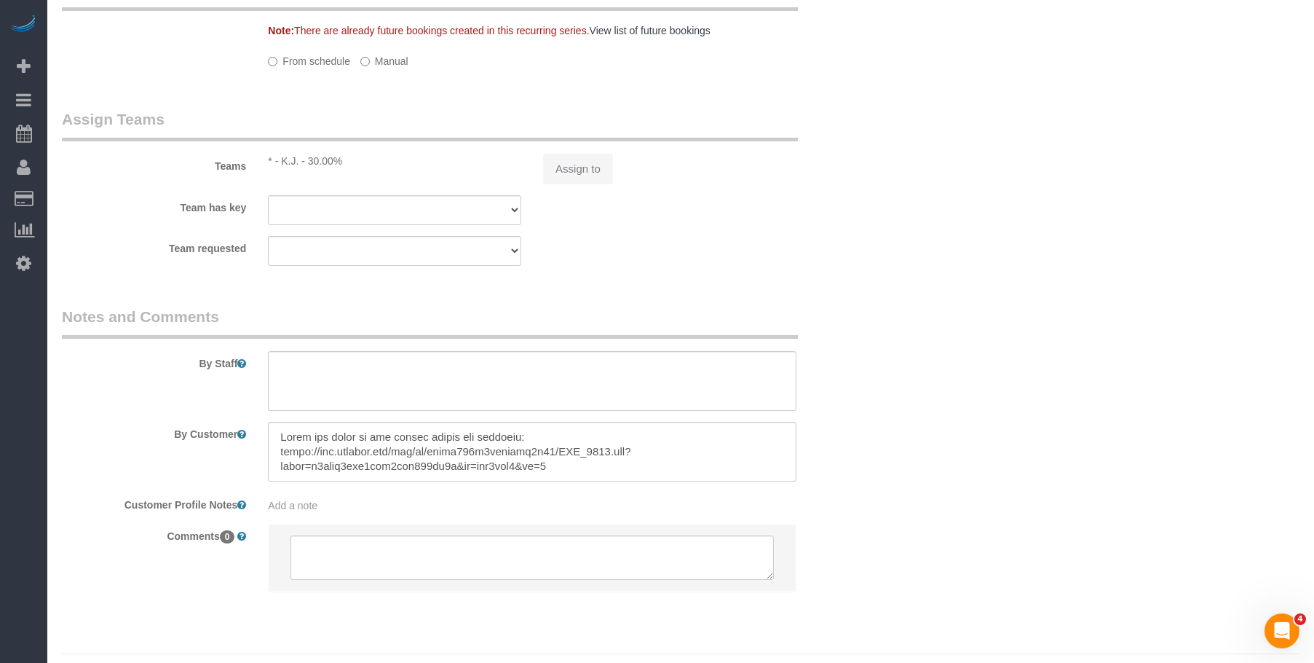
select select "spot11"
select select "number:89"
select select "number:90"
select select "number:15"
select select "number:7"
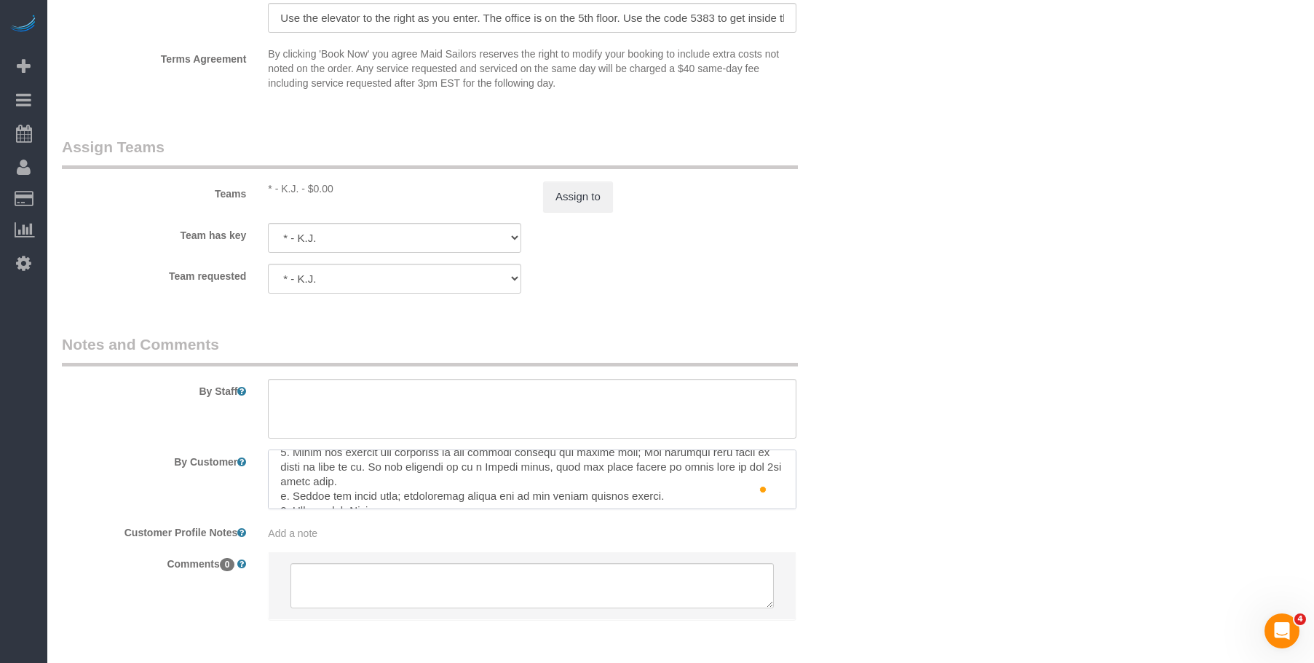
scroll to position [276, 0]
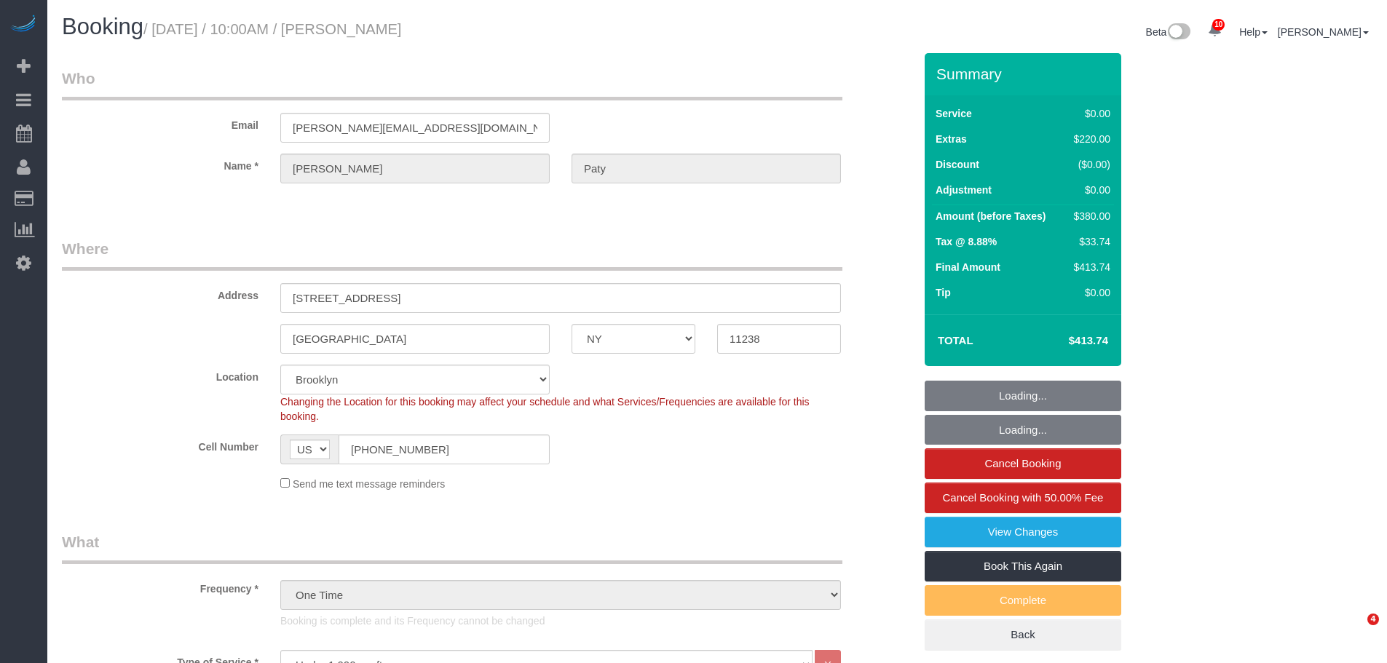
select select "NY"
select select "1"
select select "spot1"
select select "number:89"
select select "number:90"
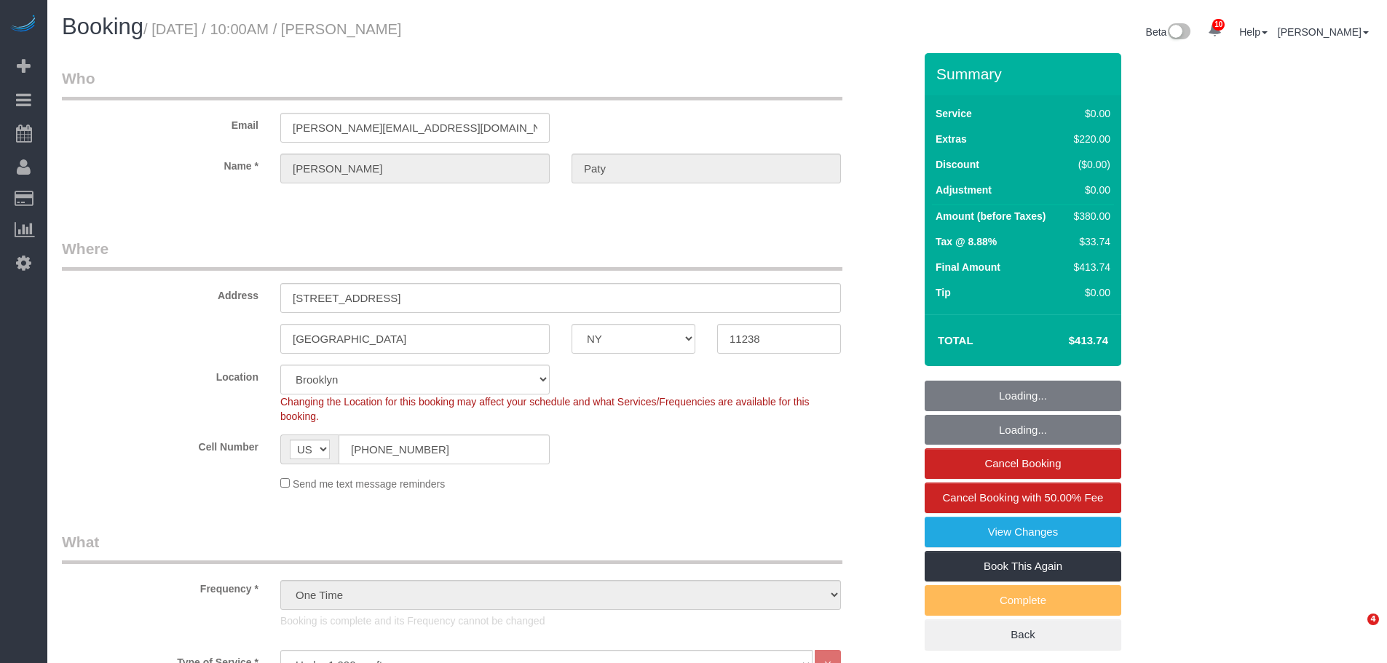
select select "number:15"
select select "number:5"
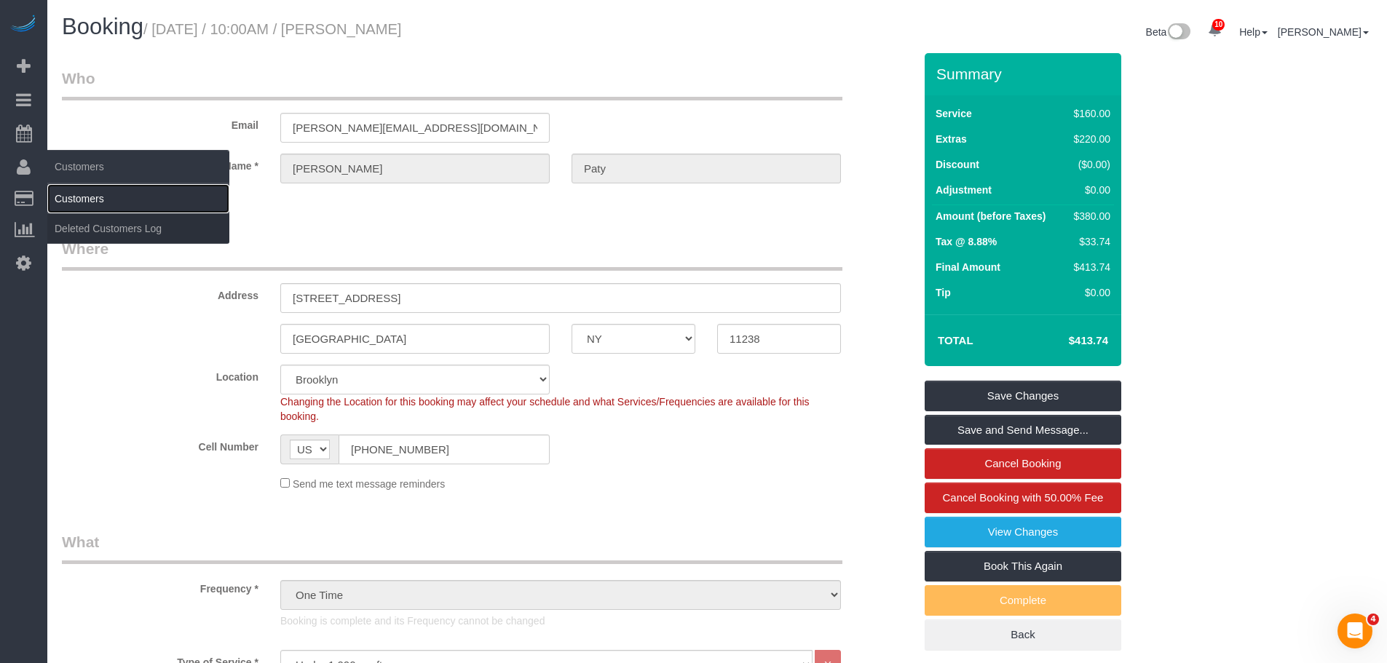
click at [106, 196] on link "Customers" at bounding box center [138, 198] width 182 height 29
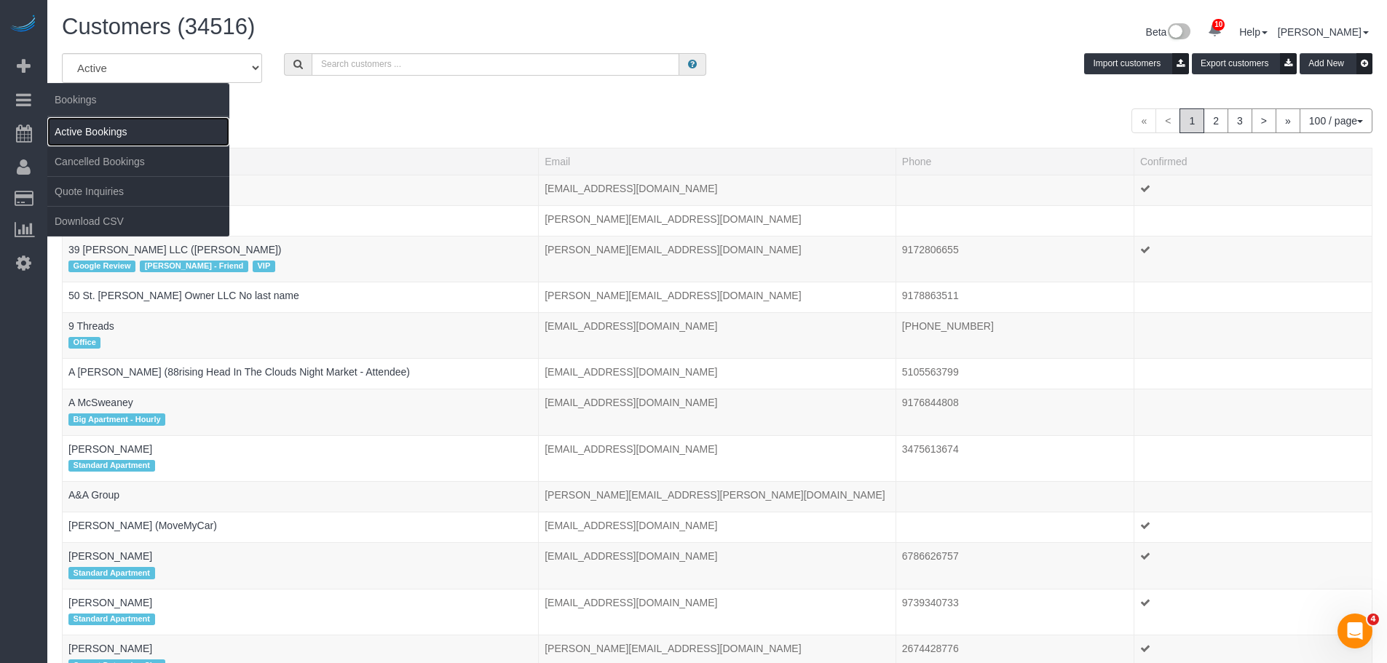
click at [90, 127] on link "Active Bookings" at bounding box center [138, 131] width 182 height 29
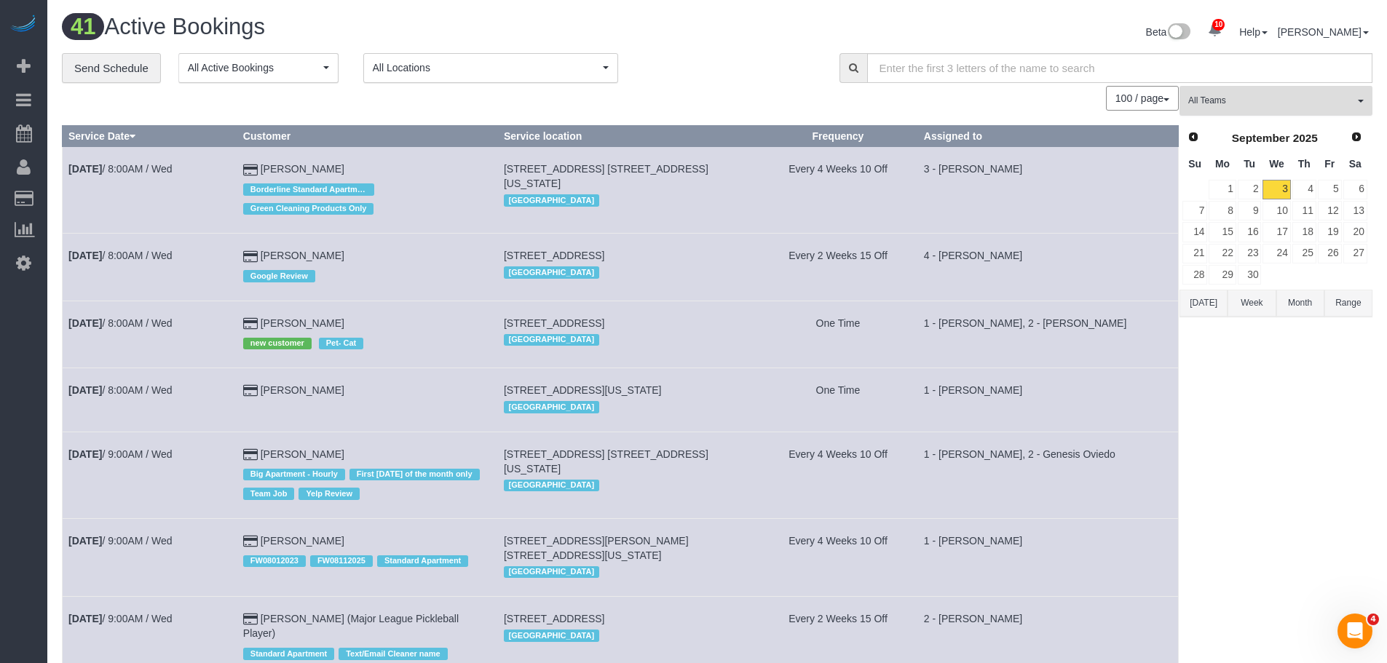
click at [1281, 105] on span "All Teams" at bounding box center [1271, 101] width 166 height 12
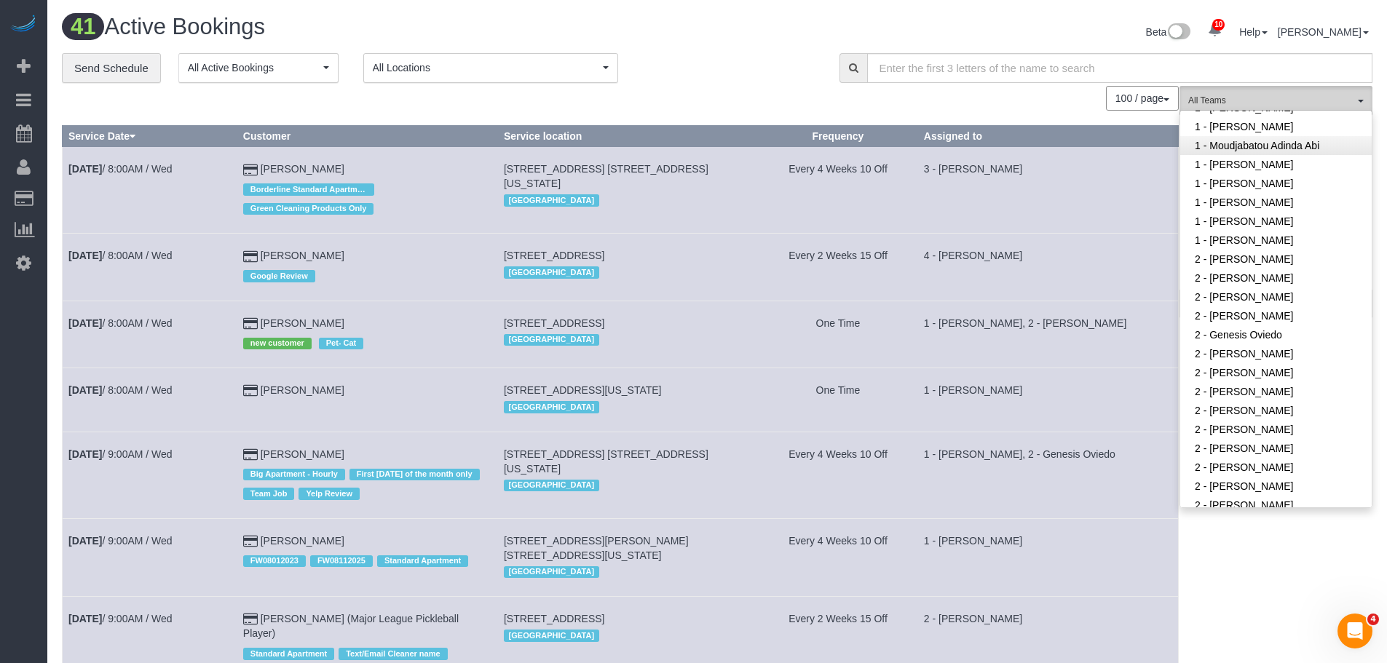
scroll to position [728, 0]
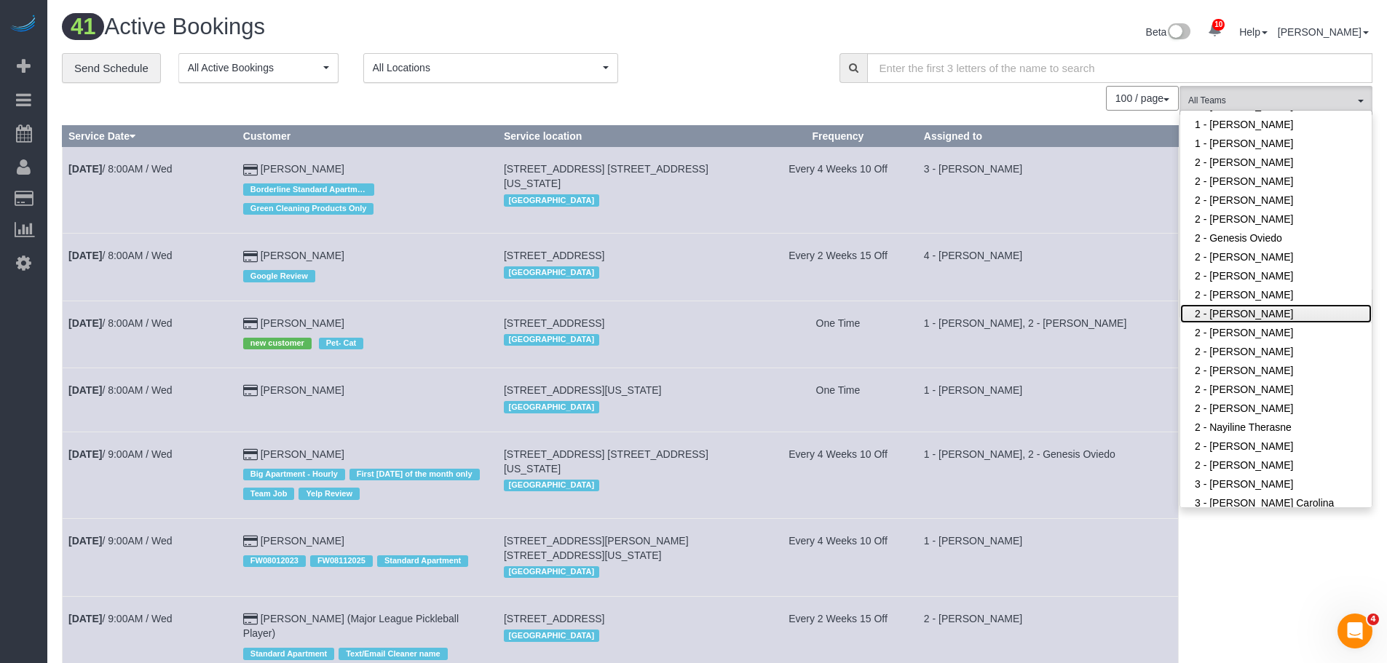
click at [1266, 312] on link "2 - [PERSON_NAME]" at bounding box center [1276, 313] width 192 height 19
click at [794, 41] on div "Beta 10 Your Notifications You have 0 alerts × You have 6 to charge for 09/02/2…" at bounding box center [1050, 34] width 666 height 39
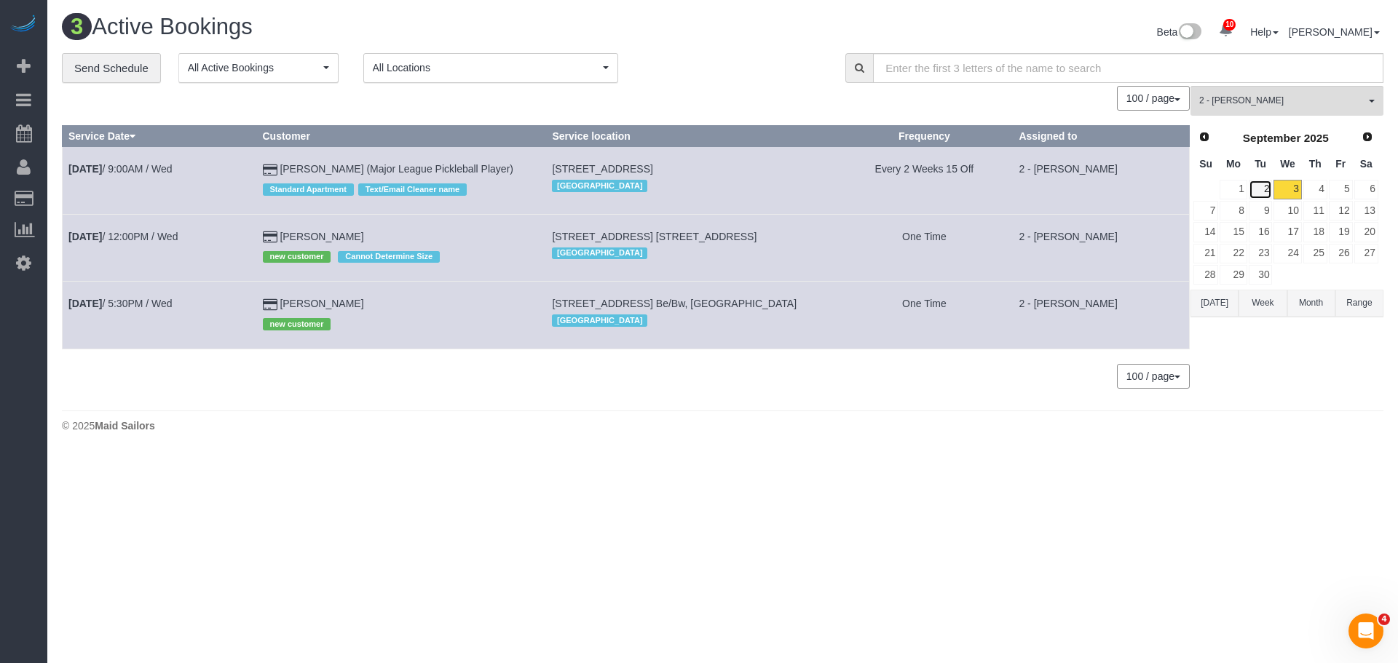
click at [1260, 187] on link "2" at bounding box center [1261, 190] width 24 height 20
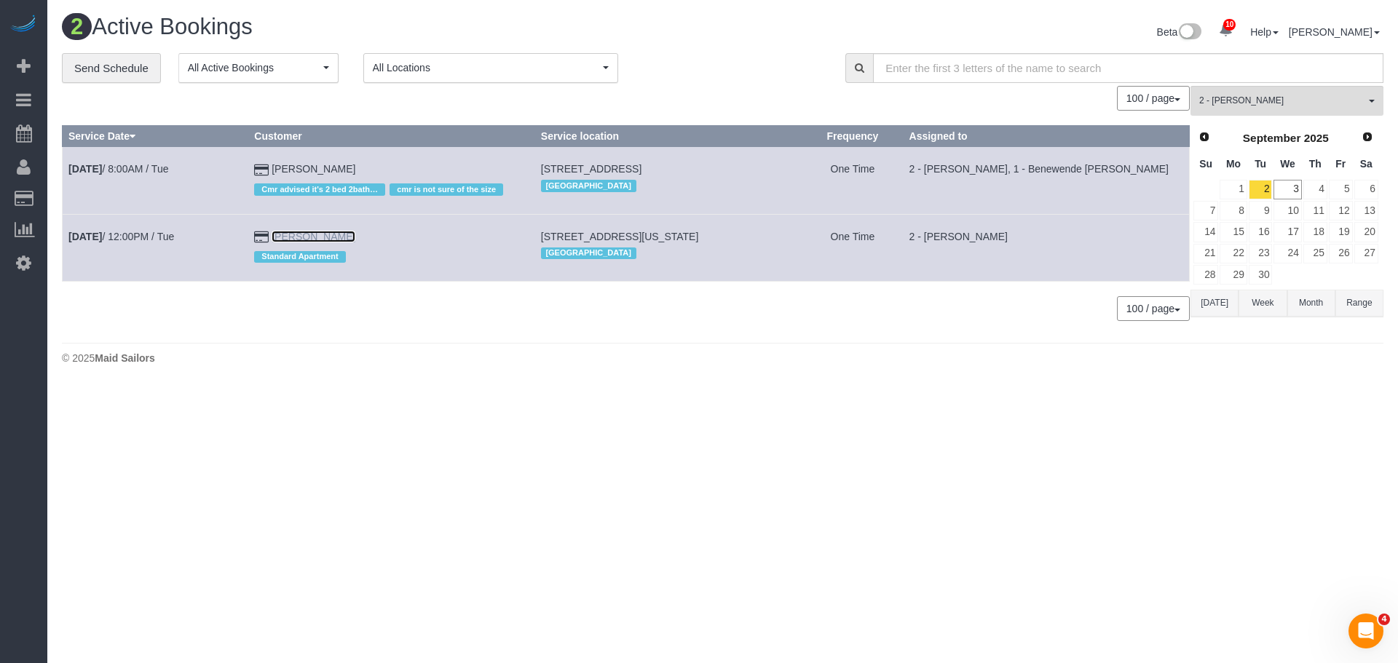
click at [315, 232] on link "Sachit Verma" at bounding box center [314, 237] width 84 height 12
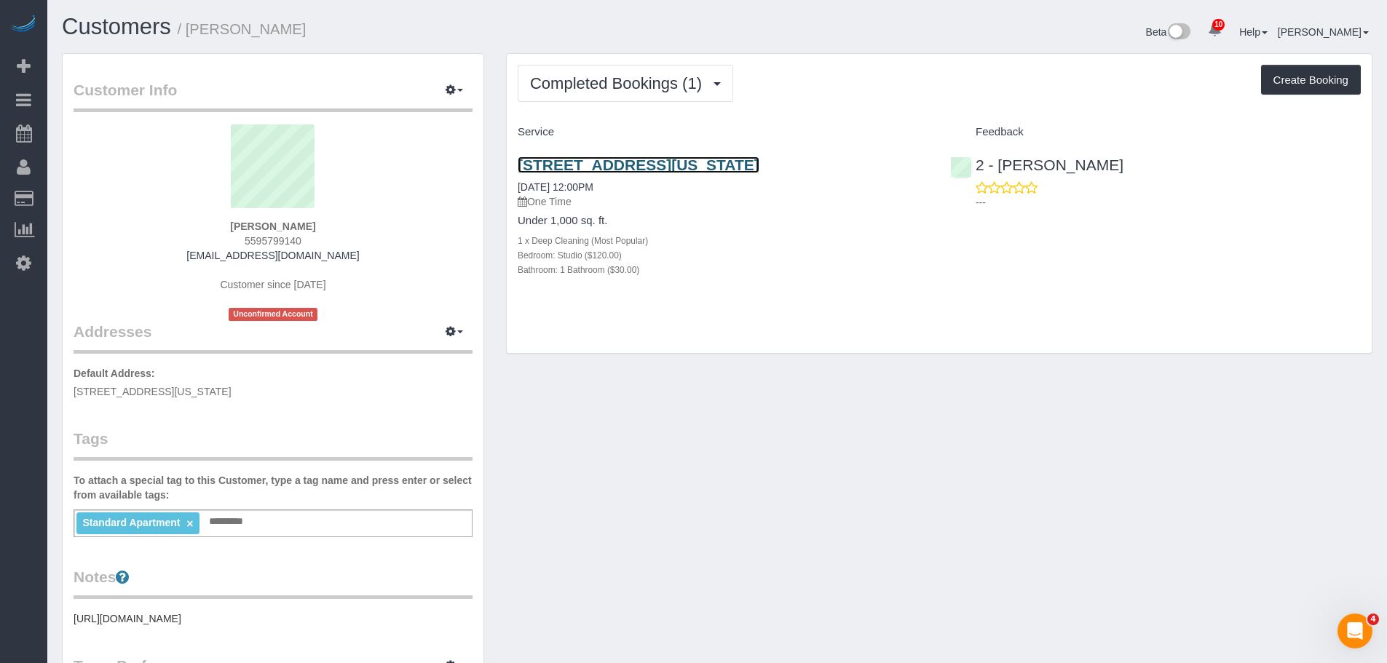
click at [738, 167] on link "250 East 40th Street, Apt 16c, New York, NY 10016" at bounding box center [639, 165] width 242 height 17
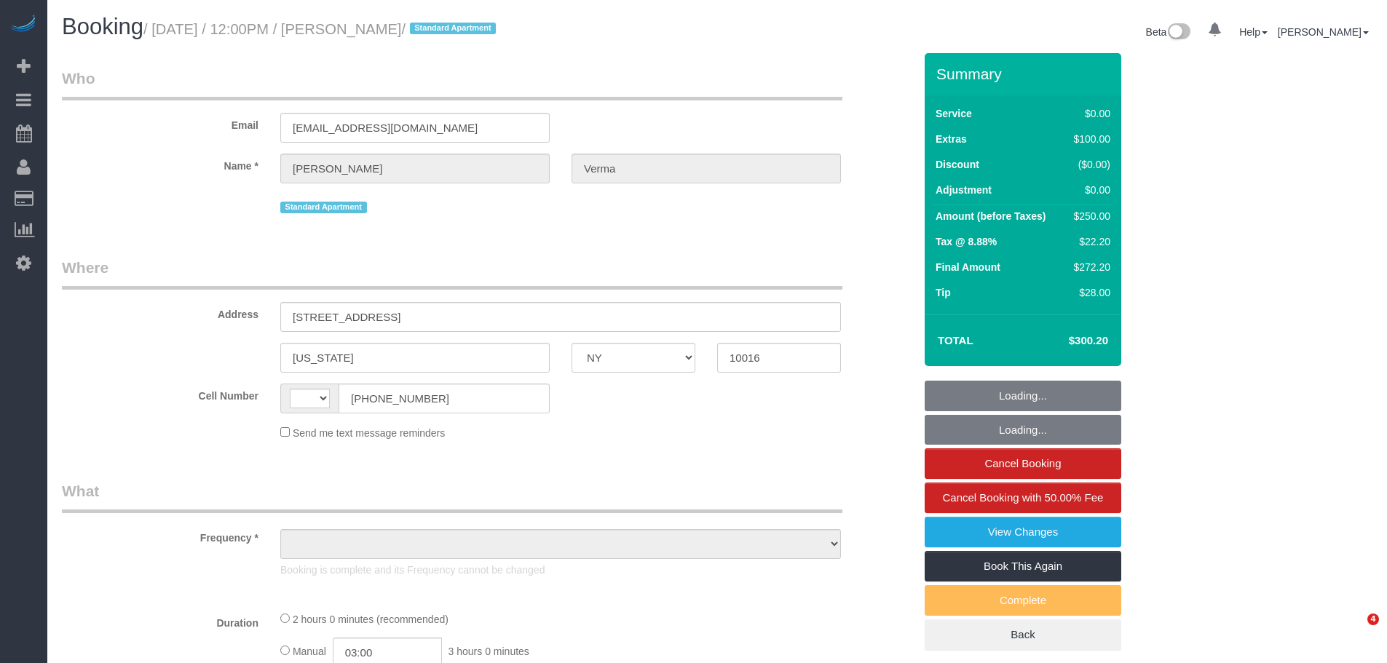
select select "NY"
select select "number:58"
select select "number:73"
select select "number:15"
select select "number:5"
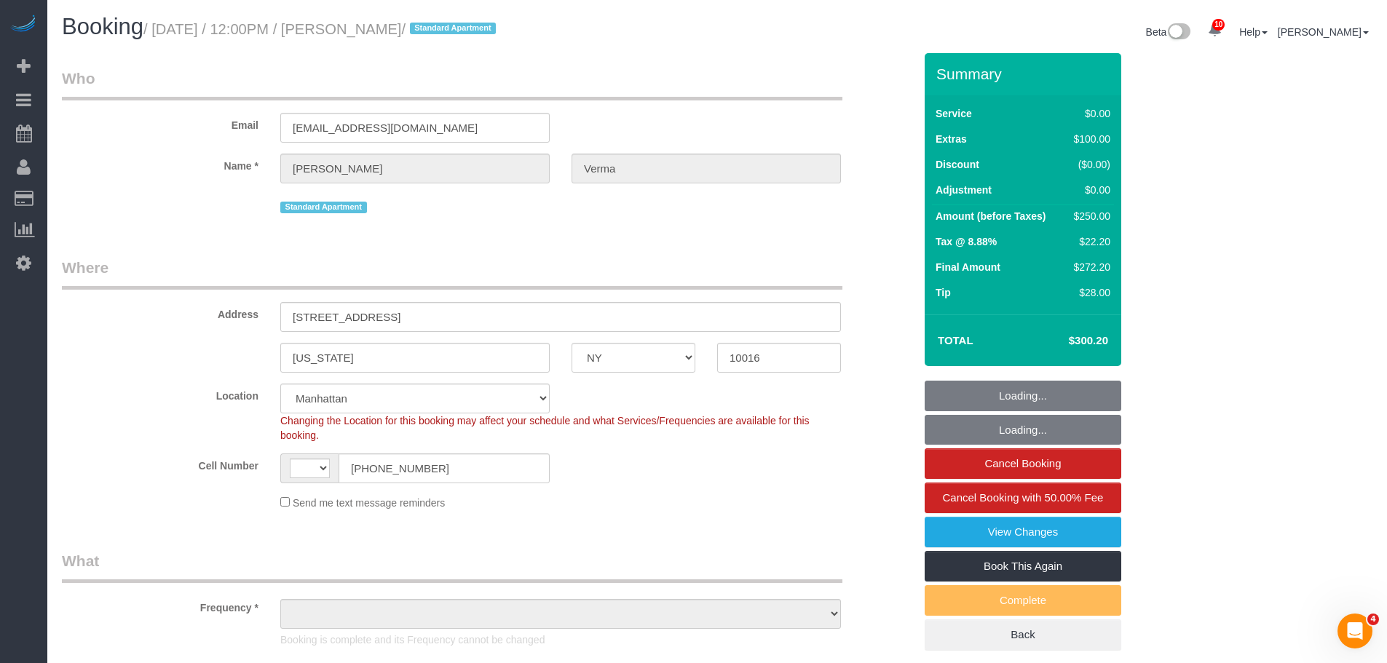
select select "string:[GEOGRAPHIC_DATA]"
select select "object:969"
select select "string:stripe-pm_1S2bwo4VGloSiKo7j0JYWHvX"
select select "spot1"
click at [974, 534] on link "View Changes" at bounding box center [1023, 532] width 197 height 31
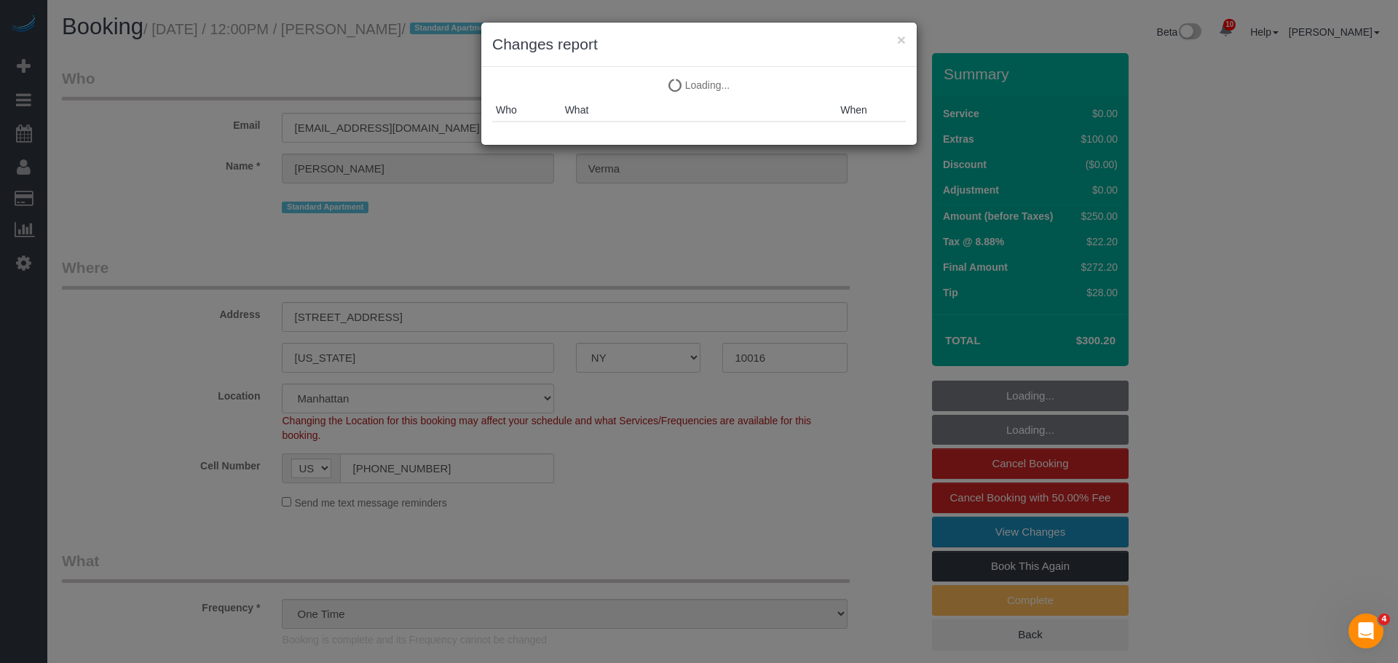
select select "object:1431"
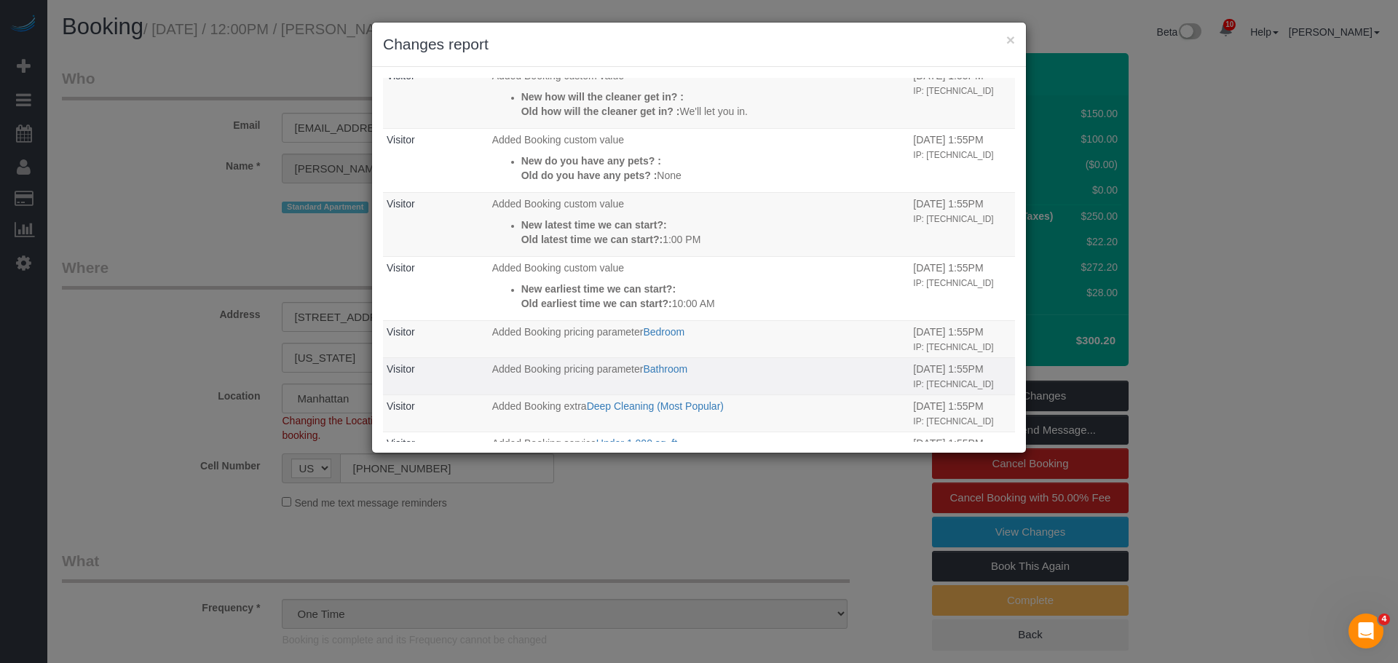
scroll to position [654, 0]
